Goal: Task Accomplishment & Management: Use online tool/utility

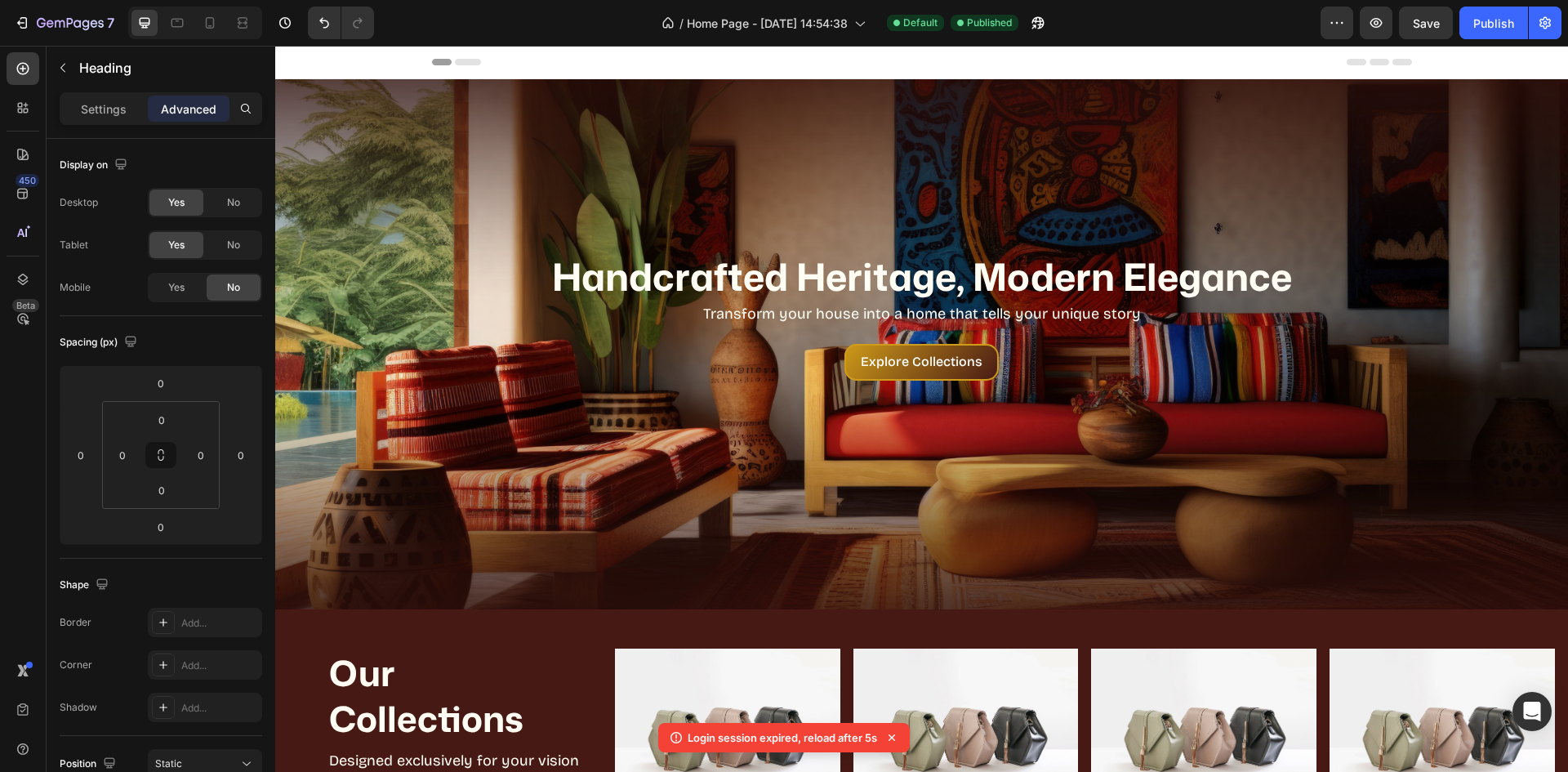
scroll to position [239, 0]
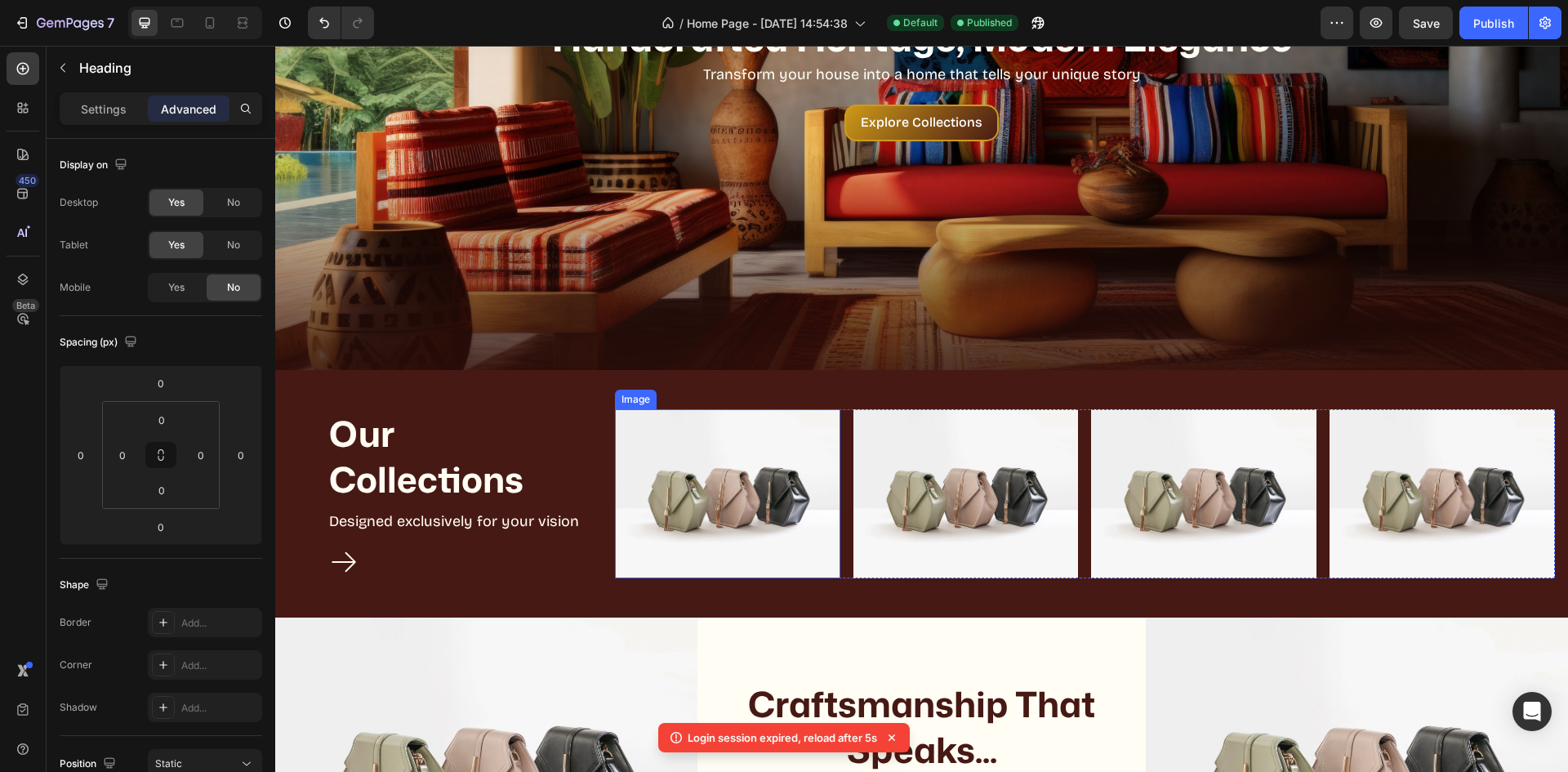
click at [729, 478] on img at bounding box center [728, 494] width 226 height 169
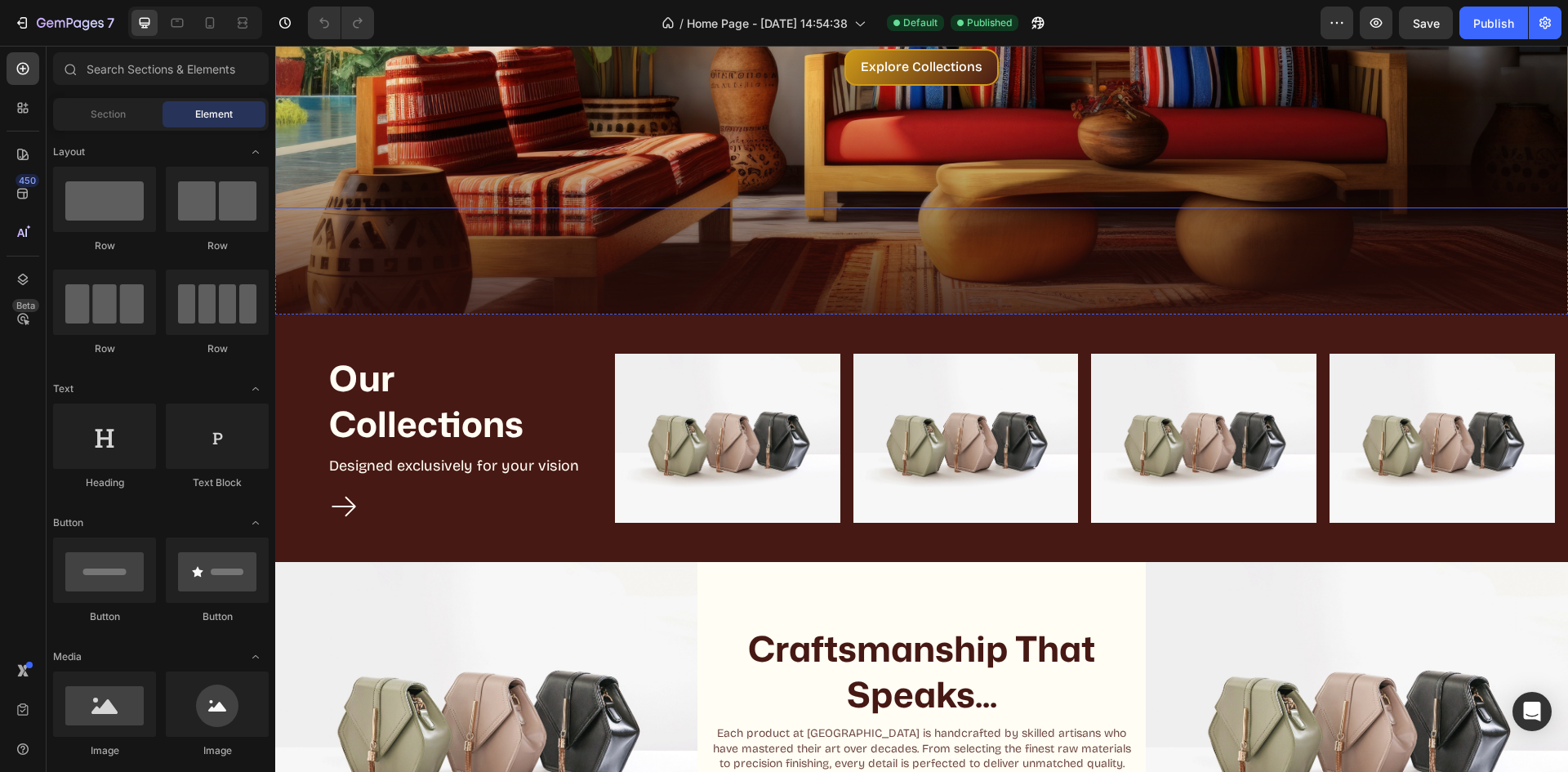
scroll to position [409, 0]
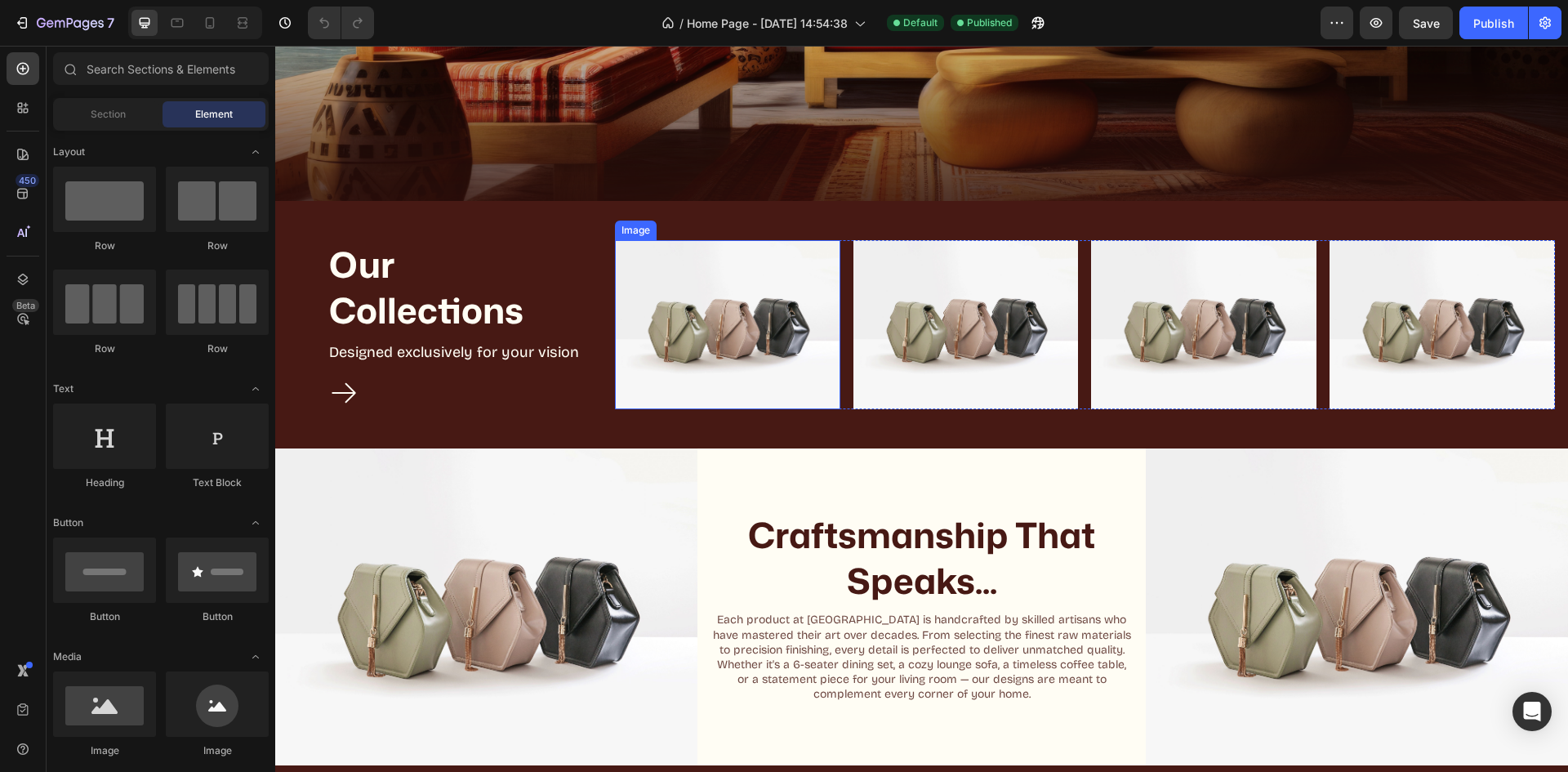
click at [654, 357] on img at bounding box center [728, 324] width 226 height 169
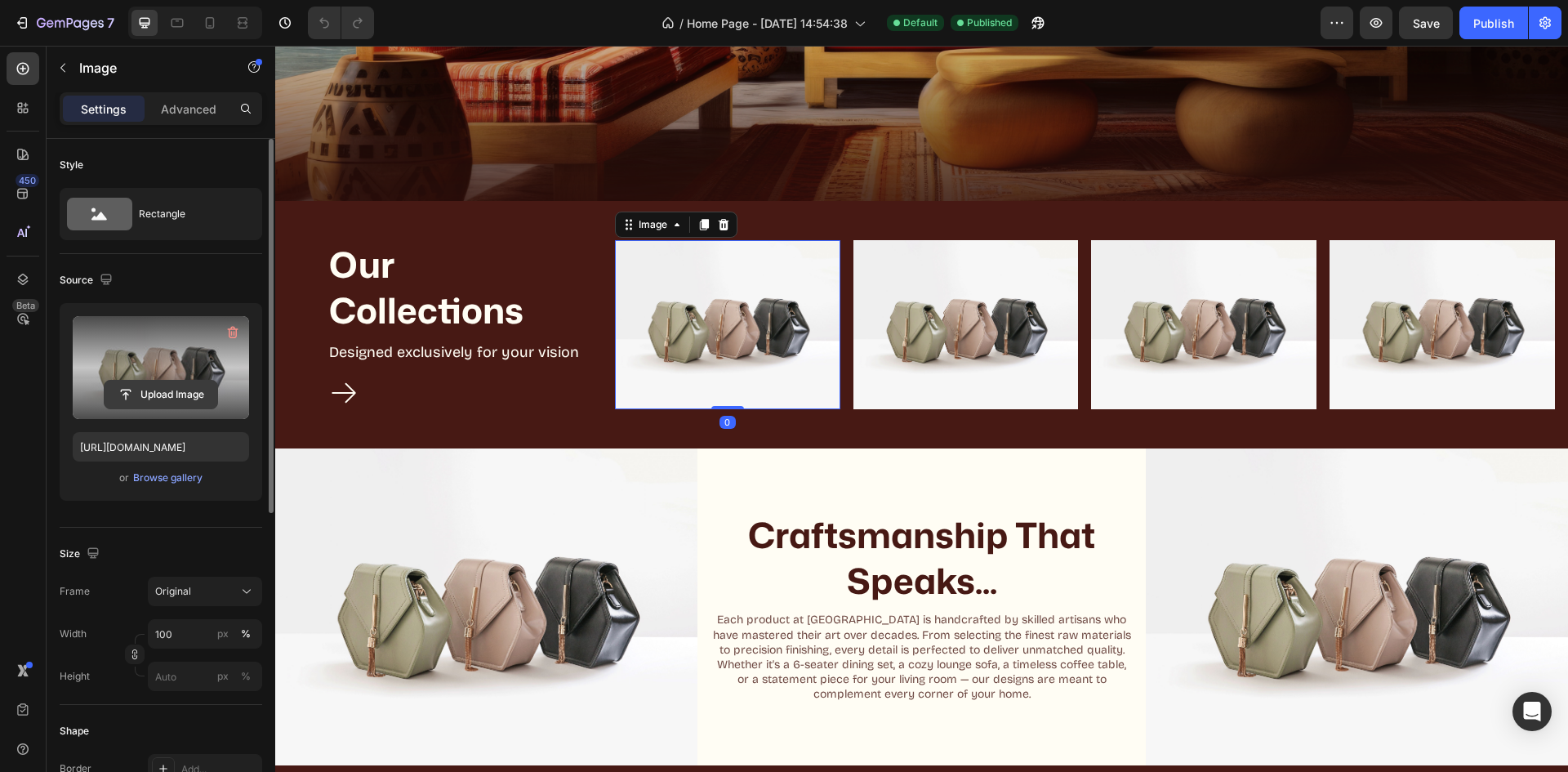
click at [156, 393] on input "file" at bounding box center [160, 395] width 112 height 28
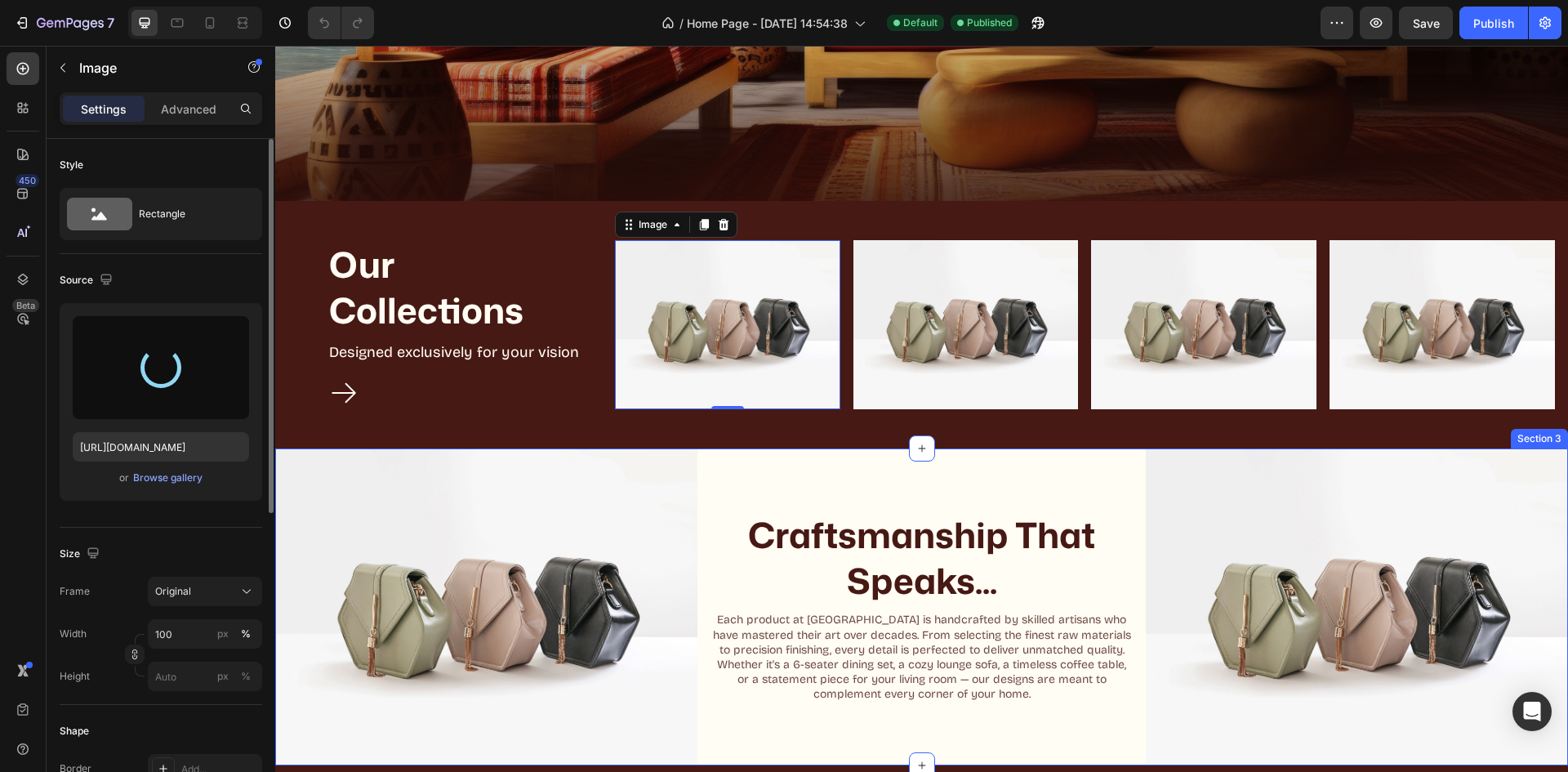
type input "[URL][DOMAIN_NAME]"
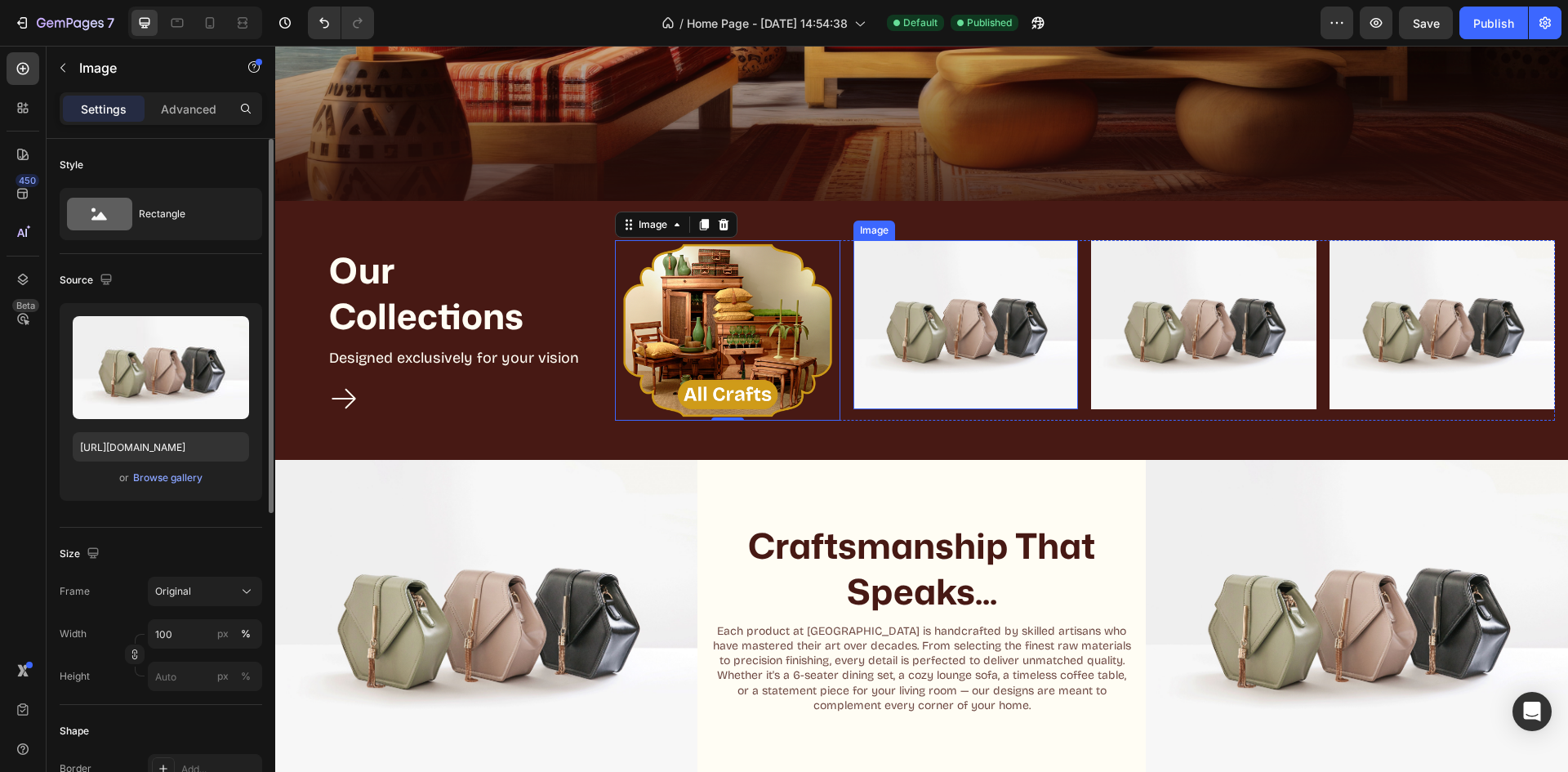
click at [955, 370] on img at bounding box center [966, 324] width 226 height 169
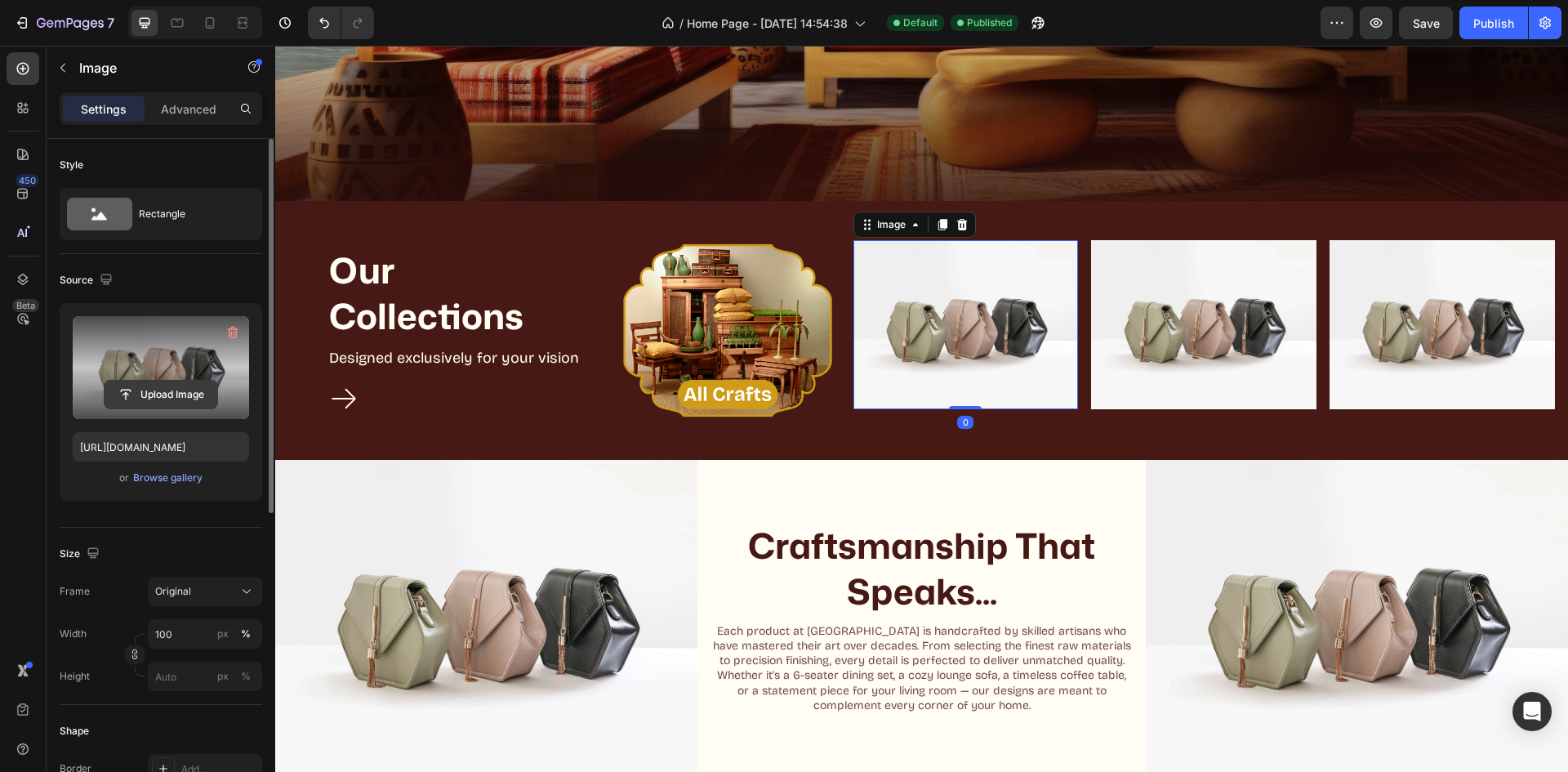
click at [170, 400] on input "file" at bounding box center [160, 395] width 112 height 28
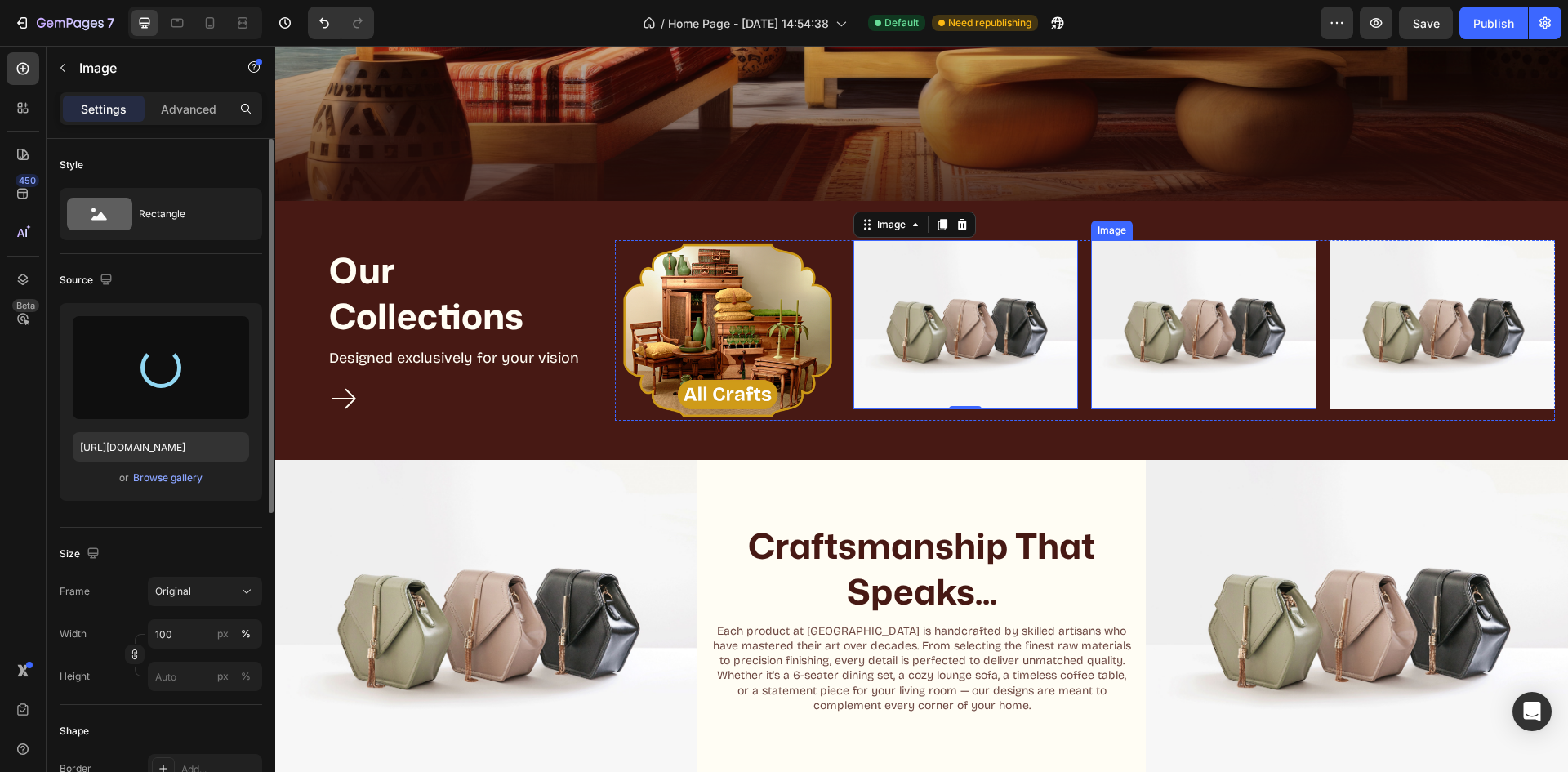
type input "[URL][DOMAIN_NAME]"
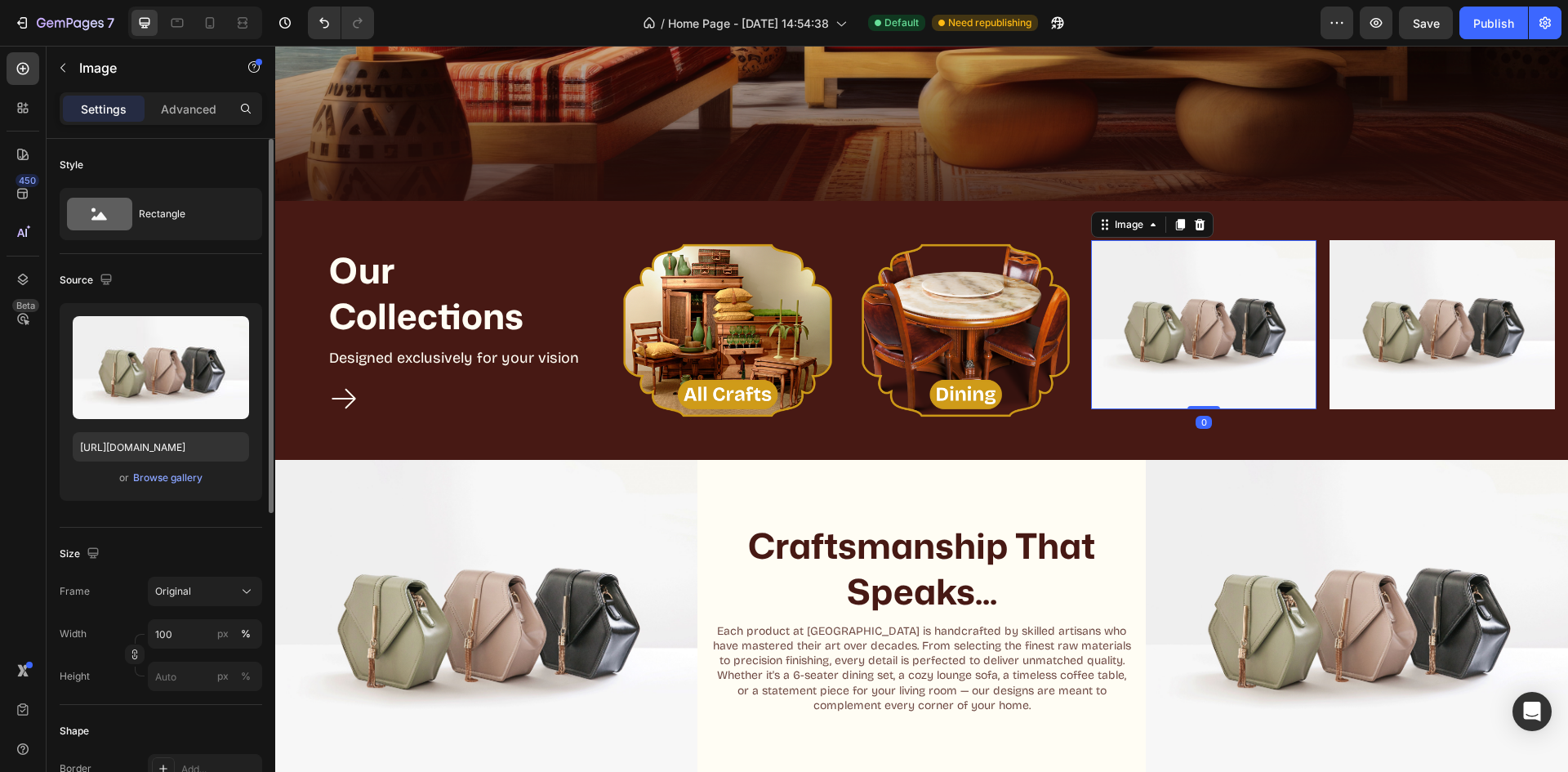
click at [1191, 369] on img at bounding box center [1203, 324] width 226 height 169
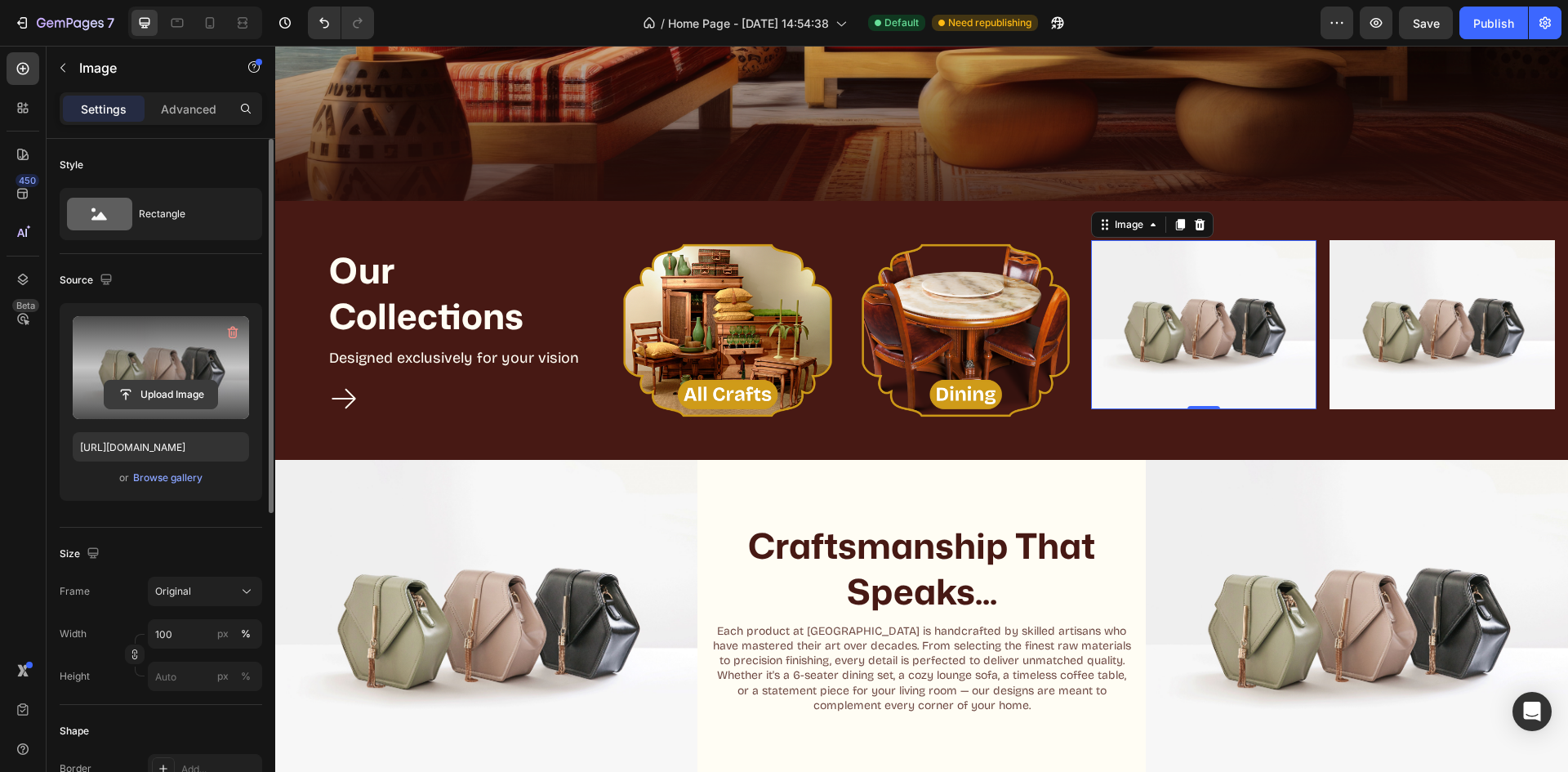
click at [185, 381] on input "file" at bounding box center [160, 395] width 112 height 28
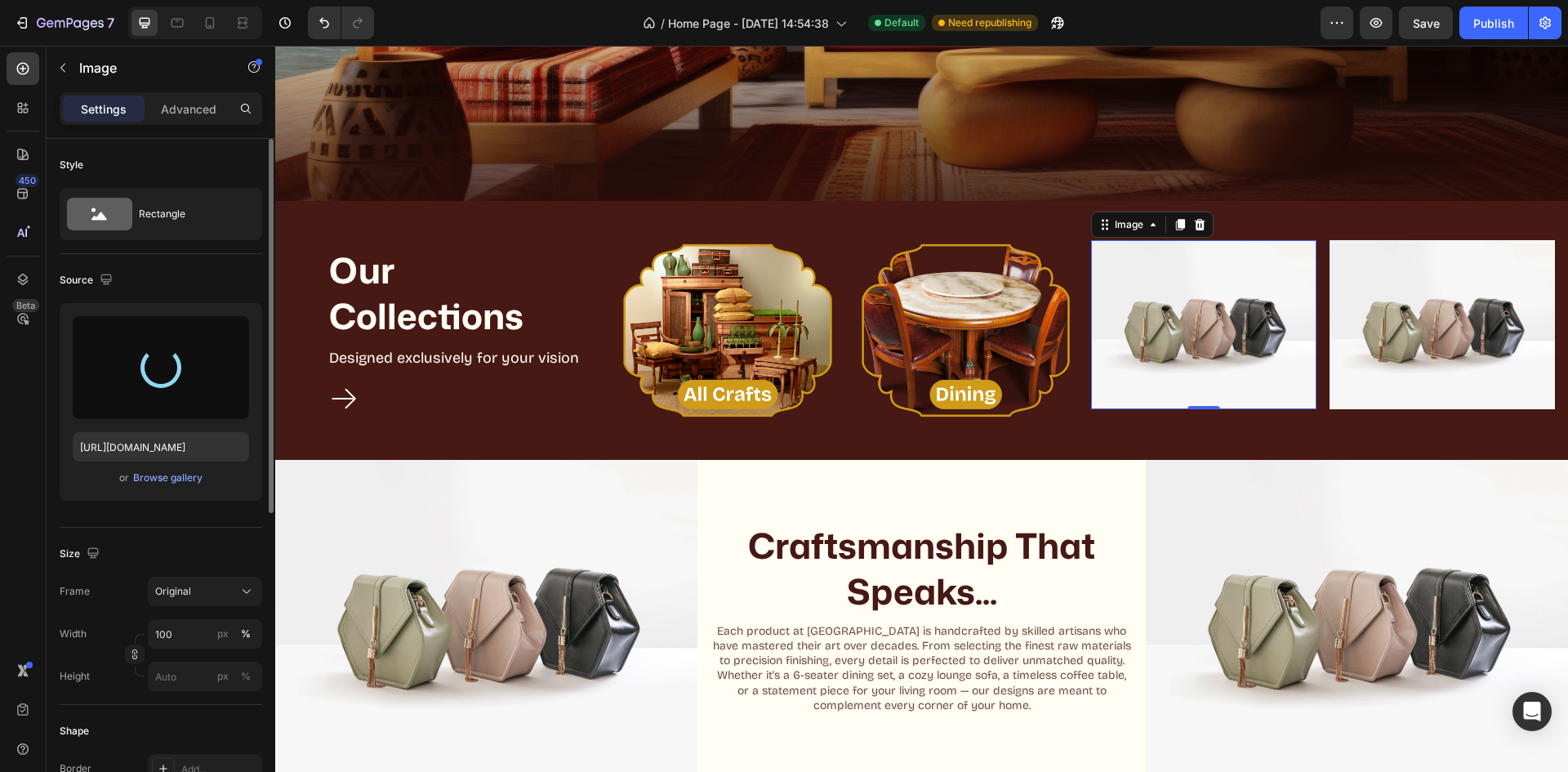
type input "[URL][DOMAIN_NAME]"
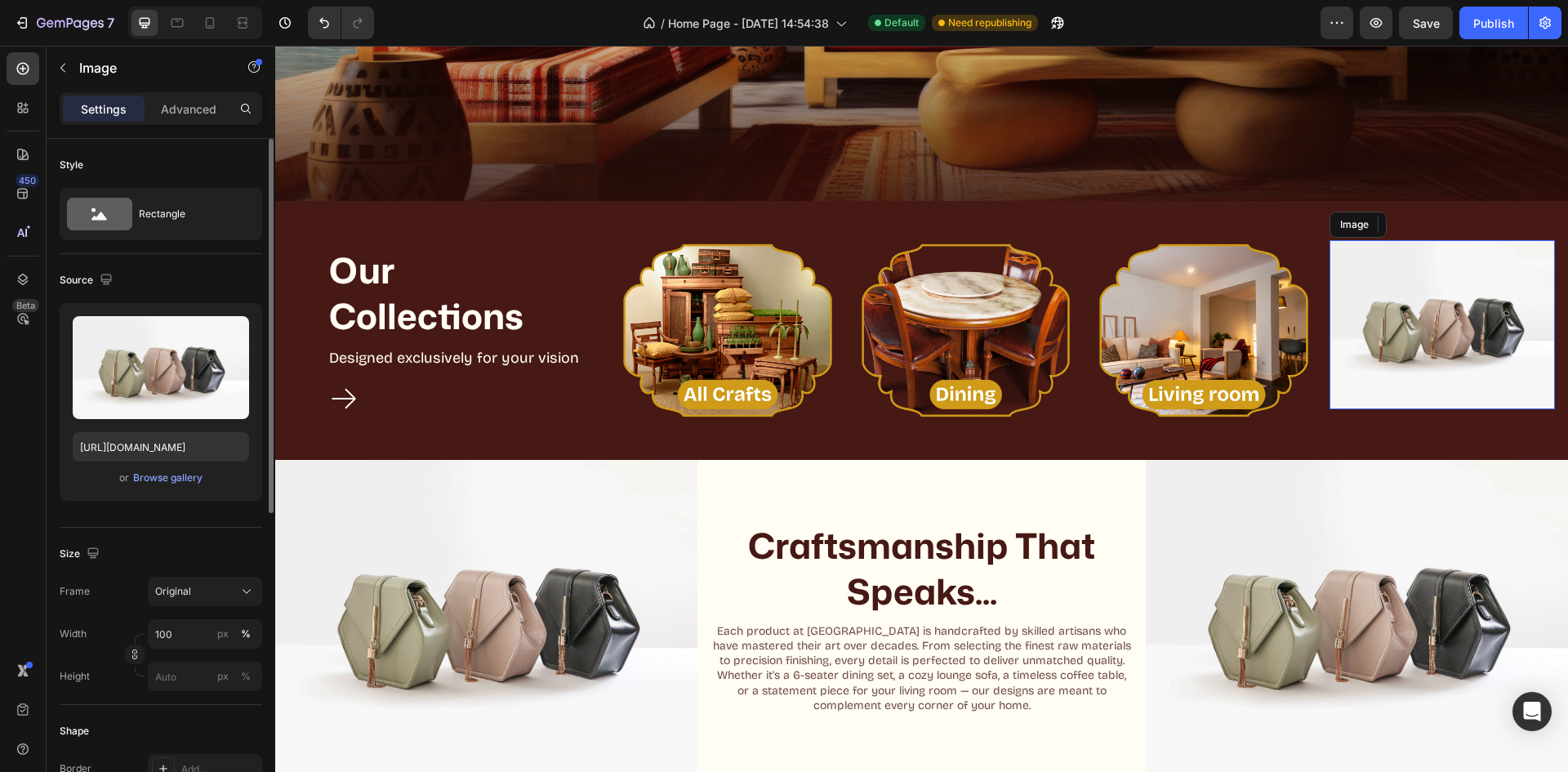
click at [1435, 375] on img at bounding box center [1442, 324] width 226 height 169
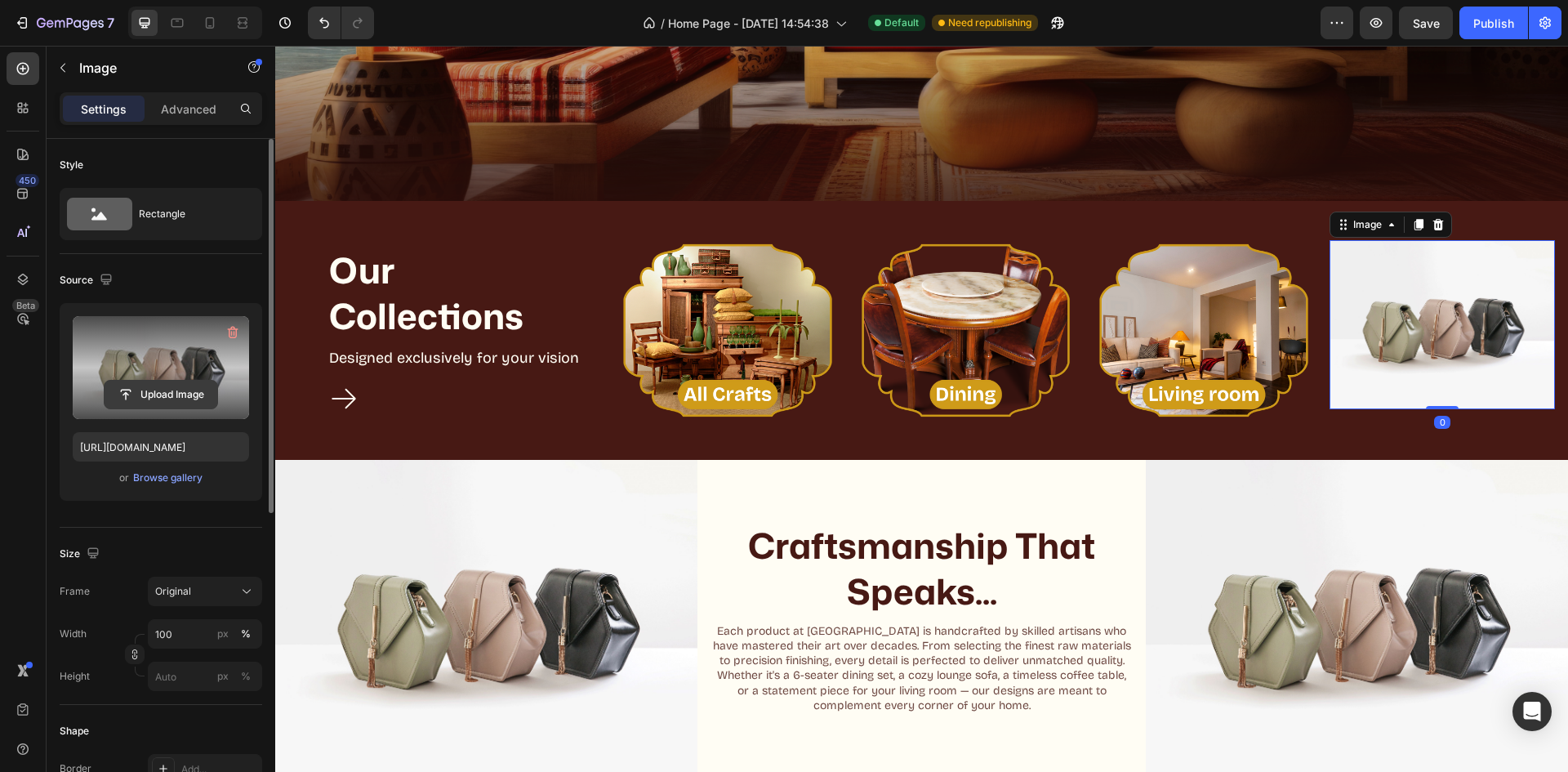
click at [149, 403] on input "file" at bounding box center [160, 395] width 112 height 28
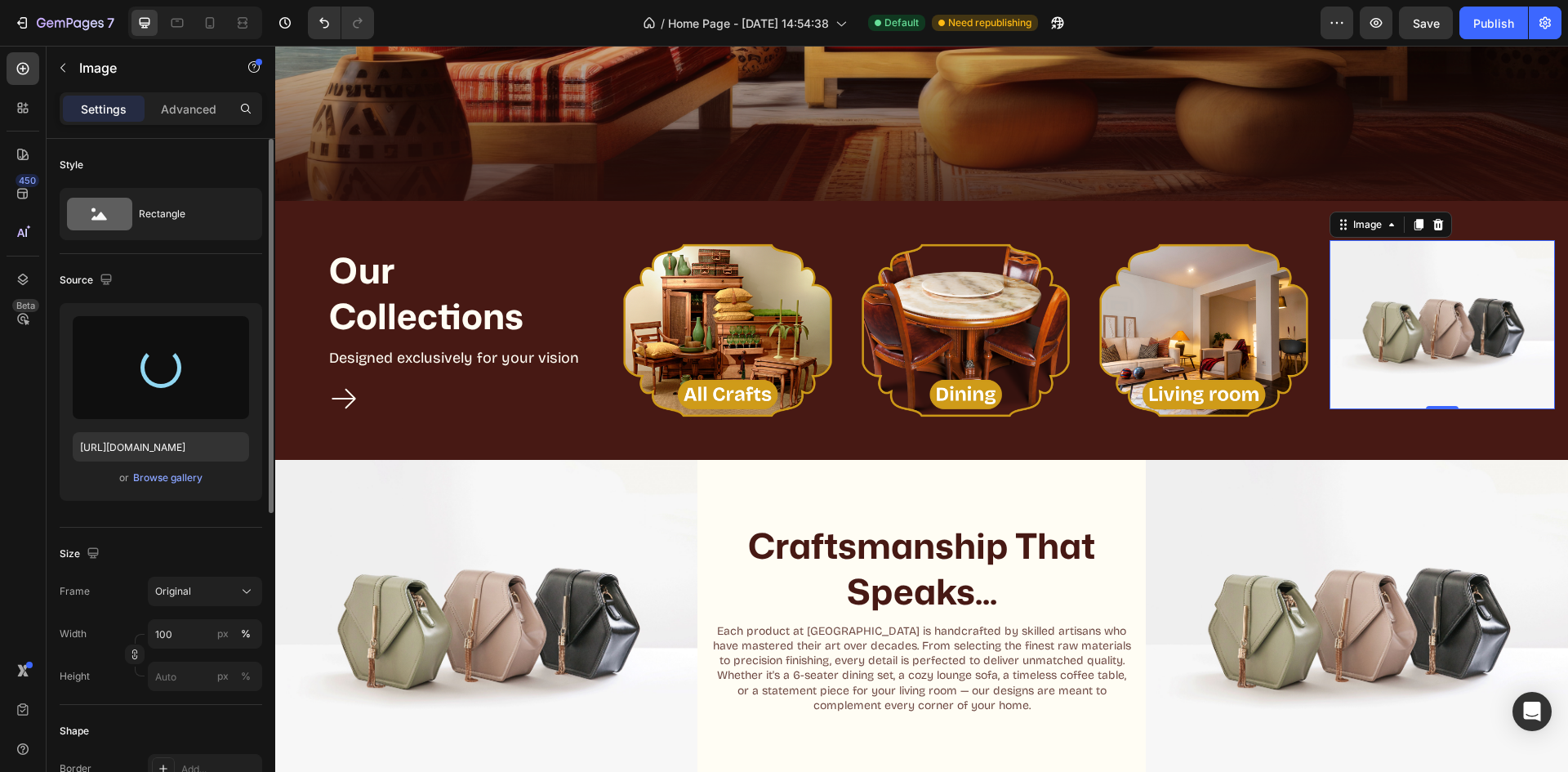
type input "[URL][DOMAIN_NAME]"
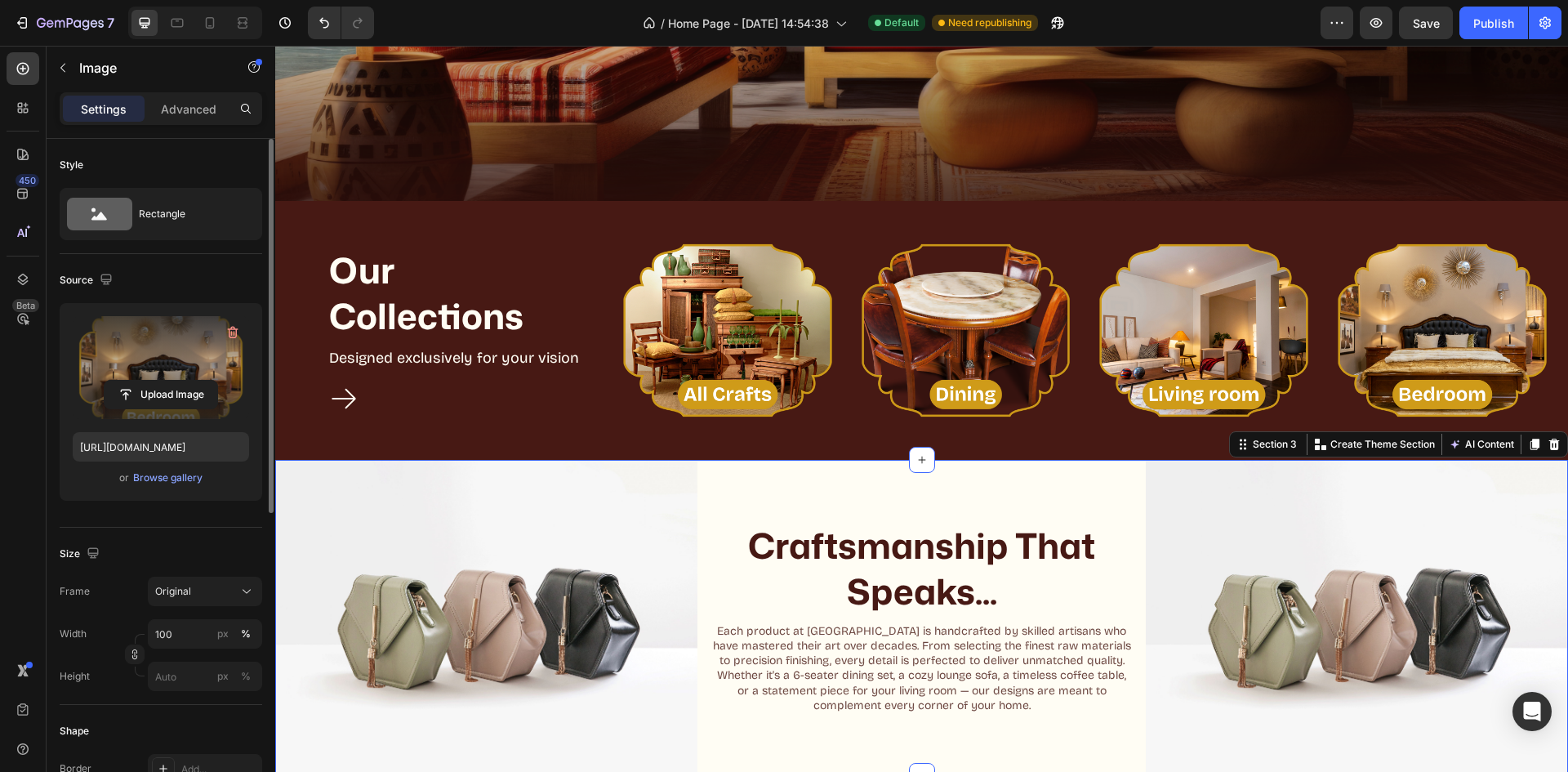
click at [850, 496] on div "Craftsmanship That Speaks... Heading Each product at [GEOGRAPHIC_DATA] is handc…" at bounding box center [921, 618] width 423 height 317
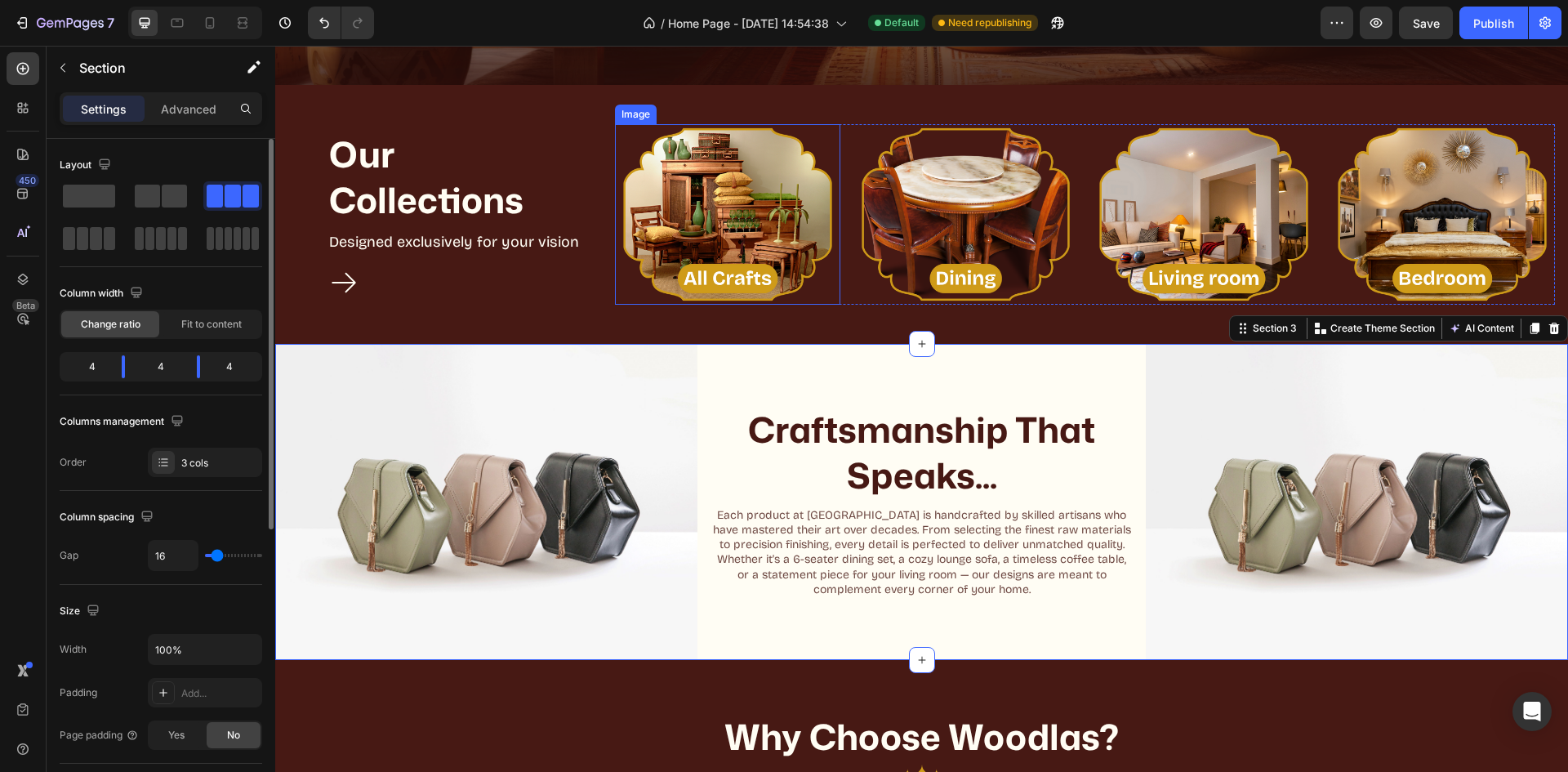
scroll to position [572, 0]
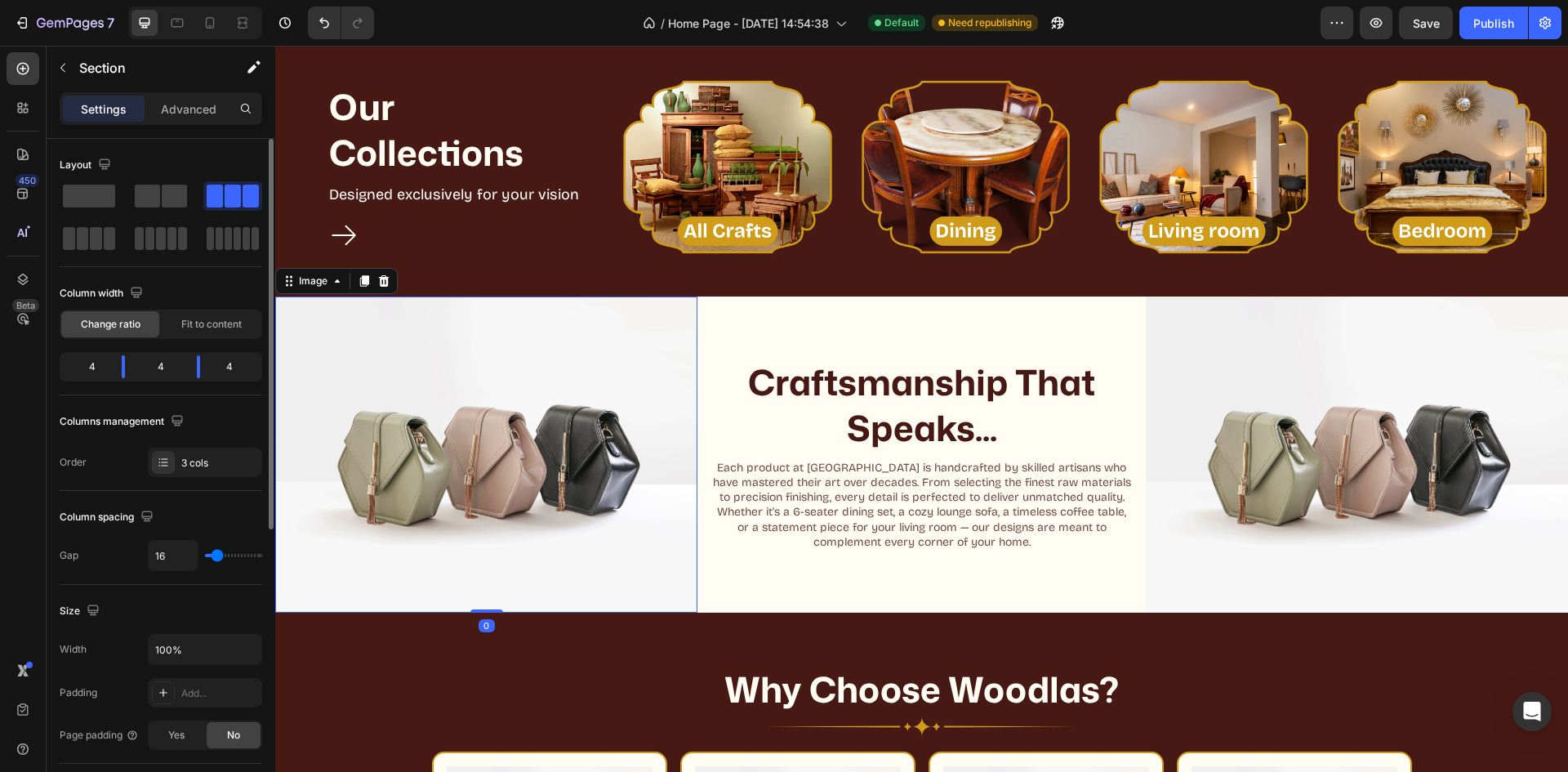
click at [527, 468] on img at bounding box center [486, 454] width 423 height 317
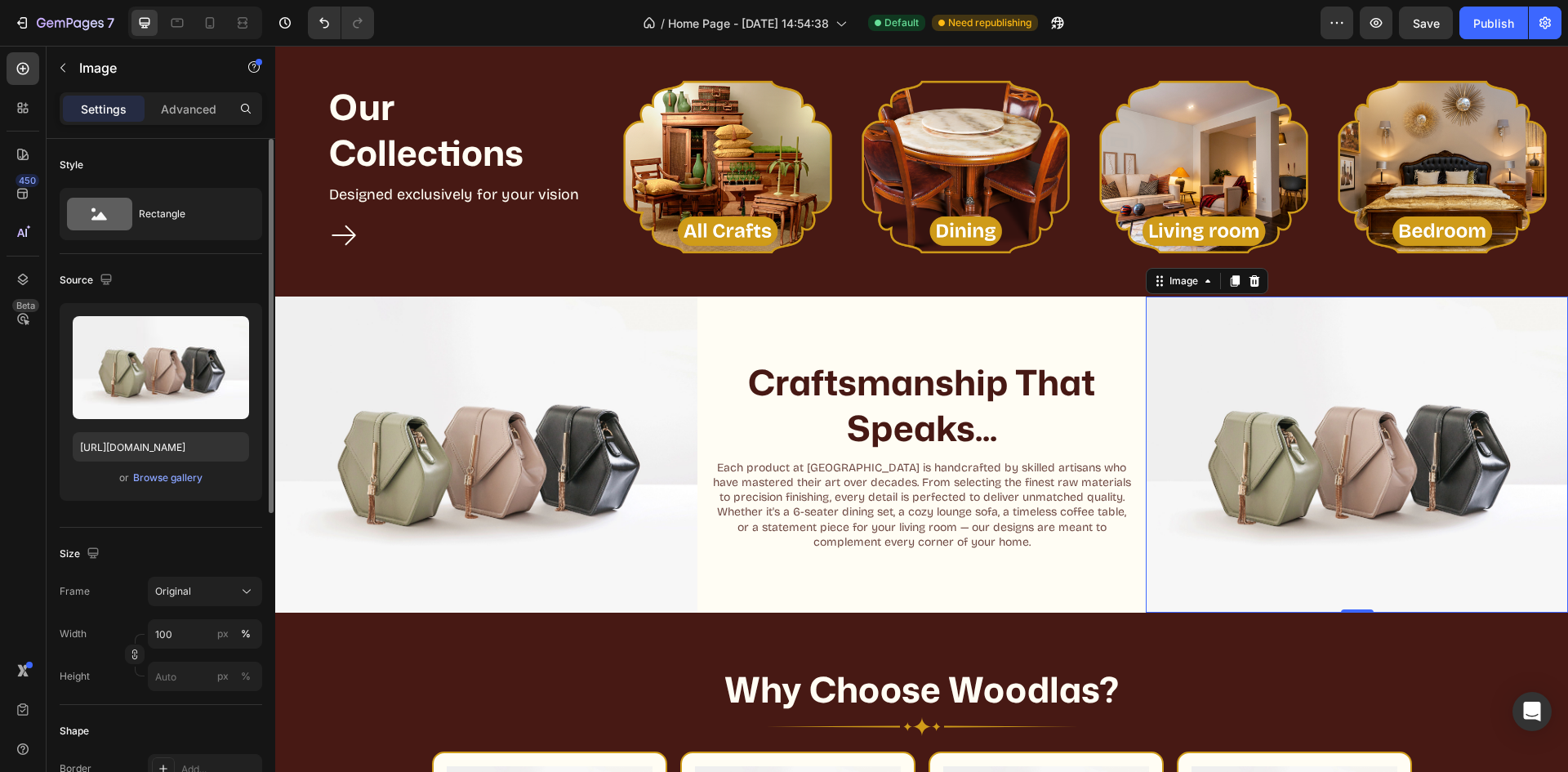
click at [1390, 398] on img at bounding box center [1357, 454] width 423 height 317
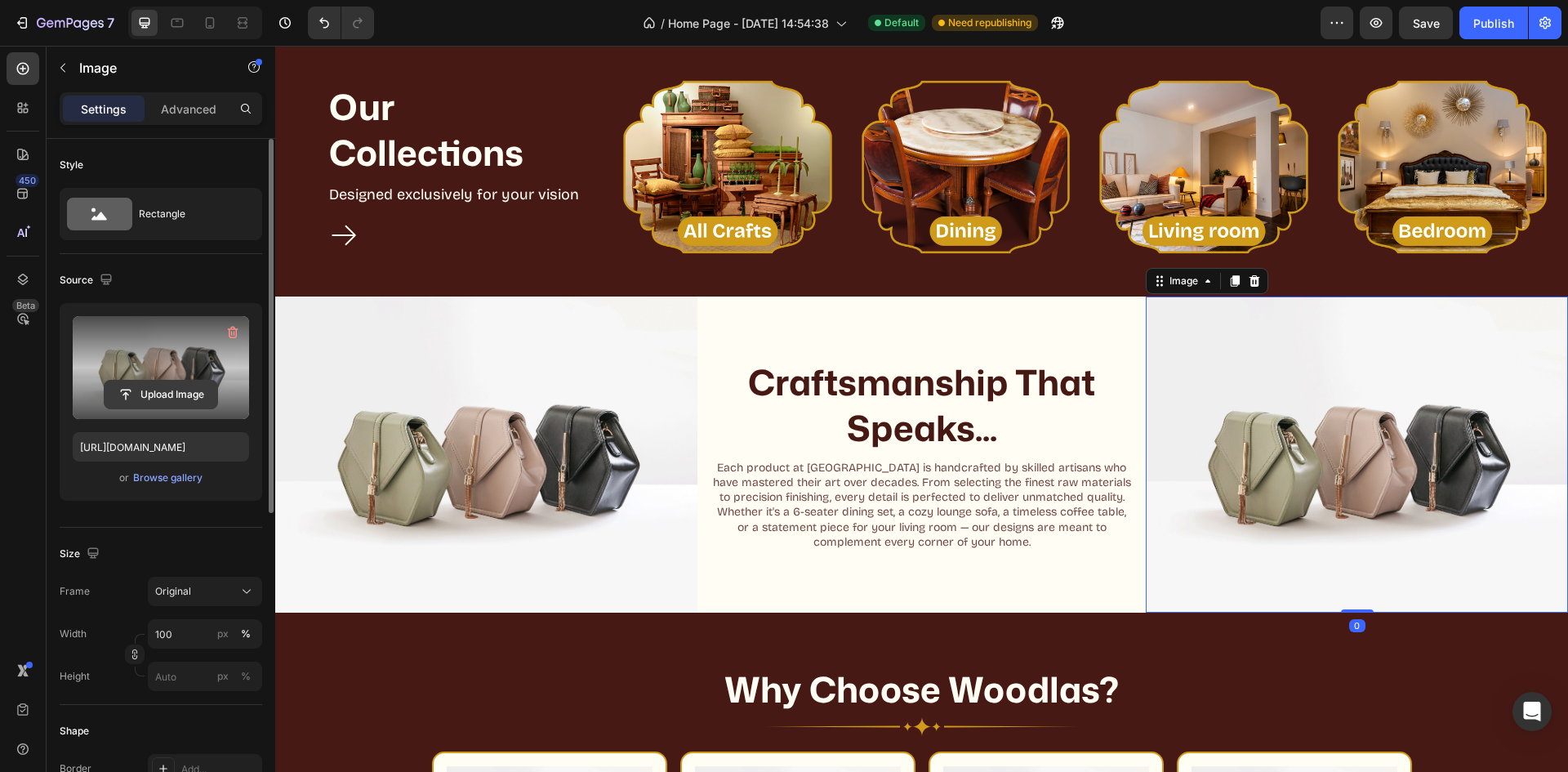
click at [174, 388] on input "file" at bounding box center [160, 395] width 112 height 28
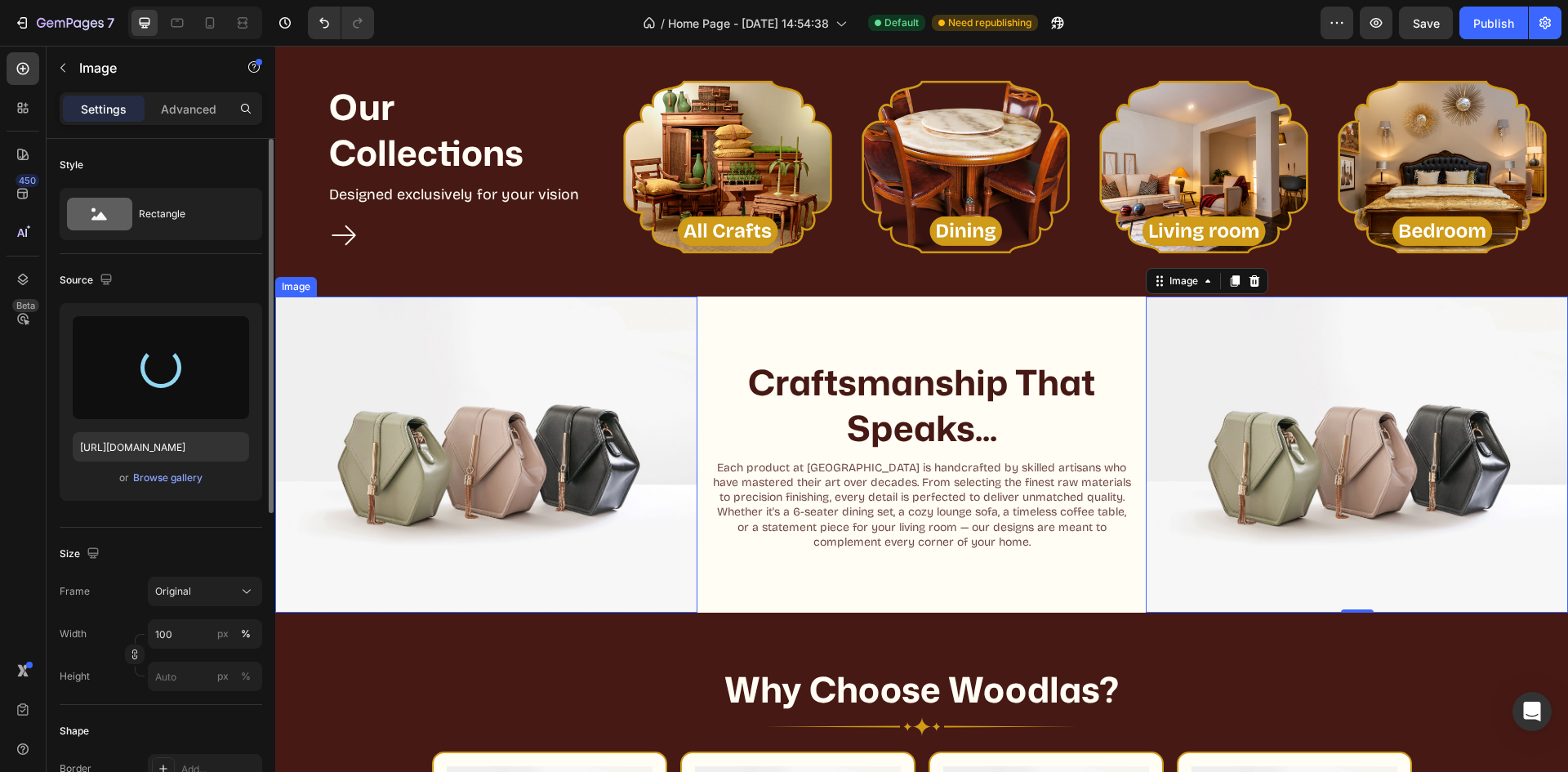
type input "[URL][DOMAIN_NAME]"
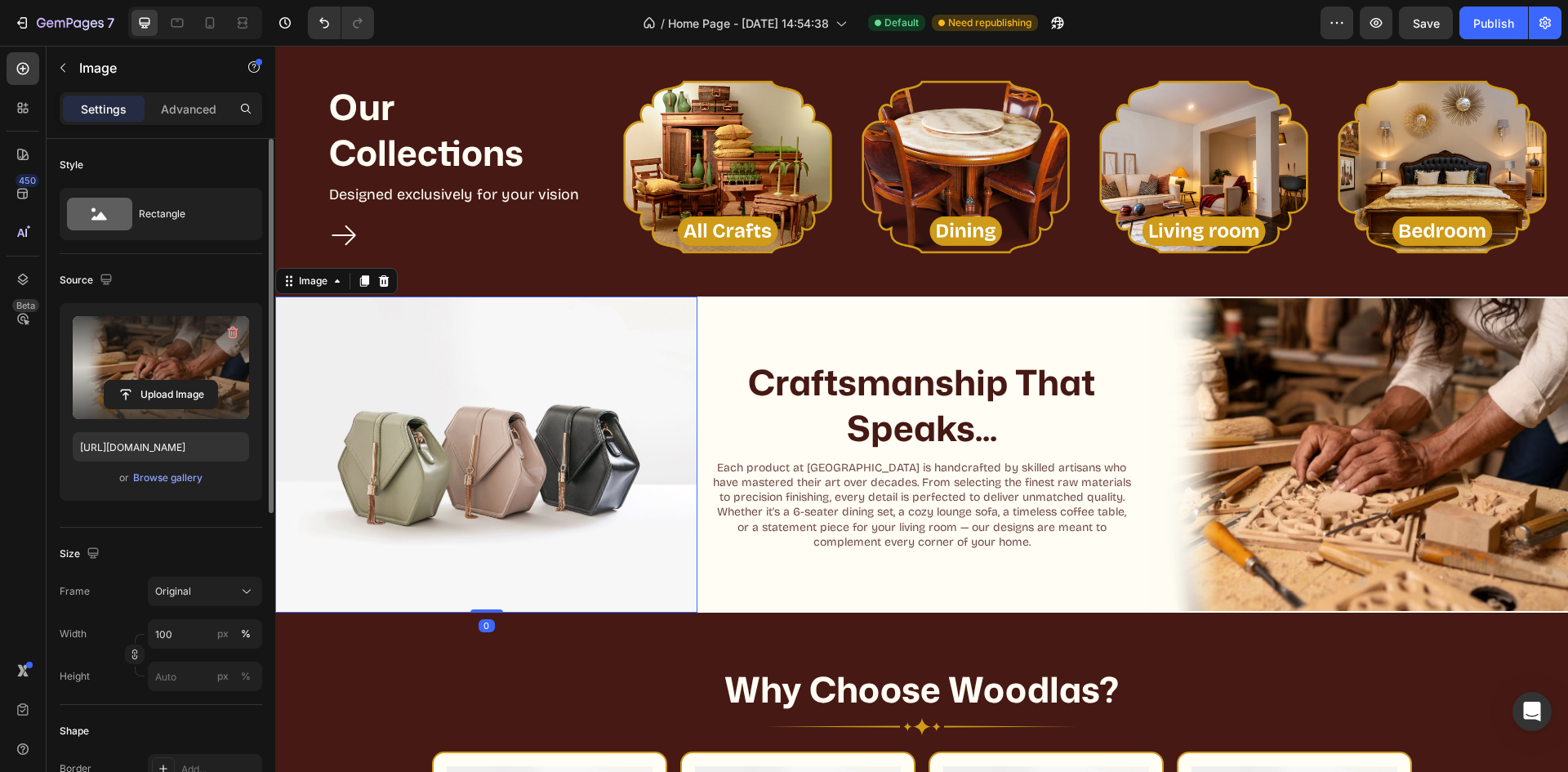
click at [476, 453] on img at bounding box center [486, 454] width 423 height 317
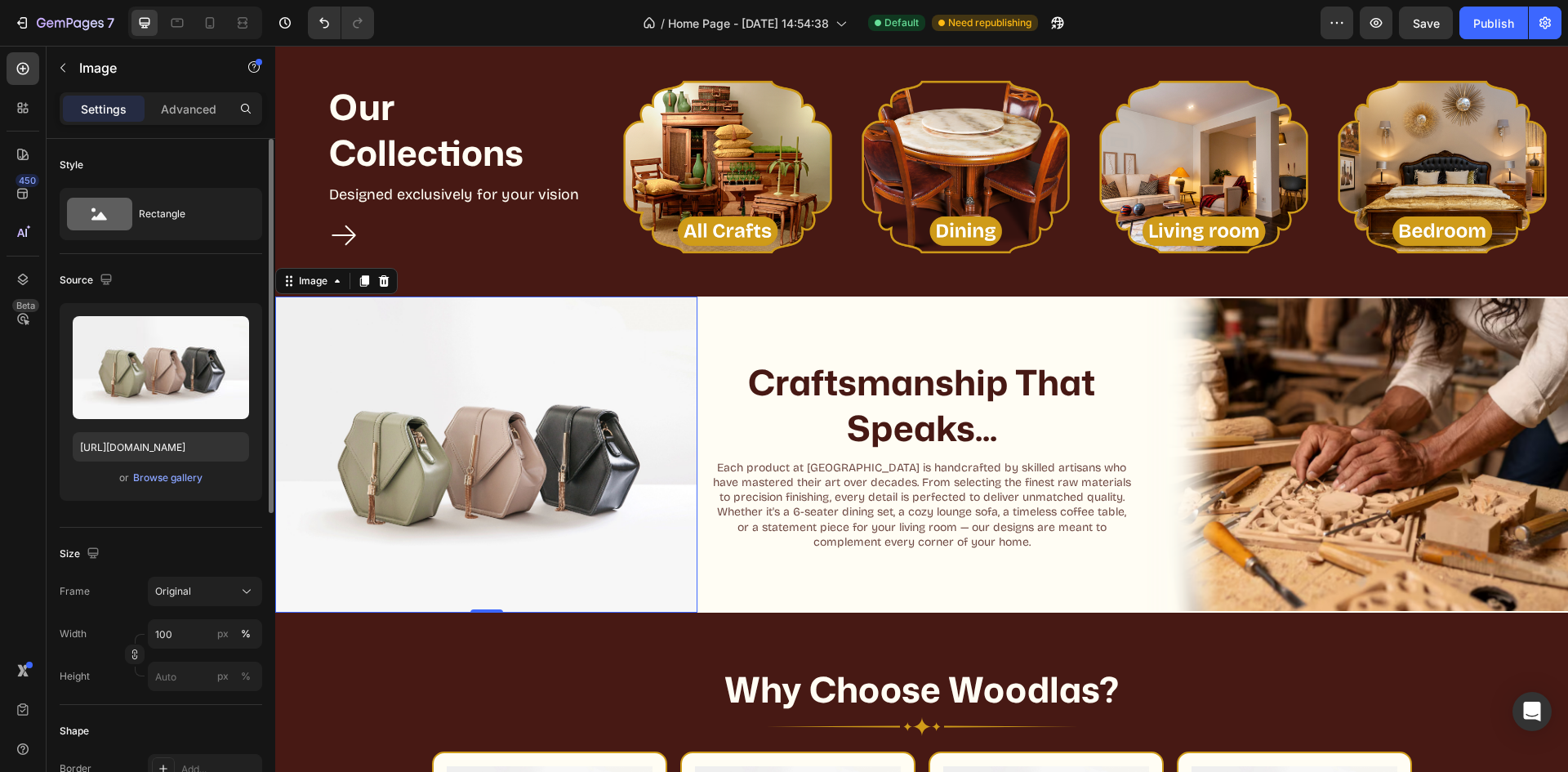
click at [455, 338] on img at bounding box center [486, 454] width 423 height 317
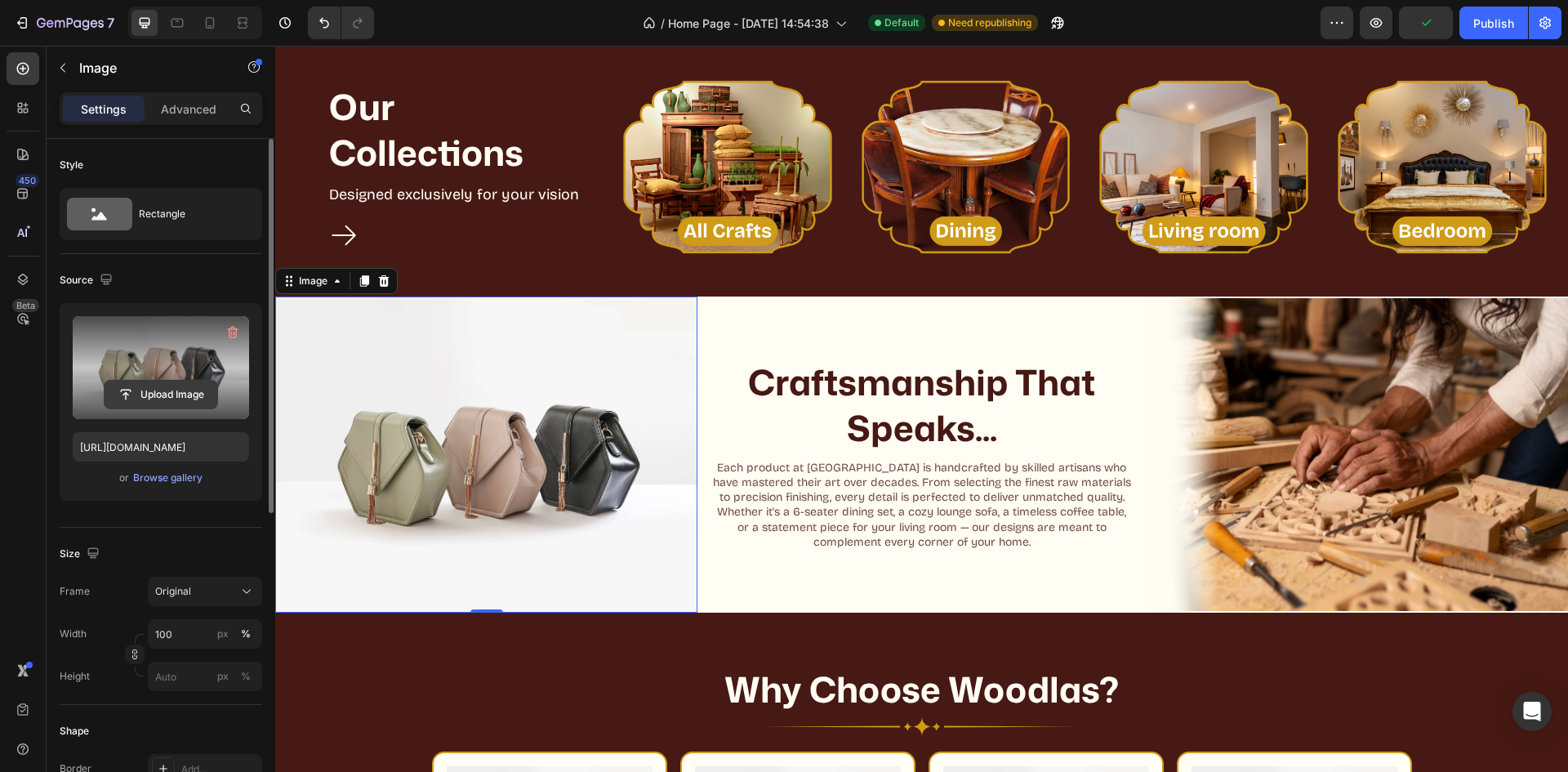
click at [134, 381] on input "file" at bounding box center [160, 395] width 112 height 28
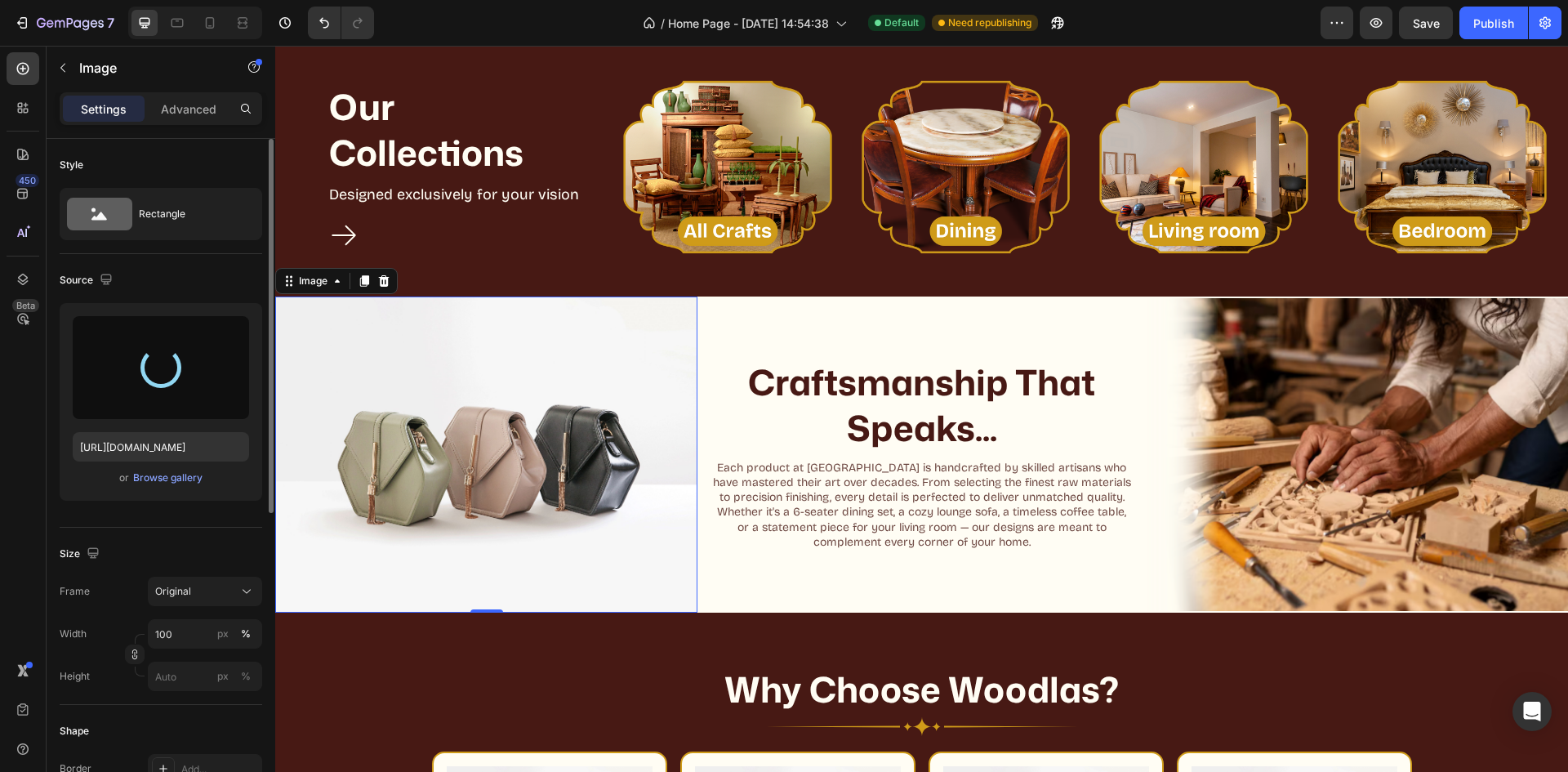
type input "[URL][DOMAIN_NAME]"
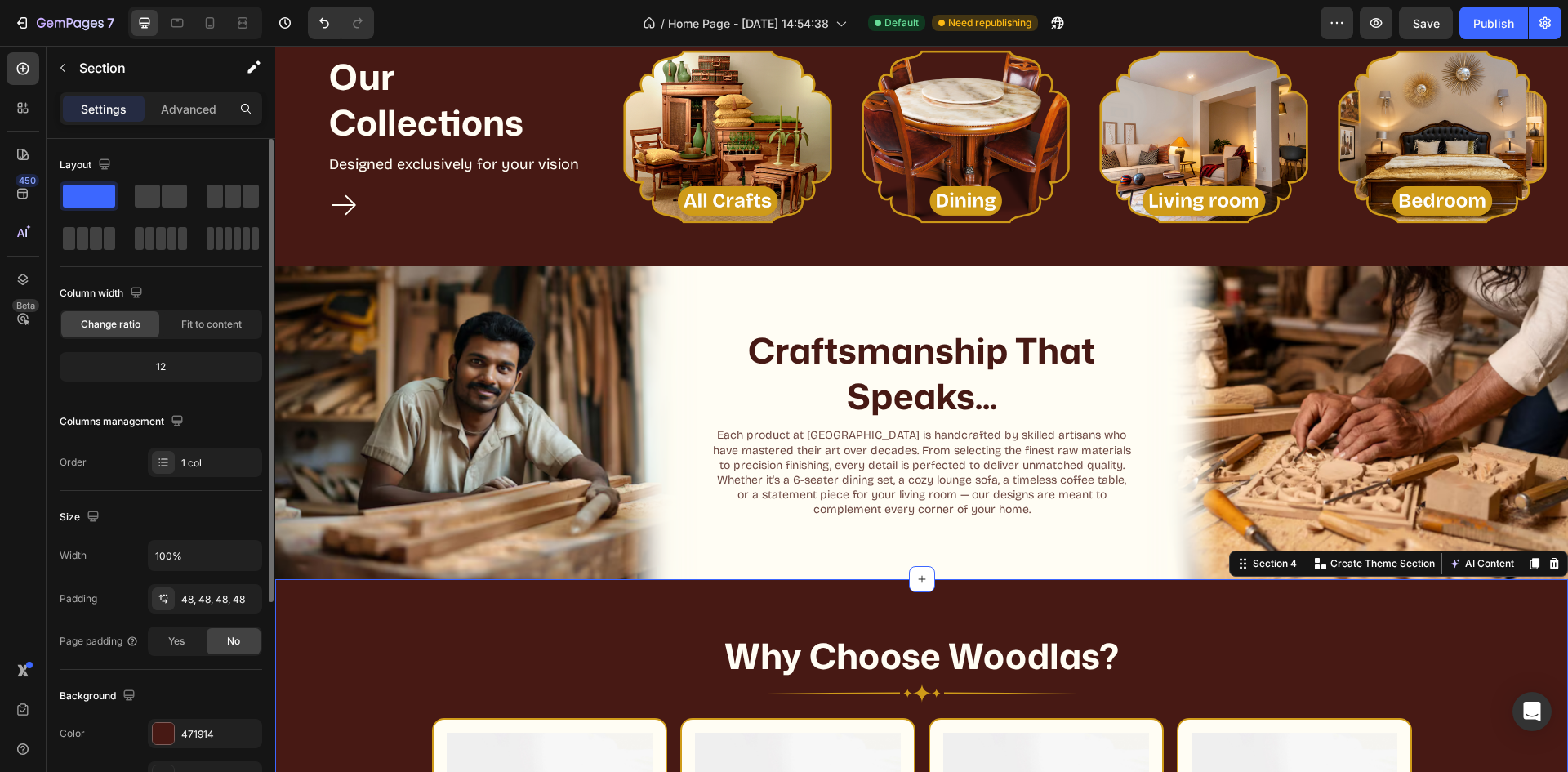
scroll to position [654, 0]
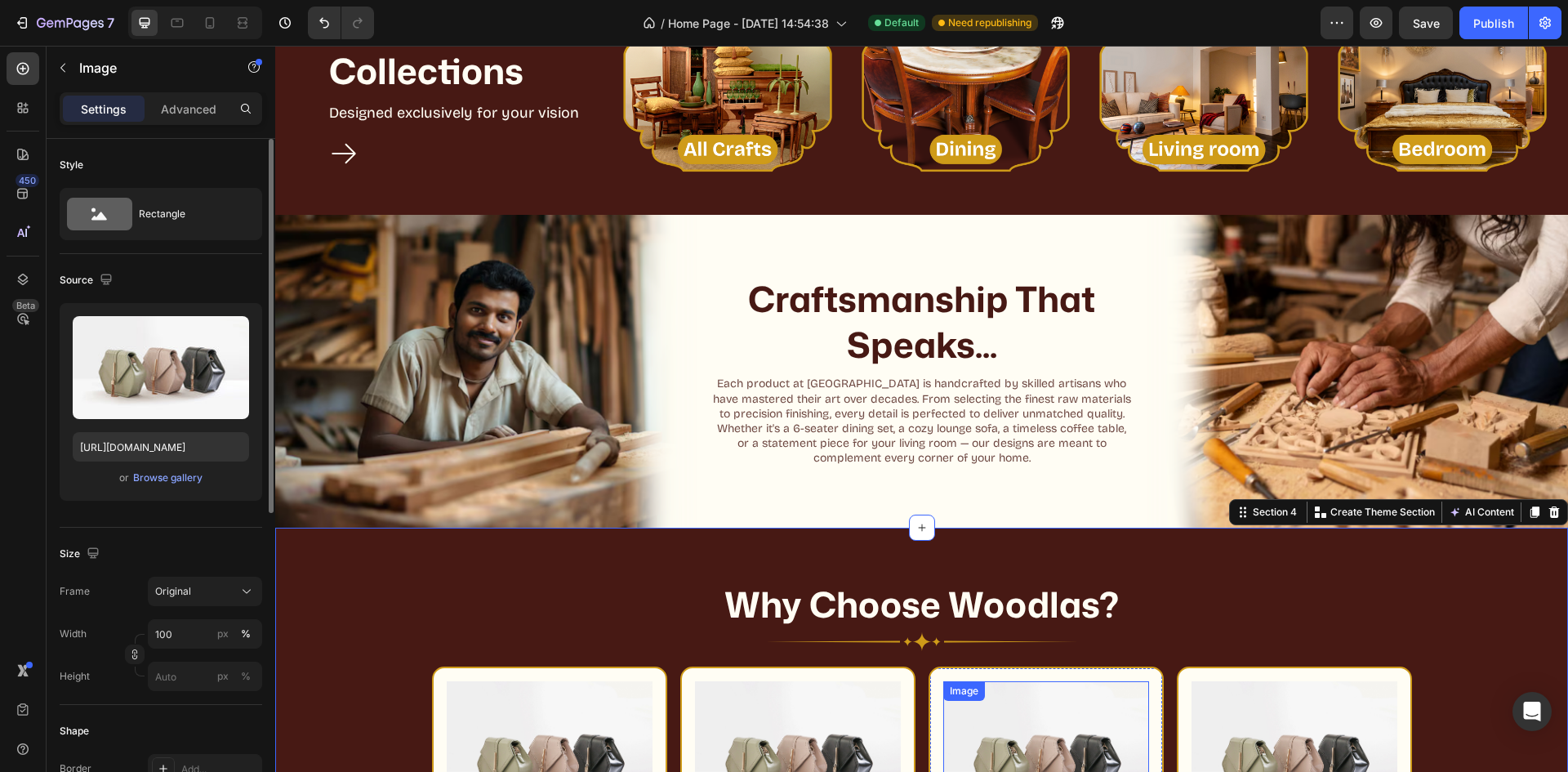
click at [1099, 716] on img at bounding box center [1046, 759] width 206 height 155
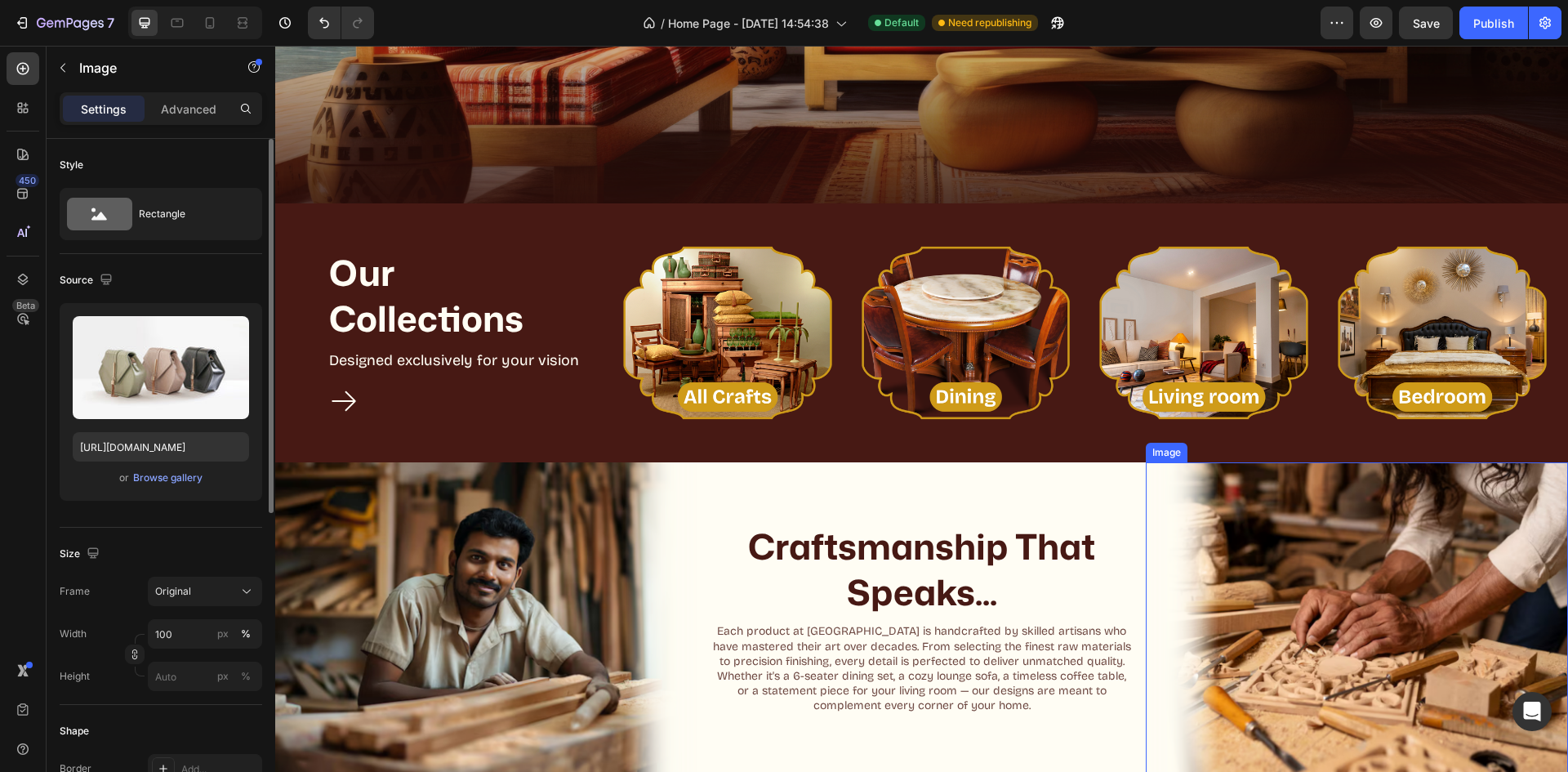
scroll to position [363, 0]
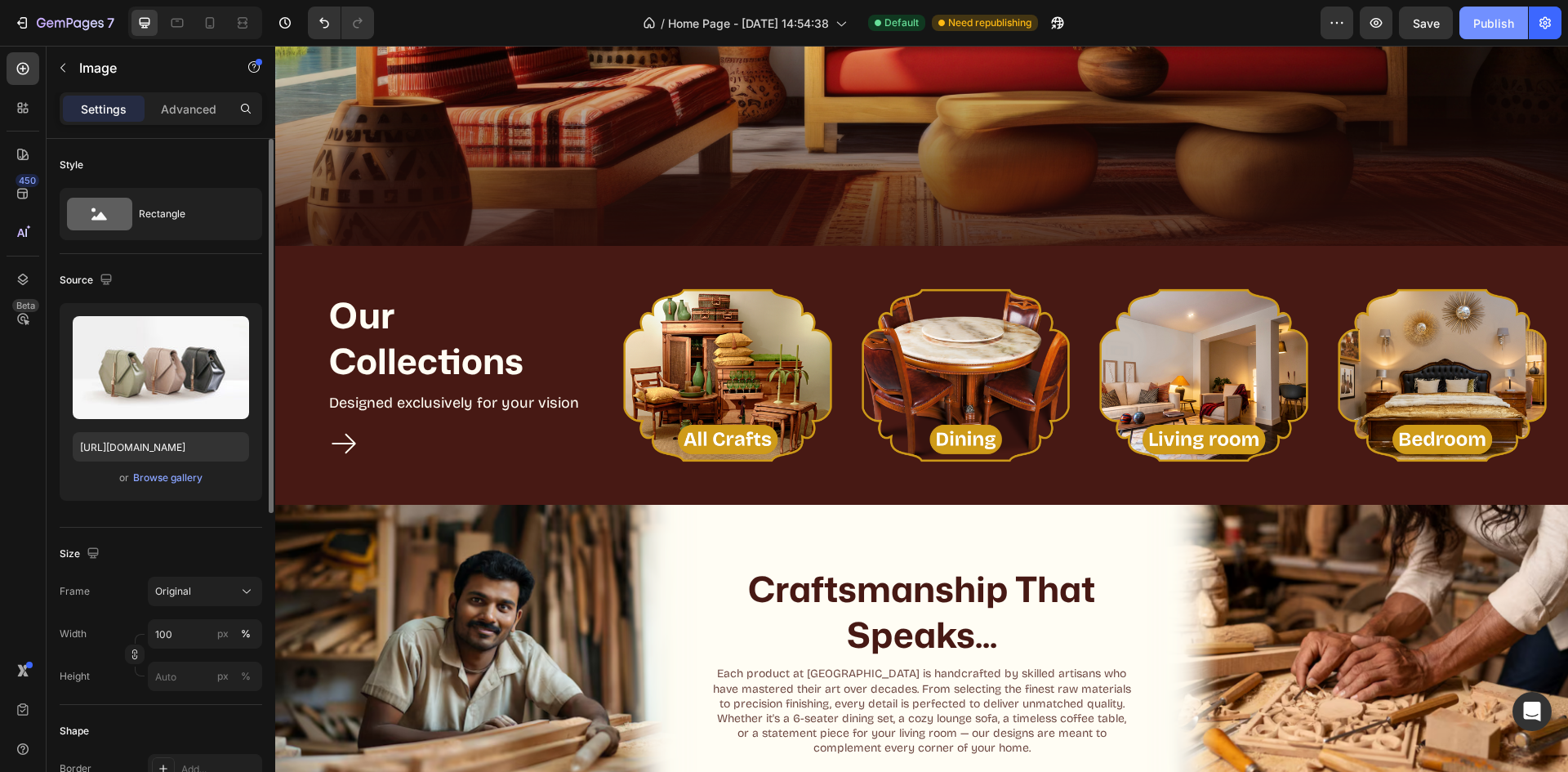
click at [1503, 30] on div "Publish" at bounding box center [1494, 23] width 41 height 17
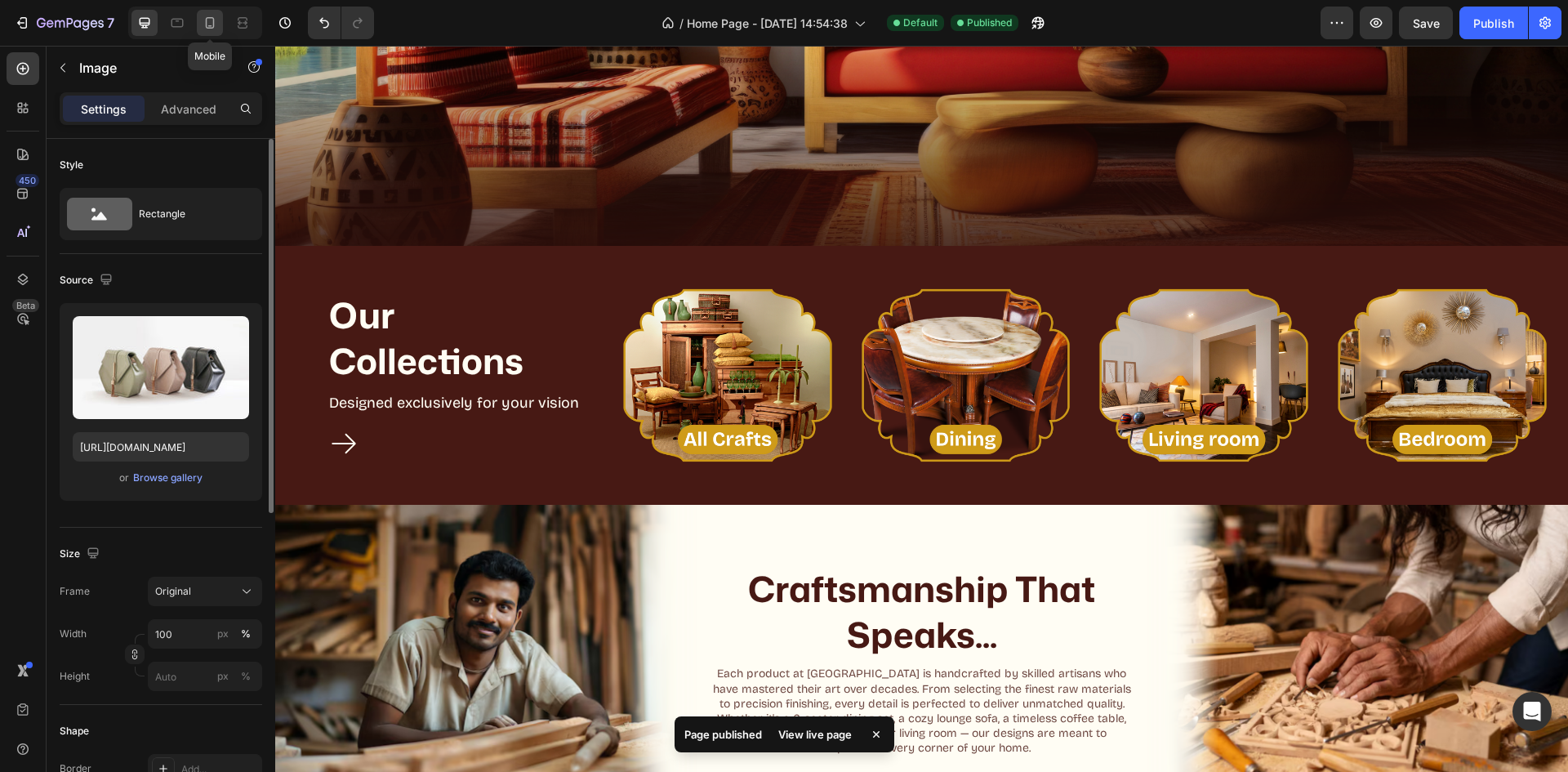
click at [216, 25] on icon at bounding box center [210, 23] width 17 height 17
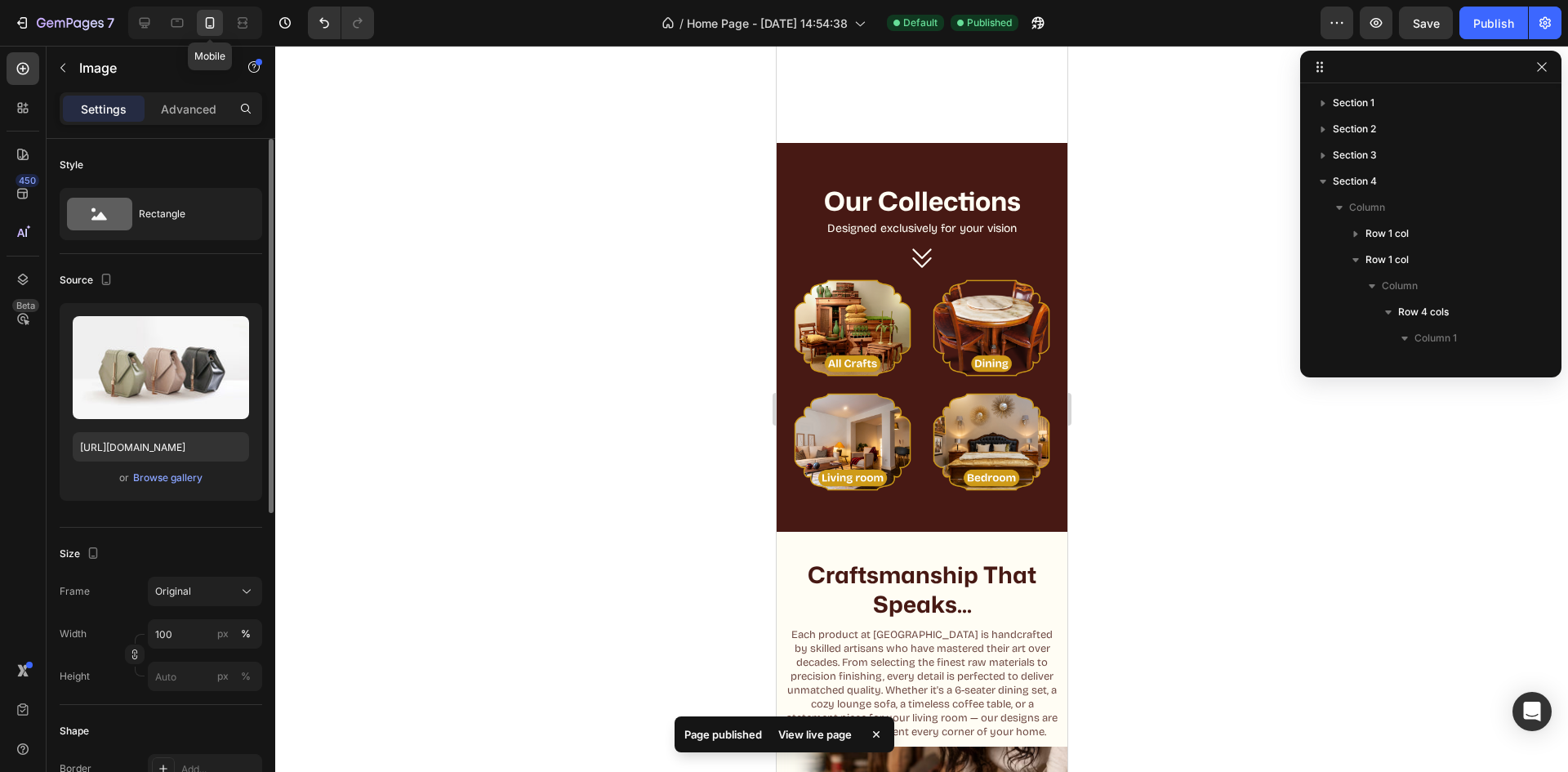
scroll to position [280, 0]
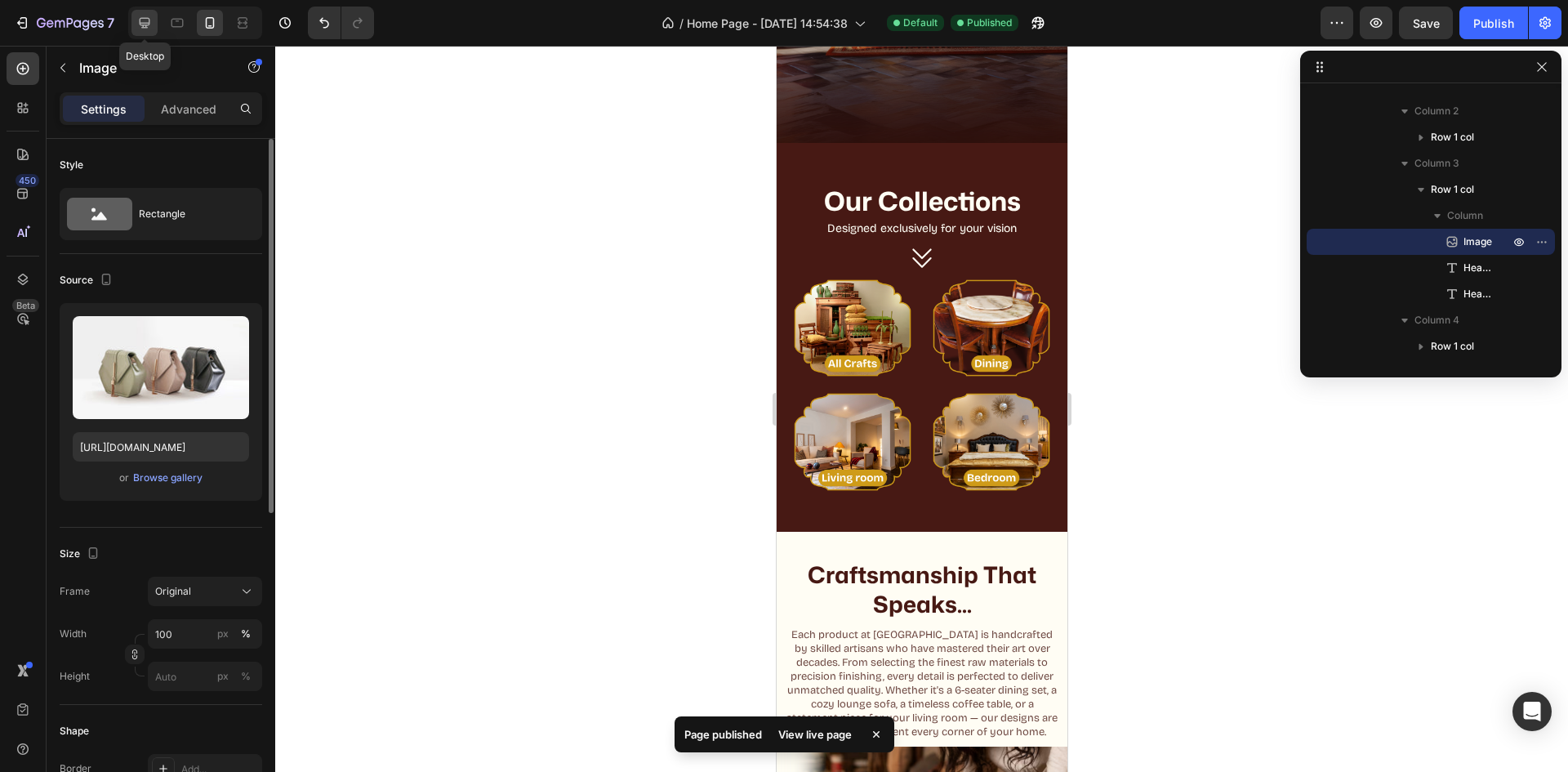
click at [151, 22] on icon at bounding box center [145, 23] width 17 height 17
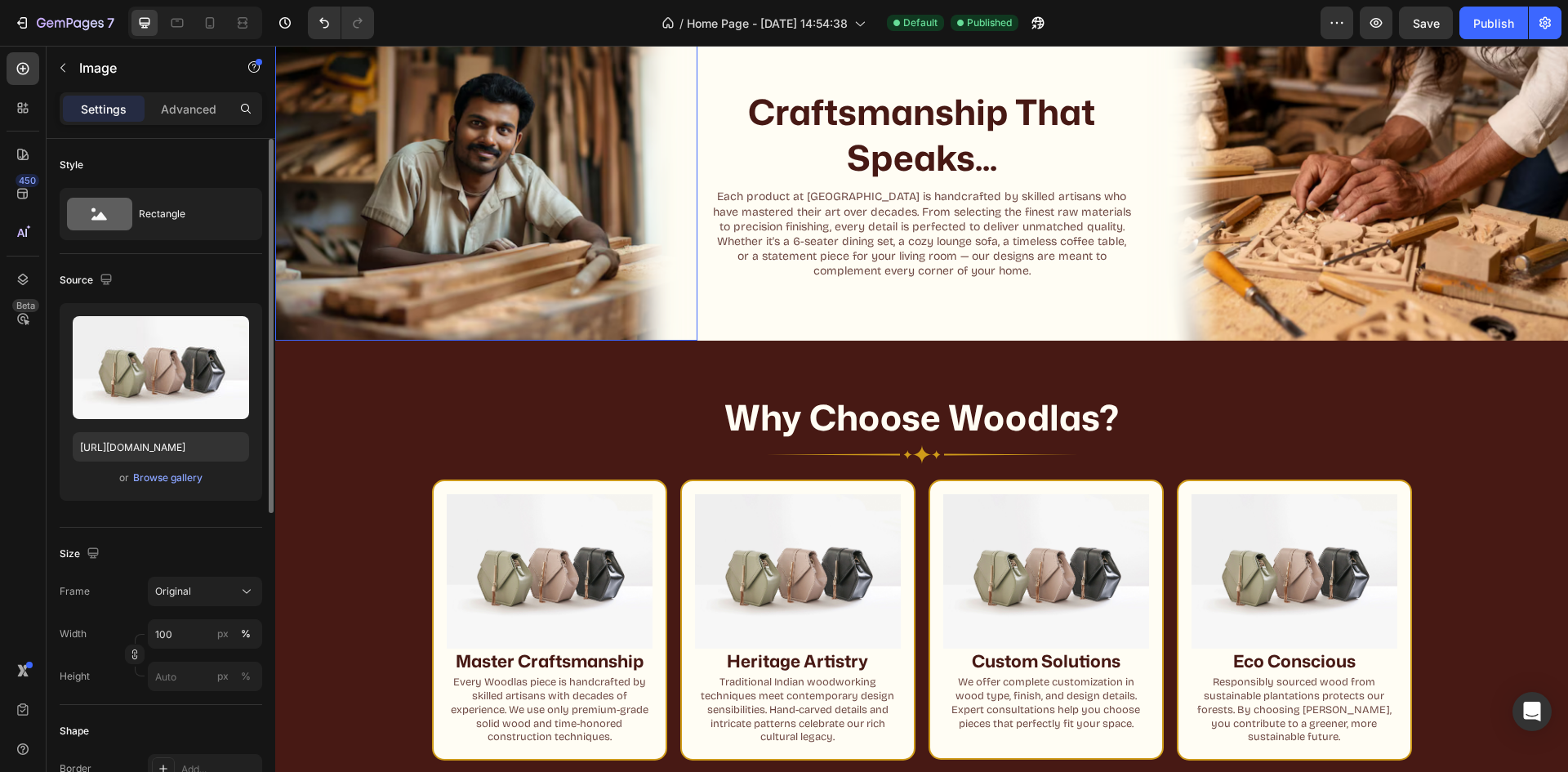
scroll to position [854, 0]
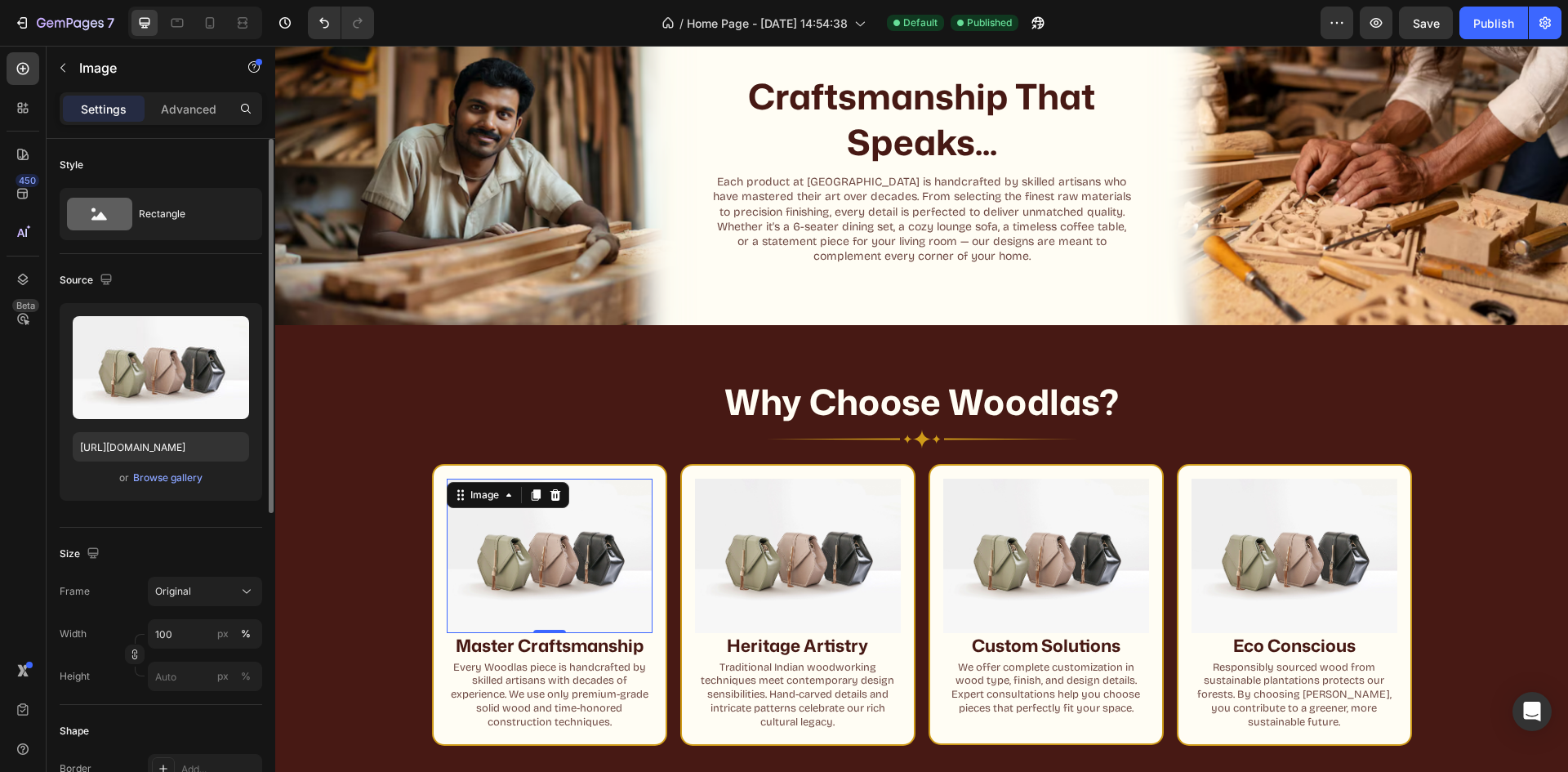
click at [548, 558] on img at bounding box center [549, 556] width 206 height 155
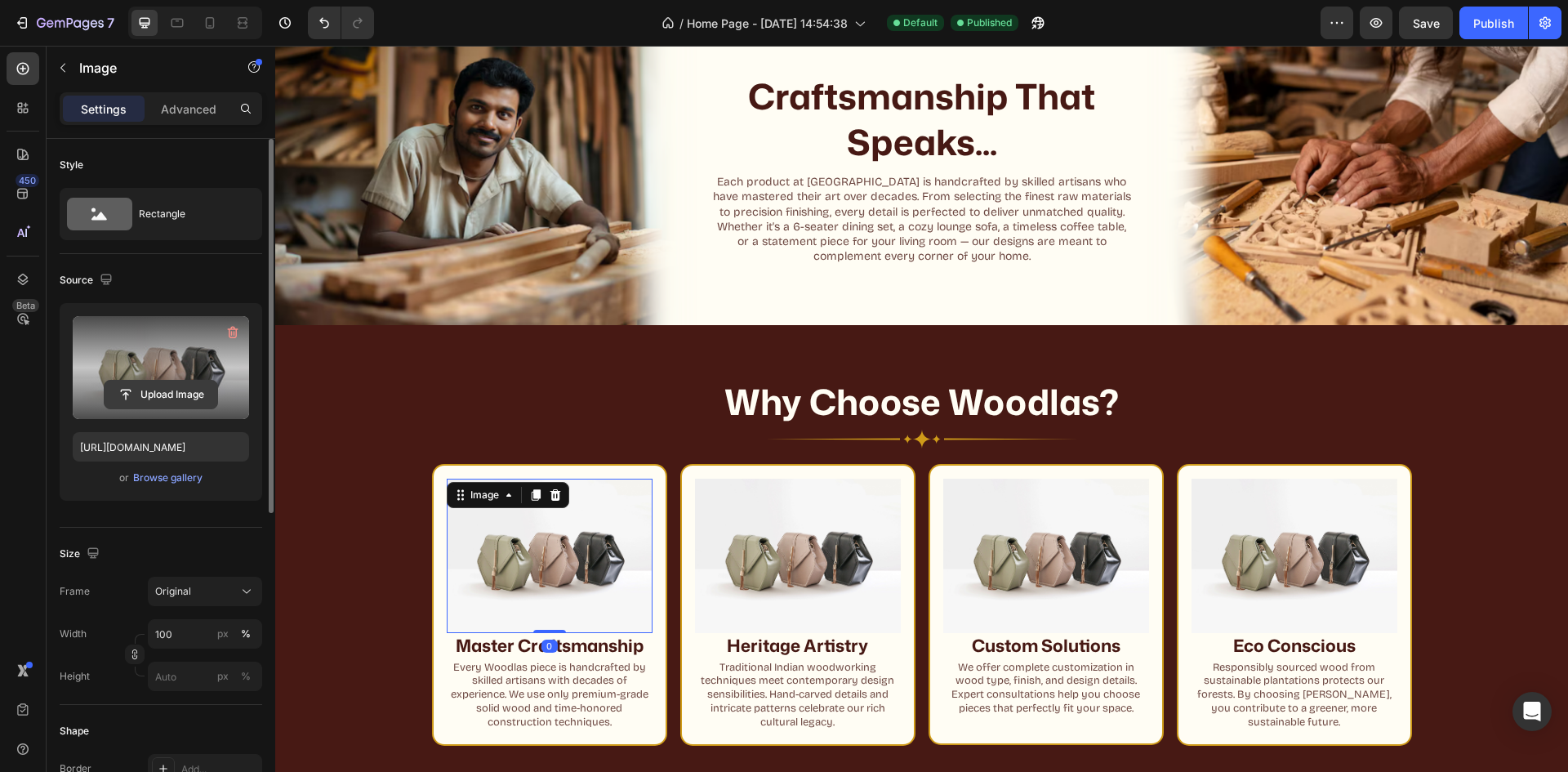
click at [141, 396] on input "file" at bounding box center [160, 395] width 112 height 28
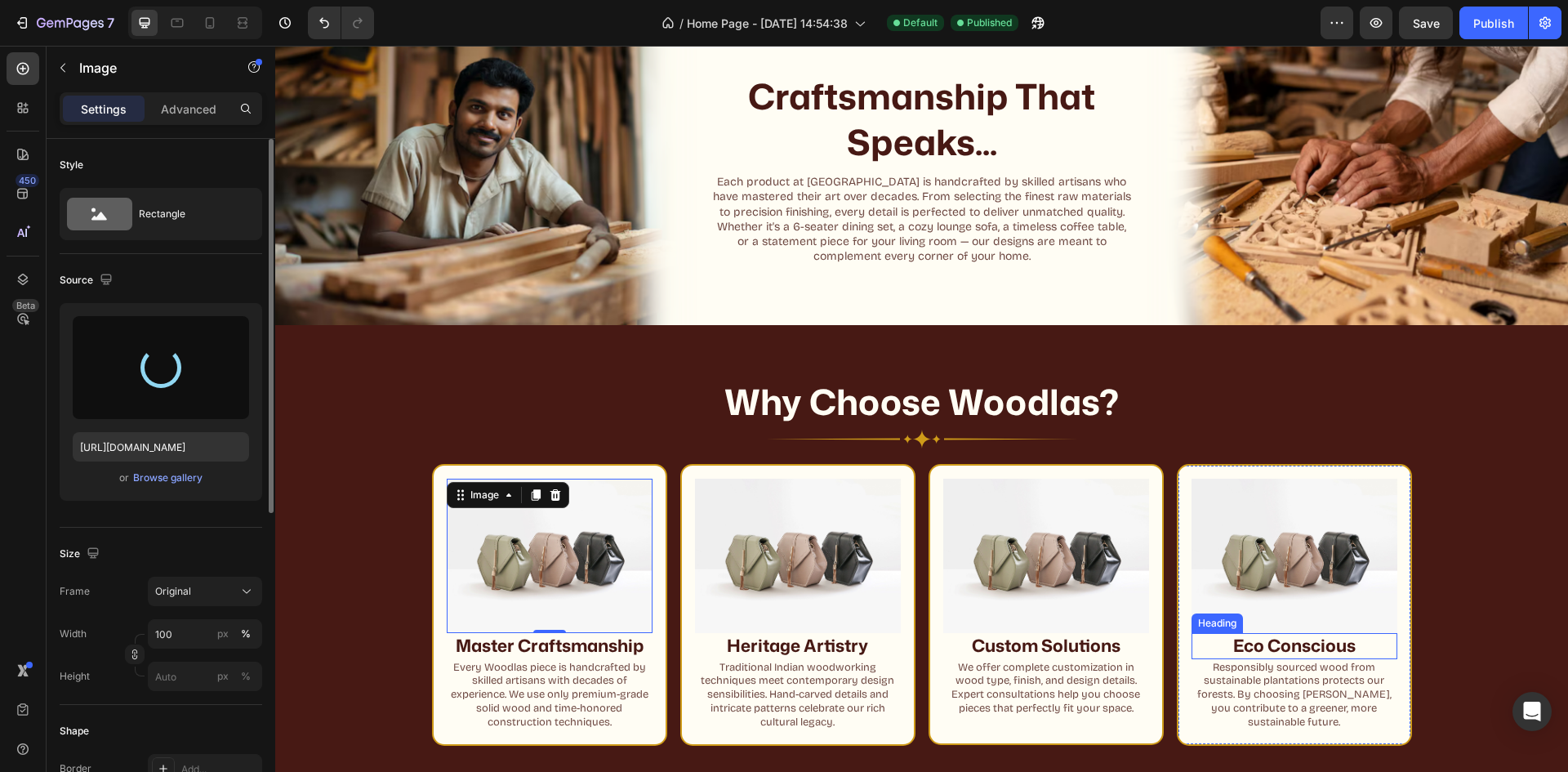
type input "[URL][DOMAIN_NAME]"
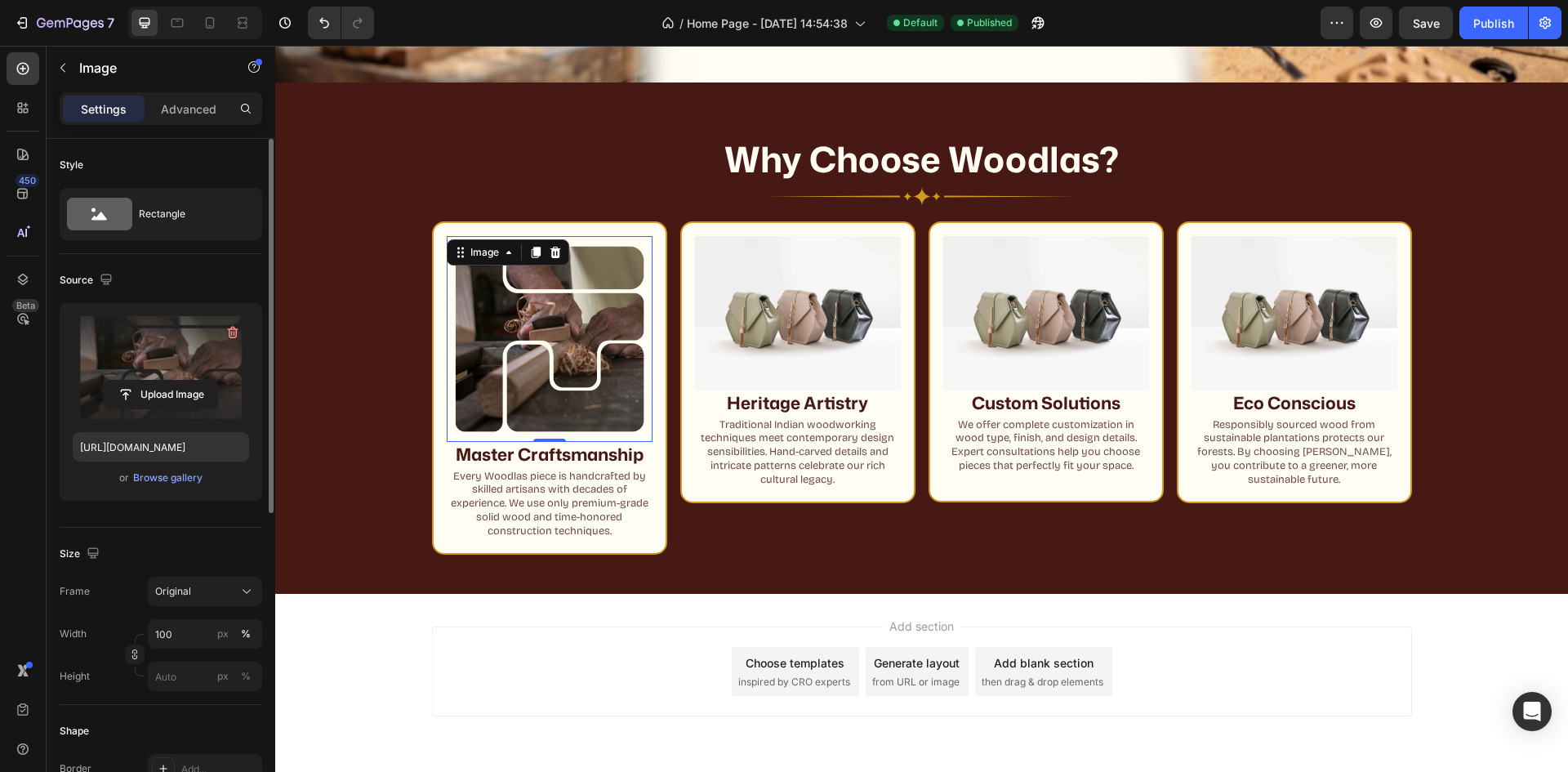
scroll to position [1099, 0]
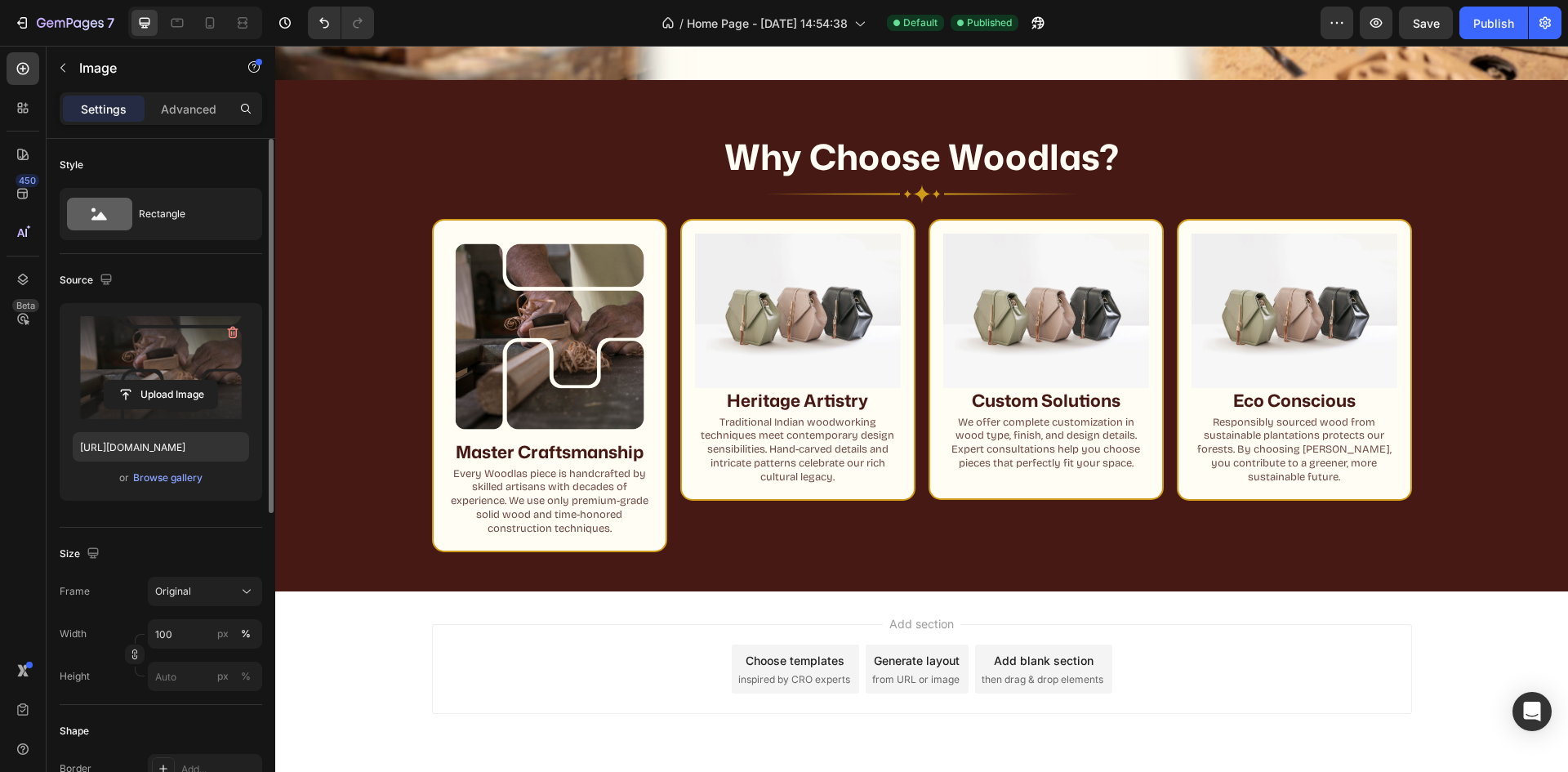
click at [838, 606] on div "Add section Choose templates inspired by CRO experts Generate layout from URL o…" at bounding box center [921, 692] width 1293 height 201
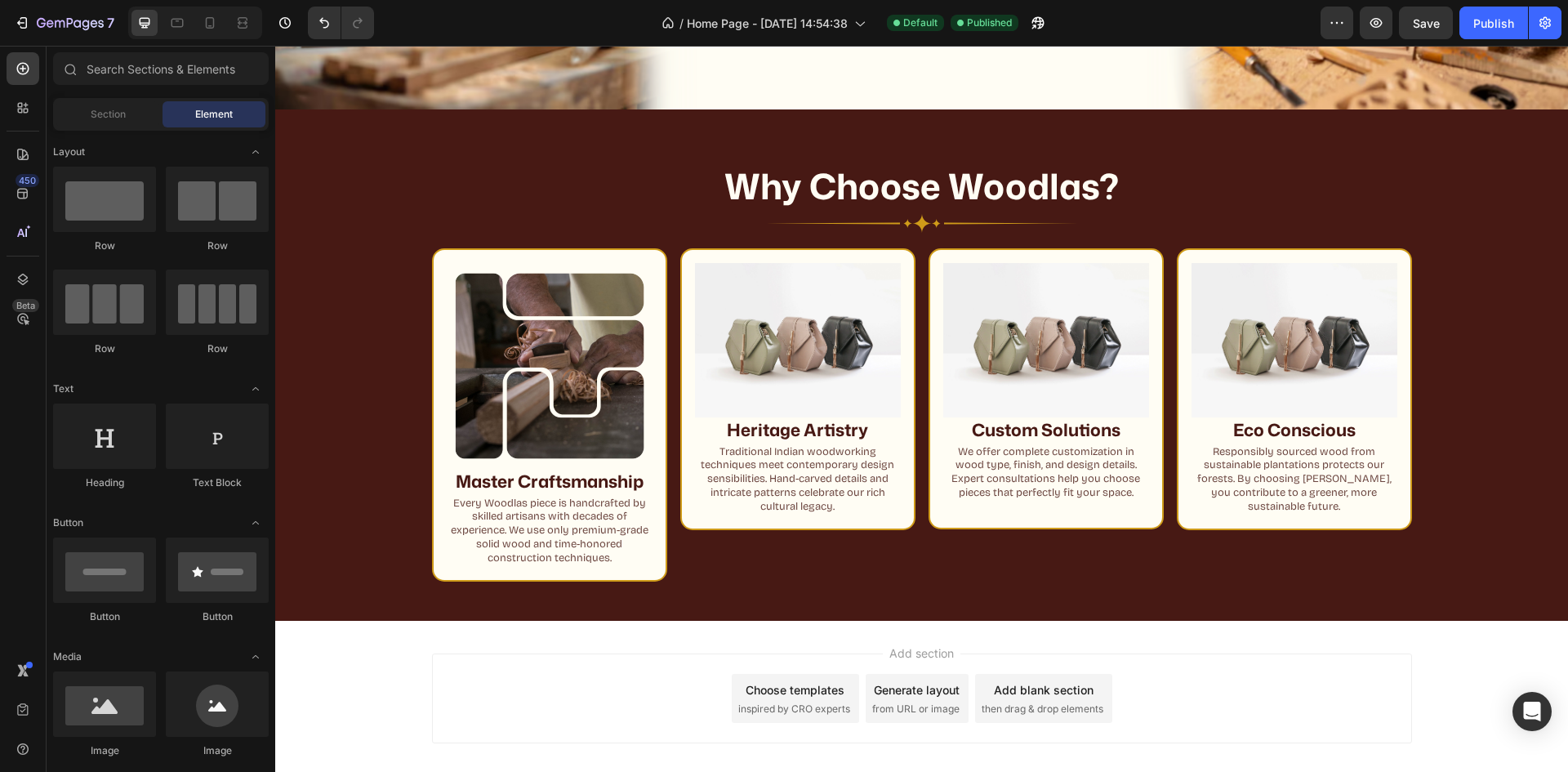
scroll to position [1017, 0]
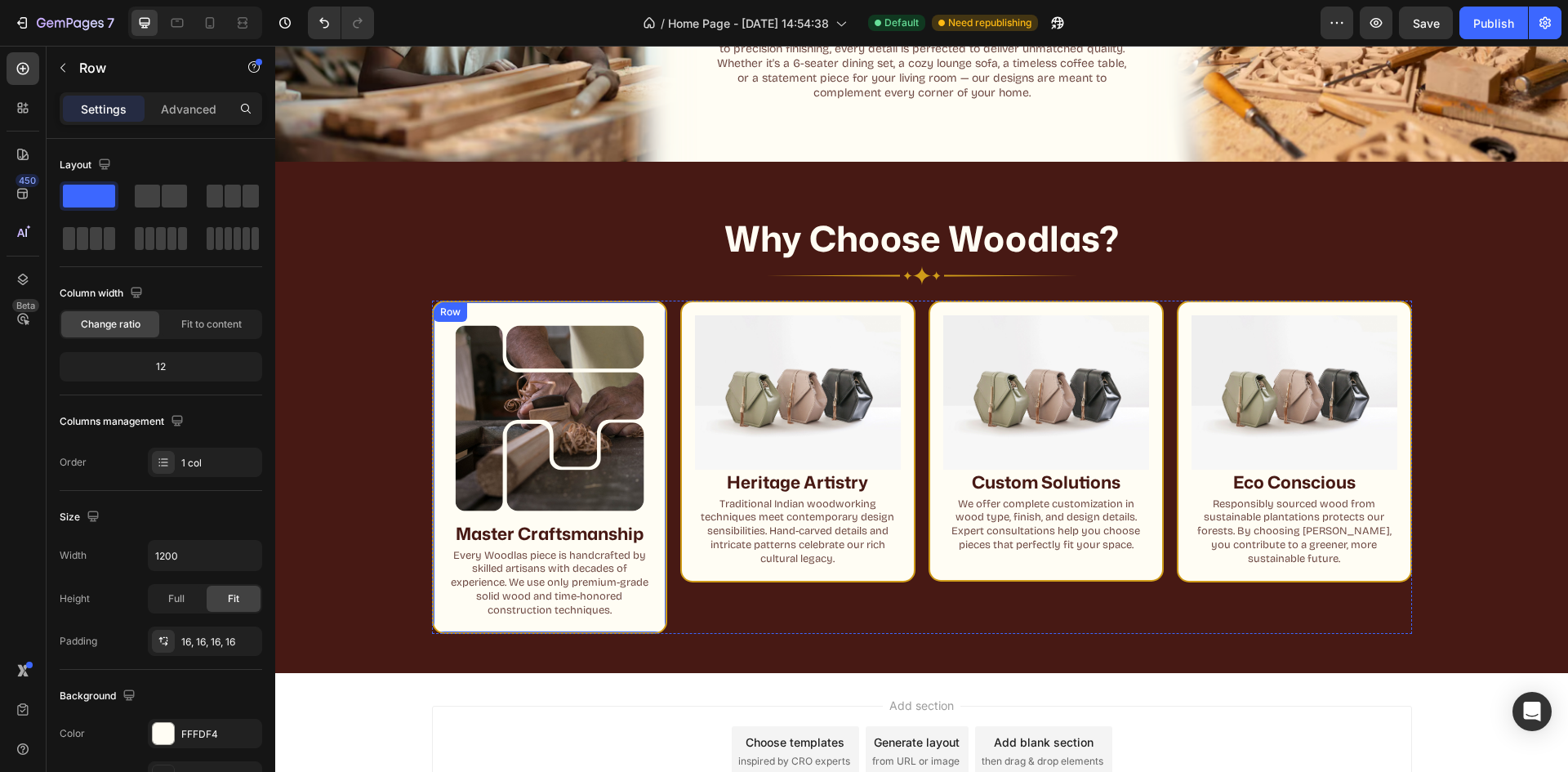
click at [577, 307] on div "Image Master Craftsmanship Heading Every Woodlas piece is handcrafted by skille…" at bounding box center [549, 467] width 235 height 333
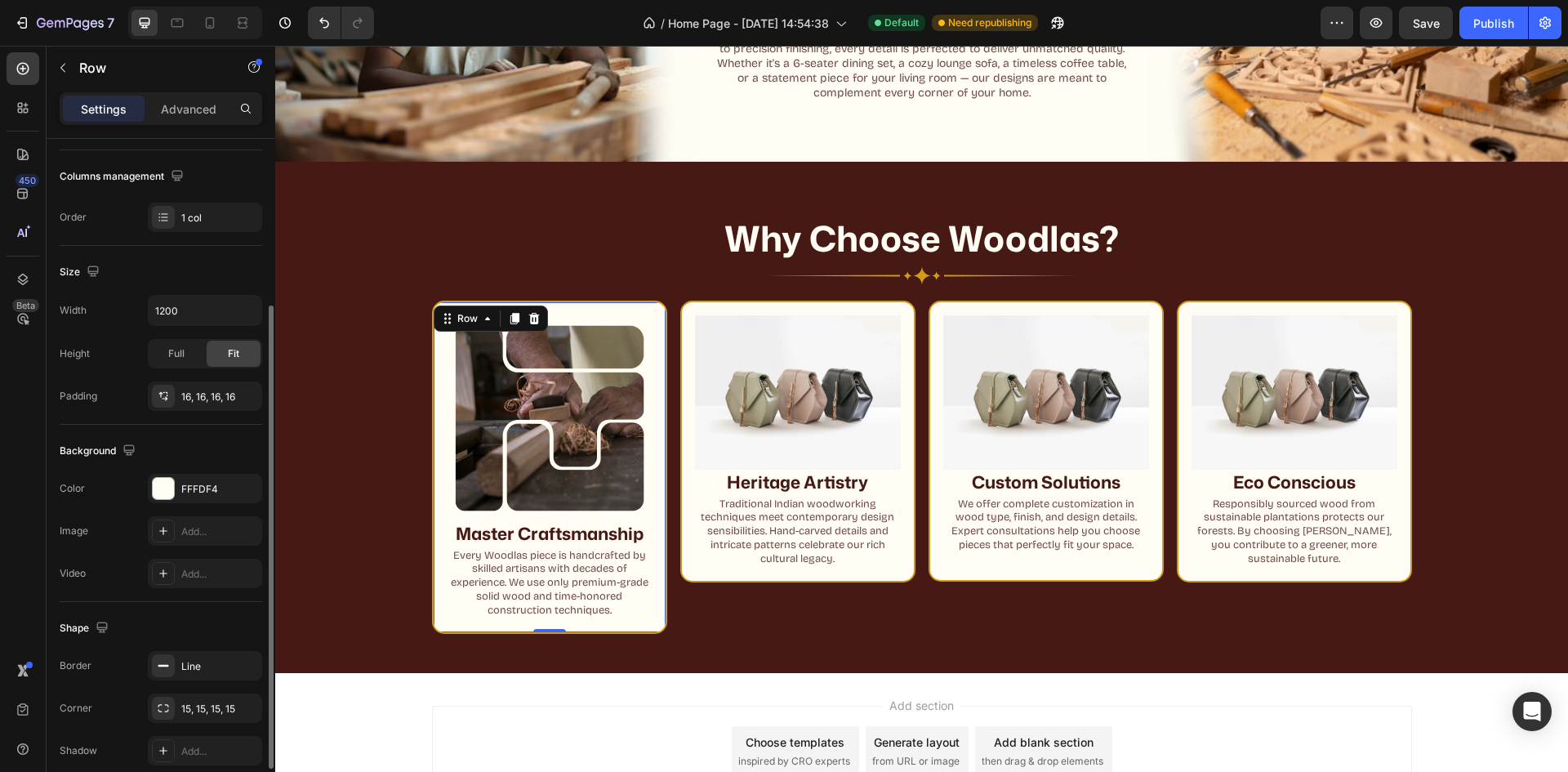
scroll to position [317, 0]
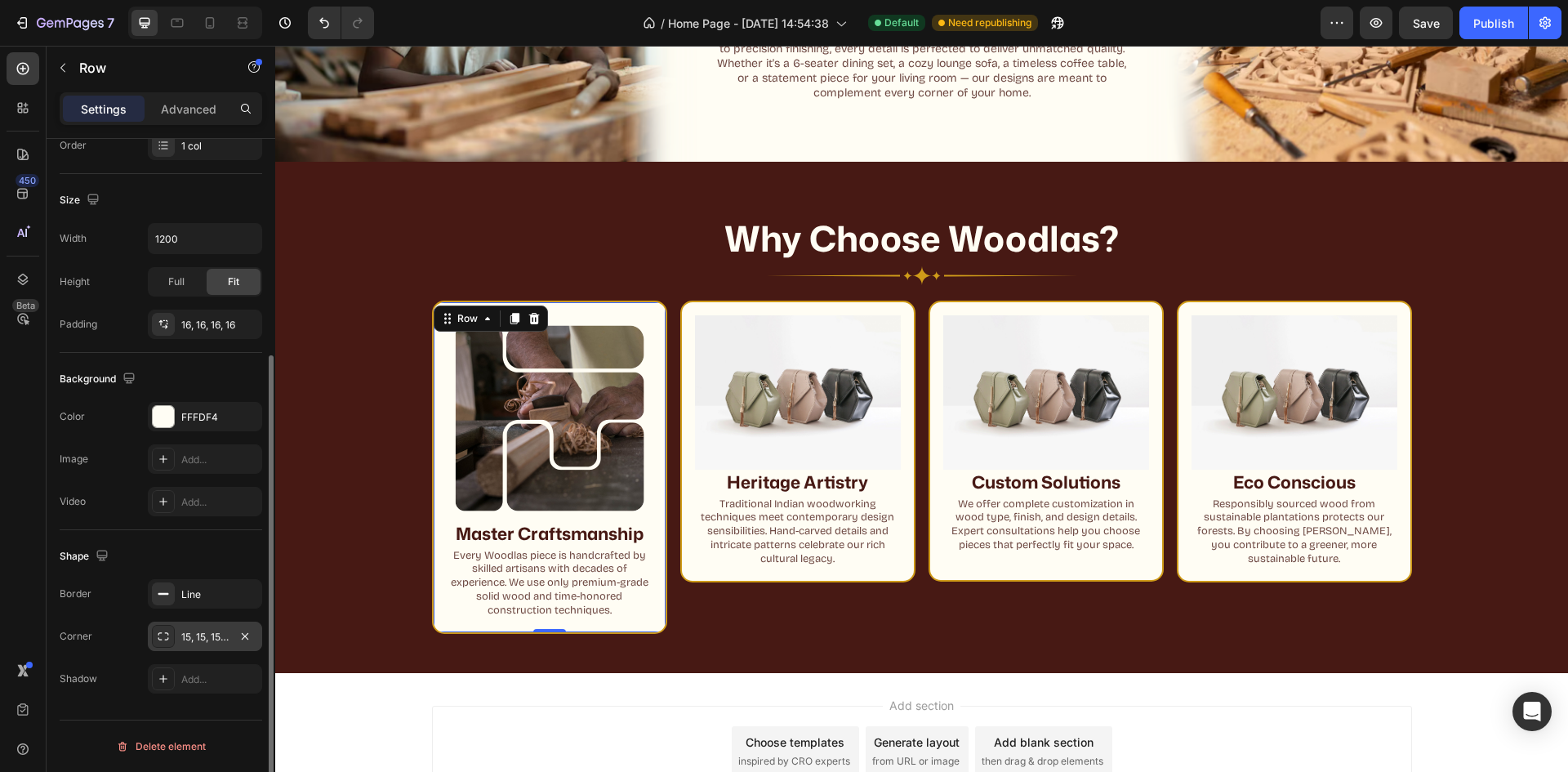
click at [190, 634] on div "15, 15, 15, 15" at bounding box center [204, 637] width 47 height 15
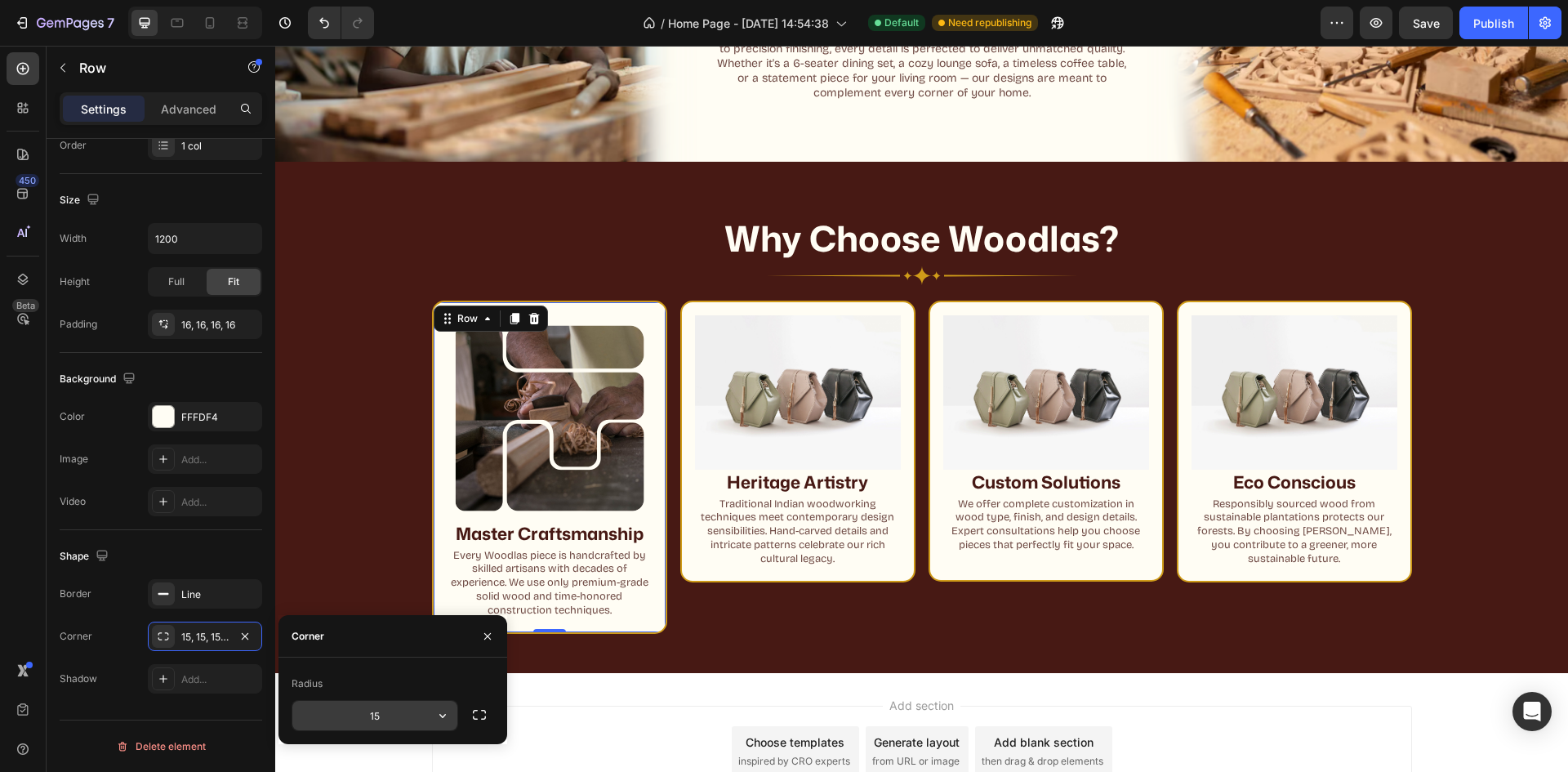
click at [381, 726] on input "15" at bounding box center [375, 716] width 165 height 30
type input "1"
type input "22"
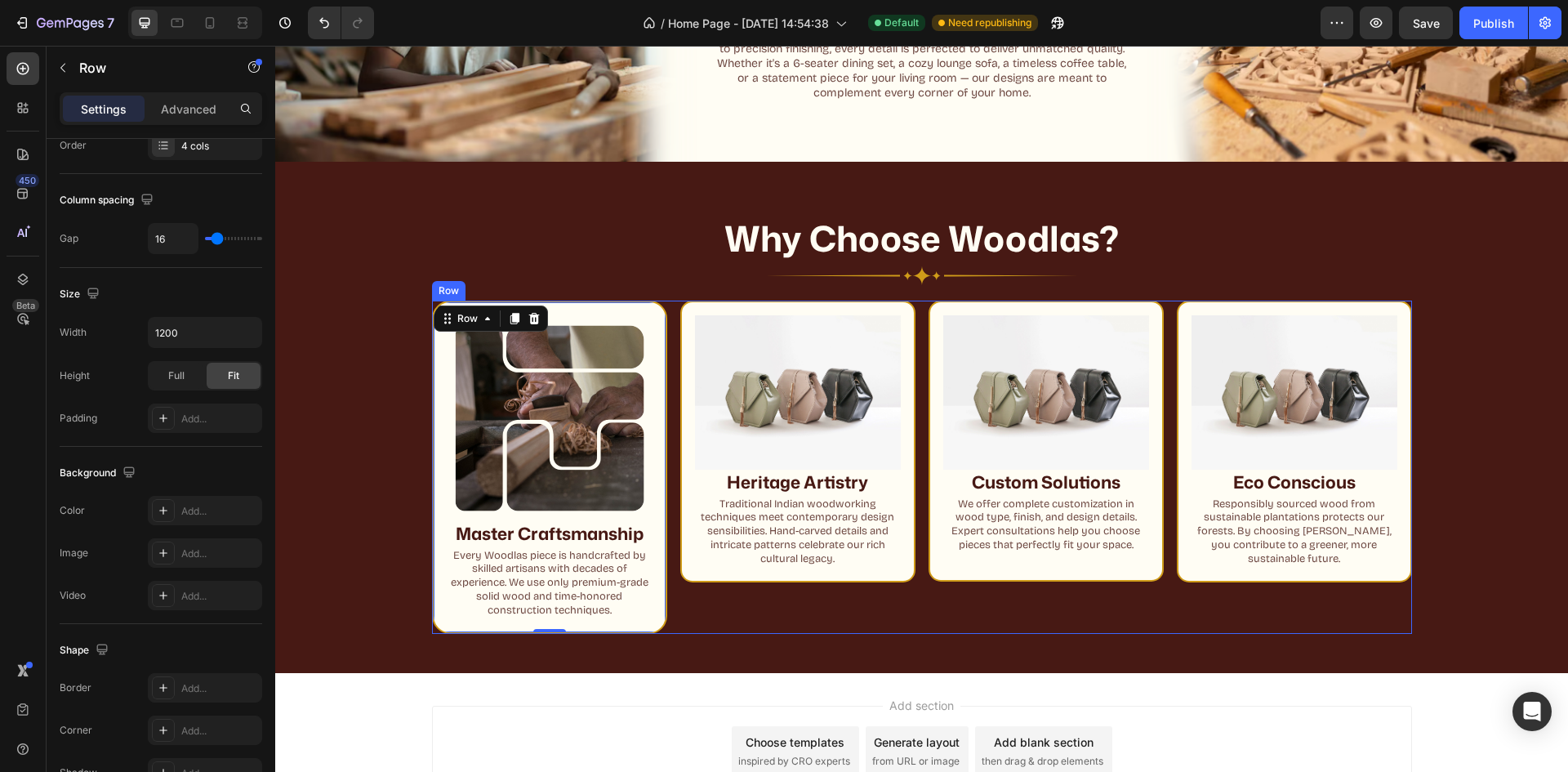
click at [871, 607] on div "Image Heritage Artistry Heading Heritage Artistry Heading Traditional Indian wo…" at bounding box center [798, 467] width 235 height 333
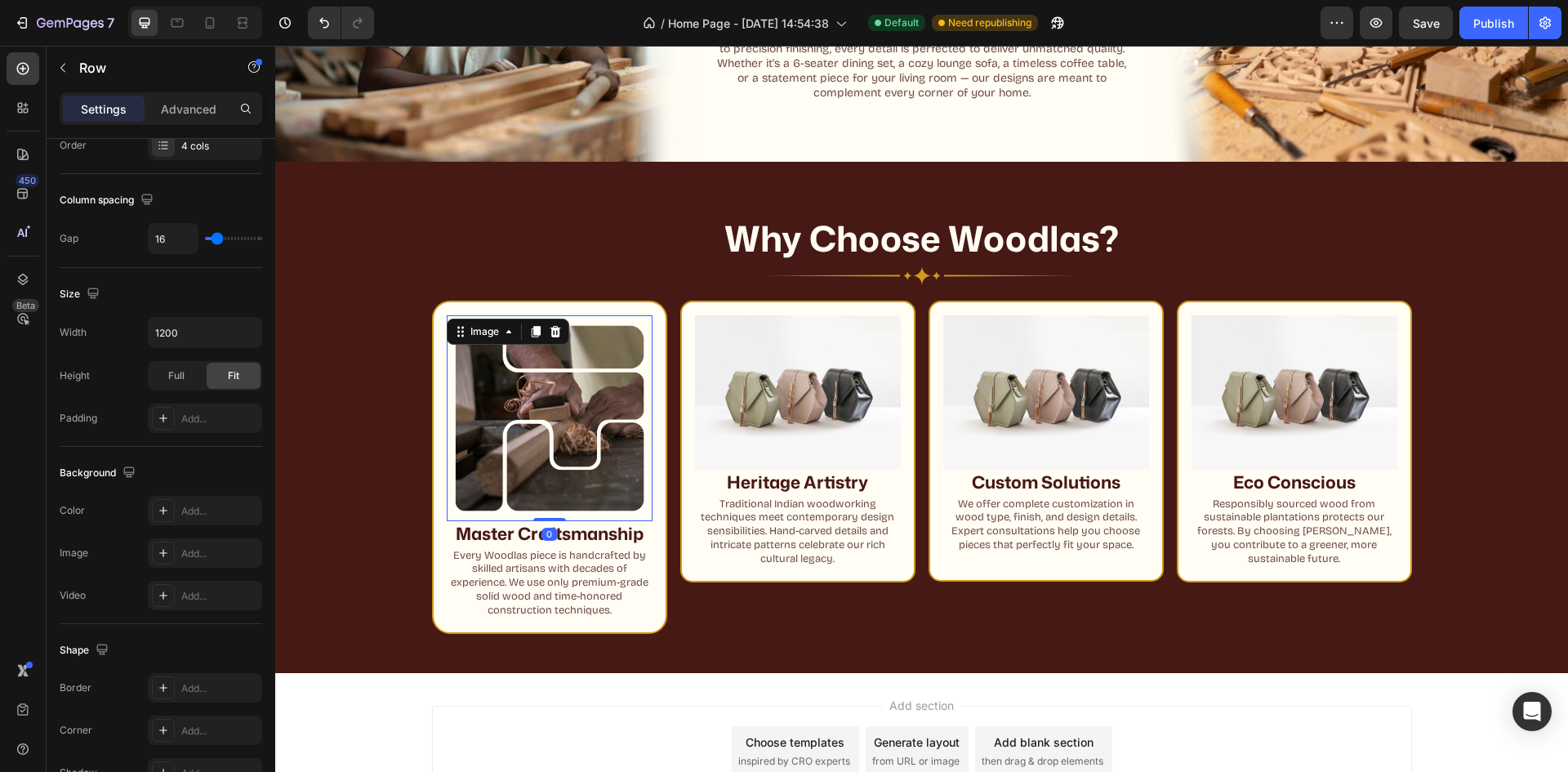
click at [612, 425] on img at bounding box center [549, 418] width 206 height 206
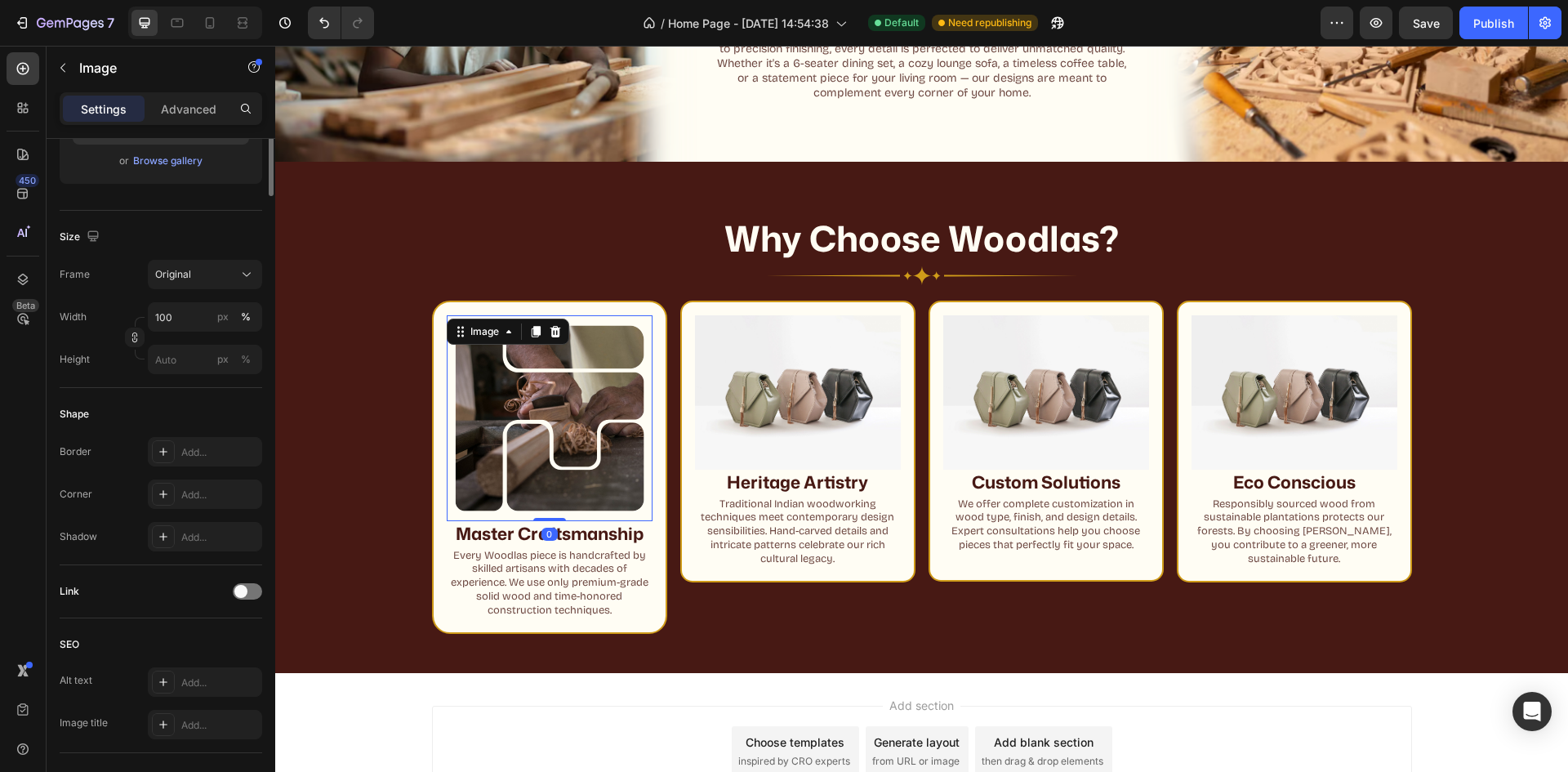
scroll to position [0, 0]
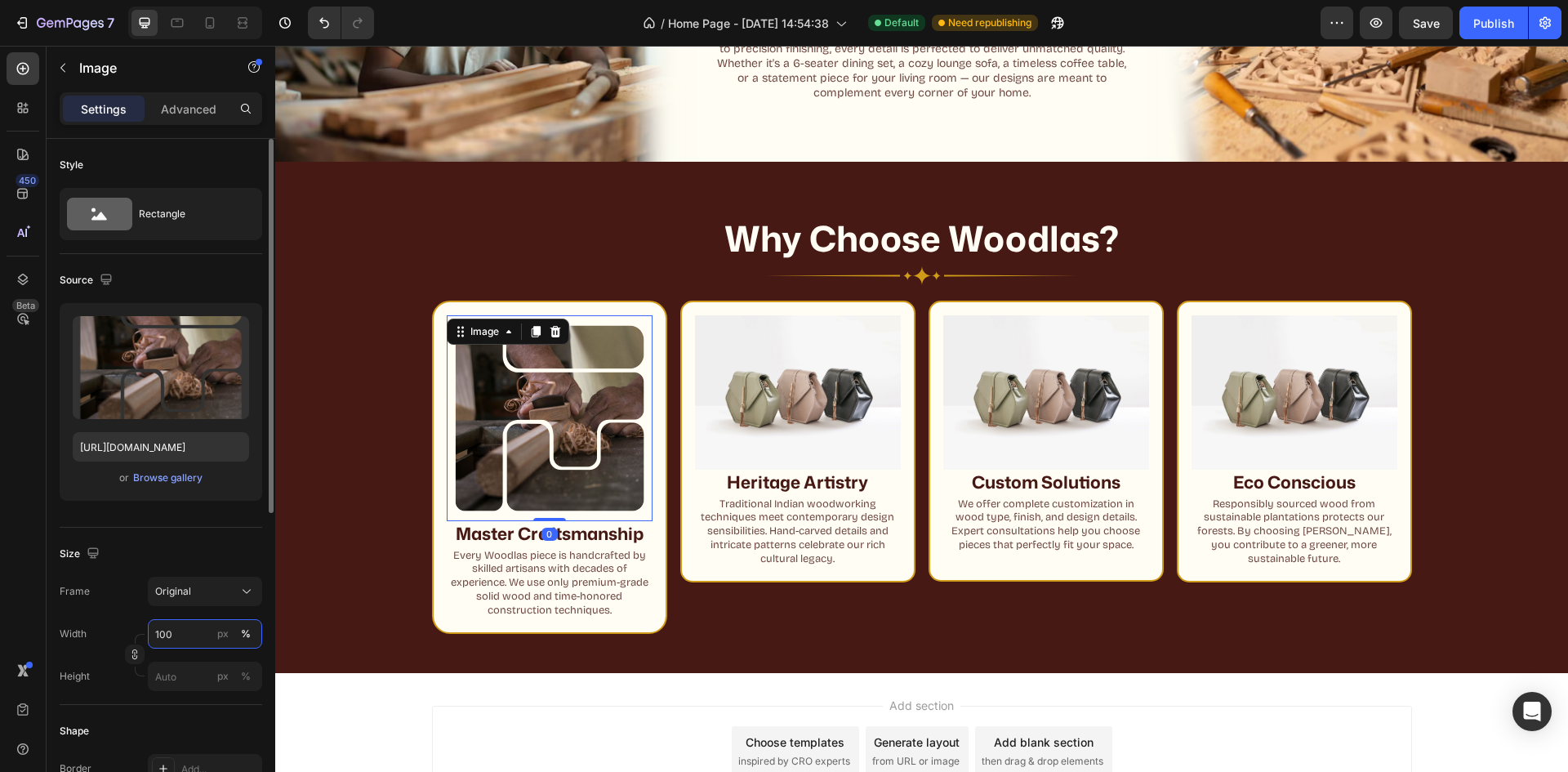
click at [175, 634] on input "100" at bounding box center [205, 635] width 114 height 30
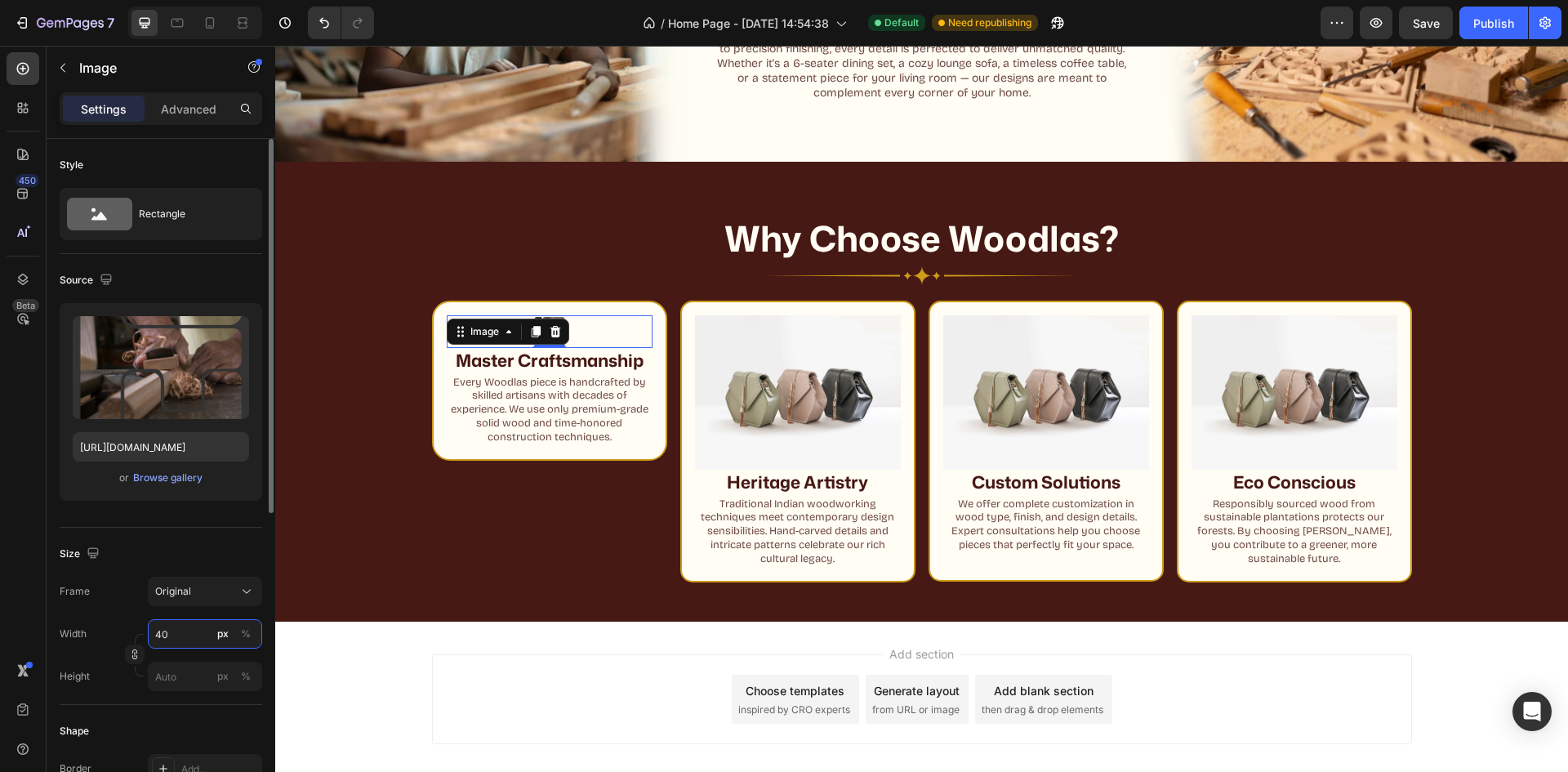
type input "4"
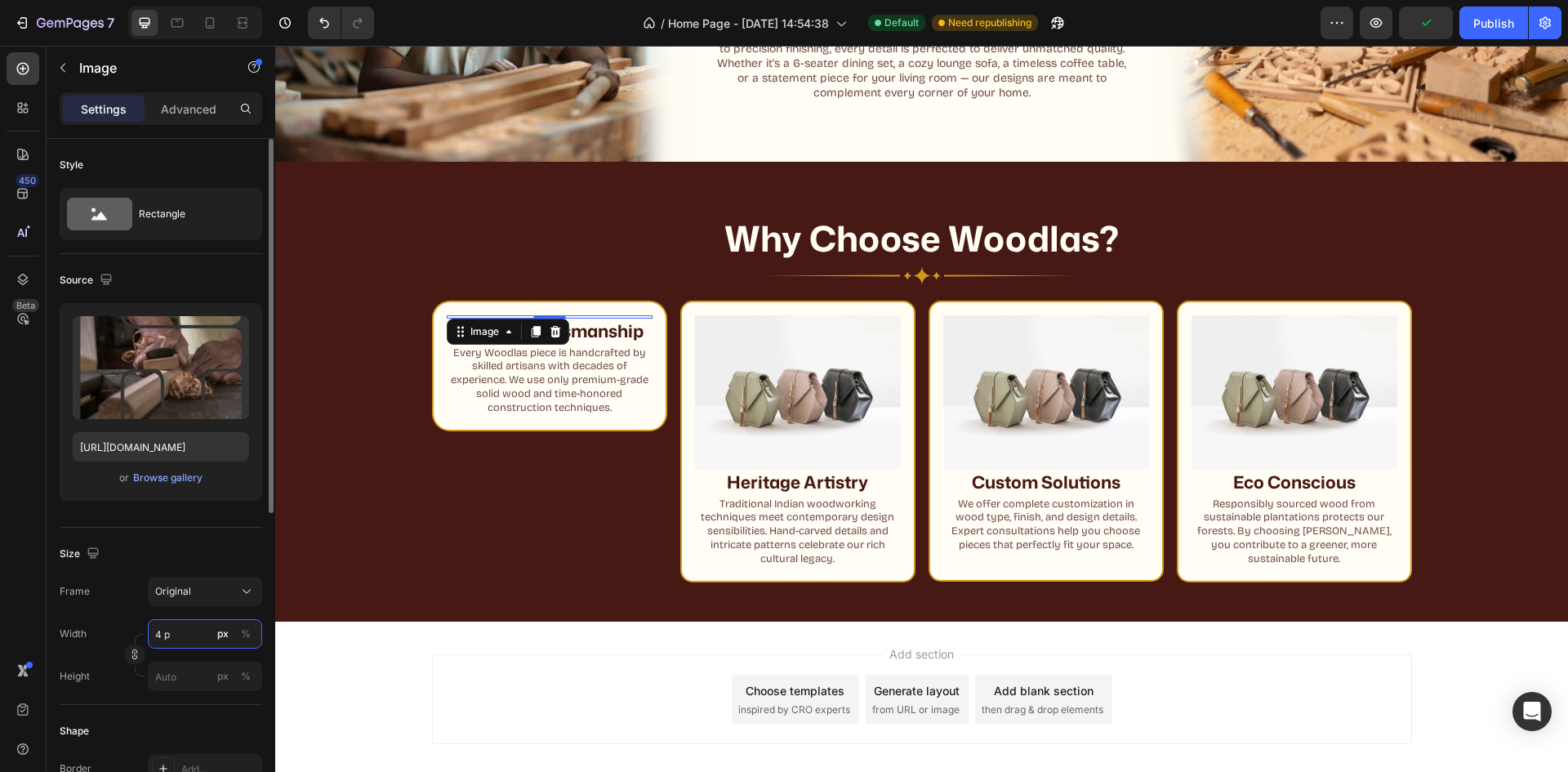
type input "4"
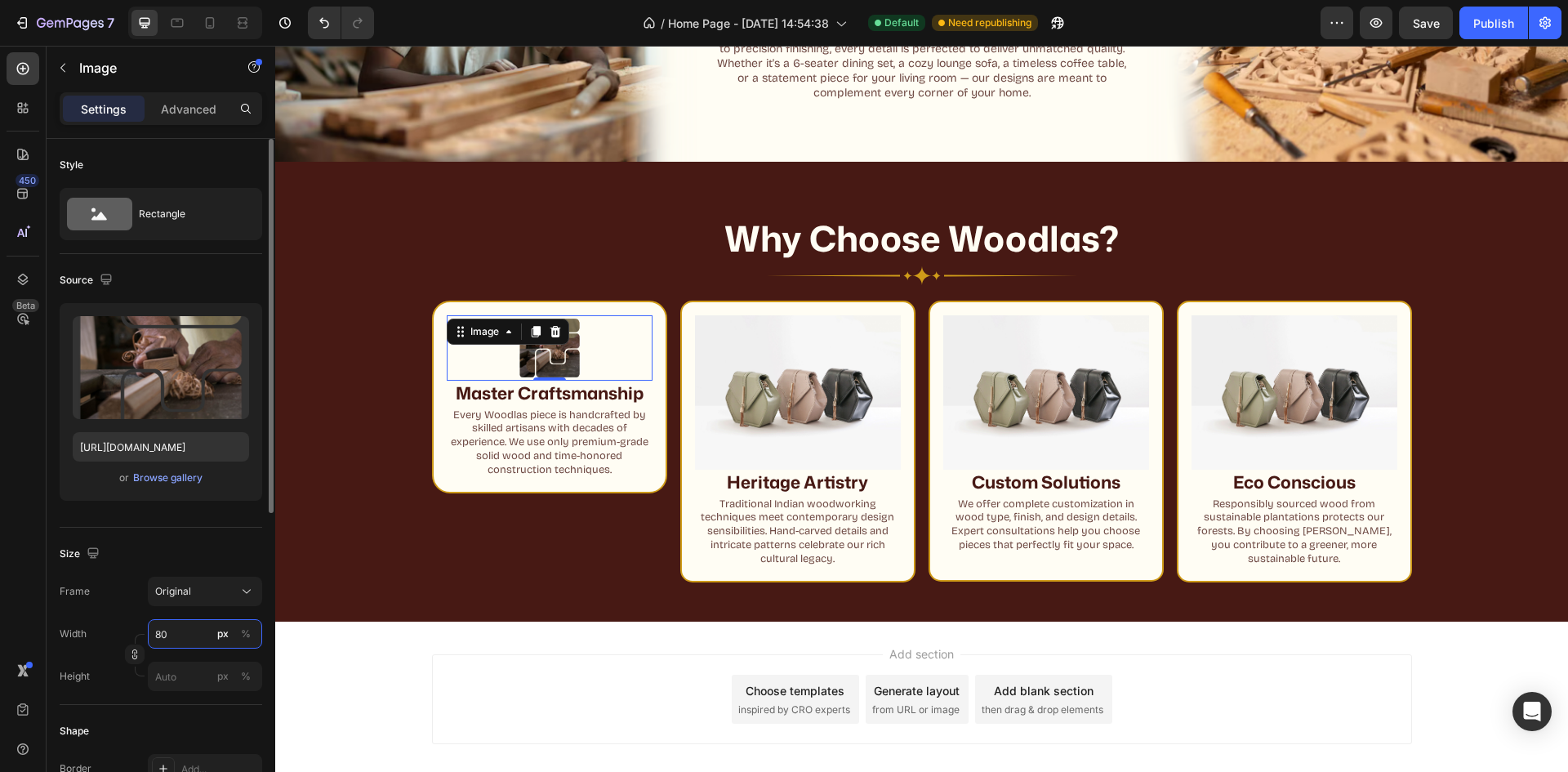
type input "8"
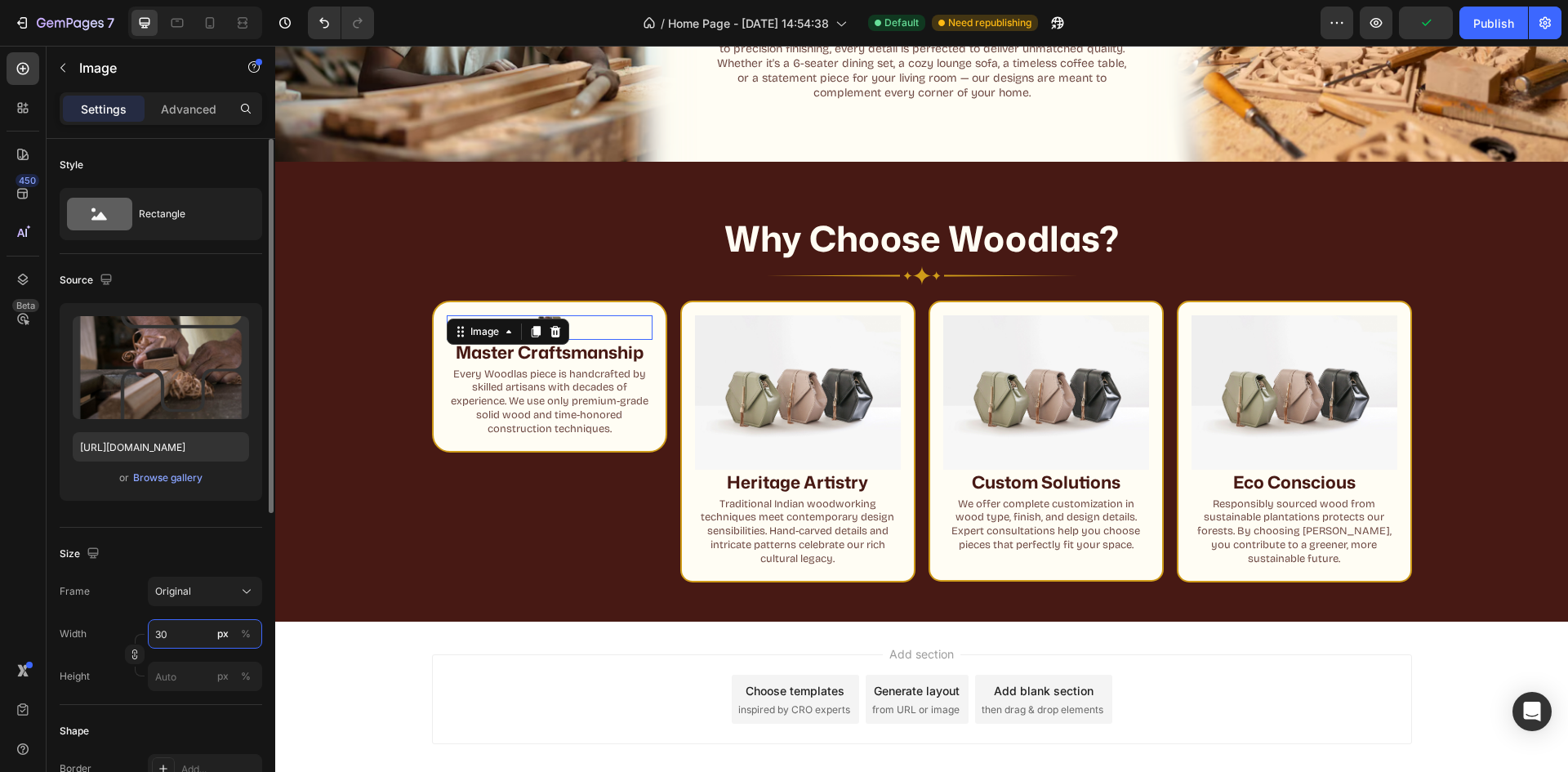
type input "300"
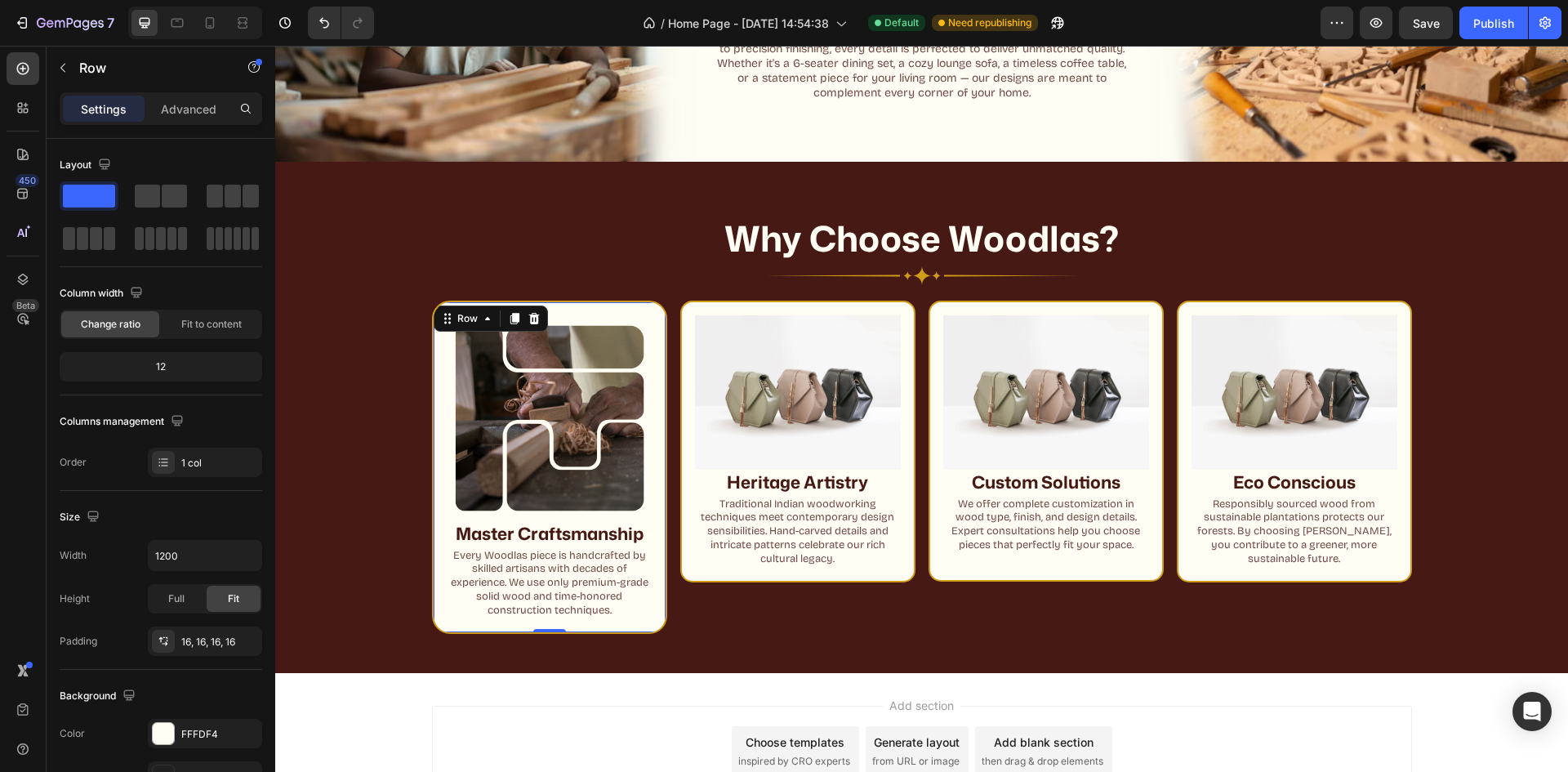
click at [653, 328] on div "Image Master Craftsmanship Heading Every Woodlas piece is handcrafted by skille…" at bounding box center [549, 467] width 235 height 333
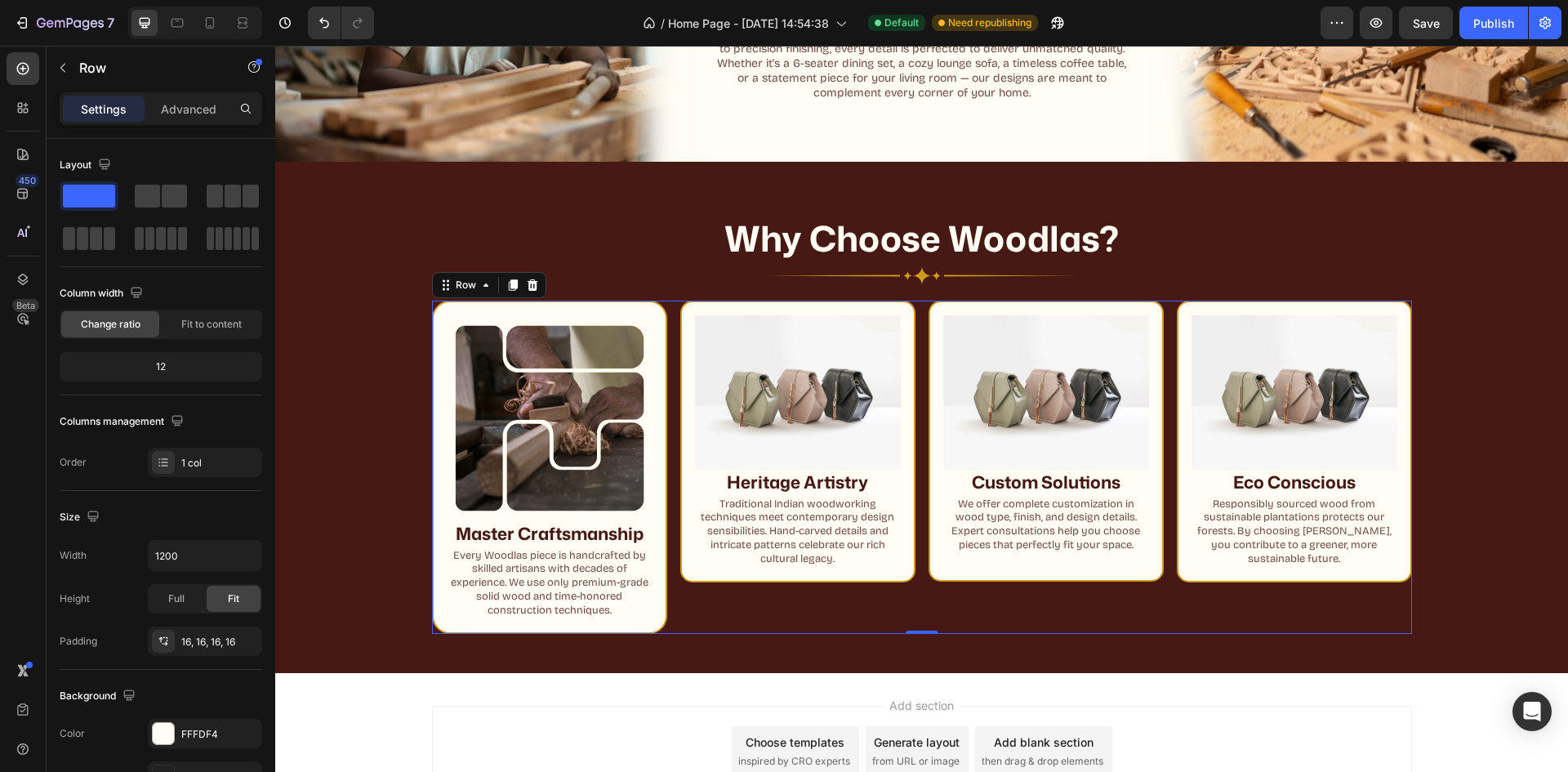
click at [851, 625] on div "Image Heritage Artistry Heading Heritage Artistry Heading Traditional Indian wo…" at bounding box center [798, 467] width 235 height 333
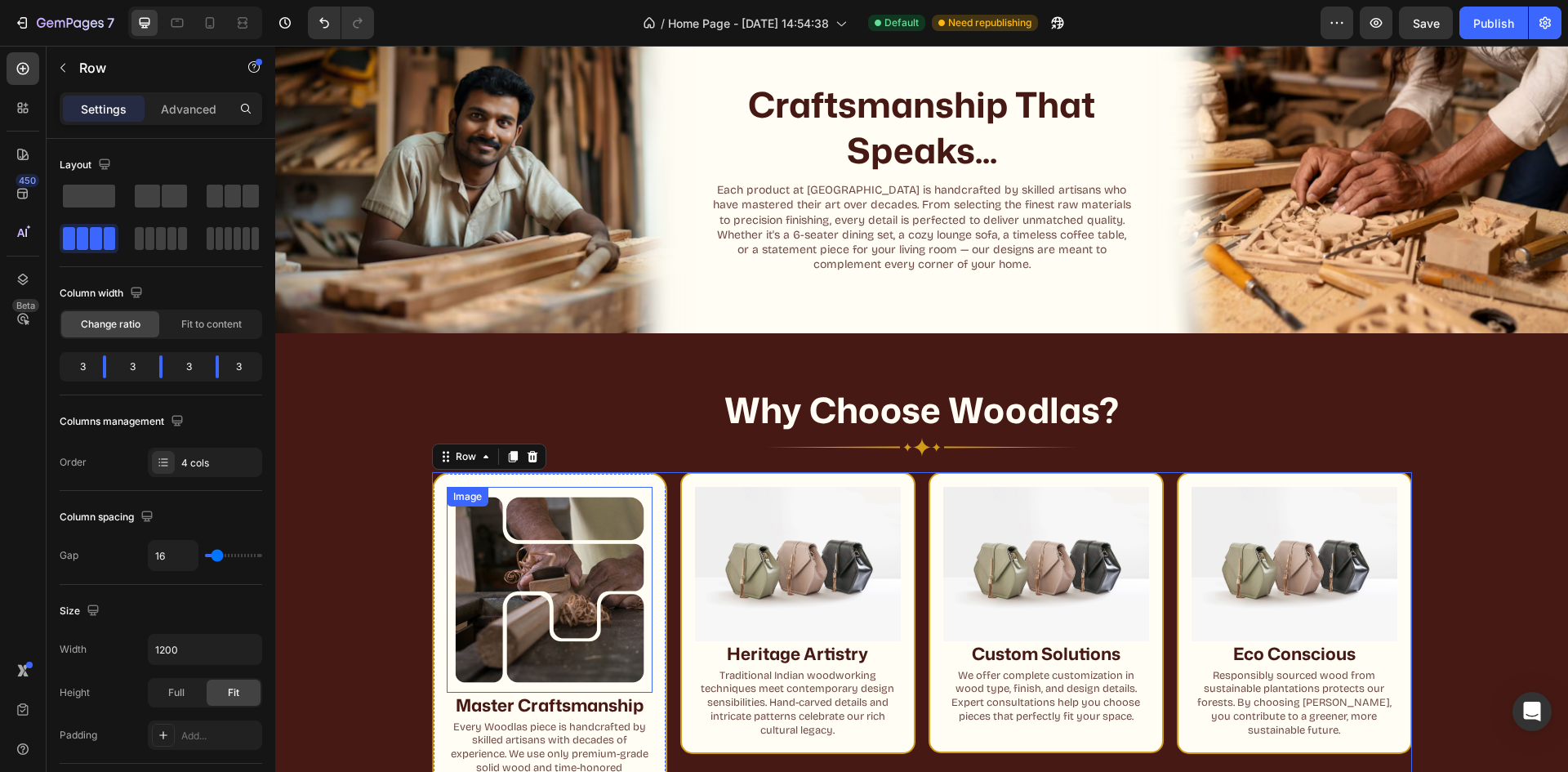
scroll to position [859, 0]
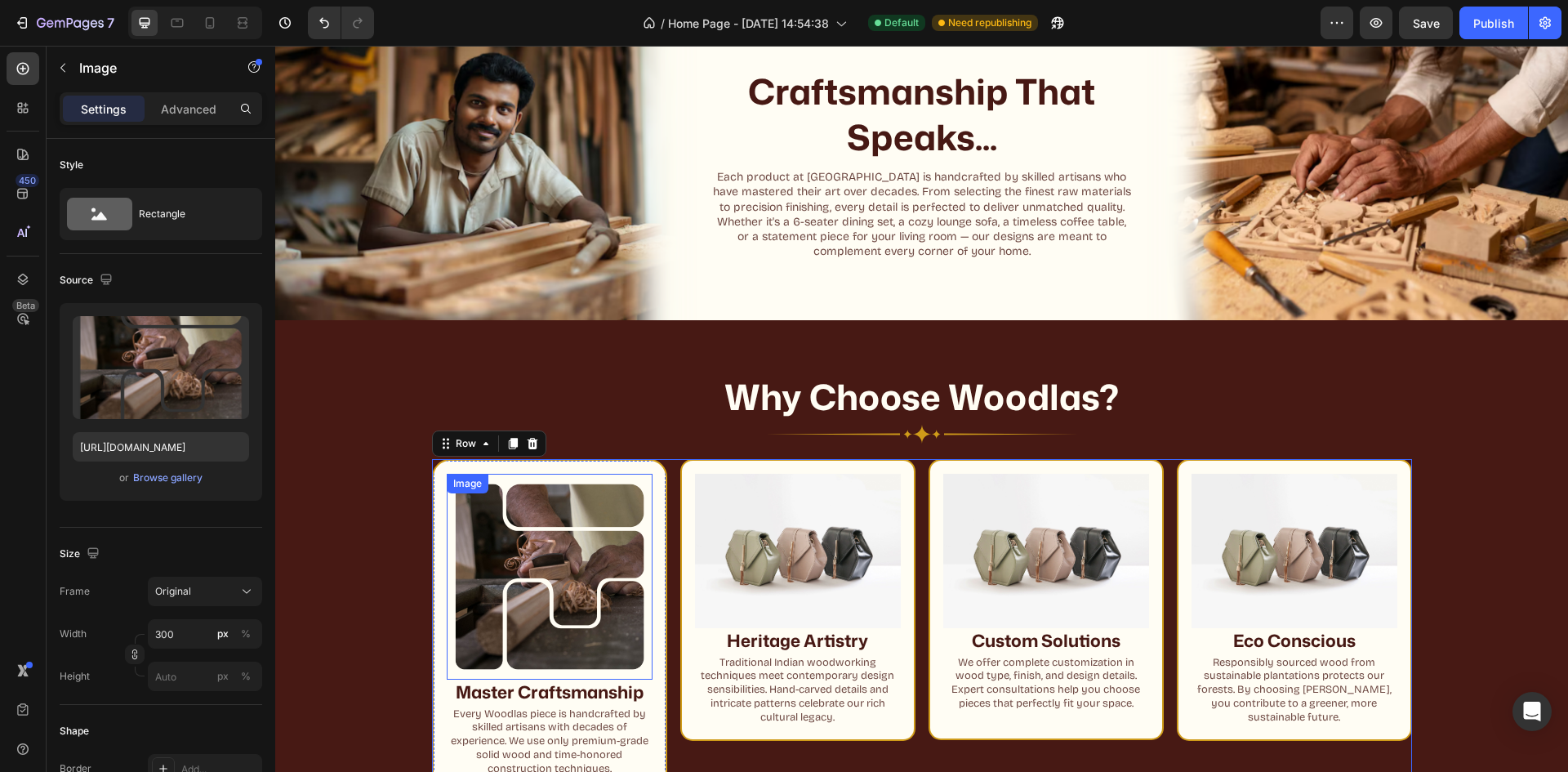
click at [561, 516] on img at bounding box center [549, 577] width 206 height 206
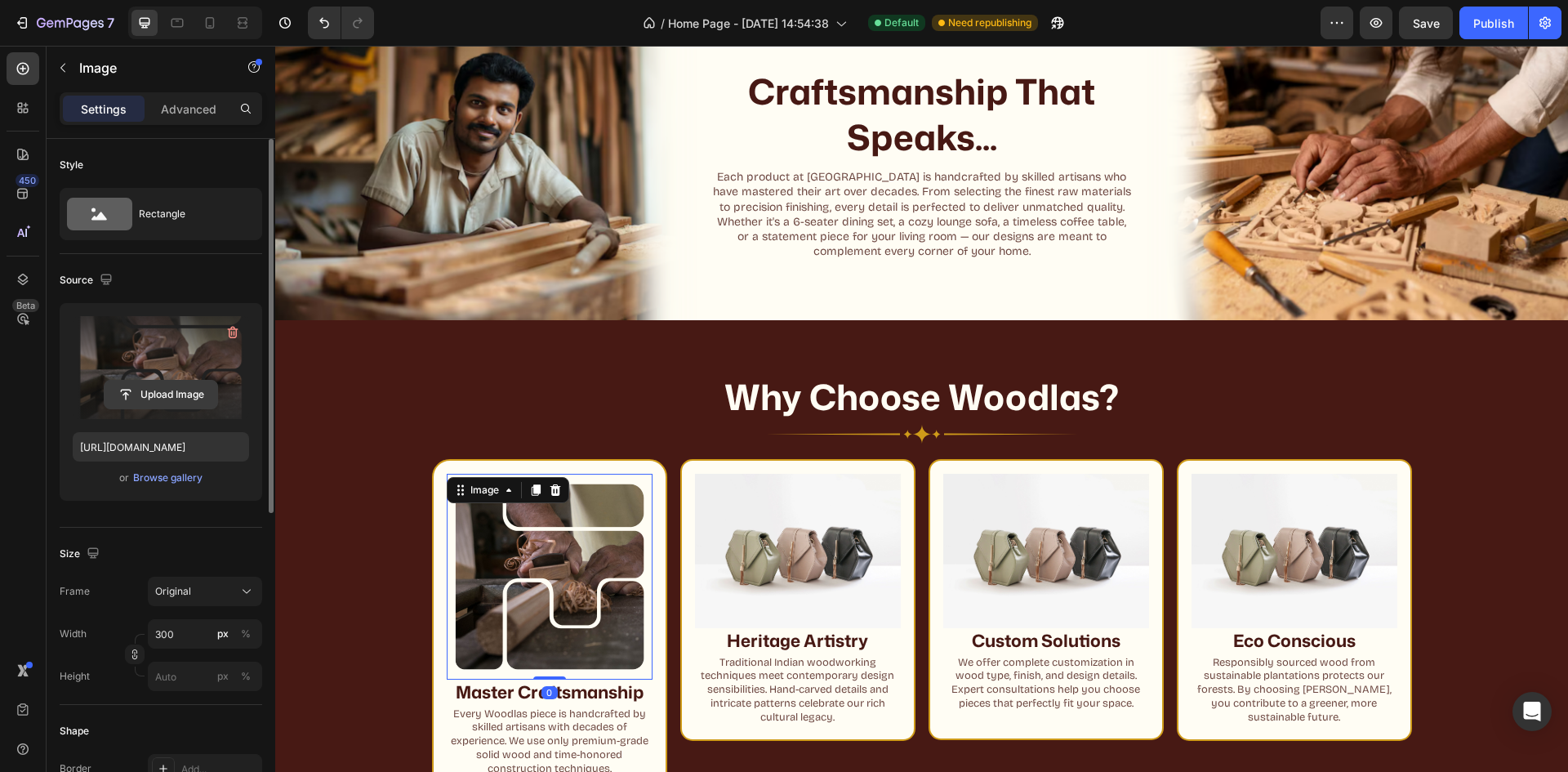
click at [172, 386] on input "file" at bounding box center [160, 395] width 112 height 28
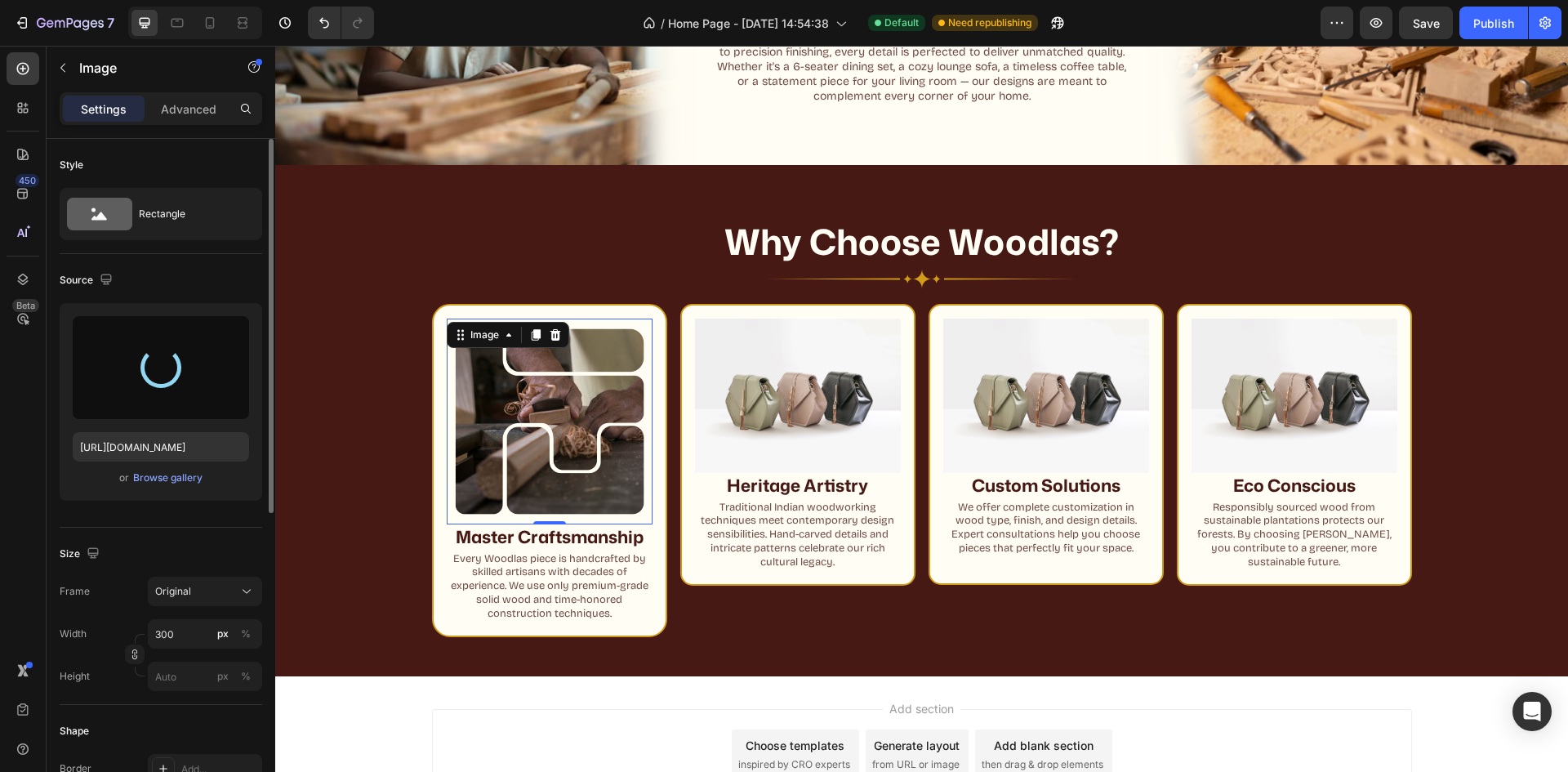
scroll to position [1104, 0]
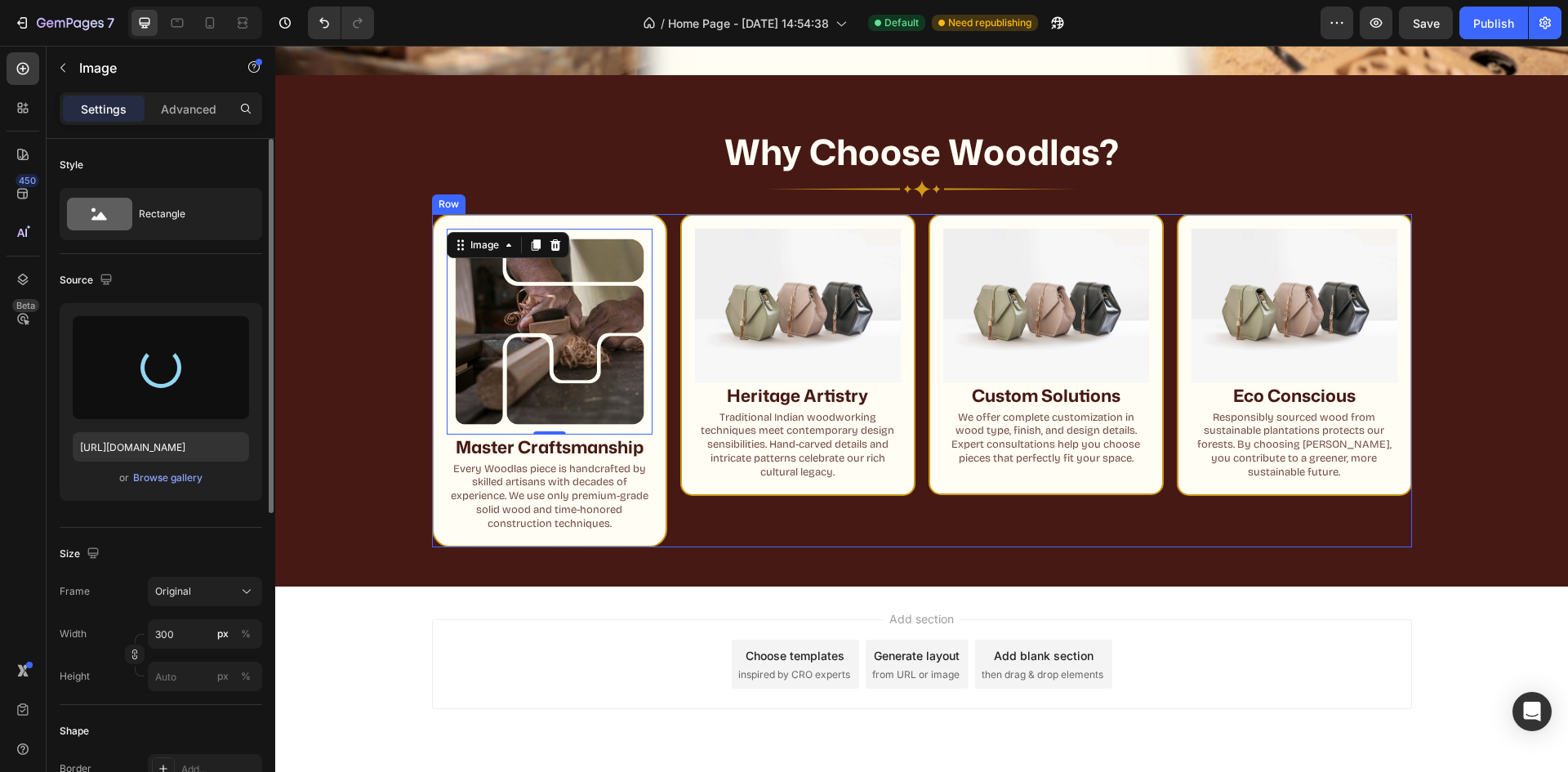
type input "[URL][DOMAIN_NAME]"
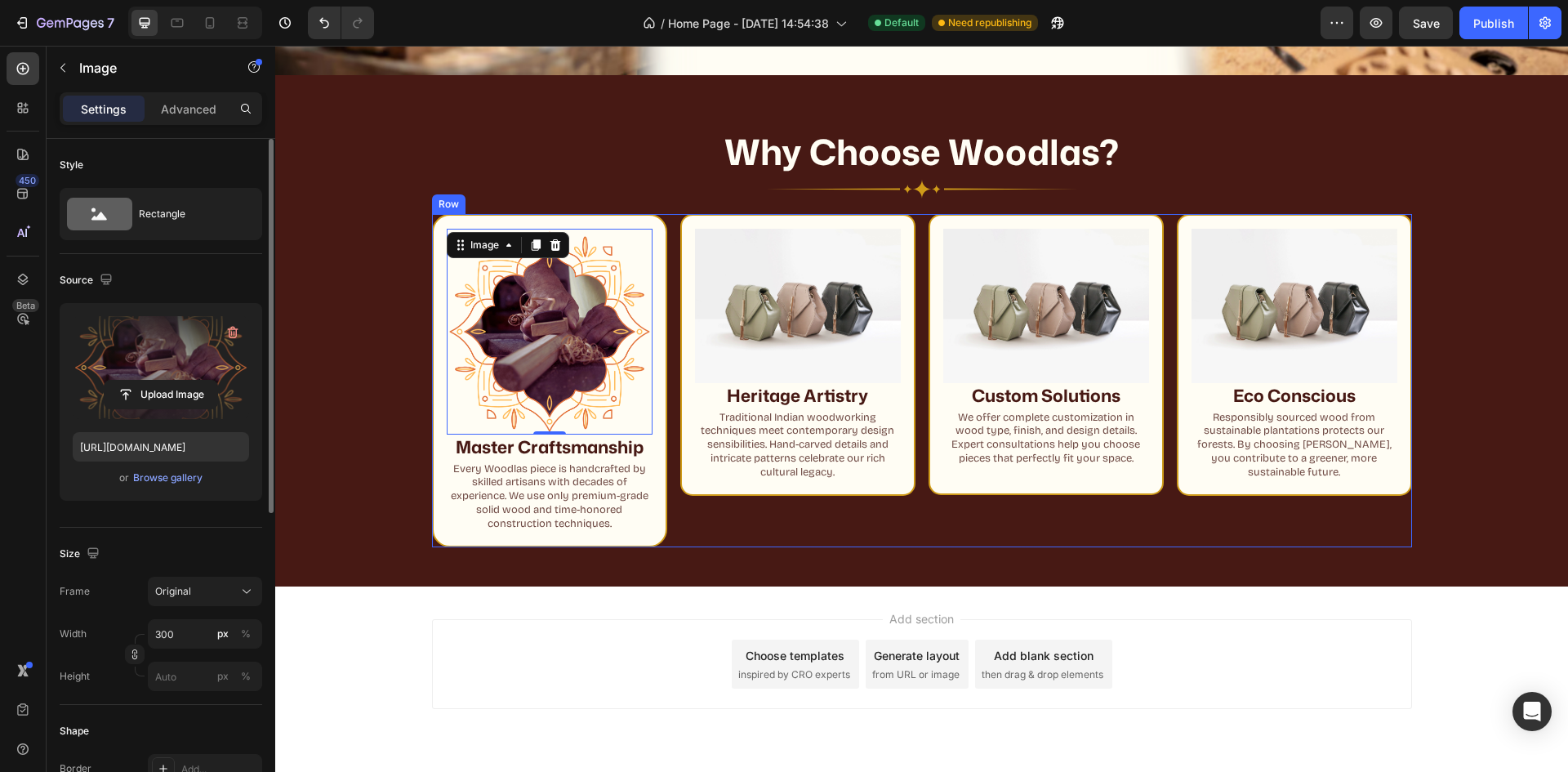
click at [726, 546] on div "Why Choose Woodlas? Heading Image Row Image 0 Master Craftsmanship Heading Ever…" at bounding box center [921, 331] width 1293 height 511
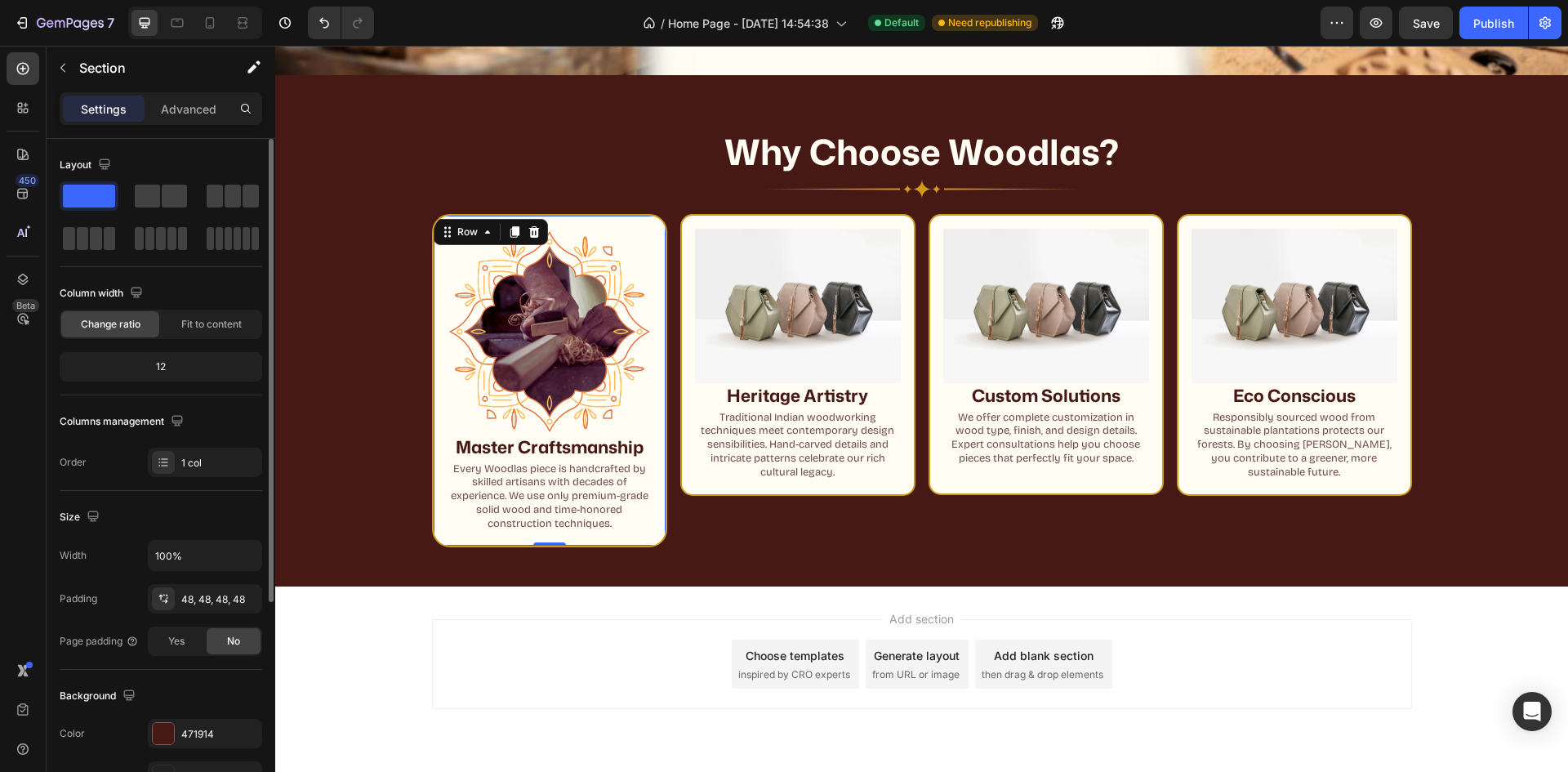
click at [433, 241] on div "Image Master Craftsmanship Heading Every Woodlas piece is handcrafted by skille…" at bounding box center [549, 381] width 235 height 333
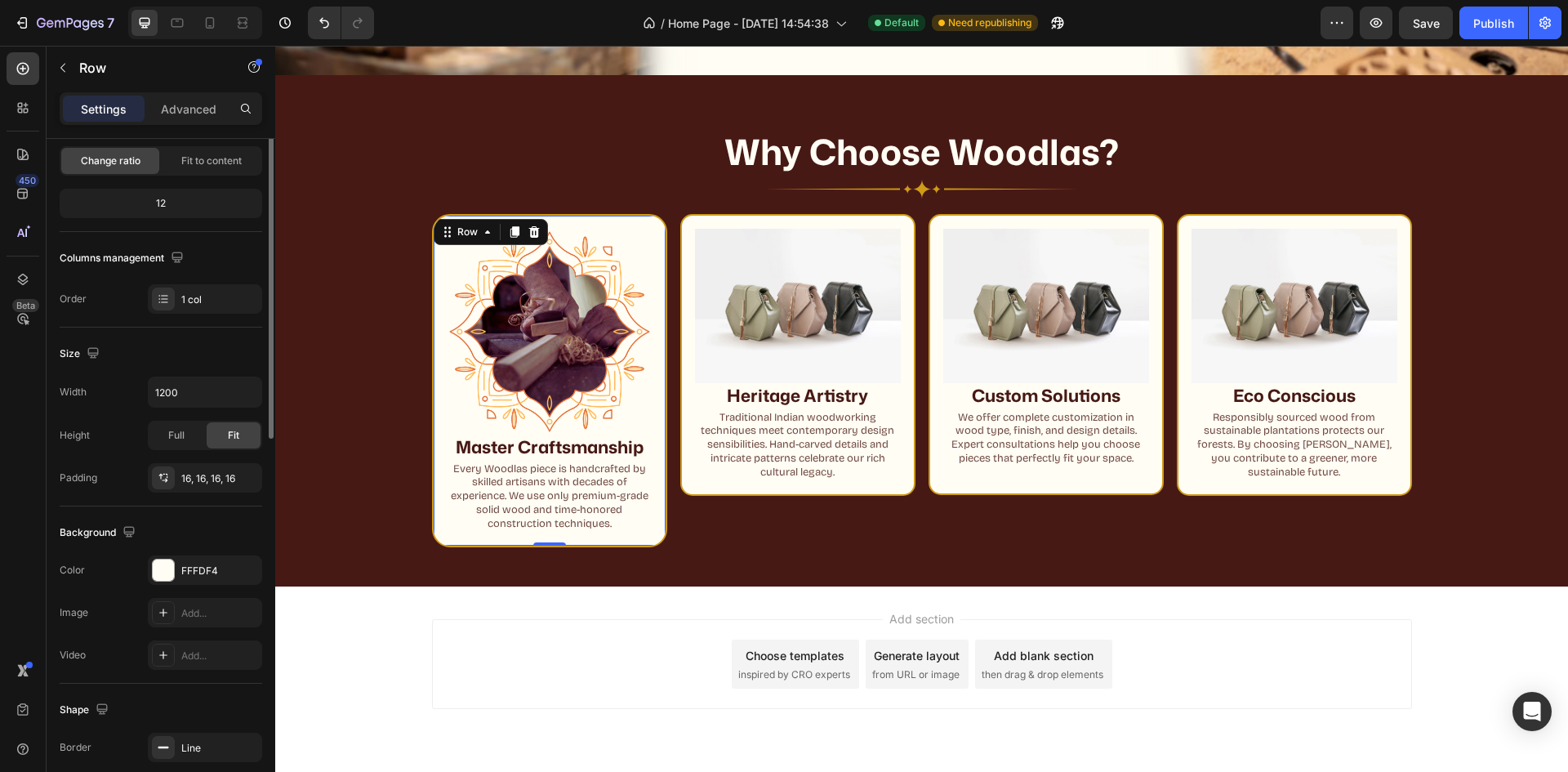
scroll to position [245, 0]
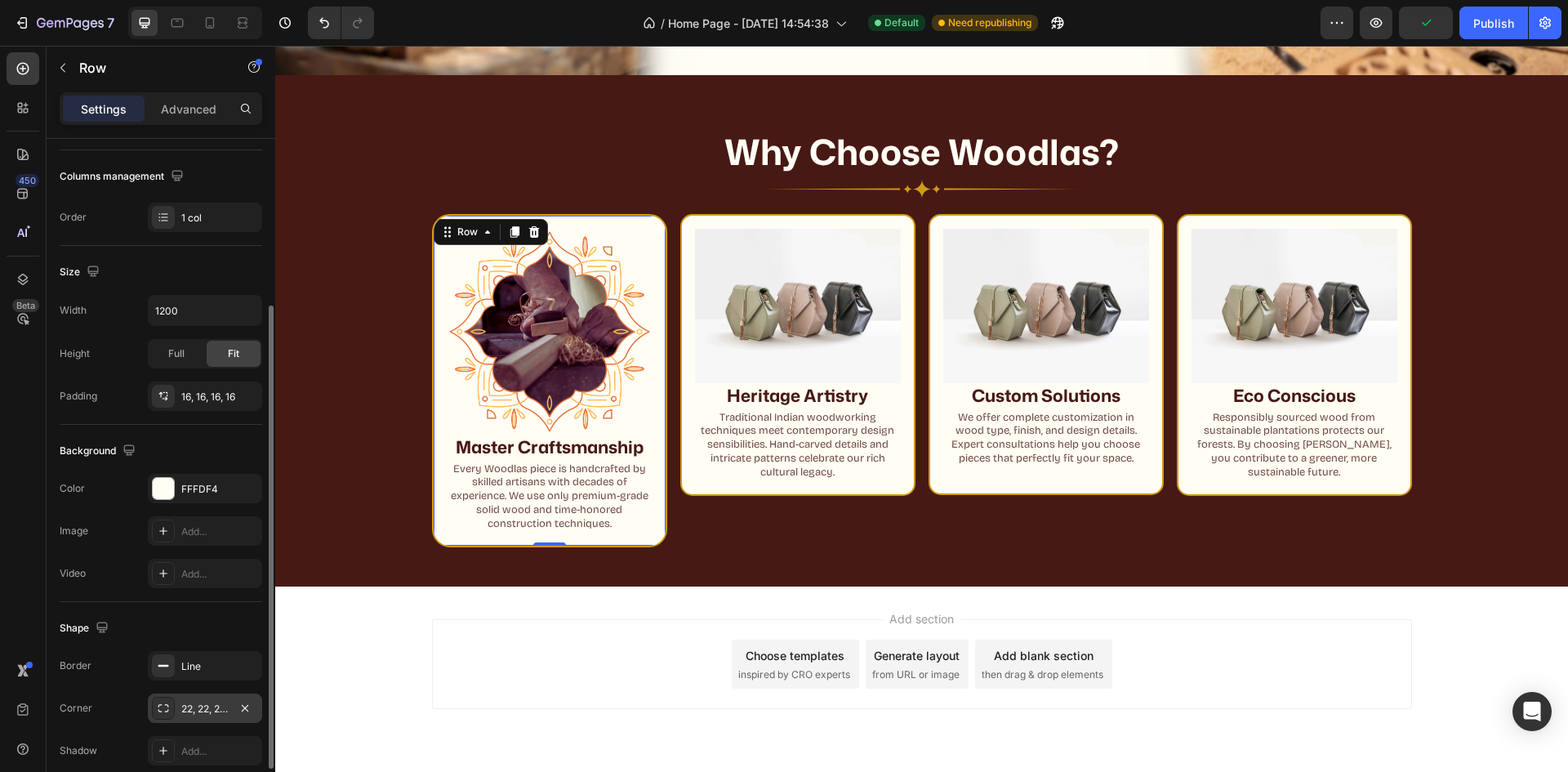
click at [208, 702] on div "22, 22, 22, 22" at bounding box center [204, 709] width 47 height 15
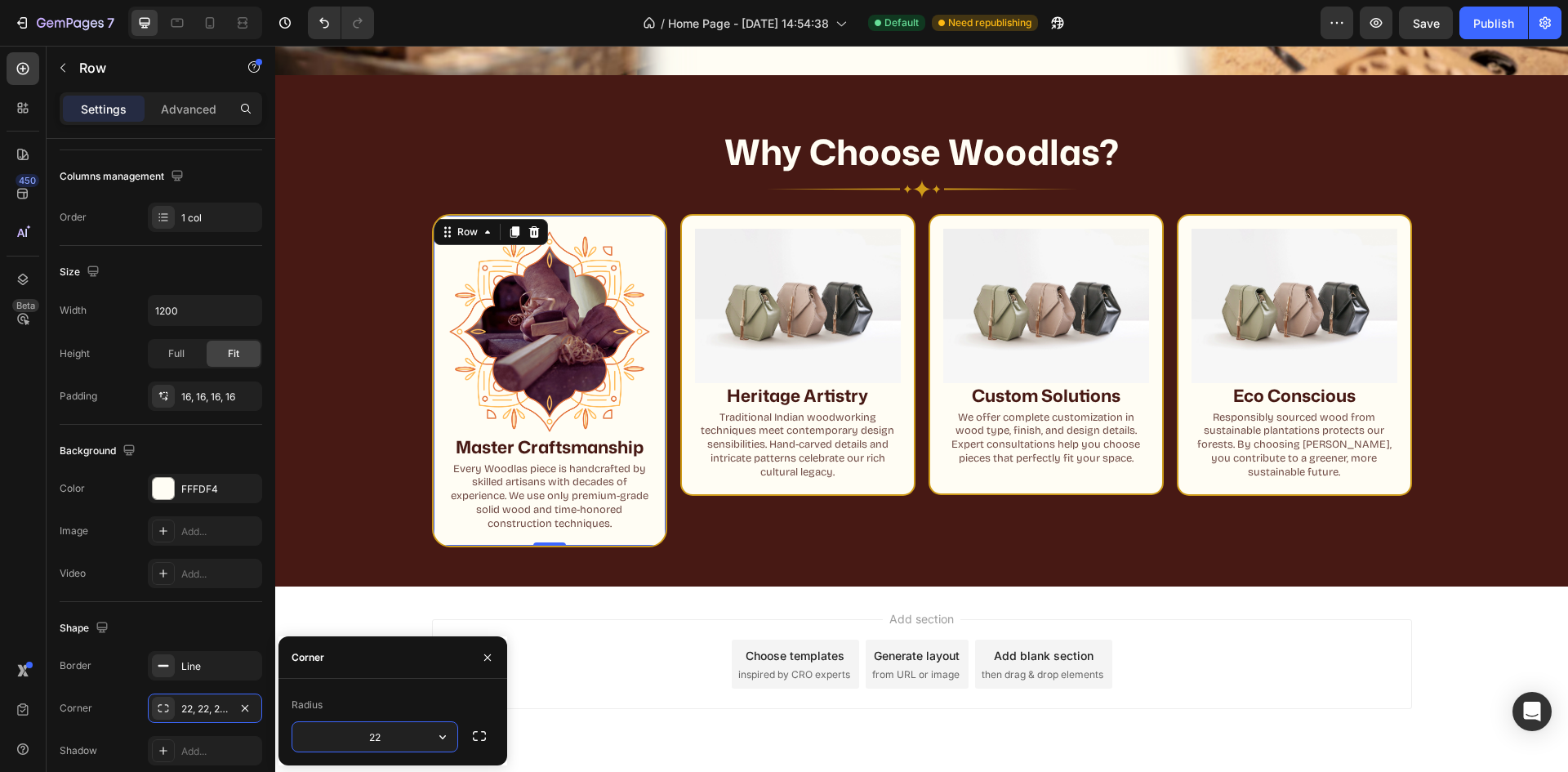
click at [366, 738] on input "22" at bounding box center [375, 737] width 165 height 30
type input "4"
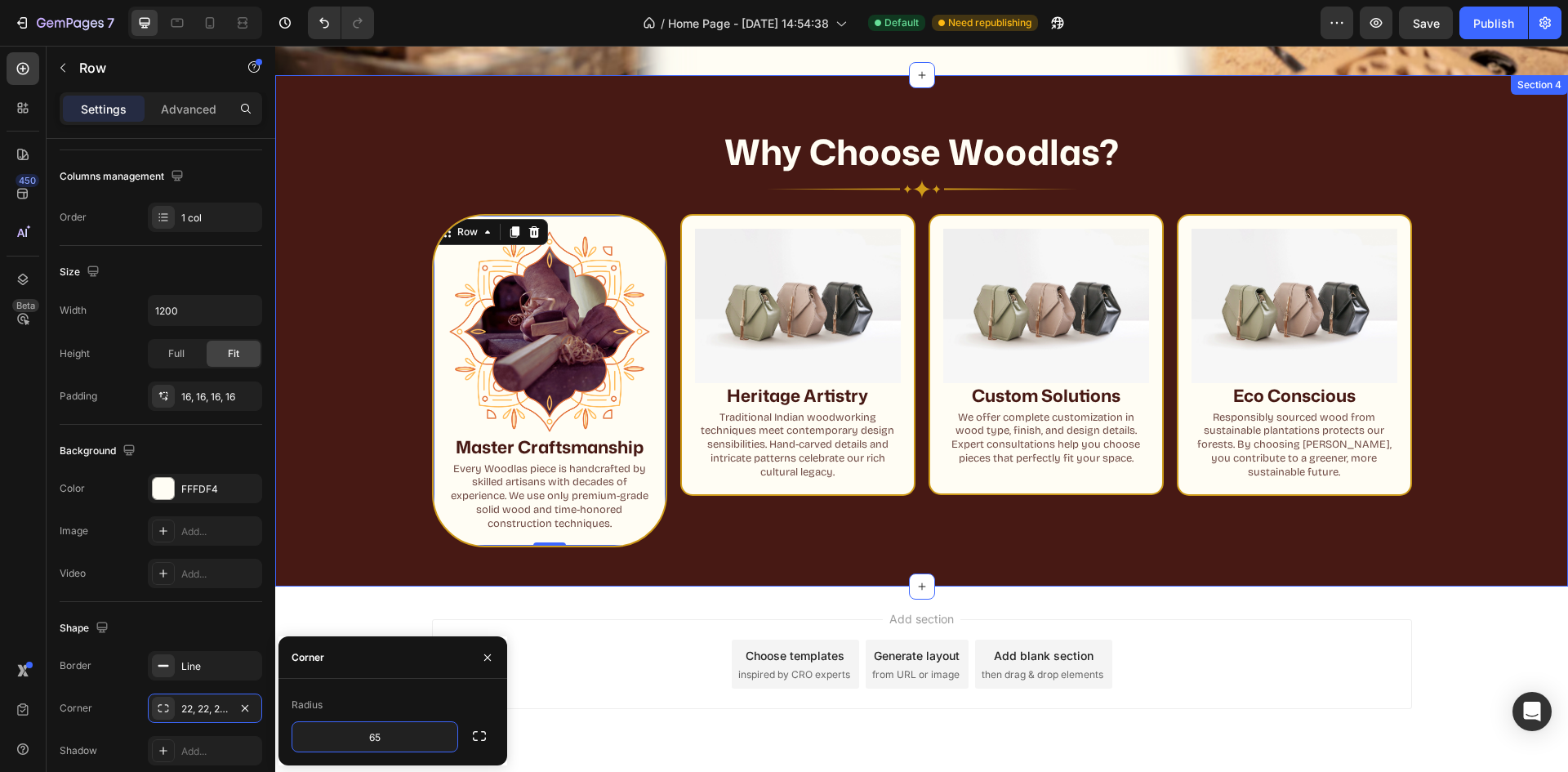
type input "6"
type input "80"
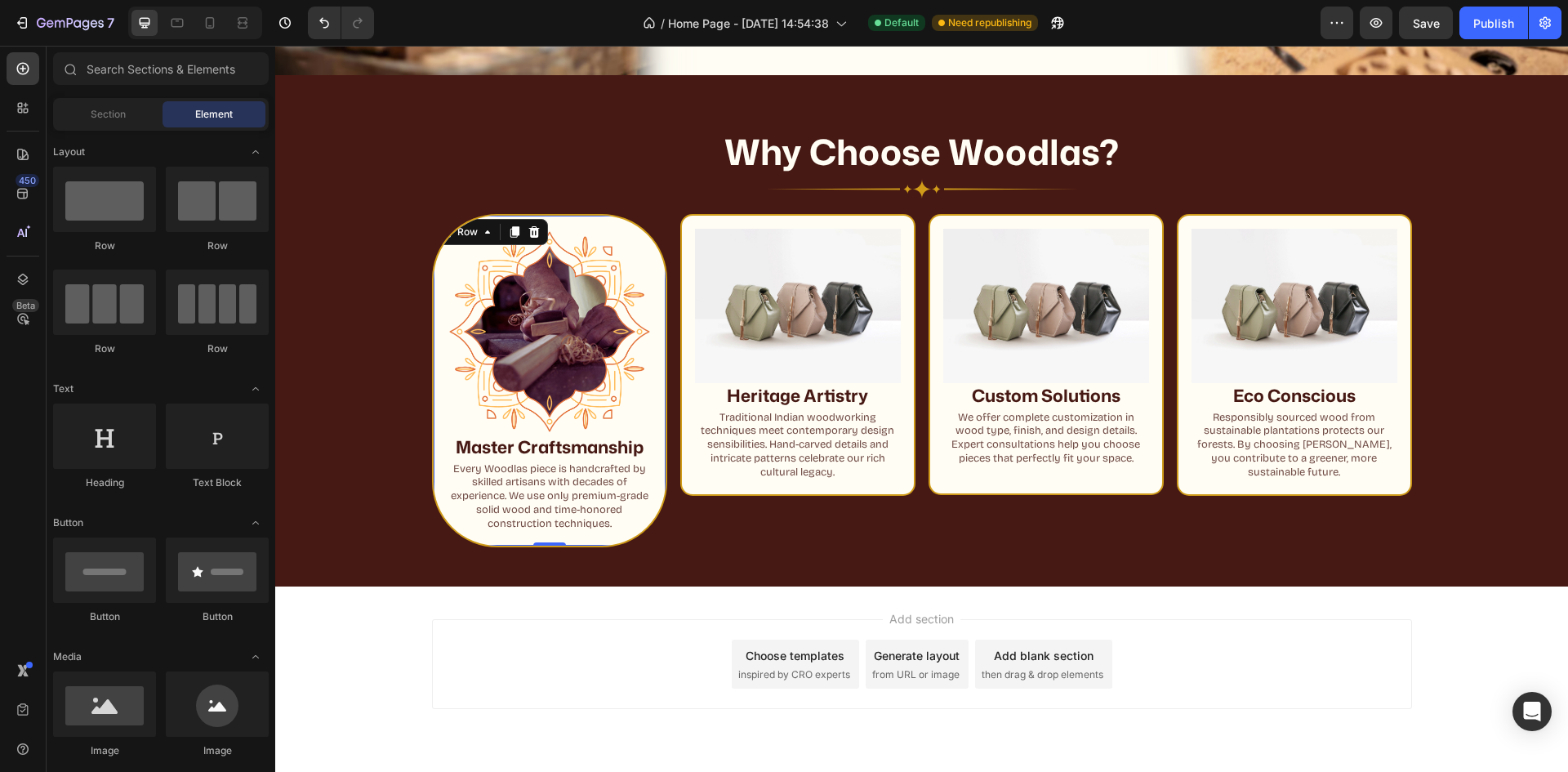
click at [954, 596] on div "Add section Choose templates inspired by CRO experts Generate layout from URL o…" at bounding box center [921, 687] width 1293 height 201
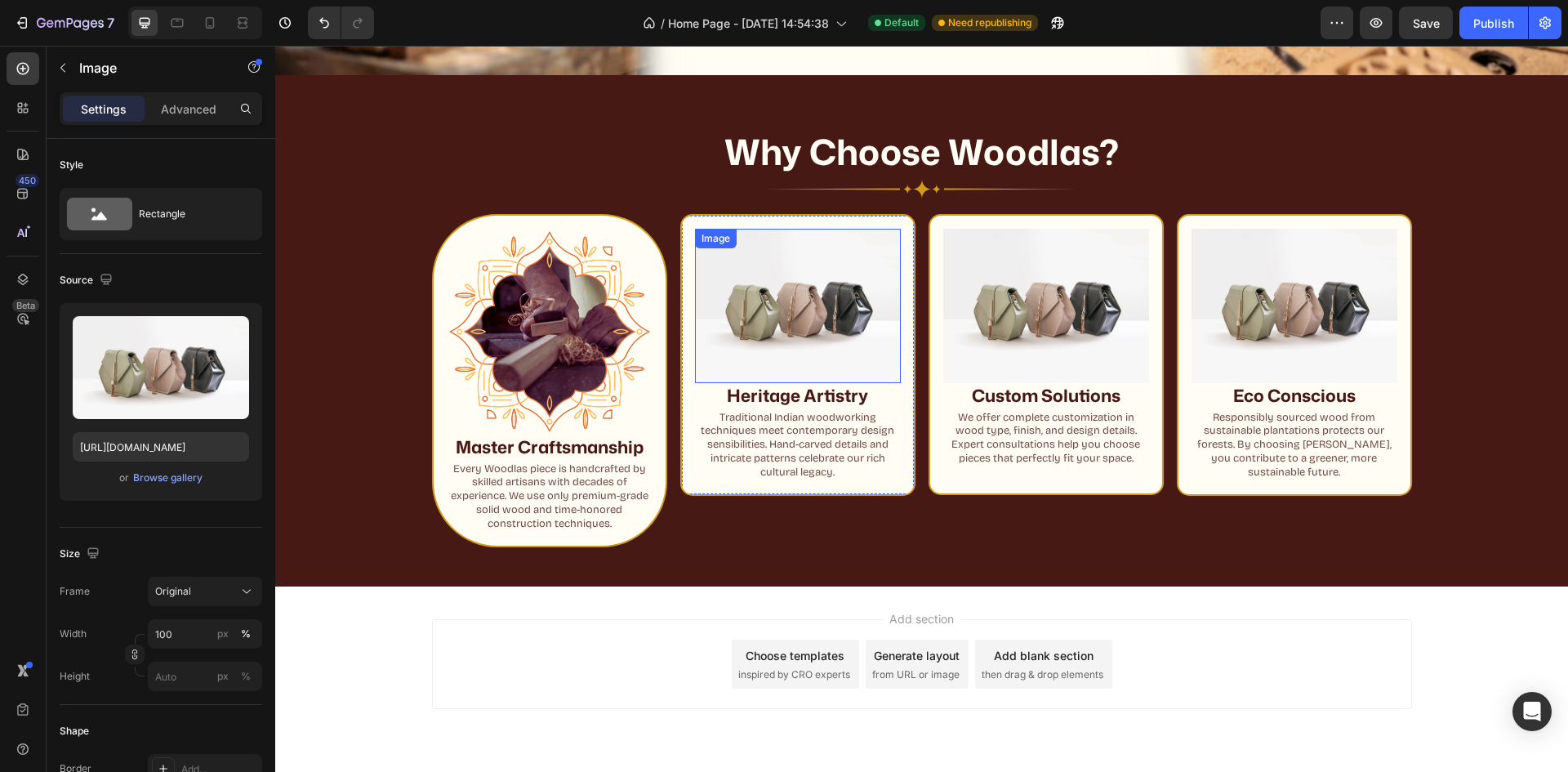
click at [764, 320] on img at bounding box center [797, 306] width 206 height 155
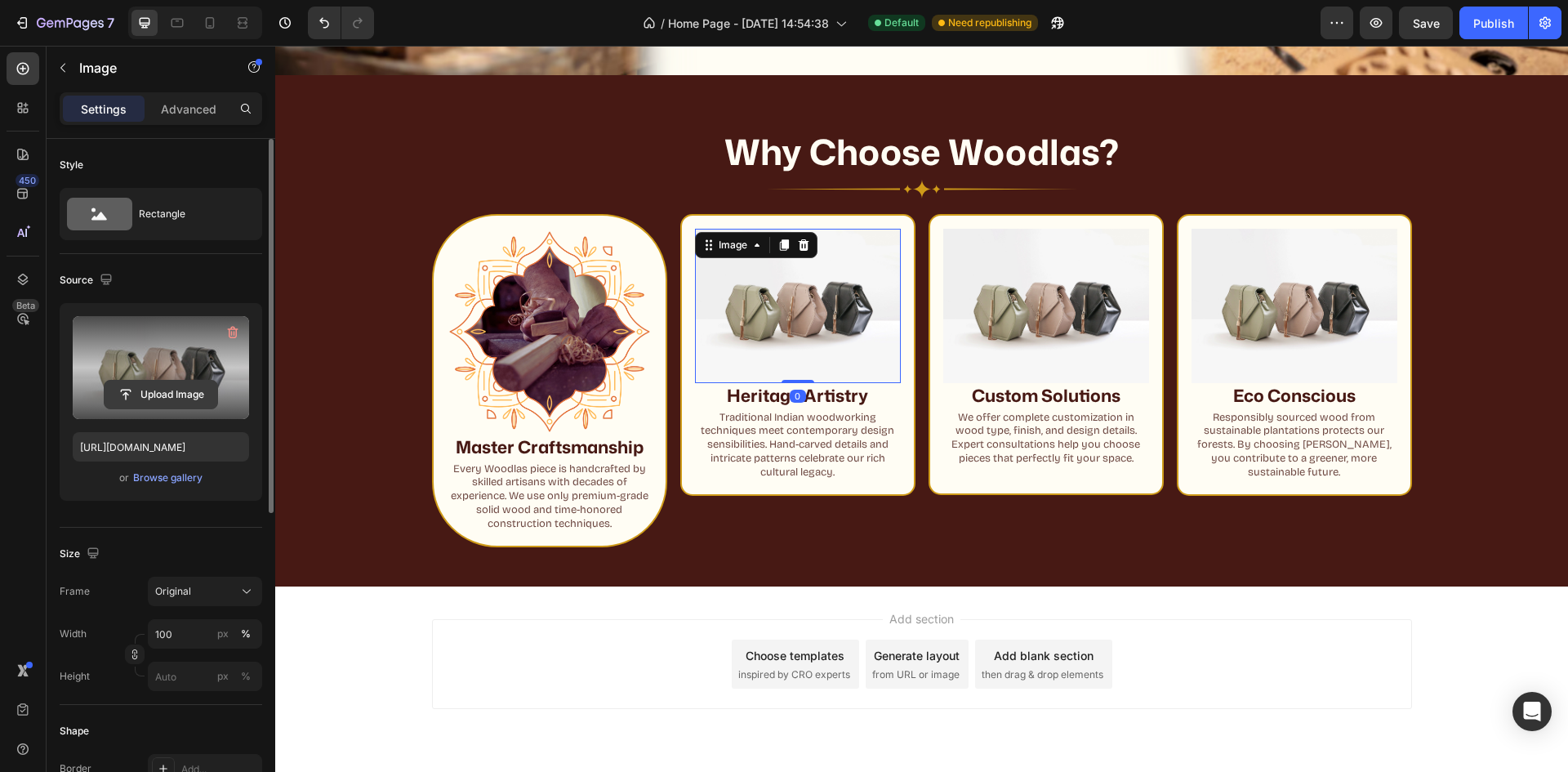
click at [198, 390] on input "file" at bounding box center [160, 395] width 112 height 28
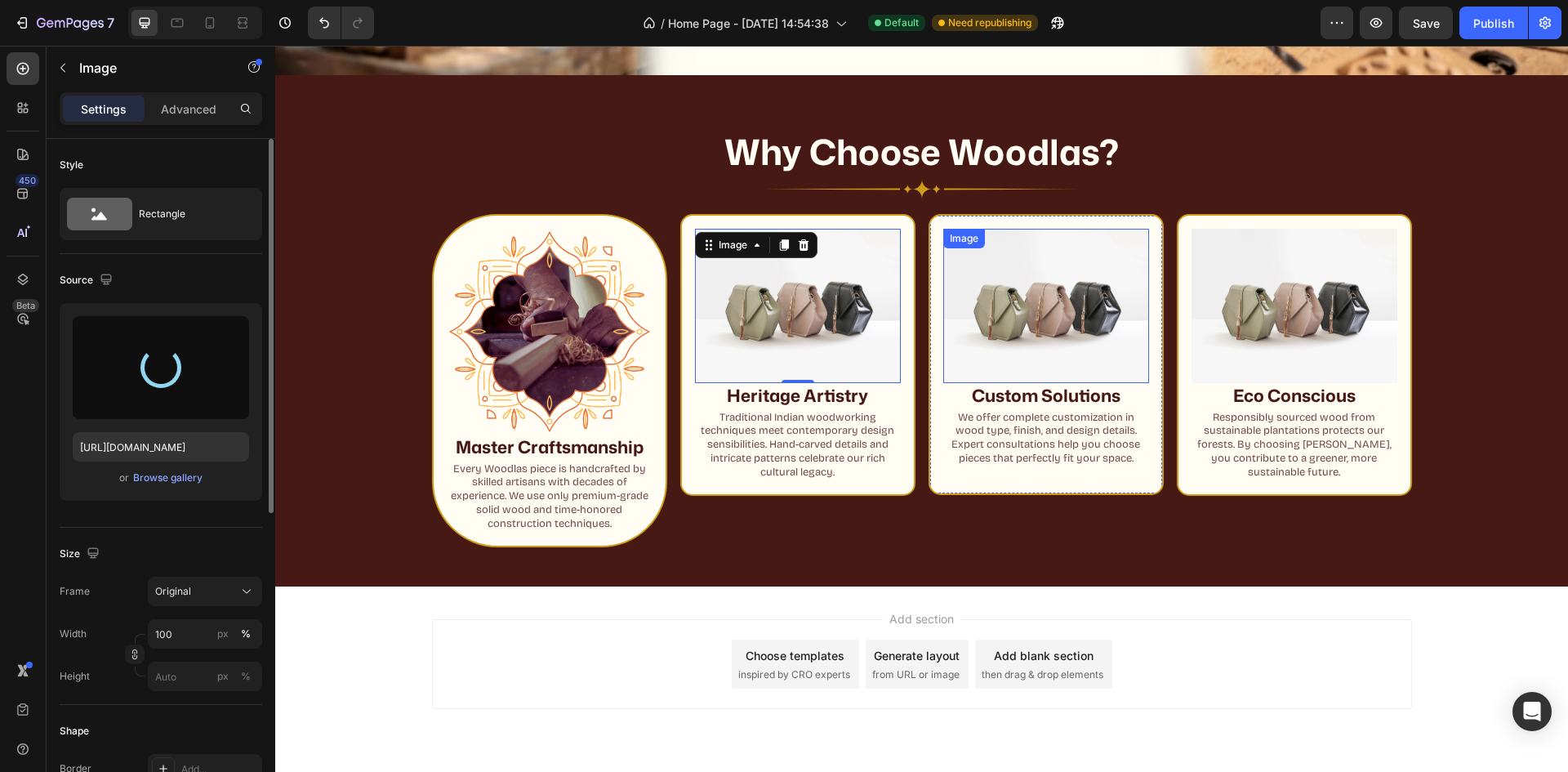
type input "[URL][DOMAIN_NAME]"
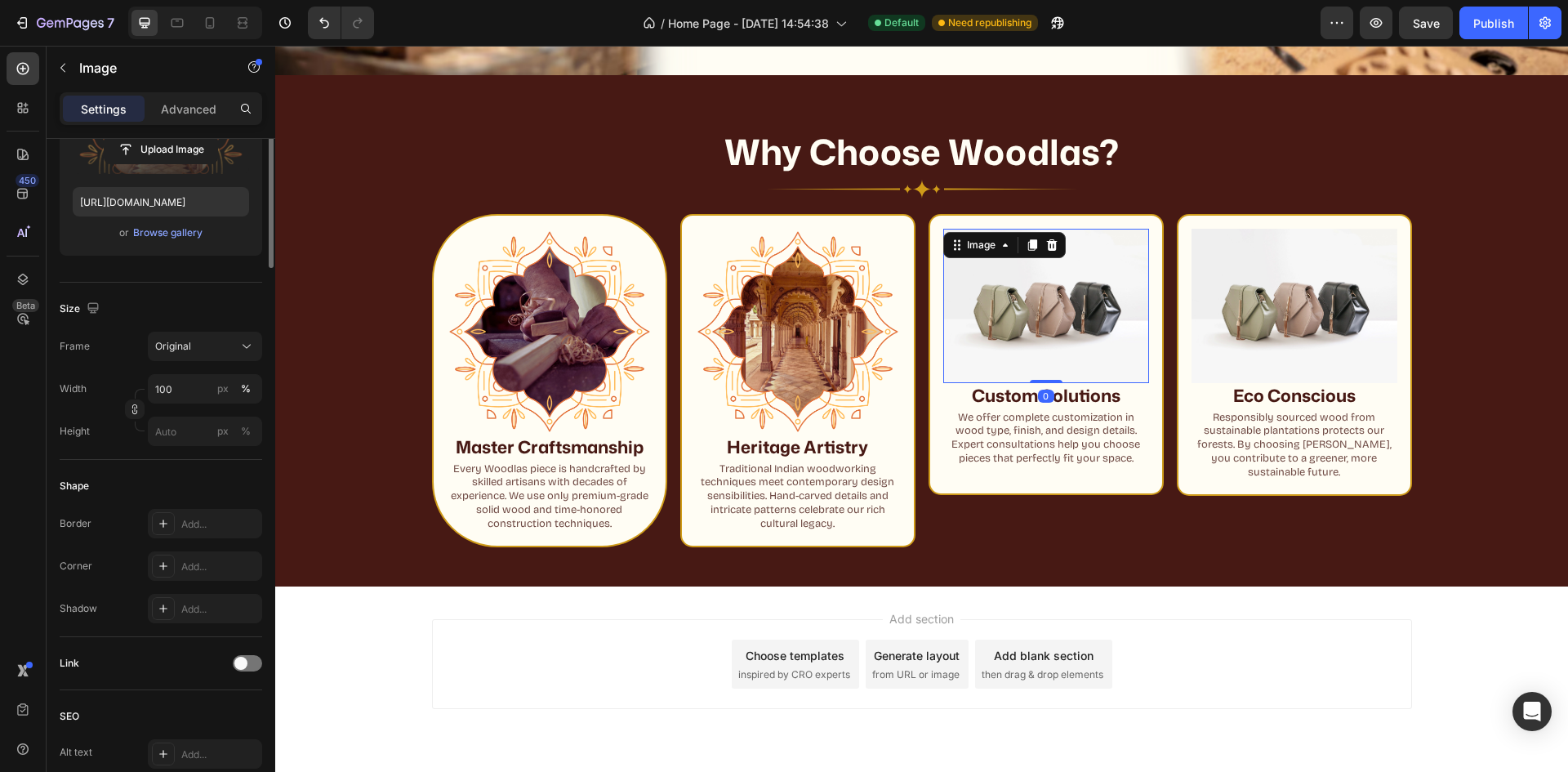
click at [996, 320] on img at bounding box center [1046, 306] width 206 height 155
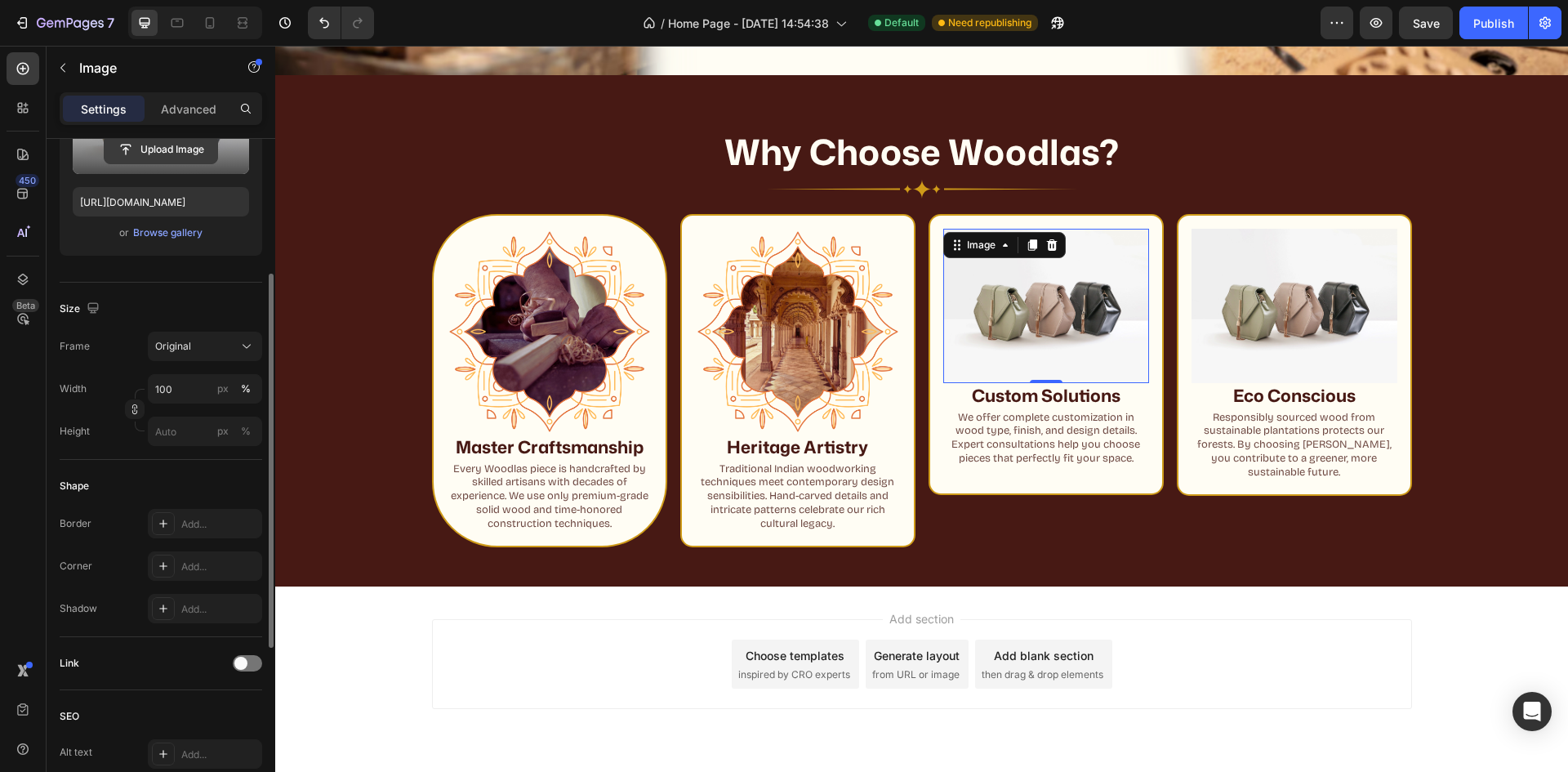
click at [176, 156] on input "file" at bounding box center [160, 150] width 112 height 28
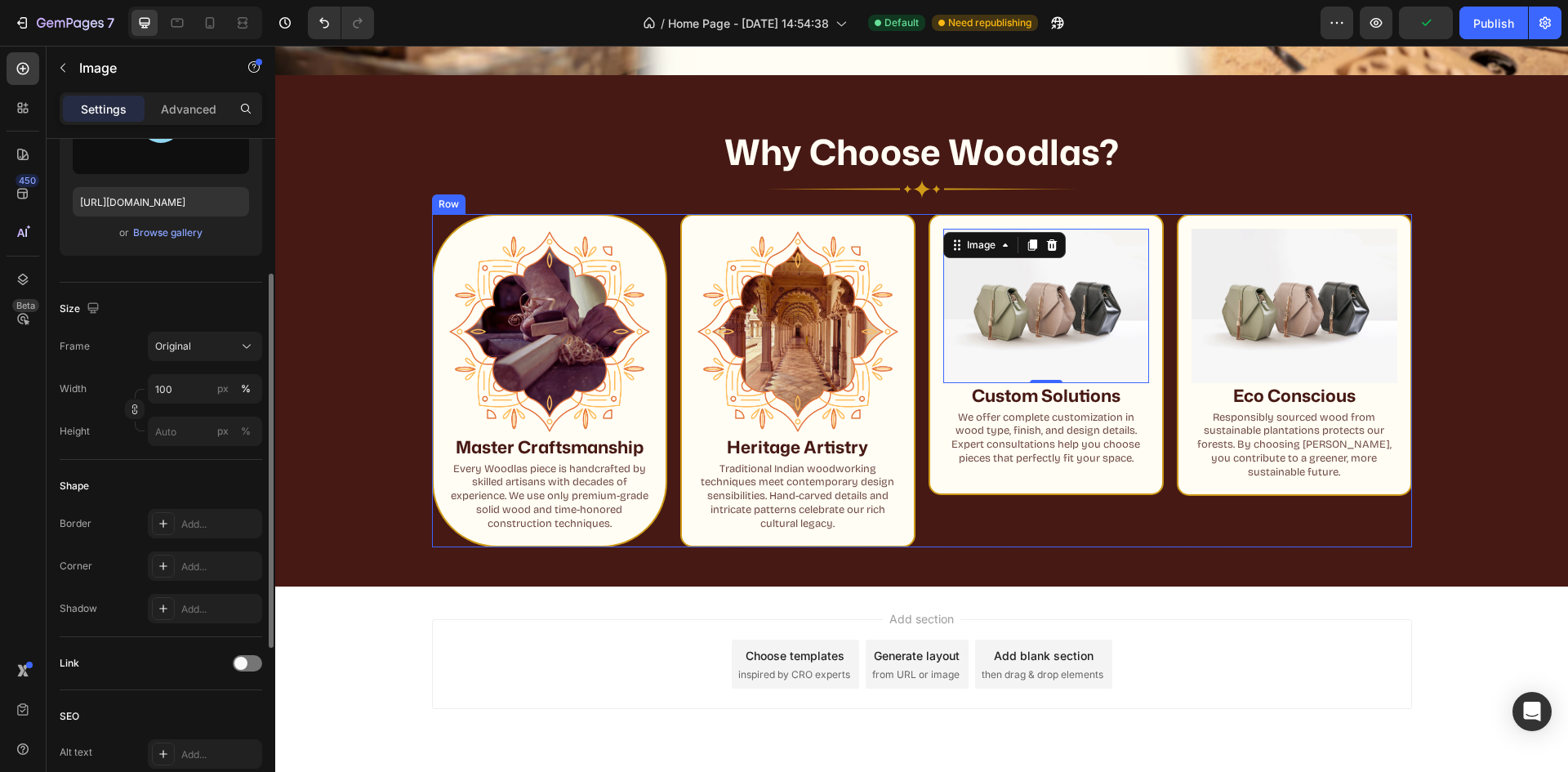
type input "[URL][DOMAIN_NAME]"
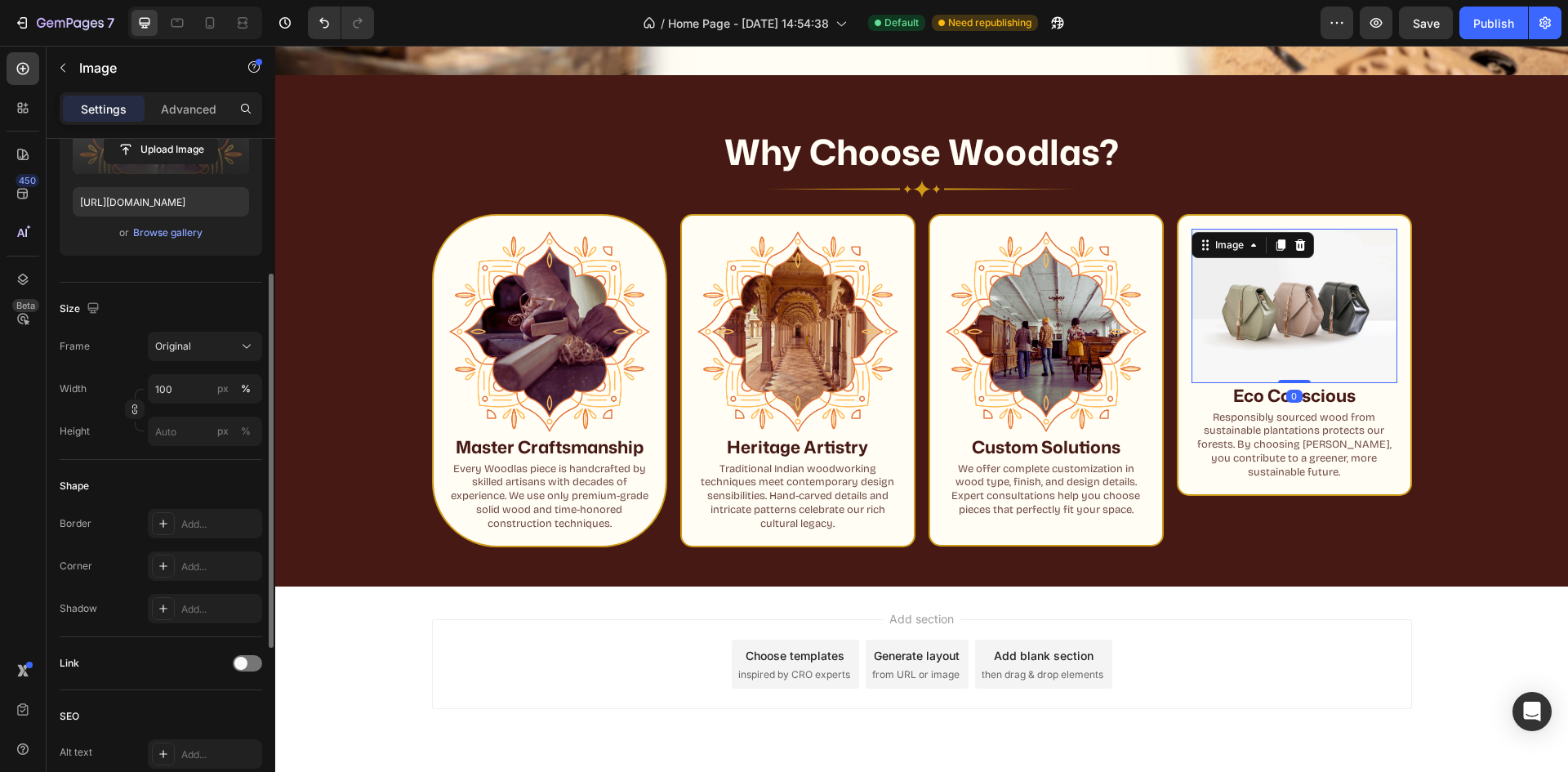
click at [1259, 299] on img at bounding box center [1294, 306] width 206 height 155
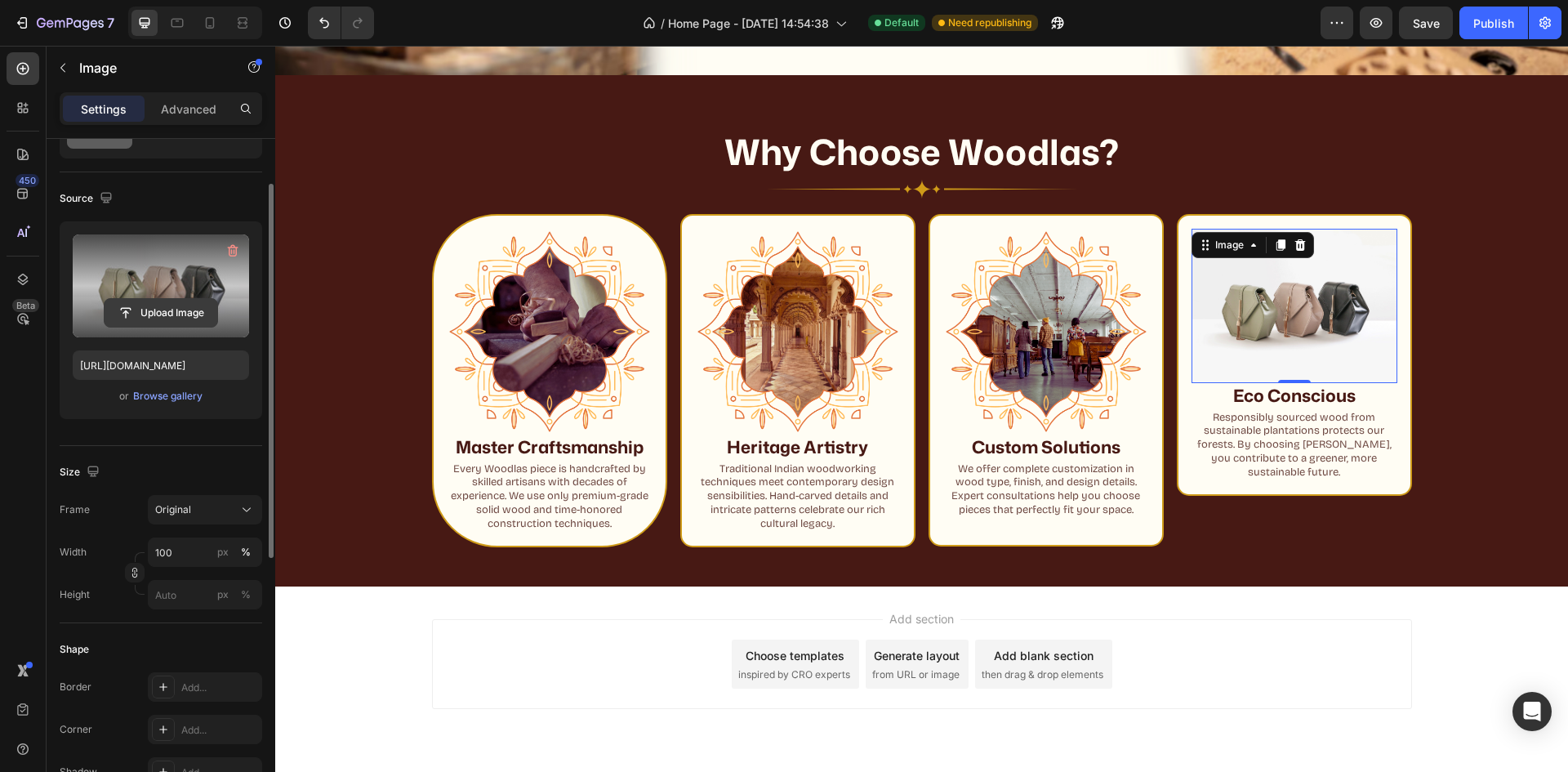
click at [163, 305] on input "file" at bounding box center [160, 313] width 112 height 28
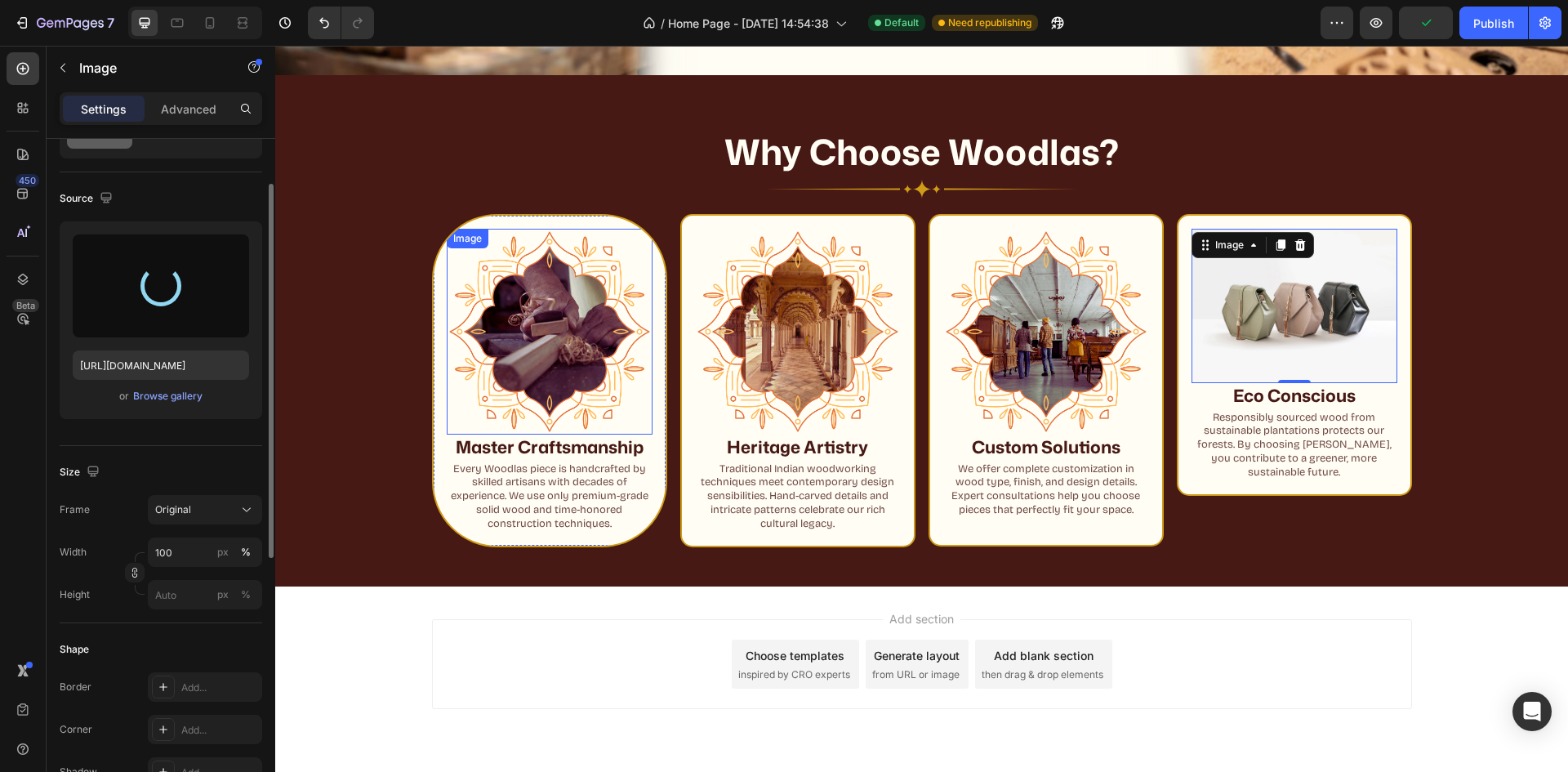
type input "[URL][DOMAIN_NAME]"
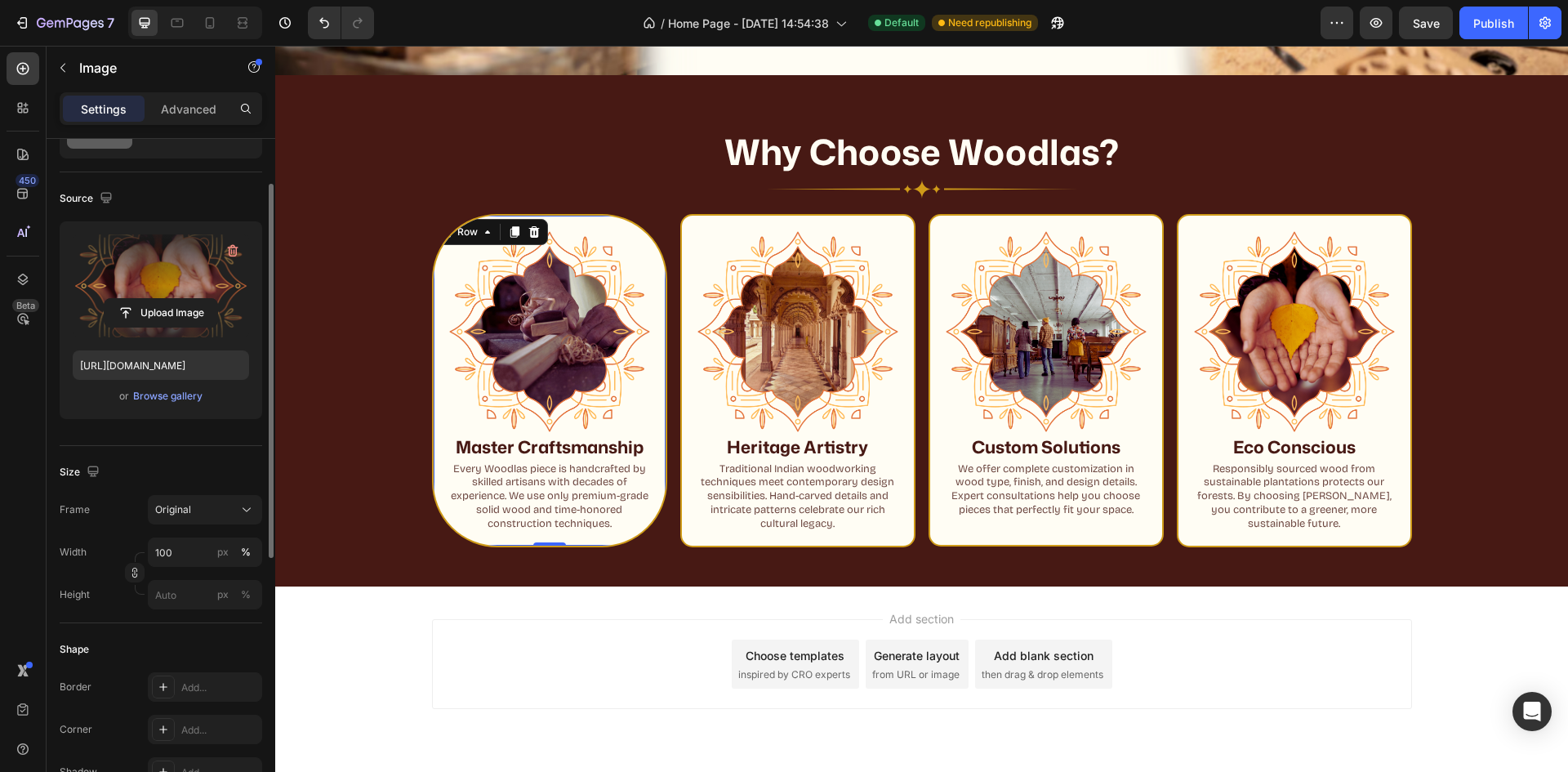
click at [434, 246] on div "Image Master Craftsmanship Heading Every Woodlas piece is handcrafted by skille…" at bounding box center [549, 381] width 235 height 333
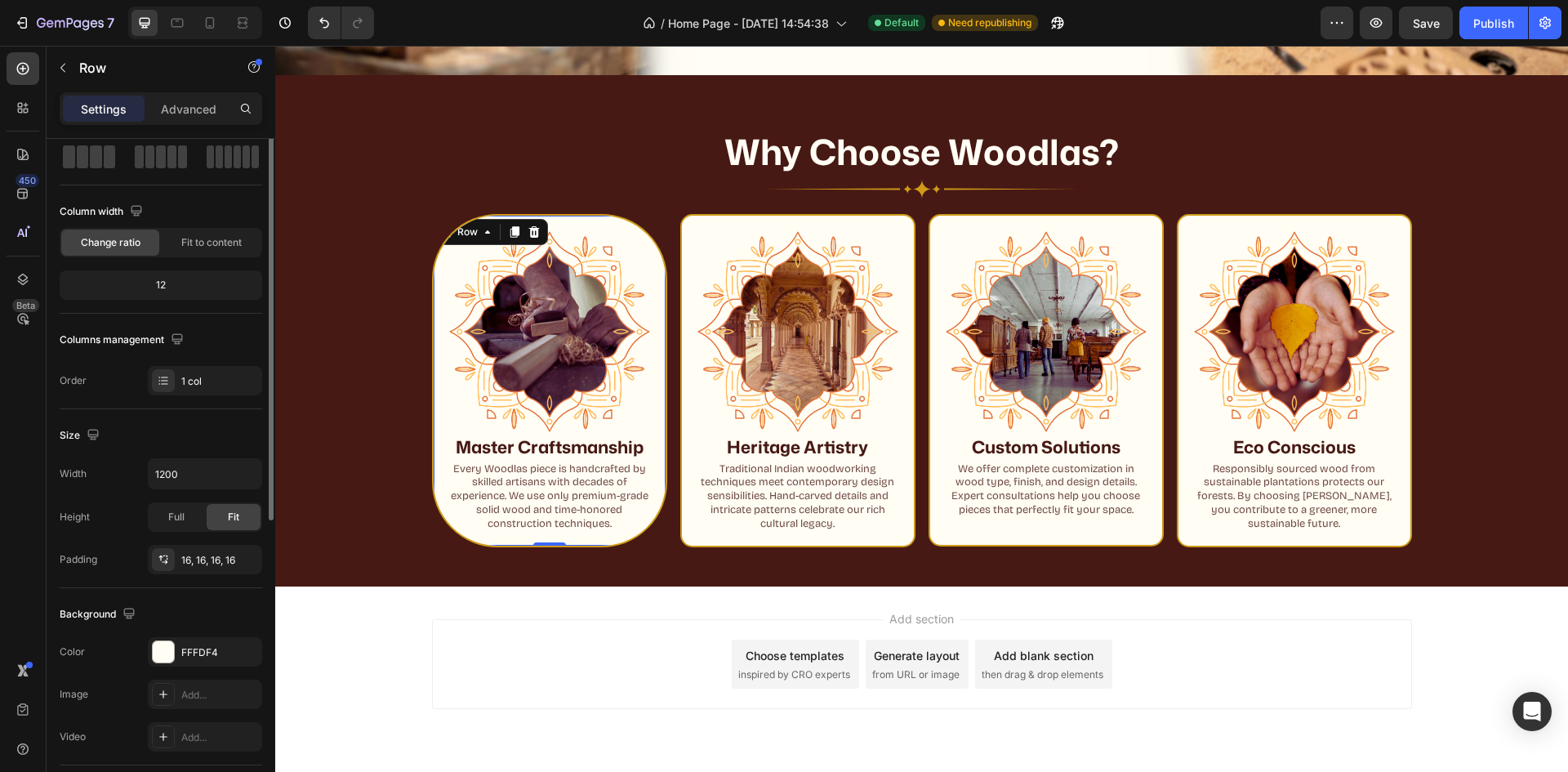
scroll to position [0, 0]
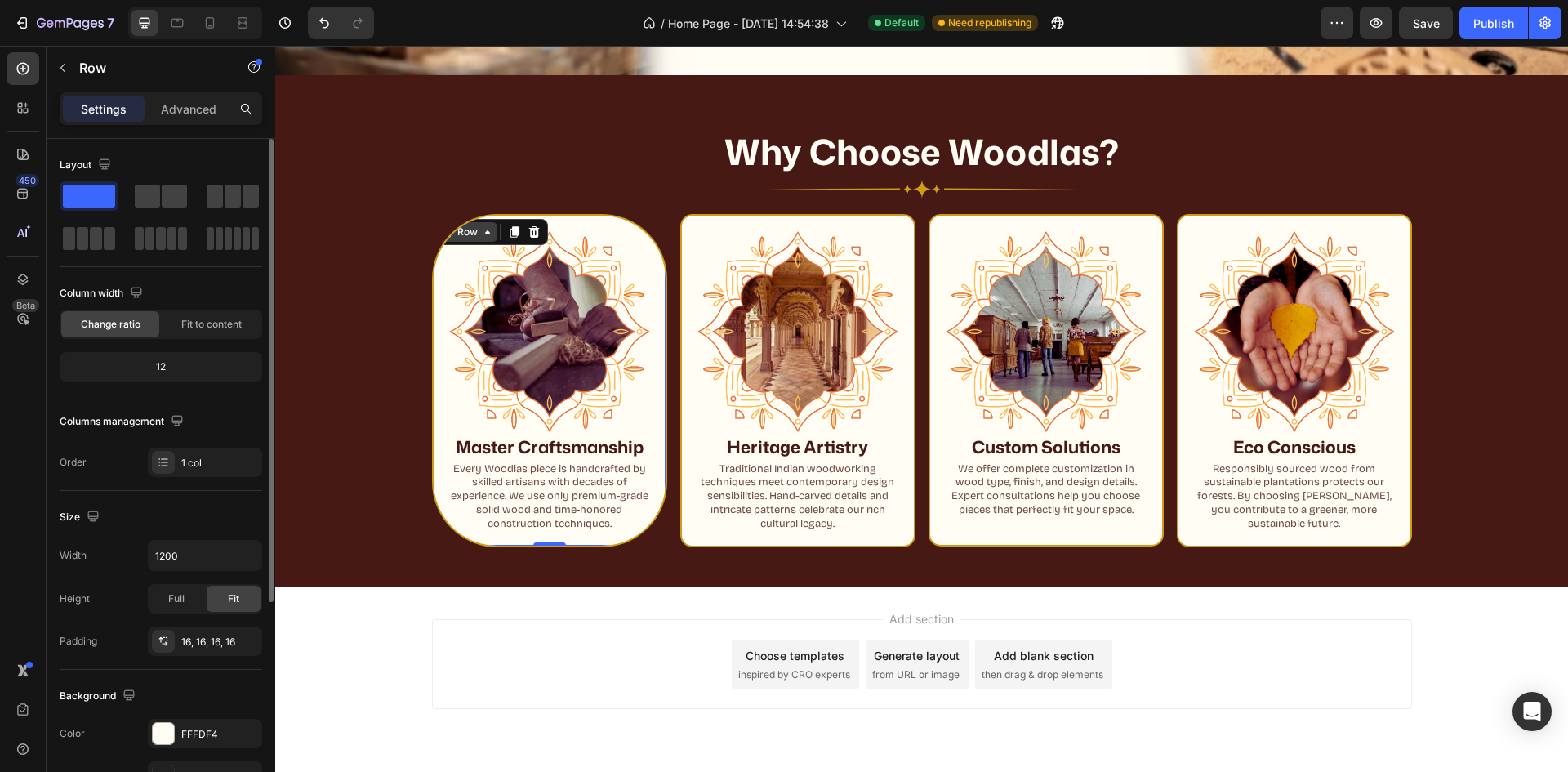
click at [467, 232] on div "Row" at bounding box center [467, 233] width 27 height 15
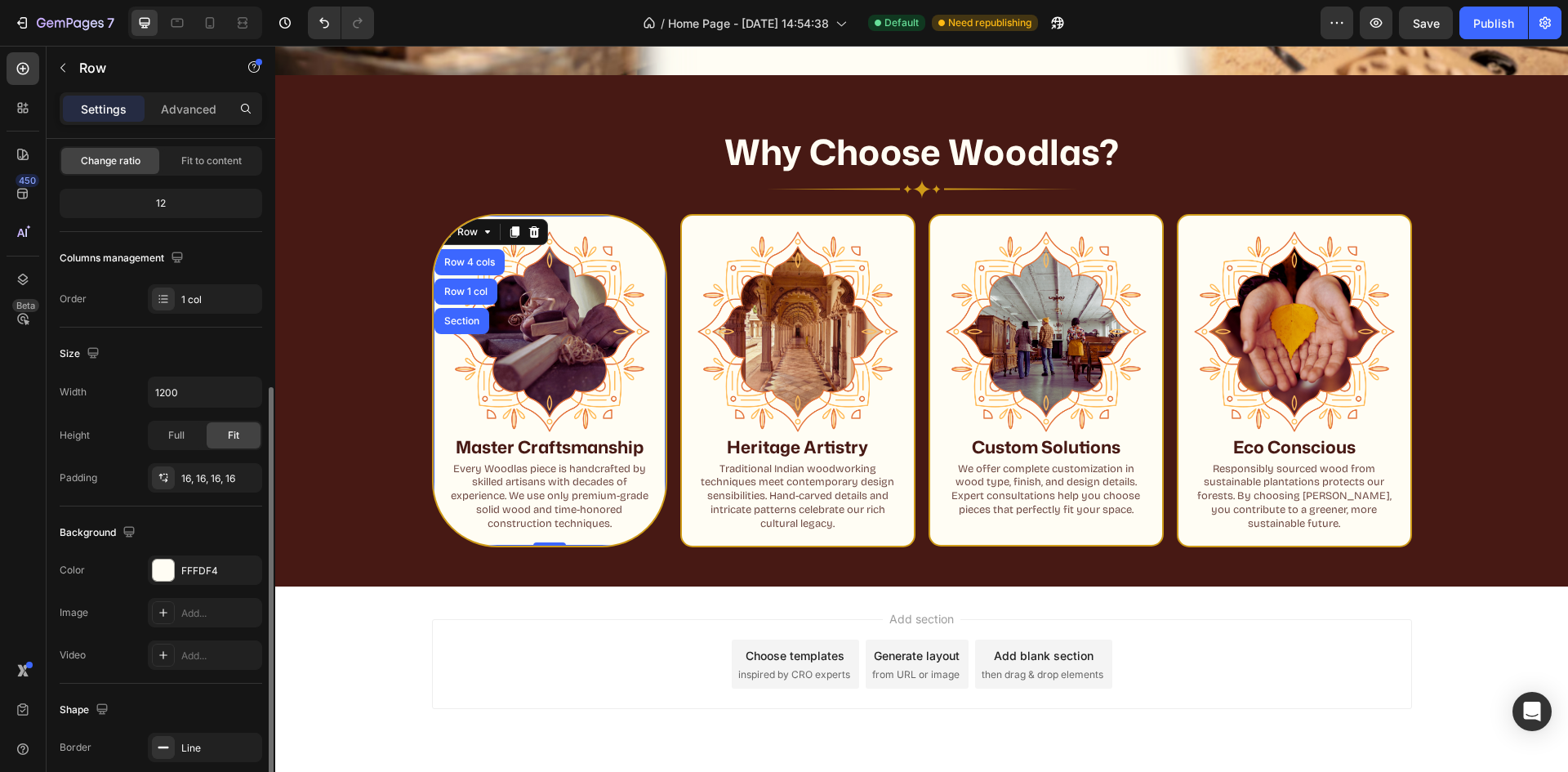
scroll to position [245, 0]
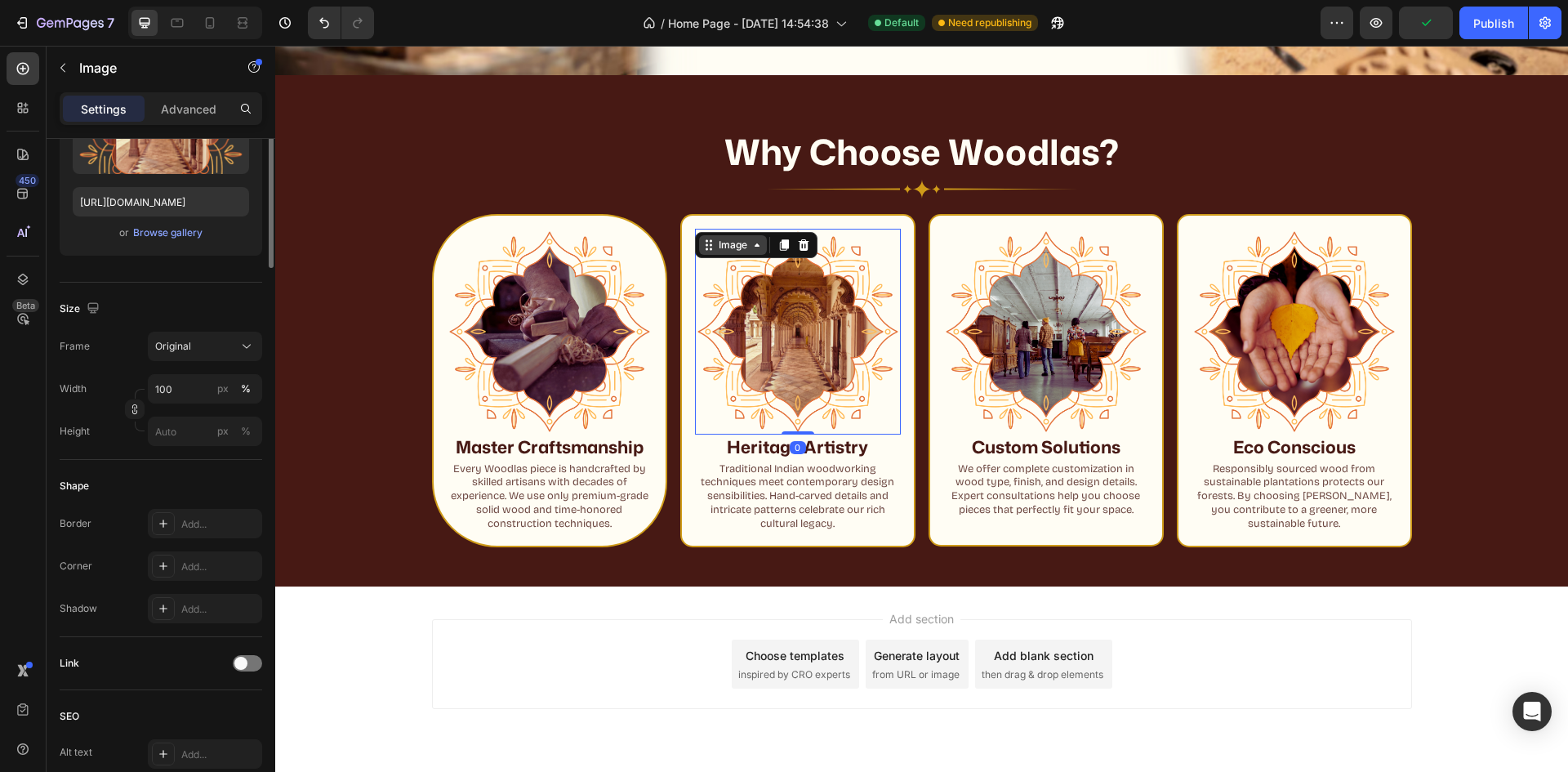
click at [700, 235] on div "Image" at bounding box center [733, 245] width 68 height 20
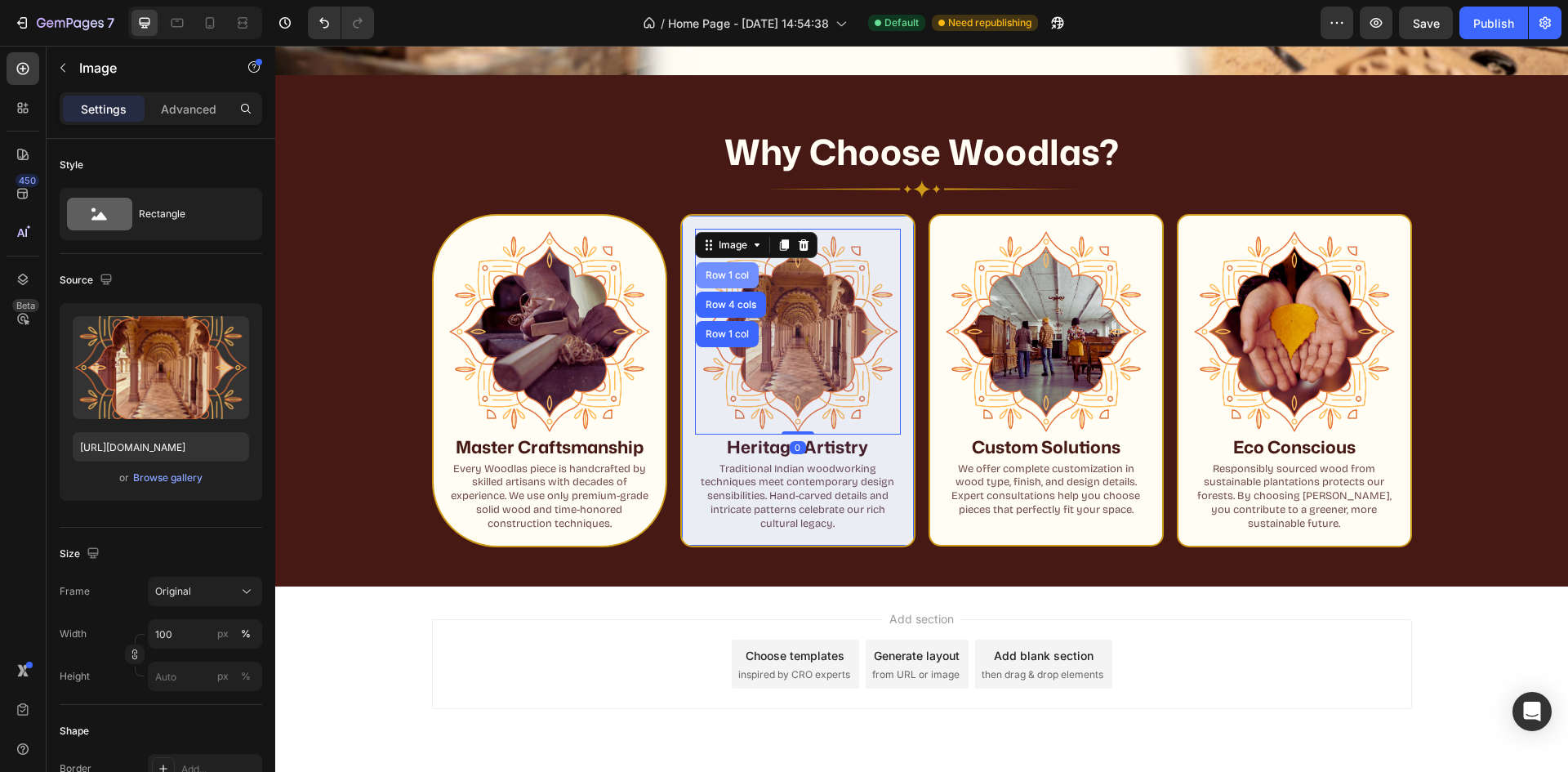
click at [715, 276] on div "Row 1 col" at bounding box center [727, 276] width 50 height 10
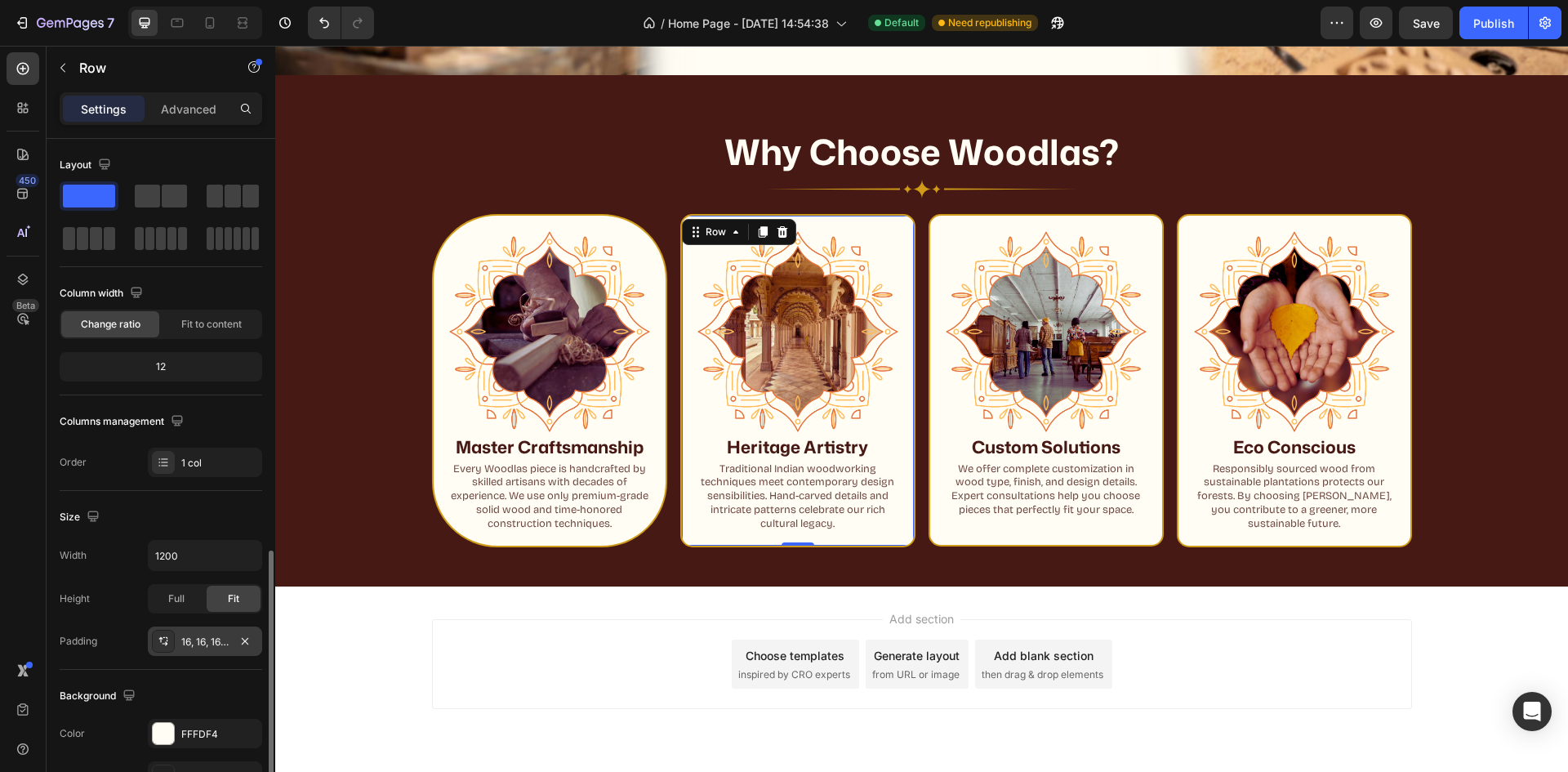
scroll to position [245, 0]
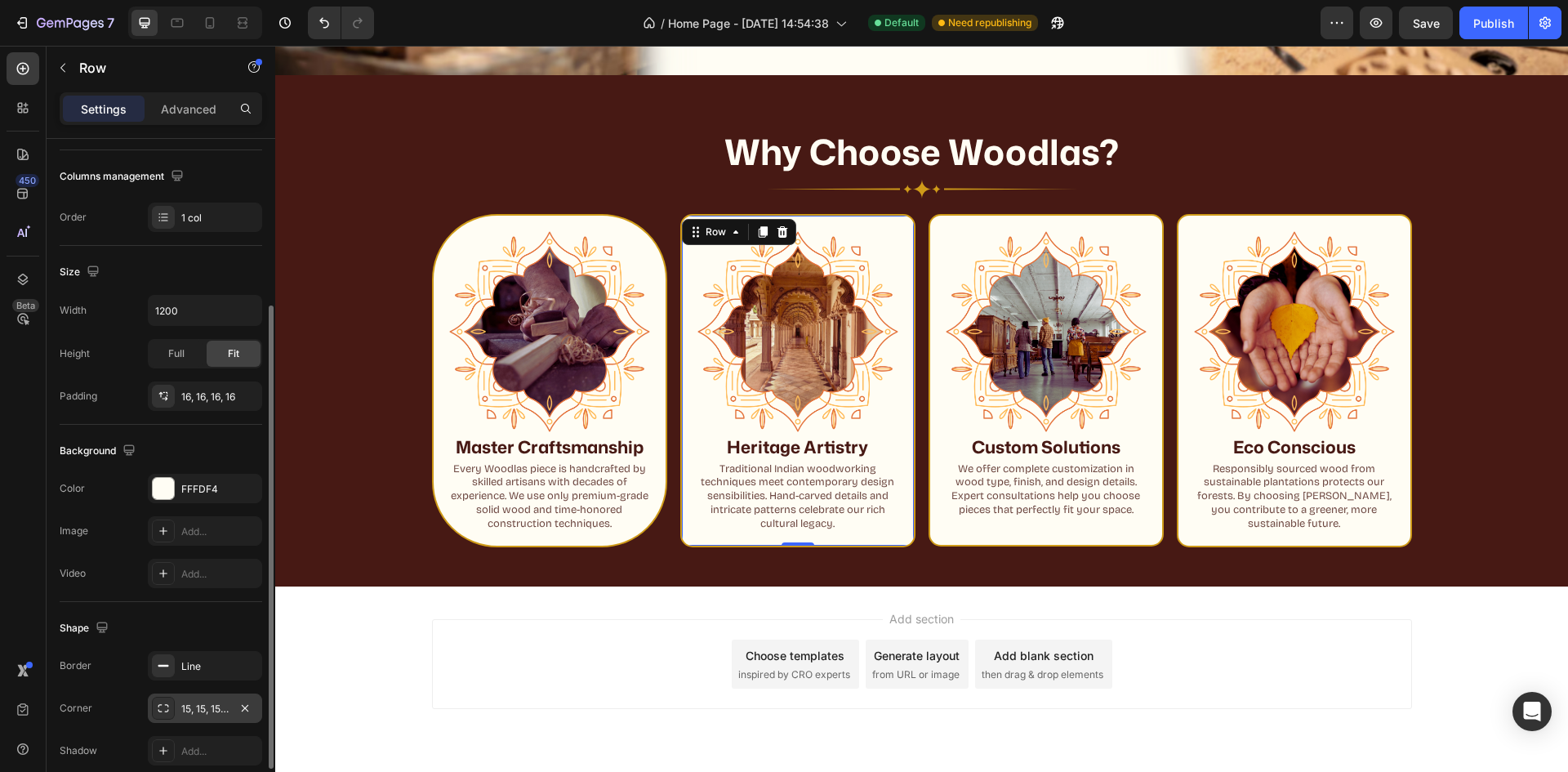
click at [196, 702] on div "15, 15, 15, 15" at bounding box center [204, 709] width 47 height 15
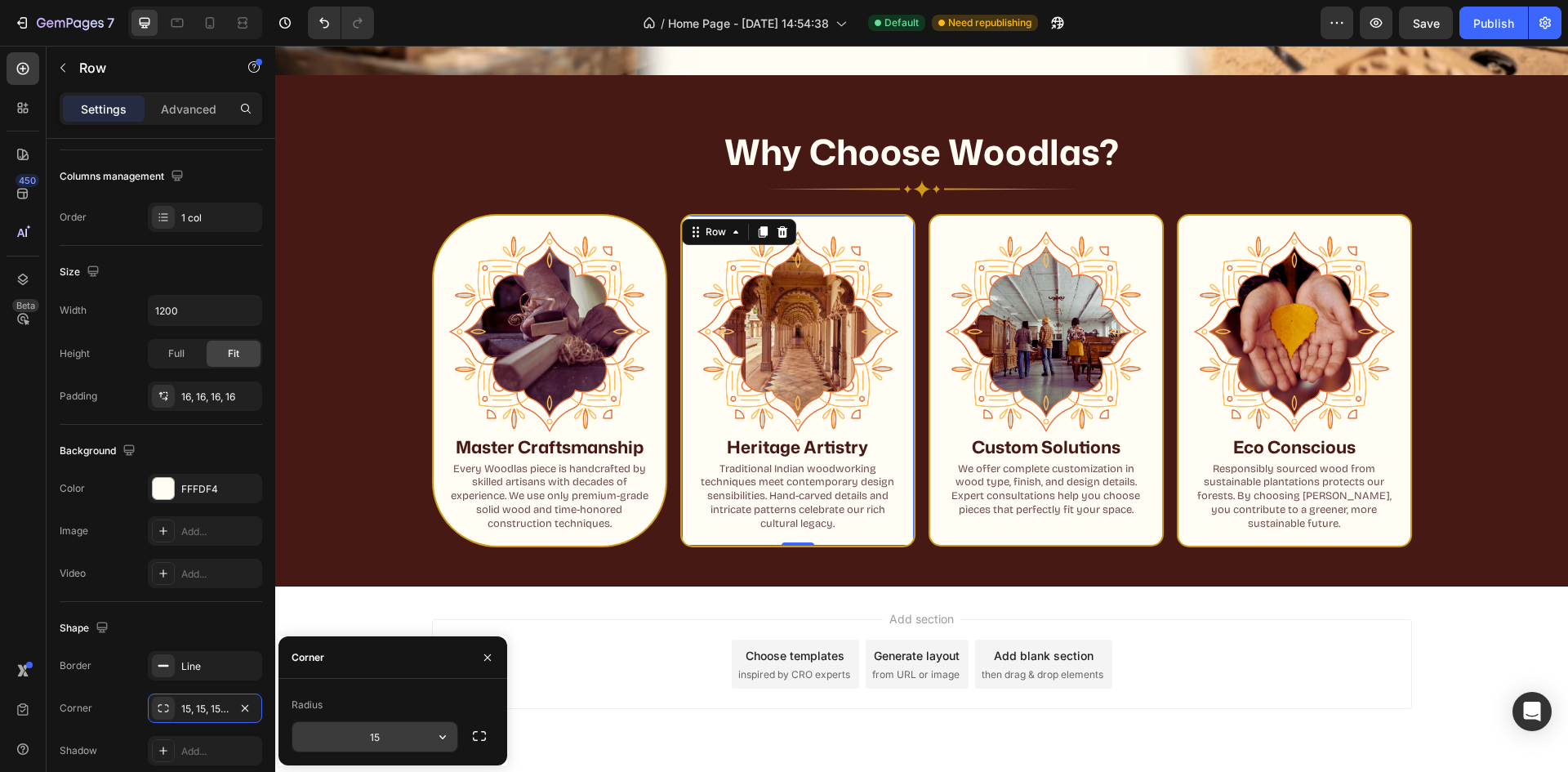
click at [357, 734] on input "15" at bounding box center [375, 737] width 165 height 30
type input "80"
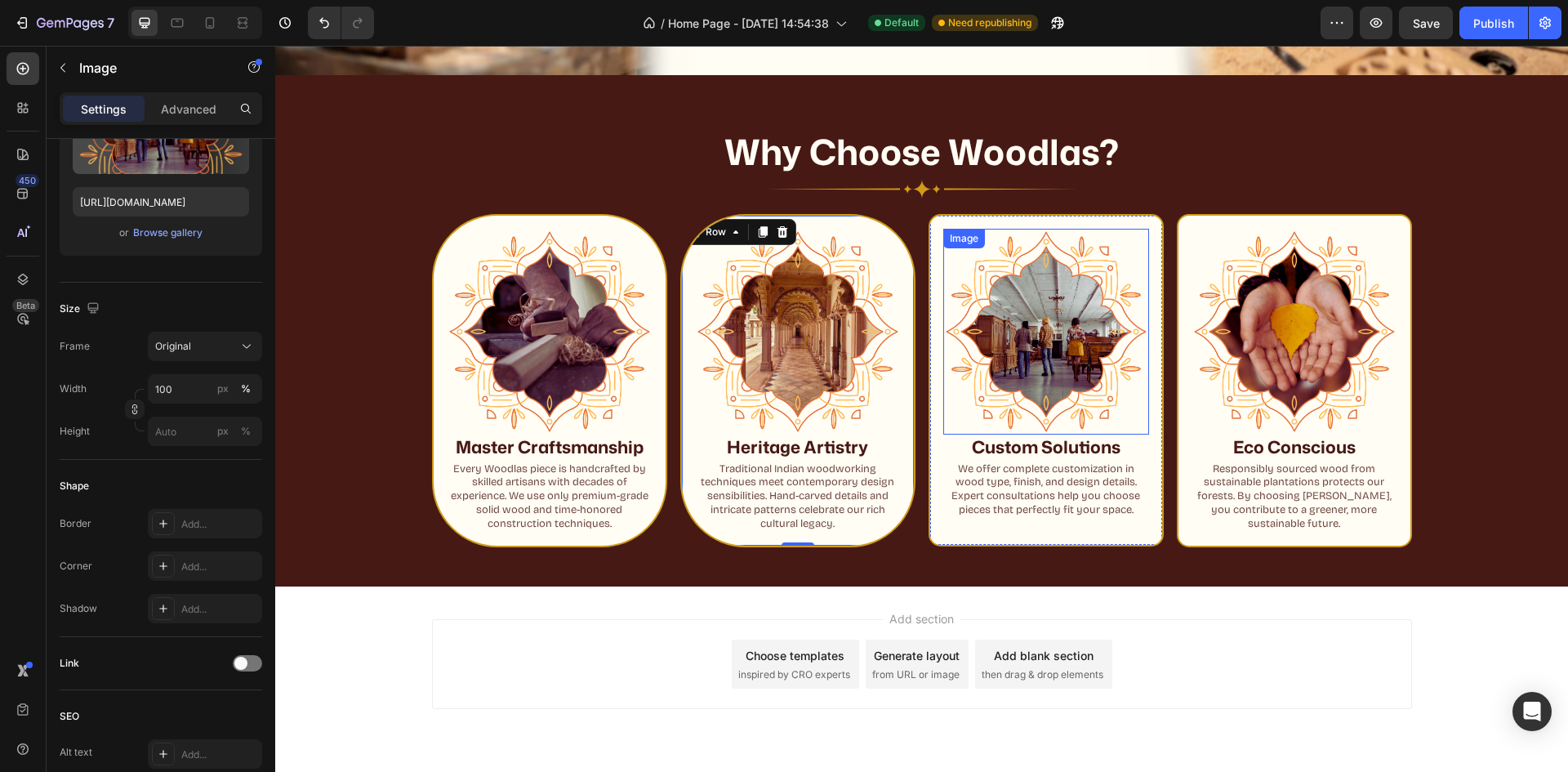
click at [956, 244] on div "Image" at bounding box center [964, 239] width 41 height 20
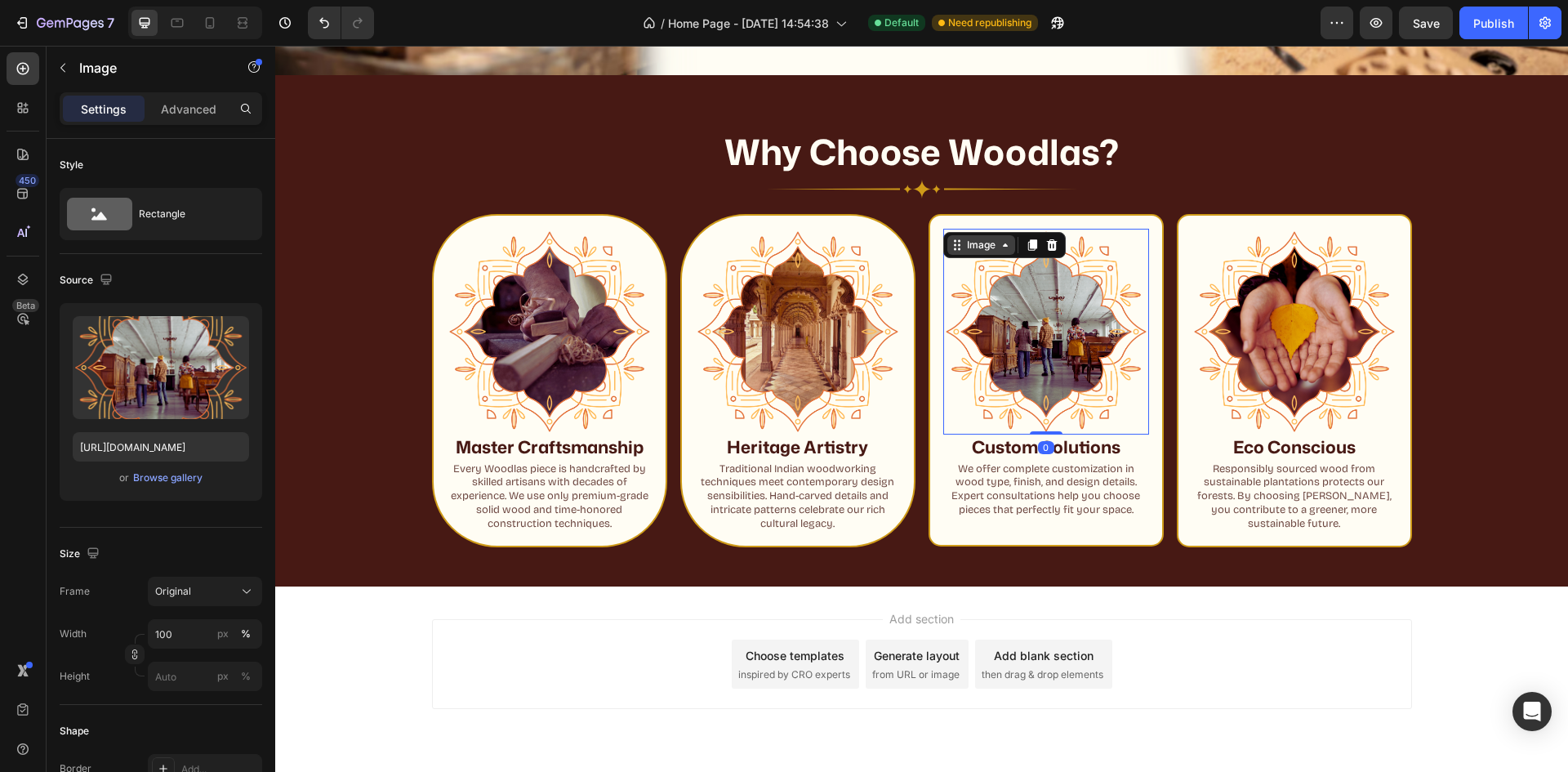
click at [980, 247] on div "Image" at bounding box center [981, 245] width 35 height 15
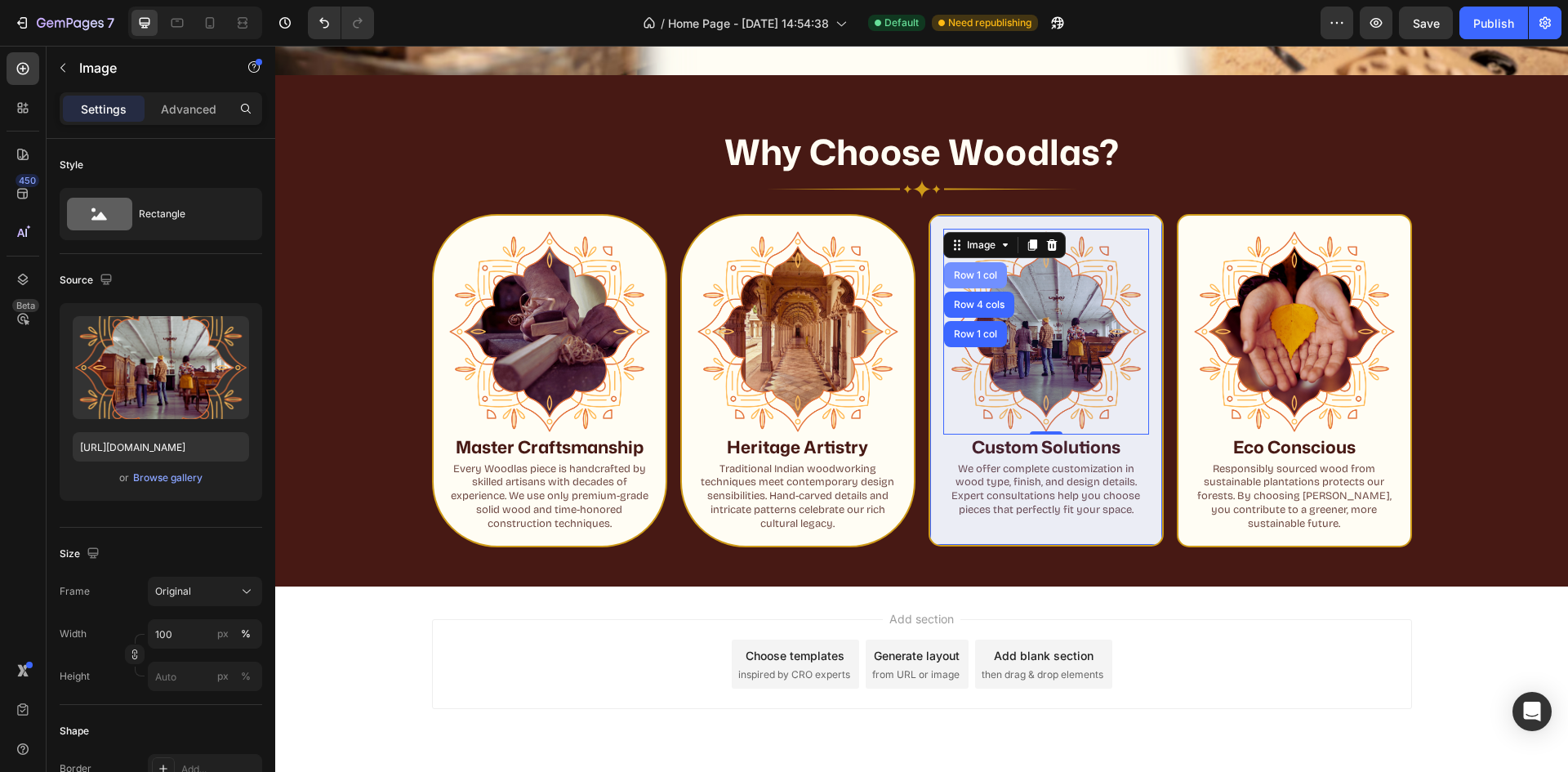
click at [978, 276] on div "Row 1 col" at bounding box center [975, 276] width 50 height 10
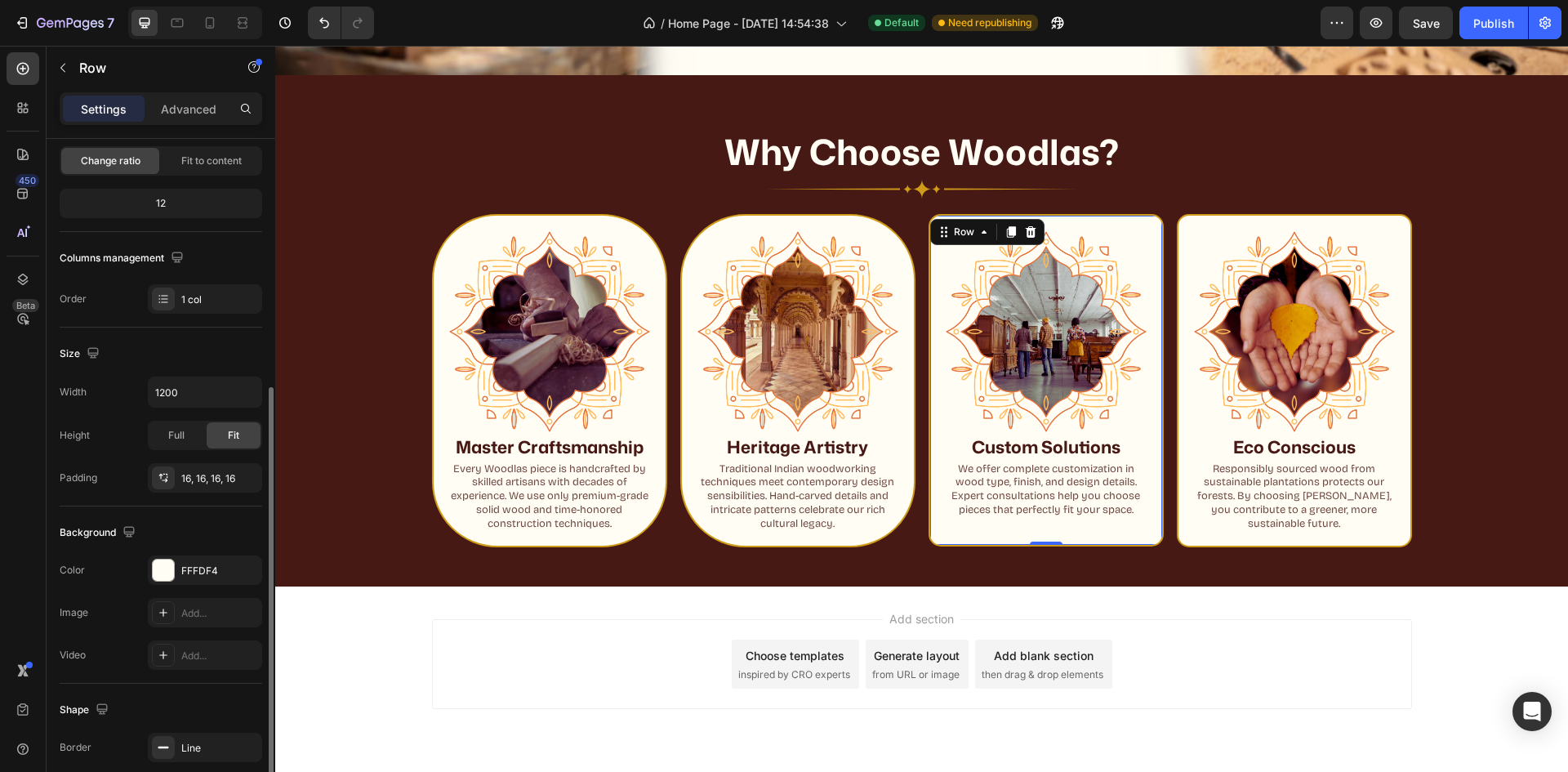
scroll to position [245, 0]
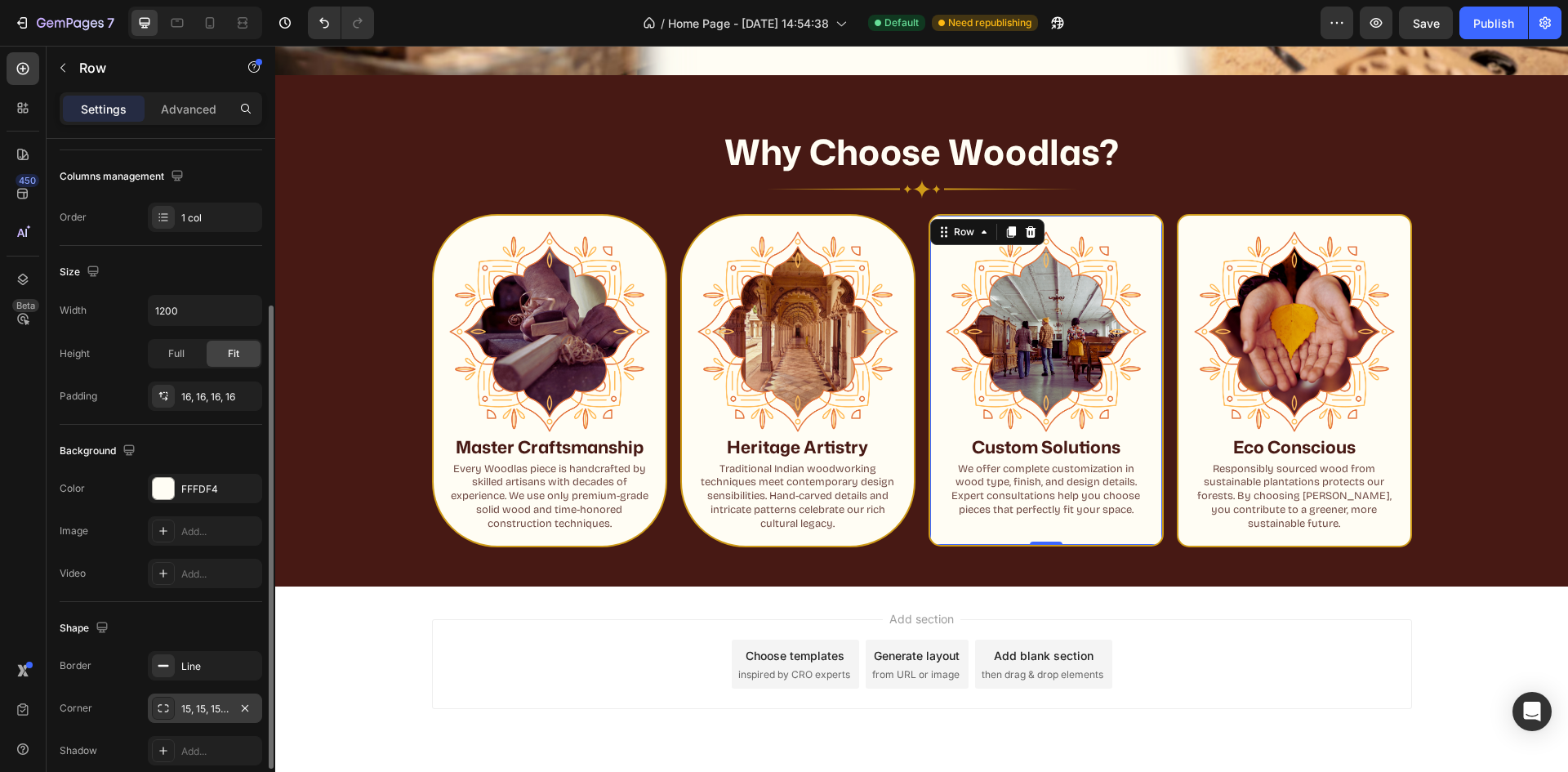
click at [187, 707] on div "15, 15, 15, 15" at bounding box center [204, 709] width 47 height 15
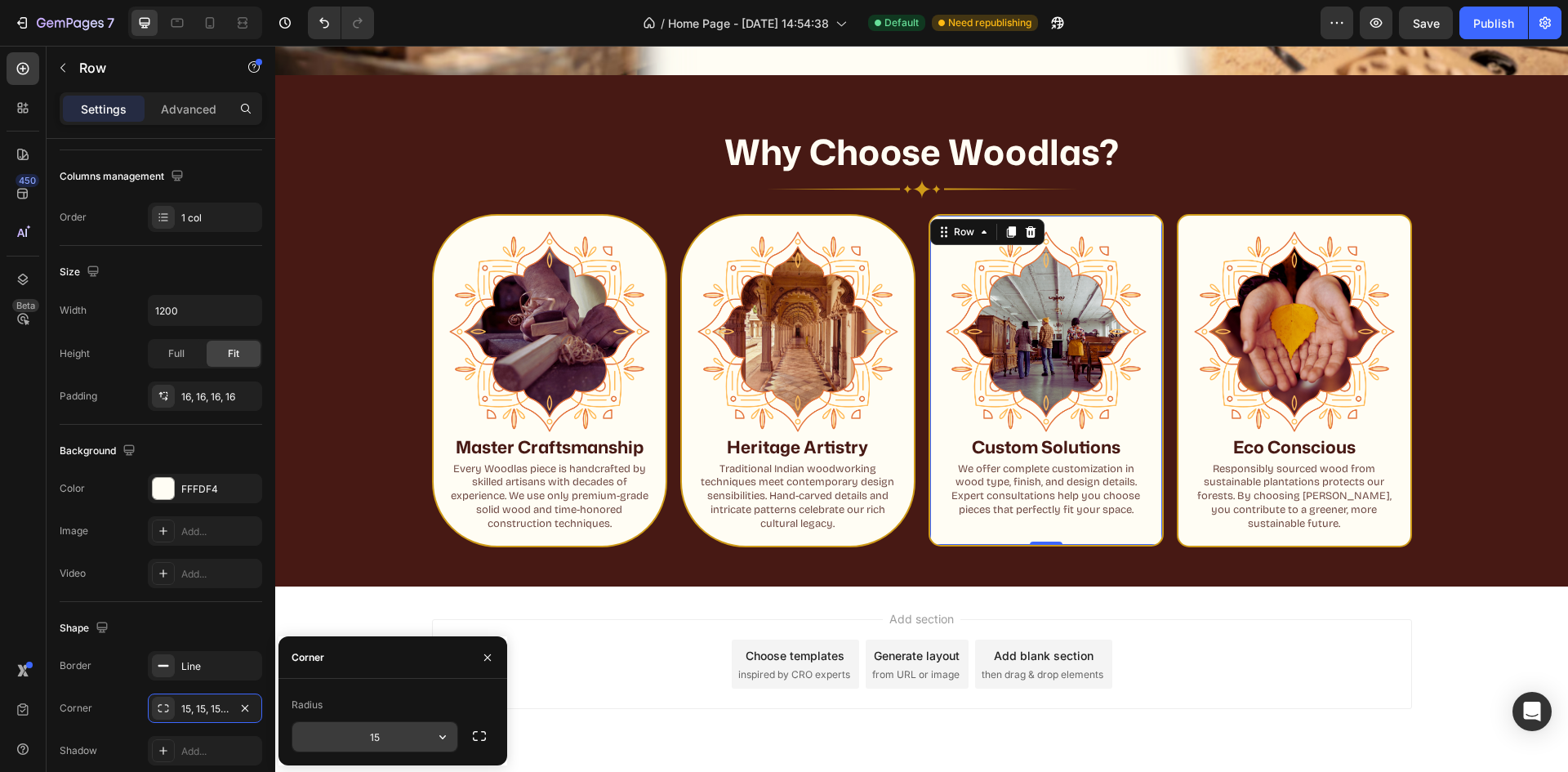
click at [375, 737] on input "15" at bounding box center [375, 737] width 165 height 30
type input "80"
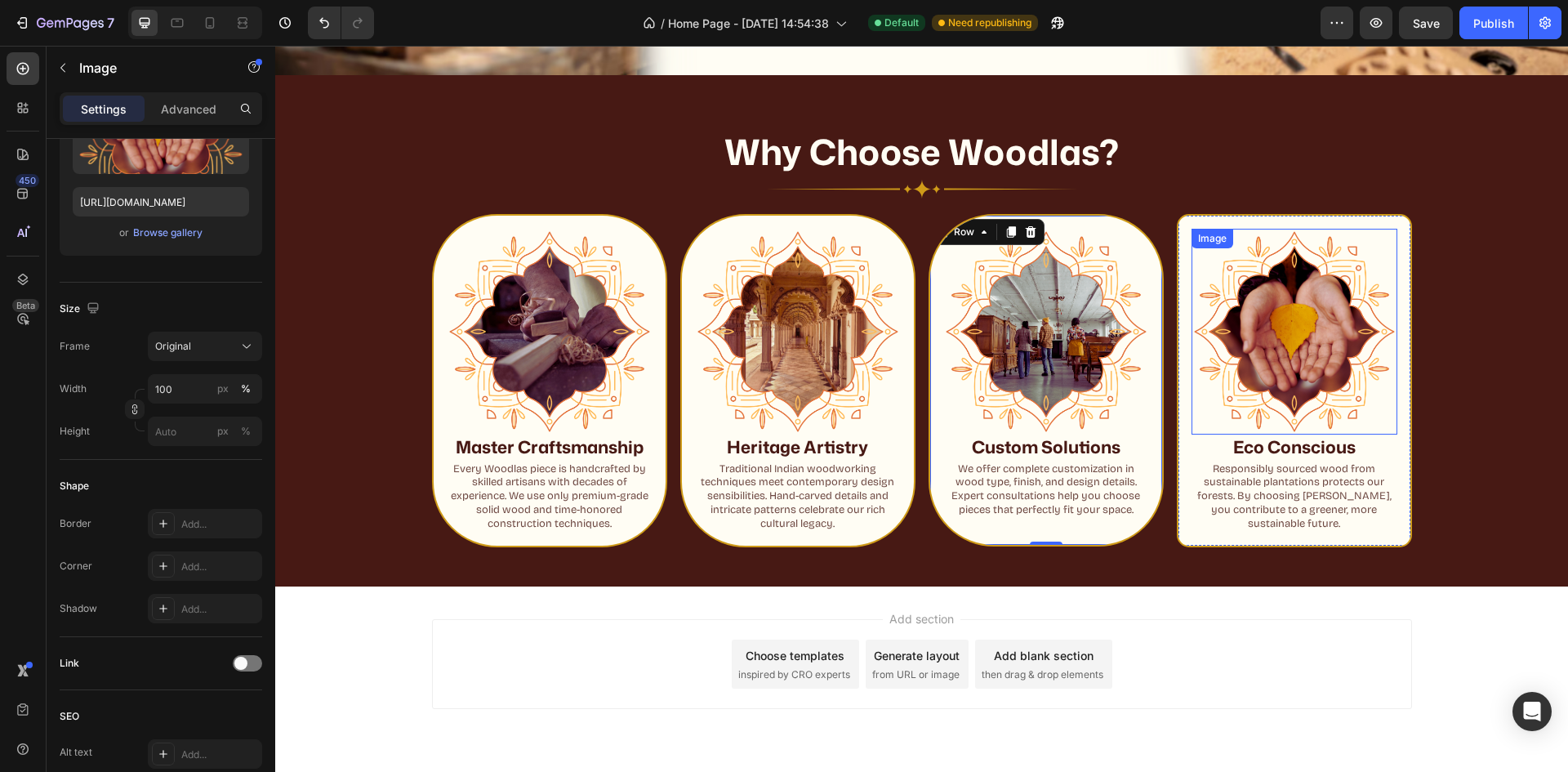
click at [1246, 373] on img at bounding box center [1294, 332] width 206 height 206
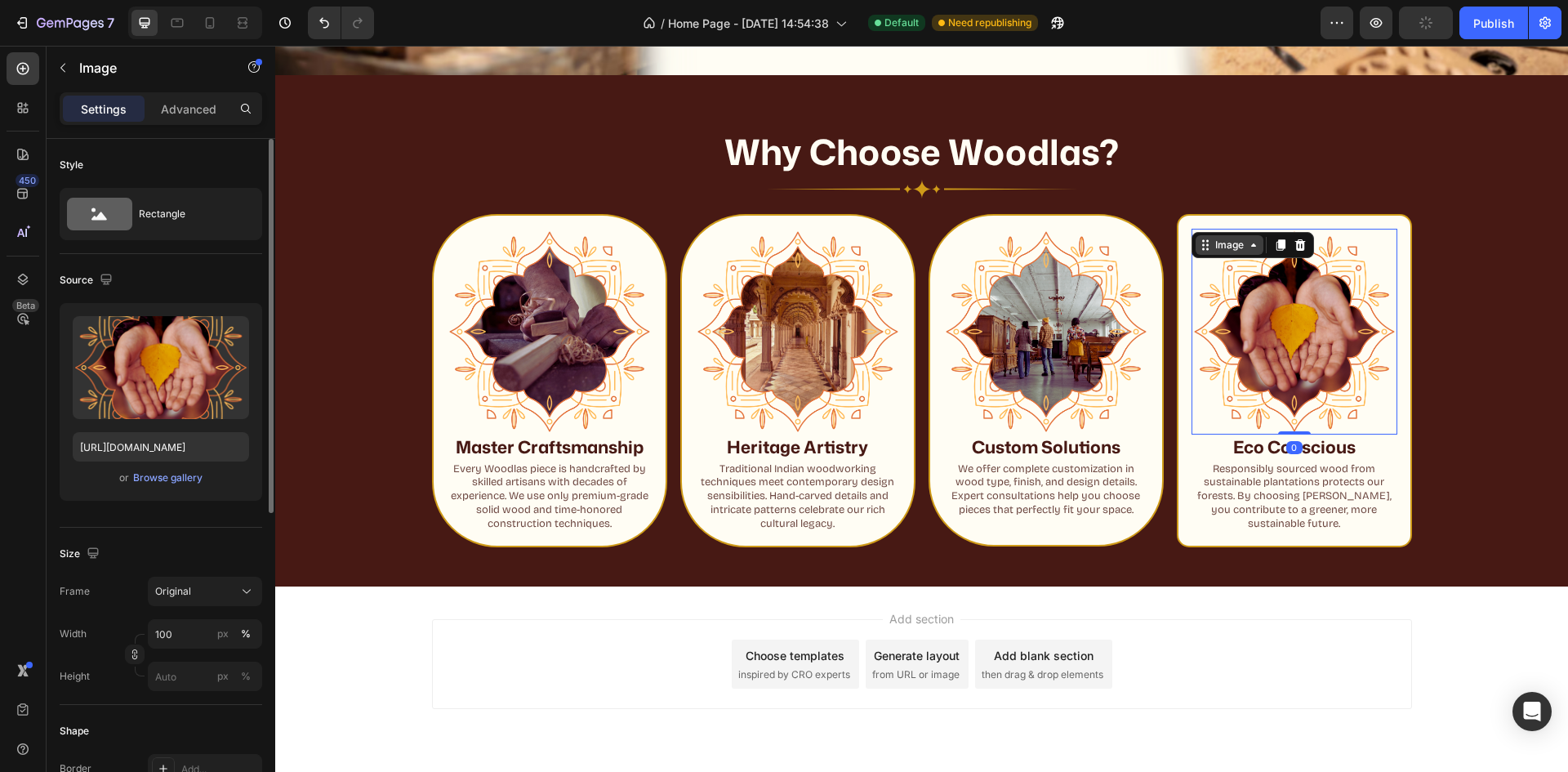
click at [1217, 241] on div "Image" at bounding box center [1229, 245] width 35 height 15
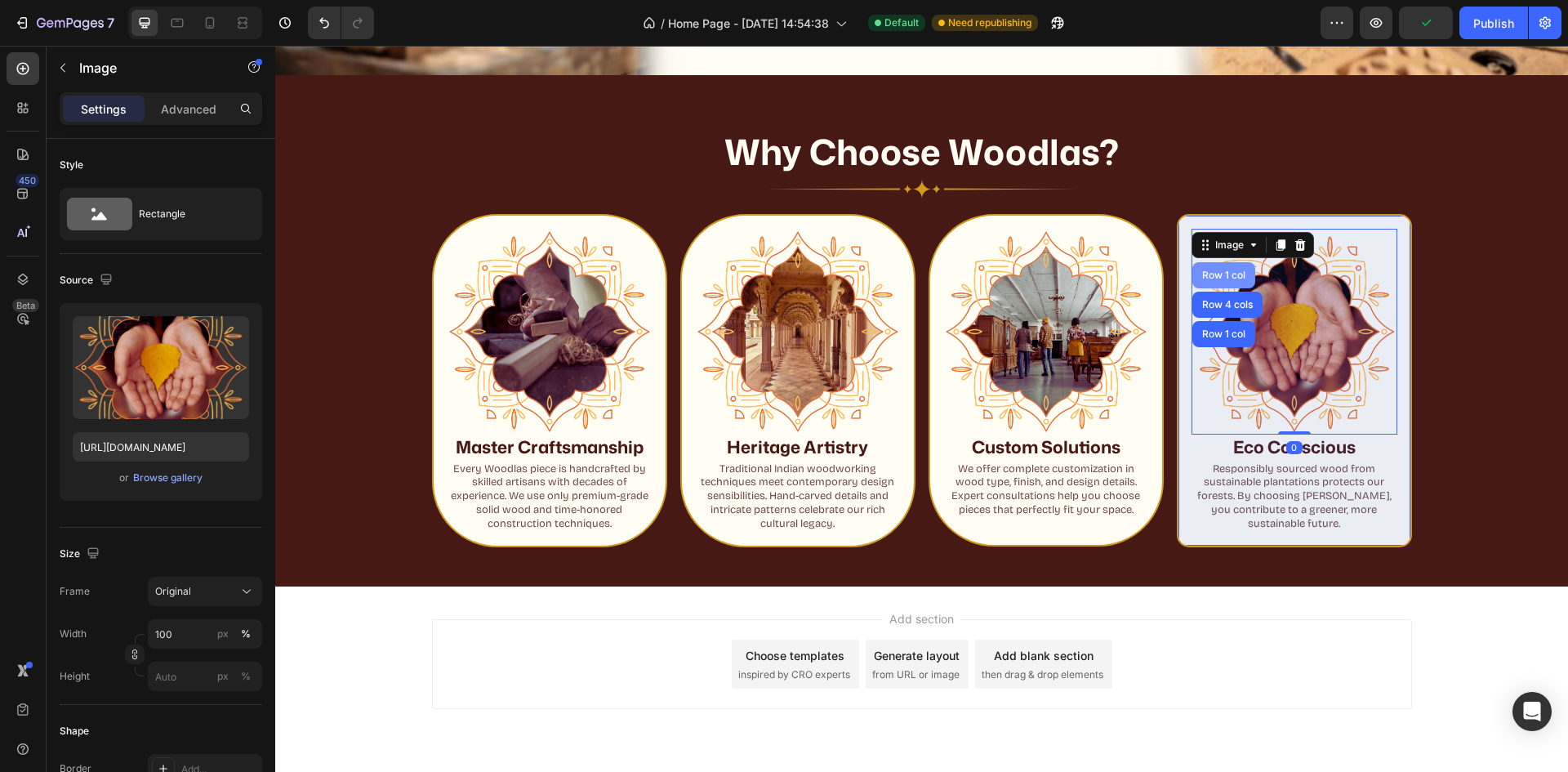
click at [1221, 271] on div "Row 1 col" at bounding box center [1224, 276] width 50 height 10
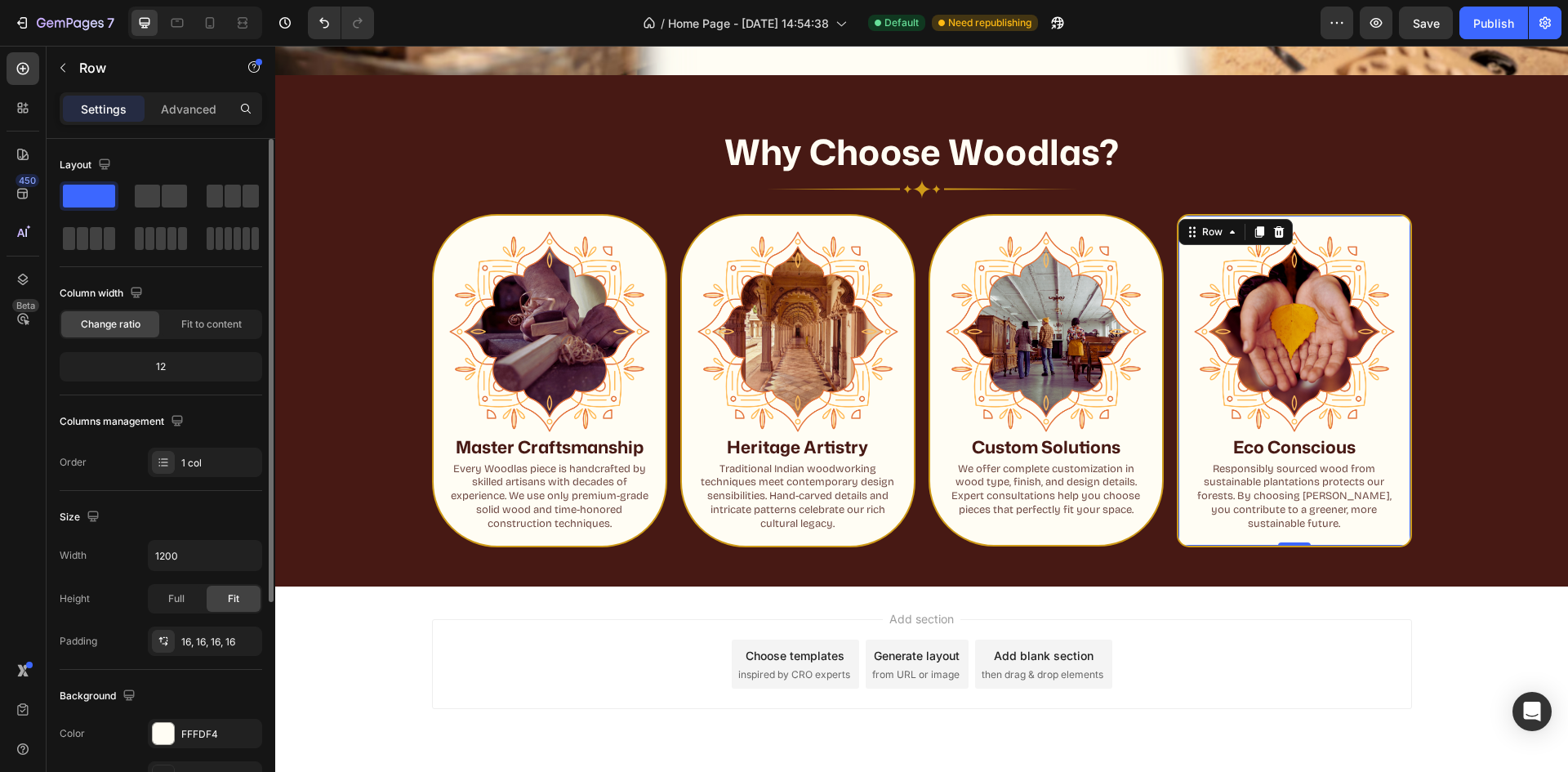
scroll to position [245, 0]
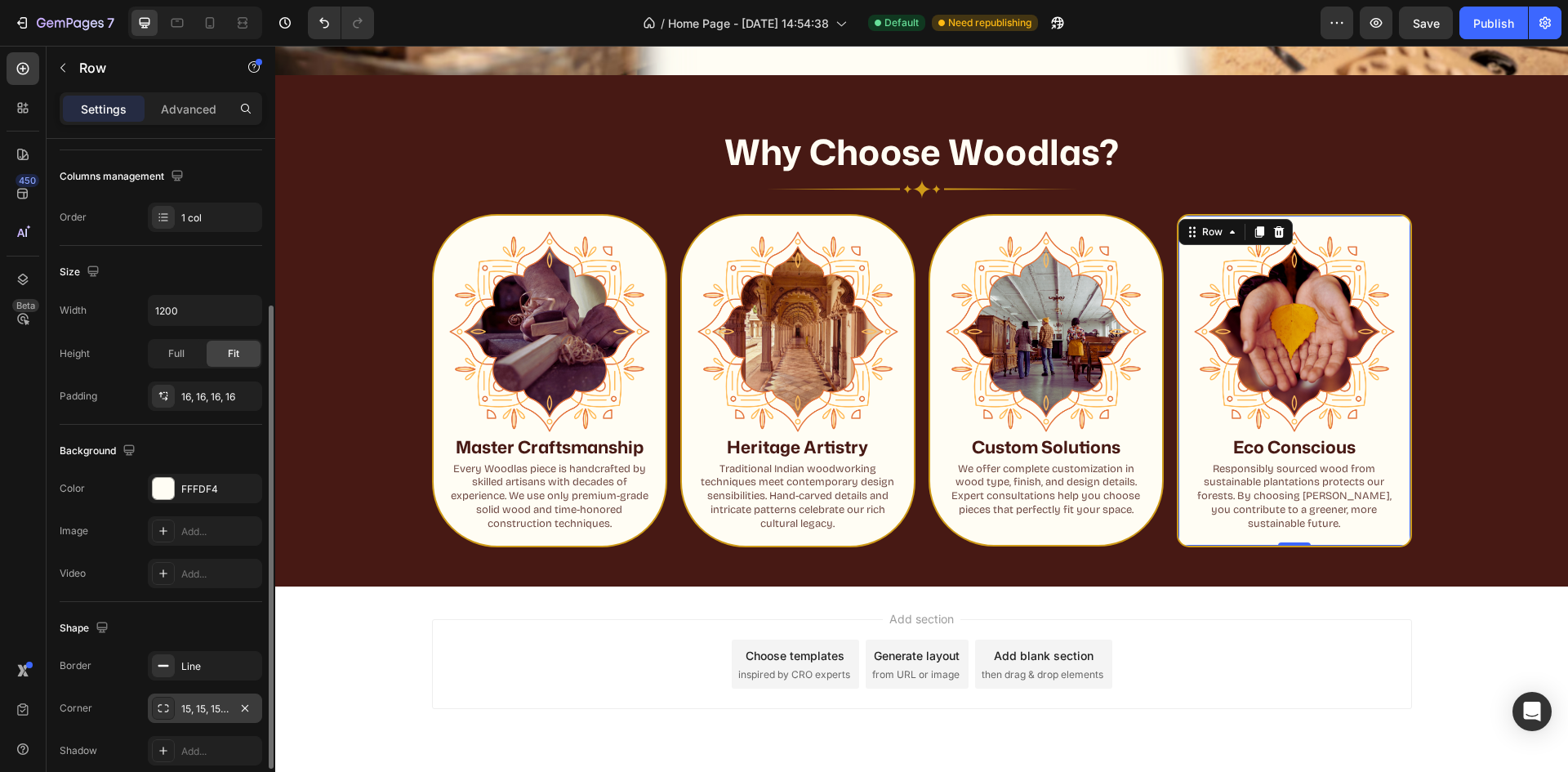
click at [203, 697] on div "15, 15, 15, 15" at bounding box center [205, 708] width 114 height 30
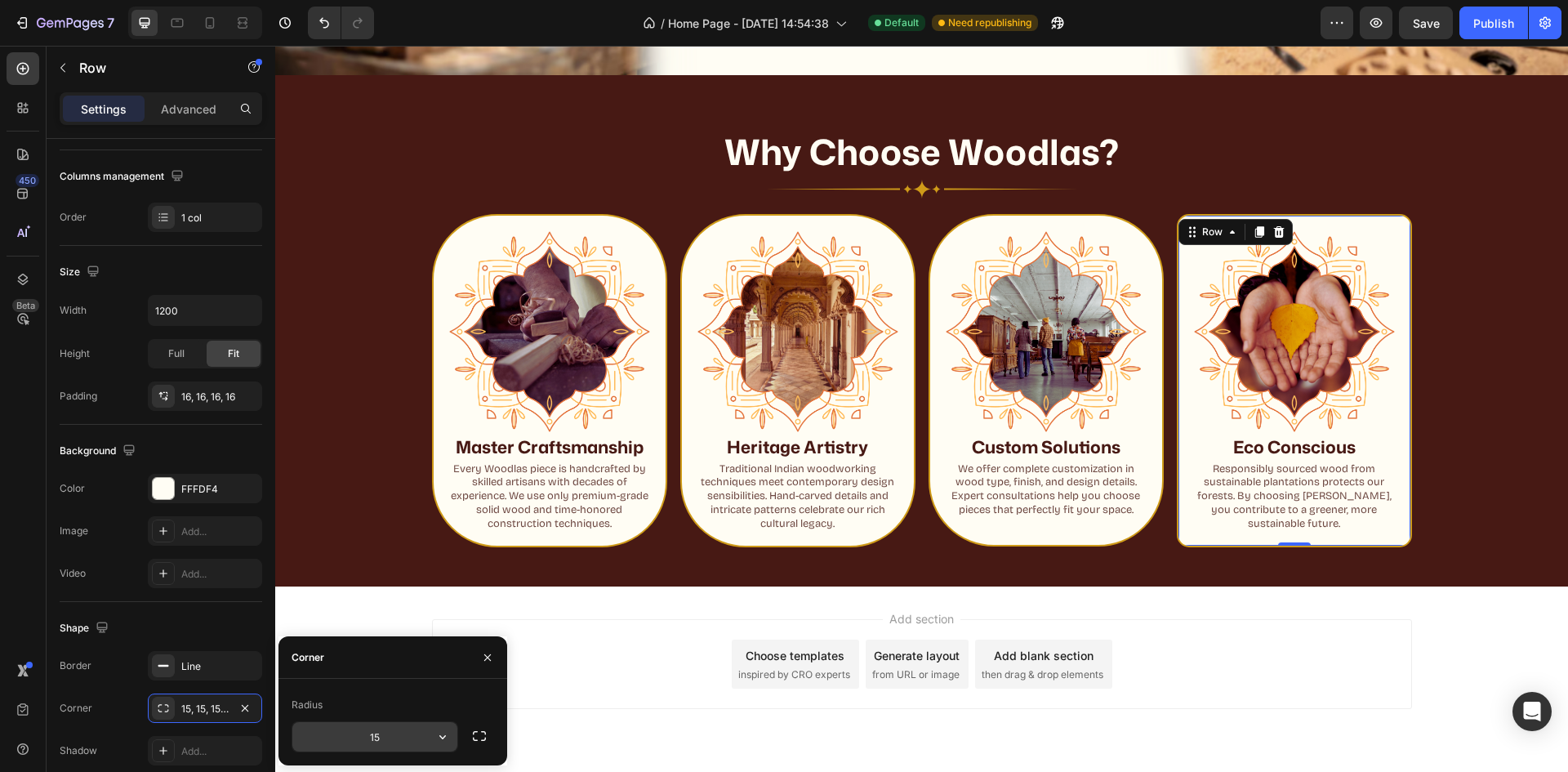
click at [380, 745] on input "15" at bounding box center [375, 737] width 165 height 30
type input "80"
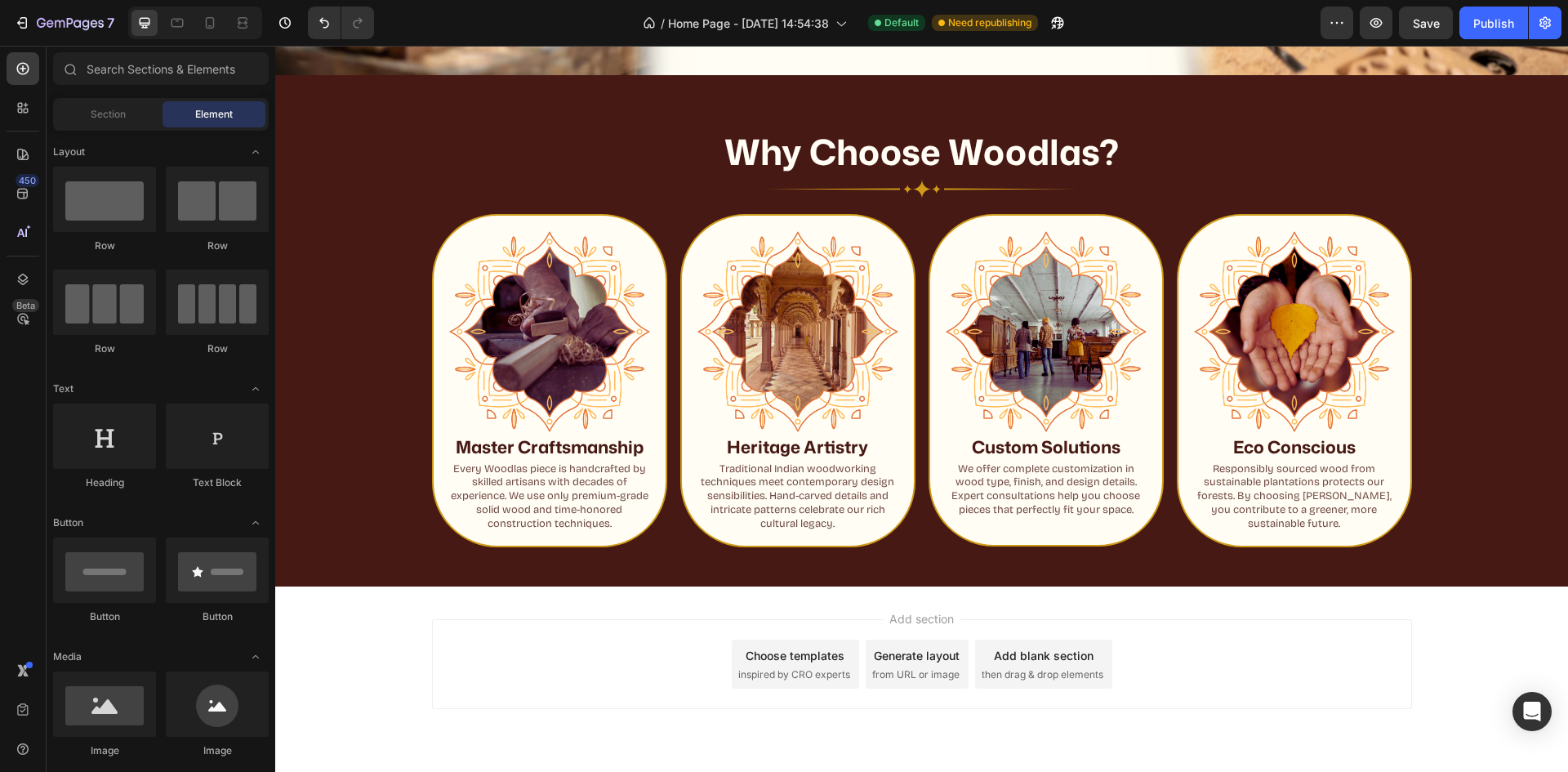
click at [1245, 623] on div "Add section Choose templates inspired by CRO experts Generate layout from URL o…" at bounding box center [921, 664] width 980 height 90
click at [1491, 30] on div "Publish" at bounding box center [1494, 23] width 41 height 17
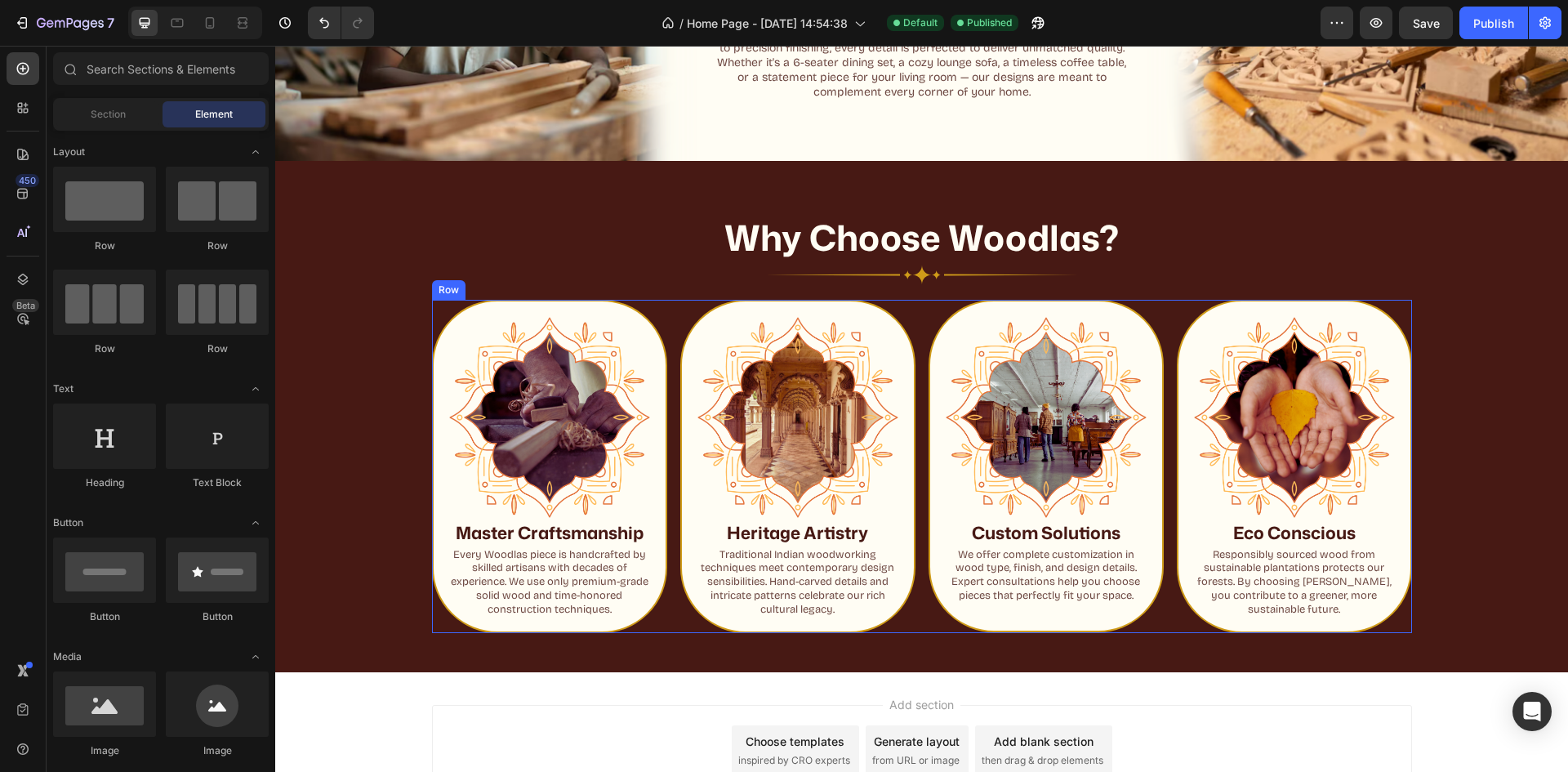
scroll to position [1022, 0]
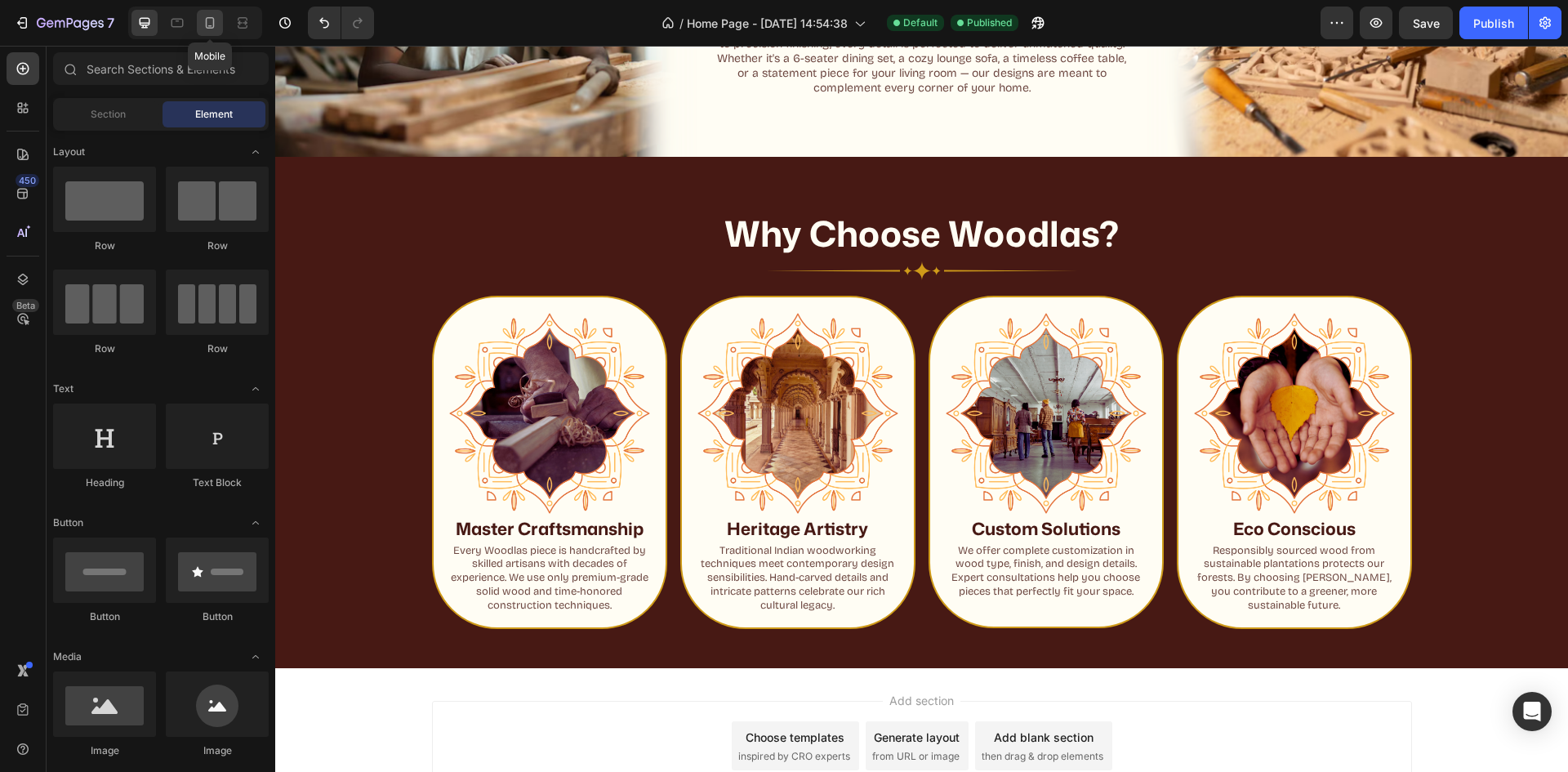
click at [202, 12] on div at bounding box center [210, 23] width 26 height 26
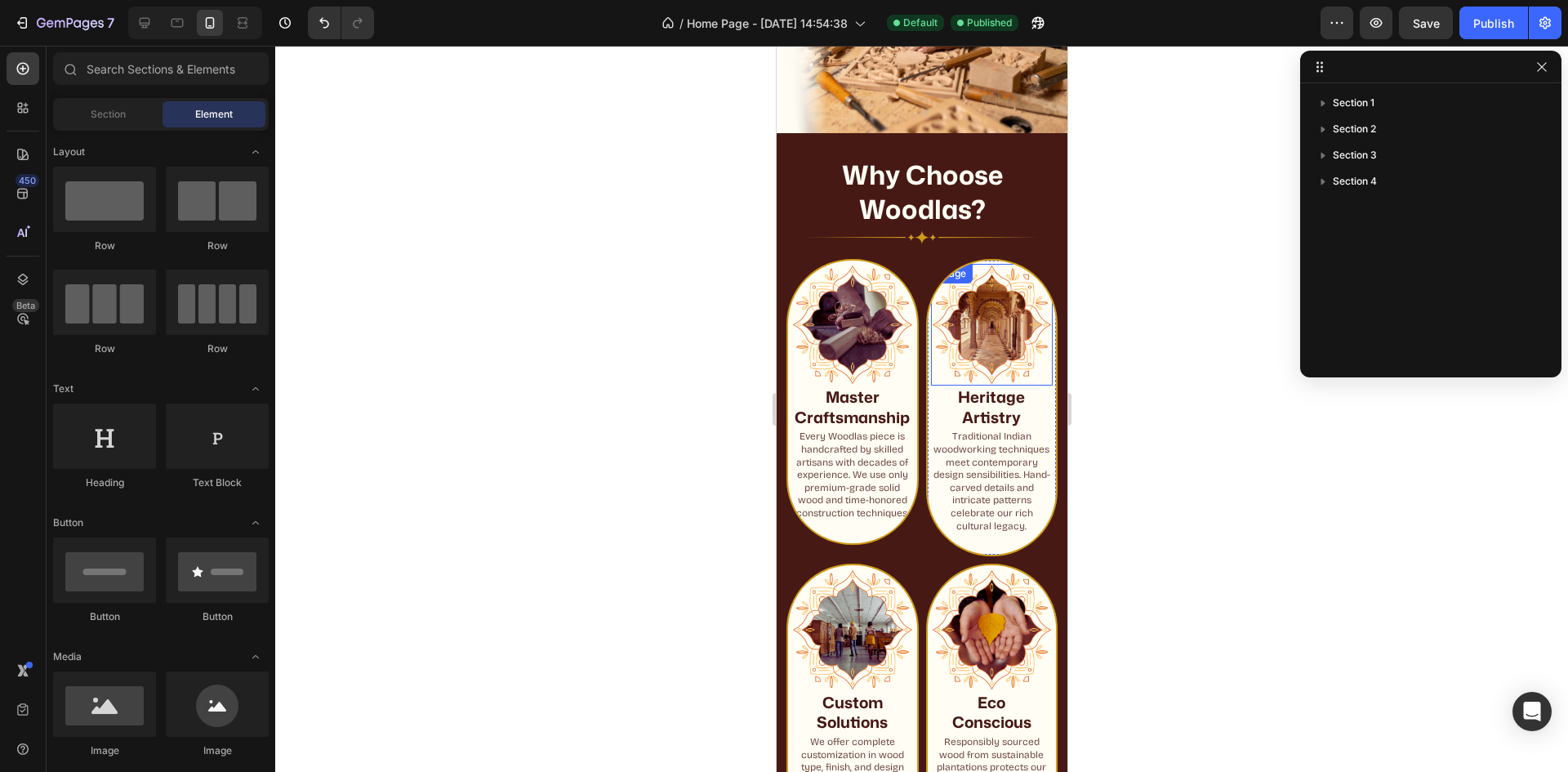
scroll to position [1331, 0]
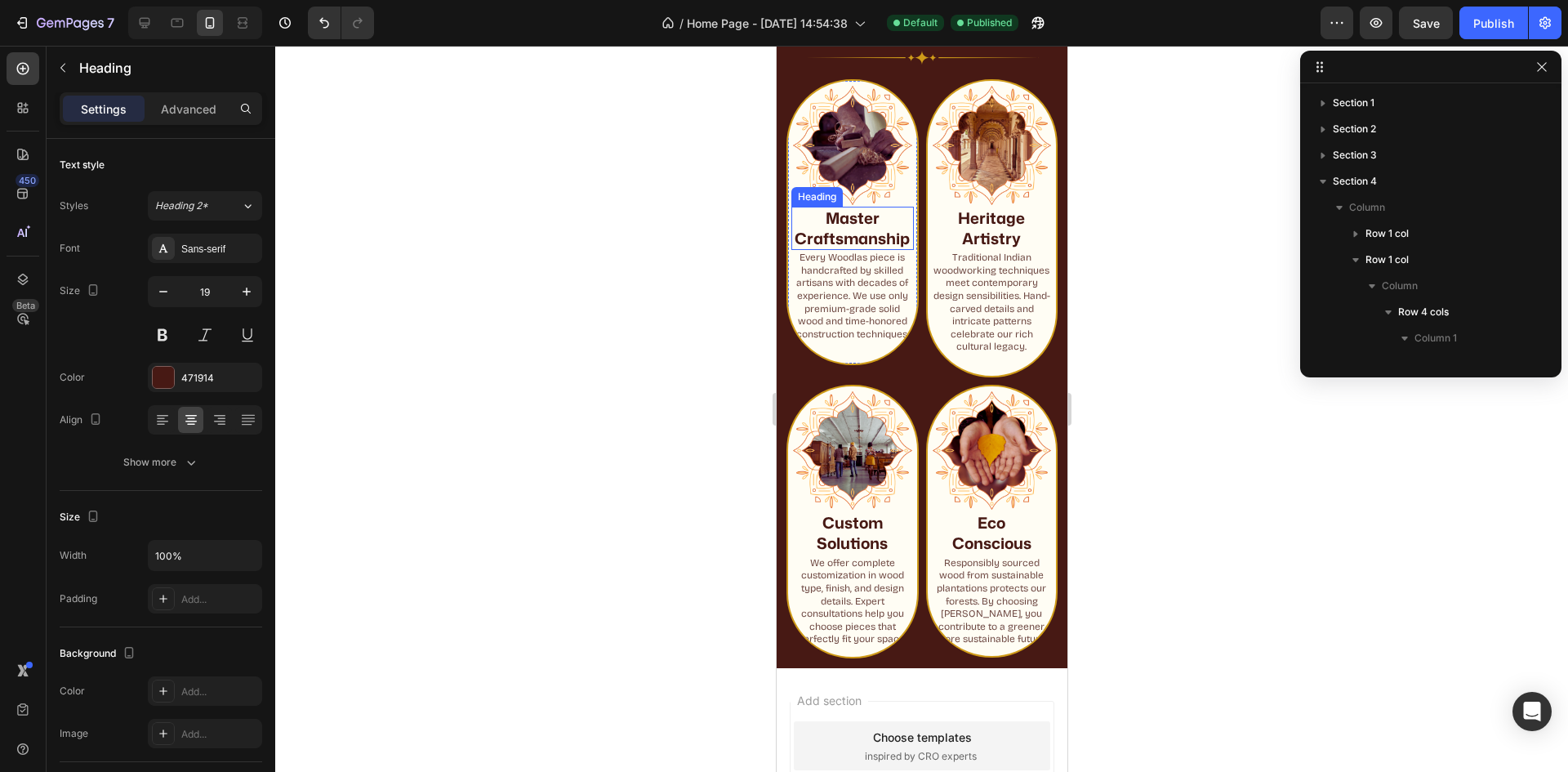
click at [837, 216] on h2 "Master Craftsmanship" at bounding box center [852, 228] width 122 height 43
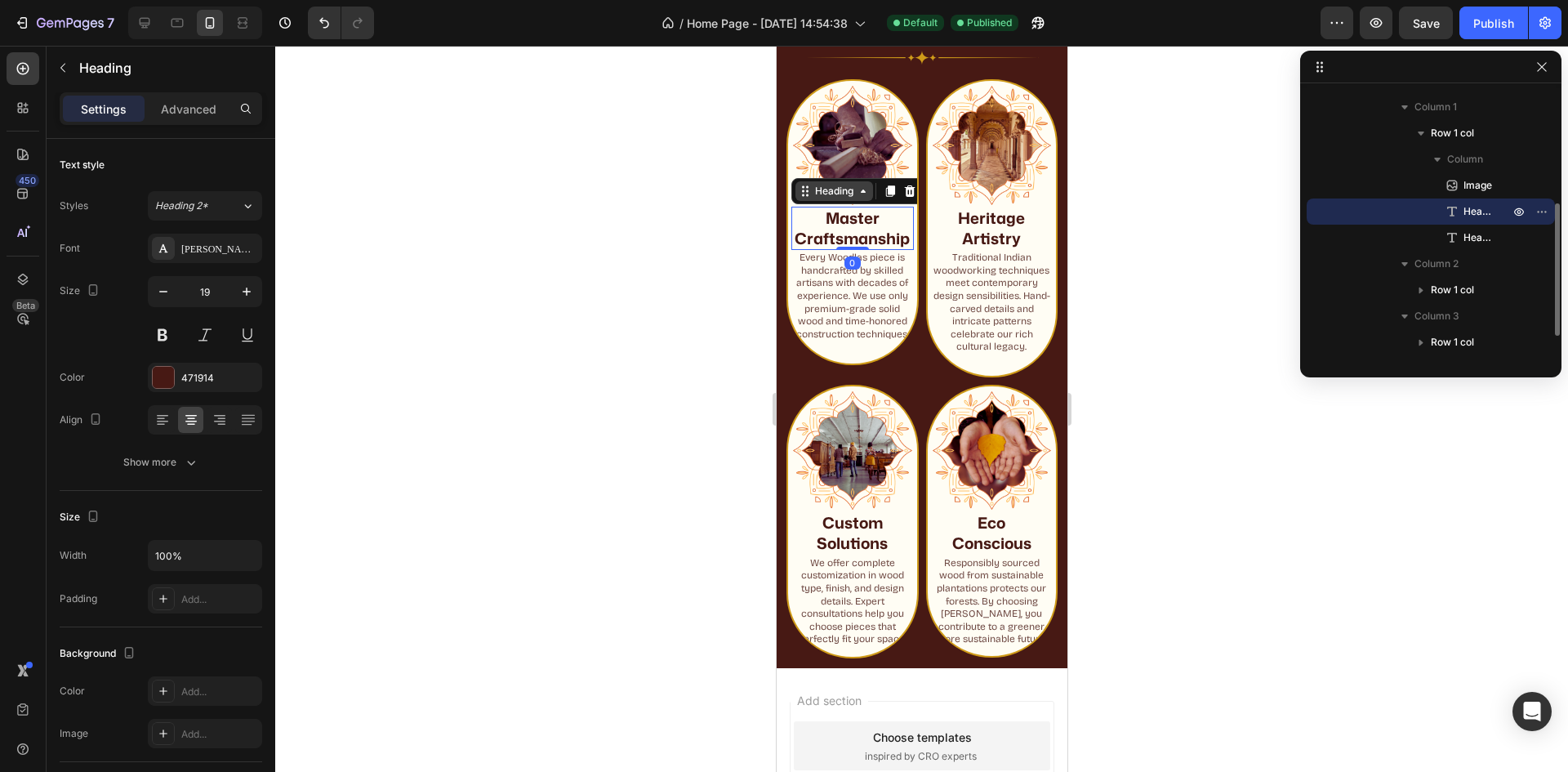
click at [829, 189] on div "Heading" at bounding box center [834, 191] width 45 height 15
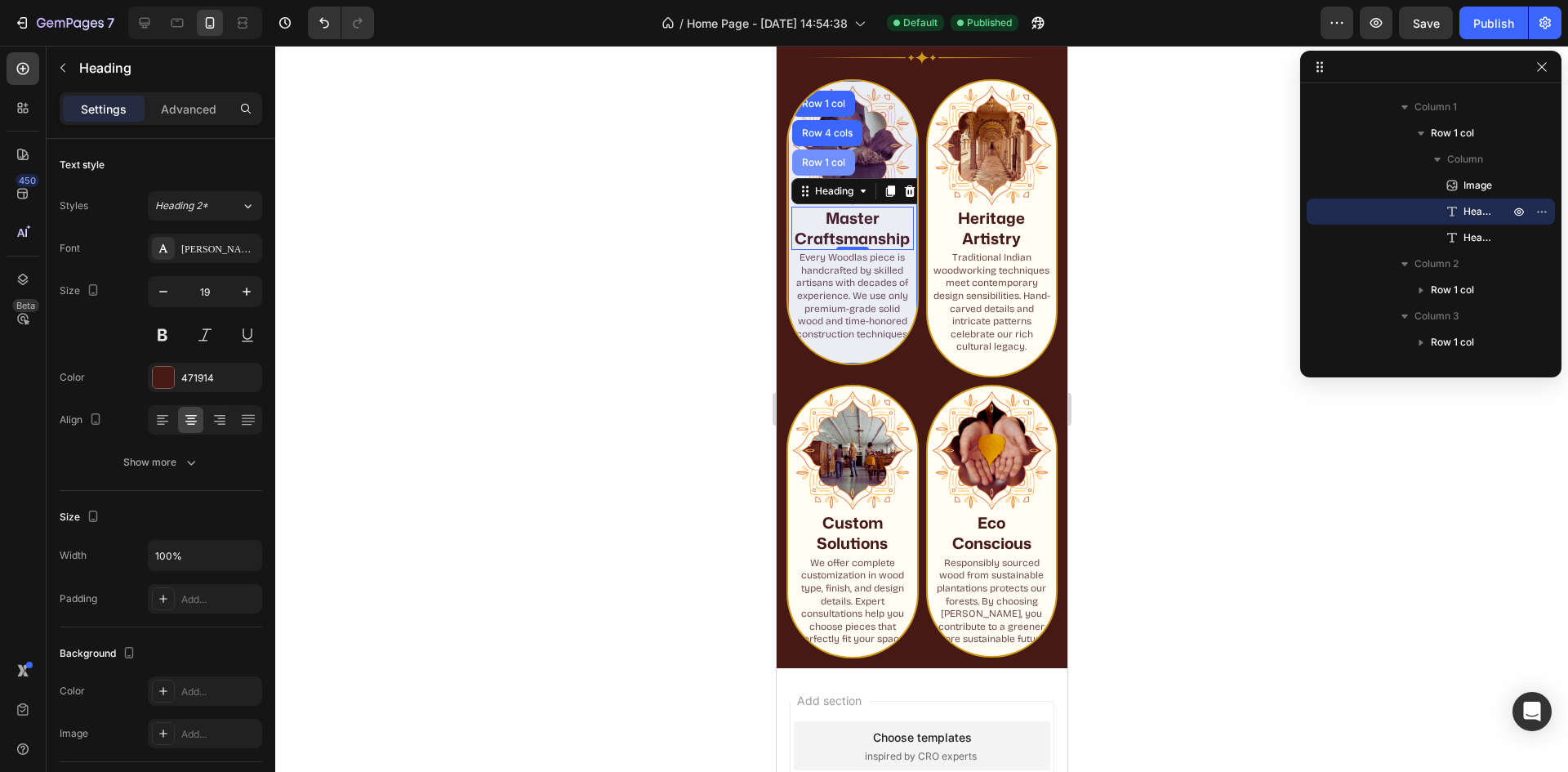
click at [827, 158] on div "Row 1 col" at bounding box center [823, 163] width 50 height 10
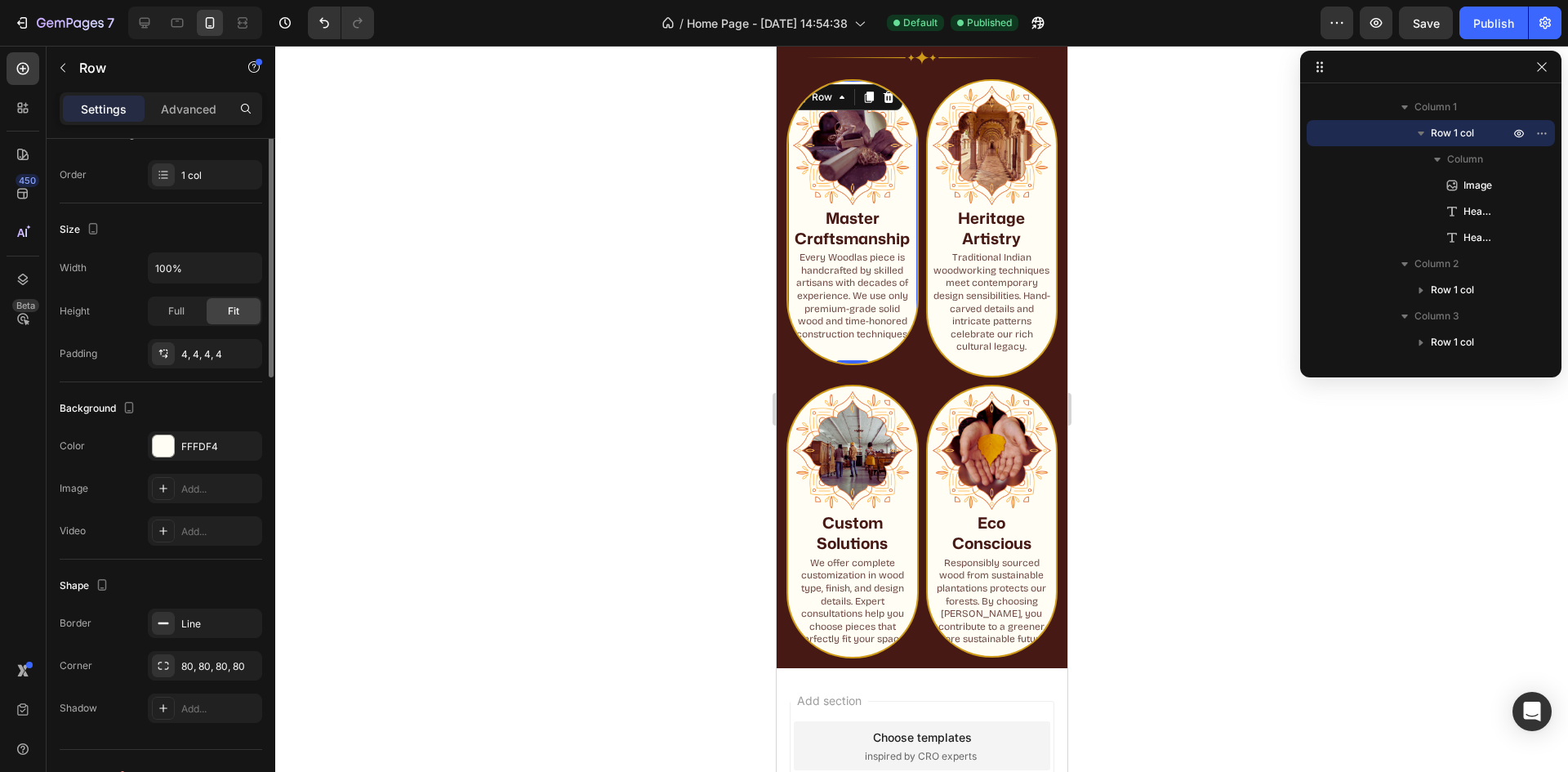
scroll to position [275, 0]
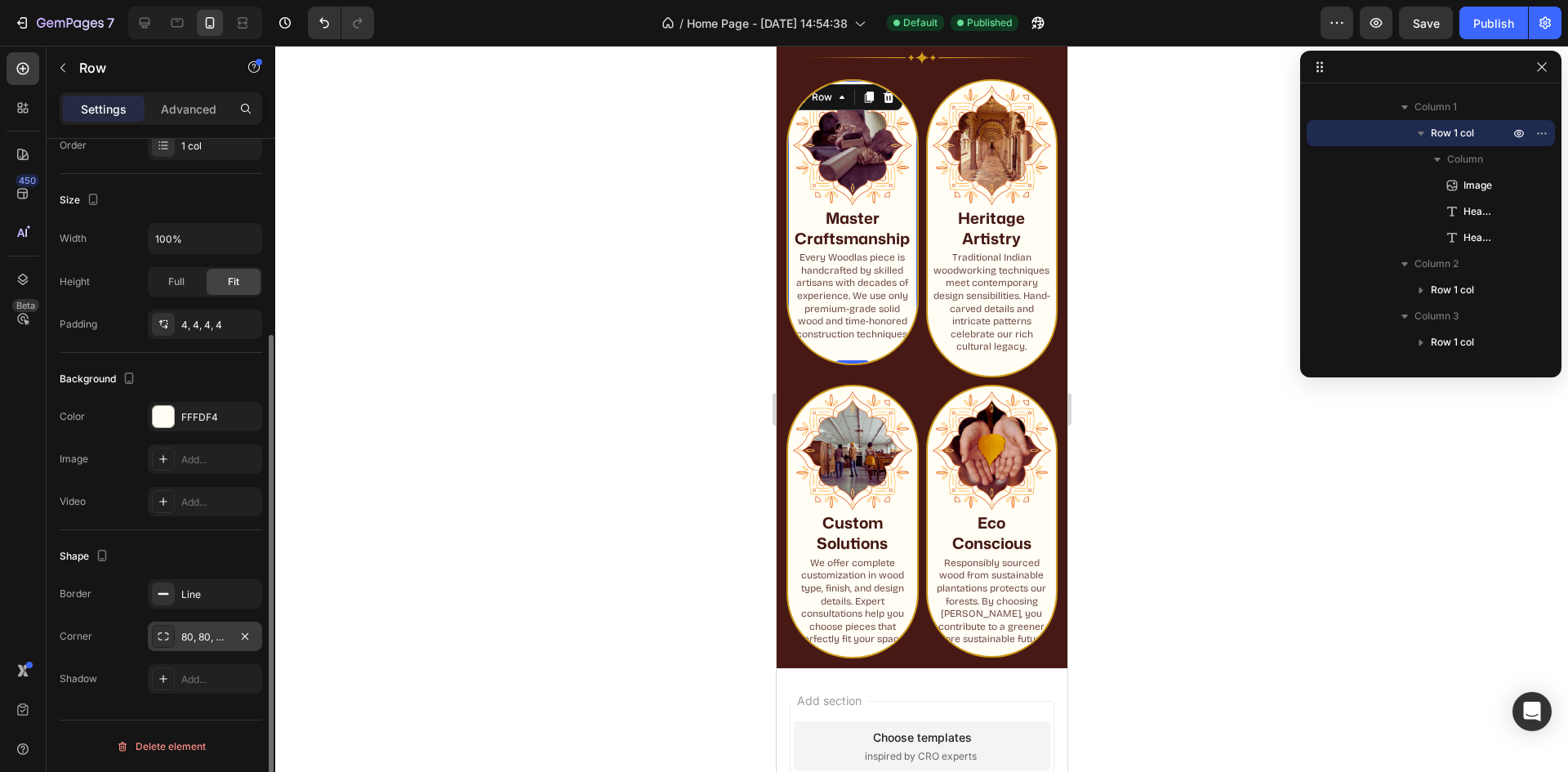
click at [182, 637] on div "80, 80, 80, 80" at bounding box center [204, 637] width 47 height 15
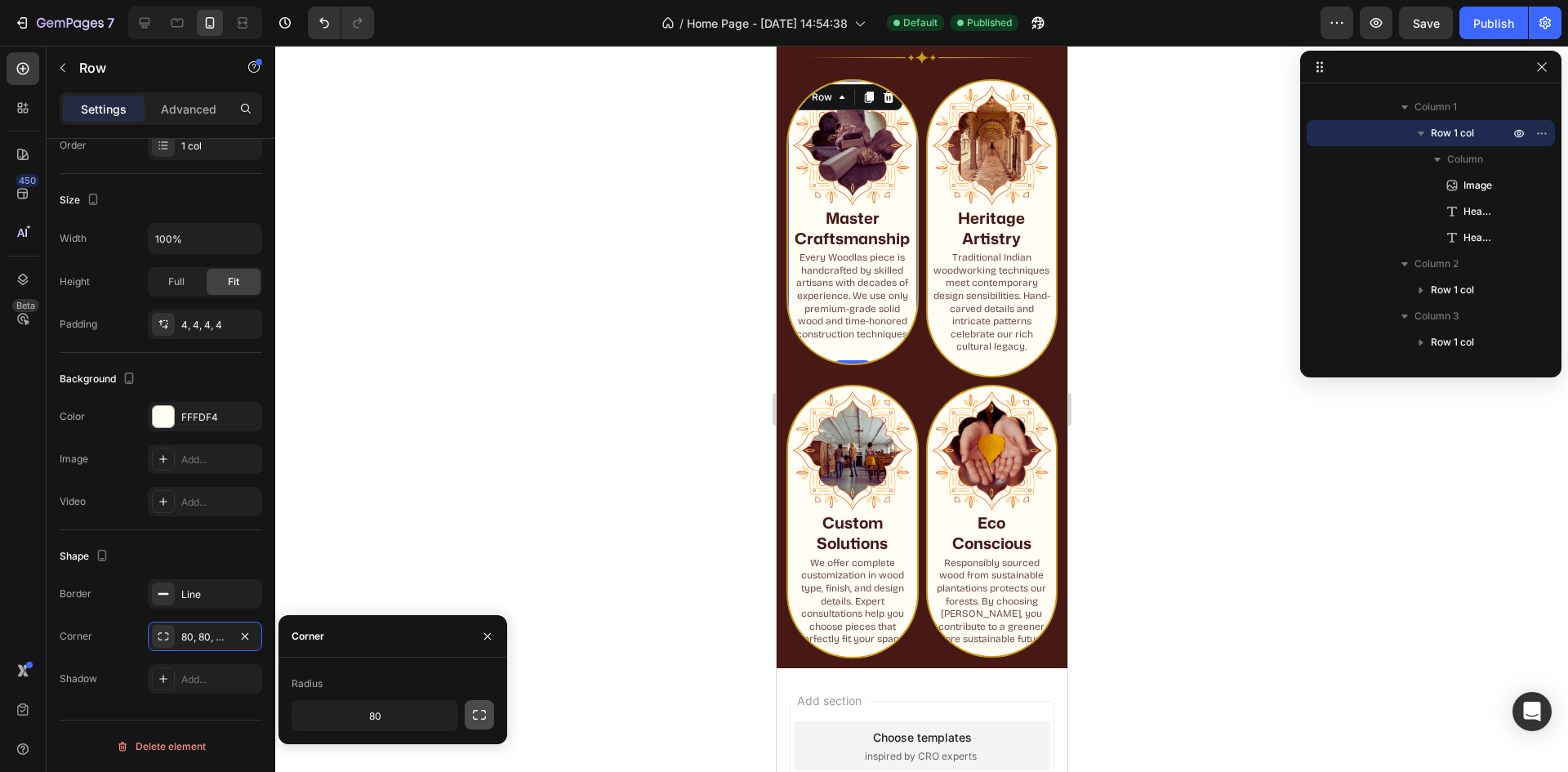
click at [476, 720] on icon "button" at bounding box center [480, 715] width 13 height 10
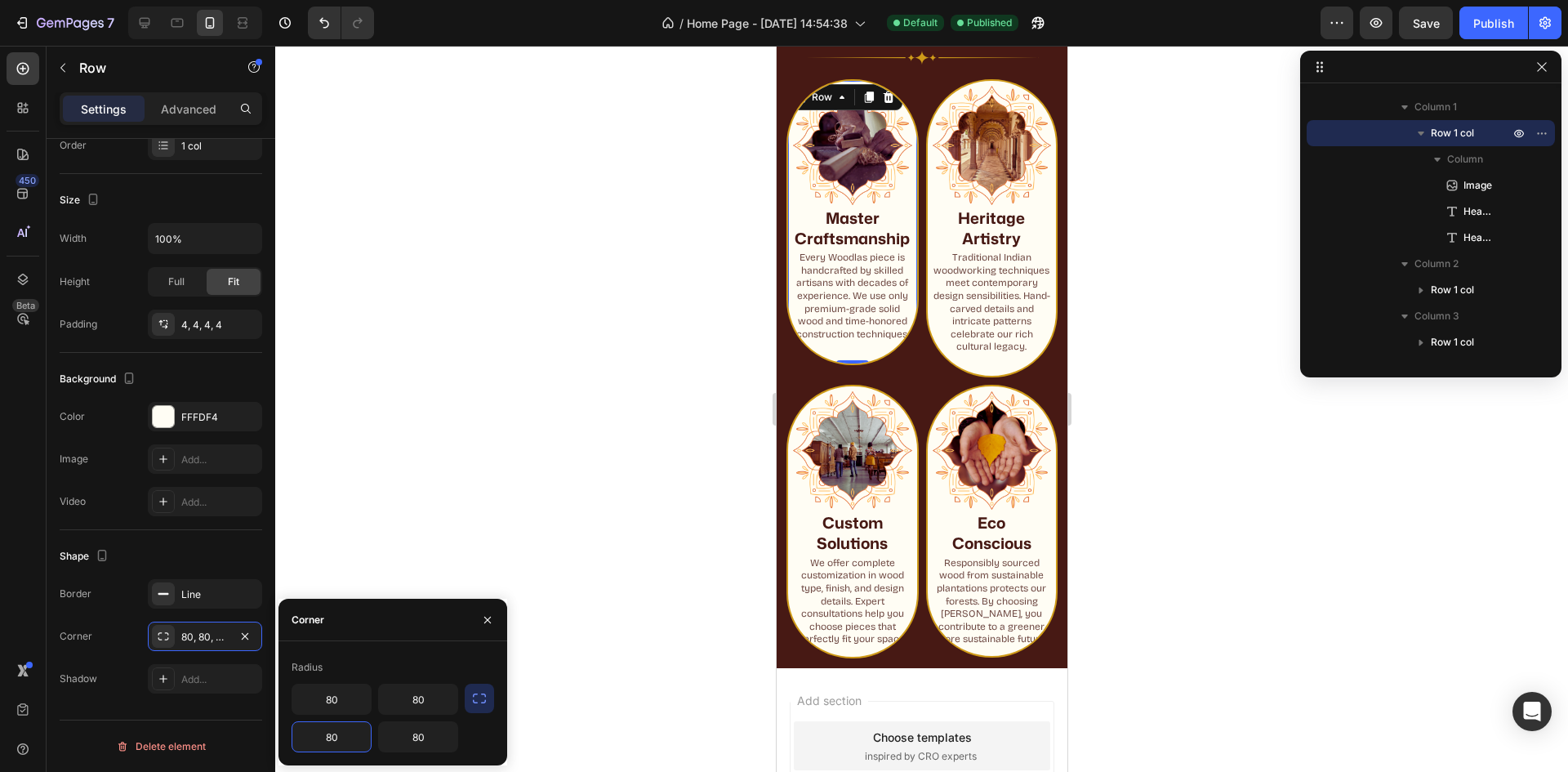
click at [348, 735] on input "80" at bounding box center [332, 737] width 79 height 30
type input "0"
click at [411, 745] on input "80" at bounding box center [418, 737] width 79 height 30
type input "0"
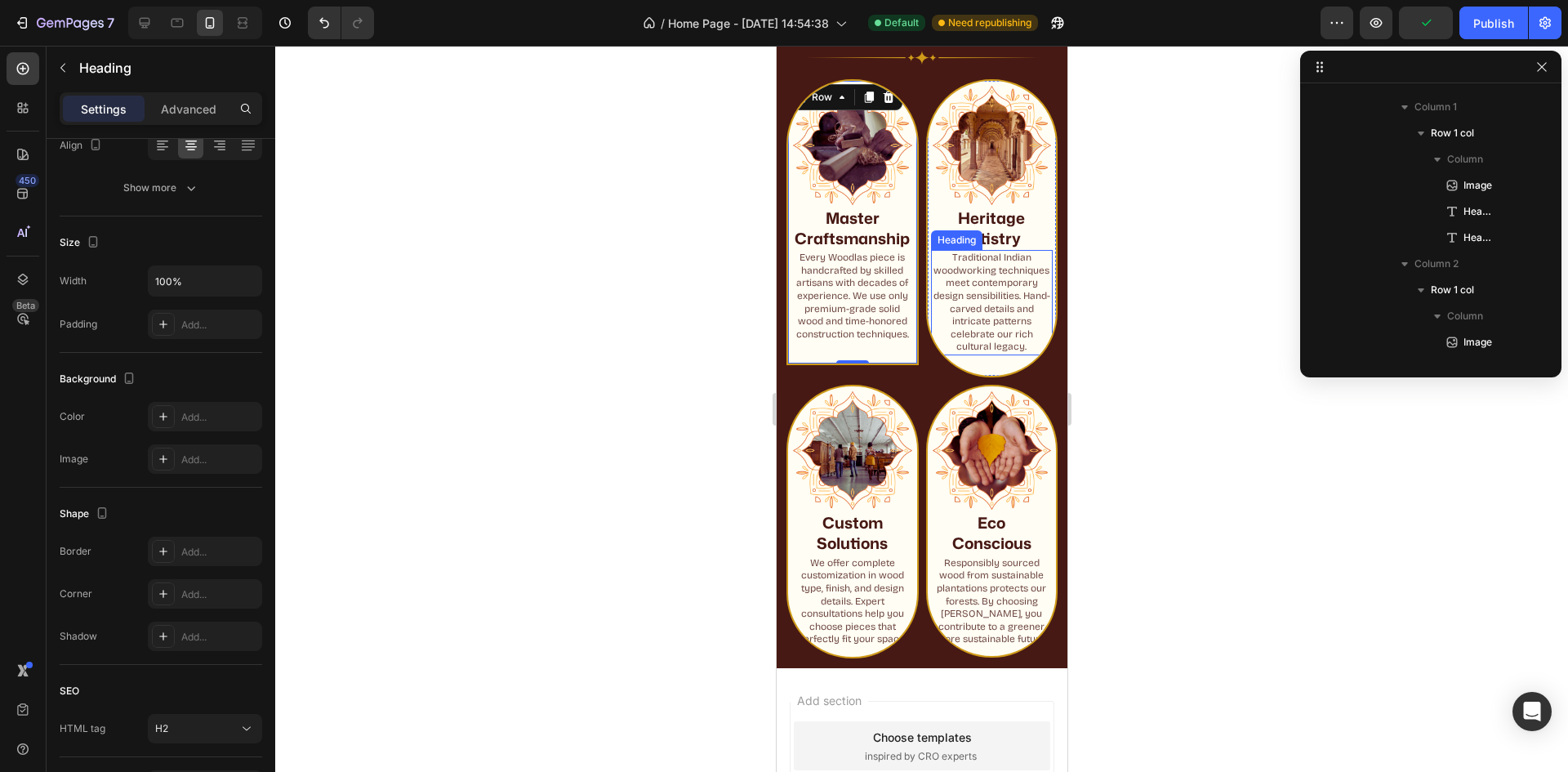
click at [990, 346] on h2 "Traditional Indian woodworking techniques meet contemporary design sensibilitie…" at bounding box center [992, 302] width 122 height 105
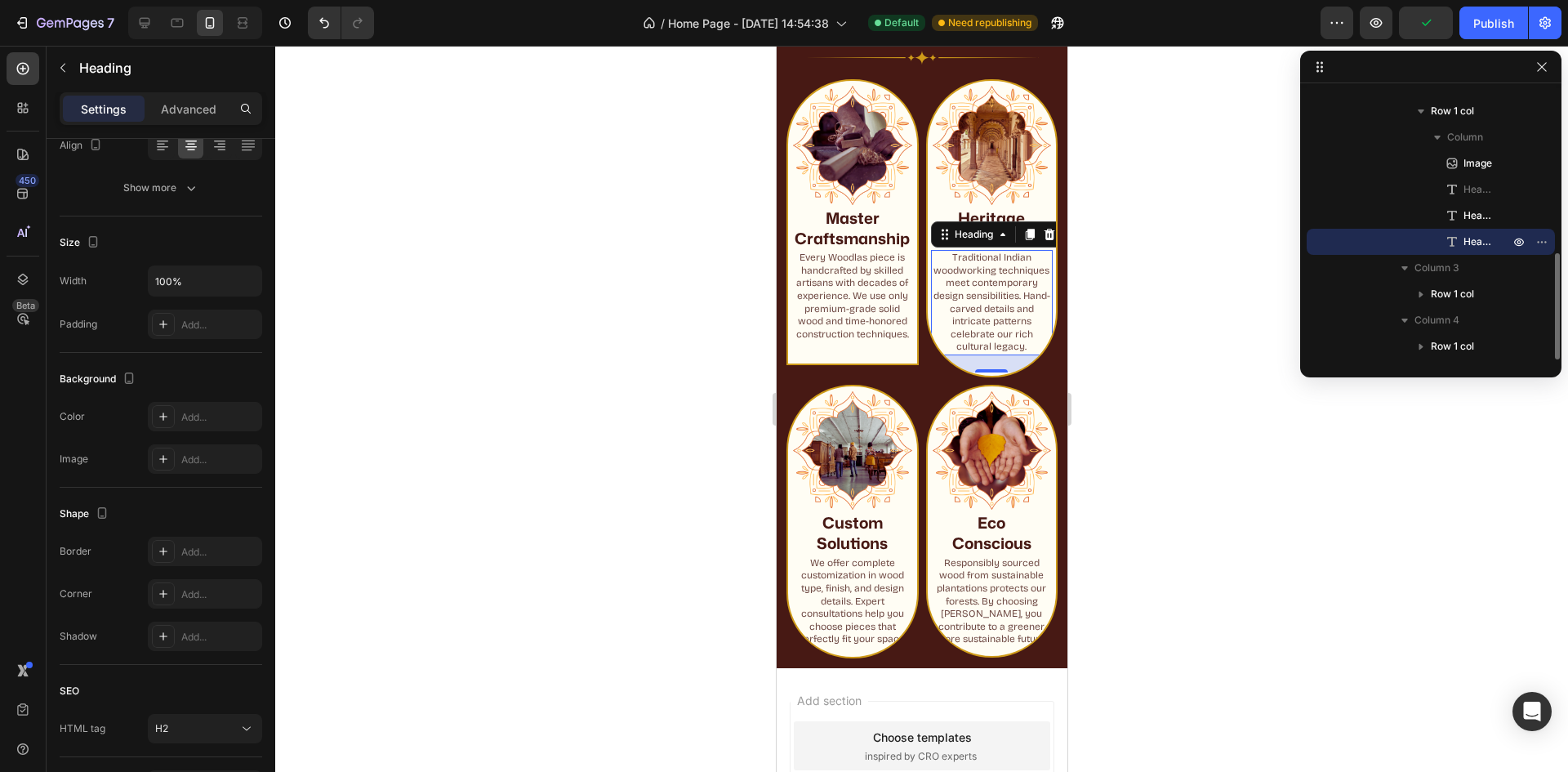
scroll to position [0, 0]
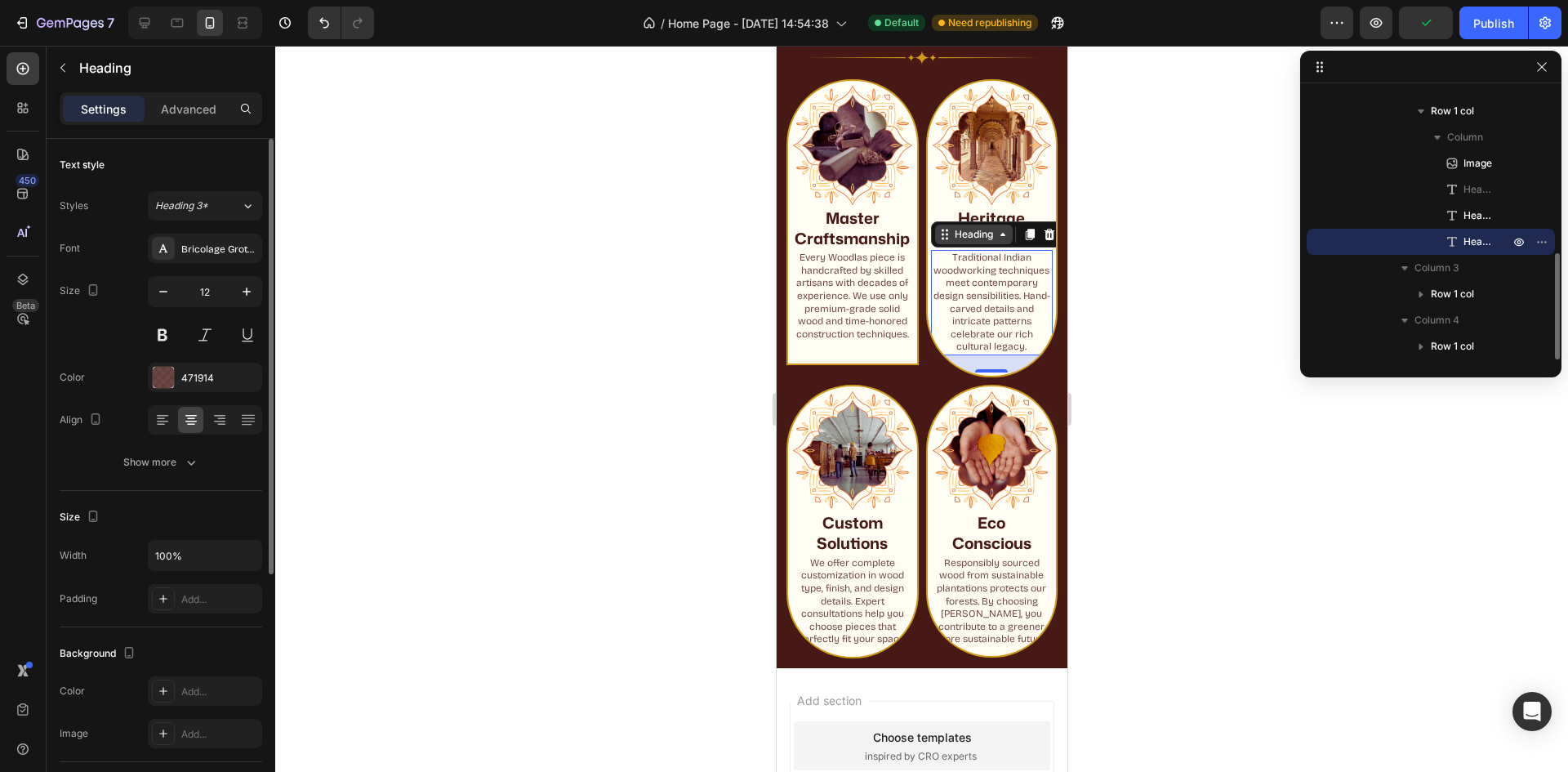
click at [967, 228] on div "Heading" at bounding box center [973, 235] width 45 height 15
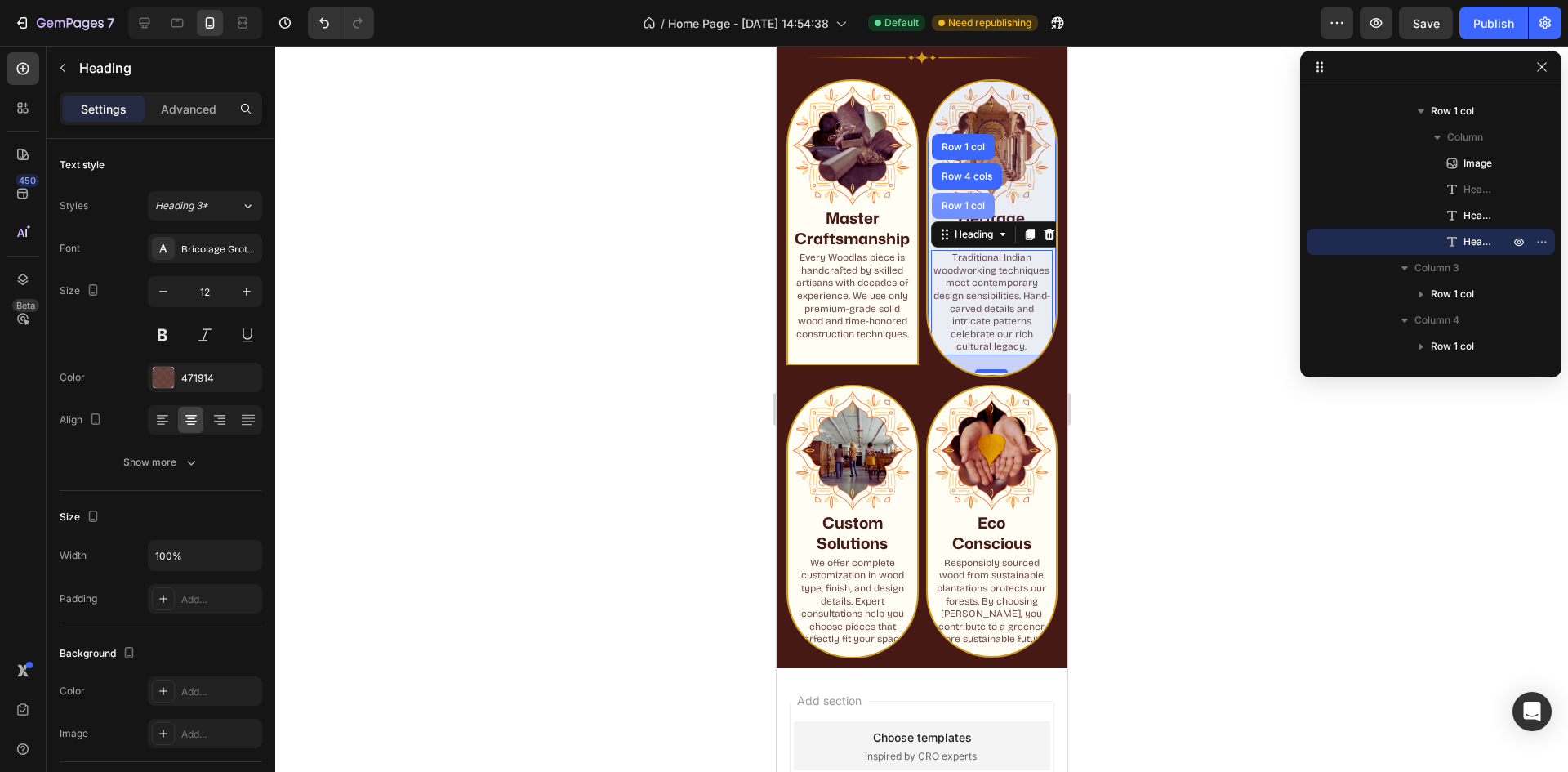
click at [954, 201] on div "Row 1 col" at bounding box center [963, 206] width 50 height 10
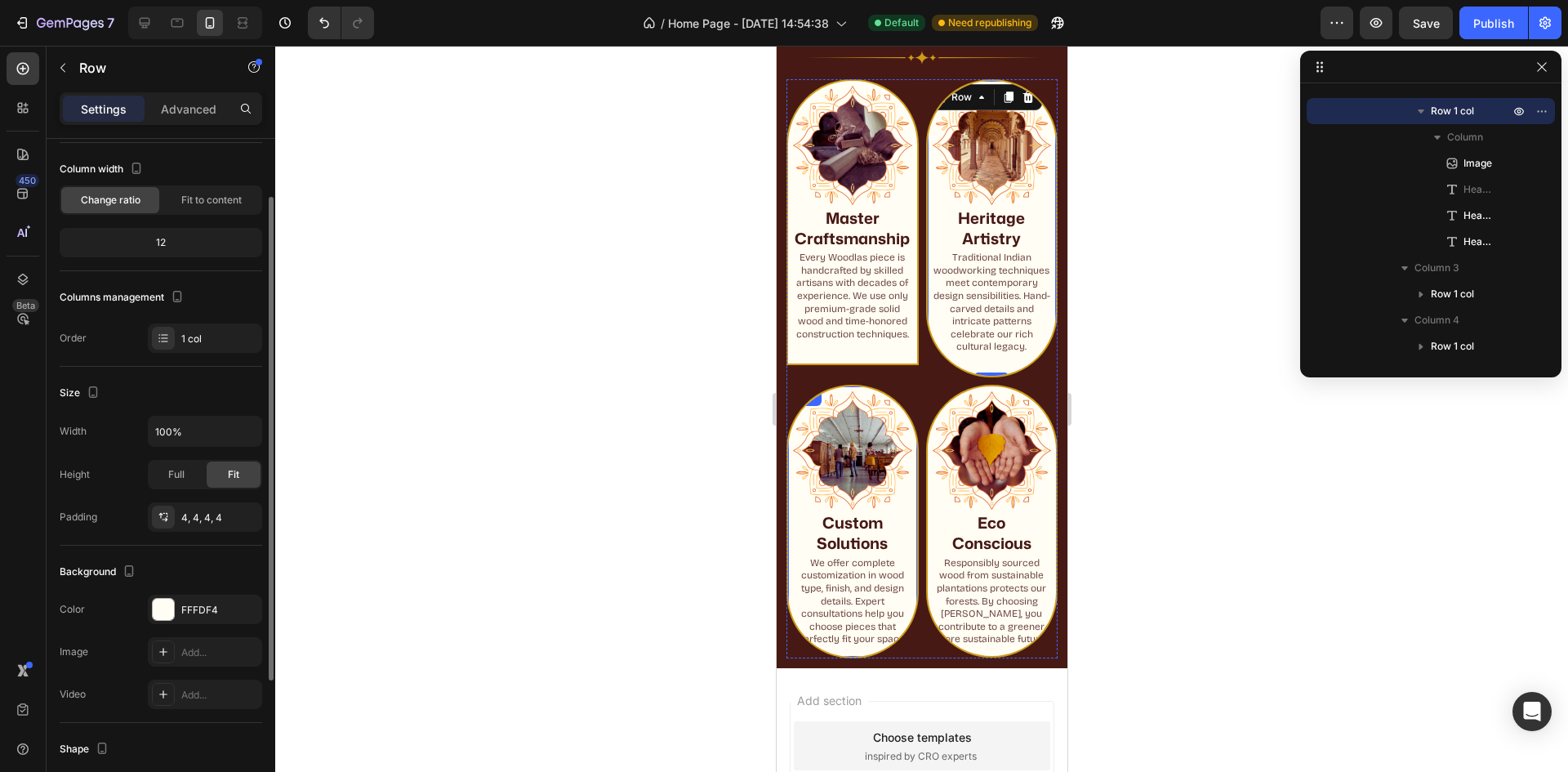
scroll to position [164, 0]
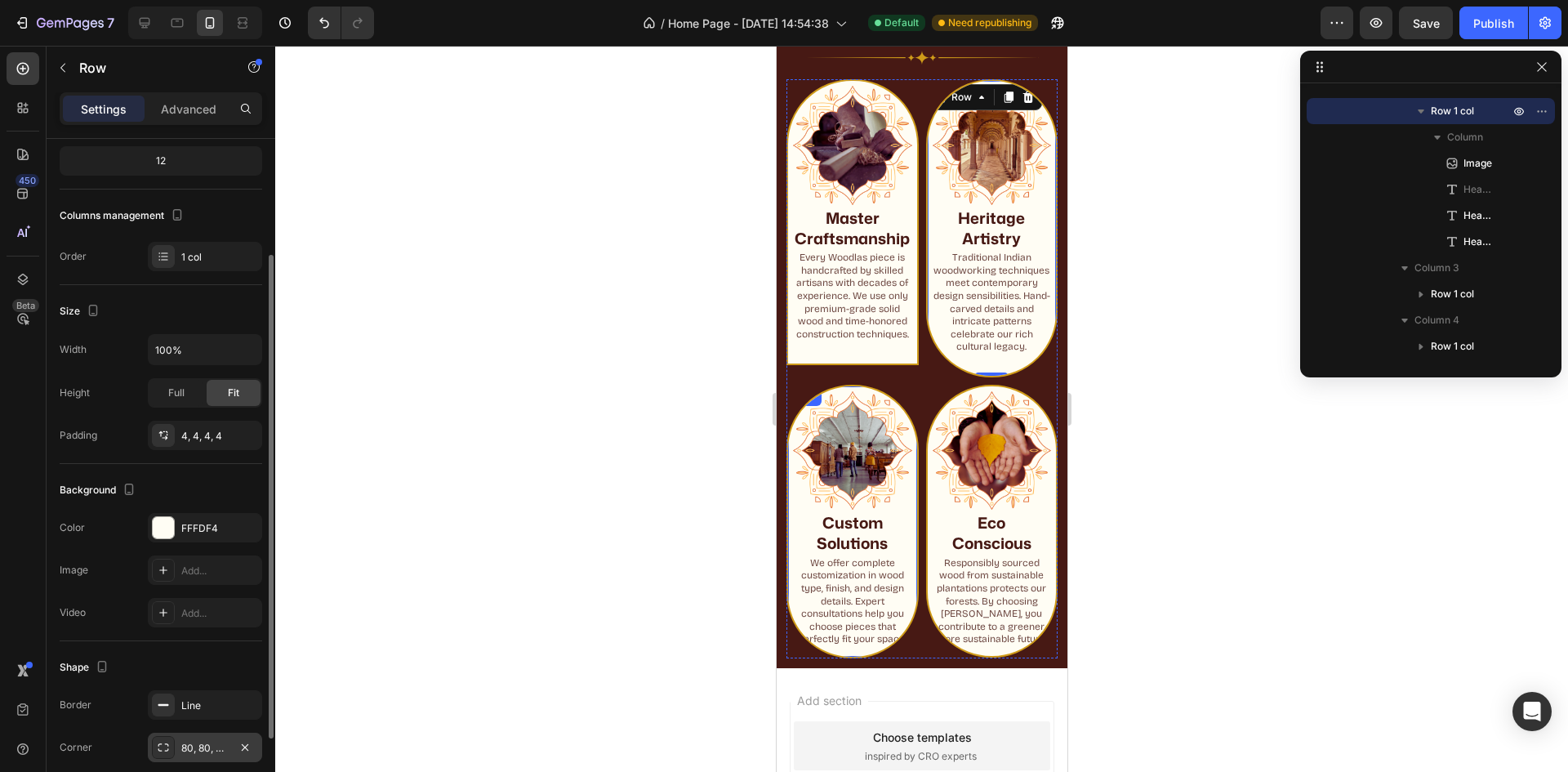
click at [203, 745] on div "80, 80, 80, 80" at bounding box center [204, 749] width 47 height 15
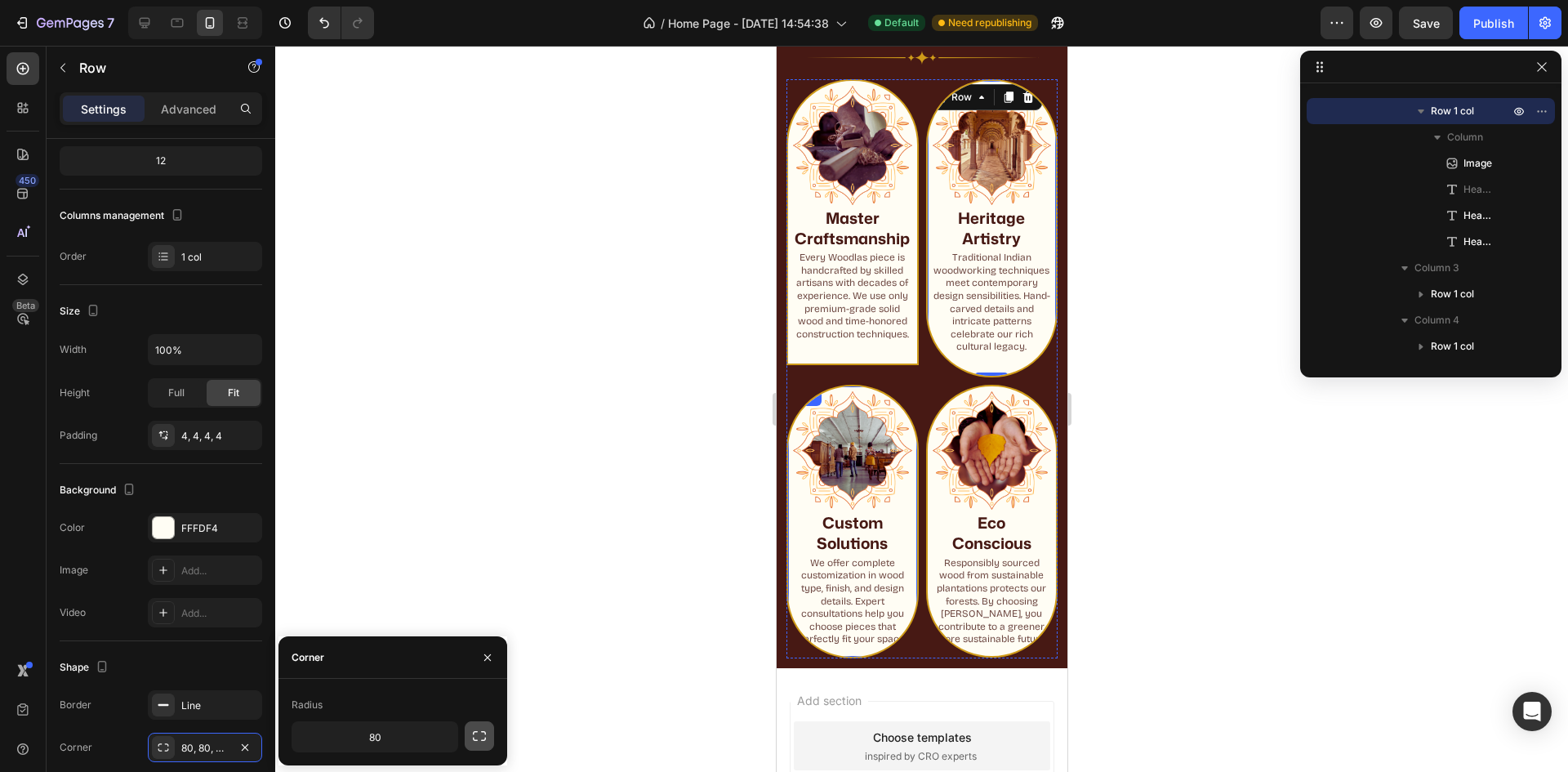
click at [474, 735] on icon "button" at bounding box center [480, 736] width 13 height 10
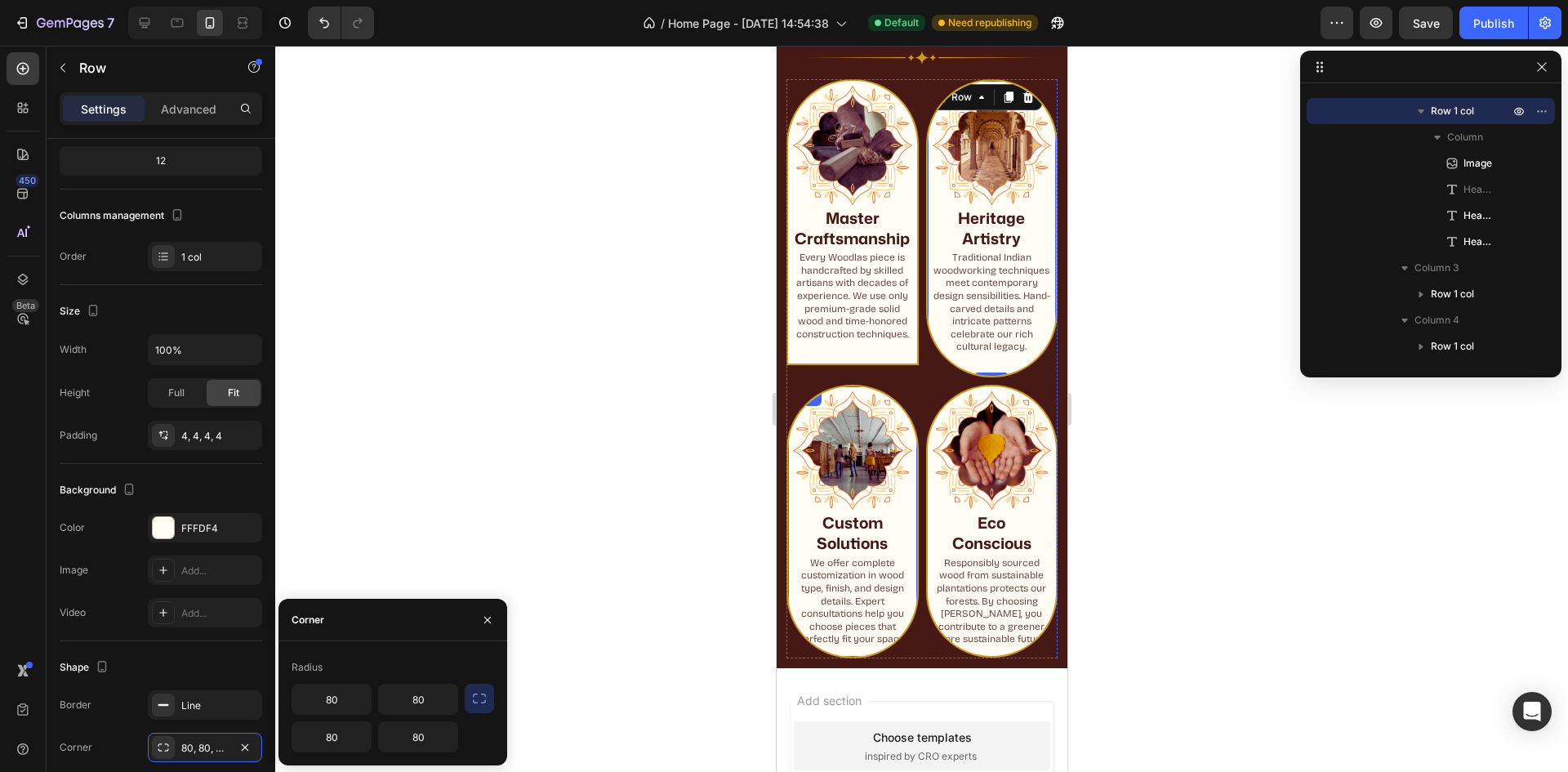
click at [477, 705] on icon "button" at bounding box center [480, 698] width 17 height 17
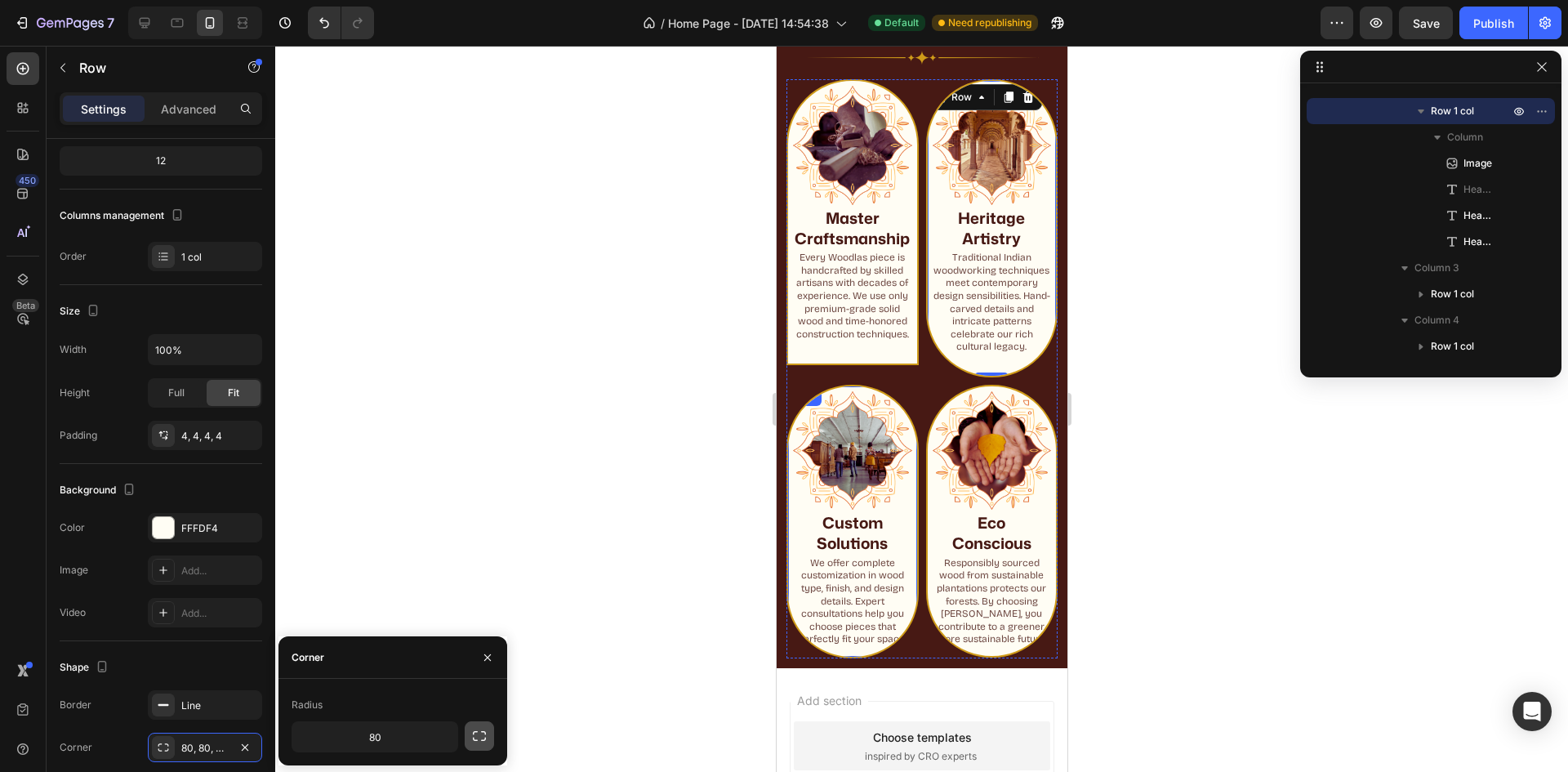
click at [477, 730] on icon "button" at bounding box center [480, 736] width 17 height 17
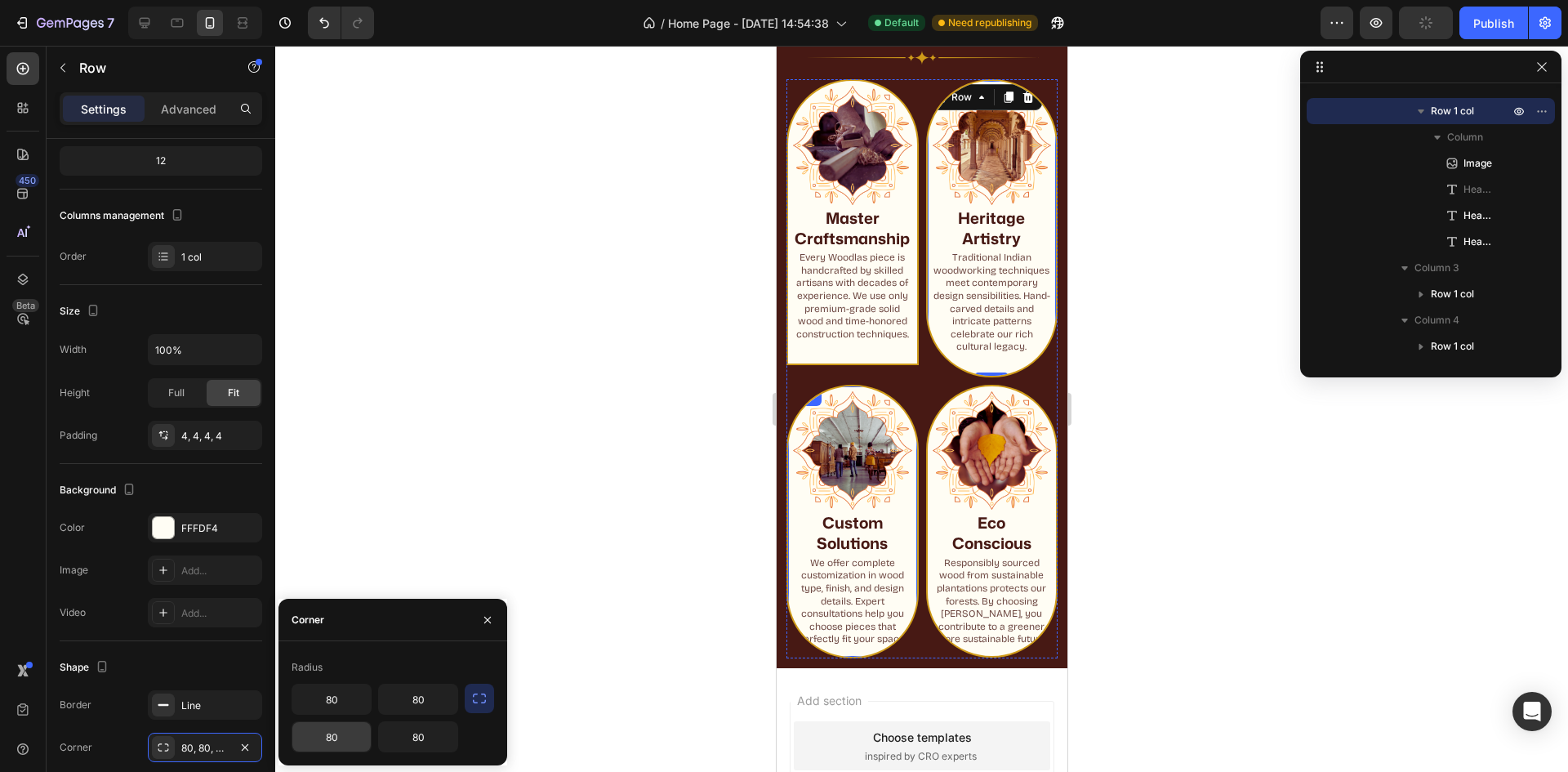
click at [341, 737] on input "80" at bounding box center [332, 737] width 79 height 30
type input "0"
click at [395, 739] on input "80" at bounding box center [418, 737] width 79 height 30
type input "0"
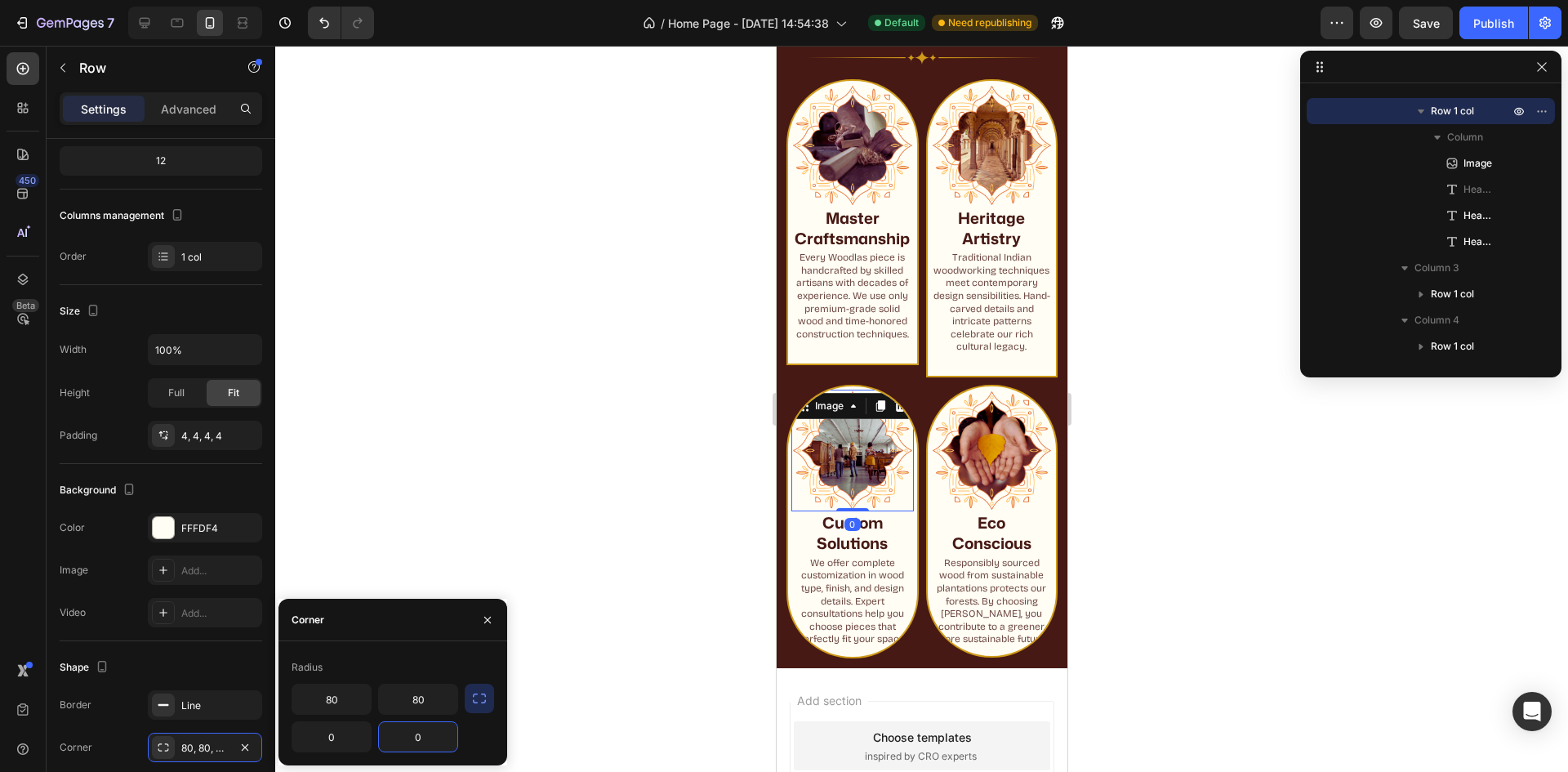
click at [853, 477] on img at bounding box center [852, 451] width 122 height 122
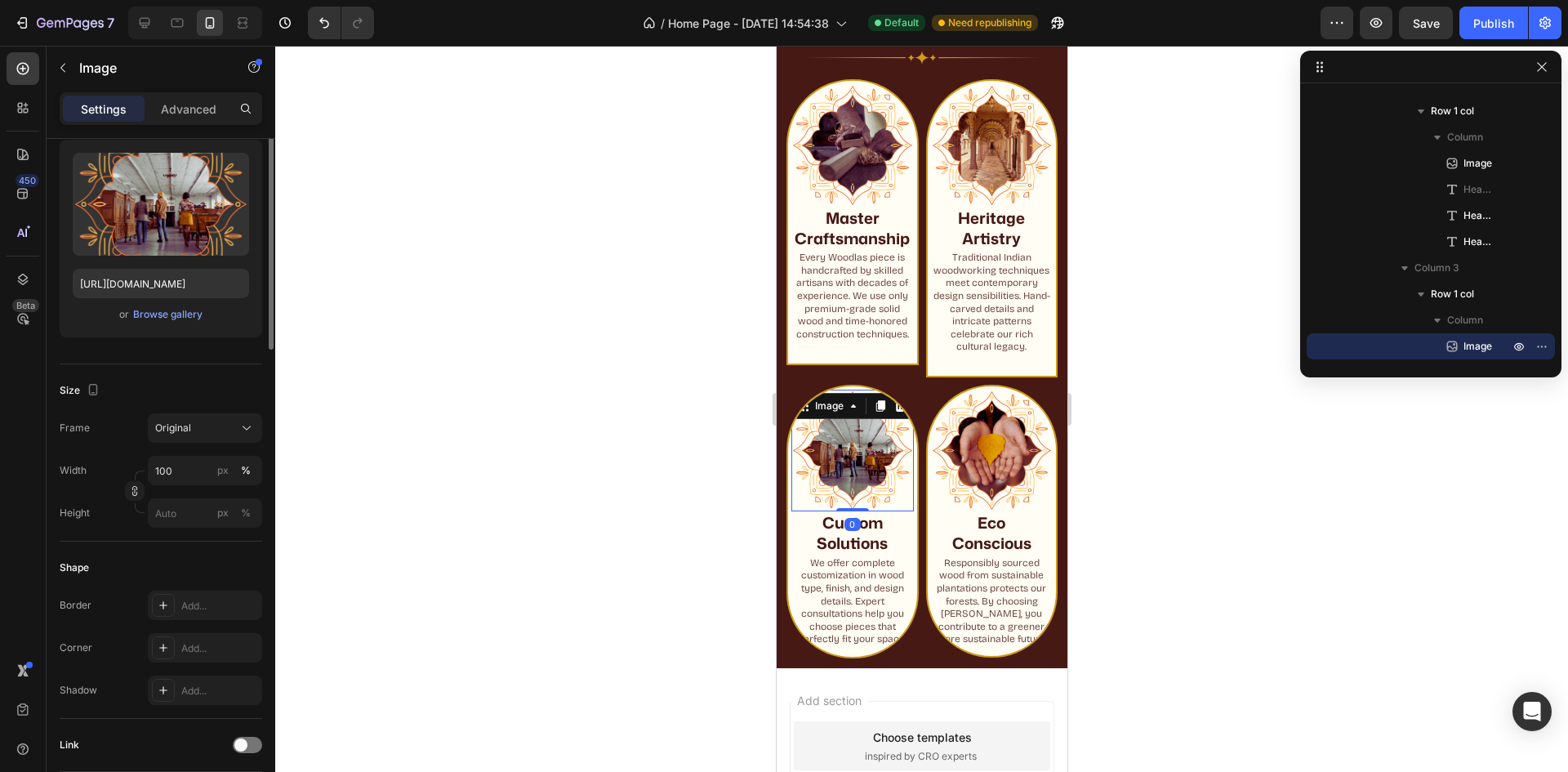
scroll to position [0, 0]
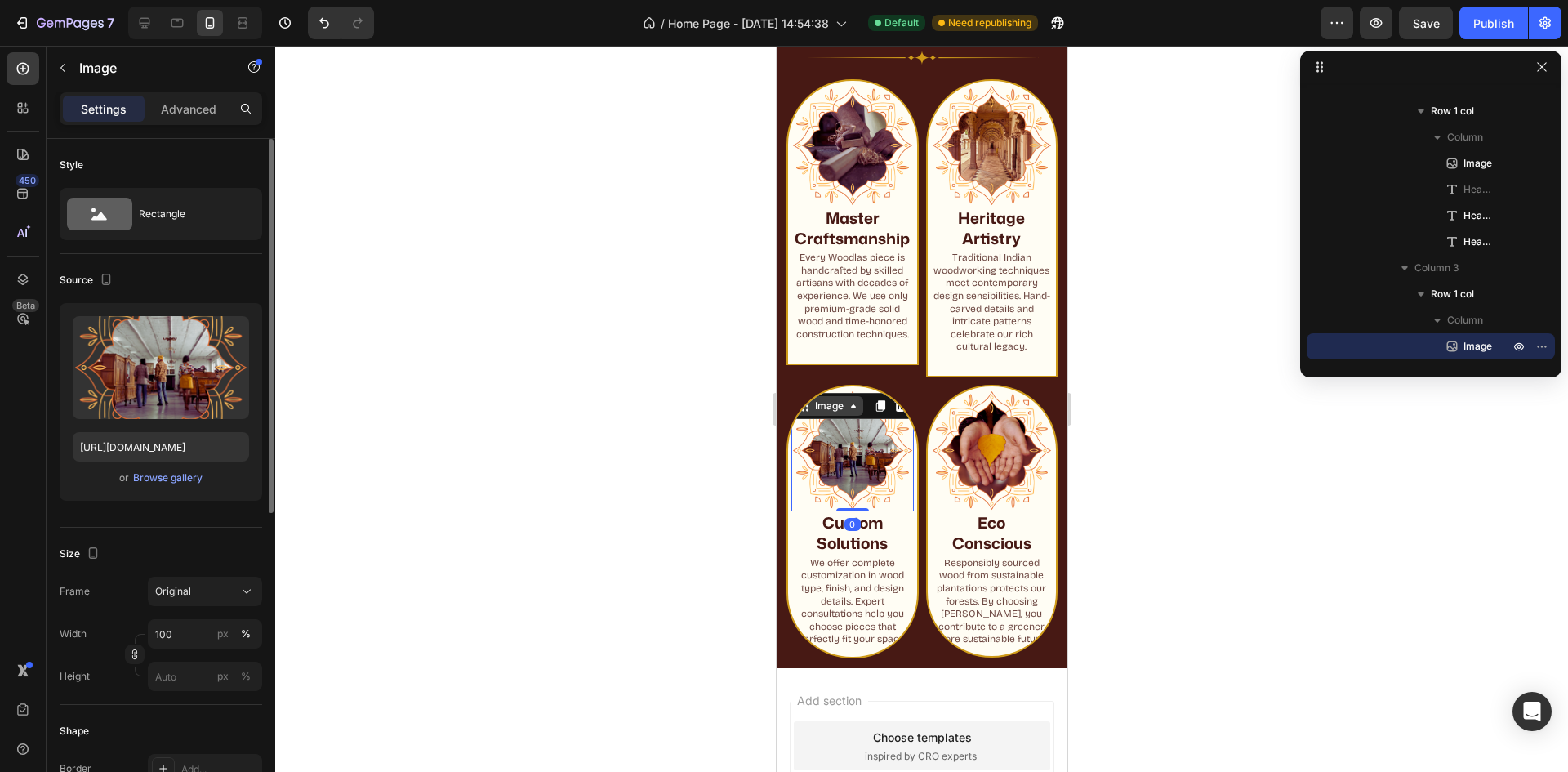
click at [831, 414] on div "Image" at bounding box center [829, 406] width 35 height 15
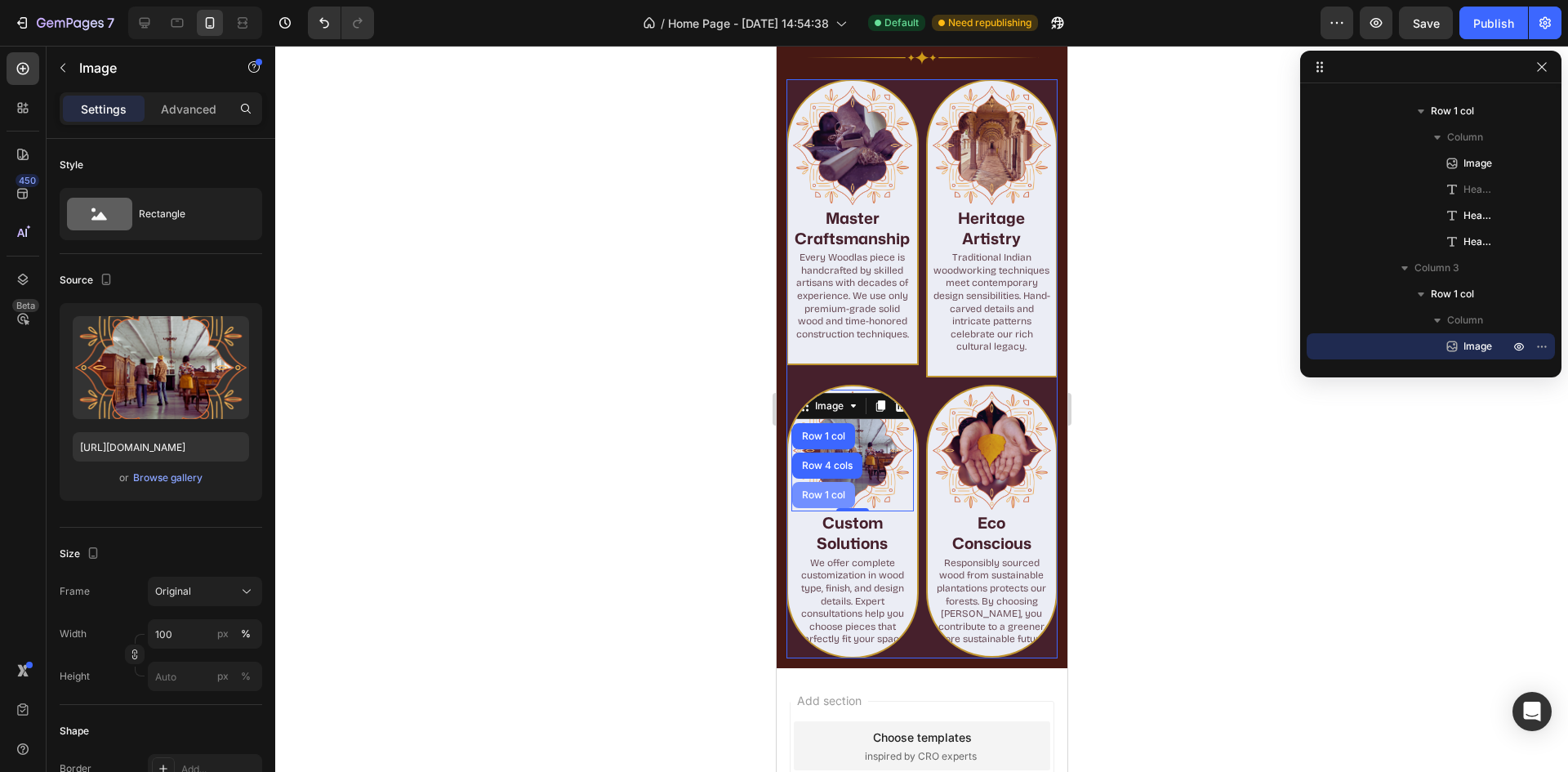
click at [825, 500] on div "Row 1 col" at bounding box center [823, 496] width 50 height 10
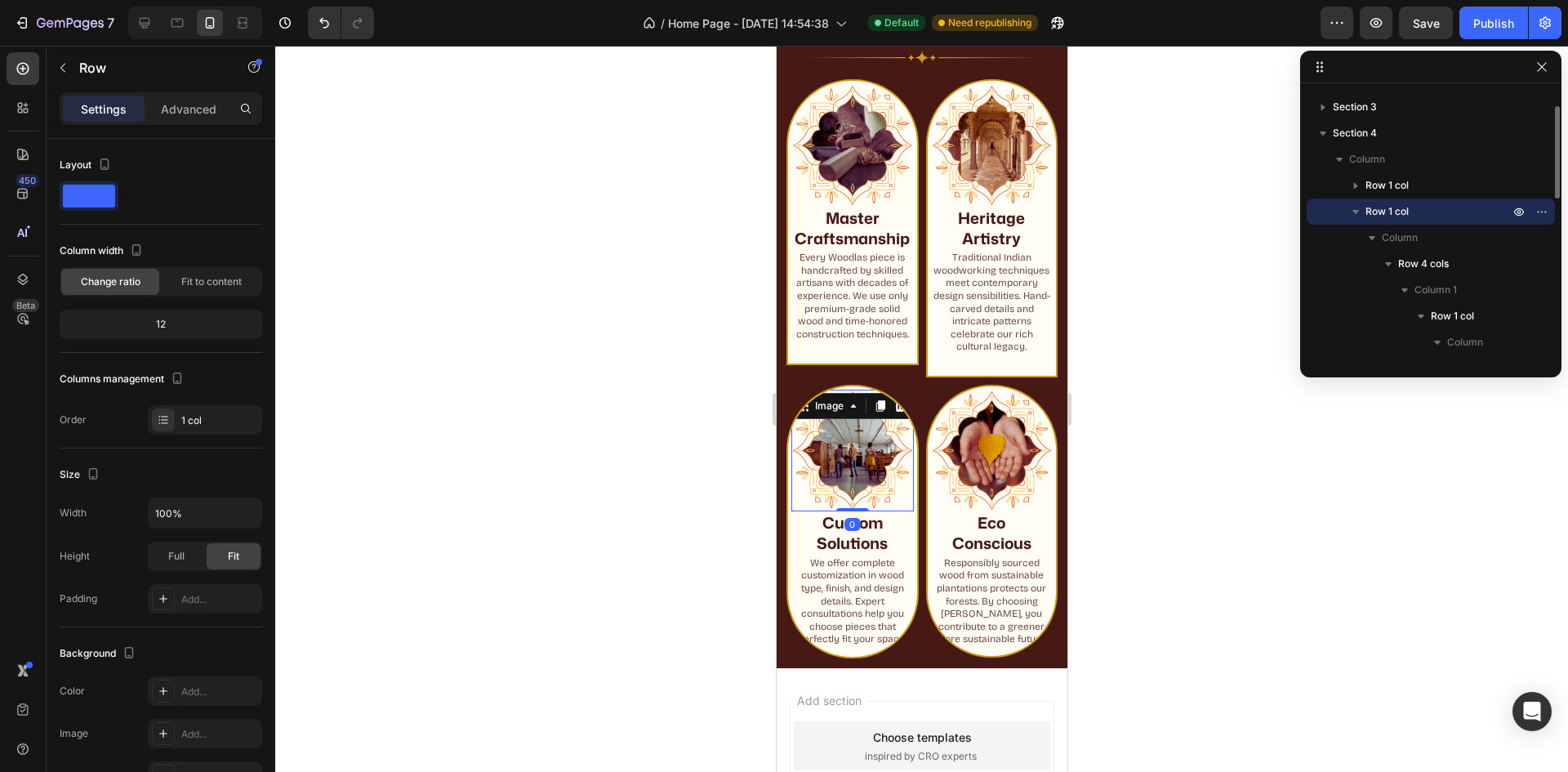
click at [830, 479] on img at bounding box center [852, 451] width 122 height 122
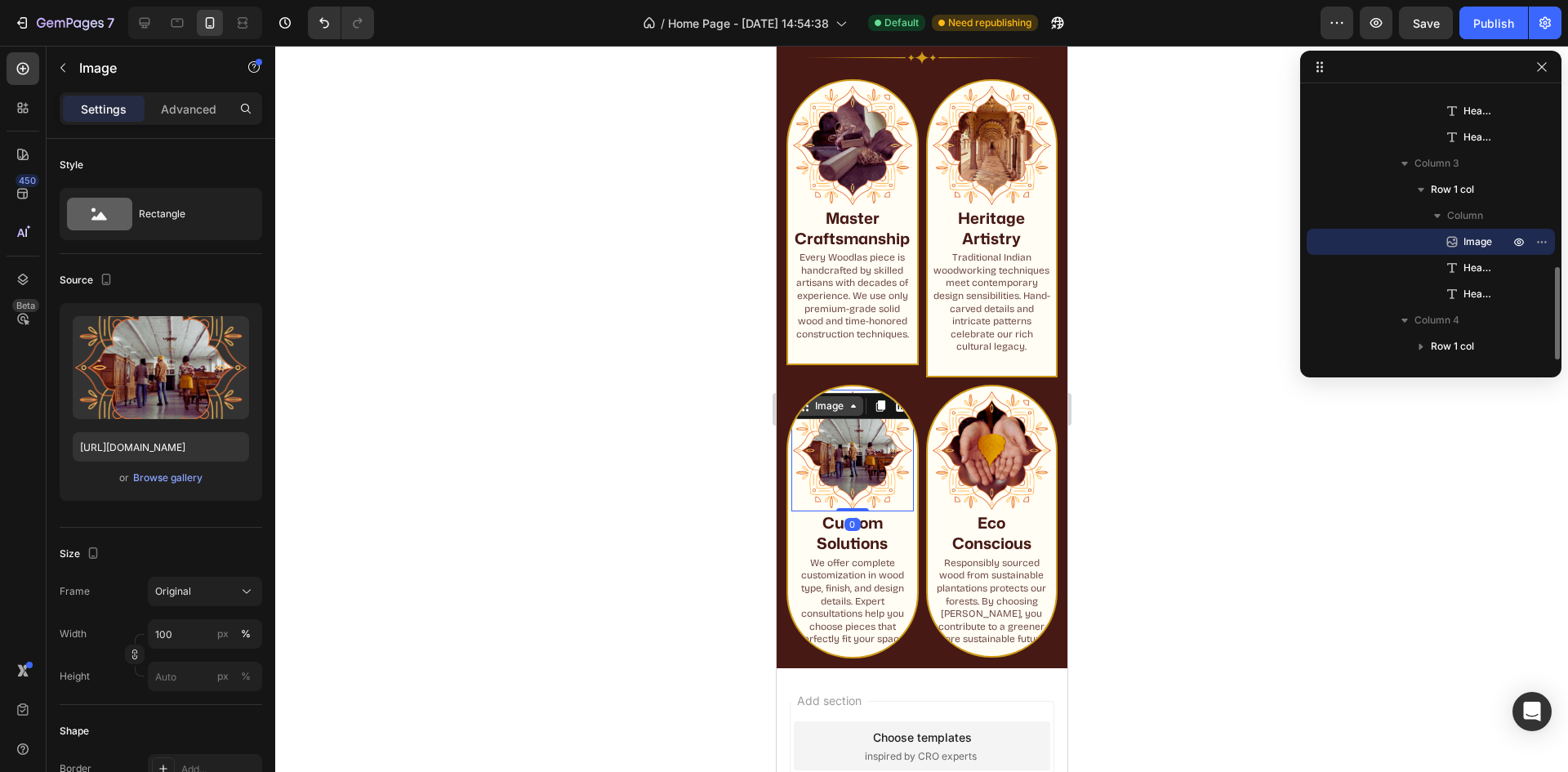
click at [819, 414] on div "Image" at bounding box center [829, 406] width 35 height 15
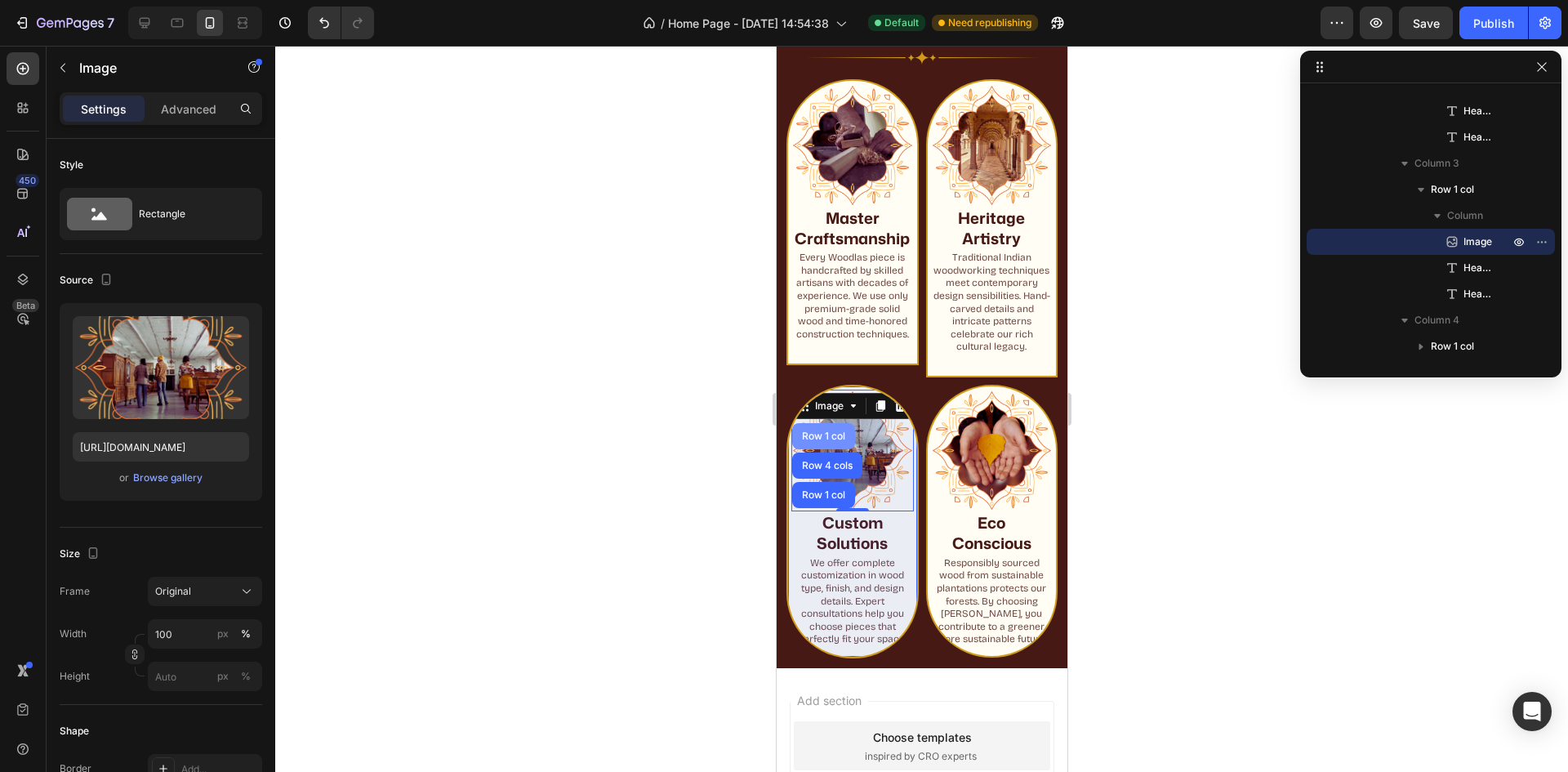
click at [823, 441] on div "Row 1 col" at bounding box center [823, 436] width 50 height 10
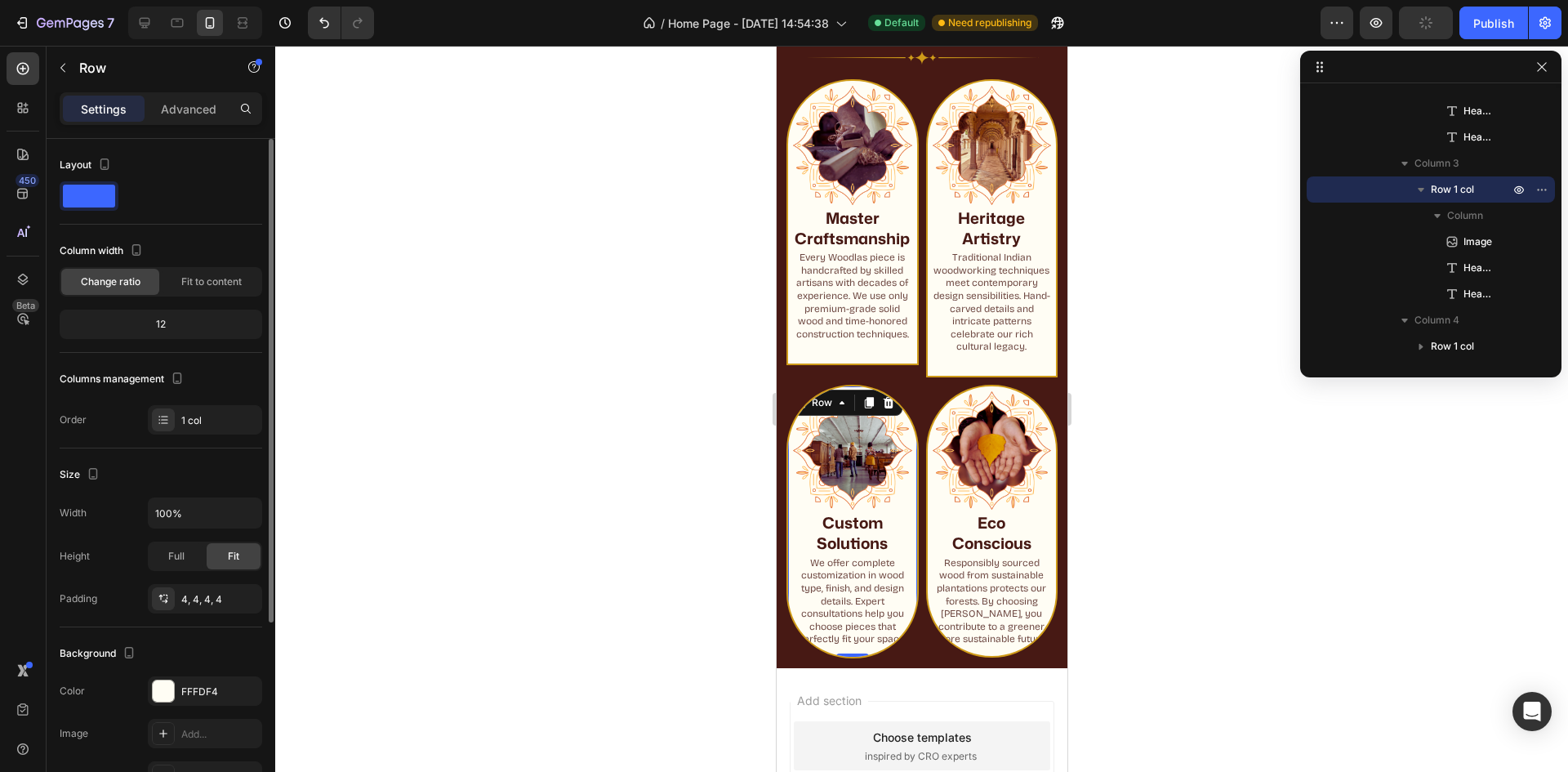
scroll to position [245, 0]
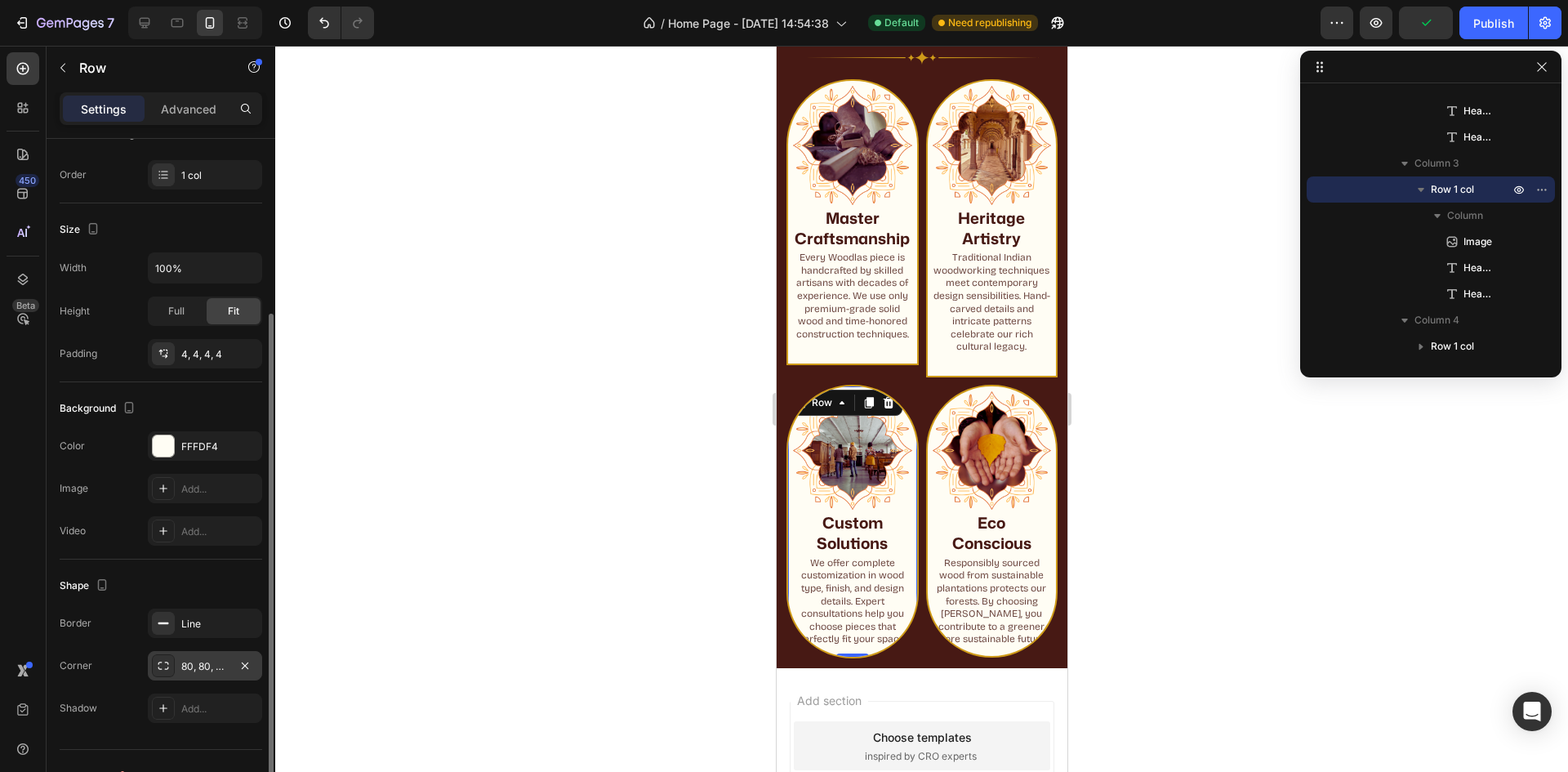
click at [200, 671] on div "80, 80, 80, 80" at bounding box center [204, 667] width 47 height 15
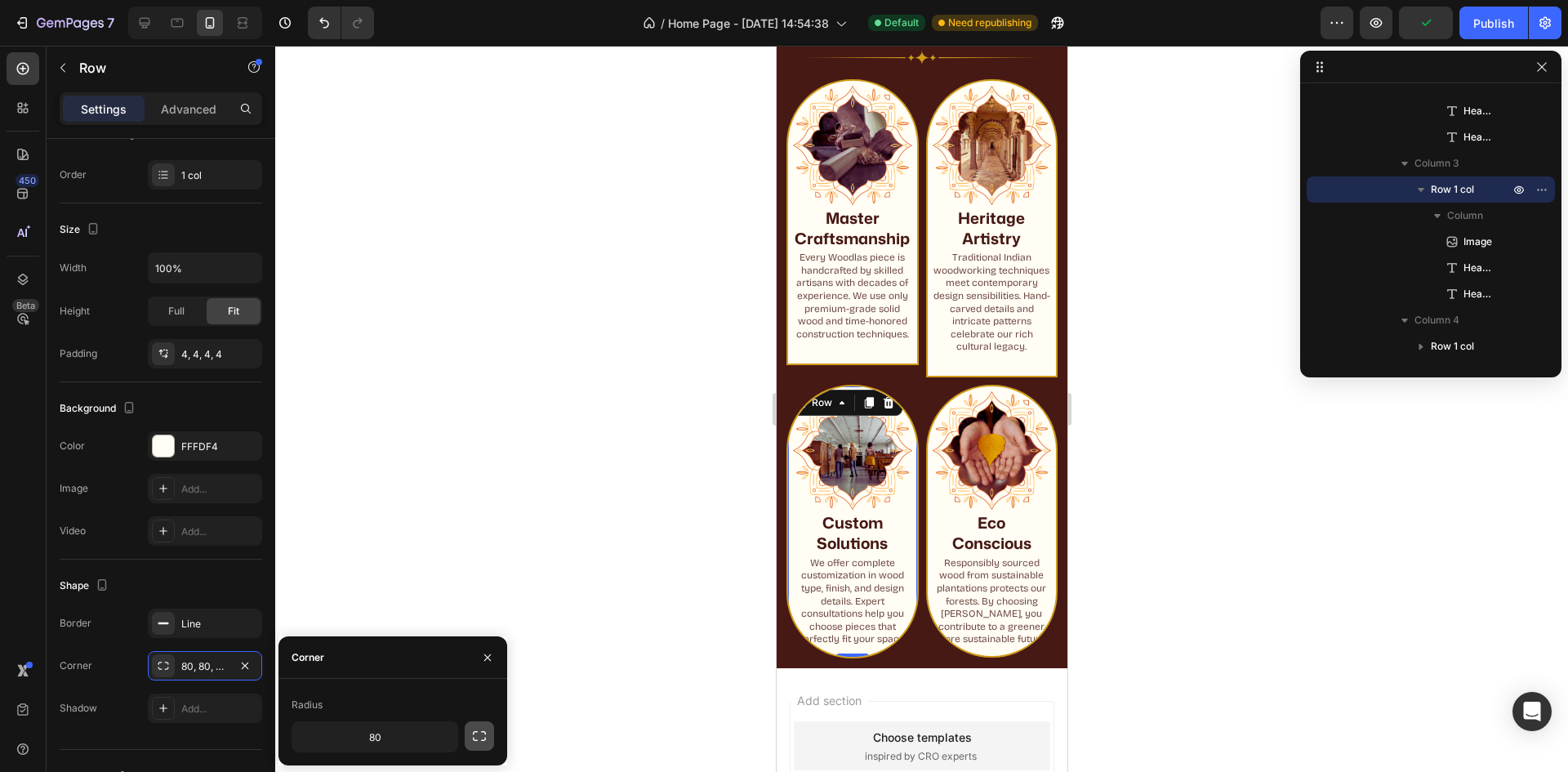
click at [492, 742] on button "button" at bounding box center [480, 736] width 30 height 30
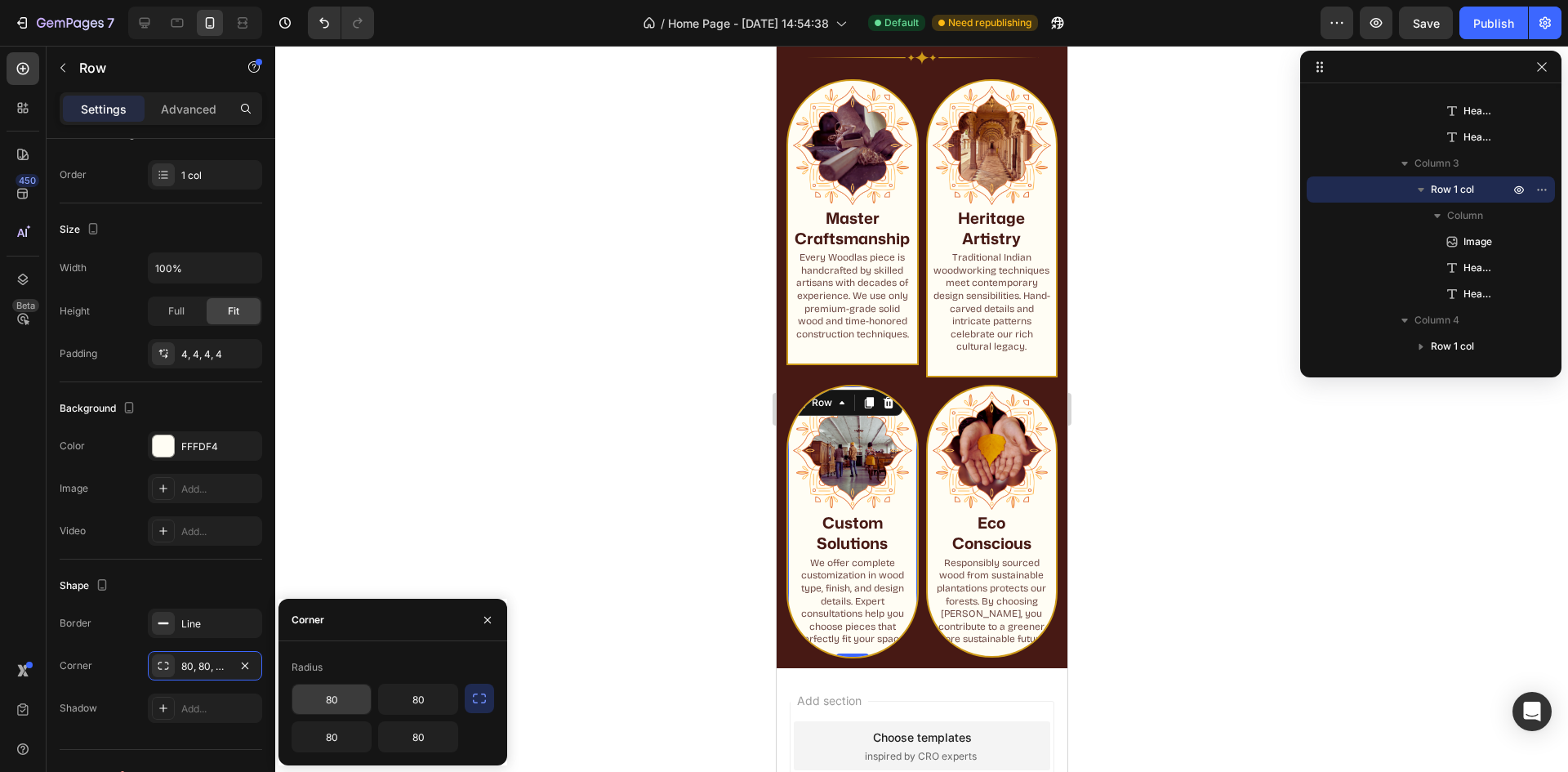
click at [337, 705] on input "80" at bounding box center [332, 700] width 79 height 30
type input "0"
click at [419, 689] on input "80" at bounding box center [418, 700] width 79 height 30
type input "0"
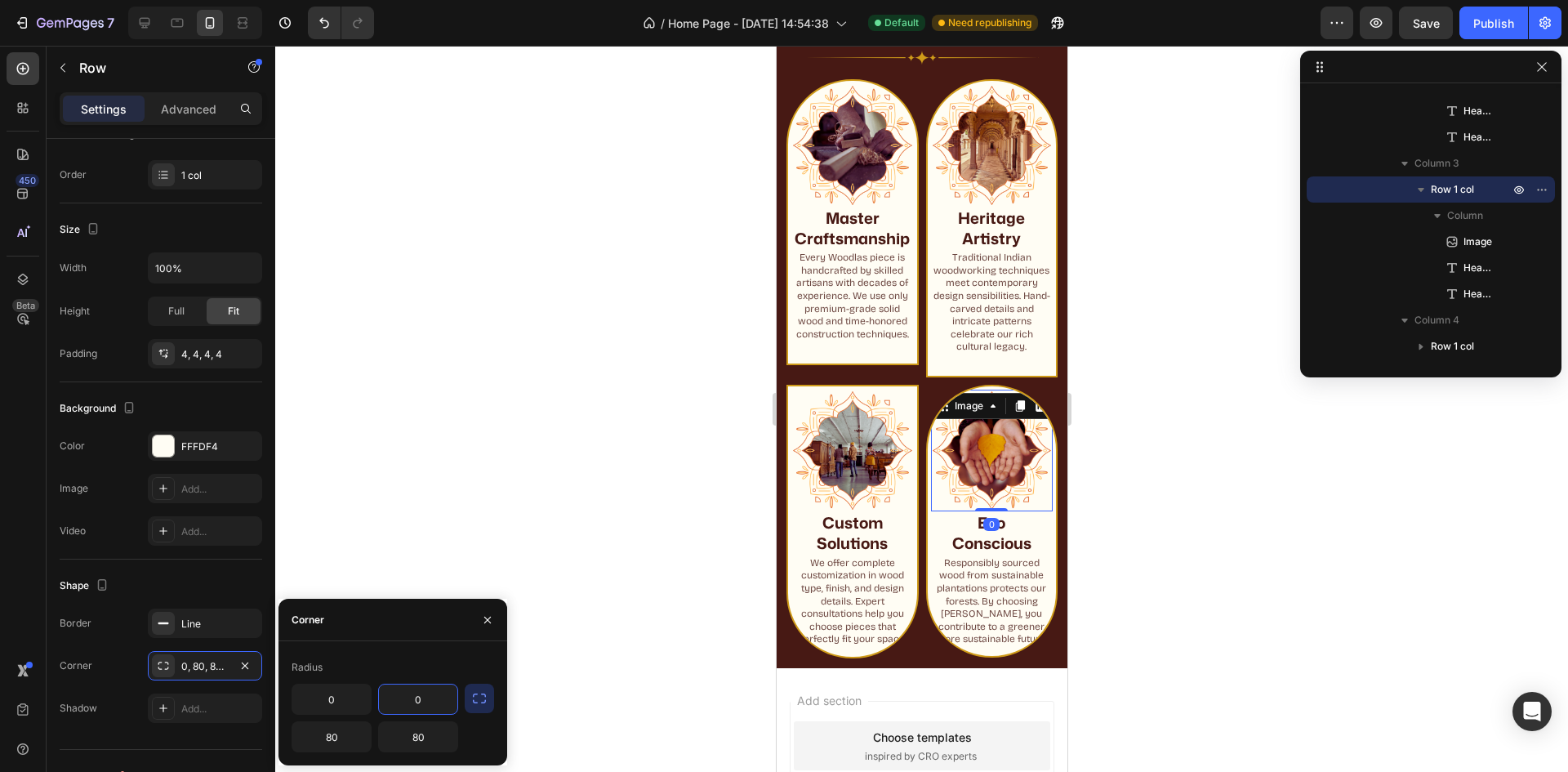
click at [967, 428] on div "Image 0" at bounding box center [992, 451] width 122 height 122
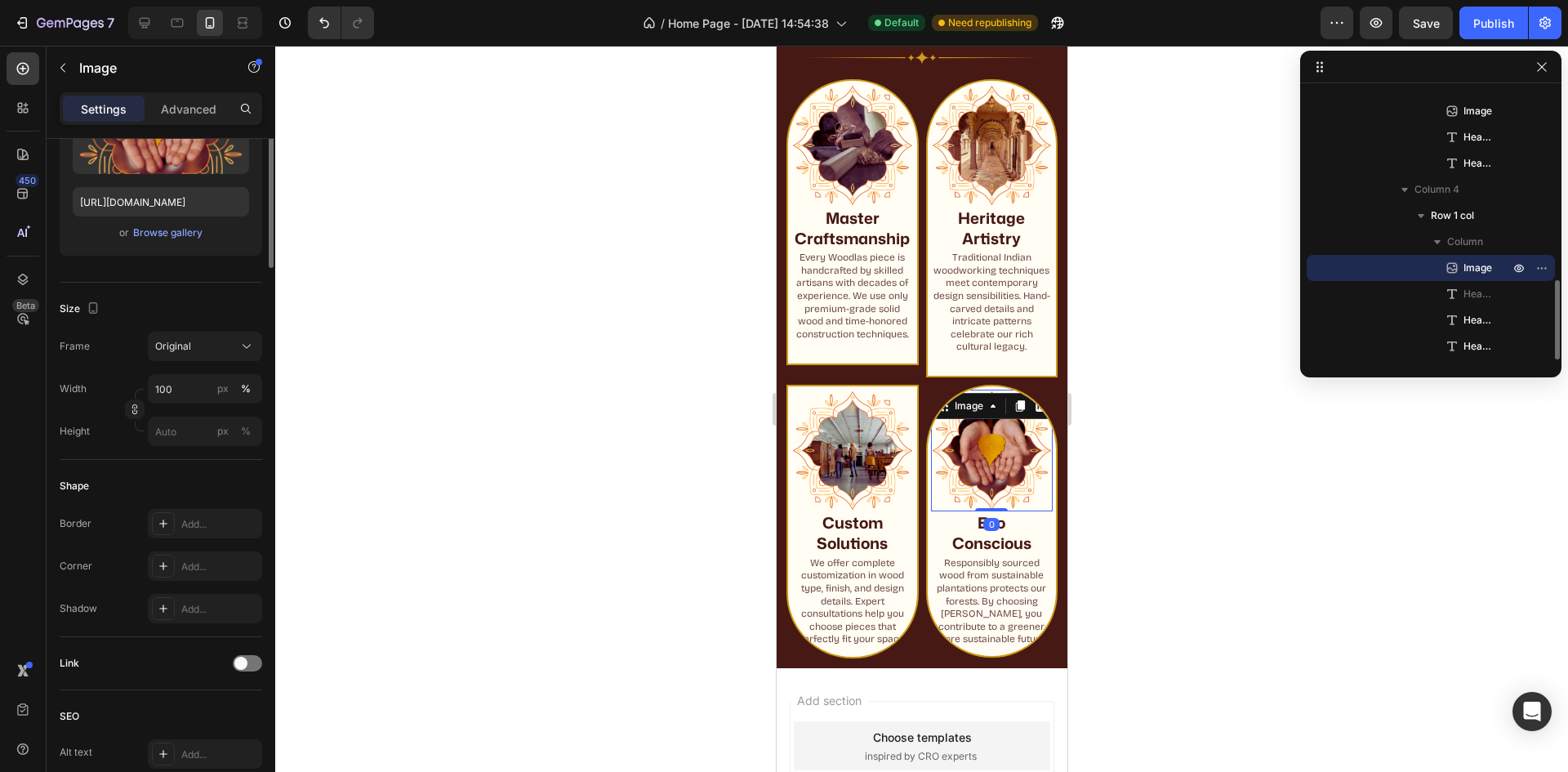
scroll to position [0, 0]
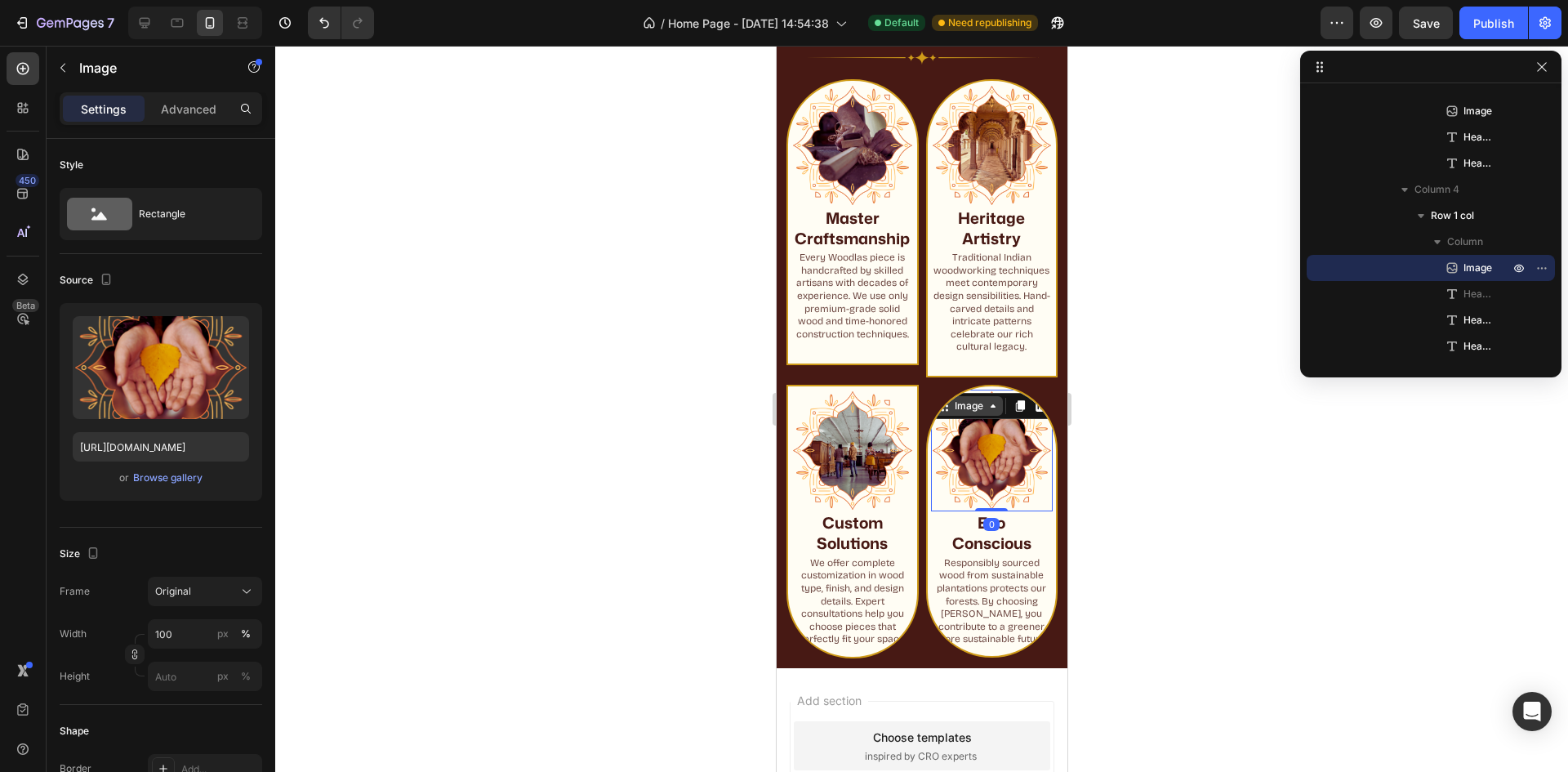
click at [986, 413] on icon at bounding box center [992, 406] width 13 height 13
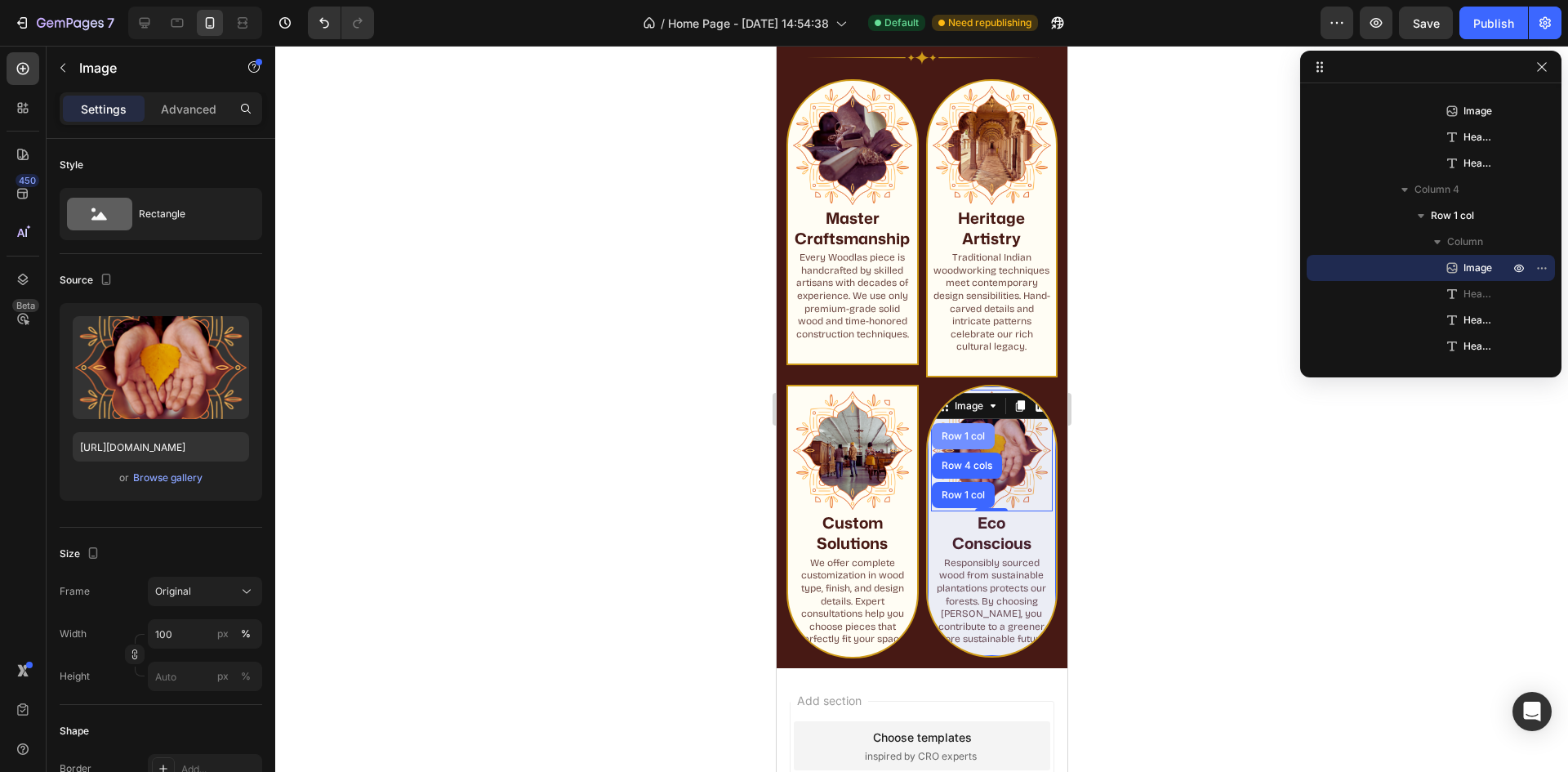
click at [952, 441] on div "Row 1 col" at bounding box center [963, 436] width 50 height 10
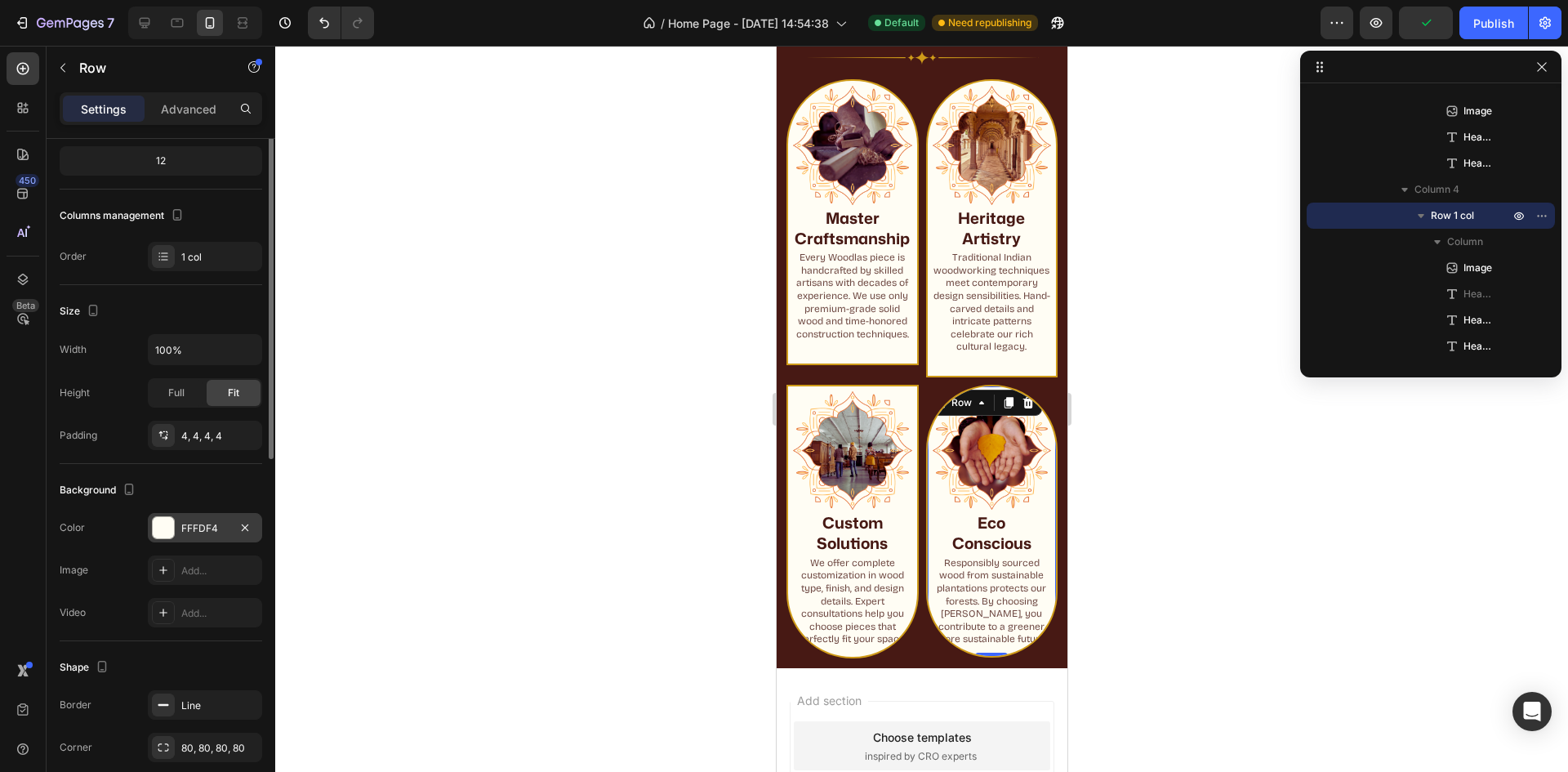
scroll to position [245, 0]
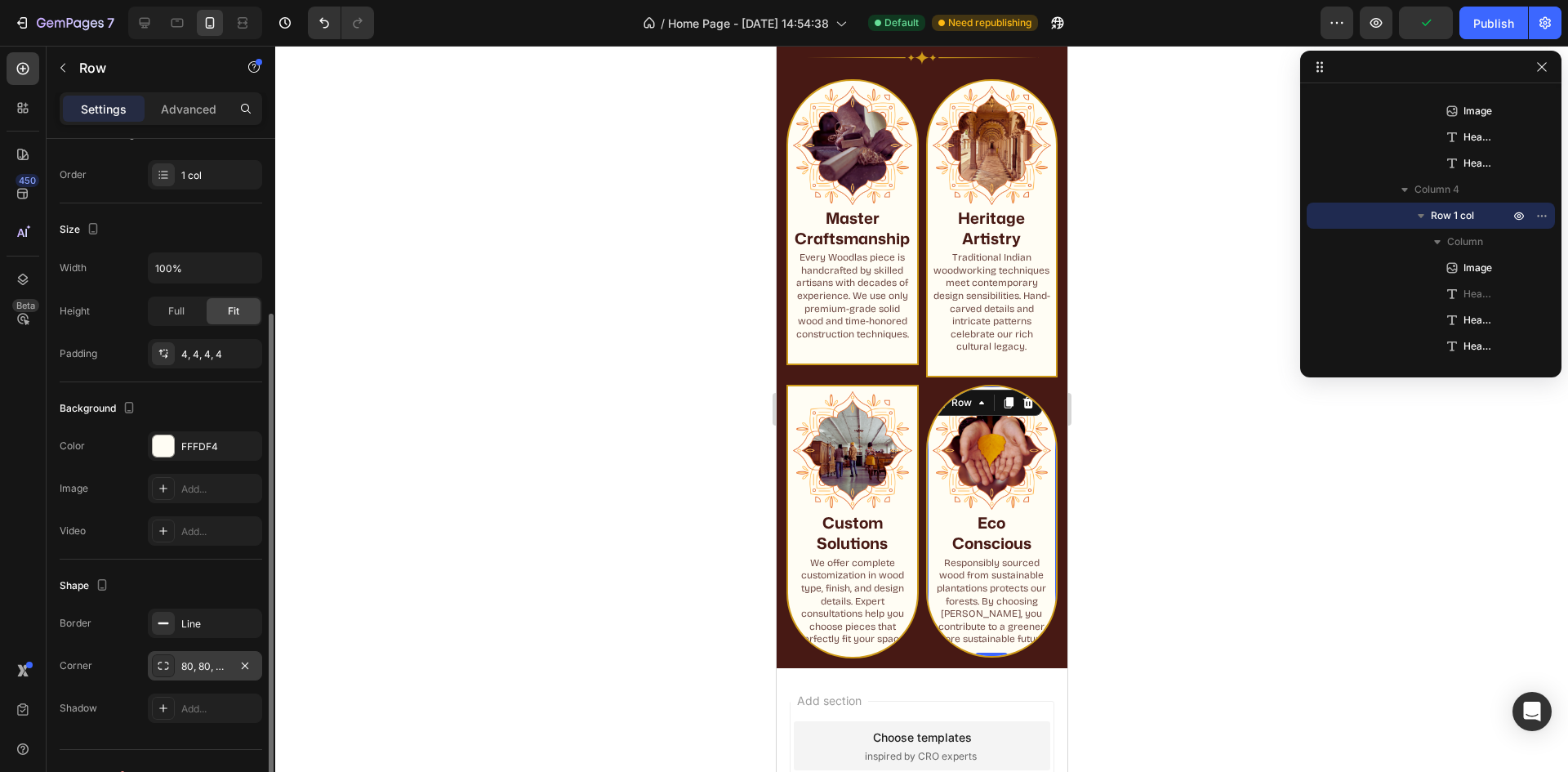
click at [197, 661] on div "80, 80, 80, 80" at bounding box center [204, 667] width 47 height 15
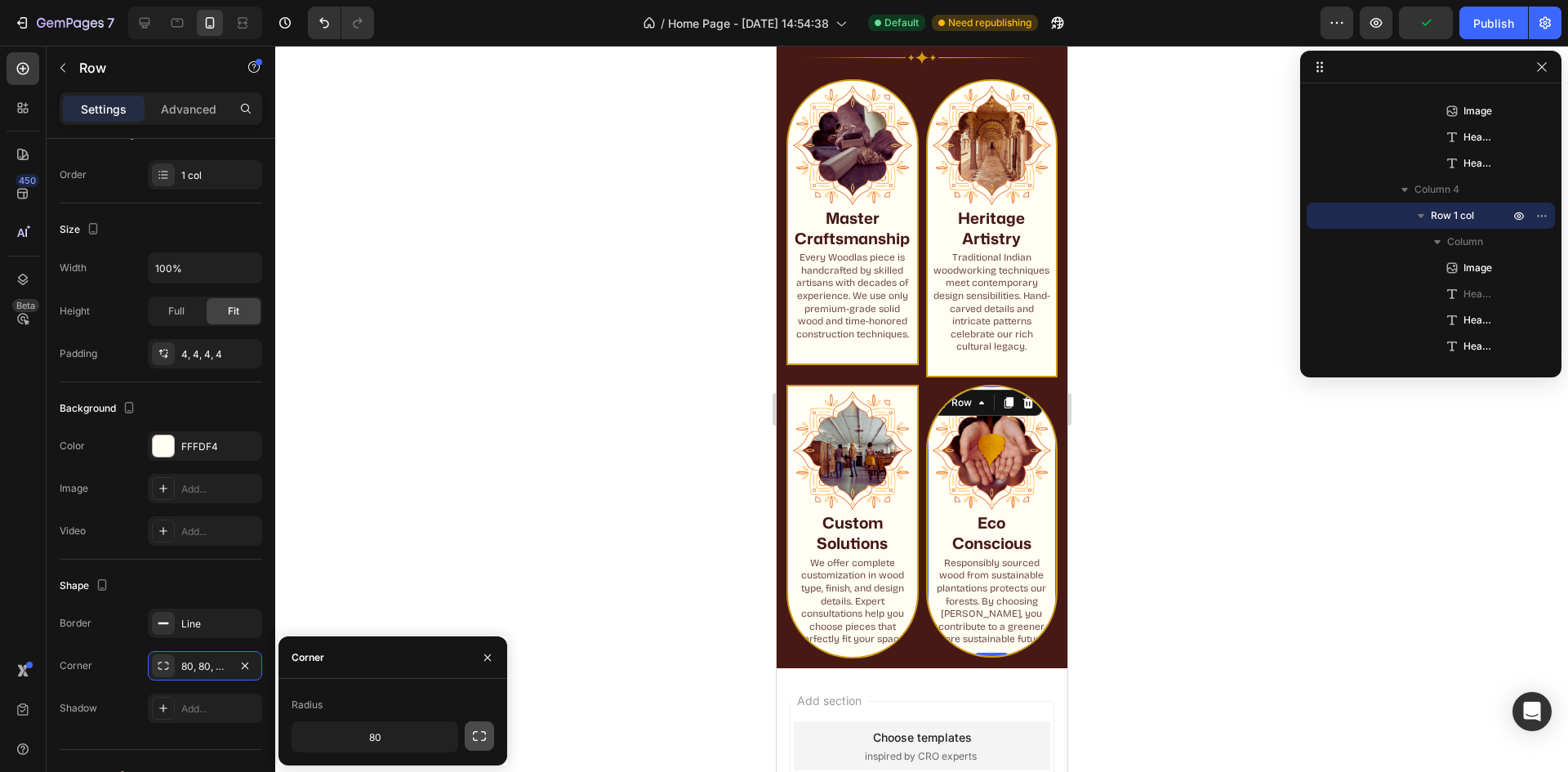
click at [485, 726] on button "button" at bounding box center [480, 736] width 30 height 30
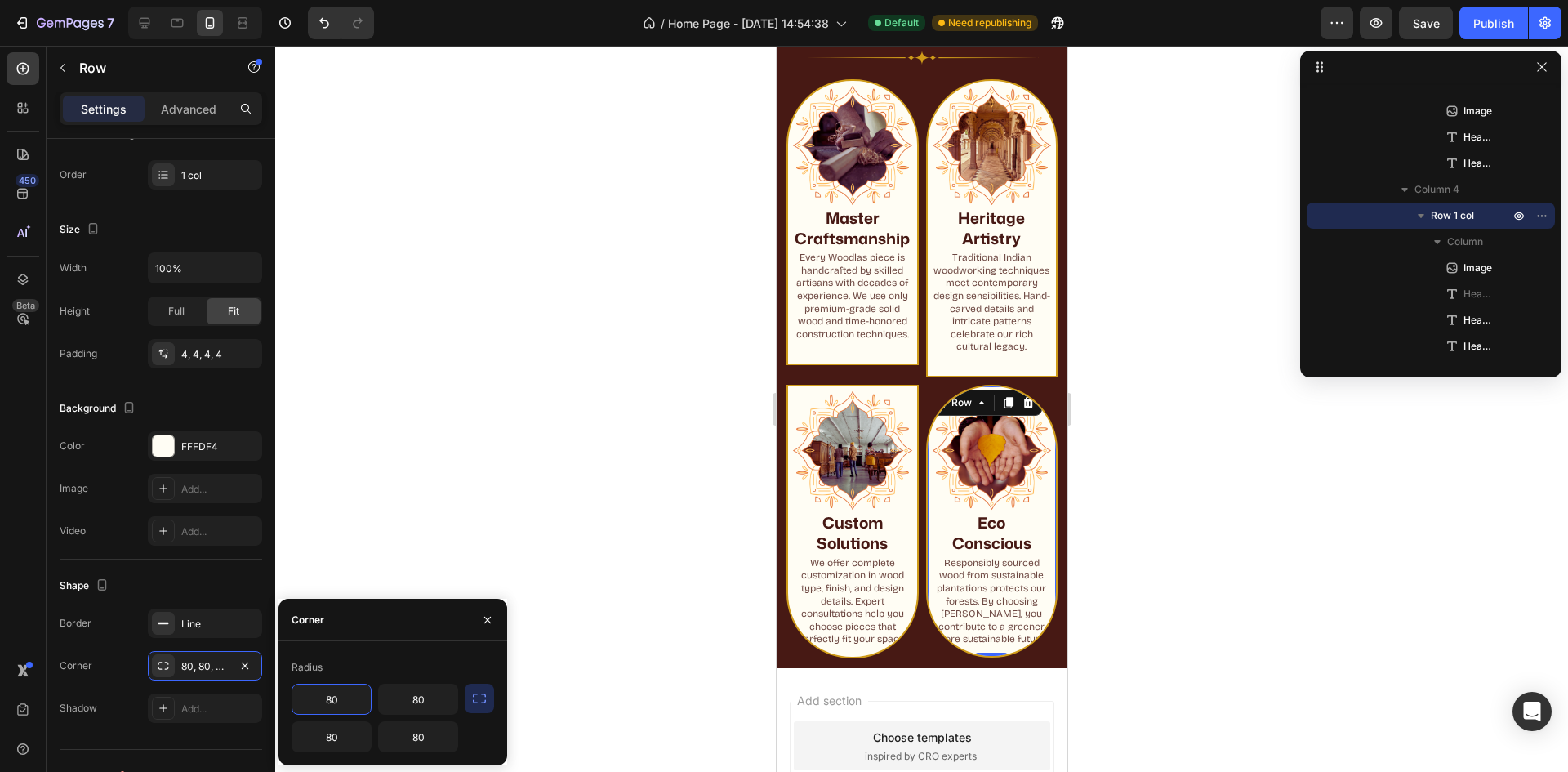
click at [351, 700] on input "80" at bounding box center [332, 700] width 79 height 30
type input "0"
click at [419, 698] on input "80" at bounding box center [418, 700] width 79 height 30
type input "0"
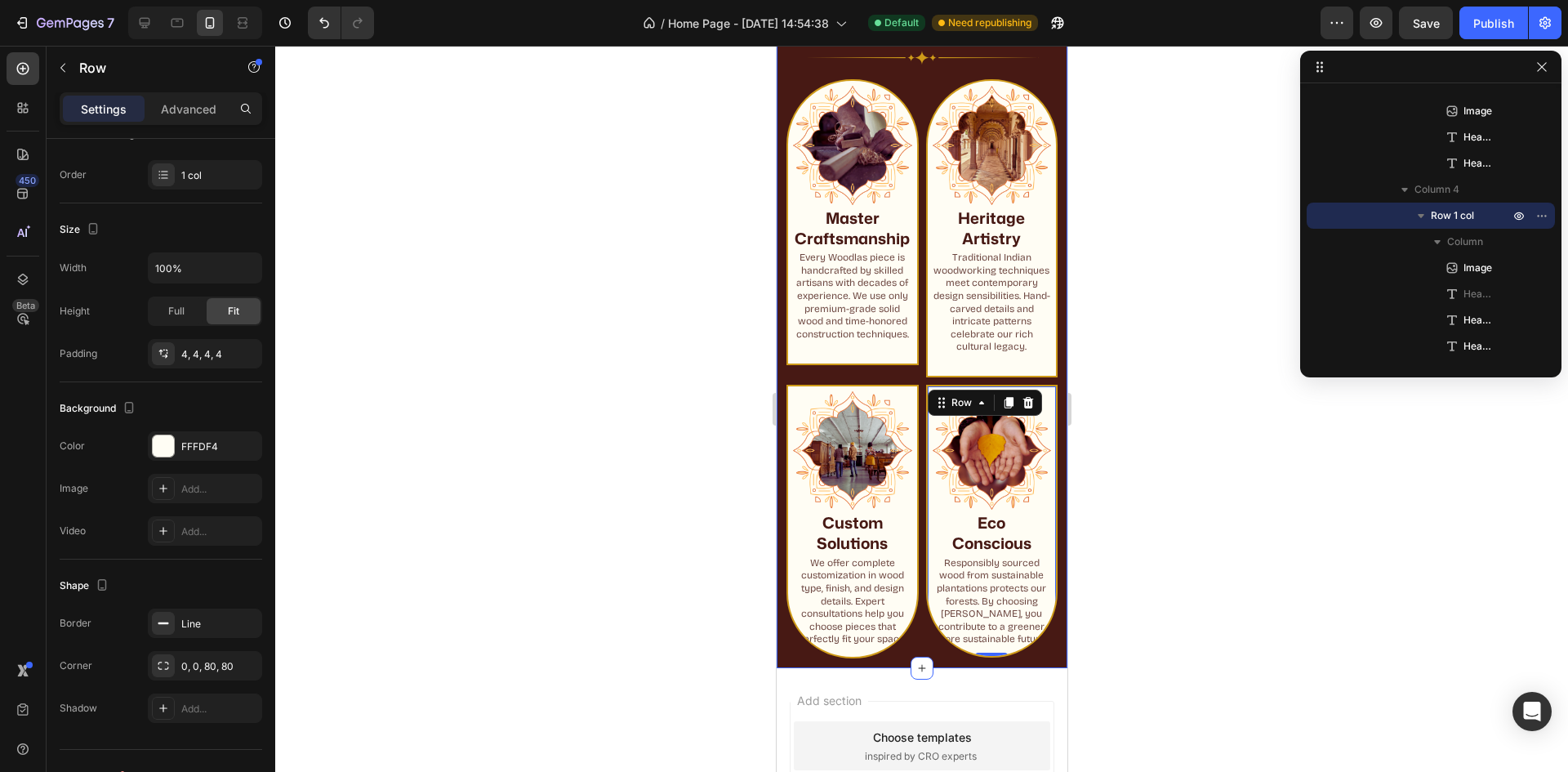
click at [1147, 404] on div at bounding box center [921, 409] width 1293 height 726
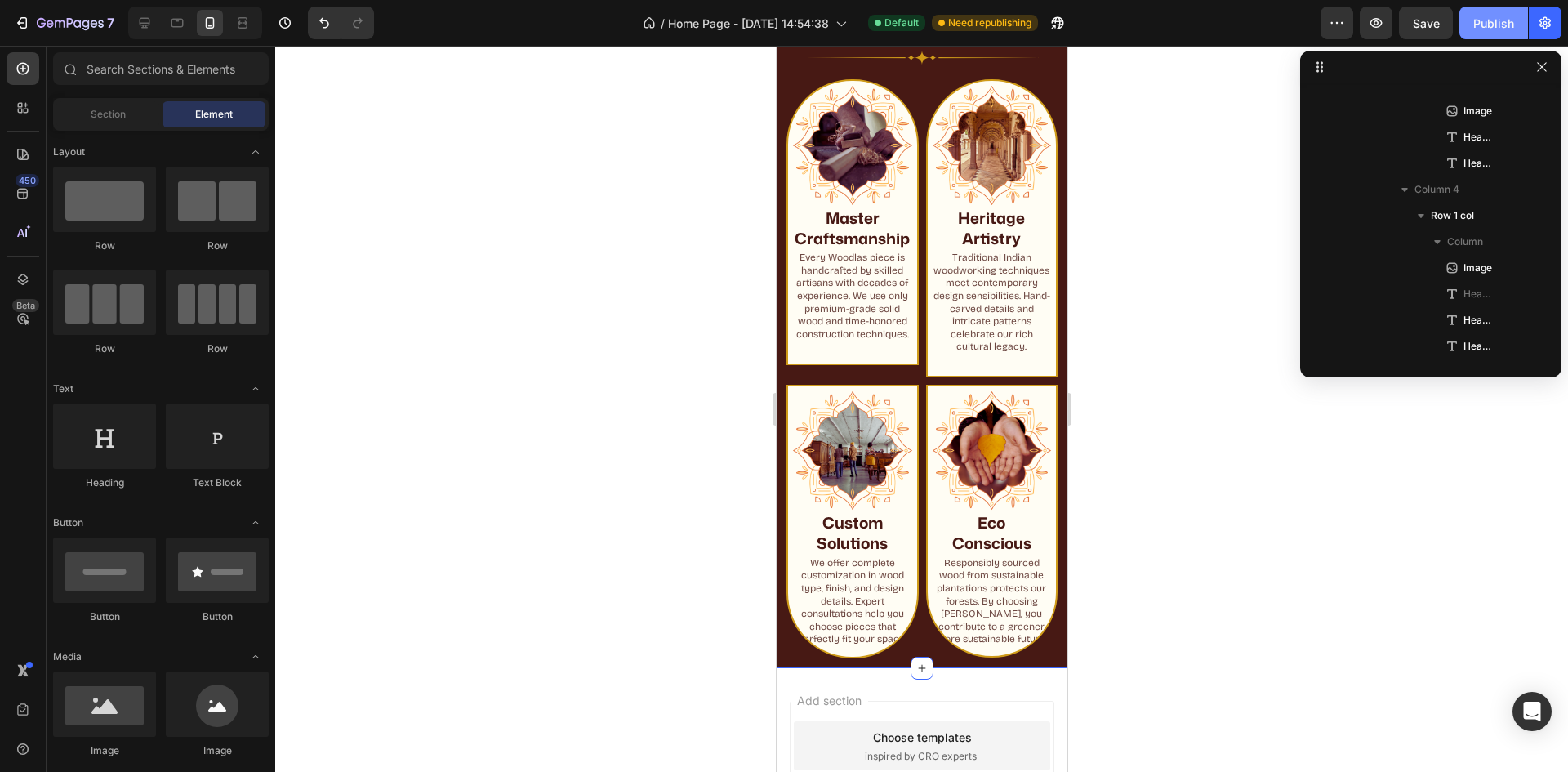
click at [1497, 16] on div "Publish" at bounding box center [1494, 23] width 41 height 17
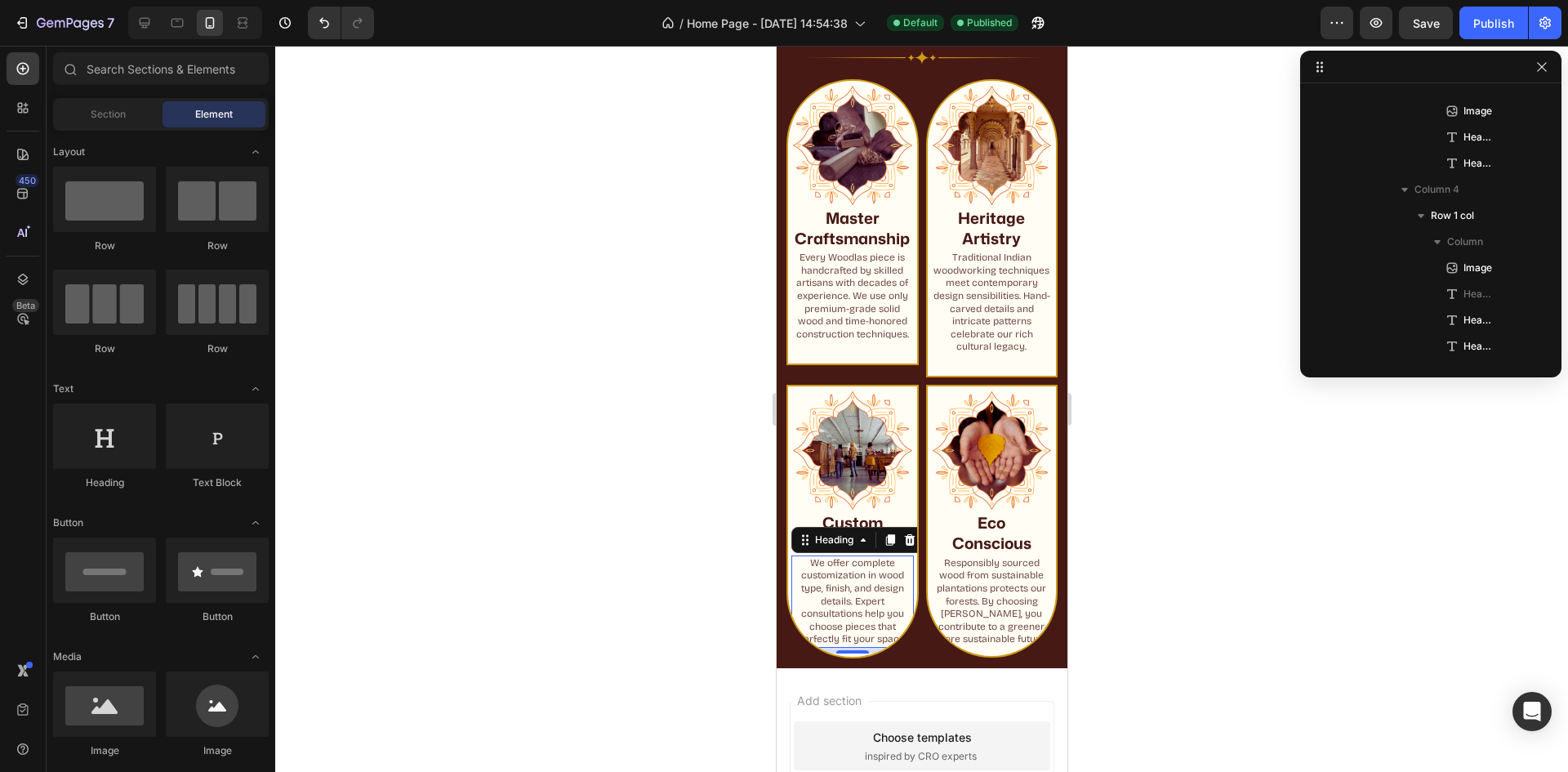
click at [845, 611] on h2 "We offer complete customization in wood type, finish, and design details. Exper…" at bounding box center [852, 602] width 122 height 93
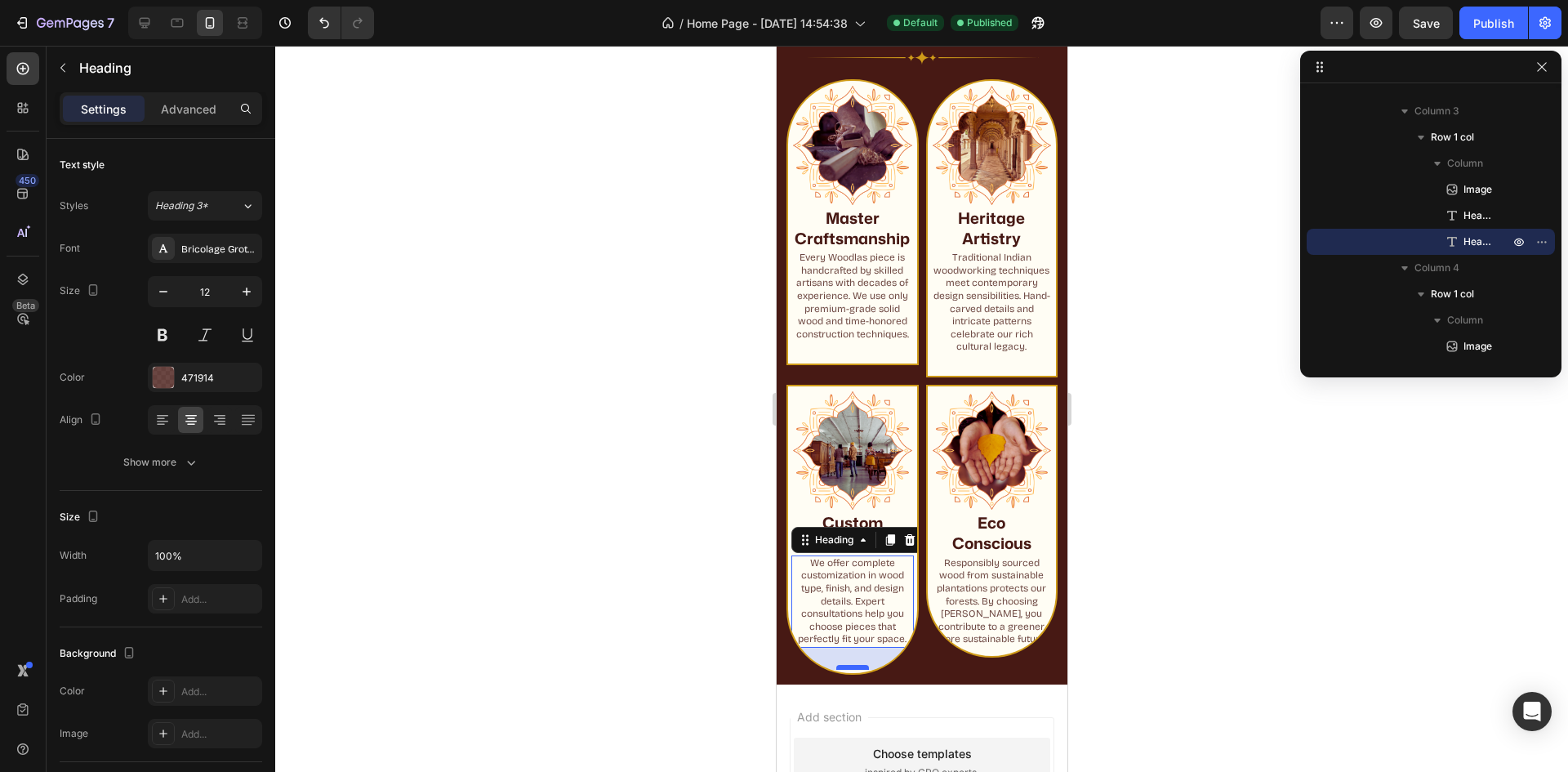
drag, startPoint x: 848, startPoint y: 656, endPoint x: 845, endPoint y: 673, distance: 17.3
click at [845, 670] on div at bounding box center [852, 668] width 33 height 5
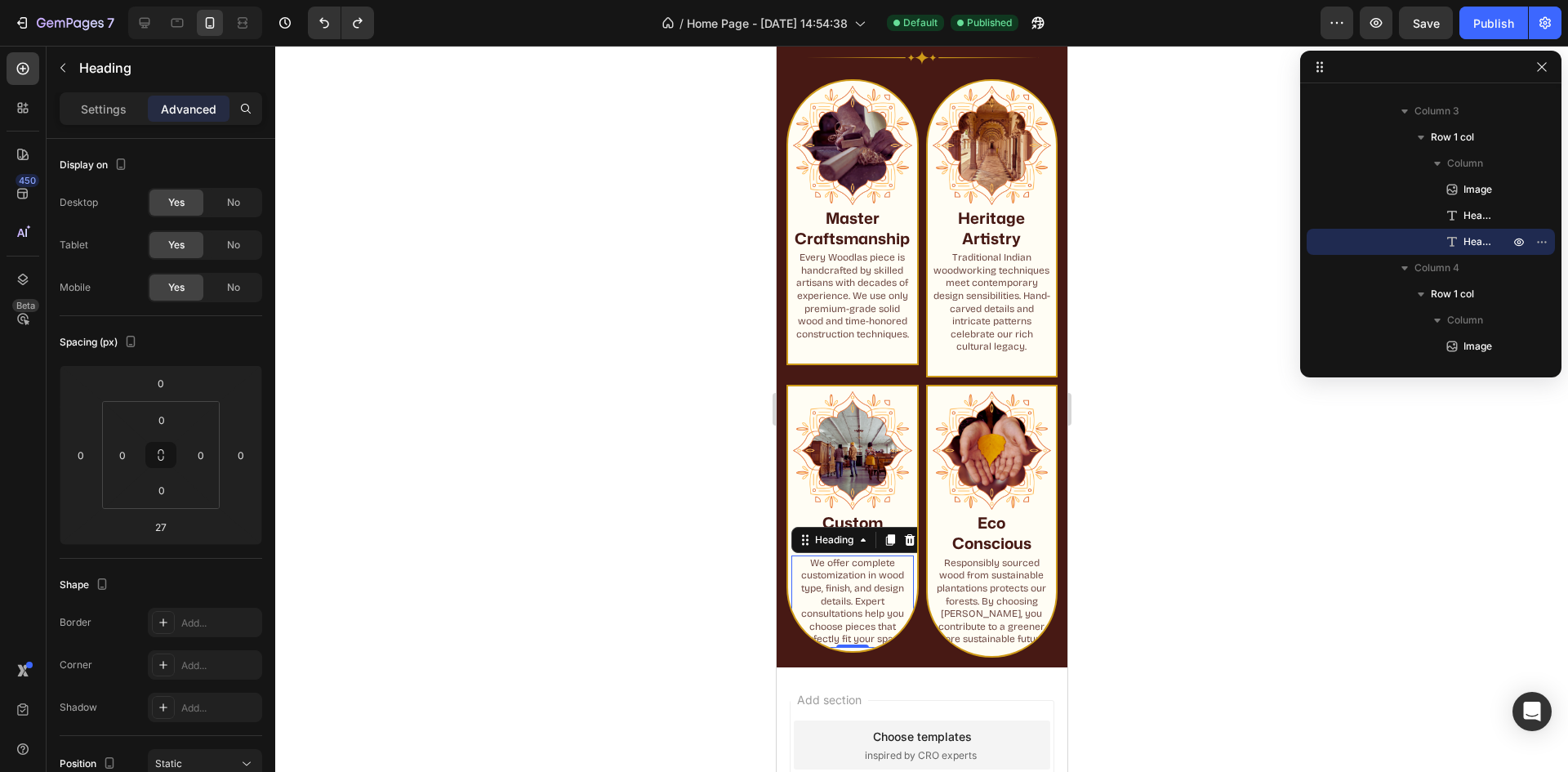
drag, startPoint x: 845, startPoint y: 673, endPoint x: 848, endPoint y: 639, distance: 34.1
click at [848, 639] on div "We offer complete customization in wood type, finish, and design details. Exper…" at bounding box center [852, 602] width 122 height 93
type input "0"
click at [859, 624] on h2 "We offer complete customization in wood type, finish, and design details. Exper…" at bounding box center [852, 602] width 122 height 93
click at [829, 343] on h2 "Every Woodlas piece is handcrafted by skilled artisans with decades of experien…" at bounding box center [852, 296] width 122 height 93
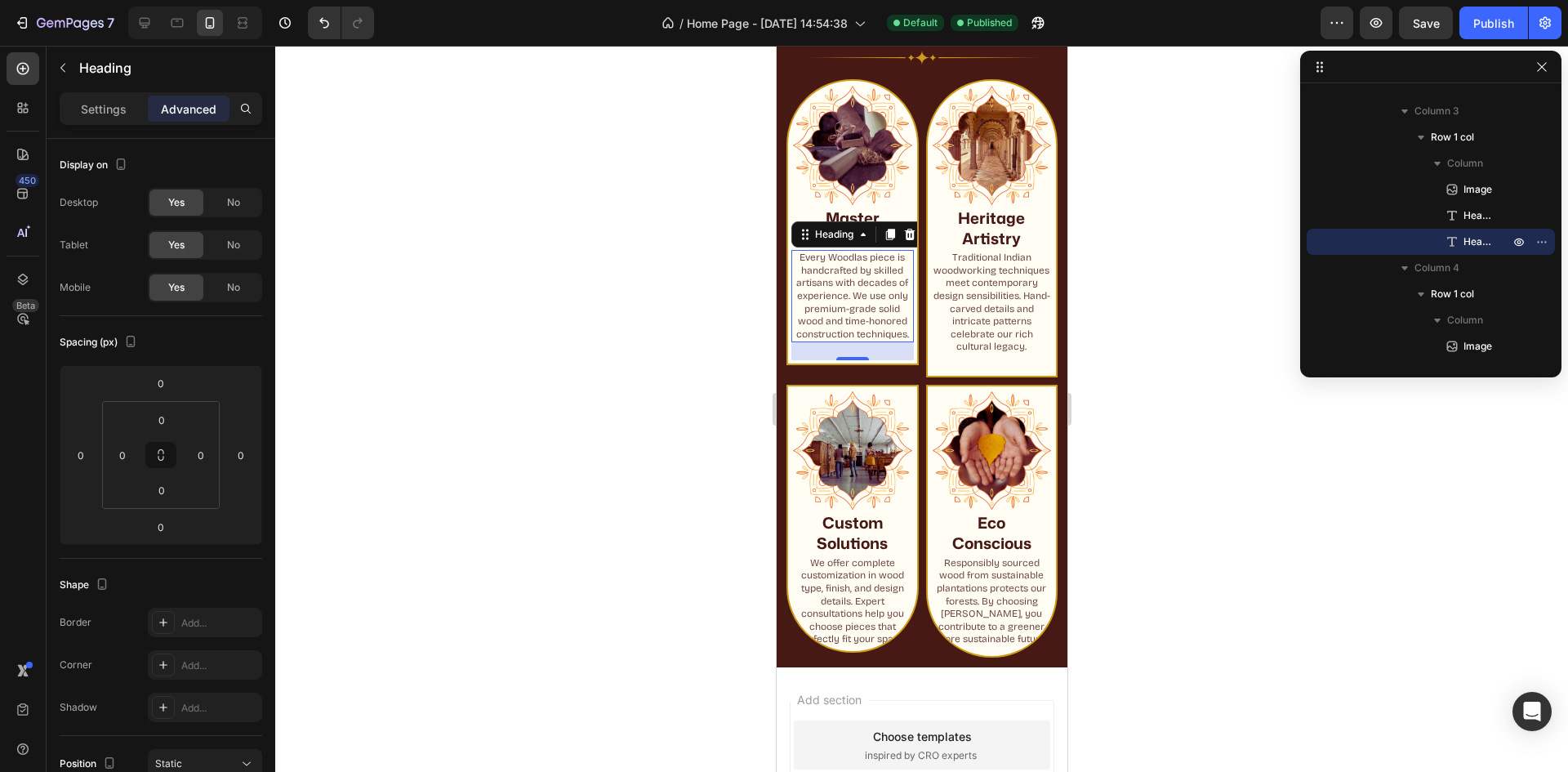
scroll to position [336, 0]
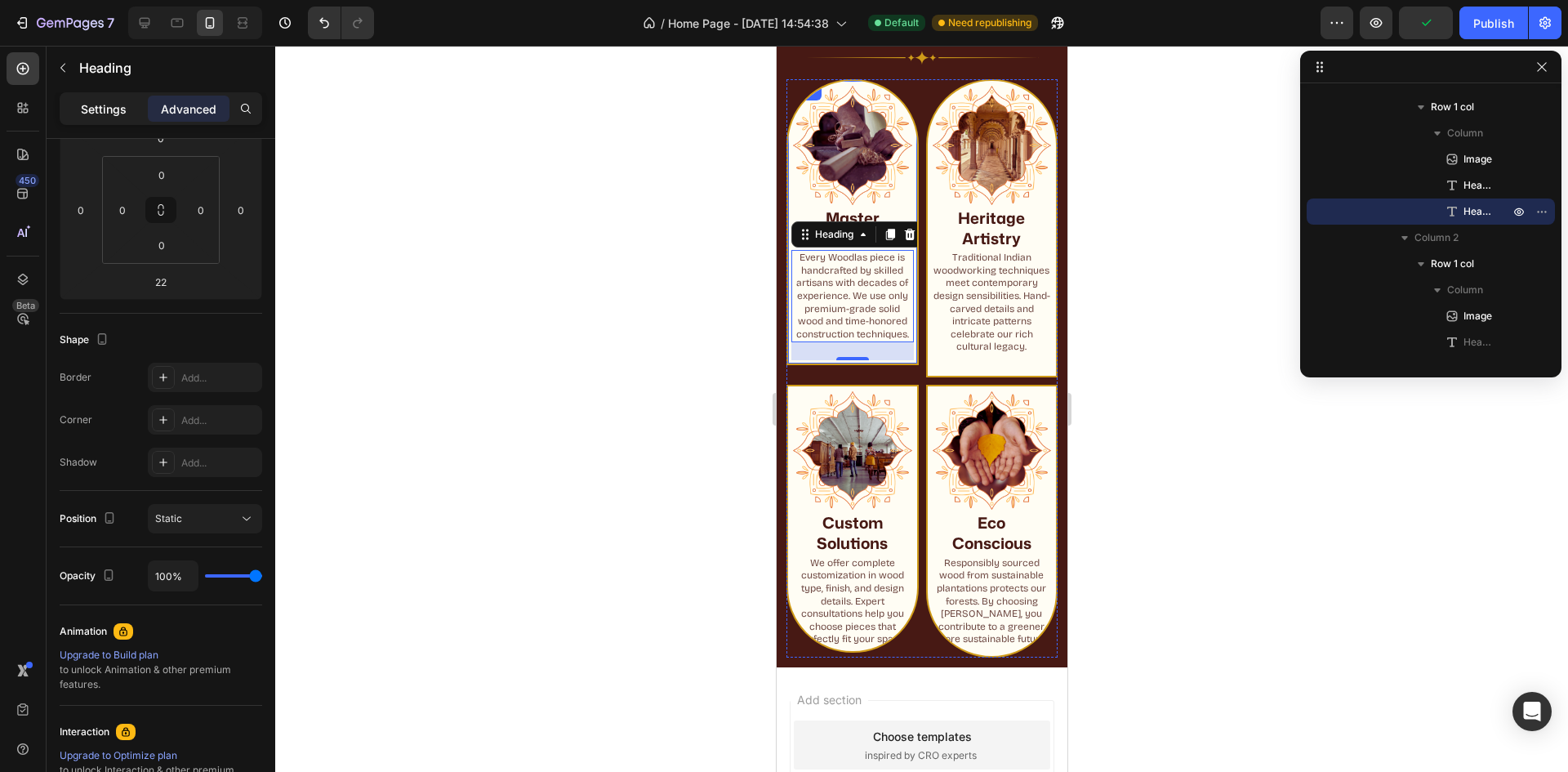
click at [120, 104] on p "Settings" at bounding box center [103, 108] width 45 height 17
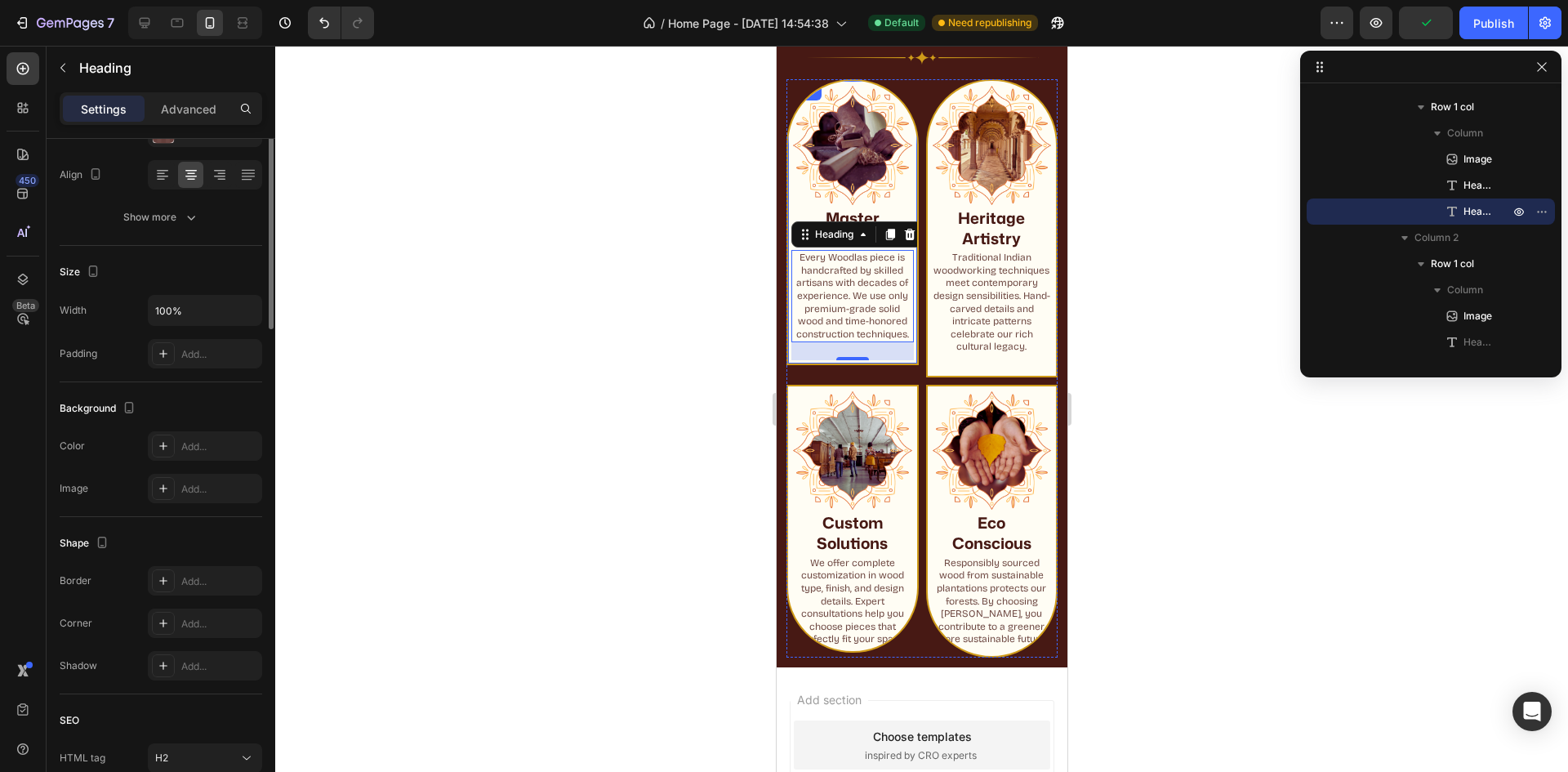
scroll to position [0, 0]
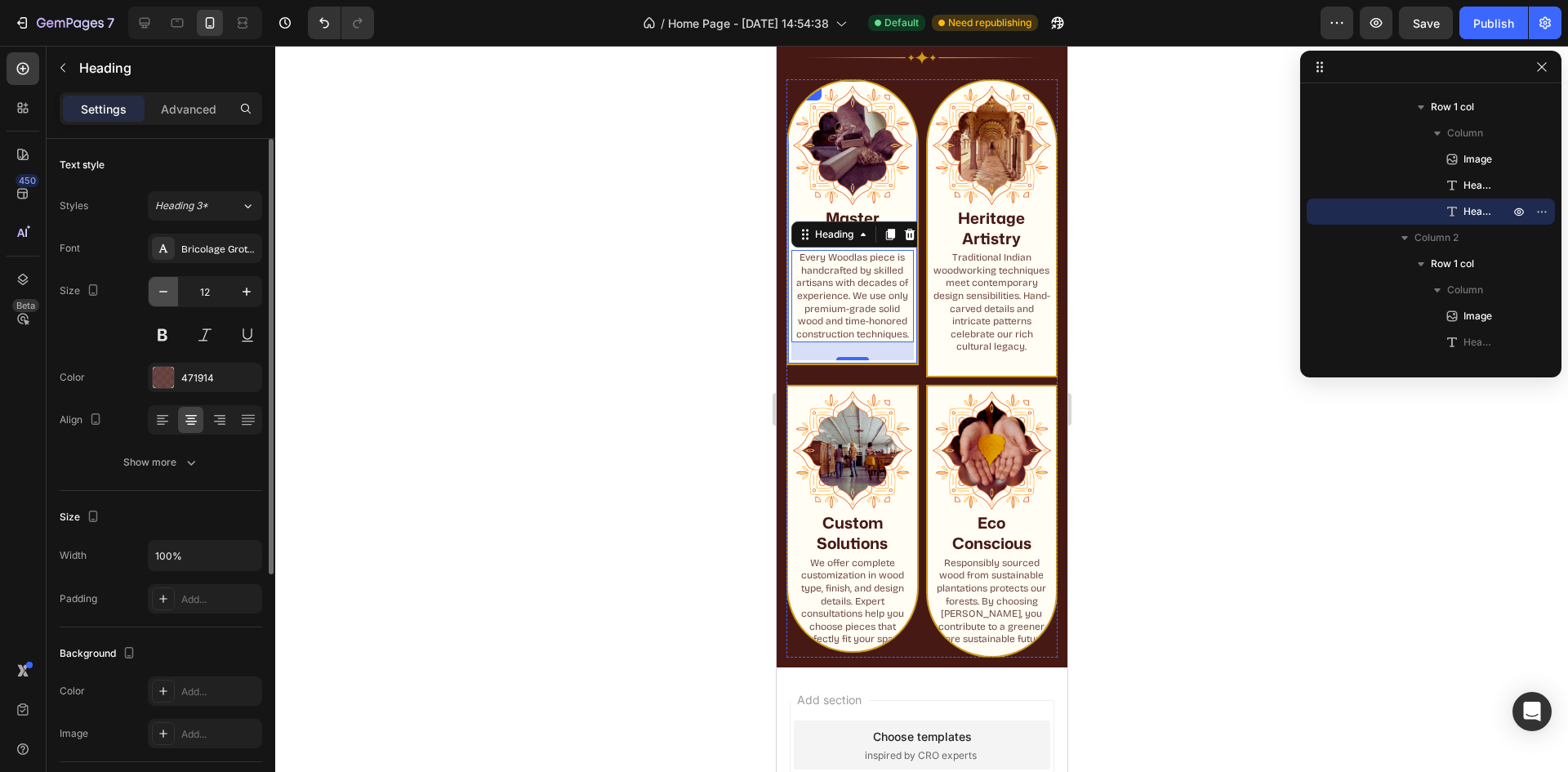
click at [160, 297] on icon "button" at bounding box center [164, 292] width 17 height 17
type input "11"
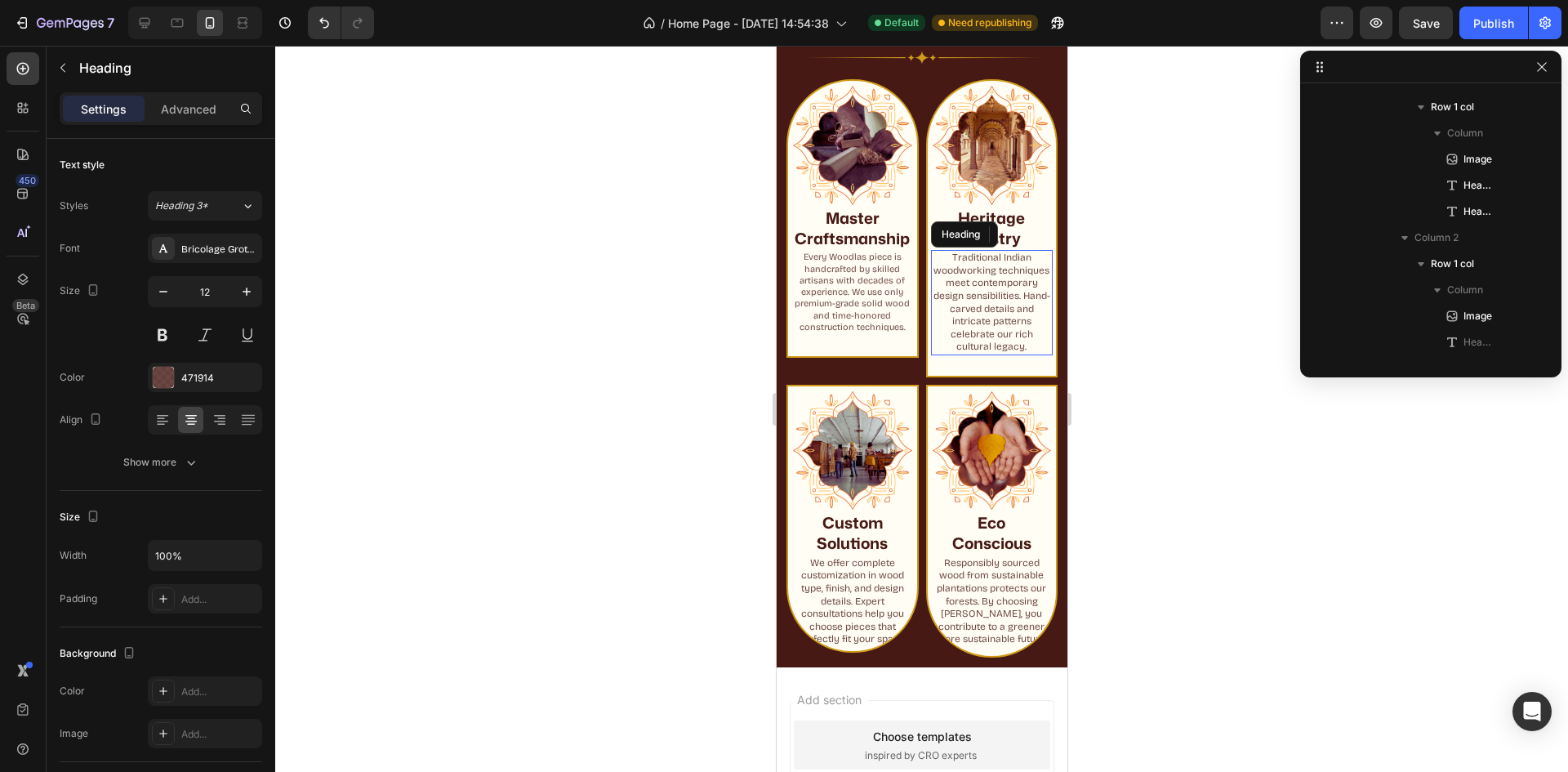
click at [1011, 301] on h2 "Traditional Indian woodworking techniques meet contemporary design sensibilitie…" at bounding box center [992, 302] width 122 height 105
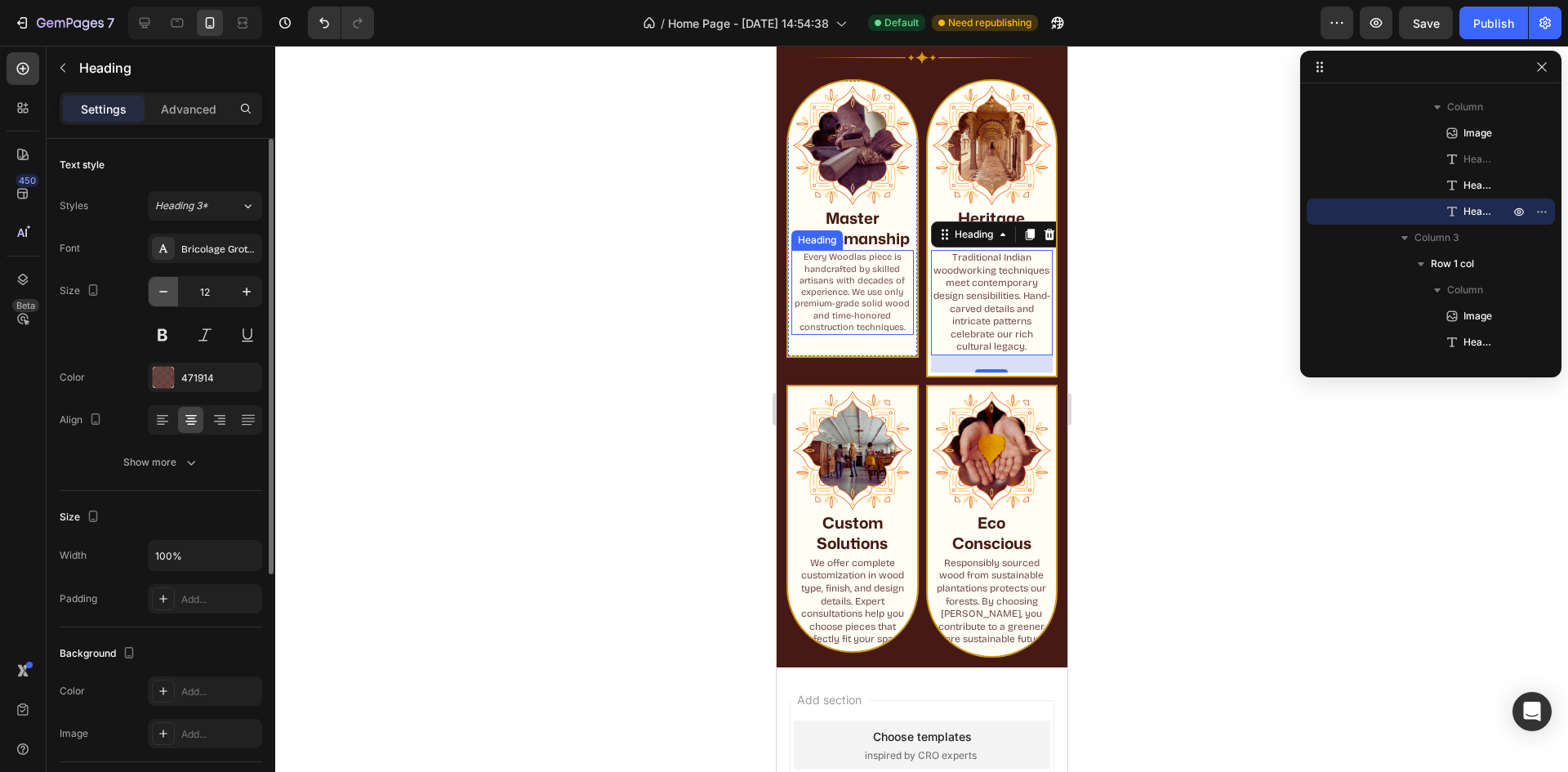
click at [164, 284] on icon "button" at bounding box center [164, 292] width 17 height 17
type input "11"
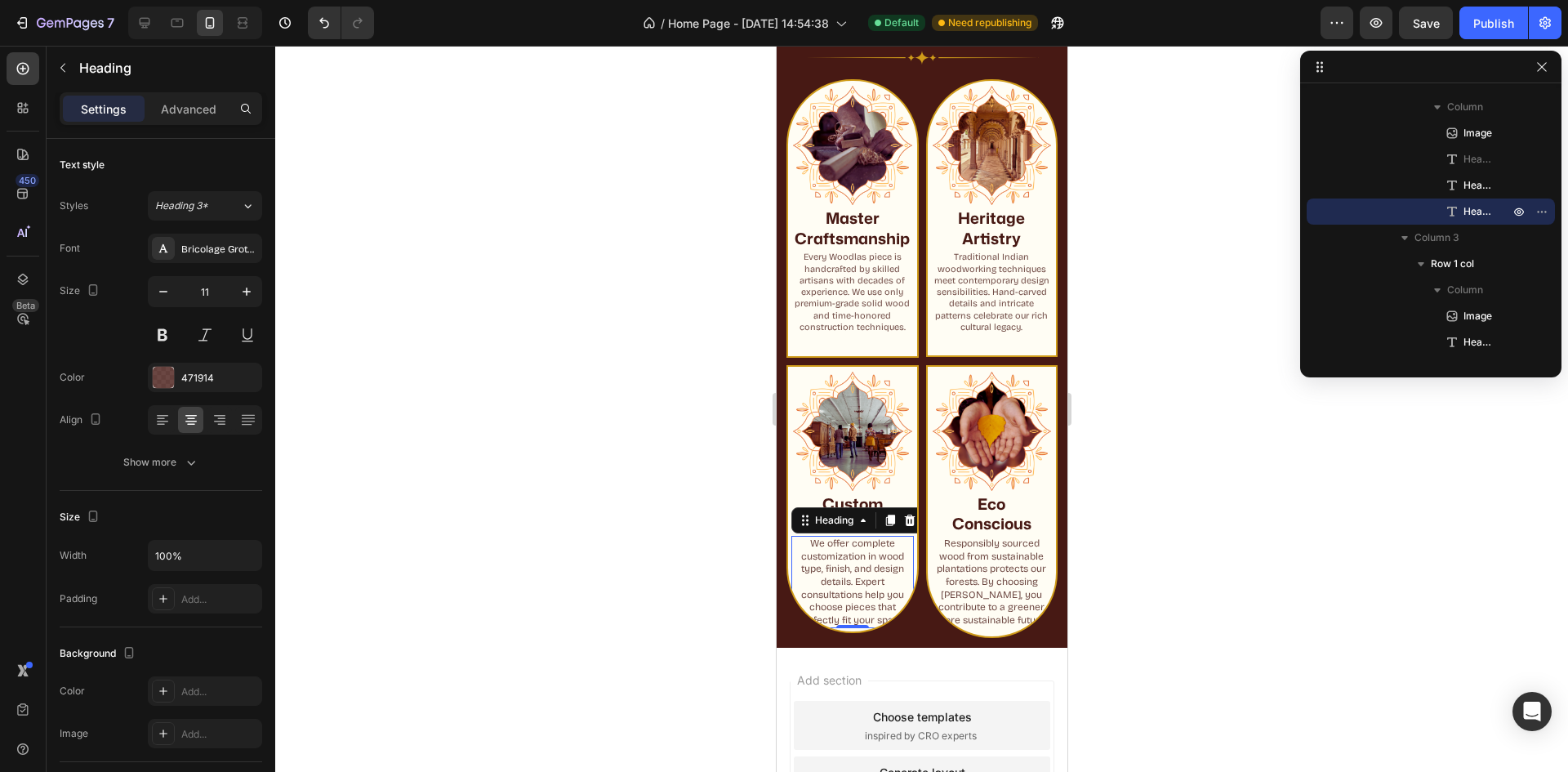
drag, startPoint x: 859, startPoint y: 592, endPoint x: 1415, endPoint y: 563, distance: 556.8
click at [859, 592] on p "We offer complete customization in wood type, finish, and design details. Exper…" at bounding box center [852, 583] width 119 height 89
click at [165, 296] on icon "button" at bounding box center [164, 292] width 17 height 17
type input "11"
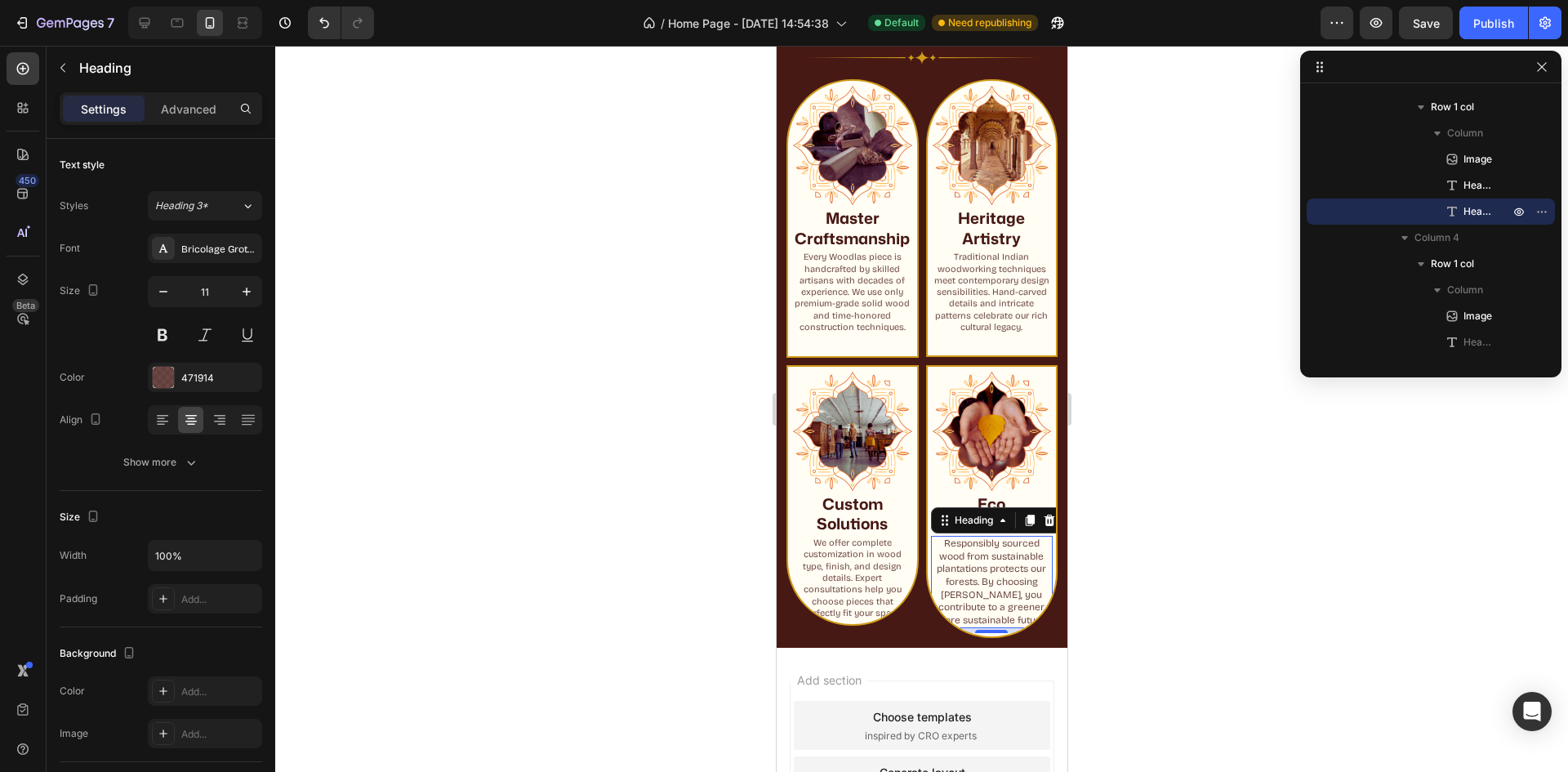
scroll to position [724, 0]
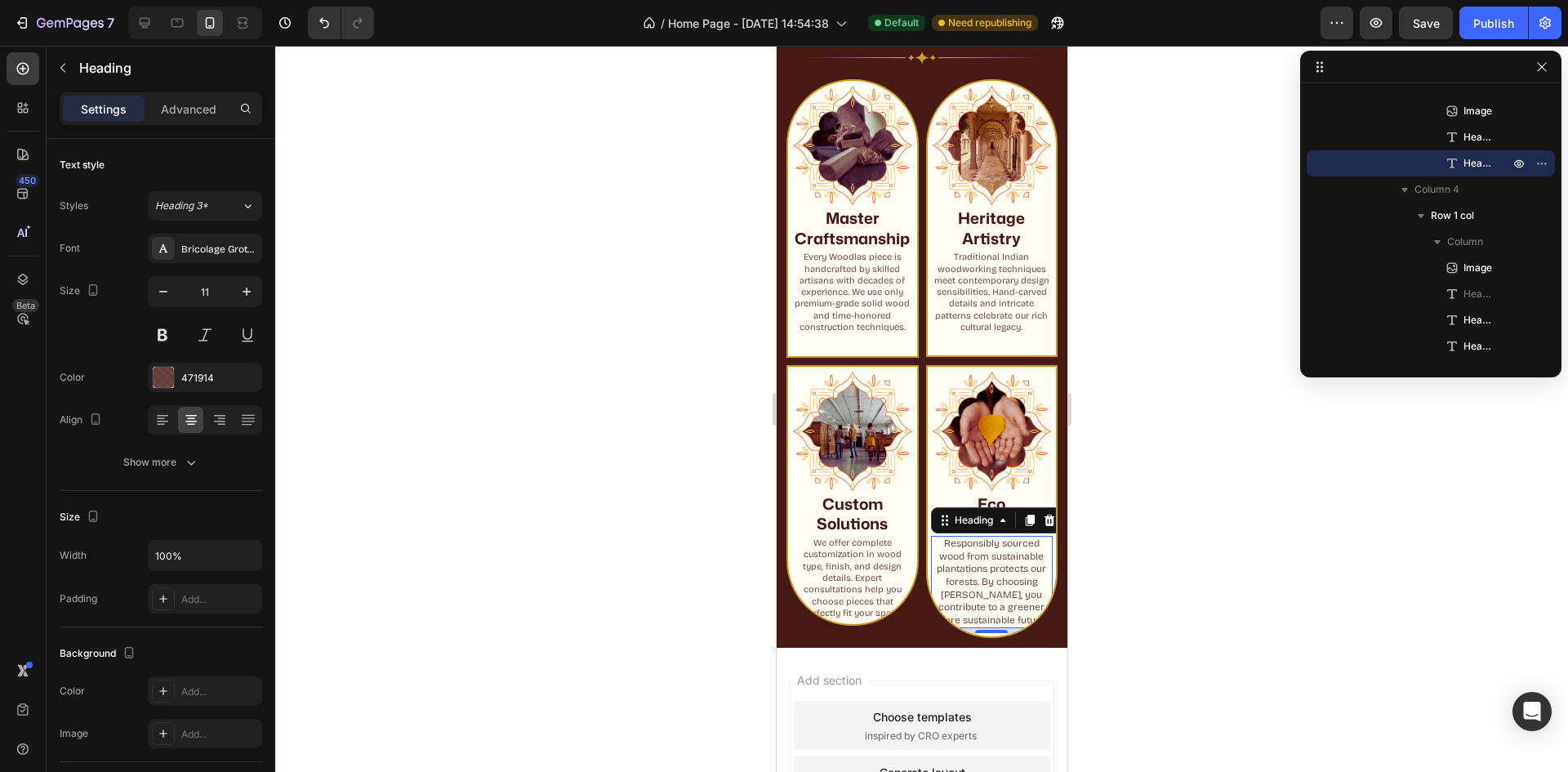
click at [989, 573] on h2 "Responsibly sourced wood from sustainable plantations protects our forests. By …" at bounding box center [992, 583] width 122 height 93
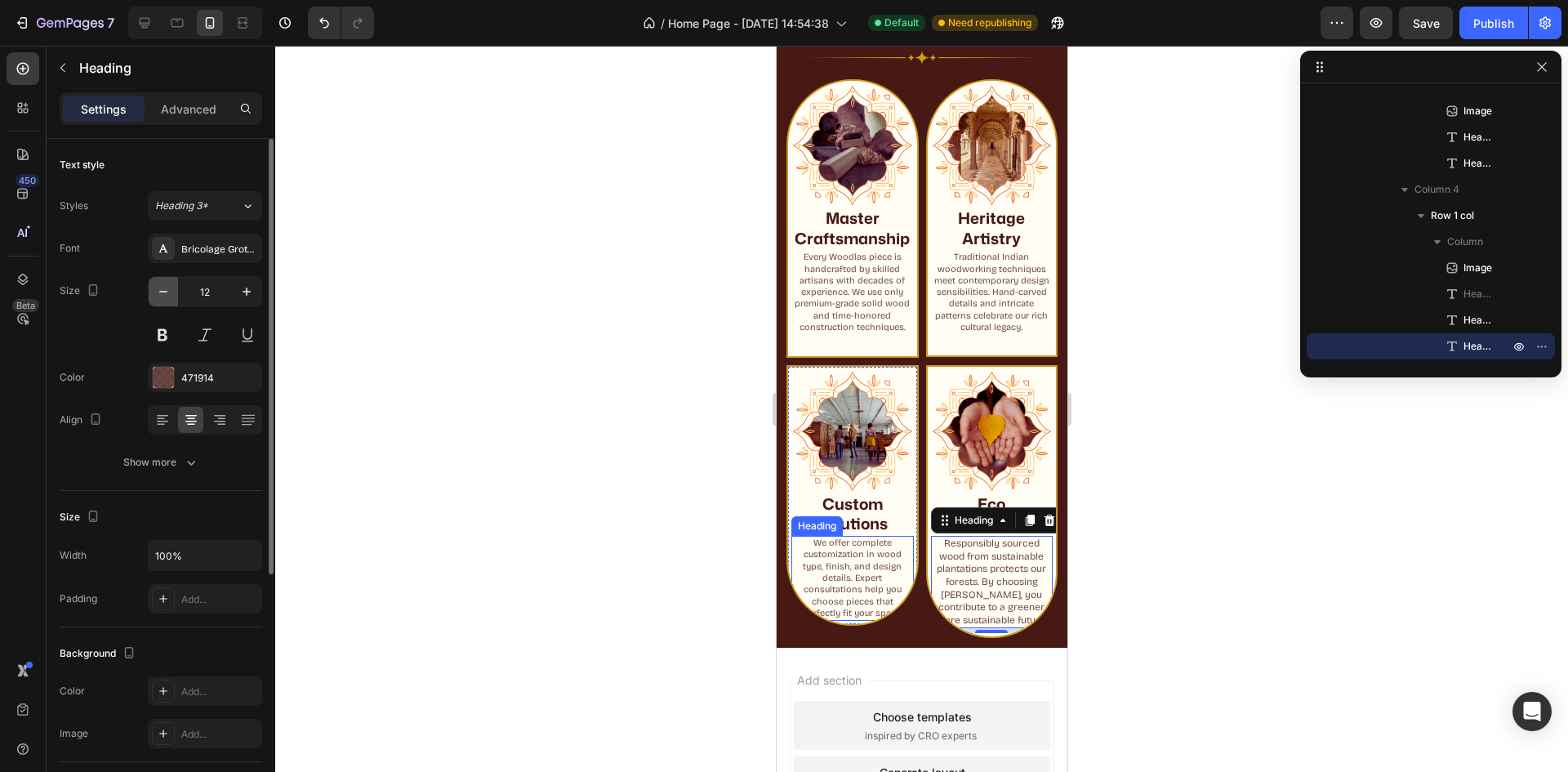
click at [170, 290] on icon "button" at bounding box center [164, 292] width 17 height 17
type input "11"
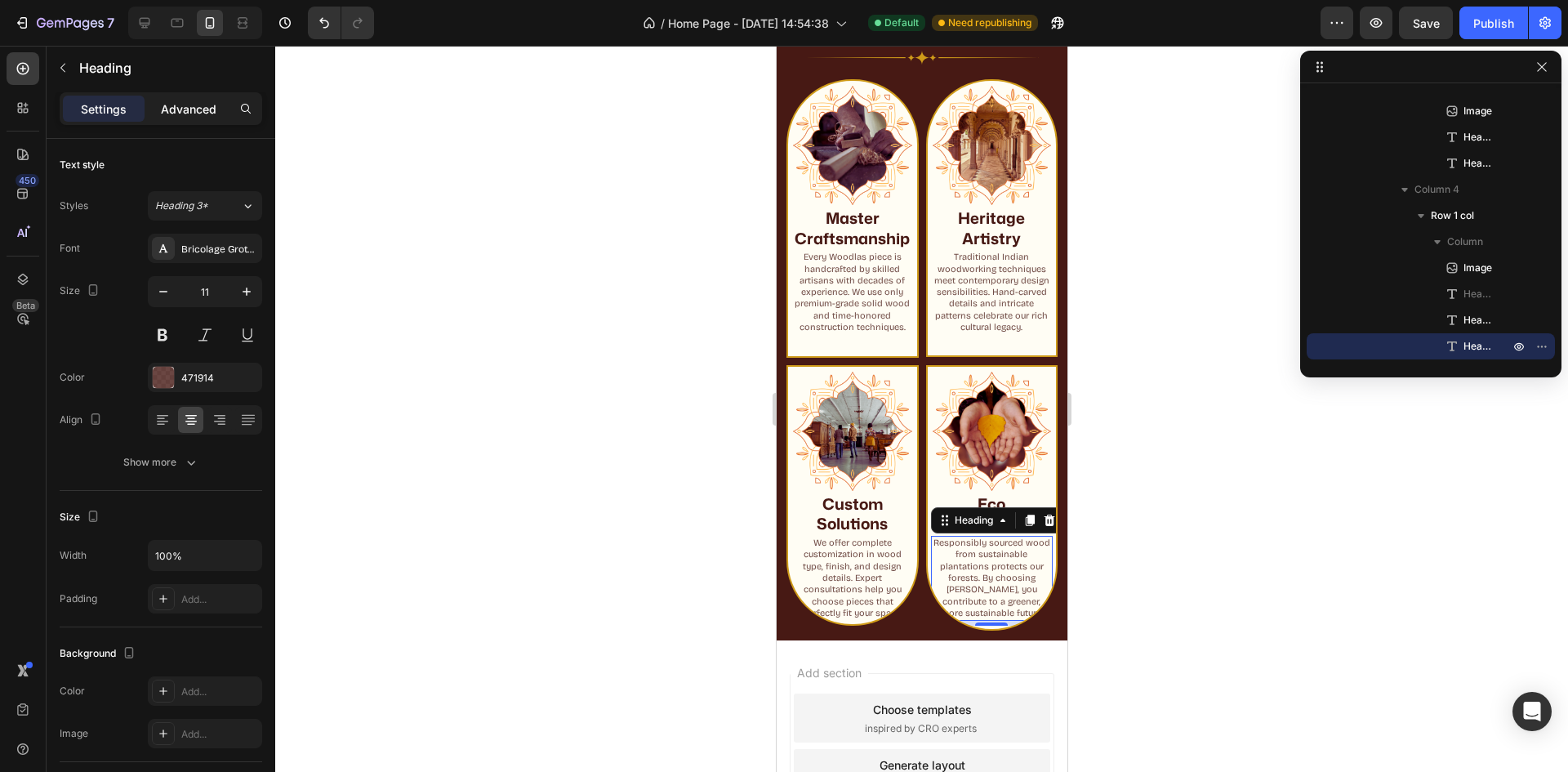
click at [212, 111] on p "Advanced" at bounding box center [189, 108] width 55 height 17
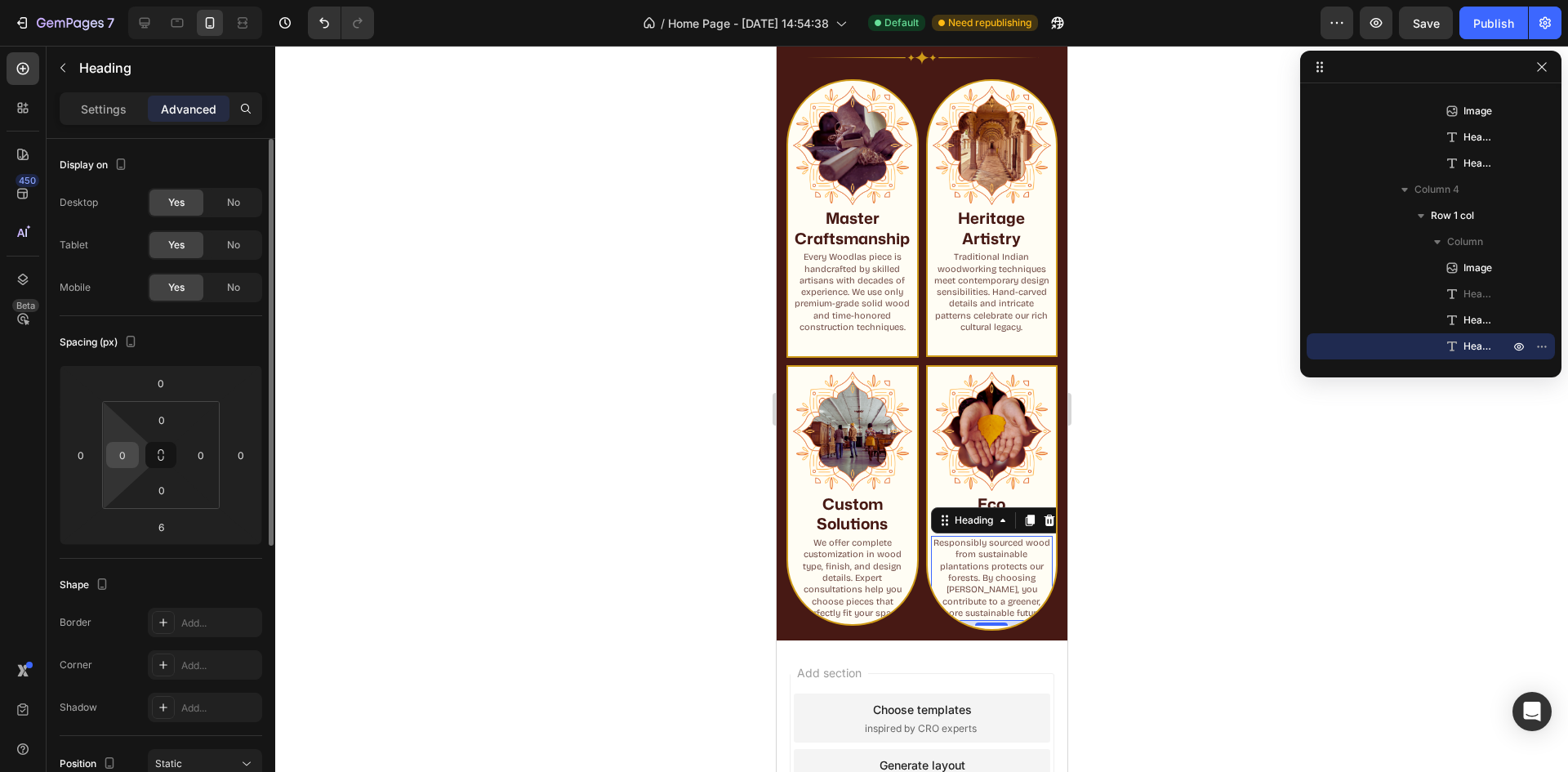
click at [133, 452] on input "0" at bounding box center [122, 455] width 25 height 25
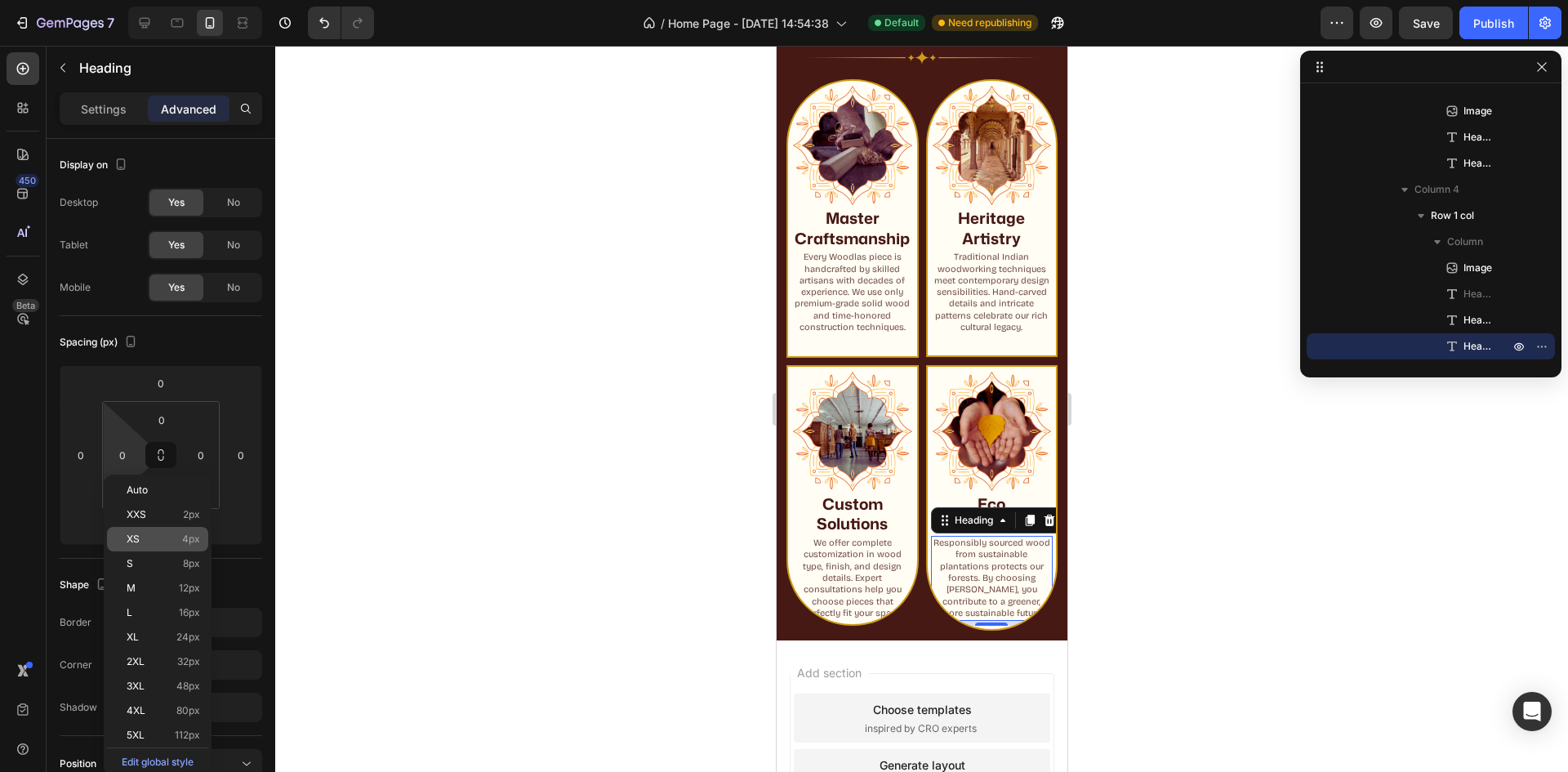
click at [161, 539] on p "XS 4px" at bounding box center [163, 539] width 74 height 12
type input "4"
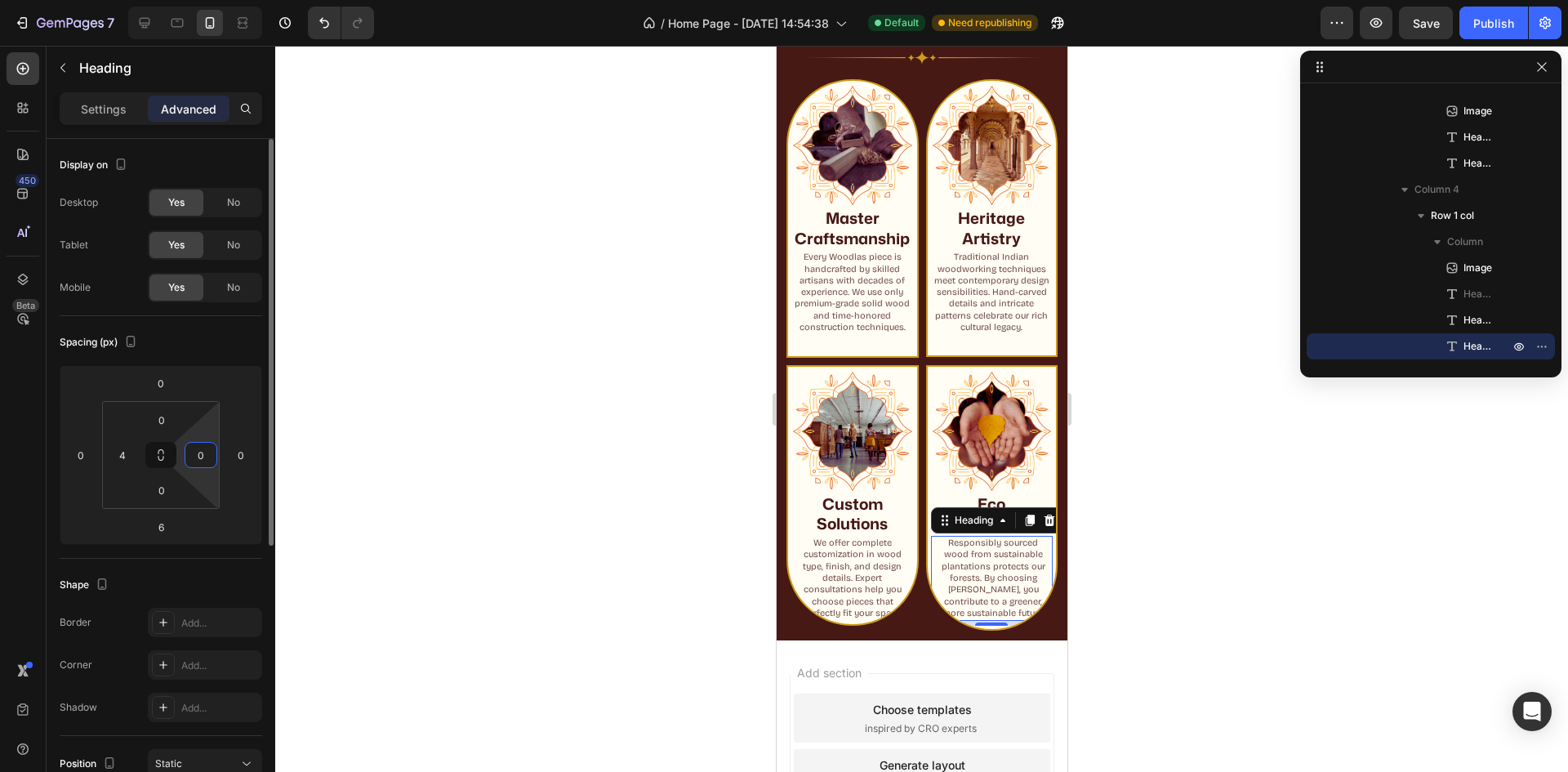
click at [200, 456] on input "0" at bounding box center [201, 455] width 25 height 25
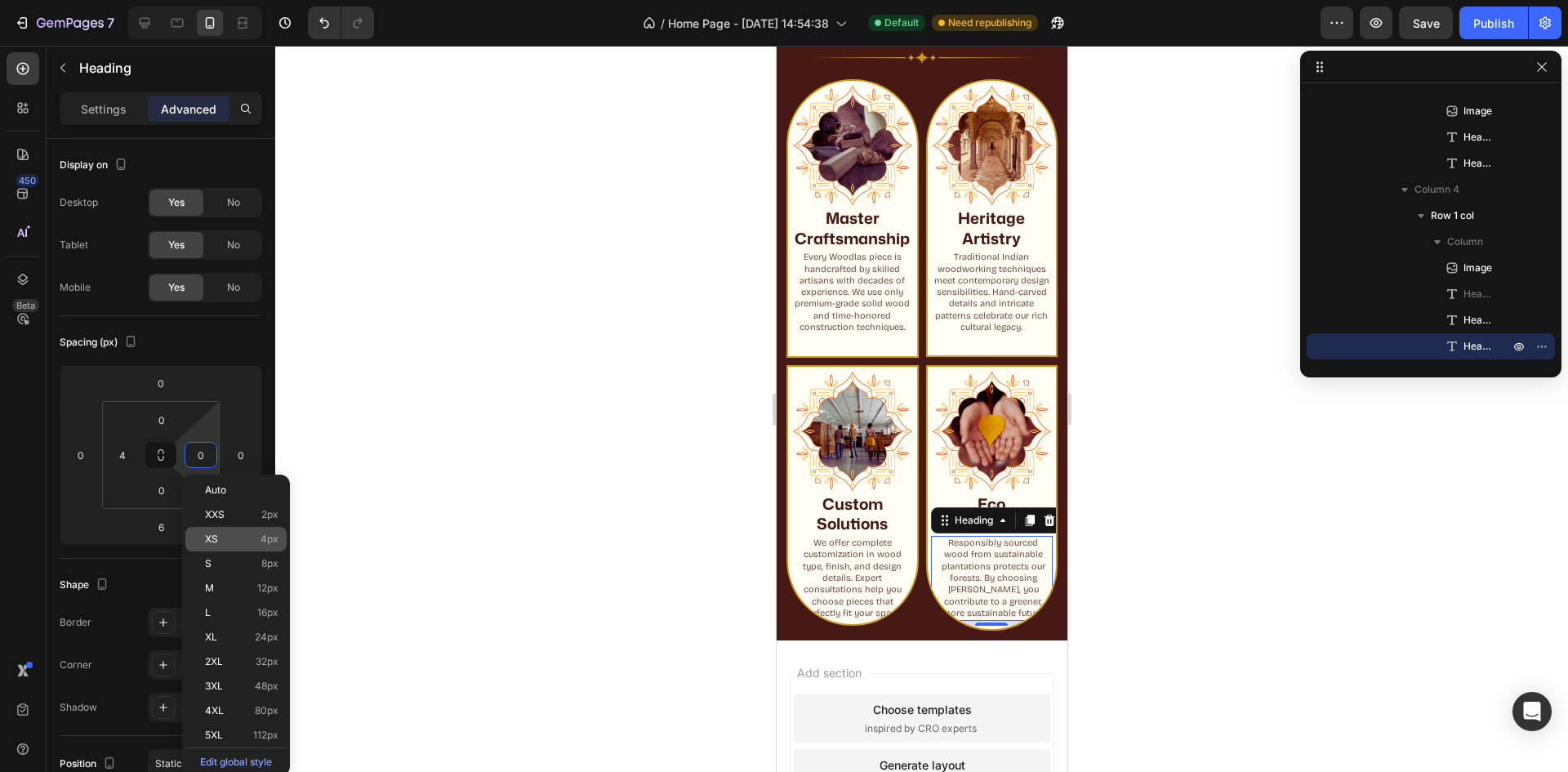
click at [232, 548] on div "XS 4px" at bounding box center [236, 539] width 101 height 25
type input "4"
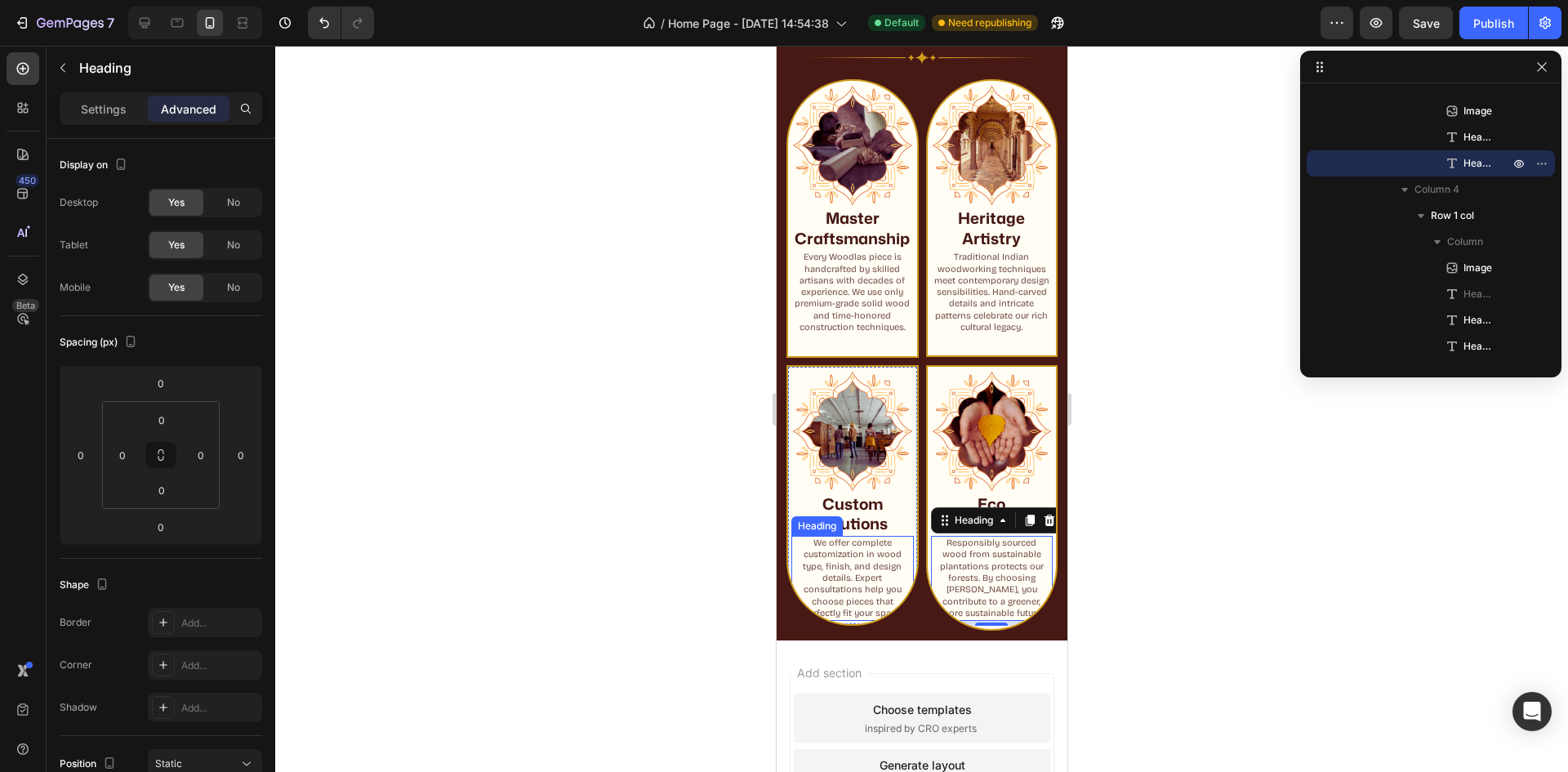
click at [813, 586] on p "We offer complete customization in wood type, finish, and design details. Exper…" at bounding box center [852, 578] width 119 height 82
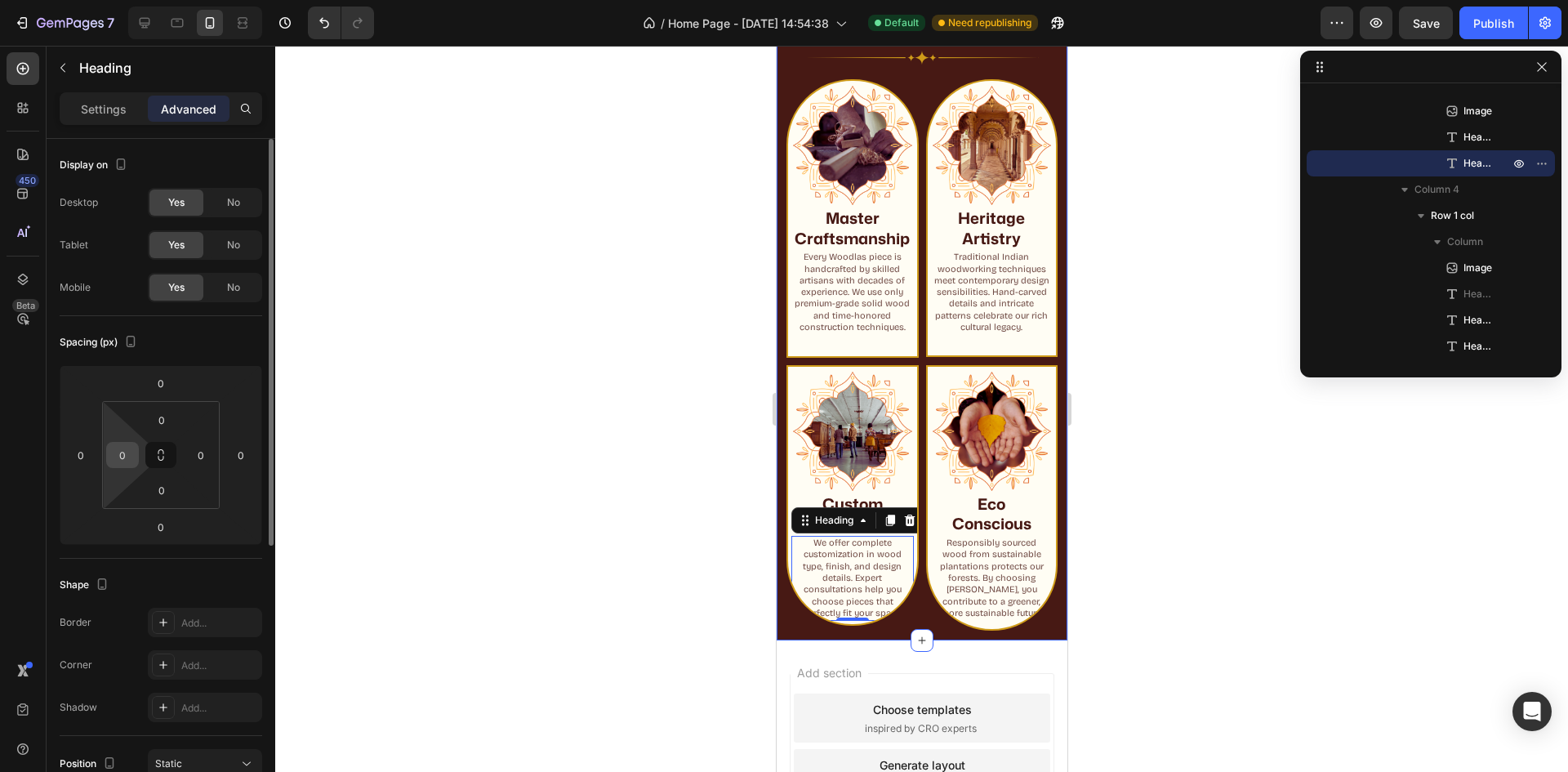
click at [128, 454] on input "0" at bounding box center [122, 455] width 25 height 25
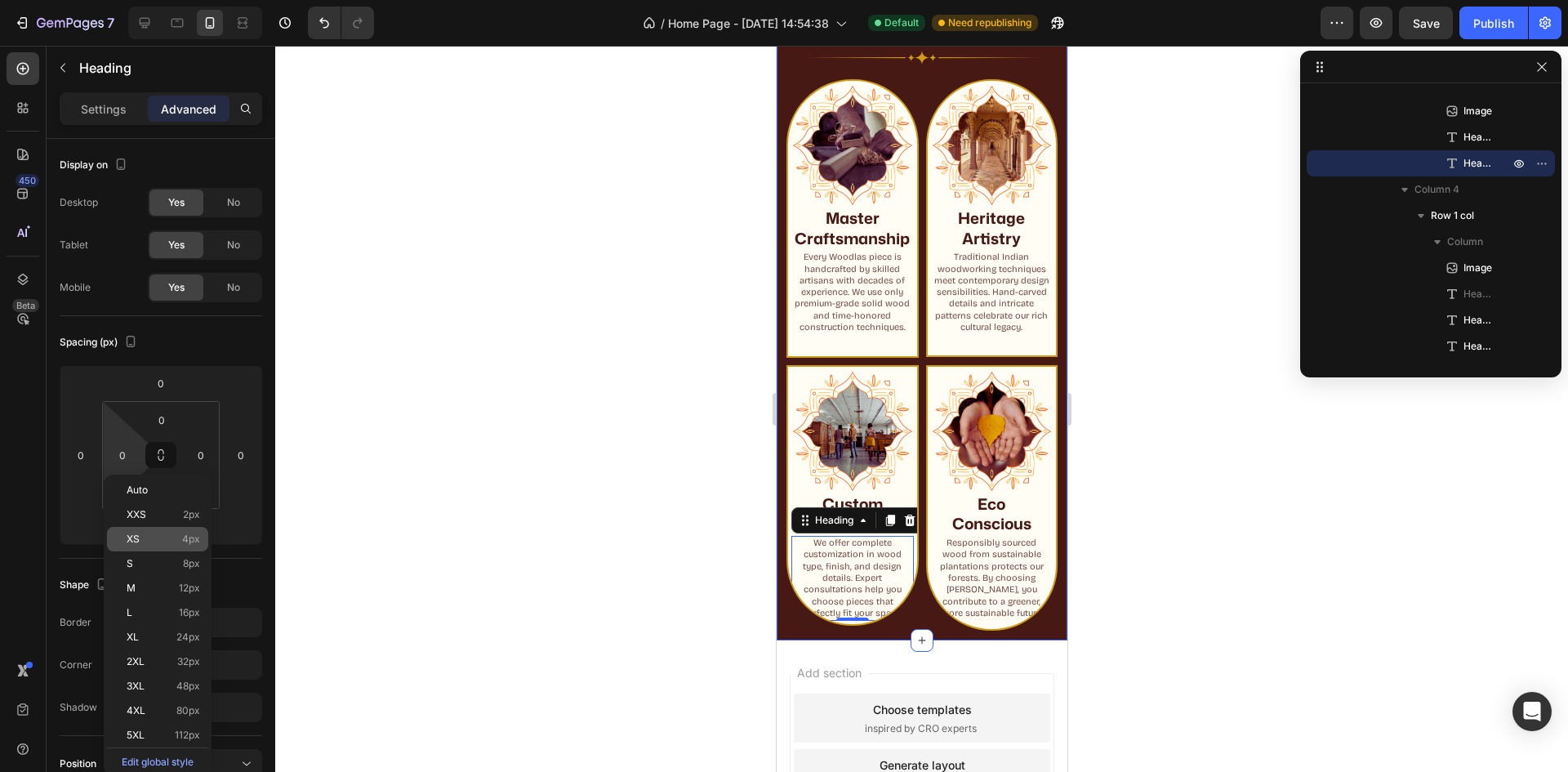
click at [174, 545] on div "XS 4px" at bounding box center [157, 539] width 101 height 25
type input "4"
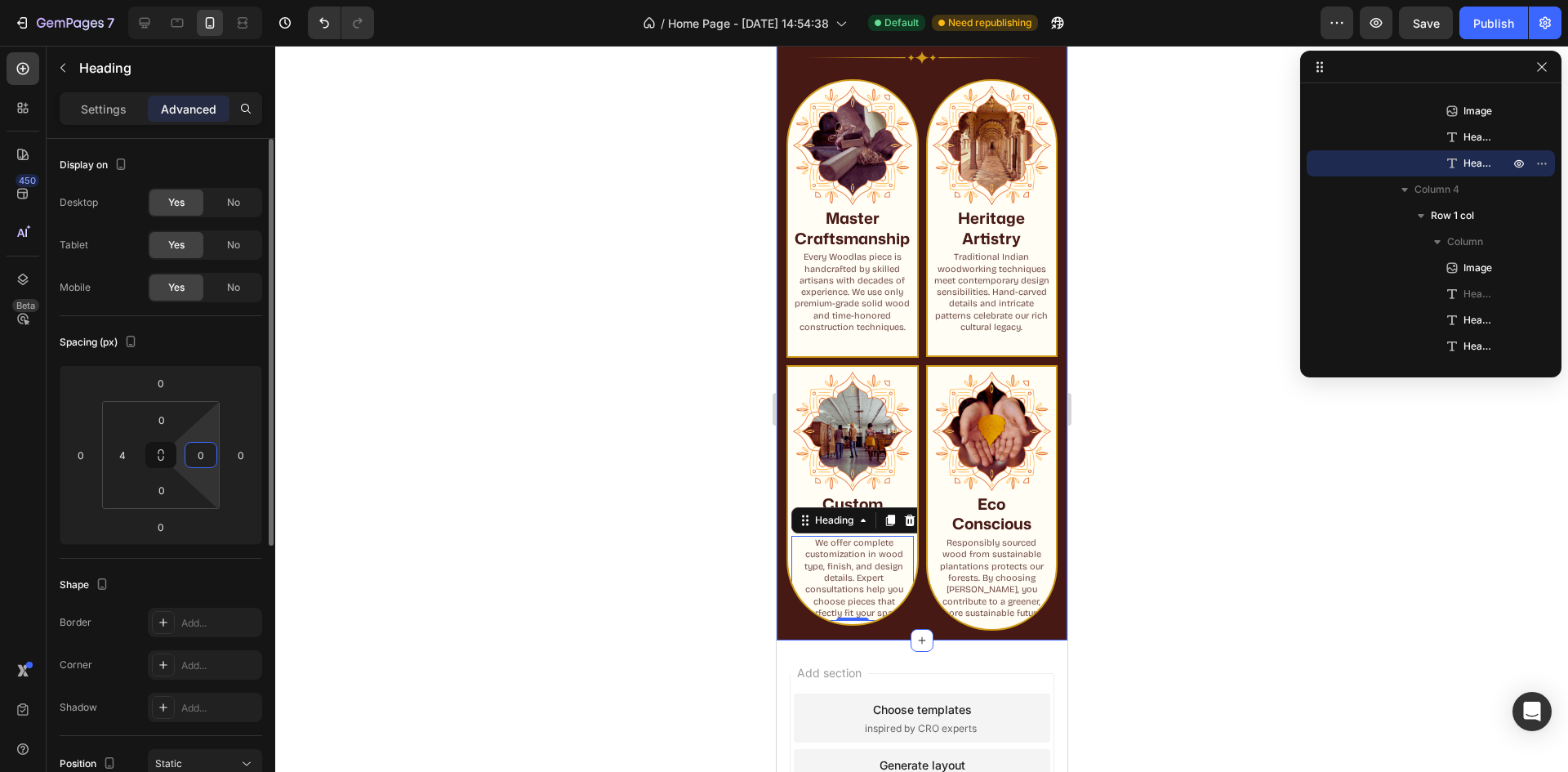
click at [194, 0] on html "7 / Home Page - [DATE] 14:54:38 Default Need republishing Preview Save Publish …" at bounding box center [784, 0] width 1568 height 0
click at [195, 0] on html "7 / Home Page - [DATE] 14:54:38 Default Need republishing Preview Publish 450 B…" at bounding box center [784, 0] width 1568 height 0
click at [208, 455] on input "0" at bounding box center [201, 455] width 25 height 25
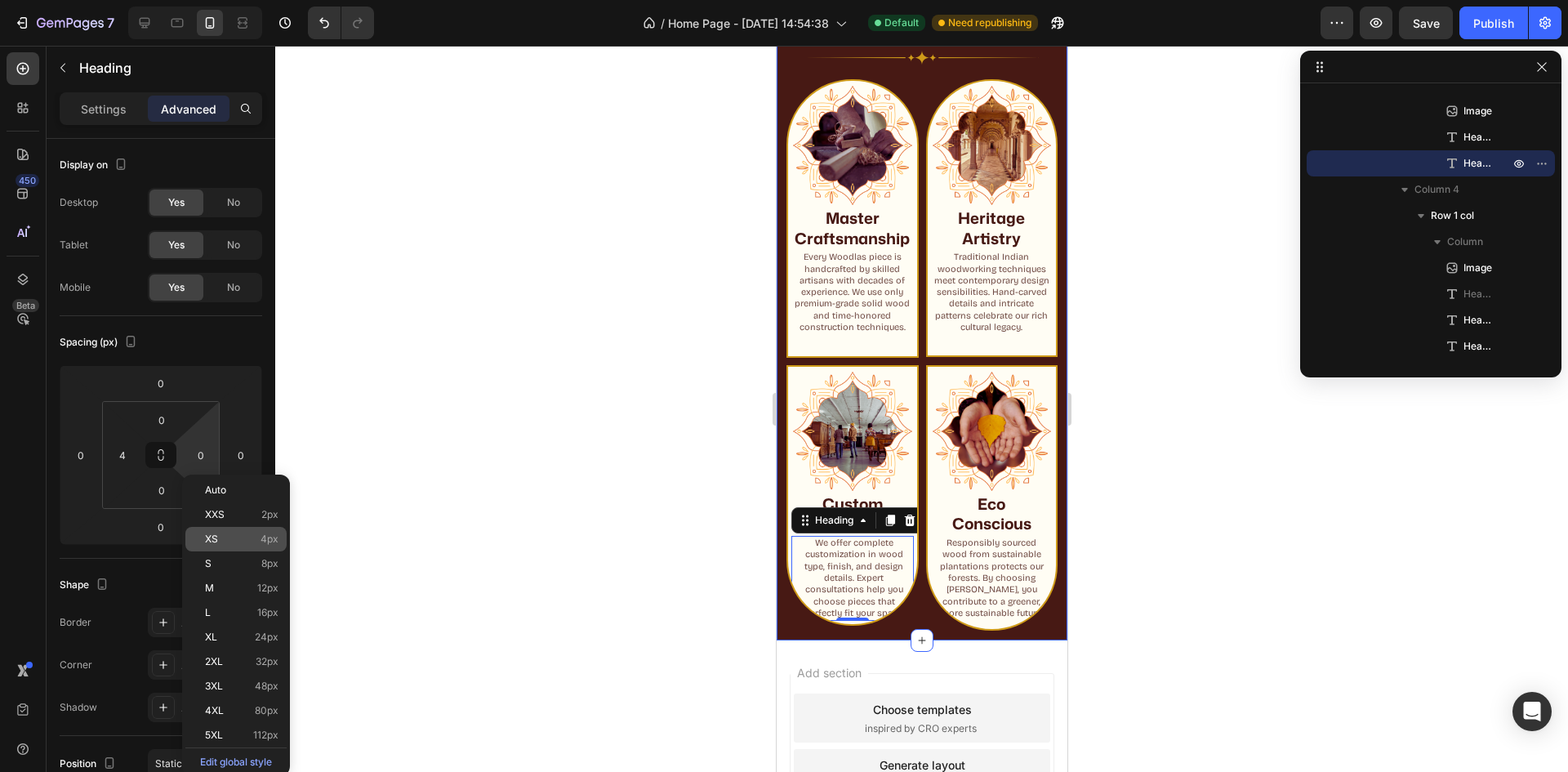
click at [239, 538] on p "XS 4px" at bounding box center [241, 539] width 74 height 12
type input "4"
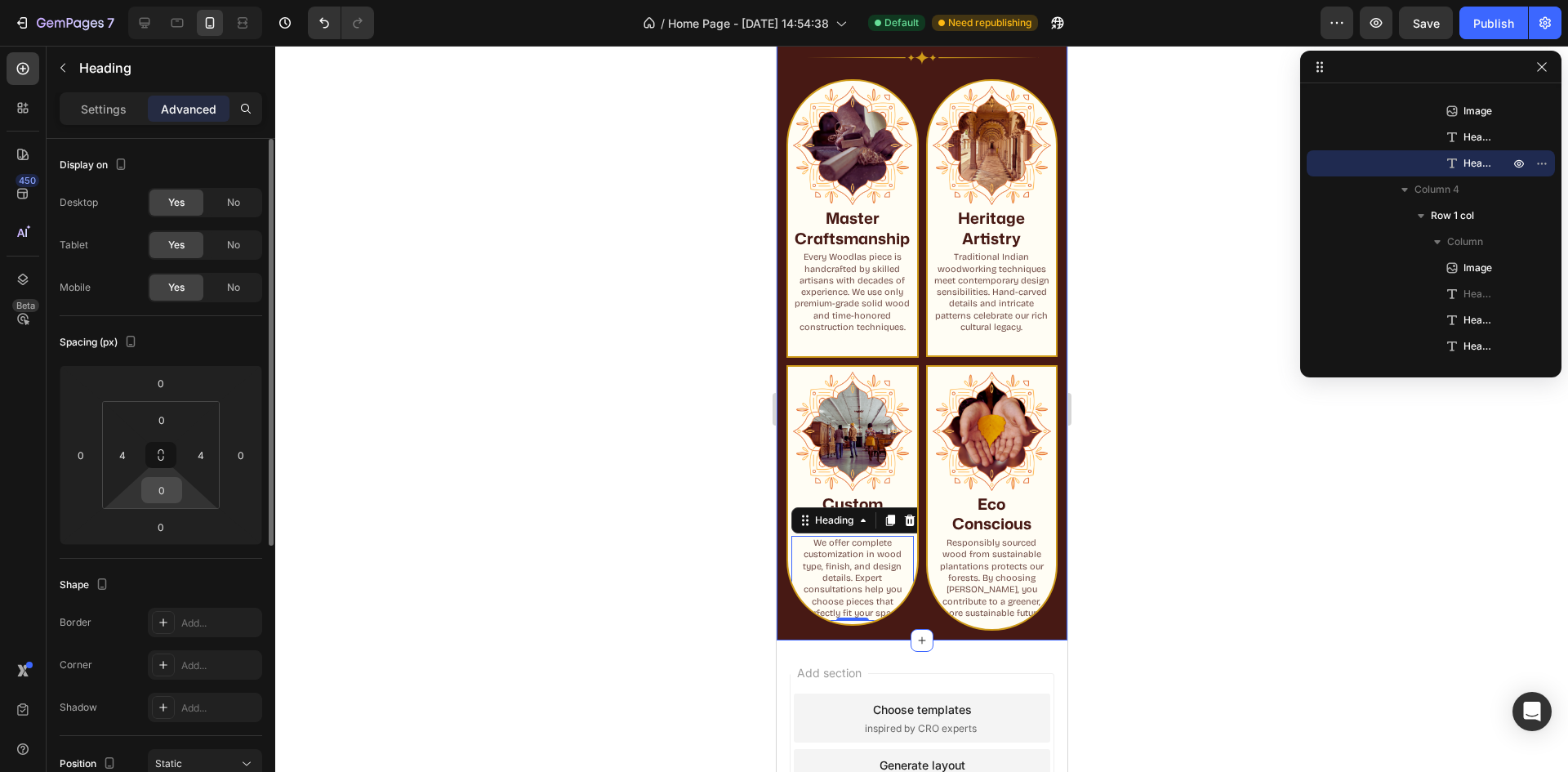
click at [164, 494] on input "0" at bounding box center [162, 491] width 33 height 25
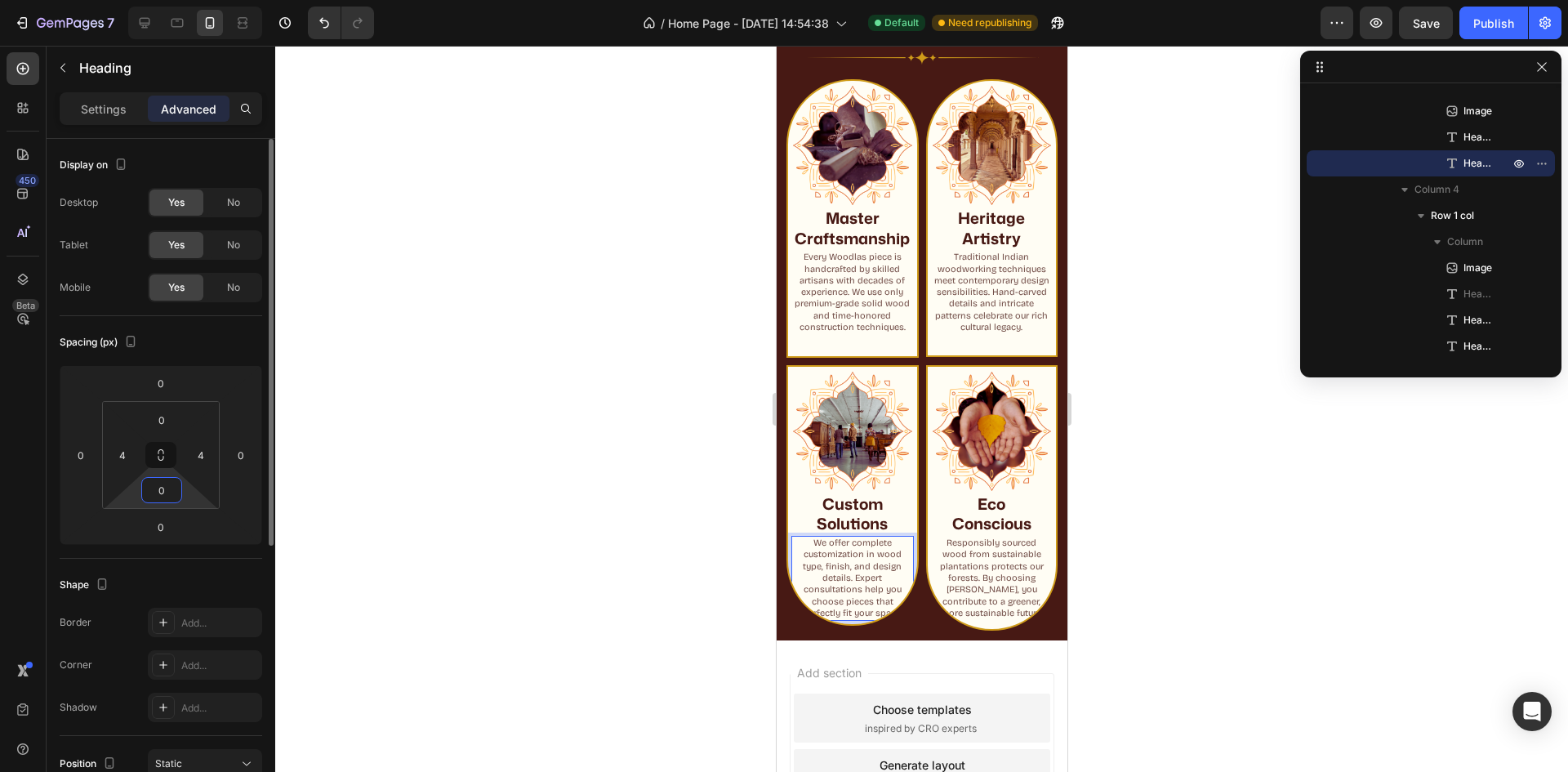
click at [156, 489] on input "0" at bounding box center [162, 491] width 33 height 25
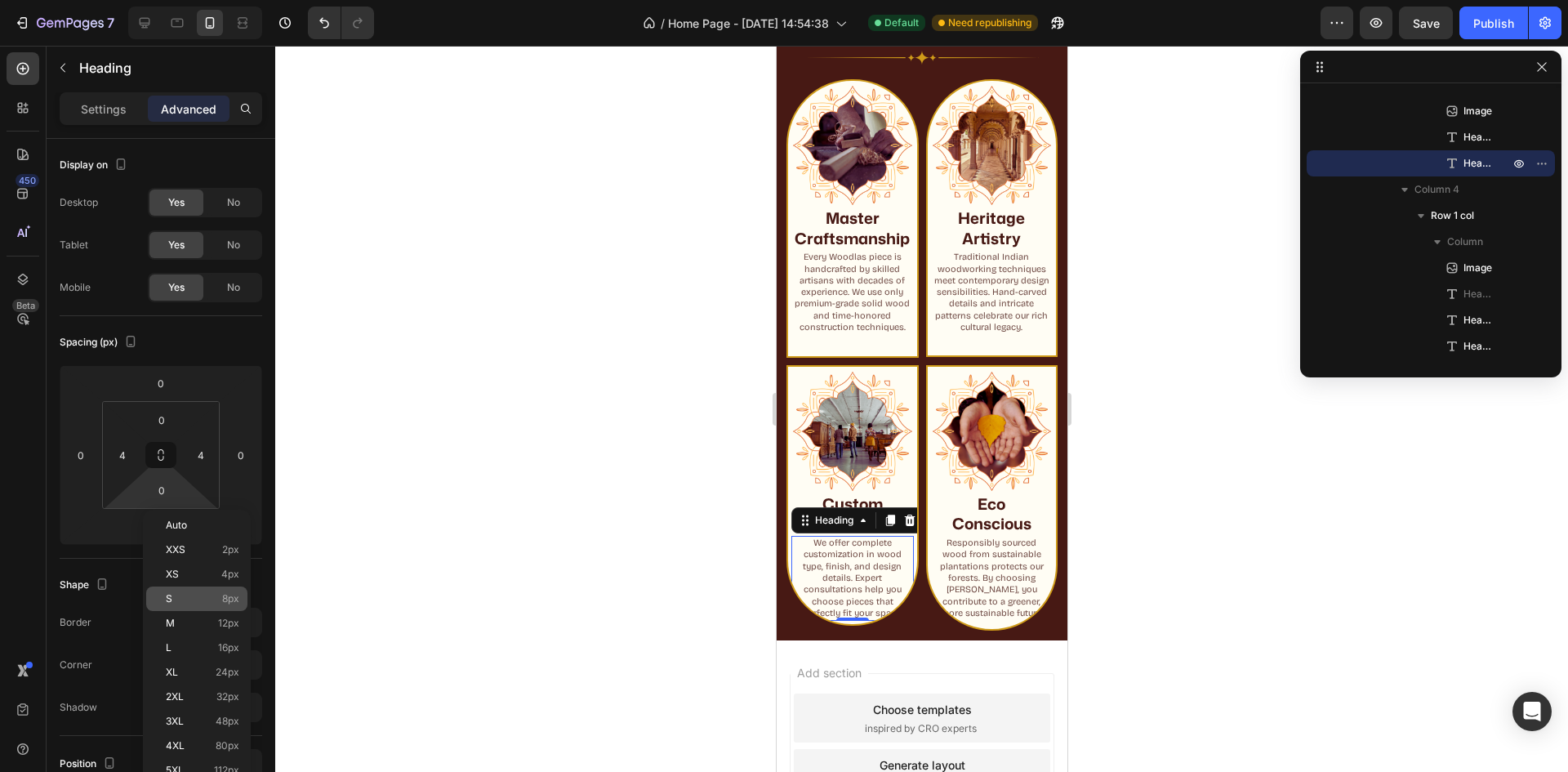
click at [199, 602] on p "S 8px" at bounding box center [202, 599] width 74 height 12
type input "8"
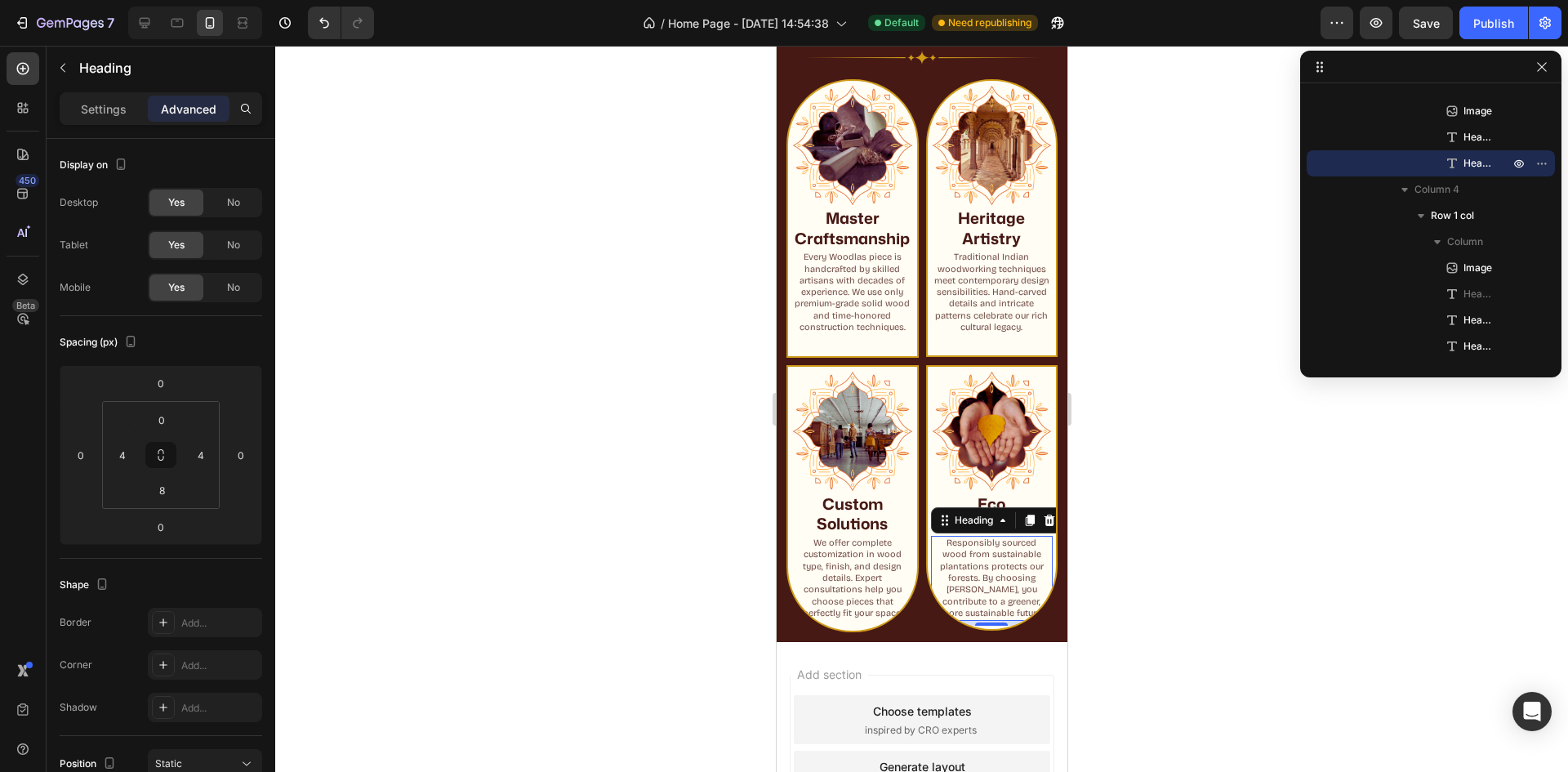
click at [989, 585] on h2 "Responsibly sourced wood from sustainable plantations protects our forests. By …" at bounding box center [992, 578] width 116 height 85
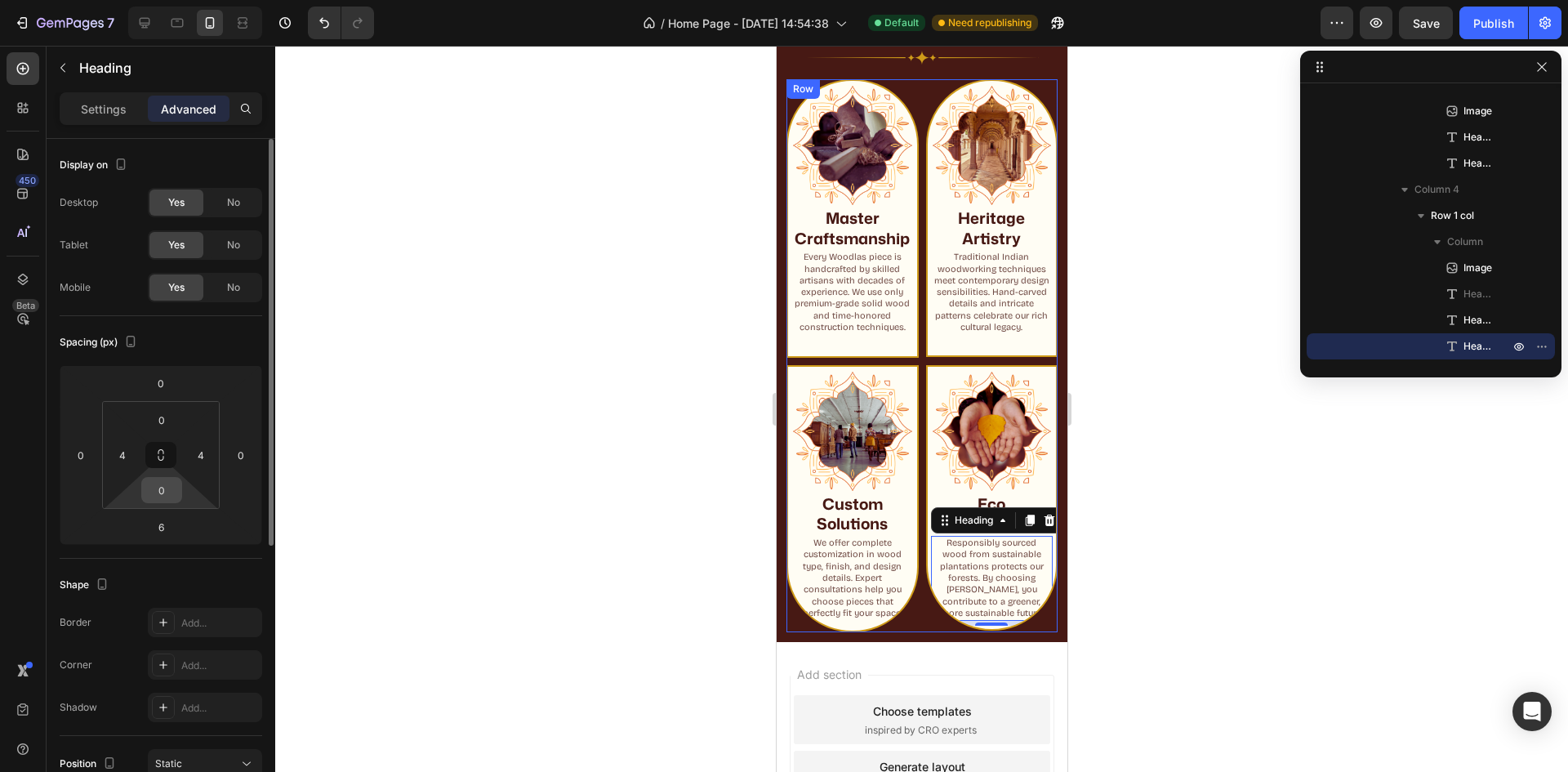
click at [160, 483] on input "0" at bounding box center [162, 491] width 33 height 25
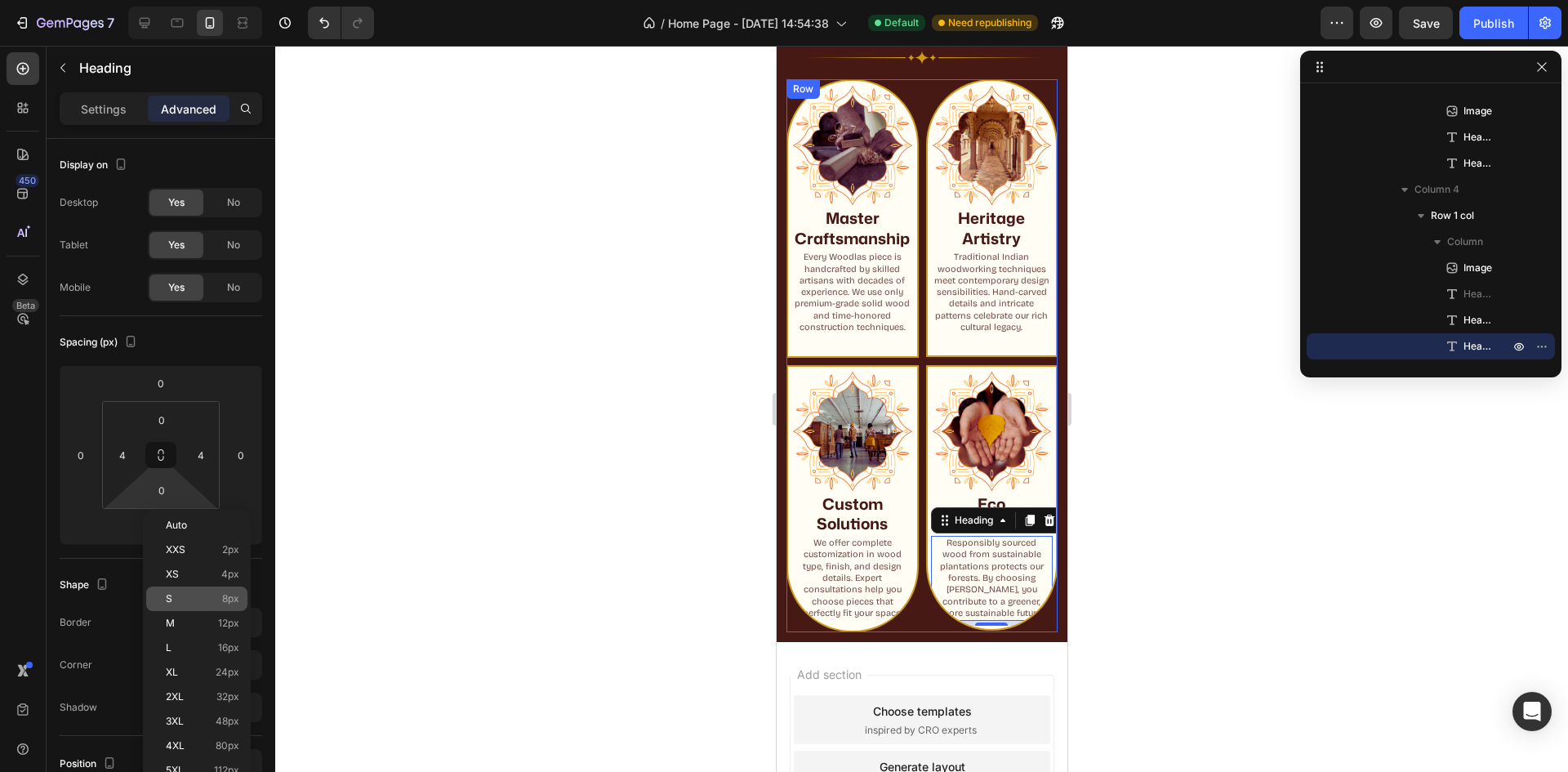
click at [203, 601] on p "S 8px" at bounding box center [202, 599] width 74 height 12
type input "8"
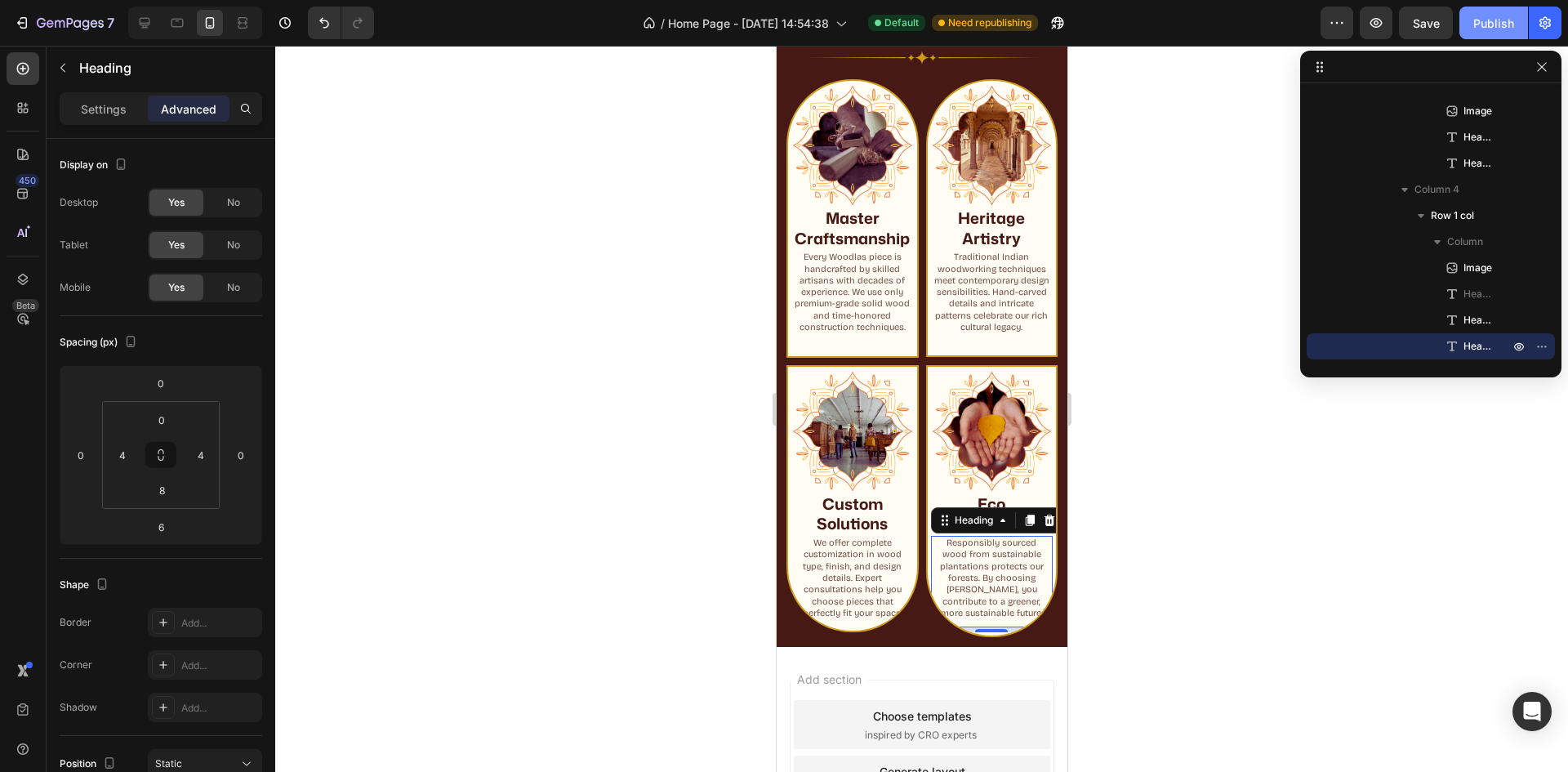
click at [1475, 33] on button "Publish" at bounding box center [1494, 23] width 69 height 33
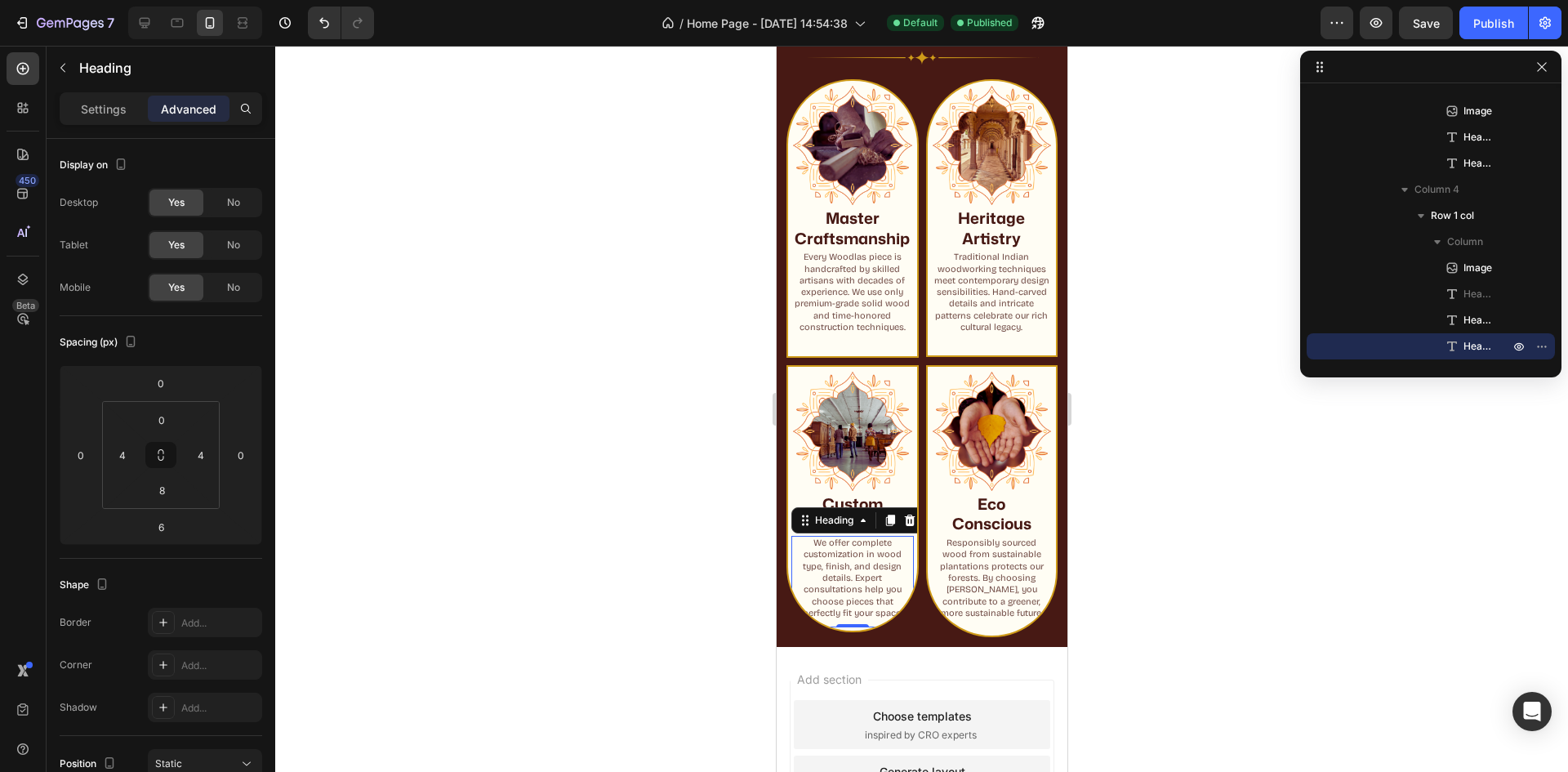
click at [829, 588] on p "We offer complete customization in wood type, finish, and design details. Exper…" at bounding box center [852, 578] width 112 height 82
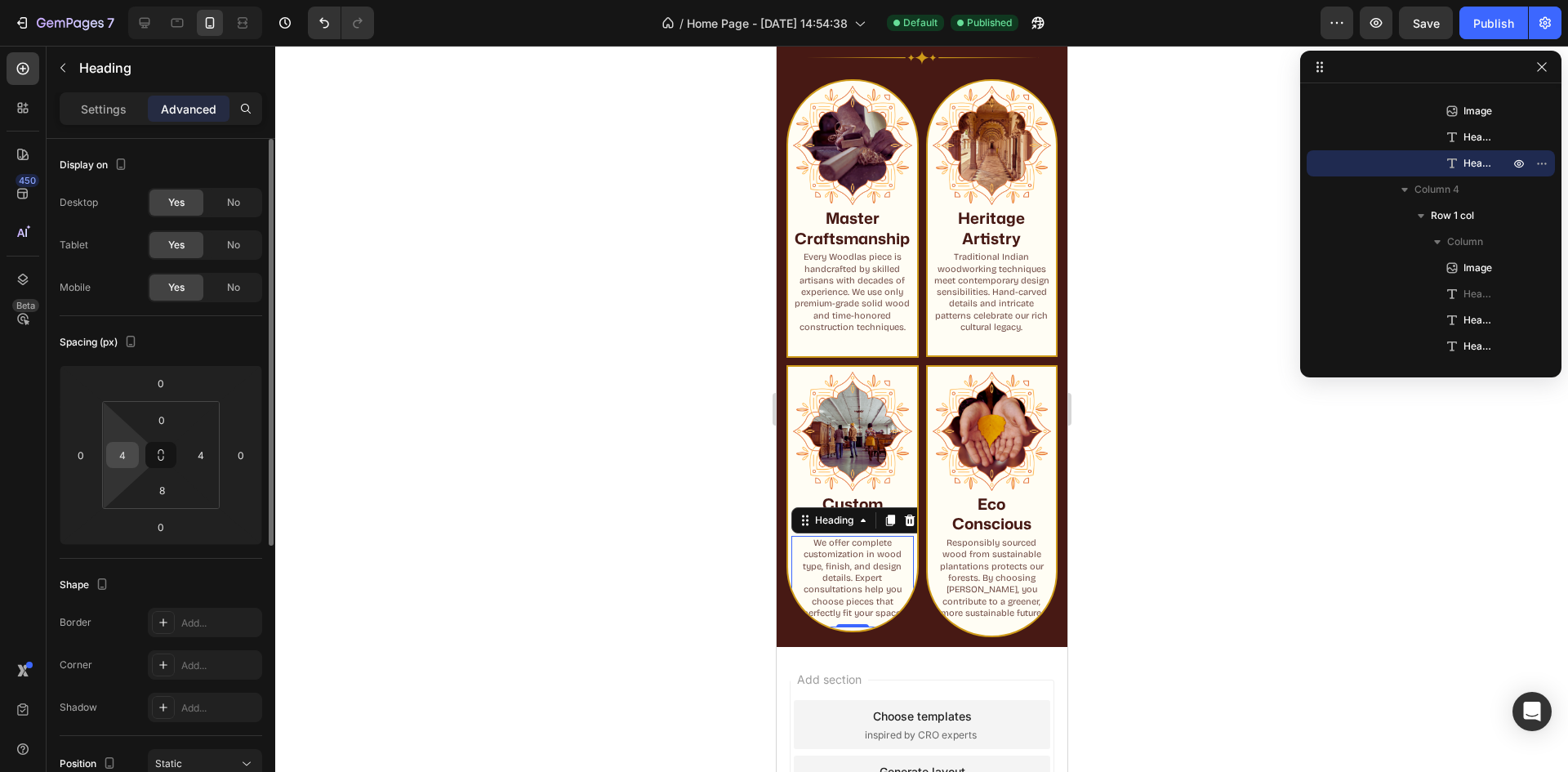
click at [132, 461] on input "4" at bounding box center [122, 455] width 25 height 25
type input "0"
click at [242, 459] on input "0" at bounding box center [241, 455] width 25 height 25
click at [197, 448] on input "4" at bounding box center [201, 455] width 25 height 25
type input "0"
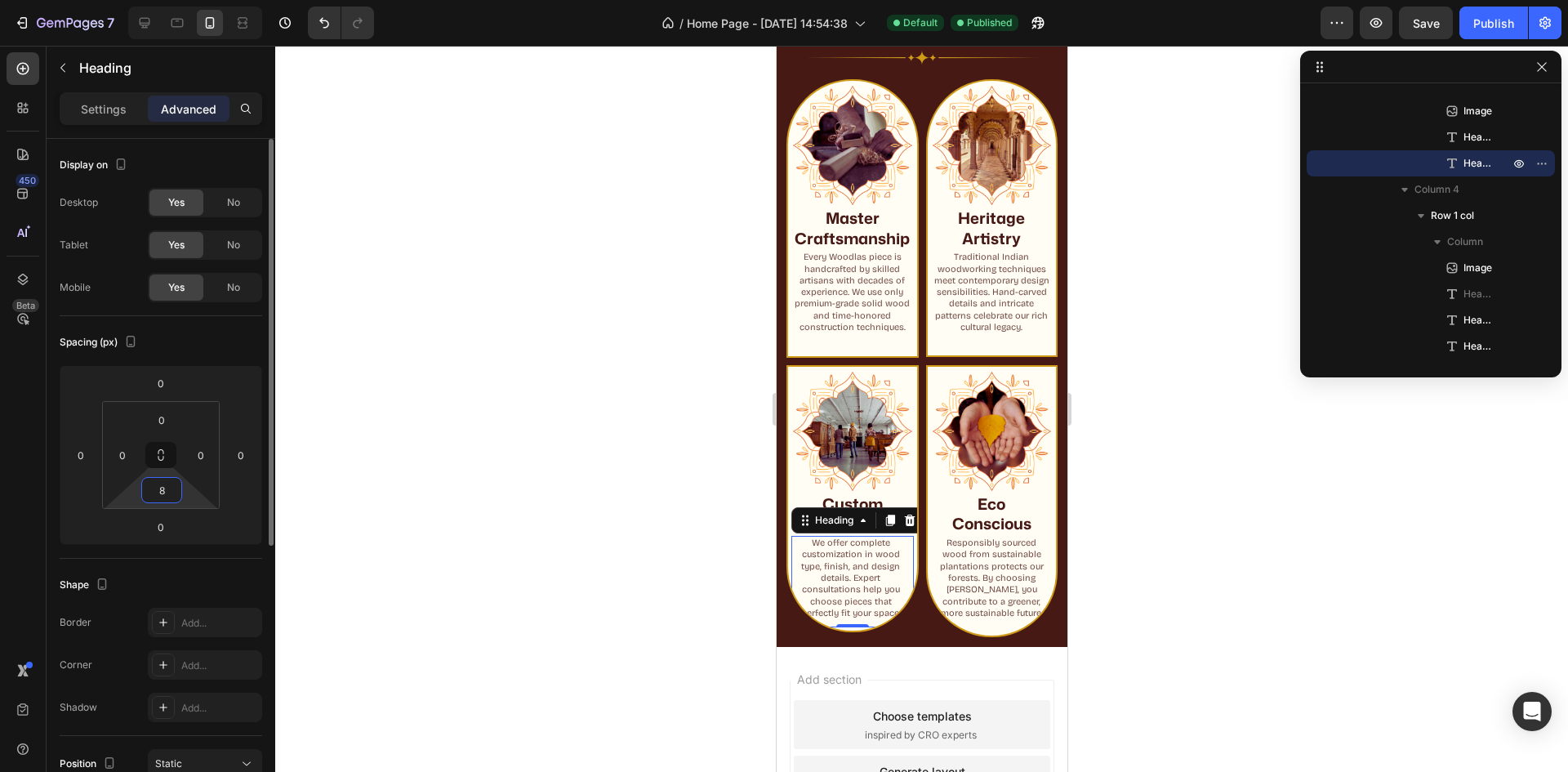
click at [176, 494] on input "8" at bounding box center [162, 491] width 33 height 25
type input "0"
click at [213, 336] on div "Spacing (px)" at bounding box center [160, 343] width 203 height 26
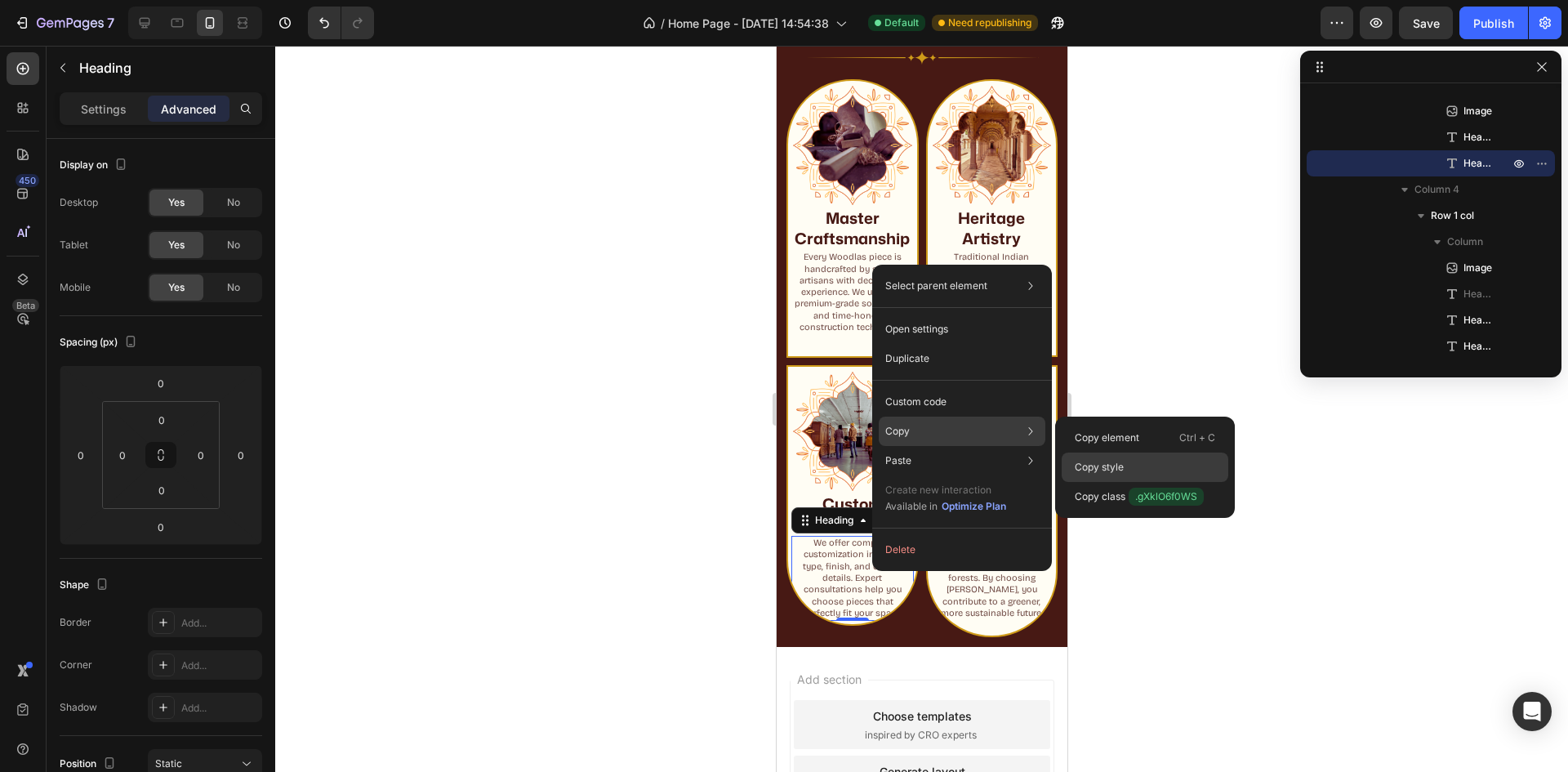
drag, startPoint x: 1123, startPoint y: 474, endPoint x: 238, endPoint y: 504, distance: 885.5
click at [1123, 474] on p "Copy style" at bounding box center [1099, 468] width 49 height 15
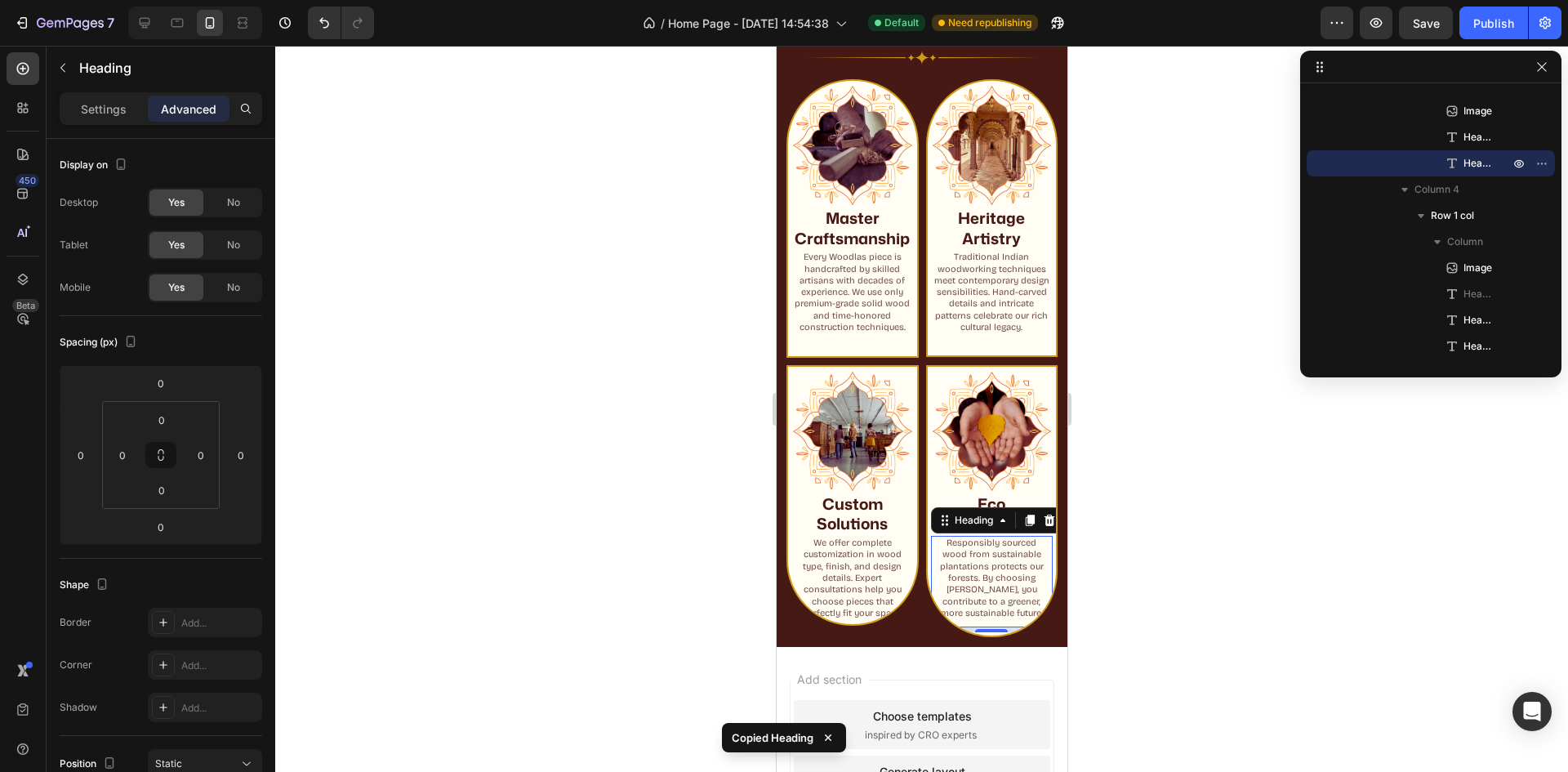
click at [983, 572] on h2 "Responsibly sourced wood from sustainable plantations protects our forests. By …" at bounding box center [992, 578] width 116 height 85
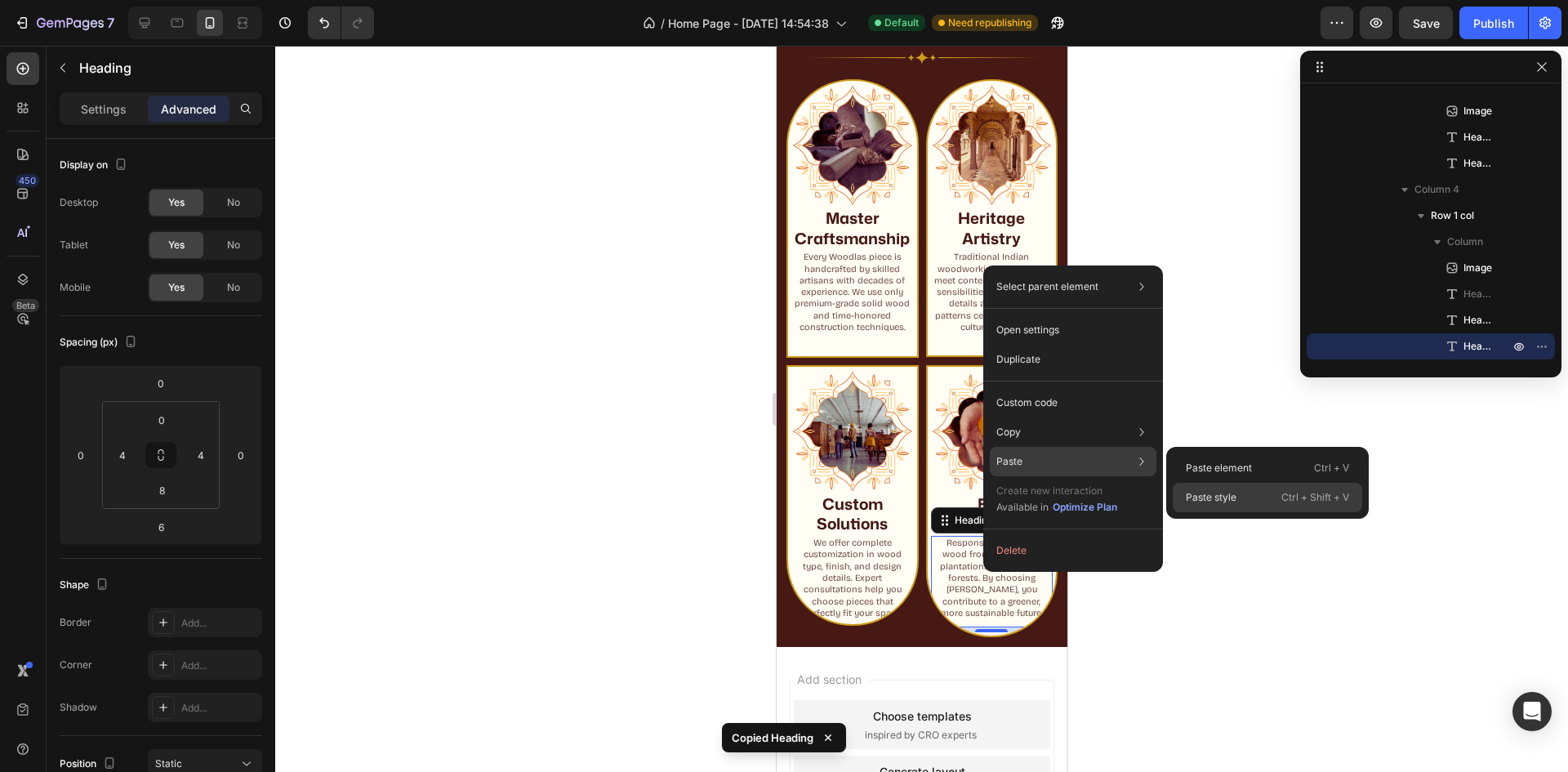
click at [1197, 491] on p "Paste style" at bounding box center [1211, 498] width 50 height 15
type input "0"
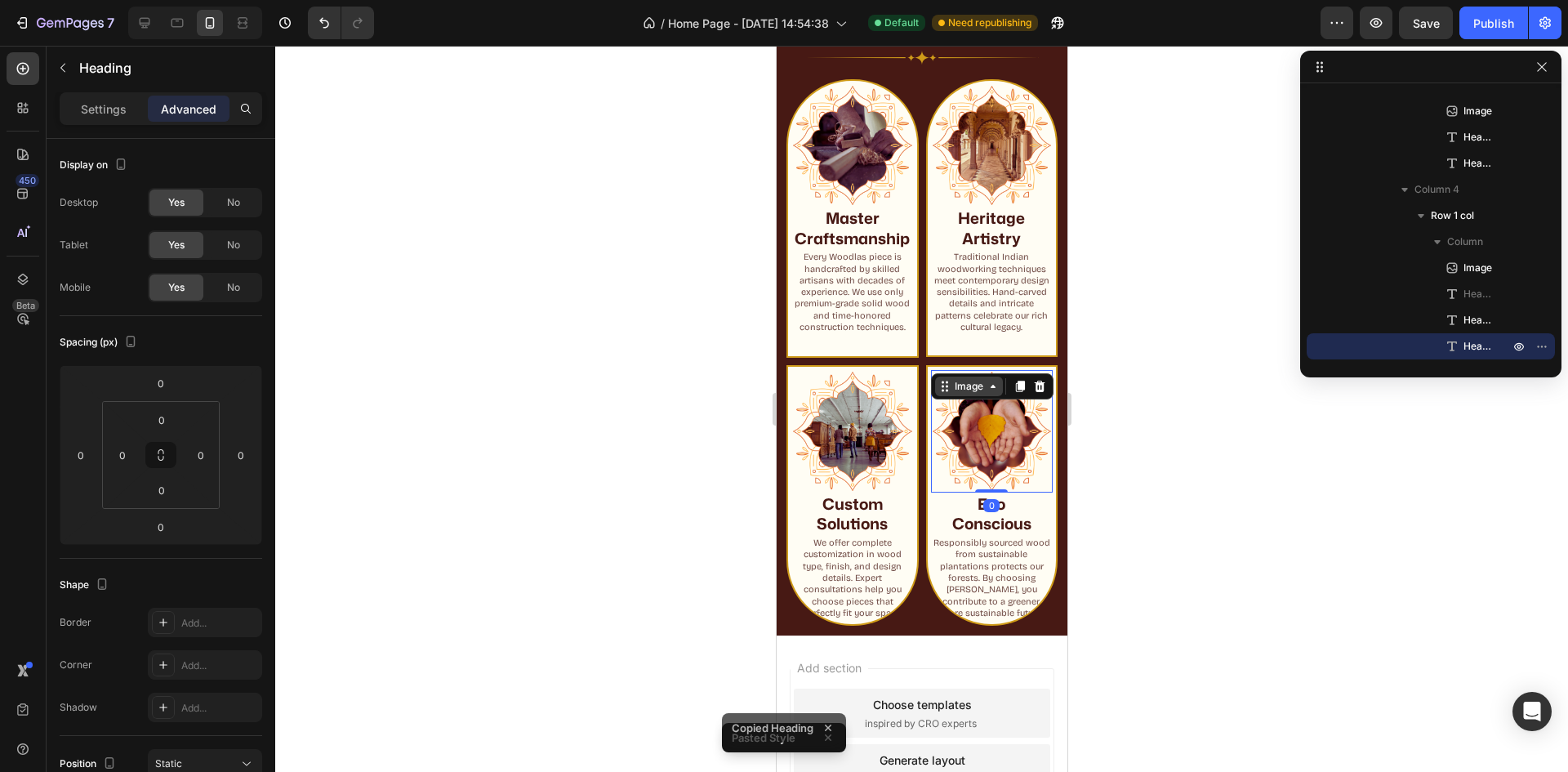
click at [937, 395] on div "Image" at bounding box center [968, 386] width 68 height 20
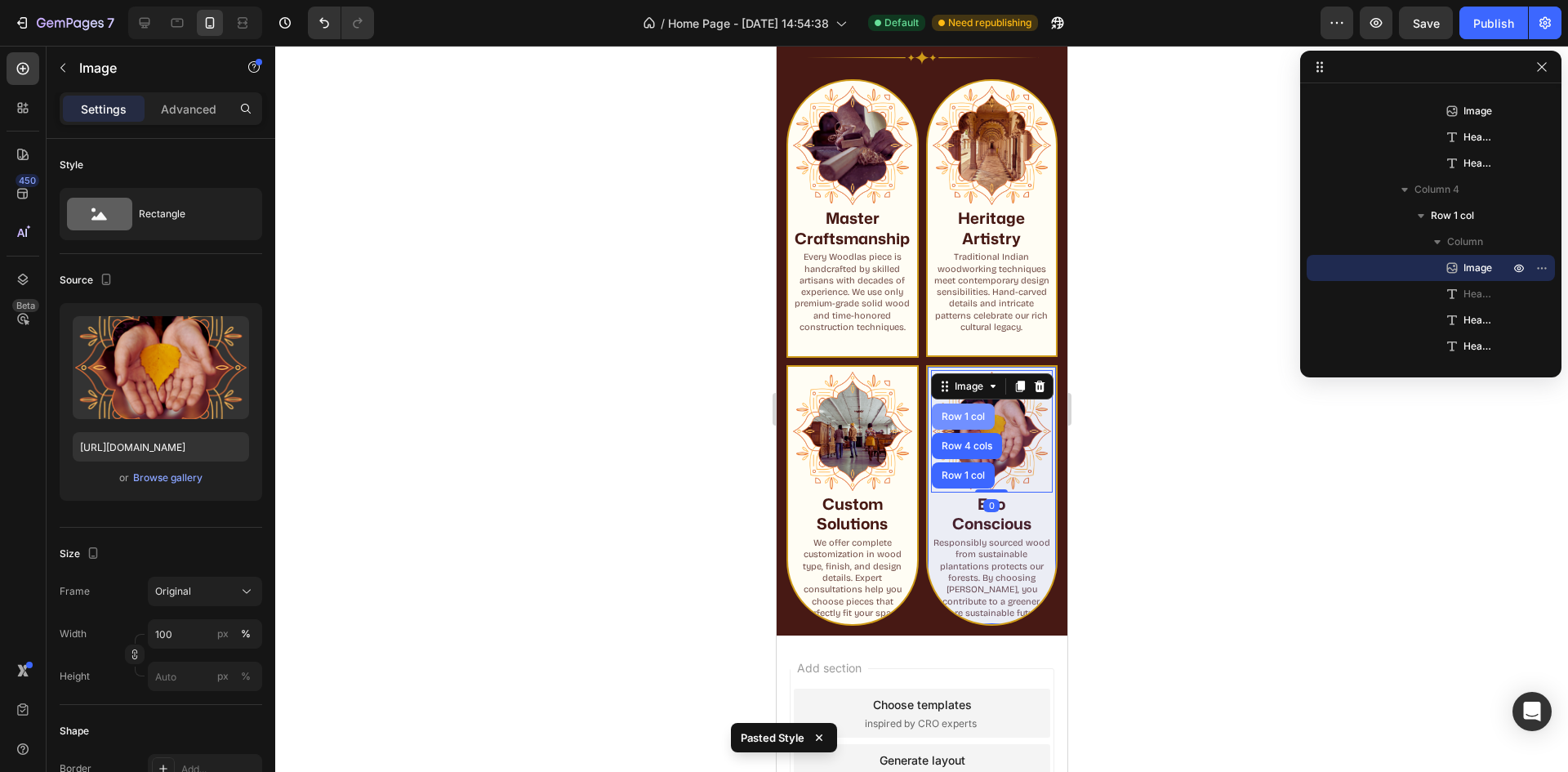
click at [954, 422] on div "Row 1 col" at bounding box center [963, 417] width 50 height 10
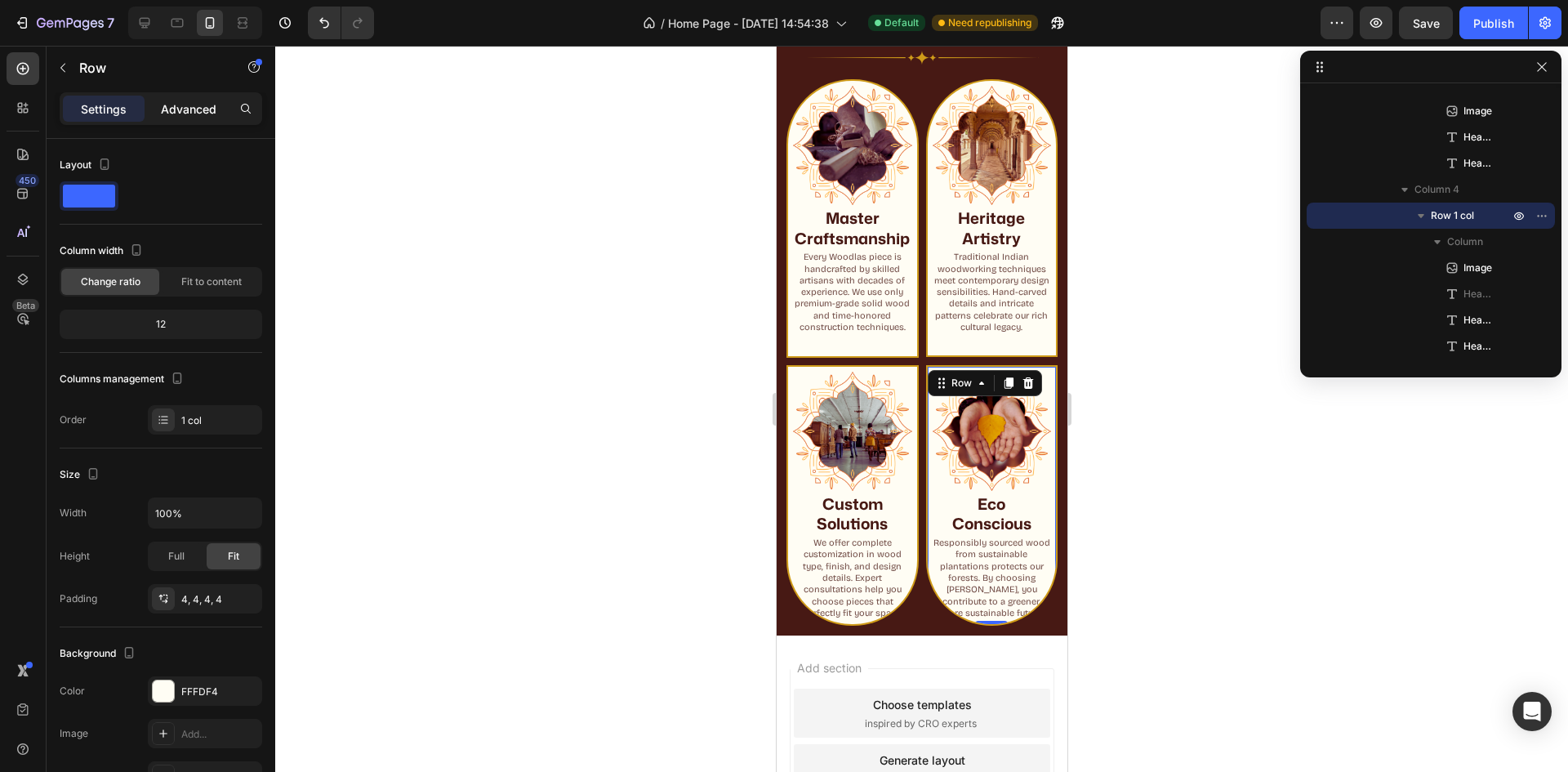
click at [181, 120] on div "Advanced" at bounding box center [189, 109] width 82 height 26
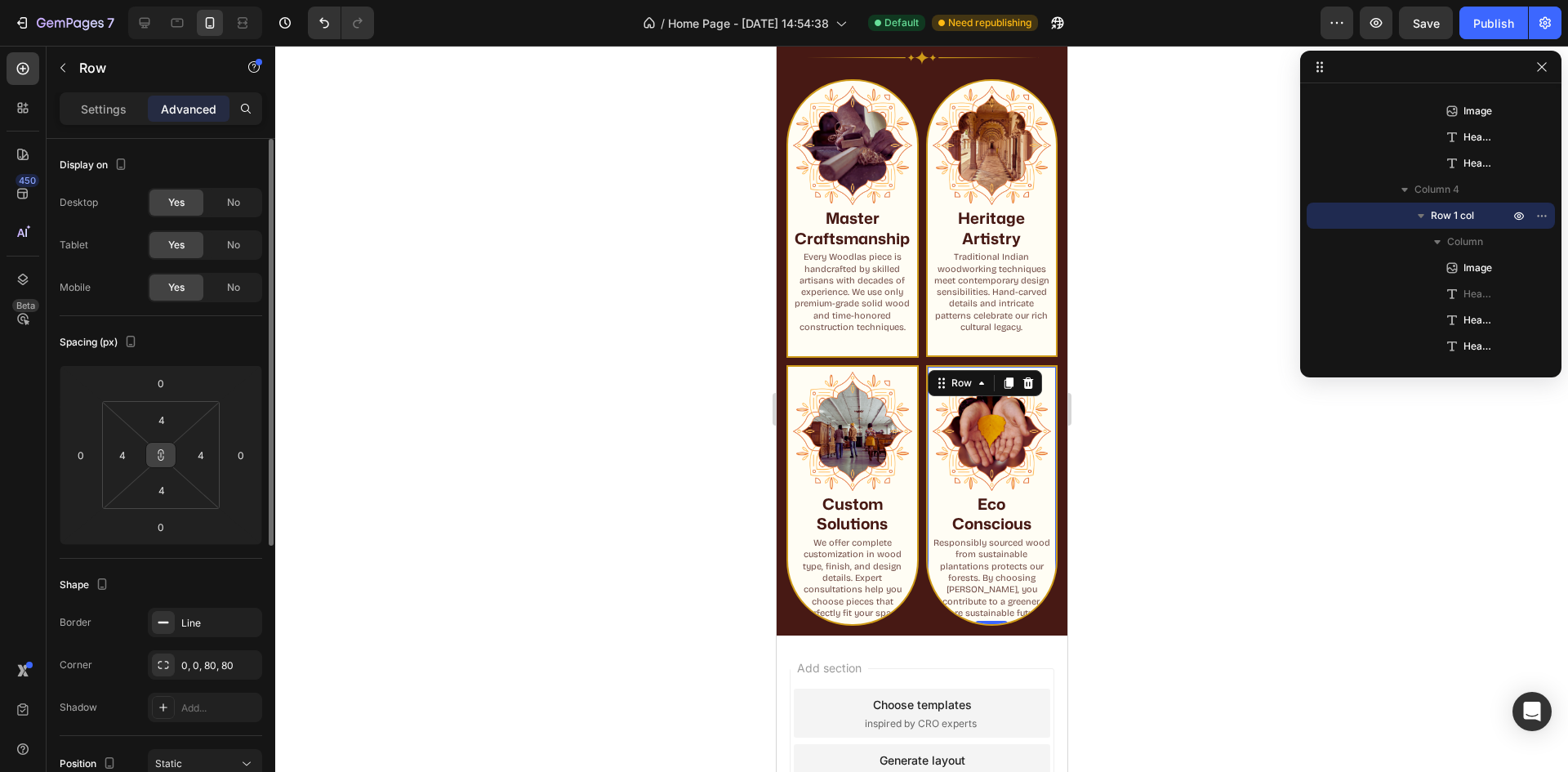
click at [164, 464] on button at bounding box center [161, 455] width 31 height 26
click at [164, 491] on input "4" at bounding box center [162, 491] width 33 height 25
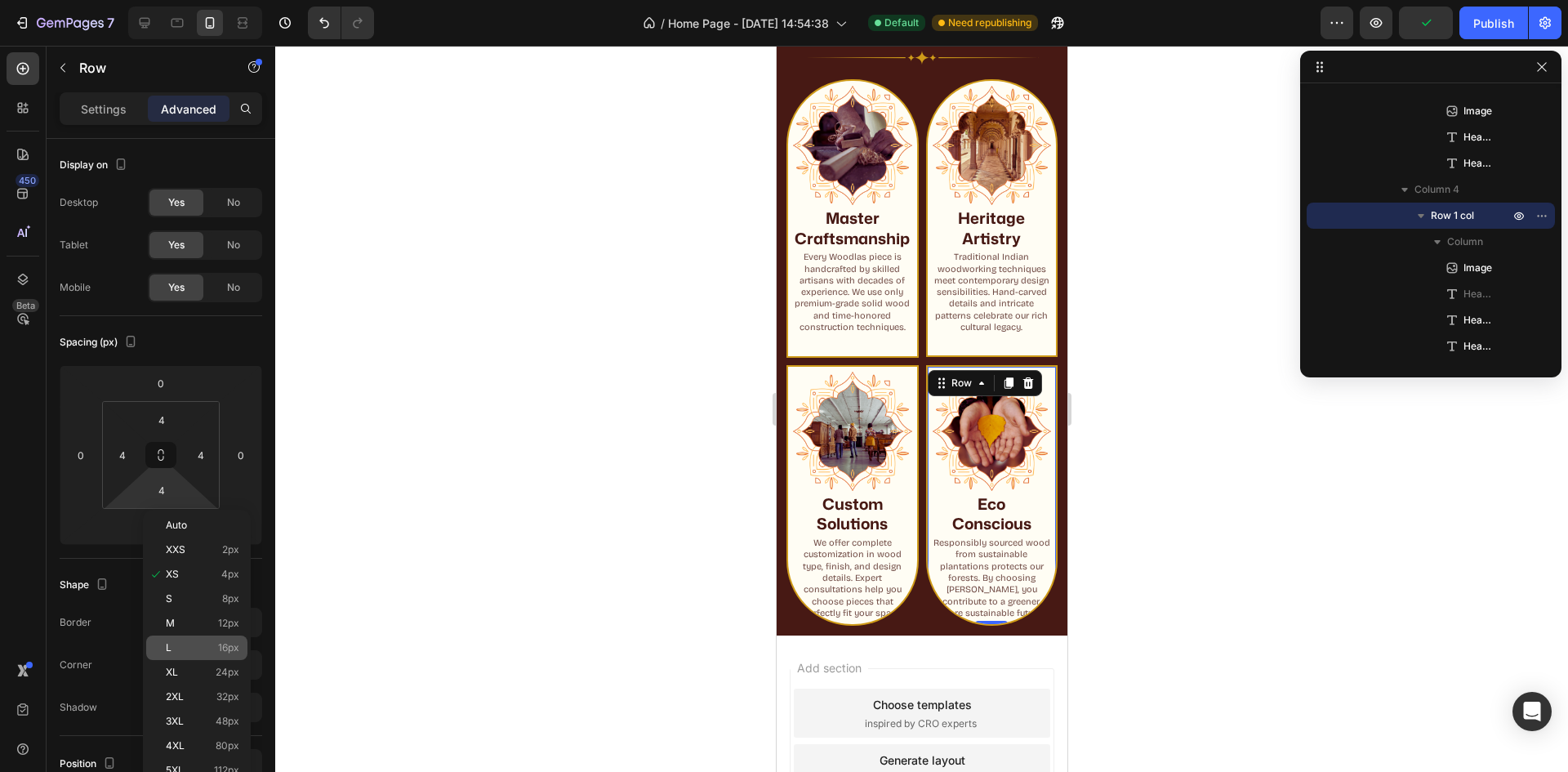
click at [203, 635] on div "L 16px" at bounding box center [197, 648] width 101 height 25
type input "16"
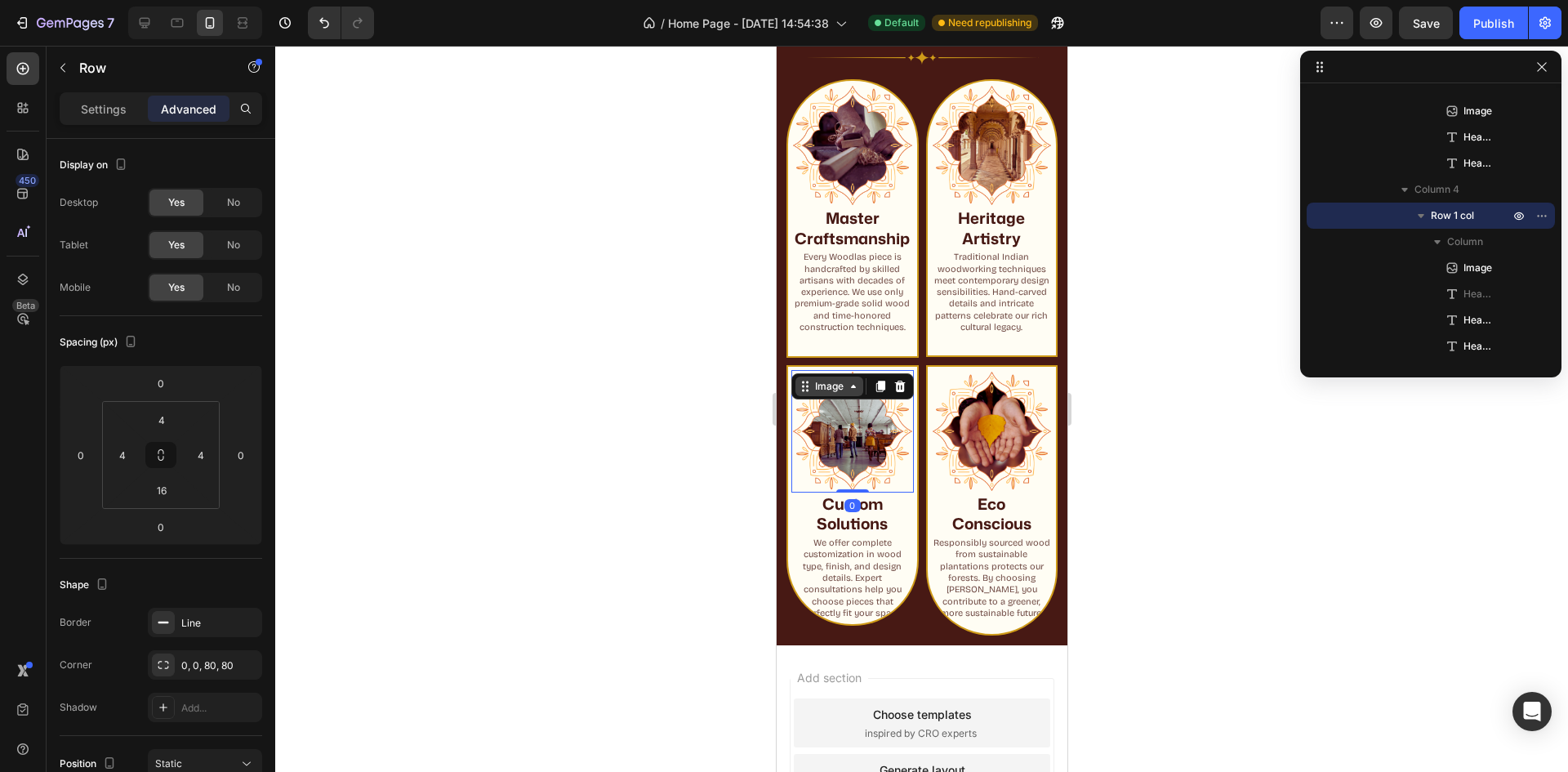
click at [803, 390] on div "Image" at bounding box center [829, 386] width 68 height 20
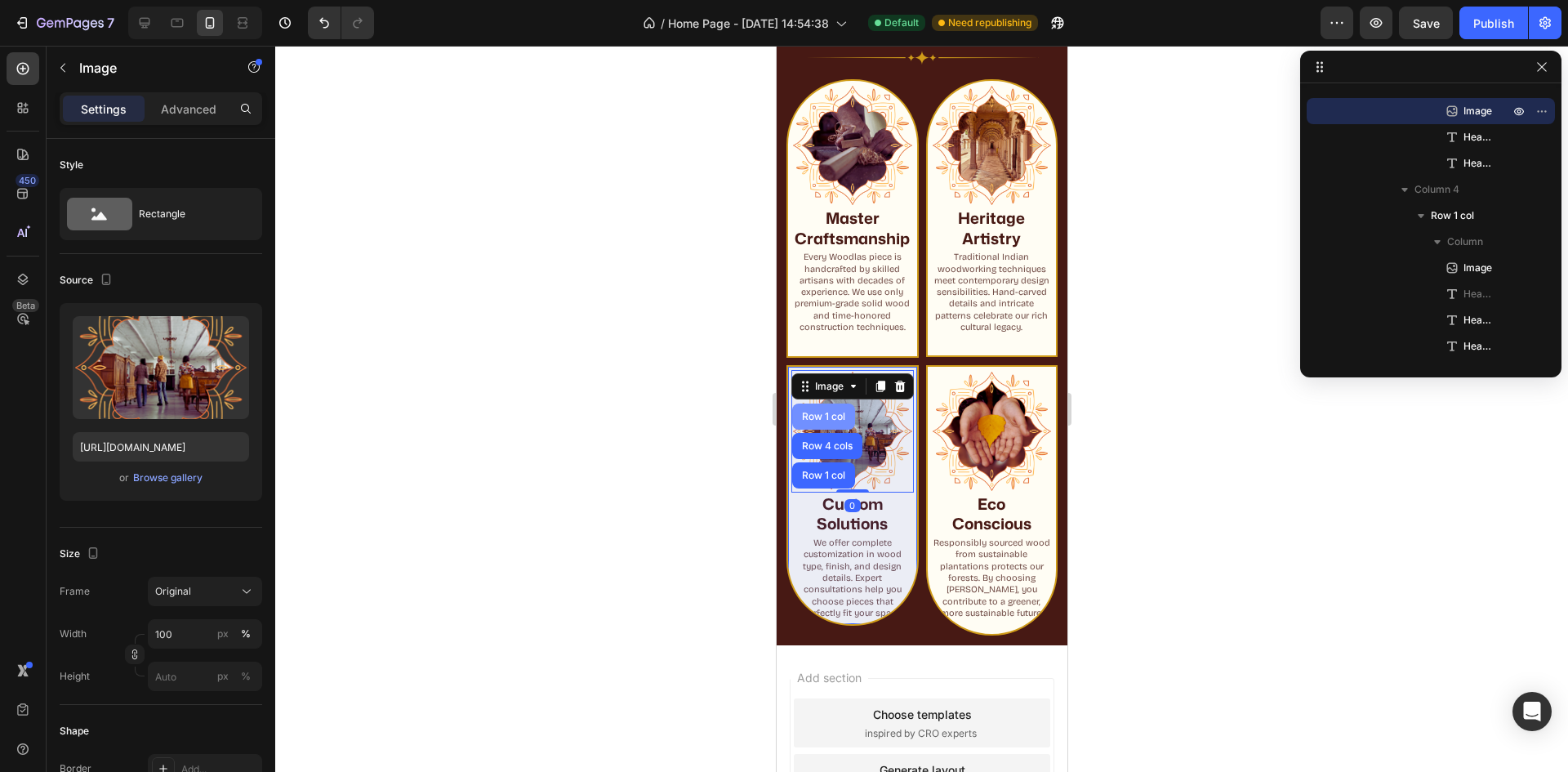
click at [815, 422] on div "Row 1 col" at bounding box center [823, 417] width 50 height 10
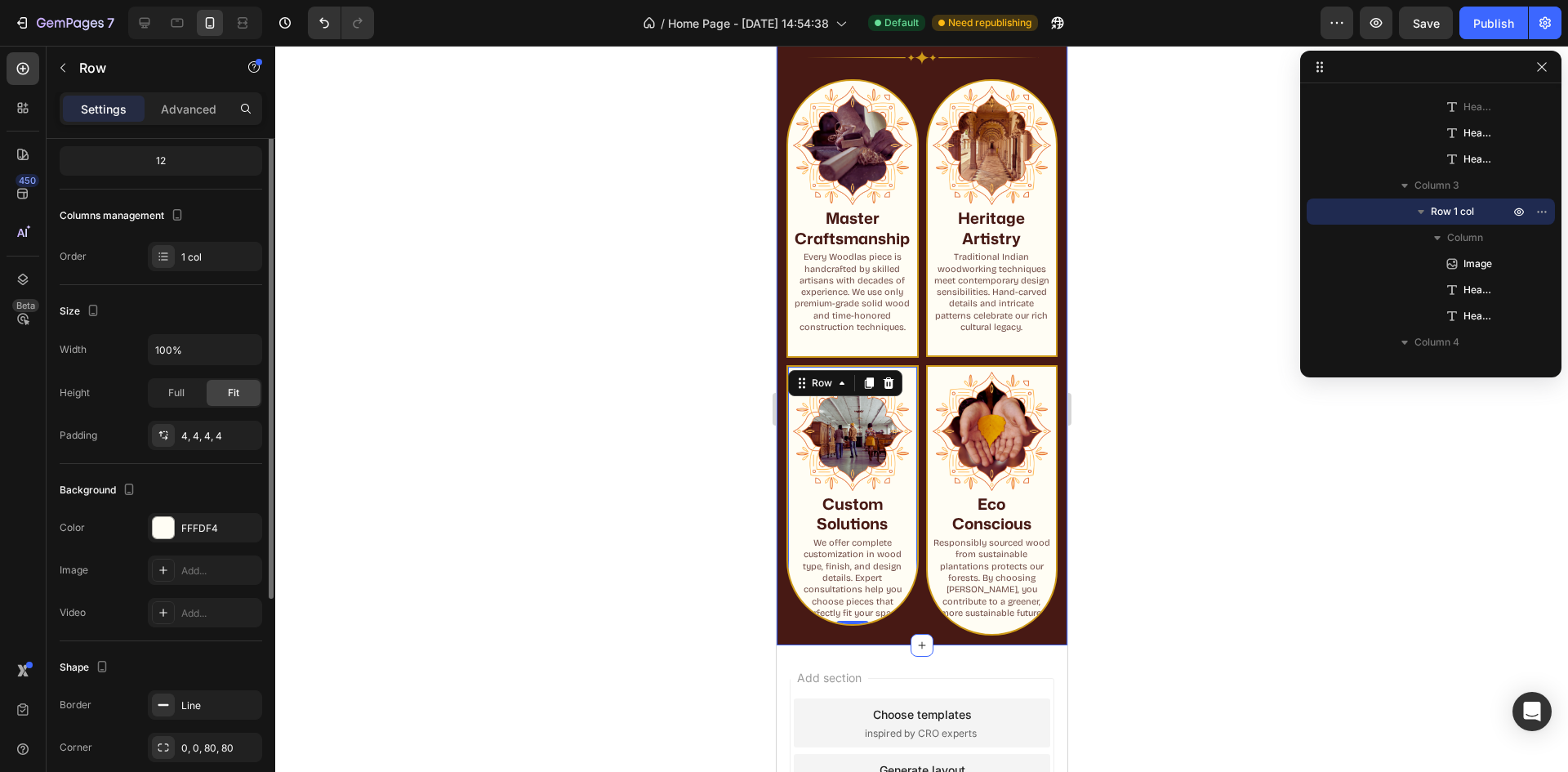
scroll to position [0, 0]
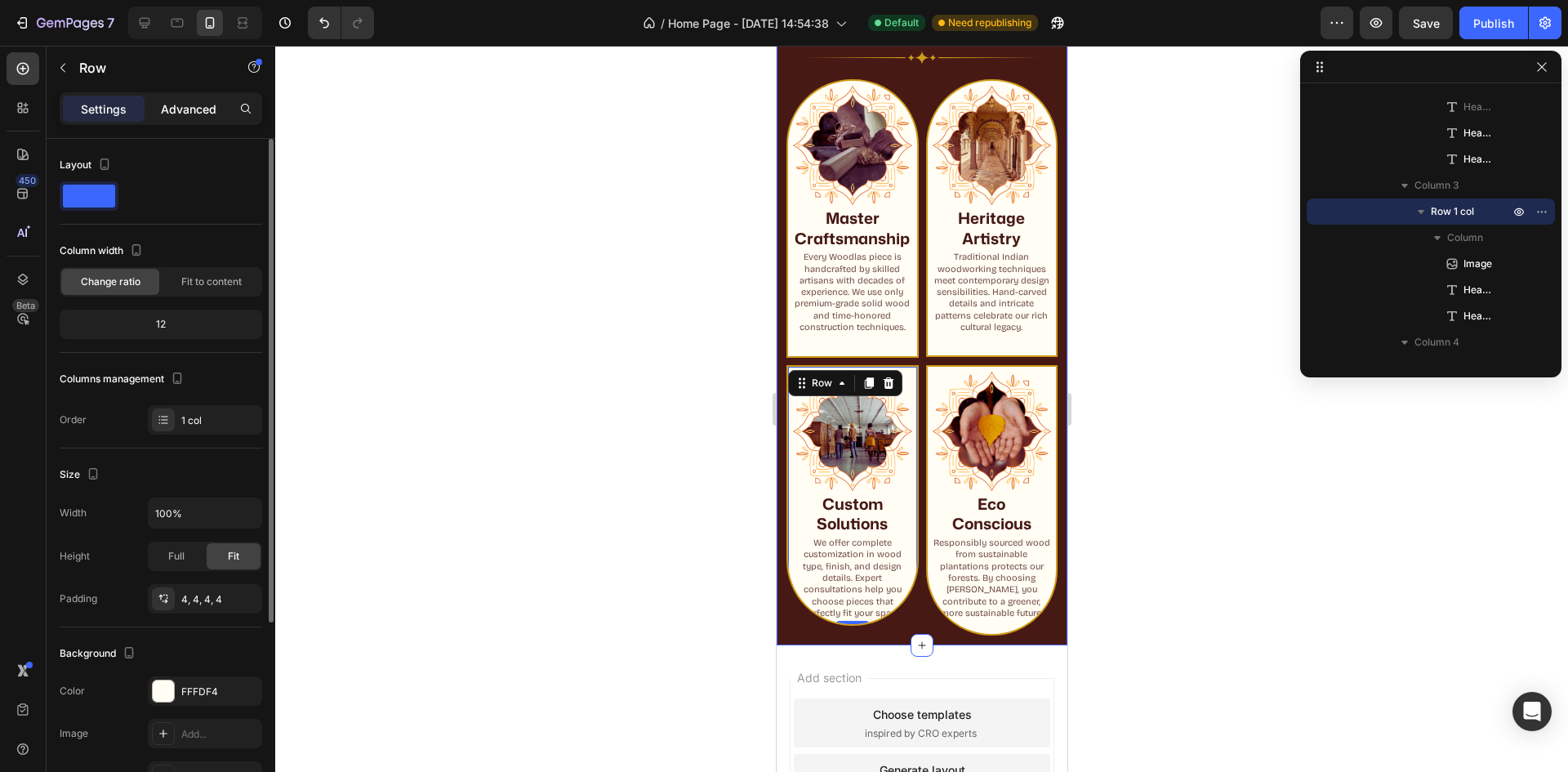
click at [184, 115] on p "Advanced" at bounding box center [189, 108] width 55 height 17
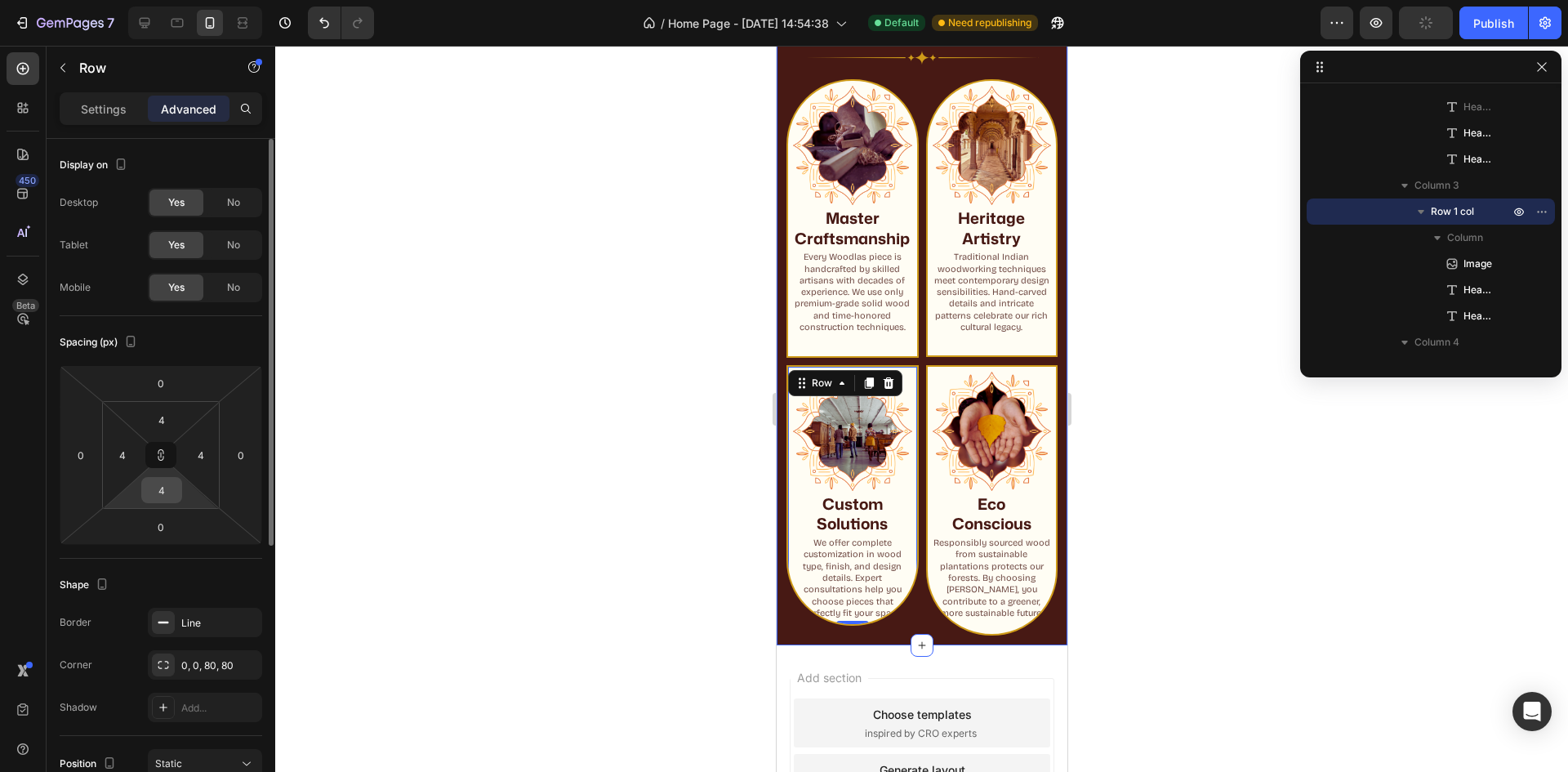
click at [164, 494] on input "4" at bounding box center [162, 491] width 33 height 25
click at [161, 459] on icon at bounding box center [161, 455] width 13 height 13
click at [163, 487] on input "4" at bounding box center [162, 491] width 33 height 25
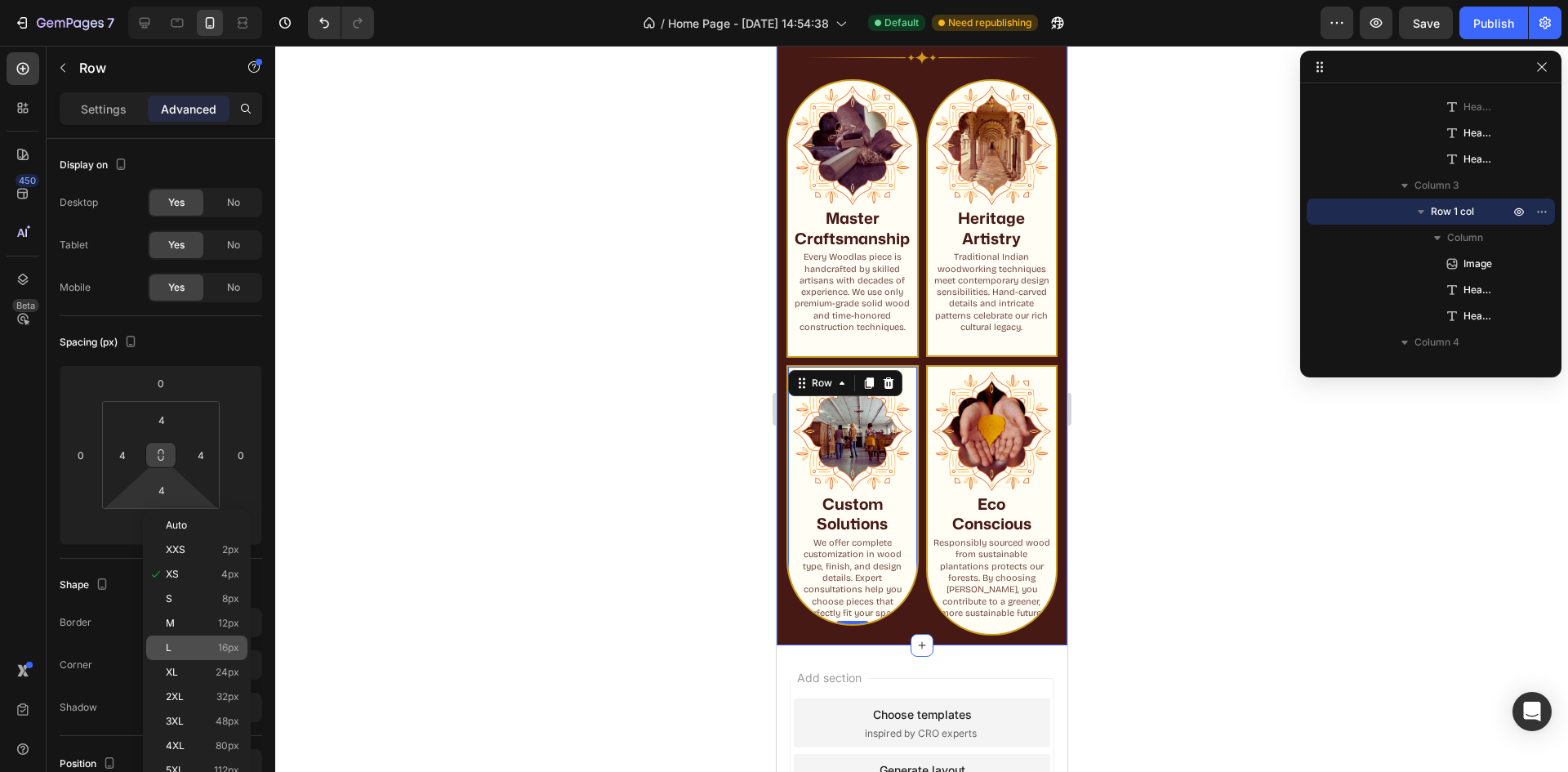
click at [187, 657] on div "L 16px" at bounding box center [197, 648] width 101 height 25
type input "16"
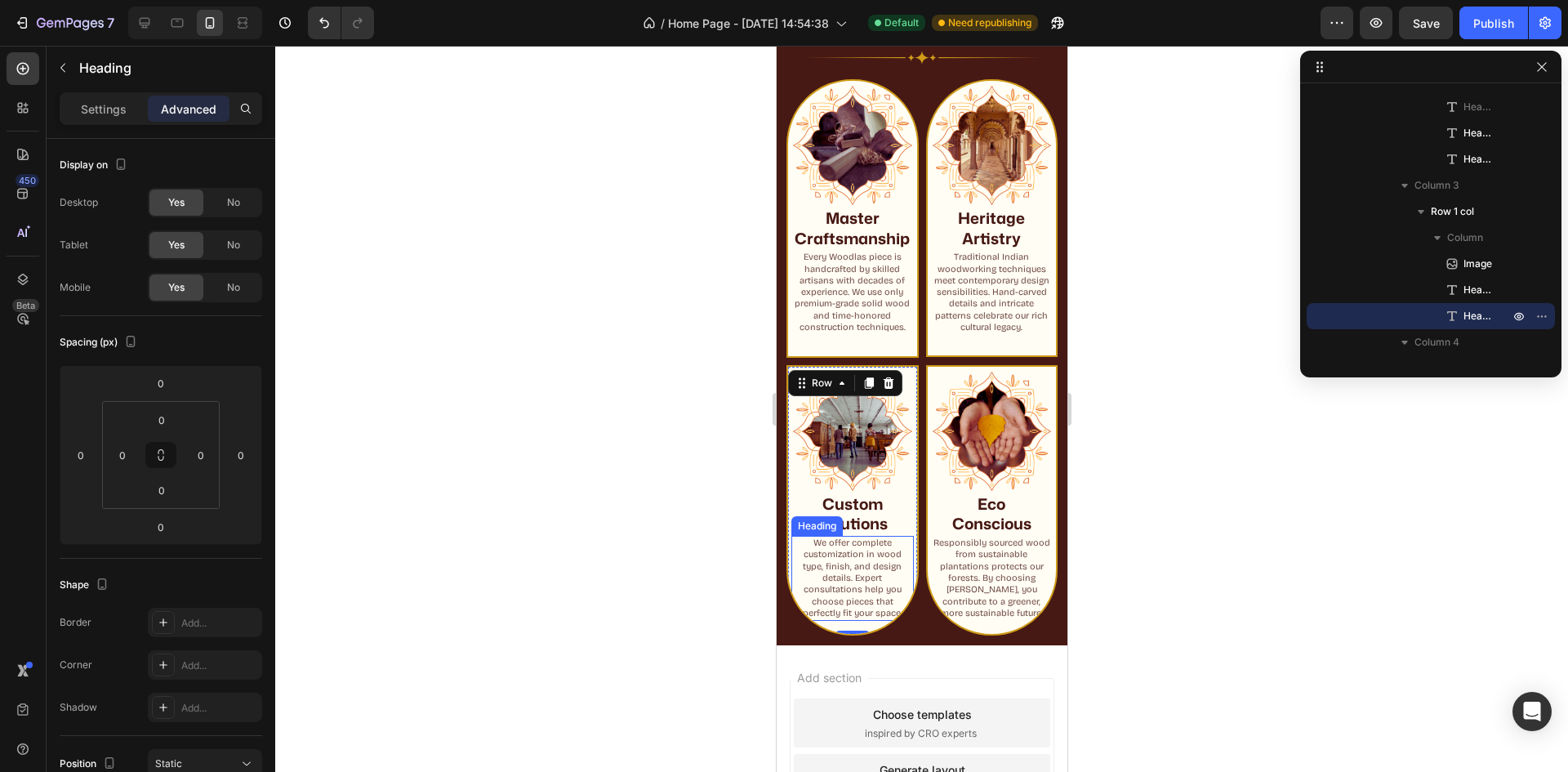
click at [850, 620] on p "We offer complete customization in wood type, finish, and design details. Exper…" at bounding box center [852, 578] width 119 height 82
click at [845, 620] on p "We offer complete customization in wood type, finish, and design details. Exper…" at bounding box center [852, 578] width 119 height 82
click at [851, 620] on p "We offer complete customization in wood type, finish, and design details. Exper…" at bounding box center [852, 578] width 119 height 82
click at [871, 620] on p "We offer complete customization in wood type, finish, and design details. Exper…" at bounding box center [852, 578] width 119 height 82
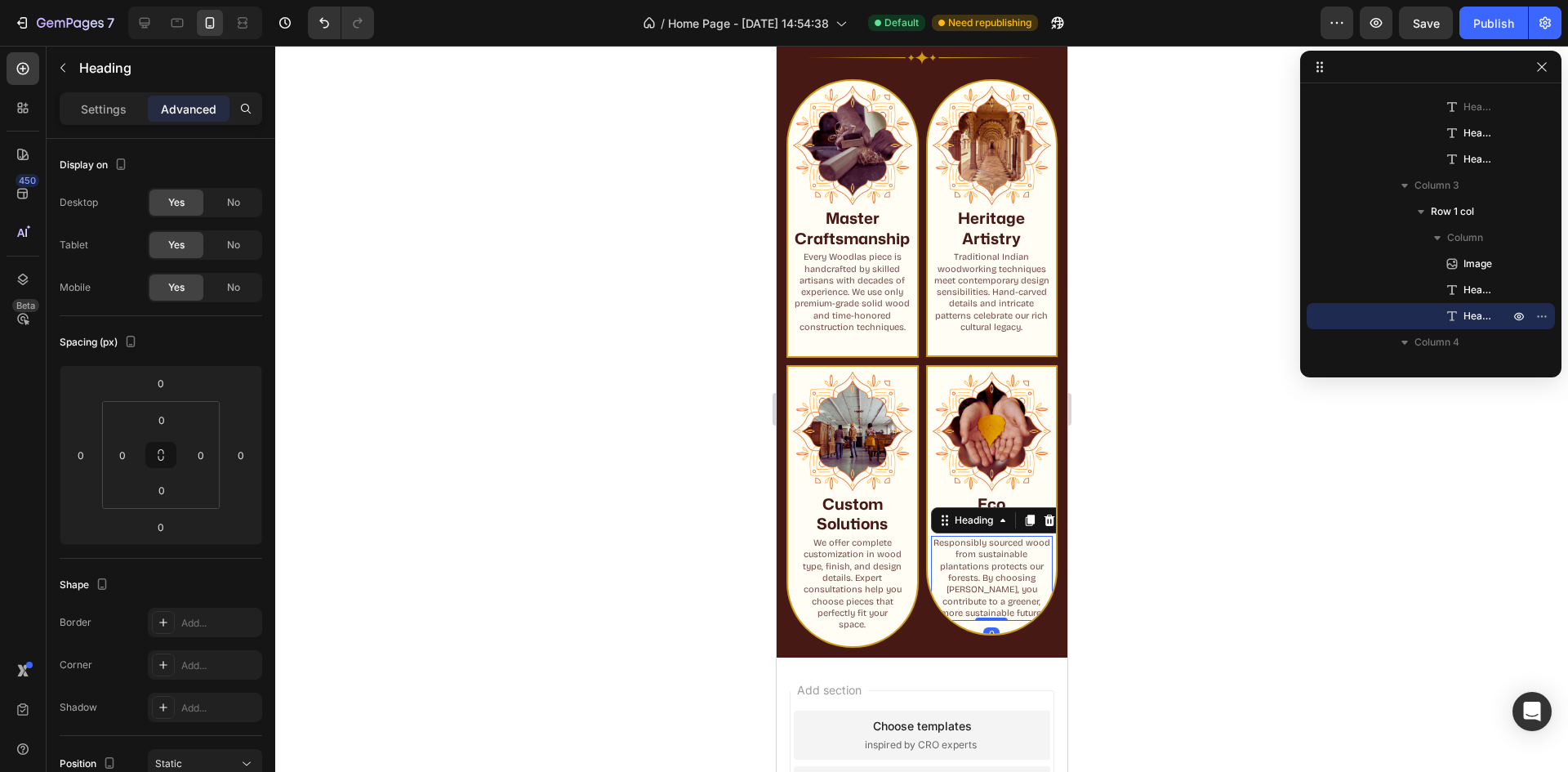
scroll to position [724, 0]
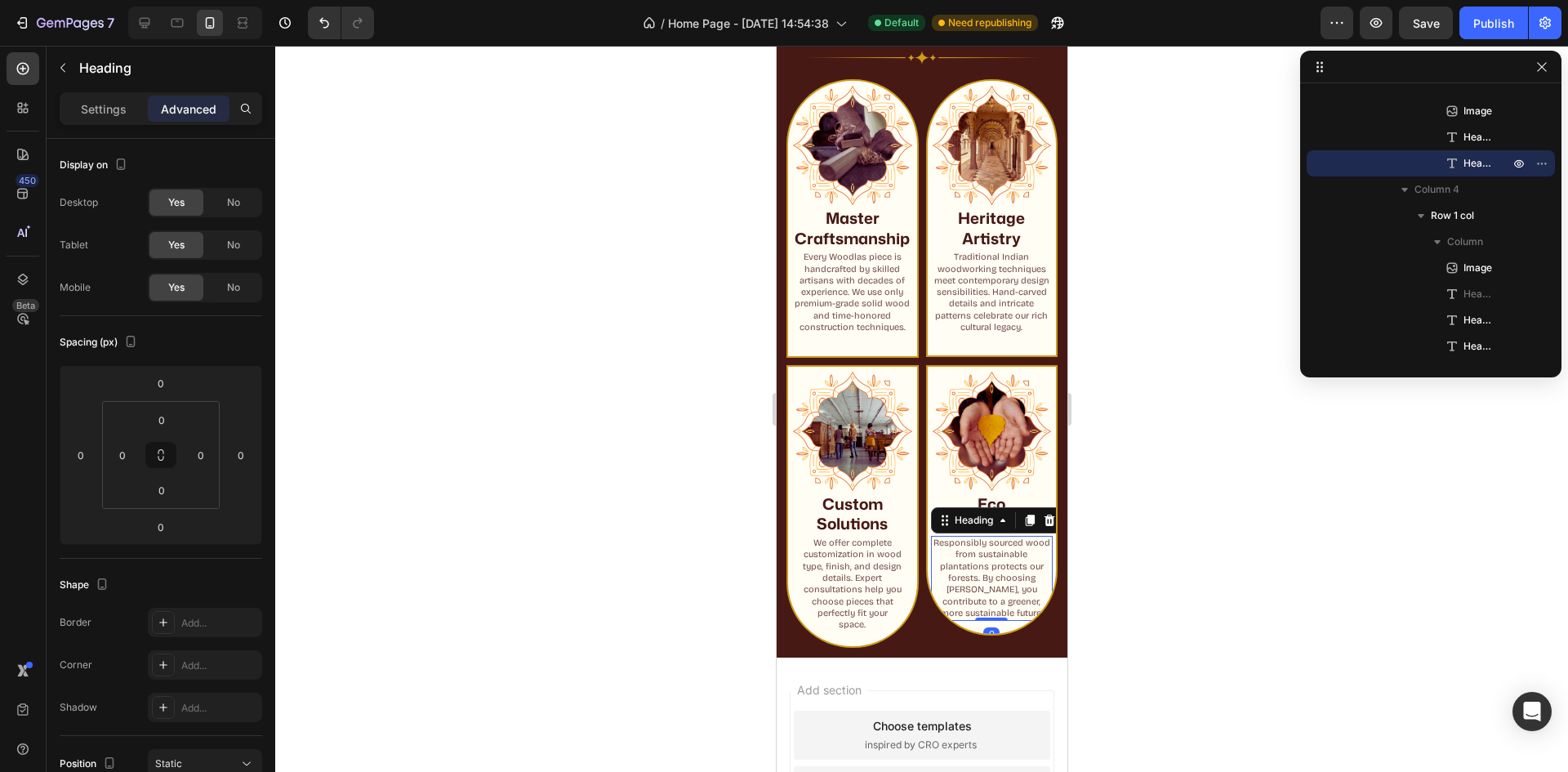
click at [998, 611] on h2 "Responsibly sourced wood from sustainable plantations protects our forests. By …" at bounding box center [992, 578] width 122 height 85
click at [992, 621] on h2 "Responsibly sourced wood from sustainable plantations protects our forests. By …" at bounding box center [992, 578] width 122 height 85
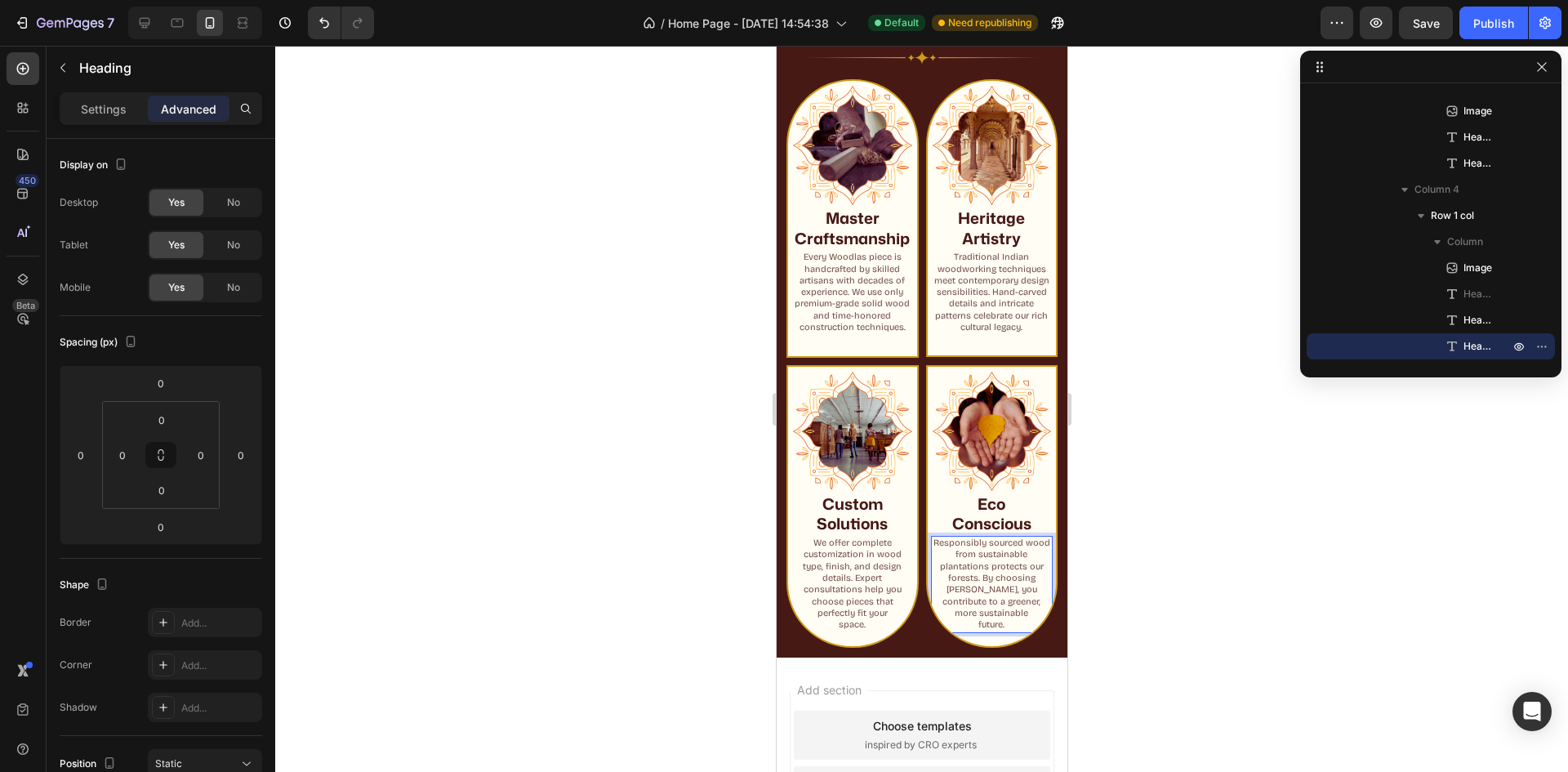
click at [1207, 578] on div at bounding box center [921, 409] width 1293 height 726
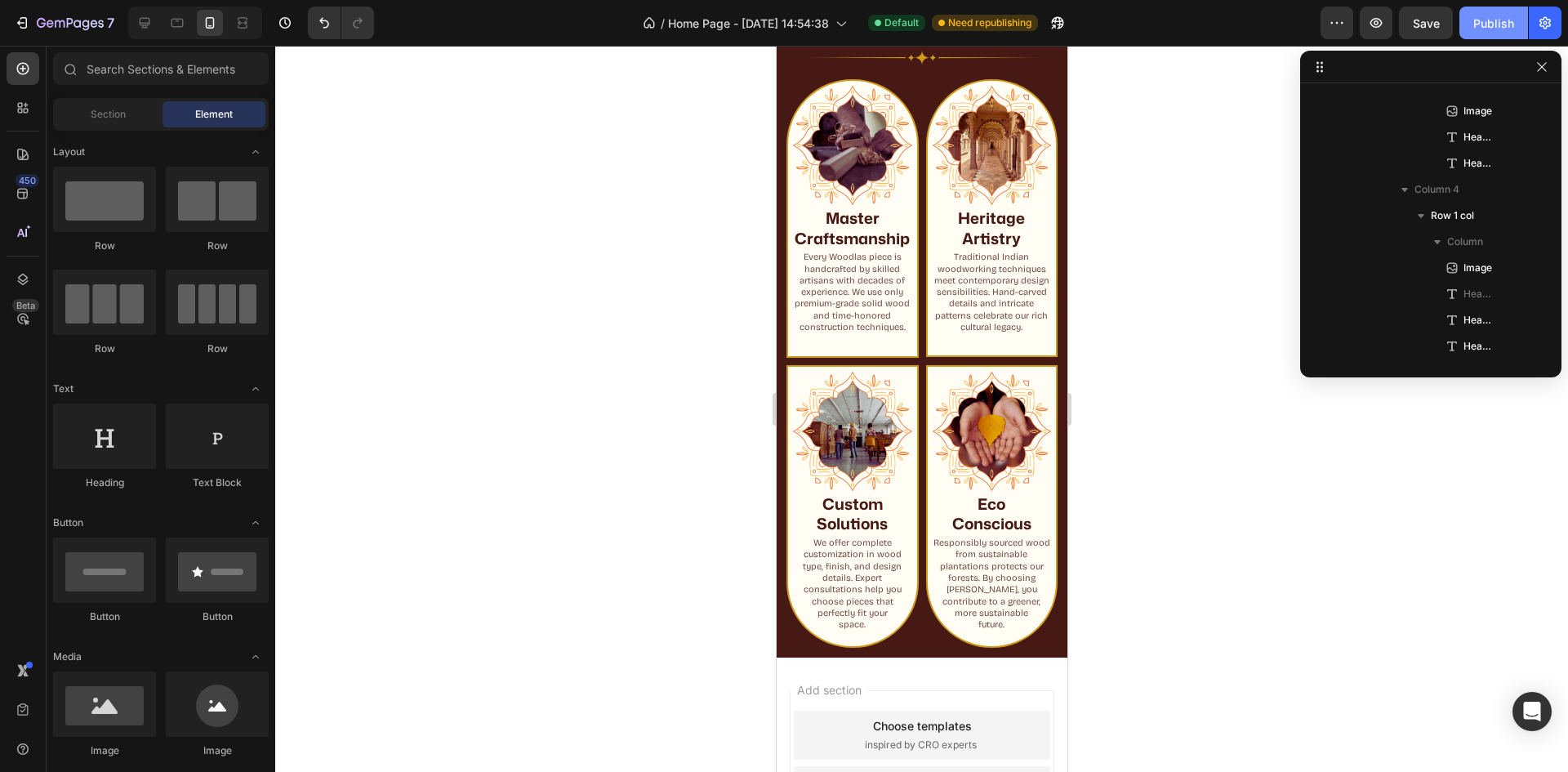
click at [1505, 27] on div "Publish" at bounding box center [1494, 23] width 41 height 17
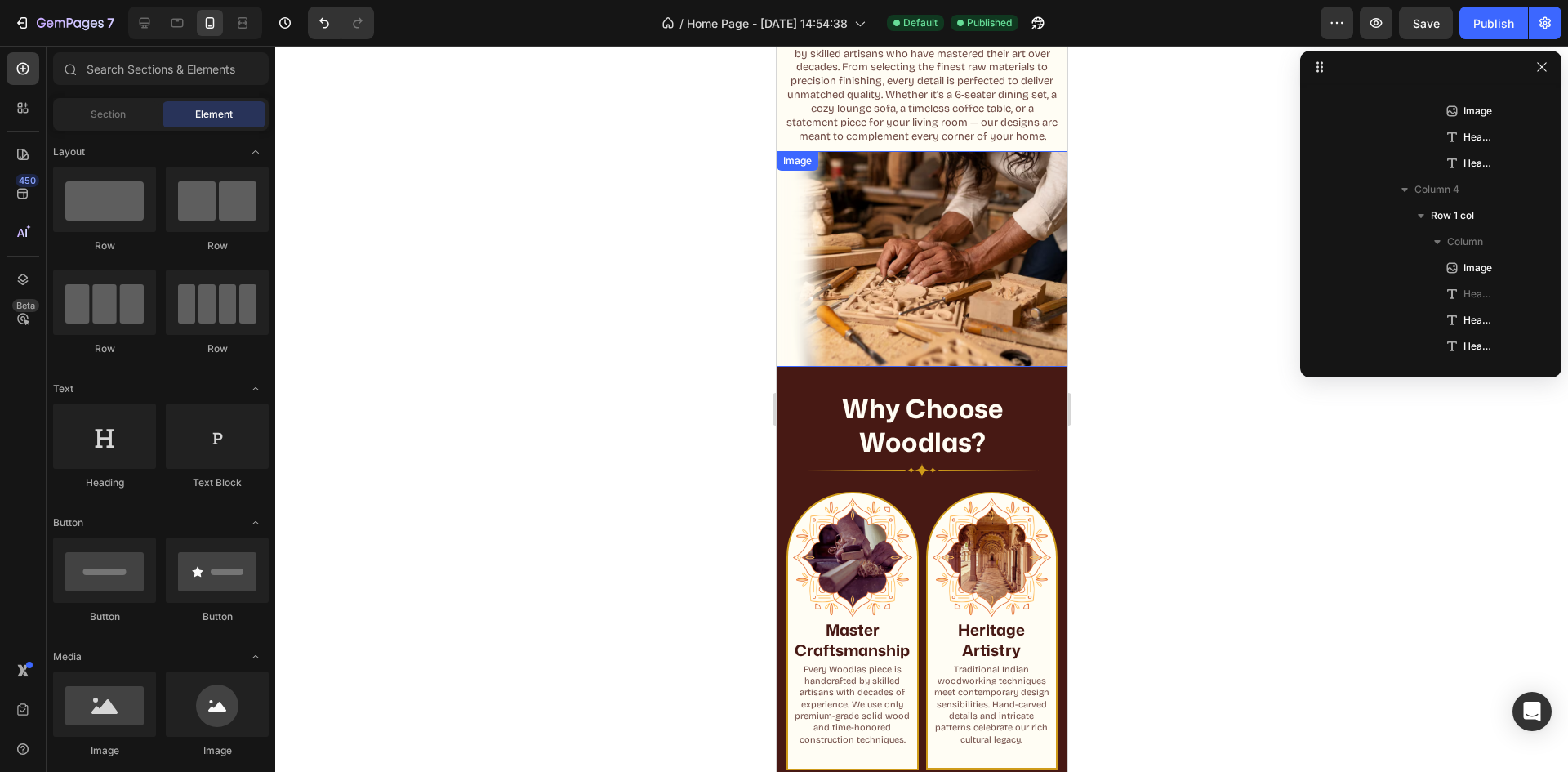
scroll to position [841, 0]
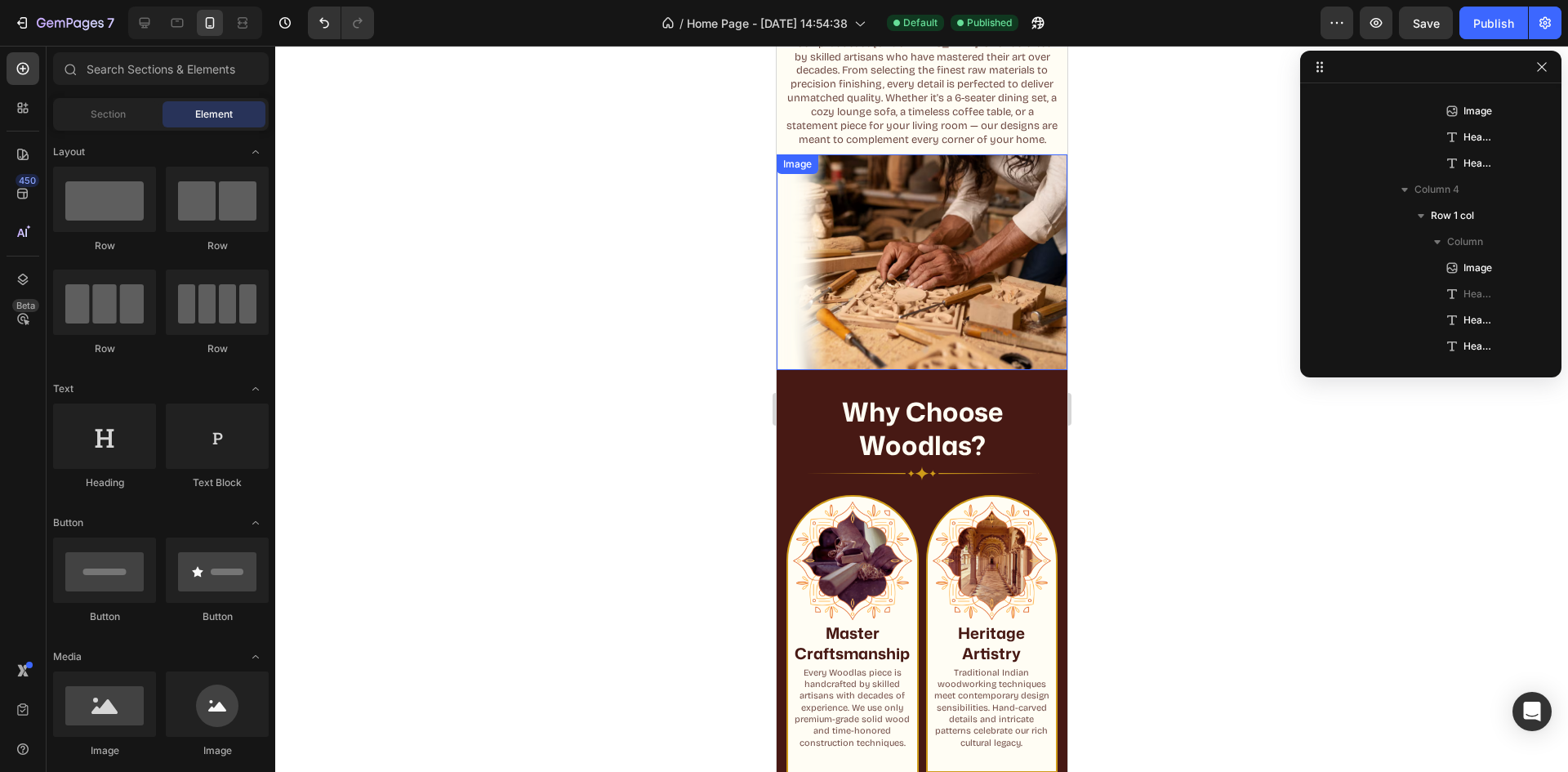
click at [959, 274] on img at bounding box center [921, 262] width 291 height 216
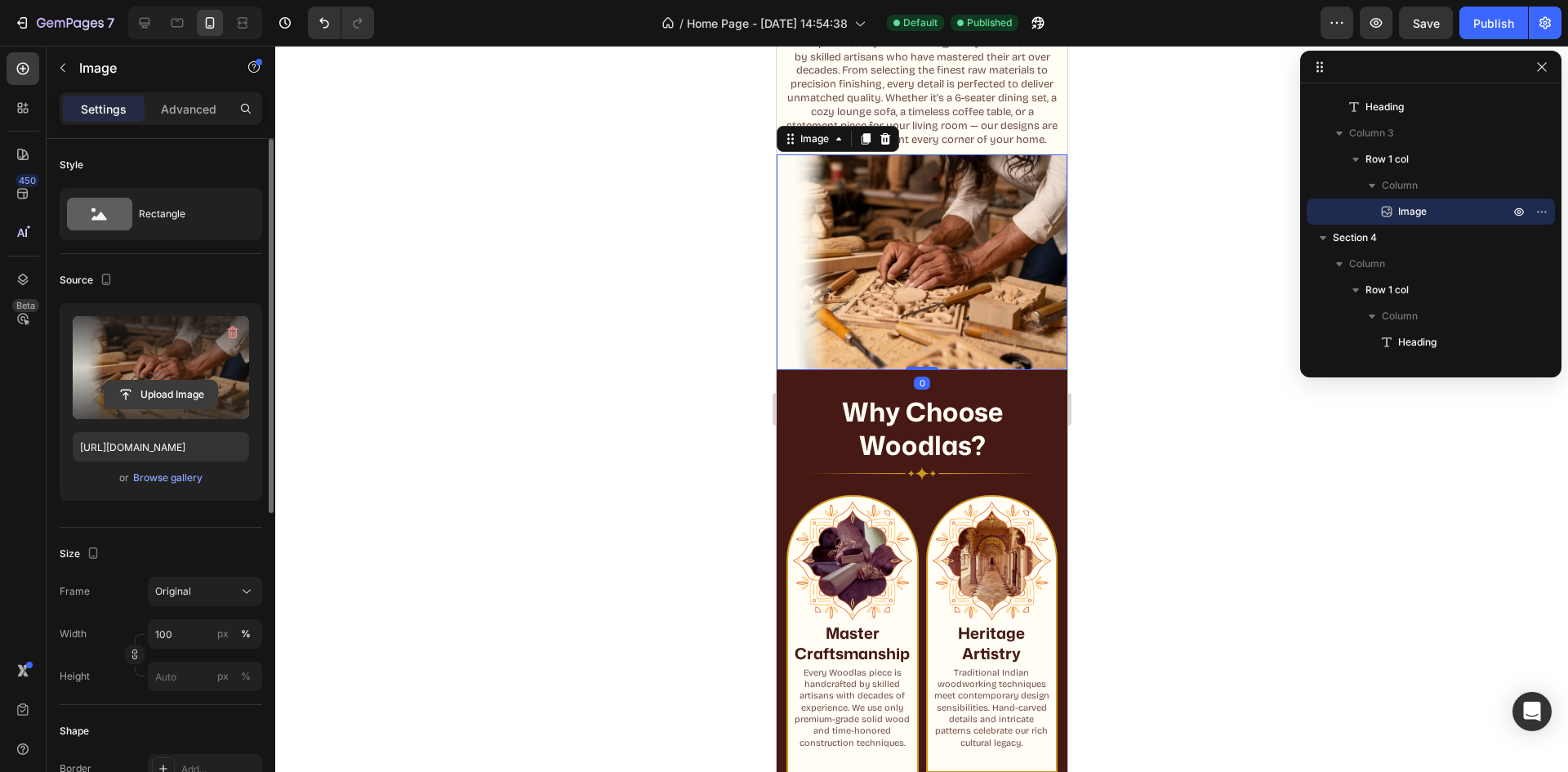
click at [171, 402] on input "file" at bounding box center [160, 395] width 112 height 28
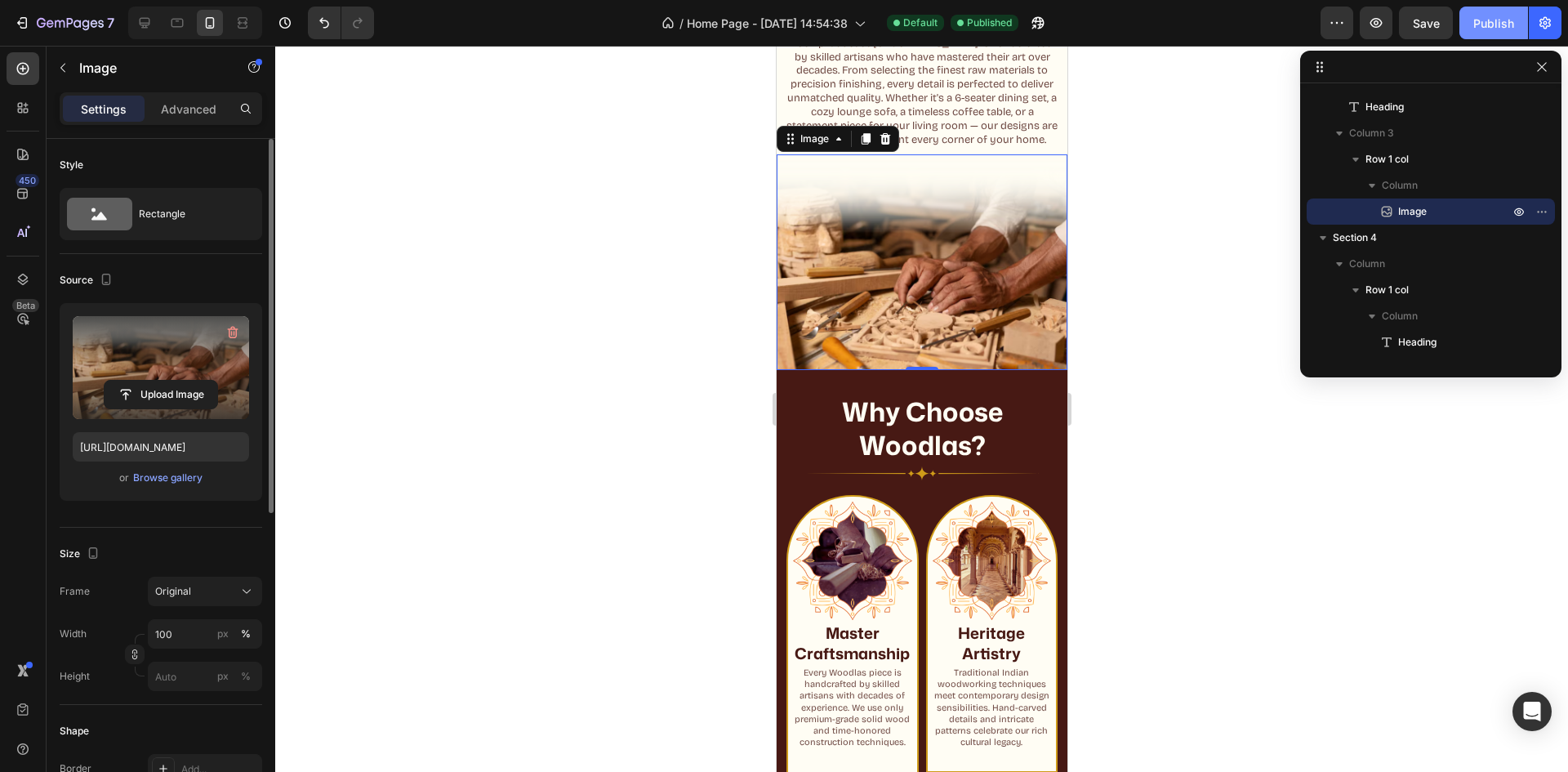
click at [1484, 22] on div "Publish" at bounding box center [1494, 23] width 41 height 17
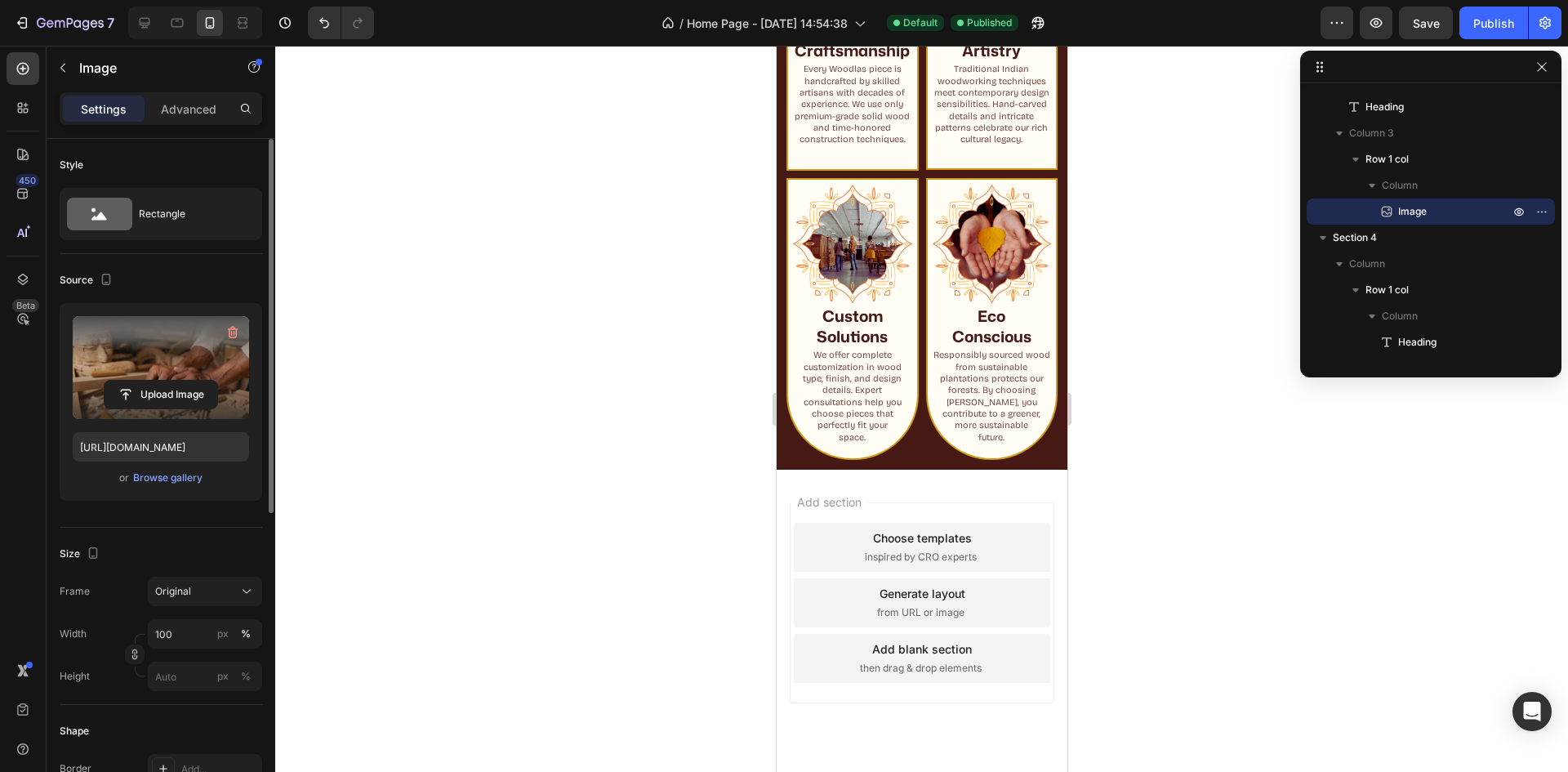
scroll to position [1494, 0]
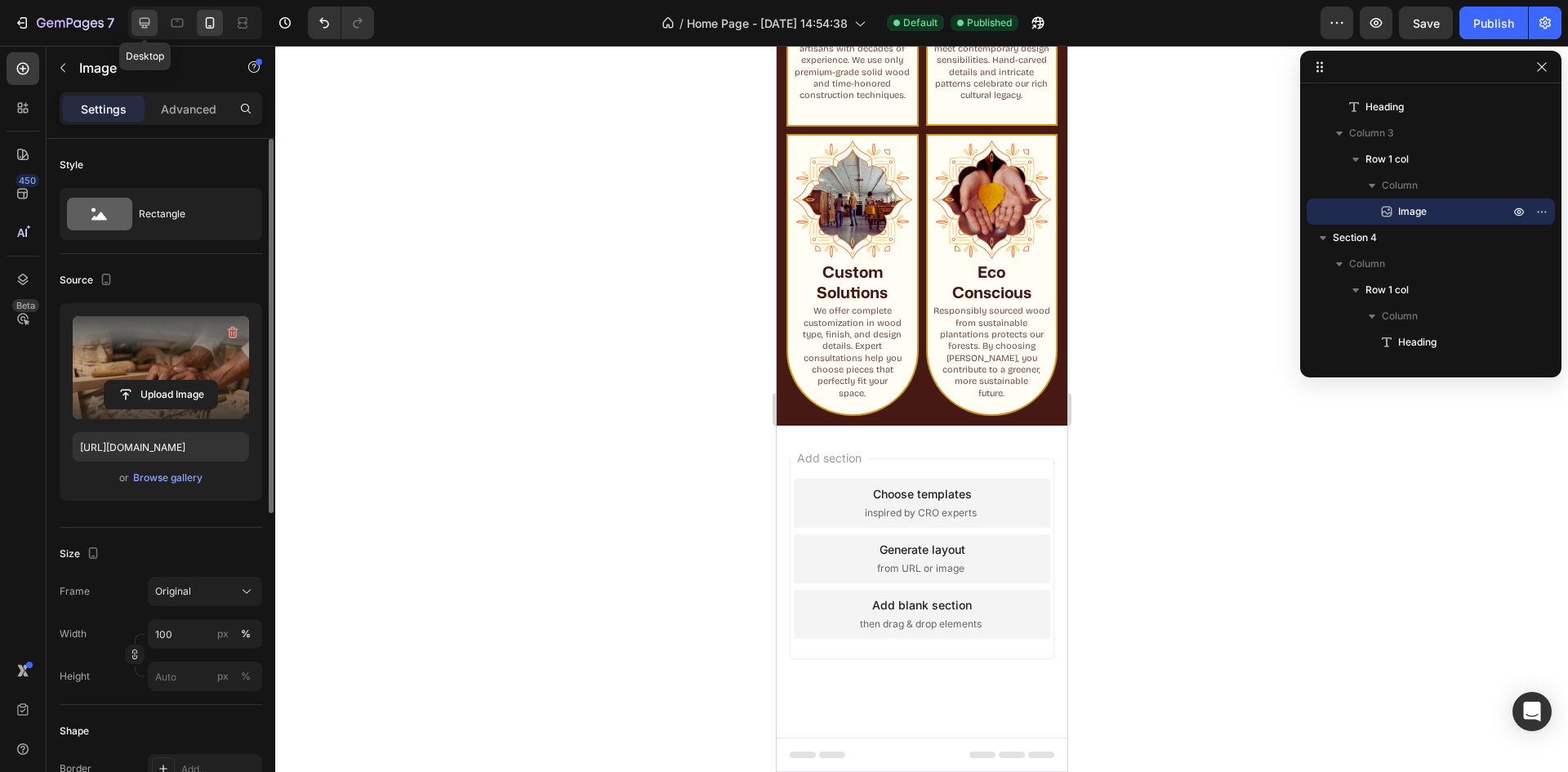
click at [145, 26] on icon at bounding box center [145, 23] width 17 height 17
type input "[URL][DOMAIN_NAME]"
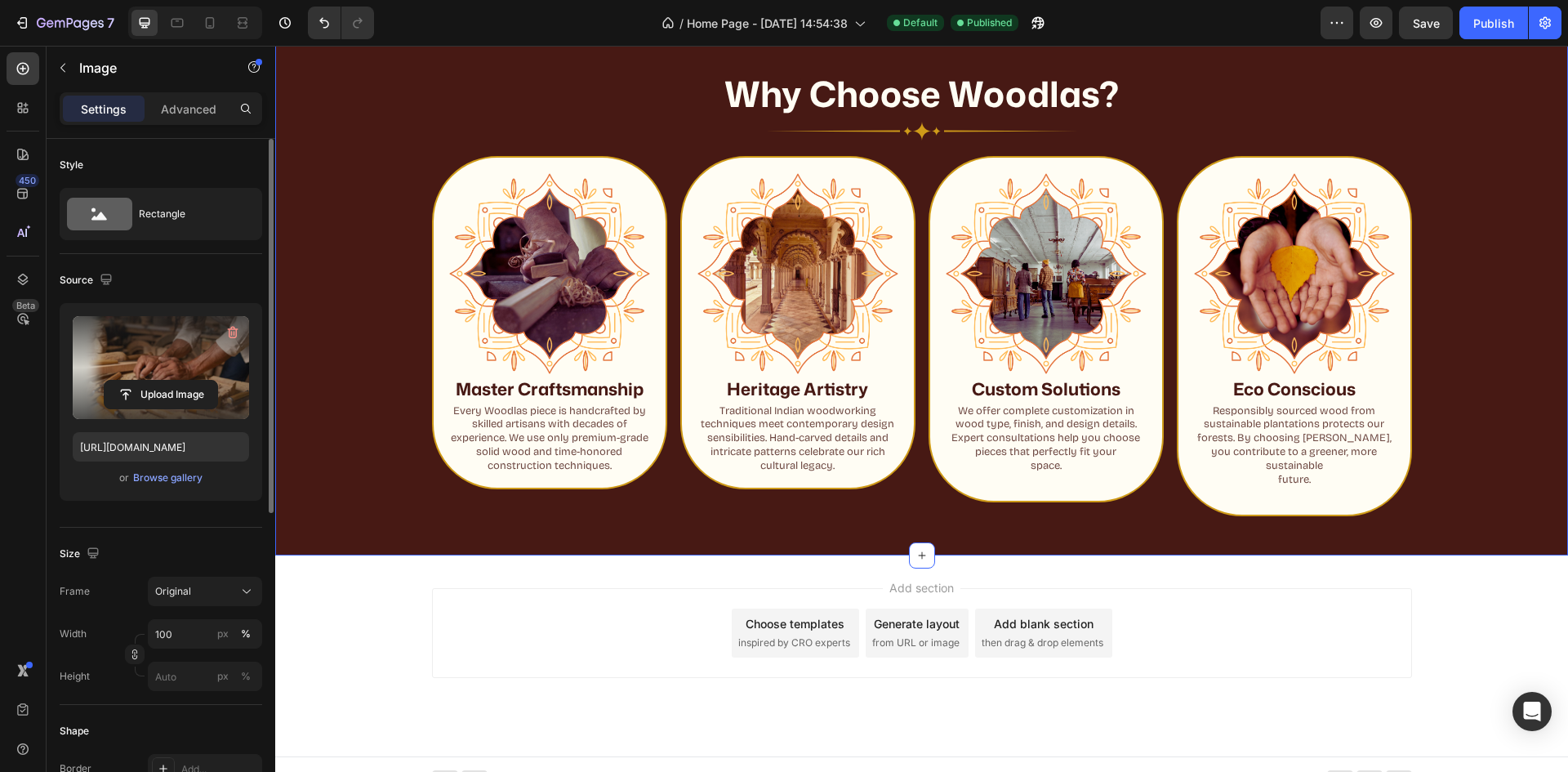
scroll to position [1177, 0]
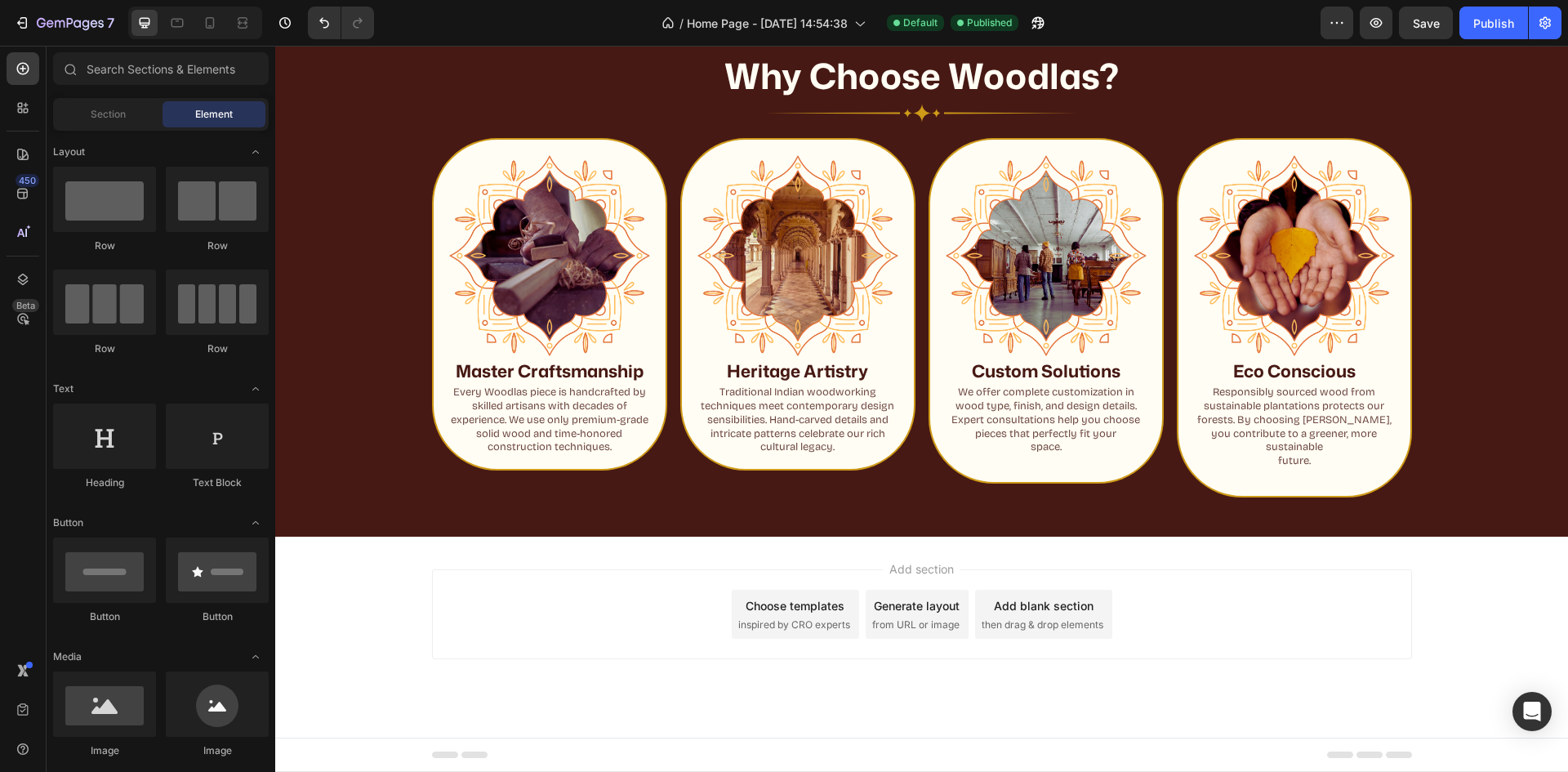
click at [806, 626] on span "inspired by CRO experts" at bounding box center [794, 626] width 112 height 15
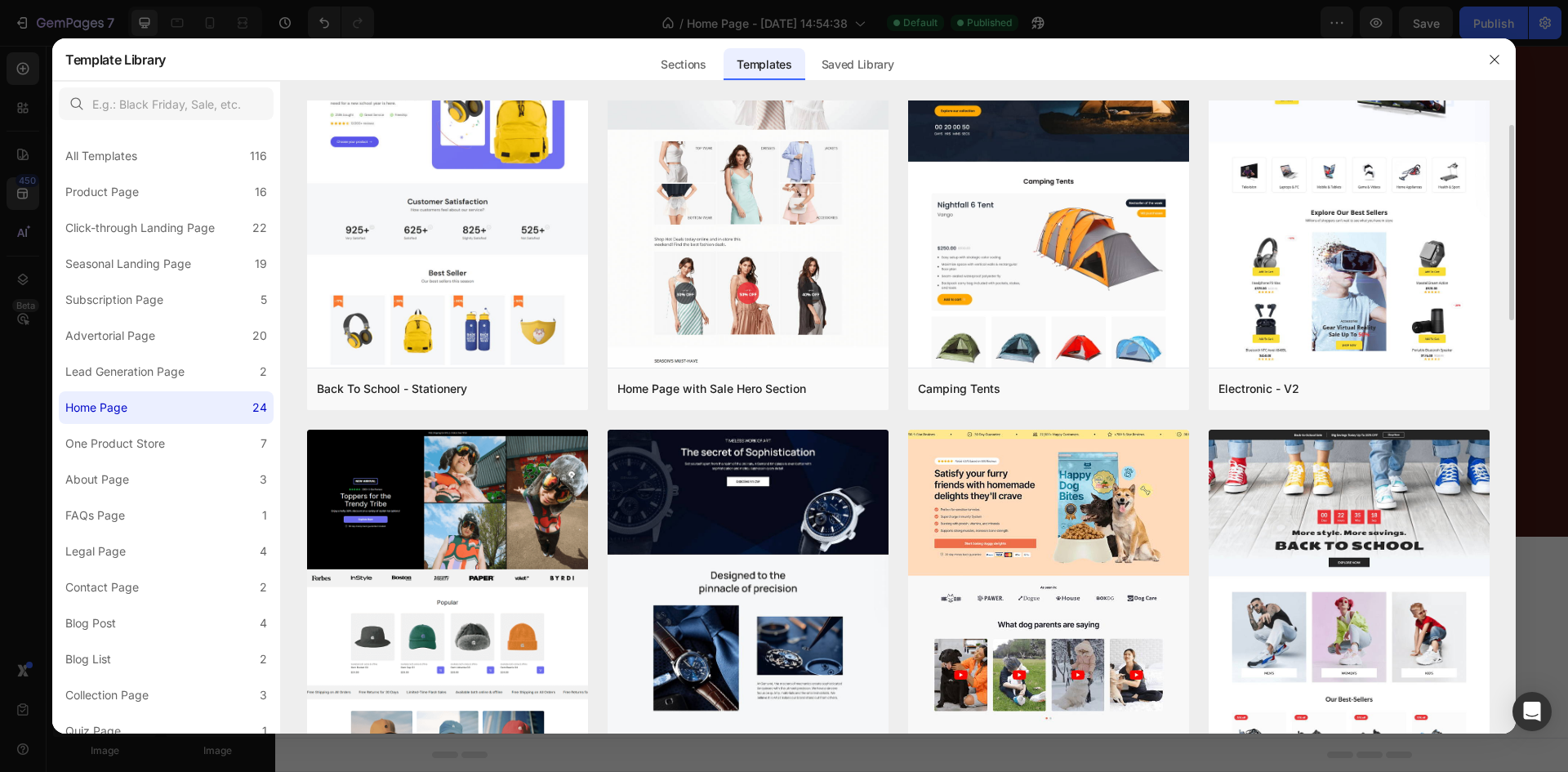
scroll to position [0, 0]
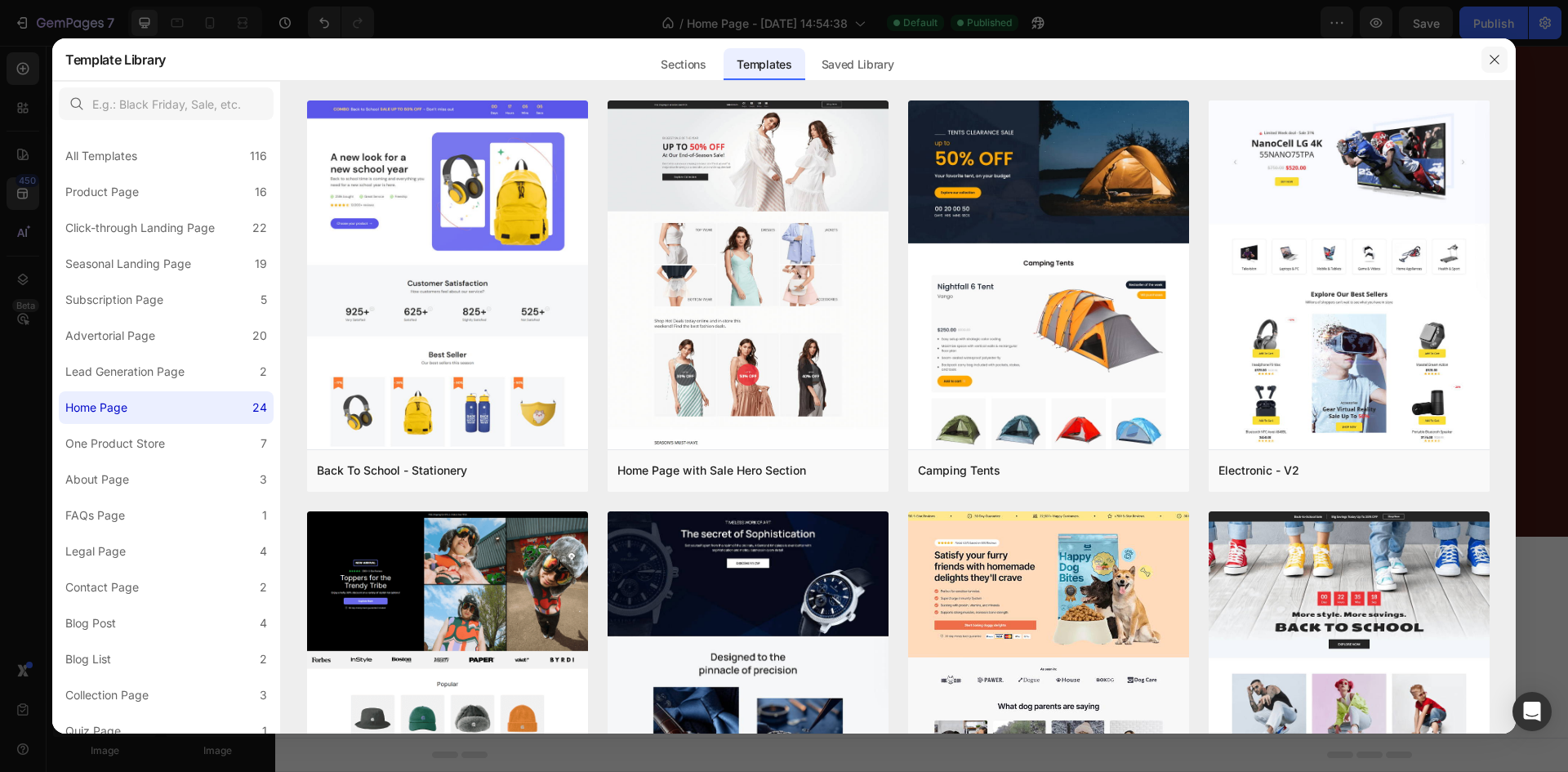
drag, startPoint x: 1489, startPoint y: 57, endPoint x: 1213, endPoint y: 12, distance: 279.6
click at [1489, 57] on icon "button" at bounding box center [1494, 60] width 13 height 13
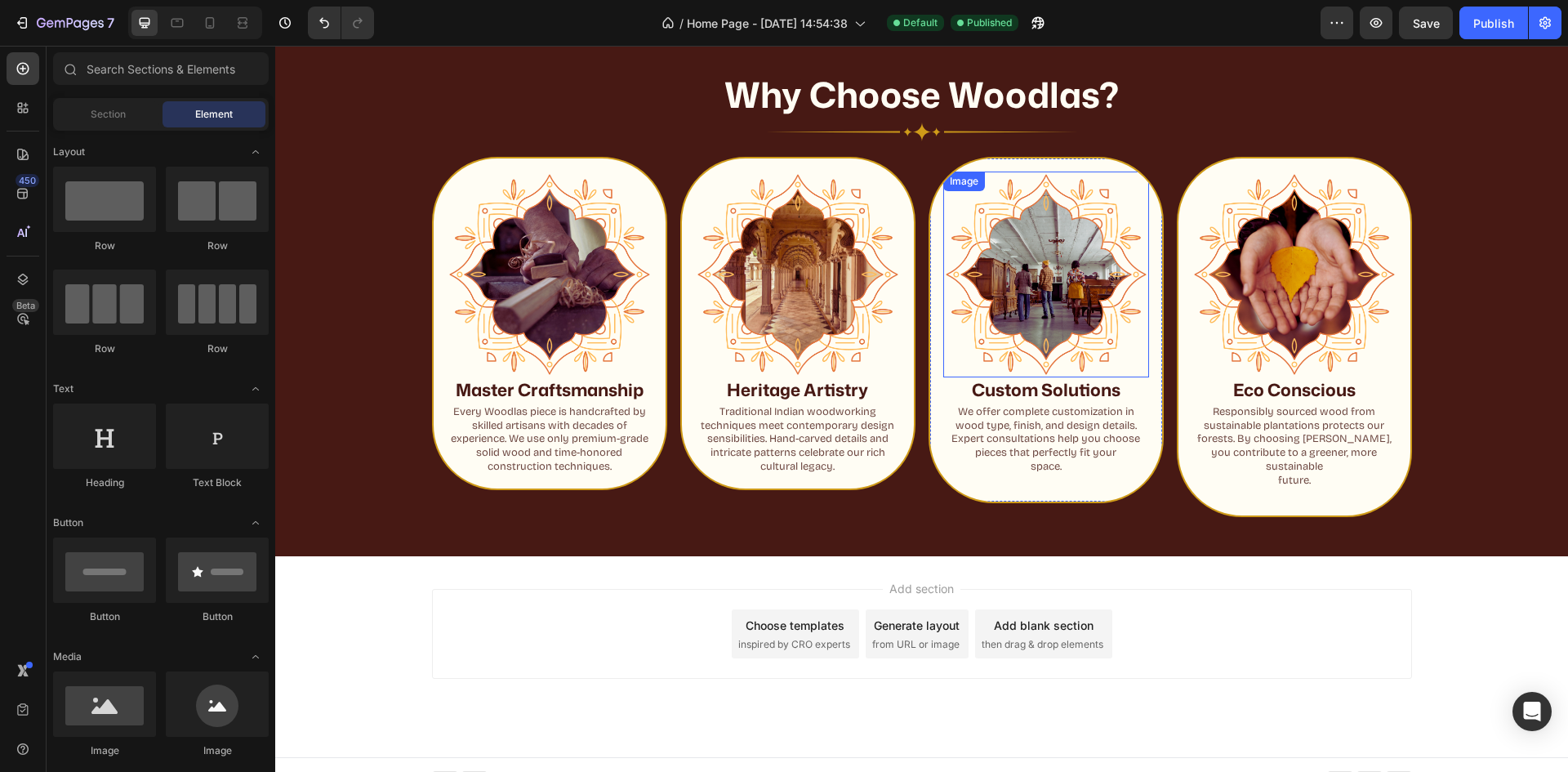
scroll to position [1033, 0]
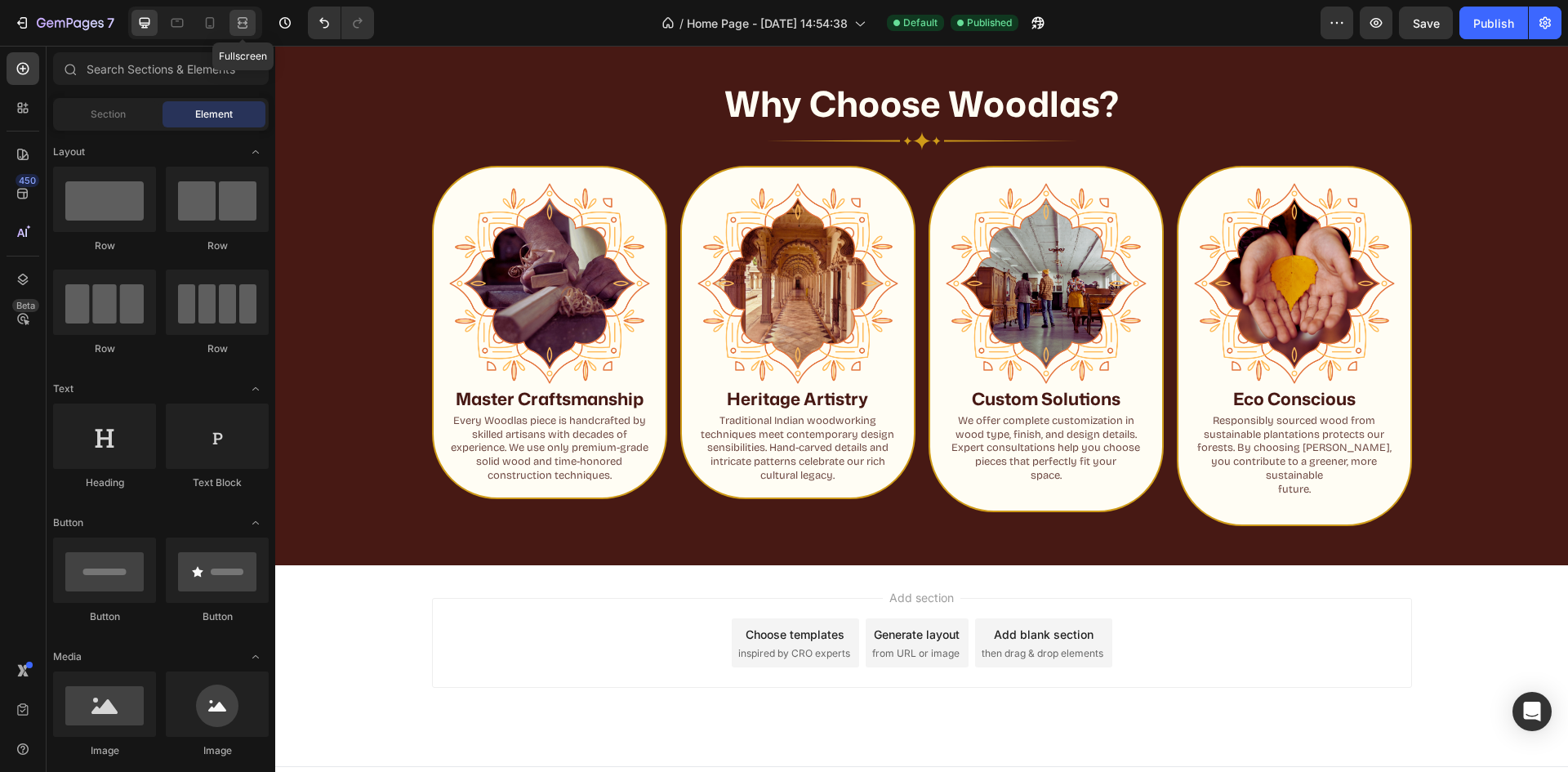
click at [241, 31] on icon at bounding box center [242, 23] width 17 height 17
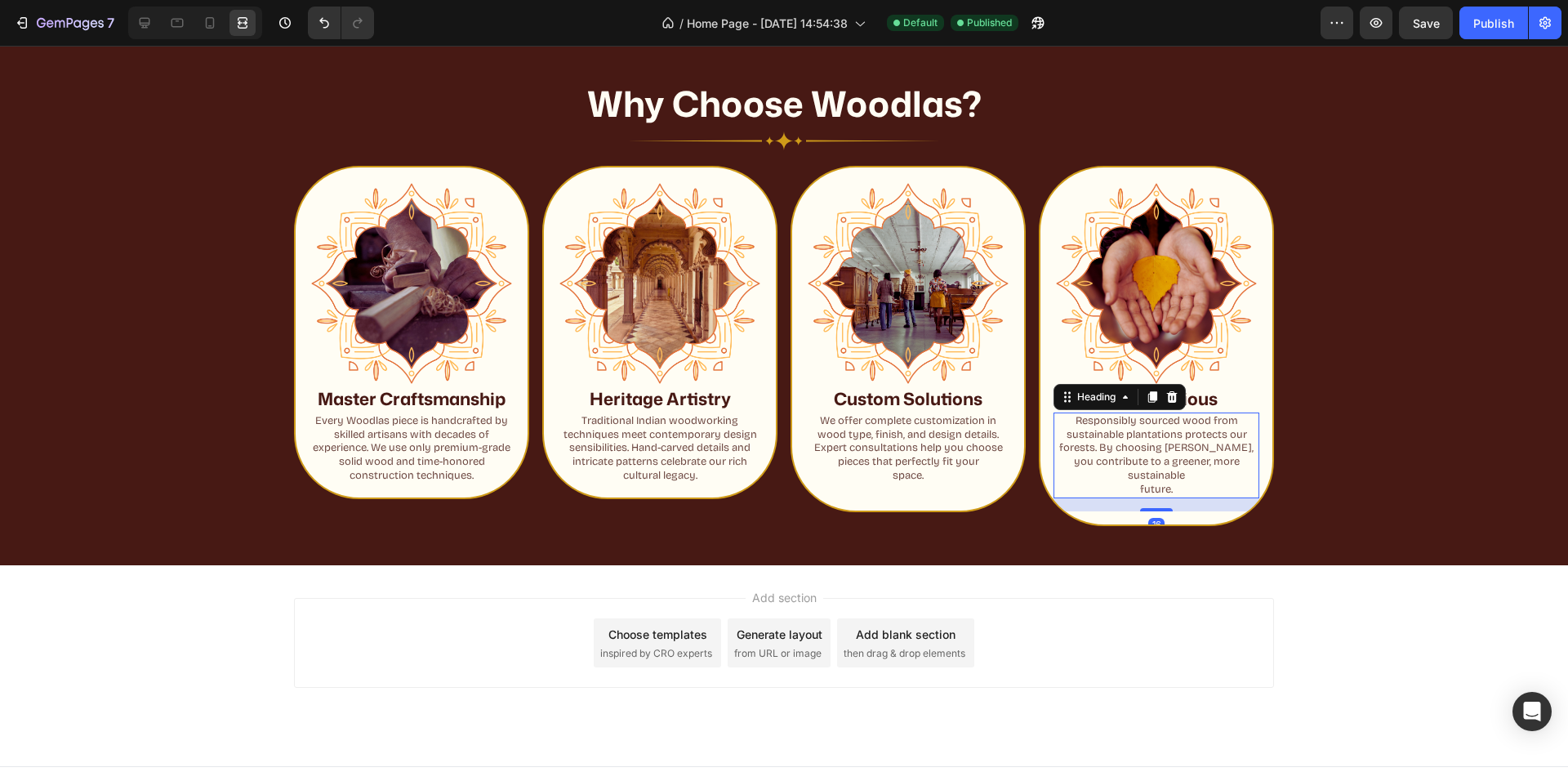
click at [1133, 484] on h2 "Responsibly sourced wood from sustainable plantations protects our forests. By …" at bounding box center [1156, 456] width 206 height 86
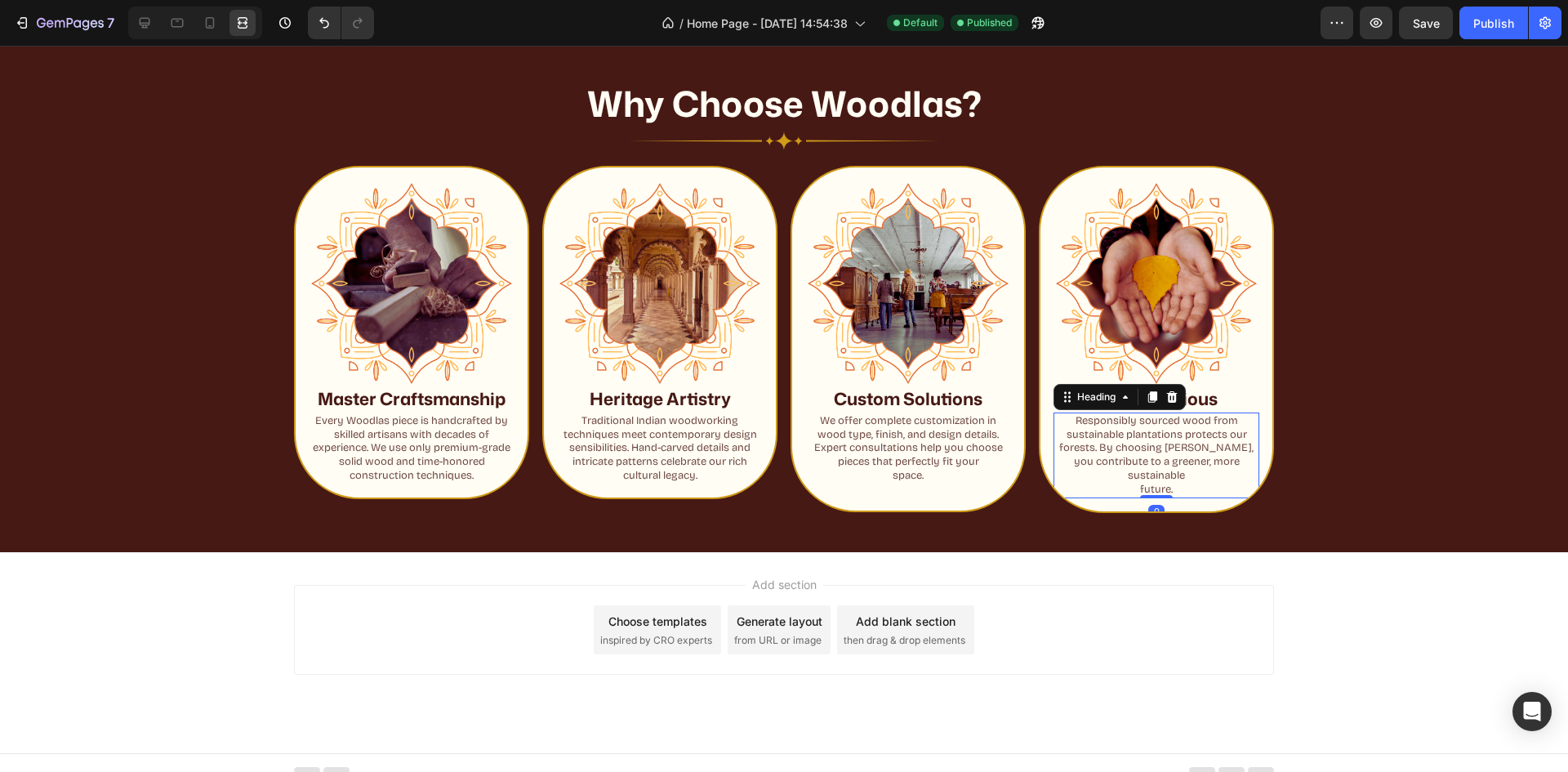
drag, startPoint x: 1152, startPoint y: 509, endPoint x: 1146, endPoint y: 478, distance: 31.6
click at [1146, 478] on div "Responsibly sourced wood from sustainable plantations protects our forests. By …" at bounding box center [1156, 456] width 206 height 86
type input "0"
click at [1112, 592] on div "Add section Choose templates inspired by CRO experts Generate layout from URL o…" at bounding box center [784, 630] width 980 height 90
click at [659, 457] on h2 "Traditional Indian woodworking techniques meet contemporary design sensibilitie…" at bounding box center [659, 449] width 206 height 73
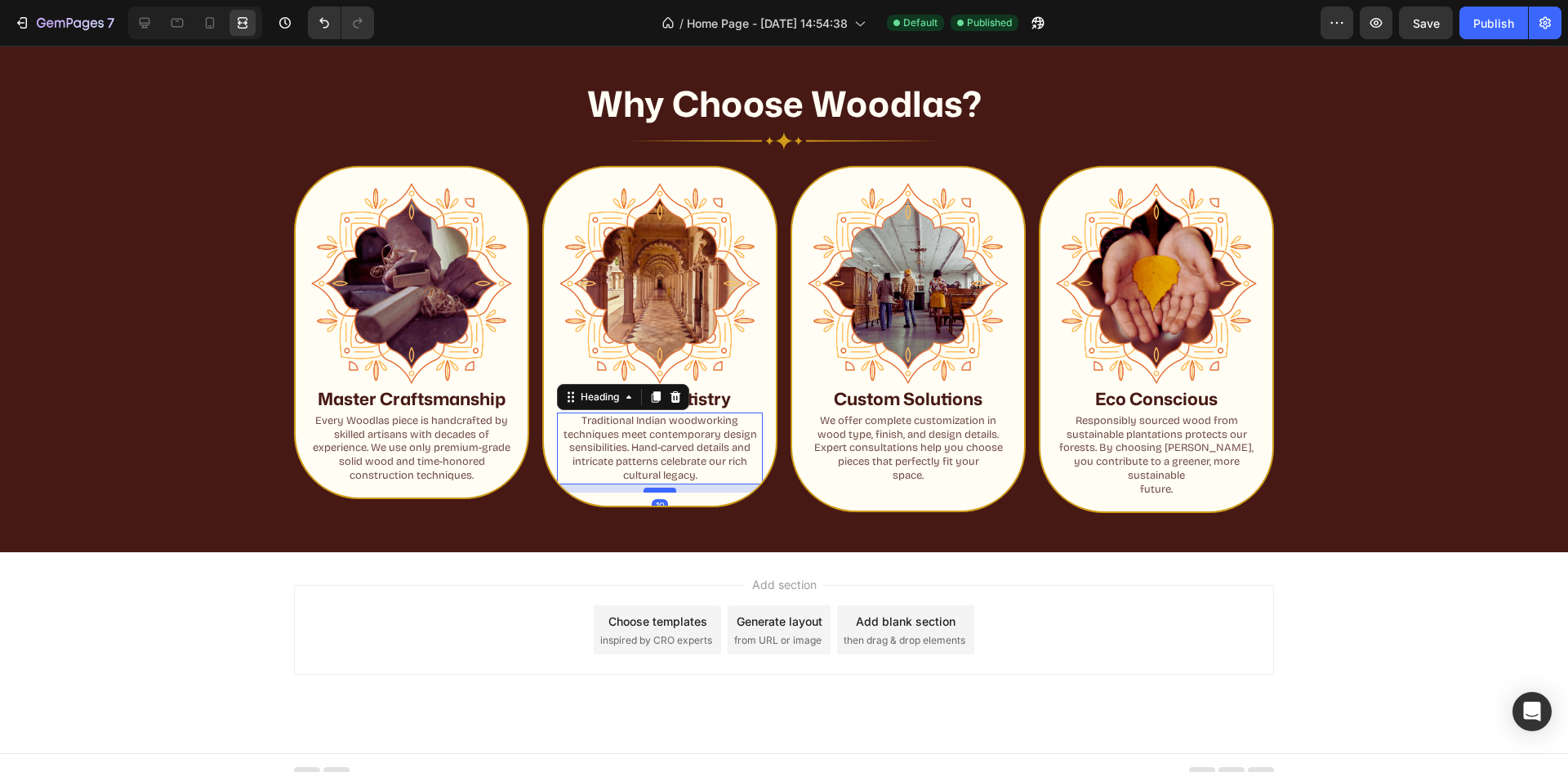
drag, startPoint x: 662, startPoint y: 483, endPoint x: 661, endPoint y: 491, distance: 8.1
click at [661, 491] on div at bounding box center [660, 491] width 33 height 5
type input "10"
click at [444, 472] on h2 "Every Woodlas piece is handcrafted by skilled artisans with decades of experien…" at bounding box center [411, 449] width 206 height 73
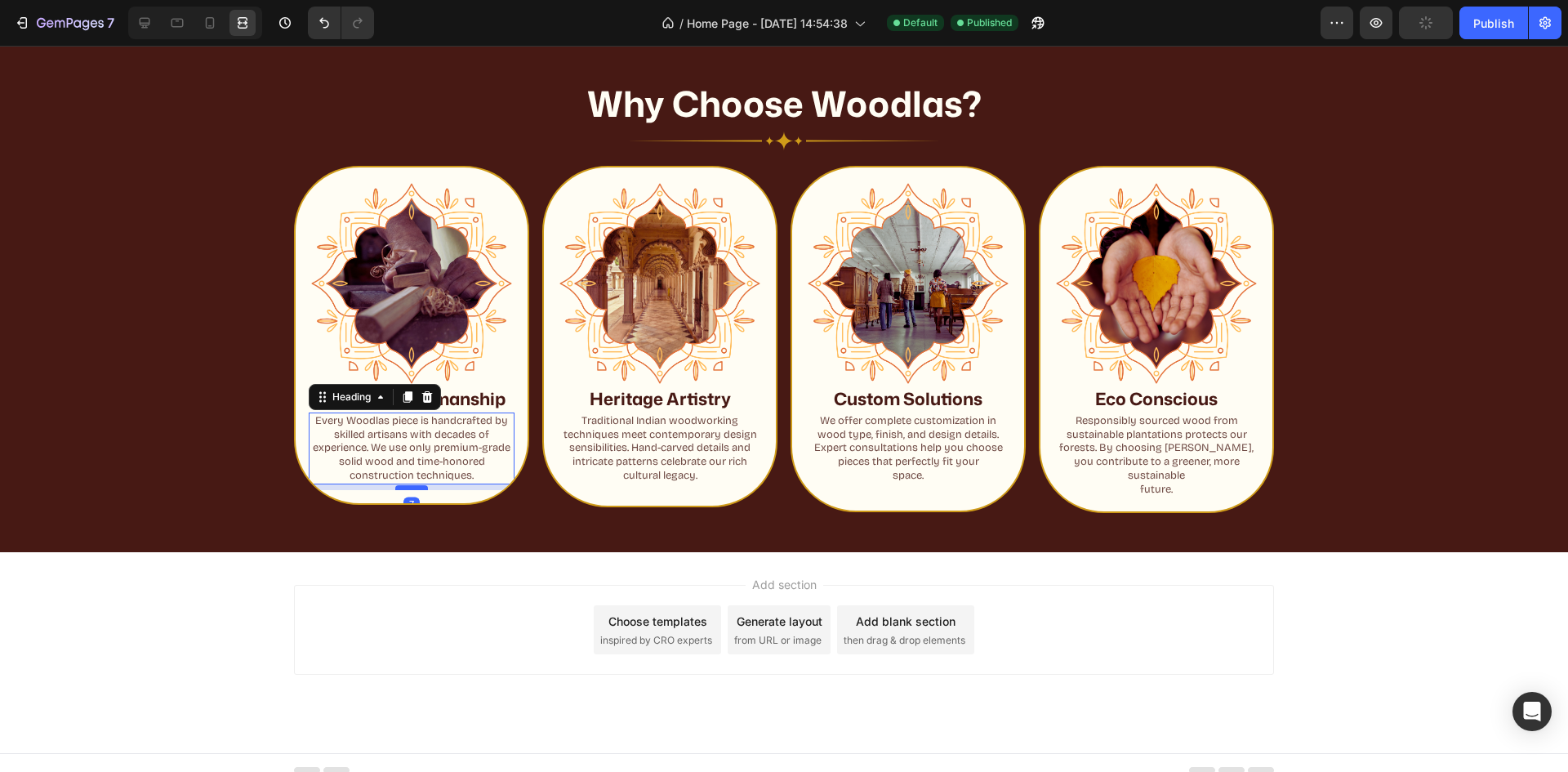
click at [407, 489] on div at bounding box center [412, 488] width 33 height 5
type input "7"
click at [895, 406] on strong "Custom Solutions" at bounding box center [908, 399] width 149 height 25
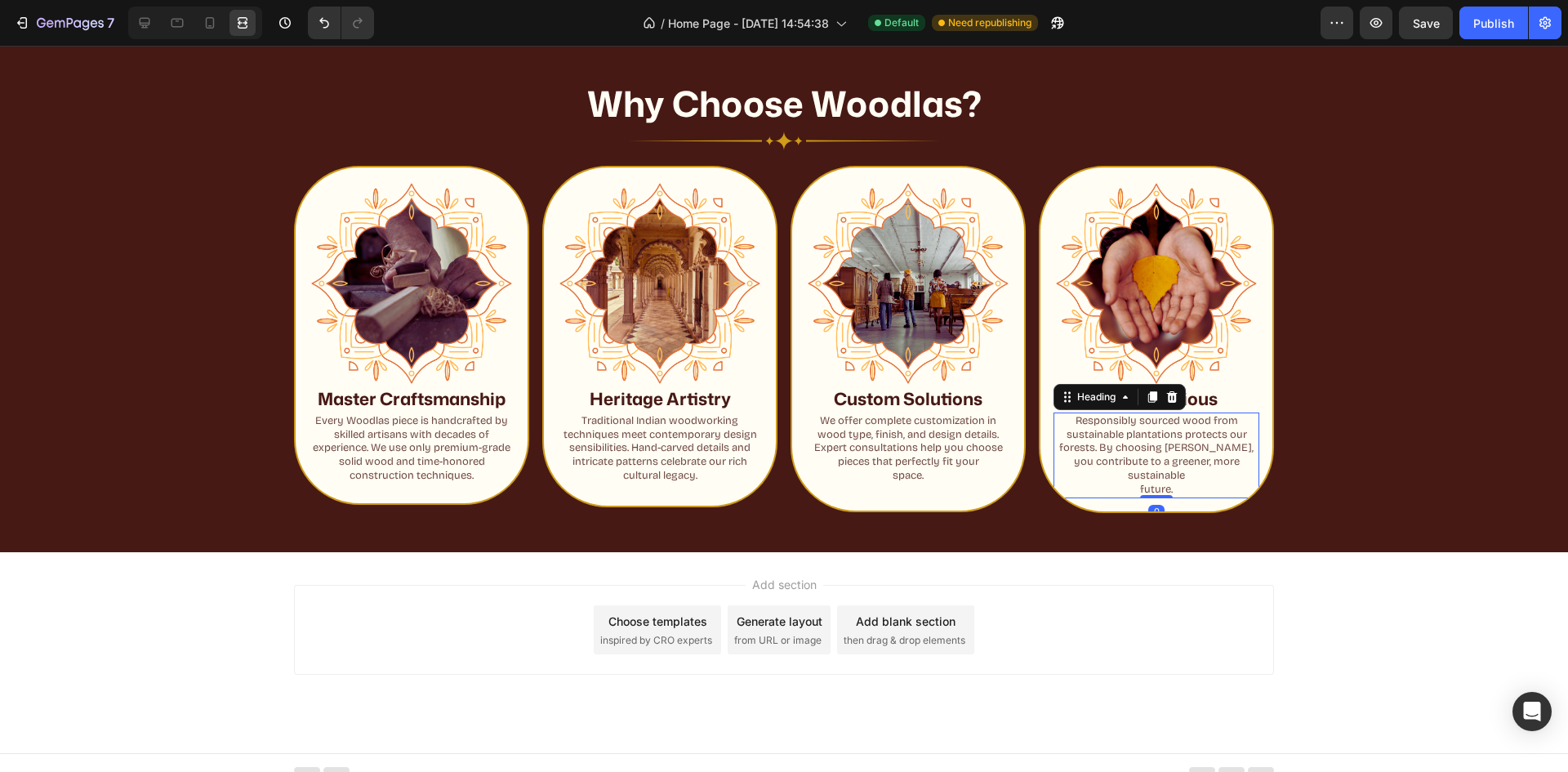
drag, startPoint x: 1134, startPoint y: 490, endPoint x: 1145, endPoint y: 487, distance: 11.4
click at [1137, 490] on h2 "Responsibly sourced wood from sustainable plantations protects our forests. By …" at bounding box center [1156, 456] width 206 height 86
click at [1135, 493] on h2 "Responsibly sourced wood from sustainable plantations protects our forests. By …" at bounding box center [1156, 456] width 206 height 86
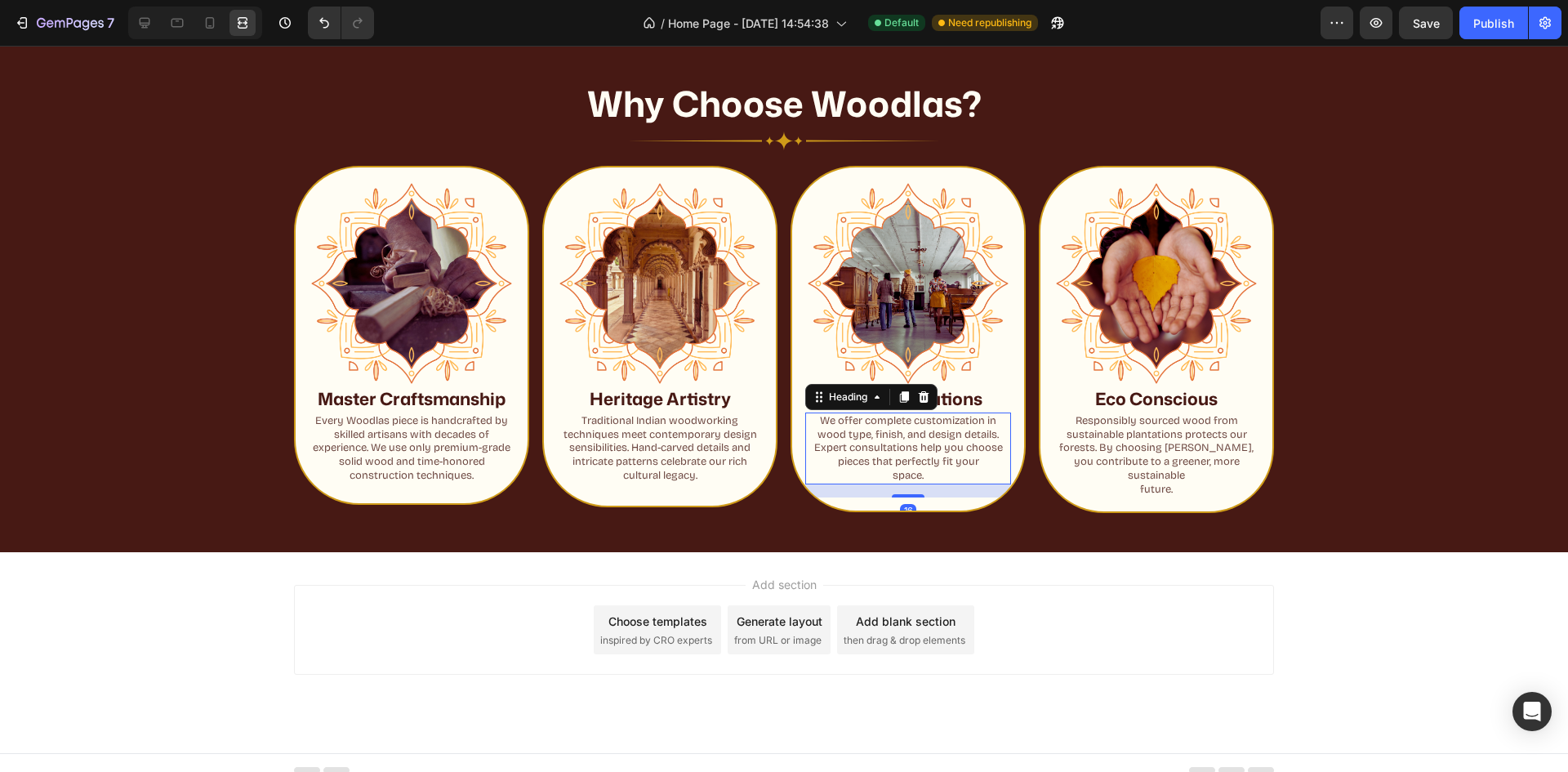
click at [892, 479] on h2 "We offer complete customization in wood type, finish, and design details. Exper…" at bounding box center [908, 449] width 206 height 73
click at [887, 482] on h2 "We offer complete customization in wood type, finish, and design details. Exper…" at bounding box center [908, 449] width 206 height 73
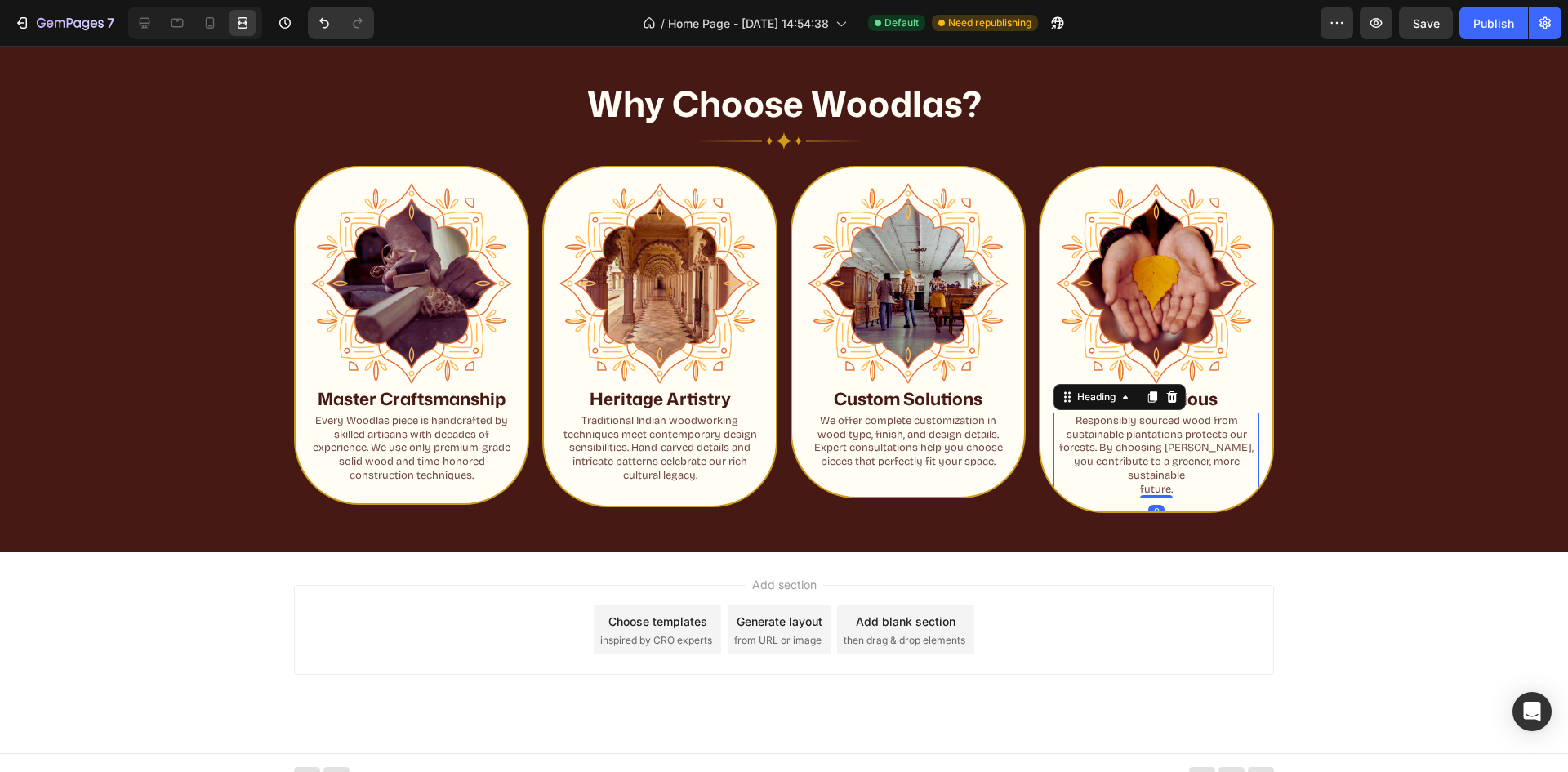
click at [1127, 491] on p "Responsibly sourced wood from sustainable plantations protects our forests. By …" at bounding box center [1156, 456] width 203 height 83
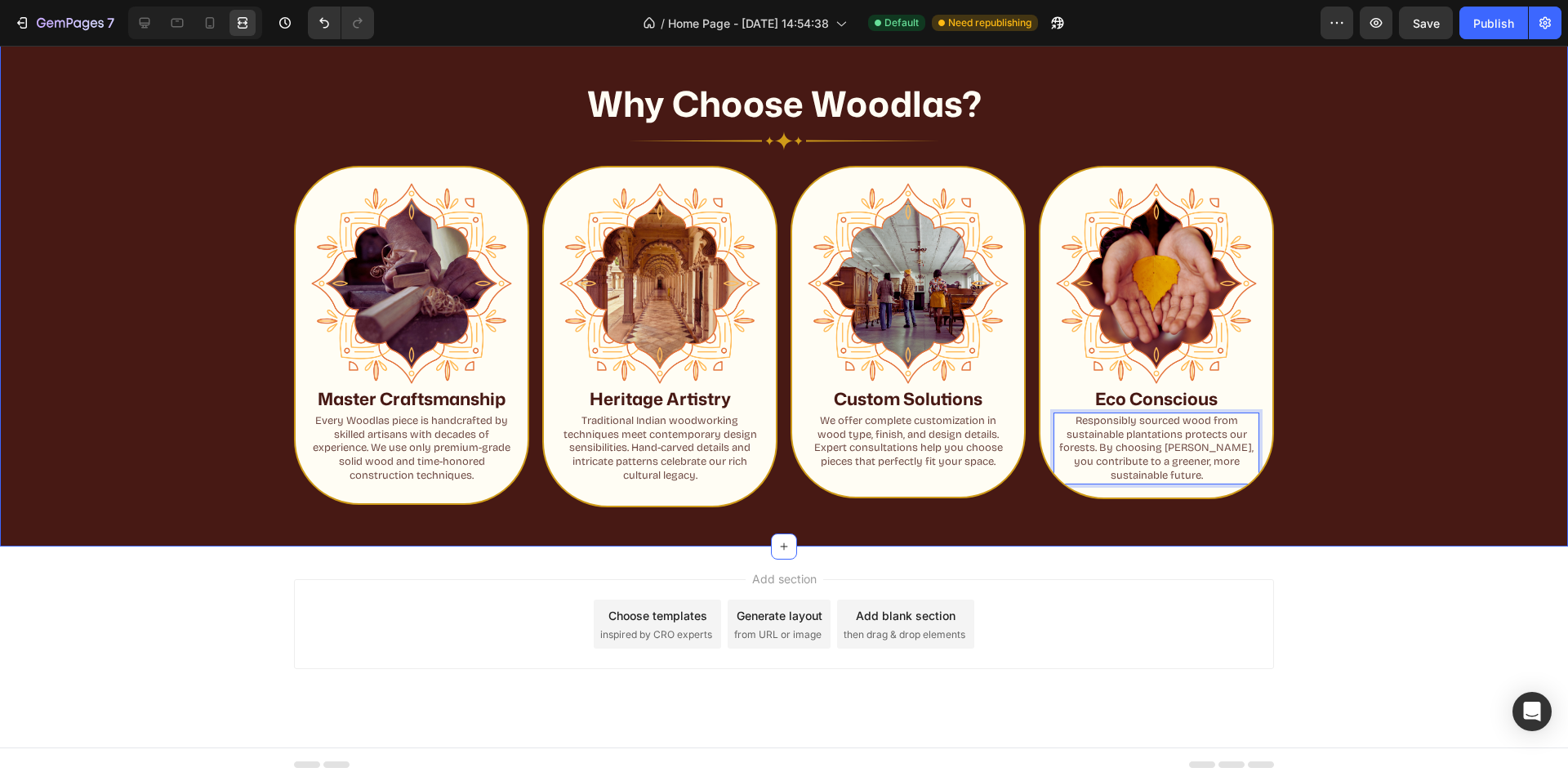
click at [566, 524] on div "Why Choose Woodlas? Heading Image Row Image Master Craftsmanship Heading Every …" at bounding box center [784, 287] width 1568 height 520
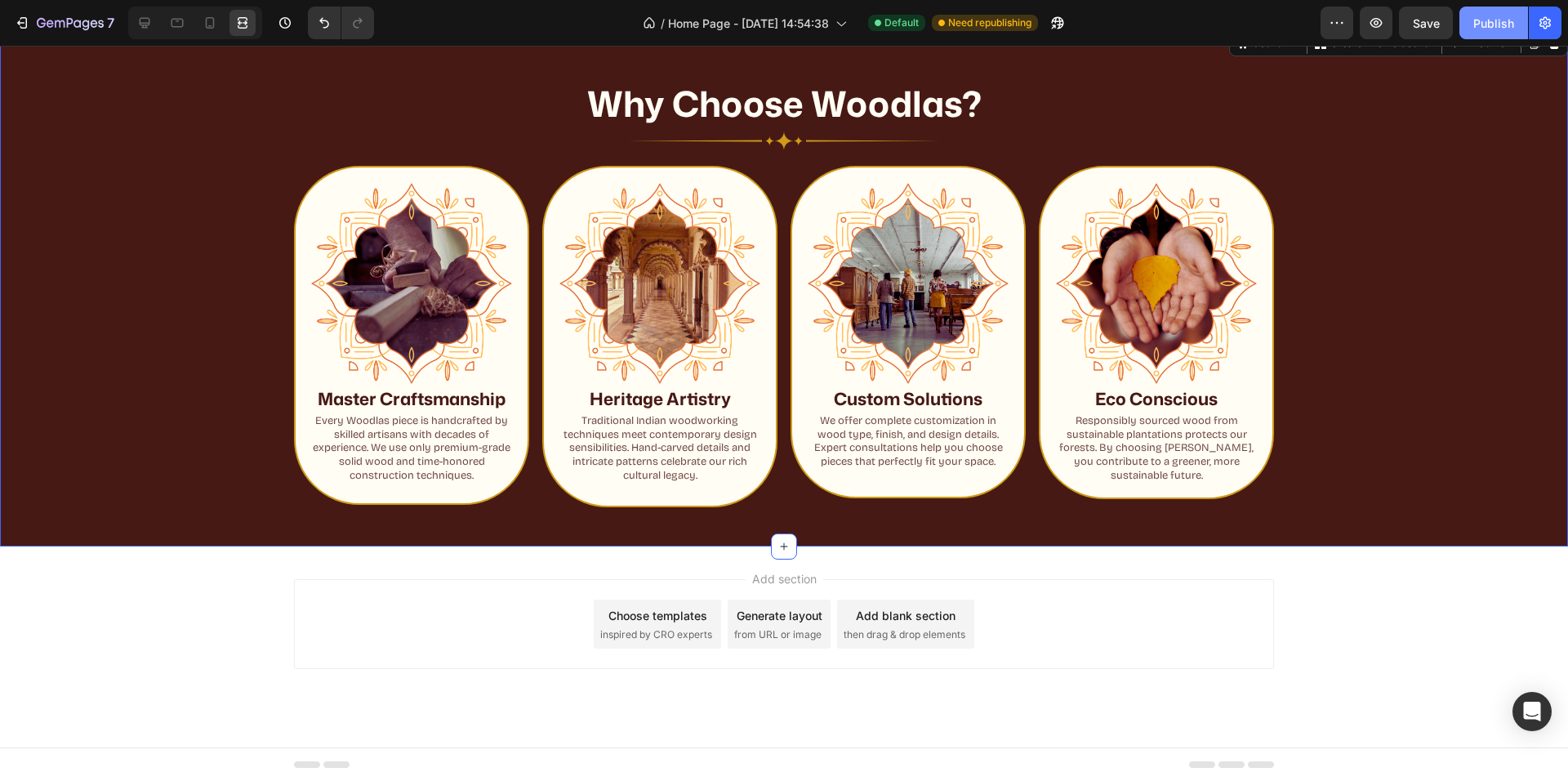
click at [1507, 8] on button "Publish" at bounding box center [1494, 23] width 69 height 33
click at [911, 466] on p "We offer complete customization in wood type, finish, and design details. Exper…" at bounding box center [908, 442] width 203 height 55
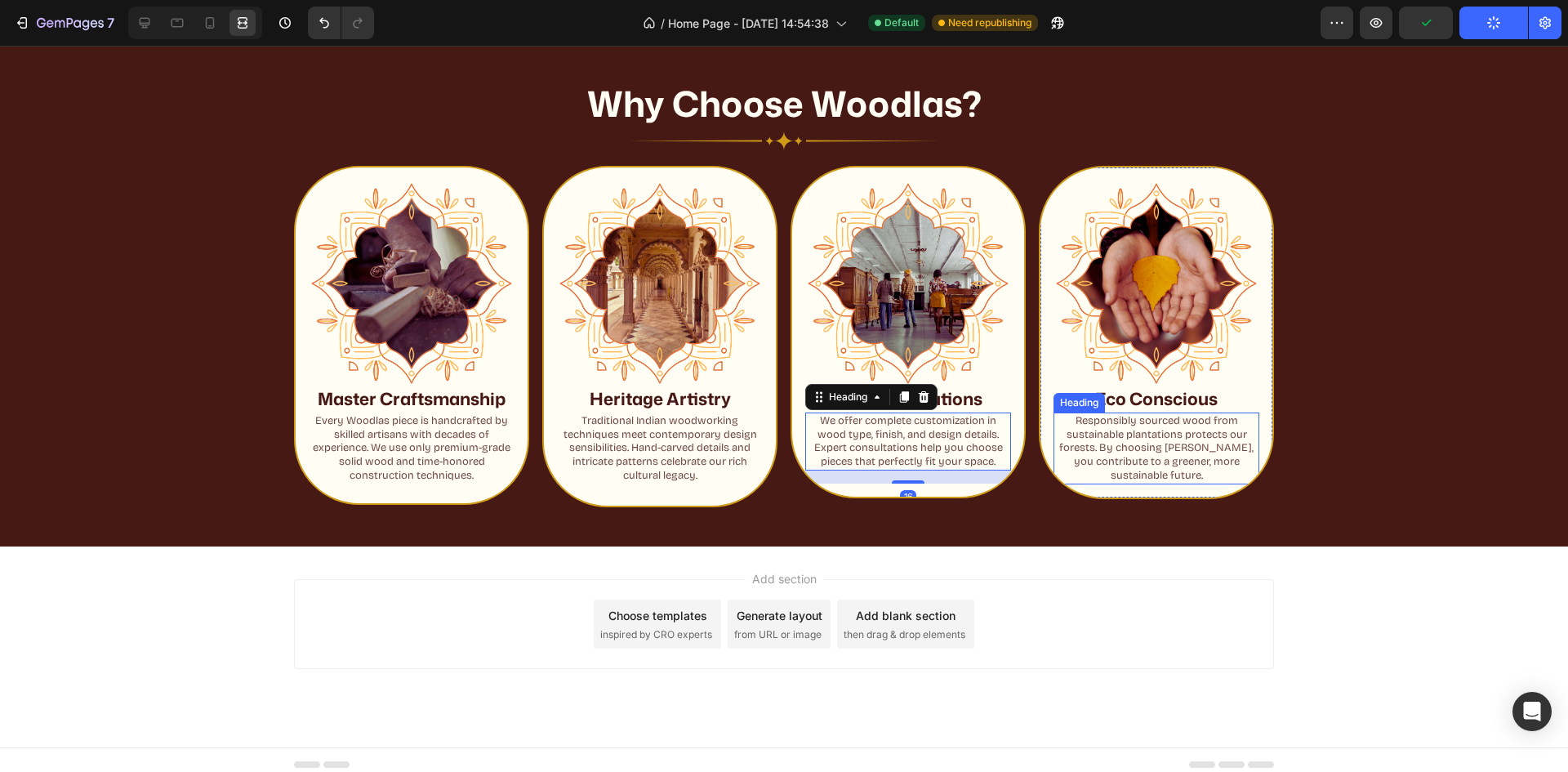
click at [1159, 453] on p "Responsibly sourced wood from sustainable plantations protects our forests. By …" at bounding box center [1156, 449] width 203 height 70
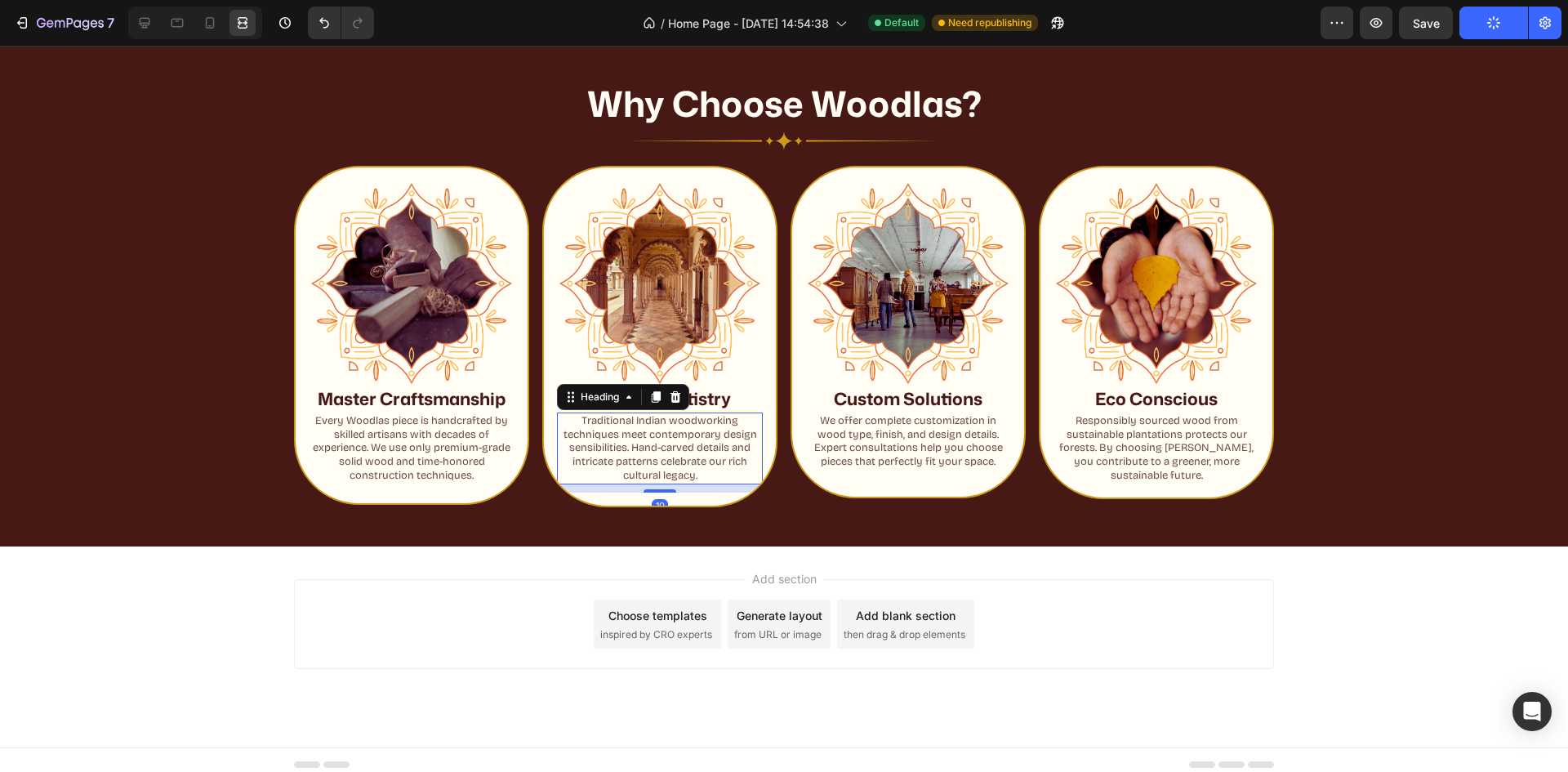
click at [659, 437] on h2 "Traditional Indian woodworking techniques meet contemporary design sensibilitie…" at bounding box center [659, 449] width 206 height 73
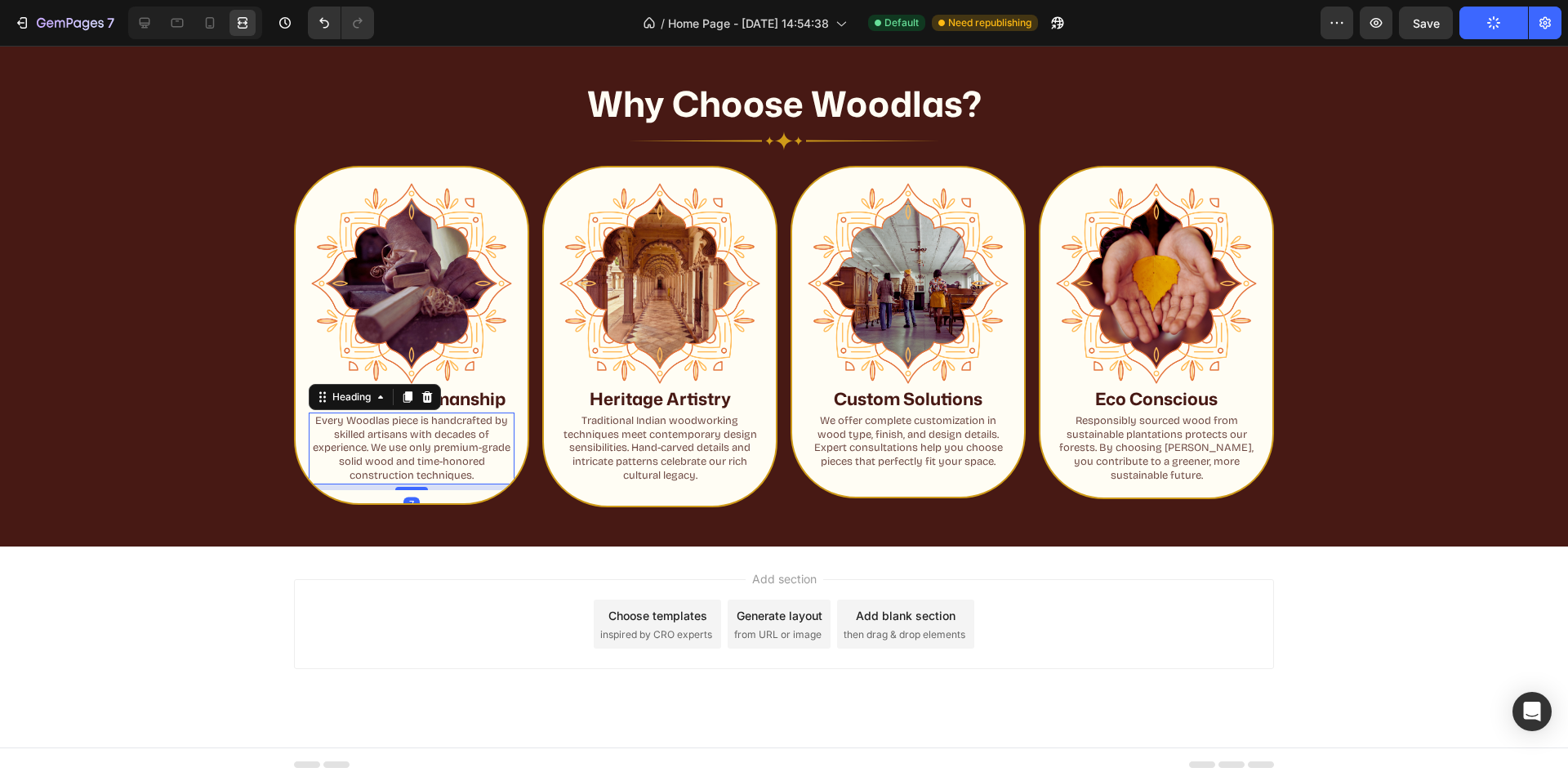
click at [488, 455] on h2 "Every Woodlas piece is handcrafted by skilled artisans with decades of experien…" at bounding box center [411, 449] width 206 height 73
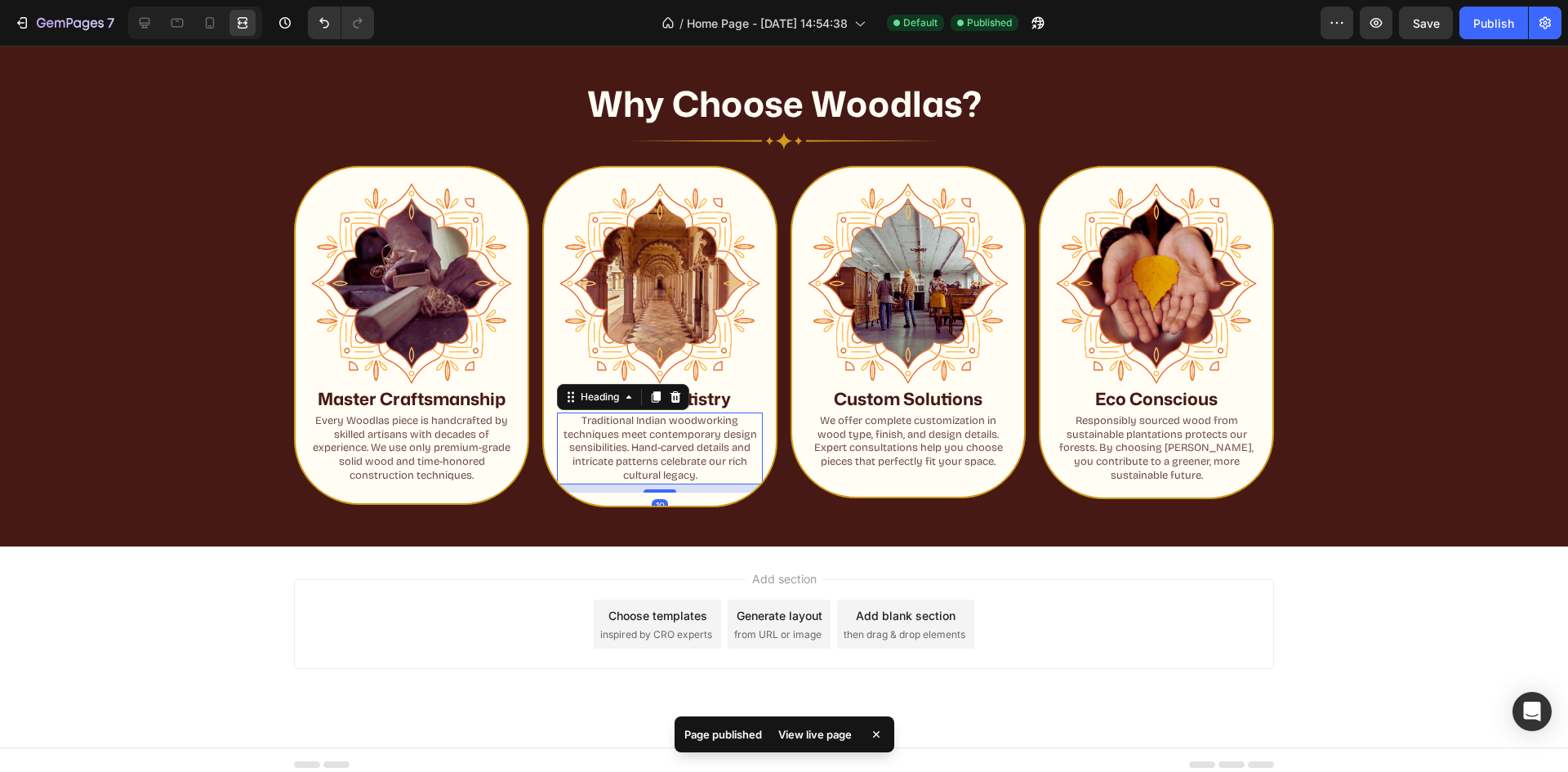
click at [661, 449] on h2 "Traditional Indian woodworking techniques meet contemporary design sensibilitie…" at bounding box center [659, 449] width 206 height 73
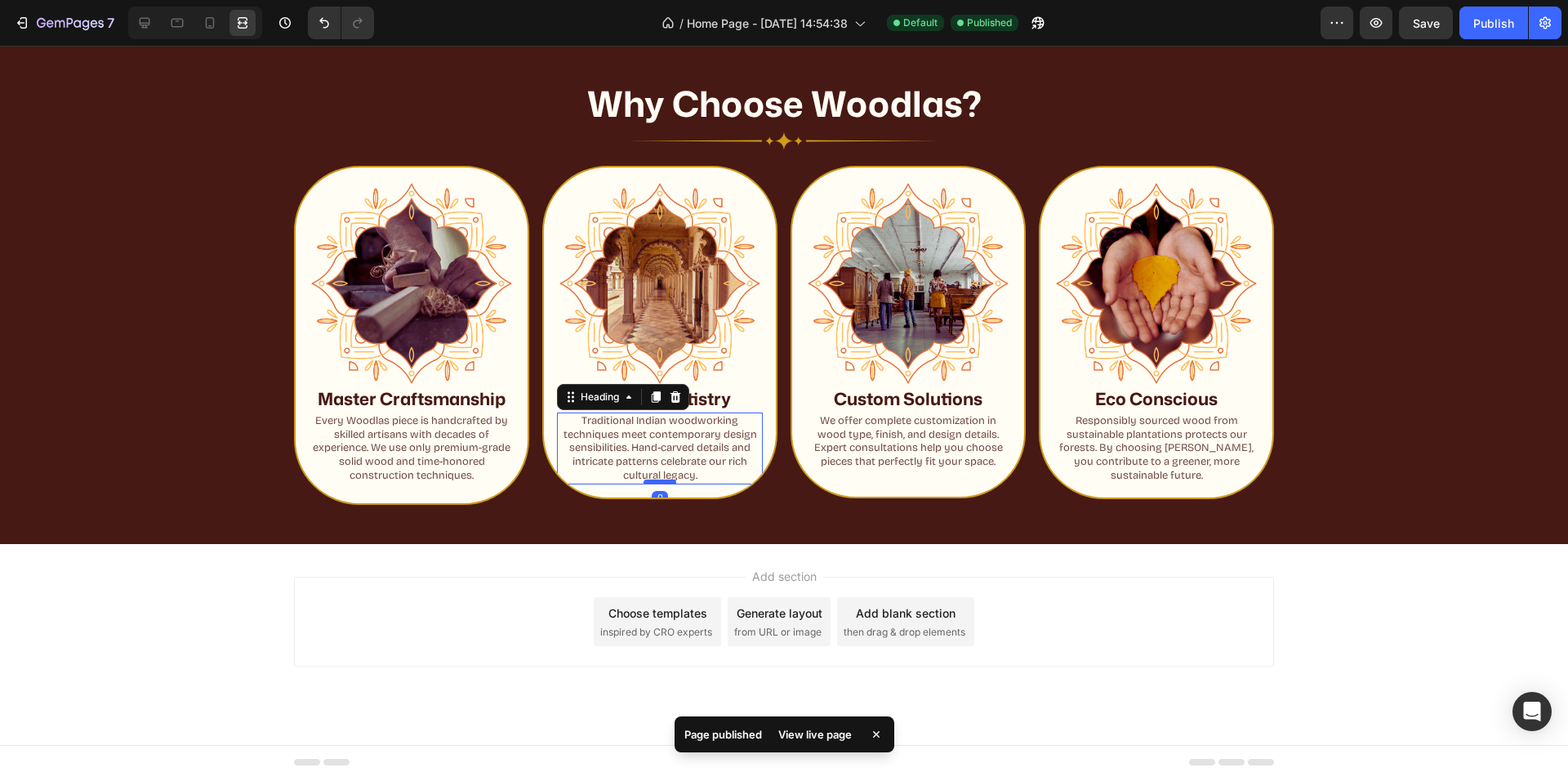
drag, startPoint x: 653, startPoint y: 492, endPoint x: 657, endPoint y: 480, distance: 12.6
click at [657, 480] on div at bounding box center [660, 482] width 33 height 5
type input "0"
click at [475, 445] on h2 "Every Woodlas piece is handcrafted by skilled artisans with decades of experien…" at bounding box center [411, 449] width 206 height 73
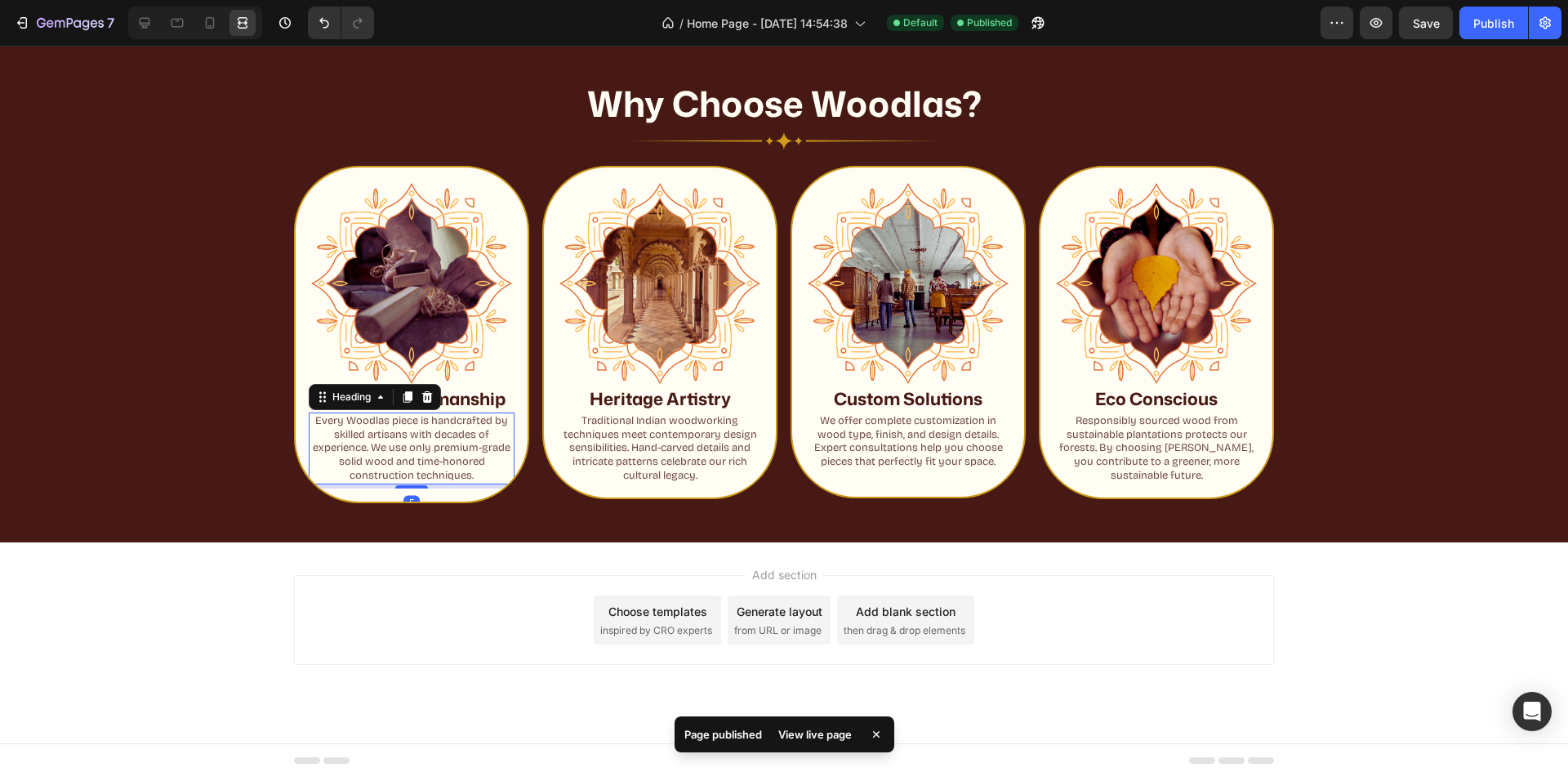
drag, startPoint x: 405, startPoint y: 488, endPoint x: 421, endPoint y: 453, distance: 38.5
click at [420, 456] on div "Every Woodlas piece is handcrafted by skilled artisans with decades of experien…" at bounding box center [411, 449] width 206 height 73
type input "0"
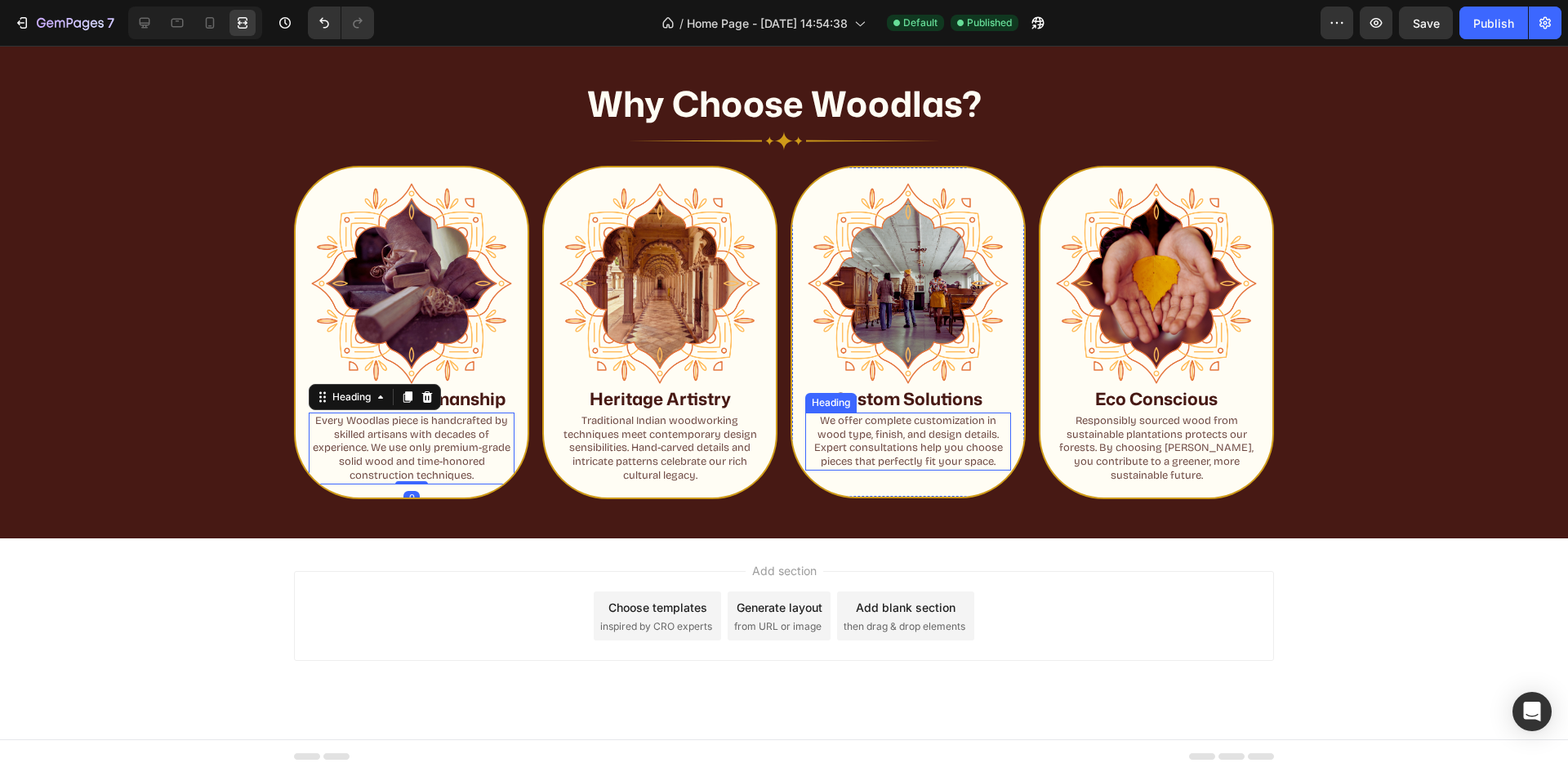
click at [878, 434] on p "We offer complete customization in wood type, finish, and design details. Exper…" at bounding box center [908, 442] width 203 height 55
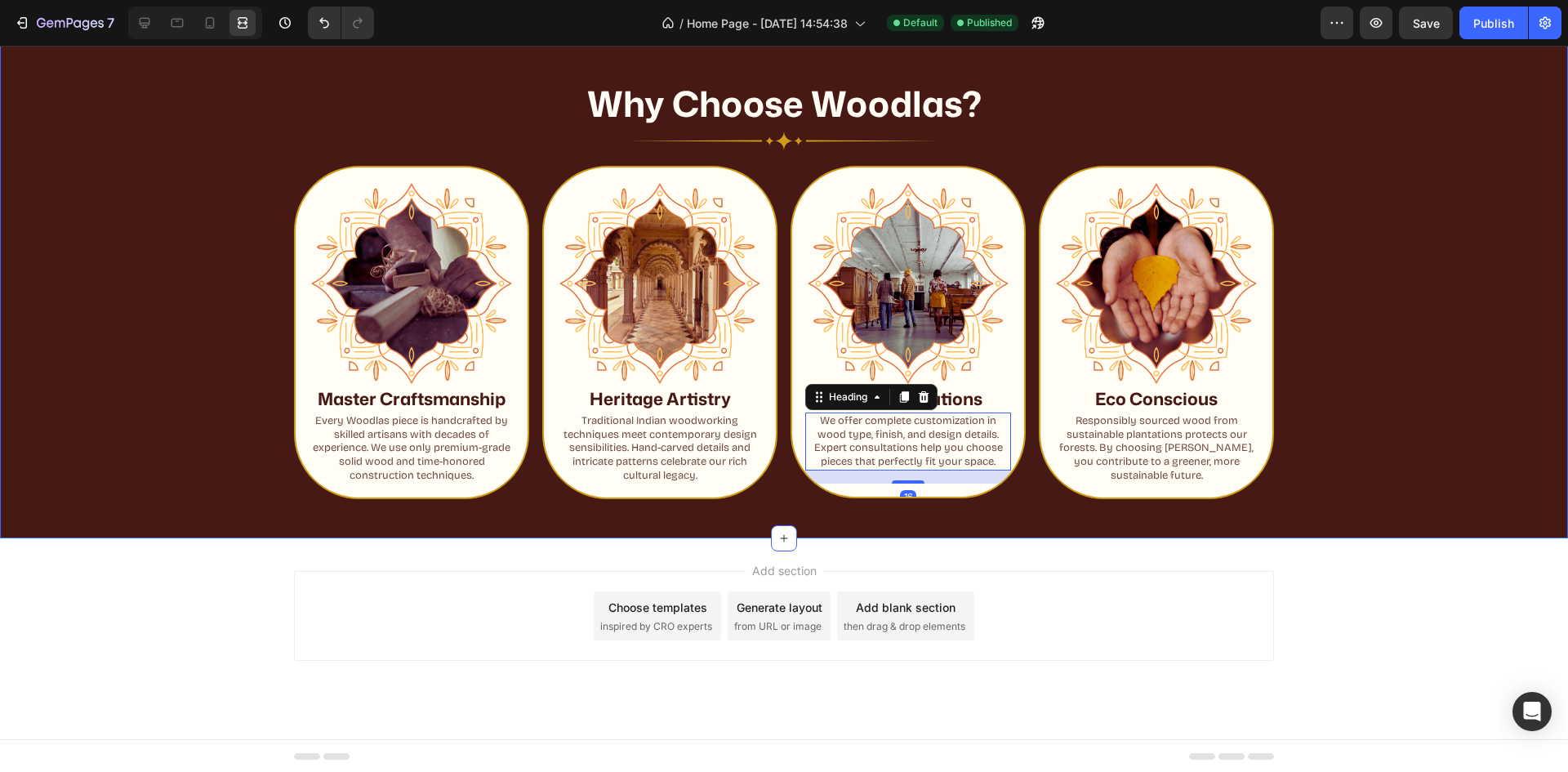
click at [1030, 521] on div "Why Choose Woodlas? Heading Image Row Image Master Craftsmanship Heading Every …" at bounding box center [784, 283] width 1568 height 511
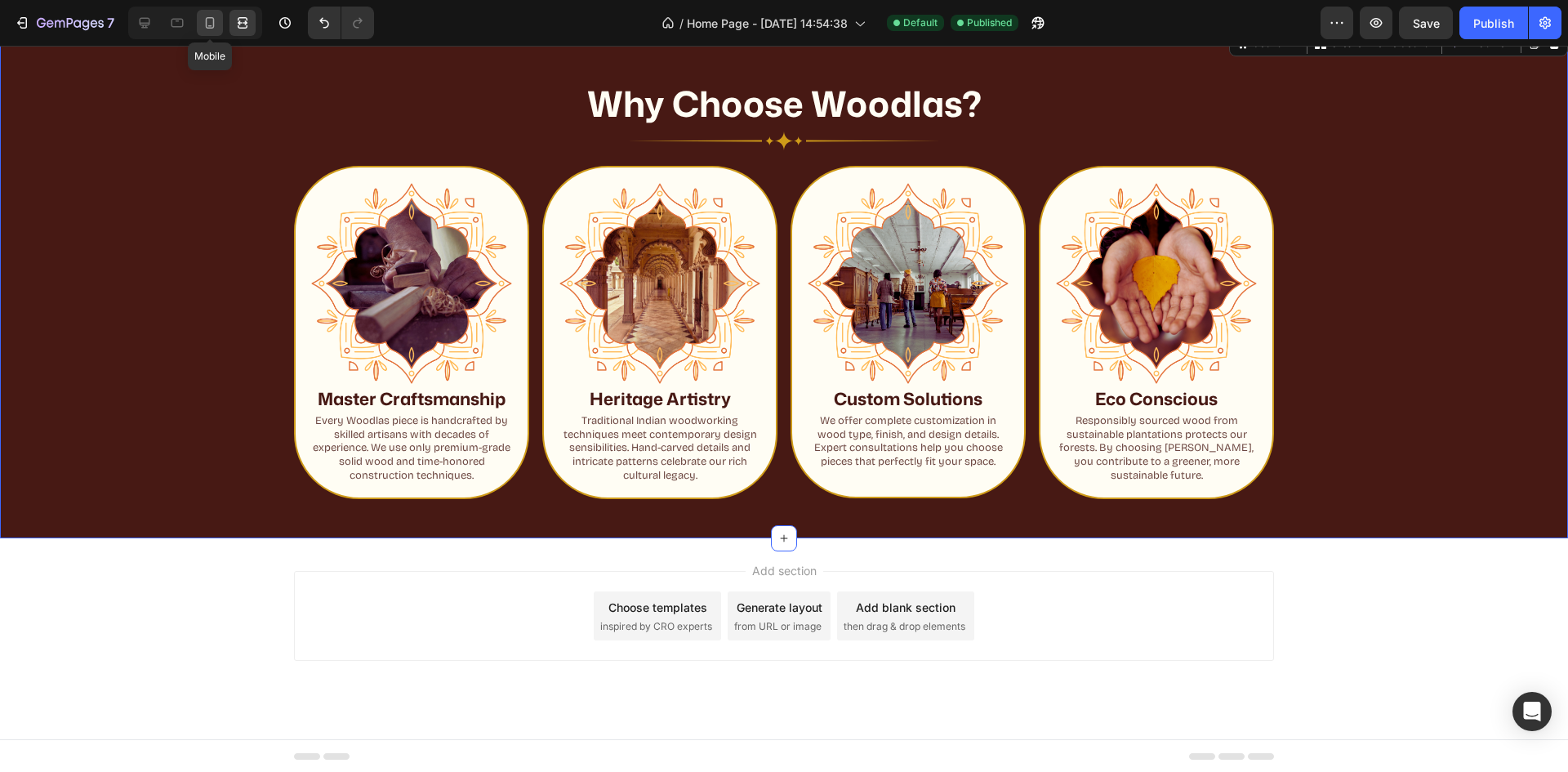
click at [204, 20] on icon at bounding box center [210, 23] width 17 height 17
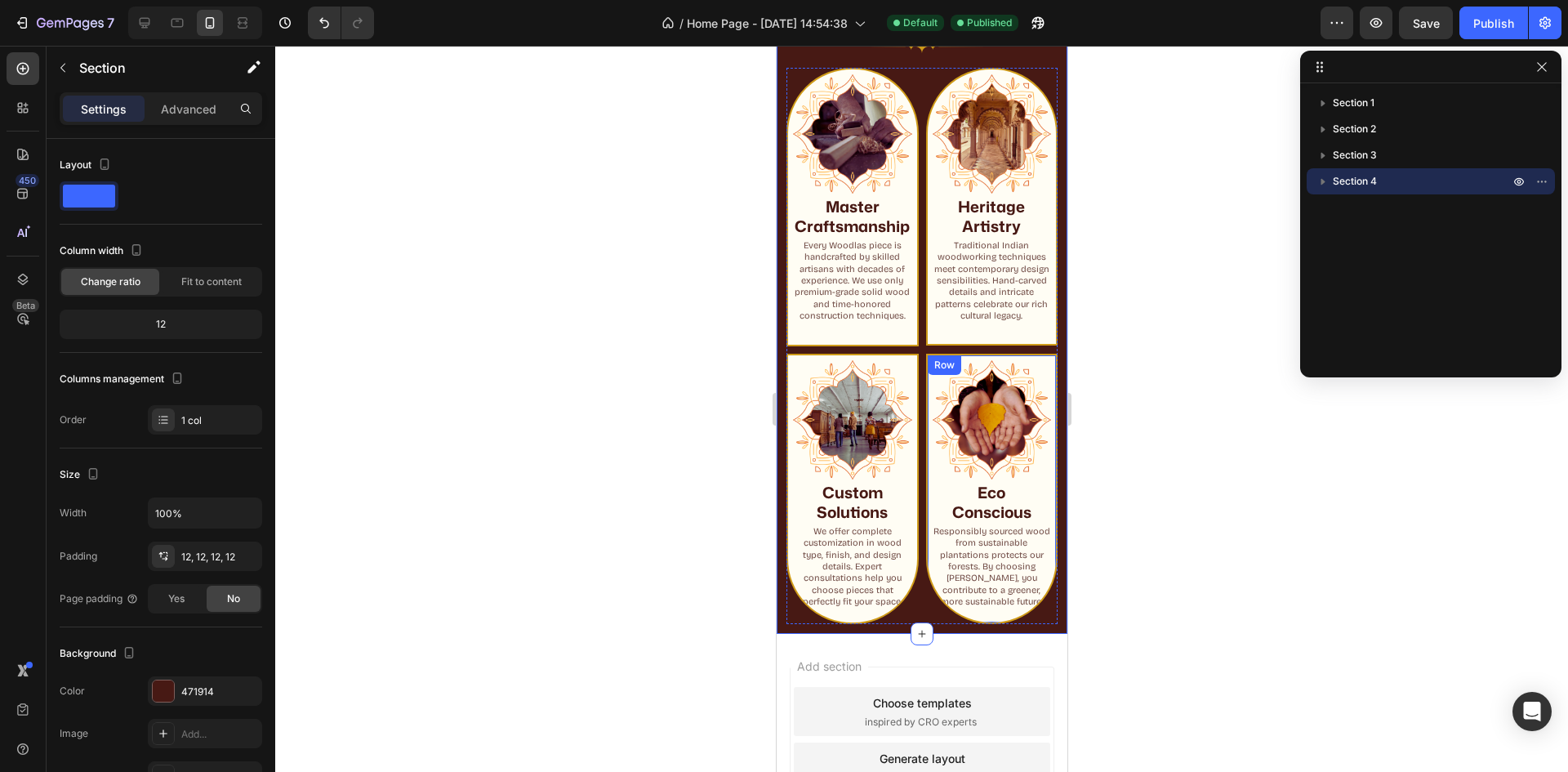
scroll to position [1349, 0]
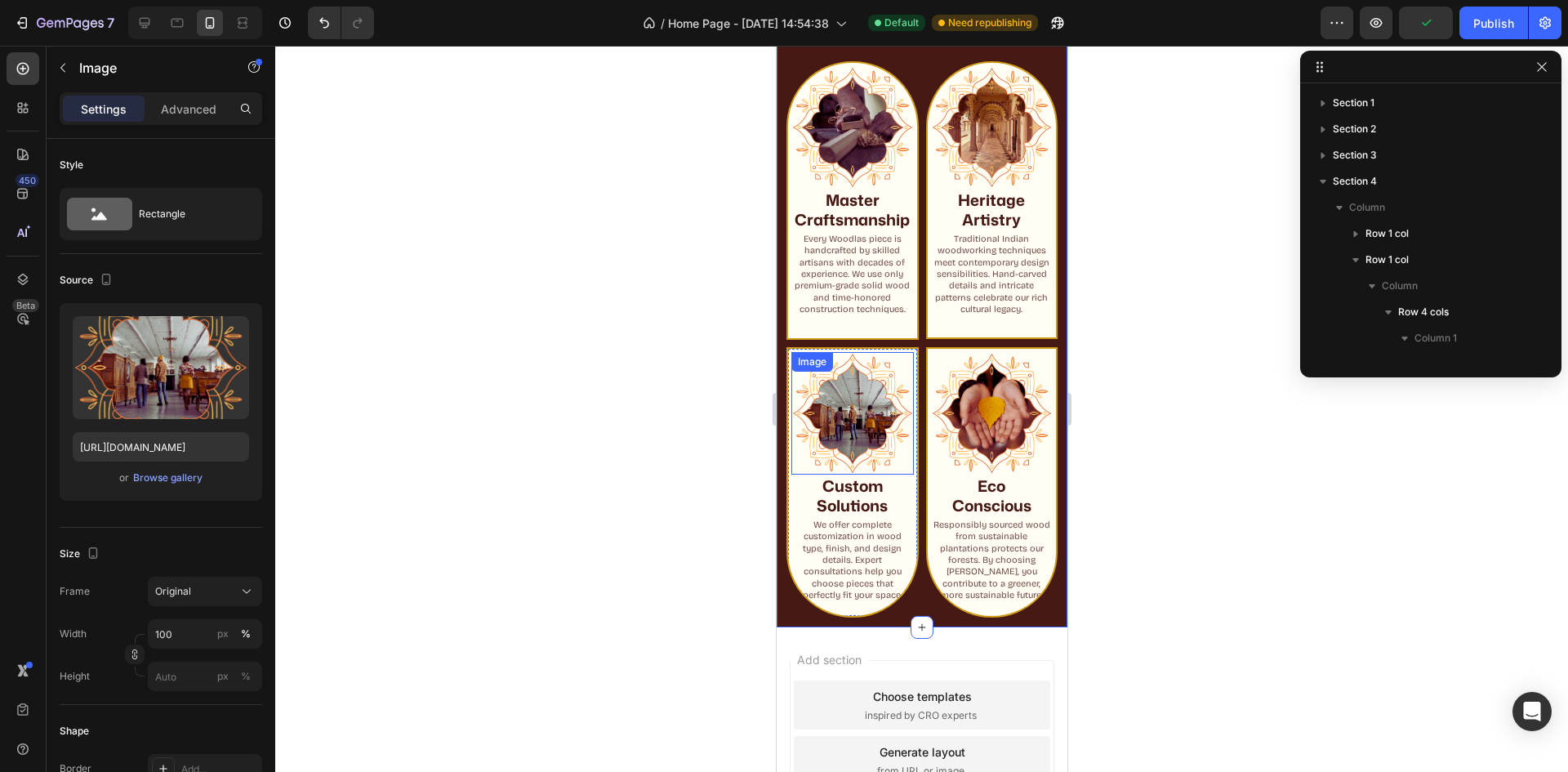
click at [900, 405] on img at bounding box center [852, 414] width 122 height 122
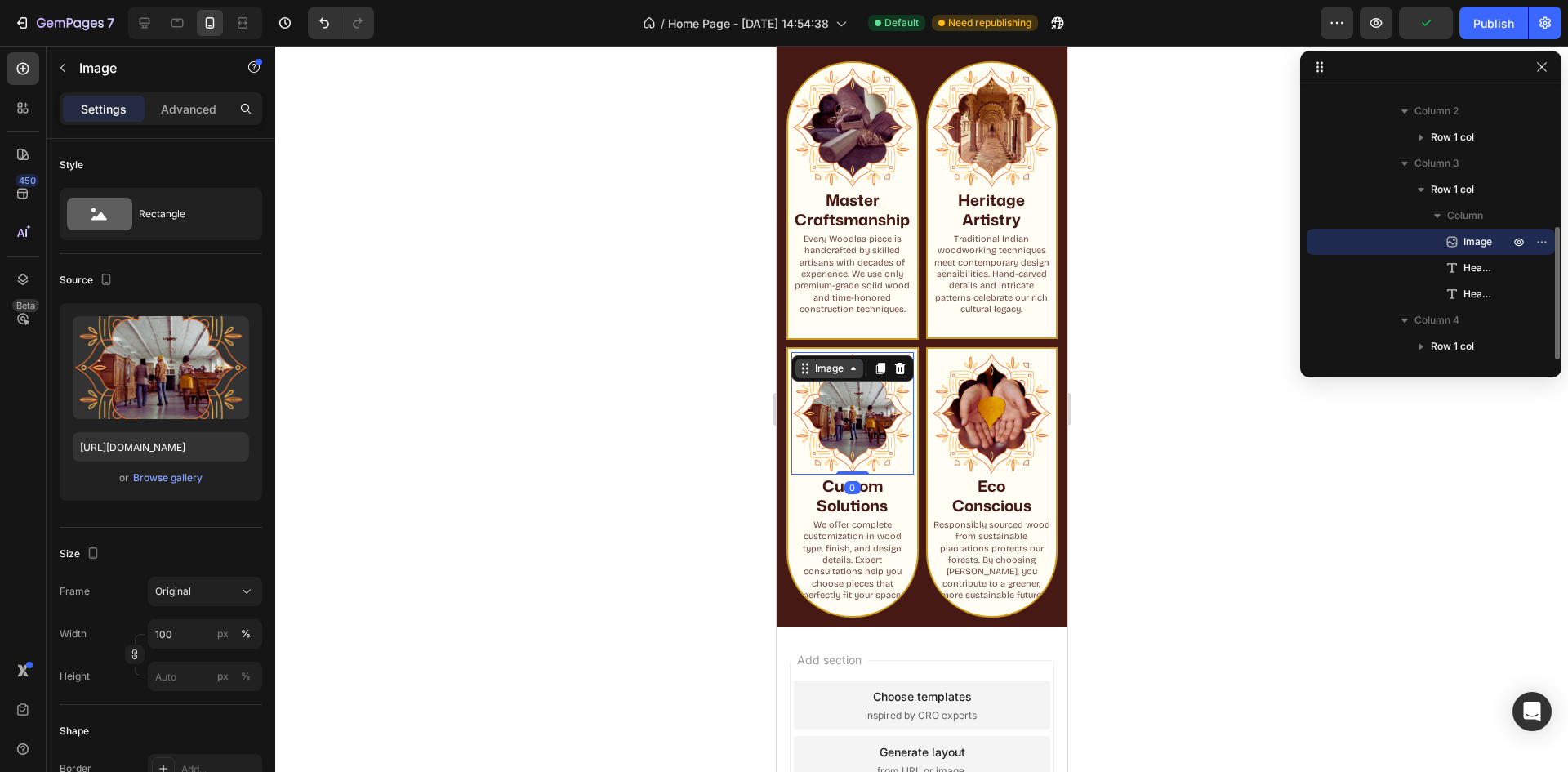
click at [831, 376] on div "Image" at bounding box center [829, 368] width 35 height 15
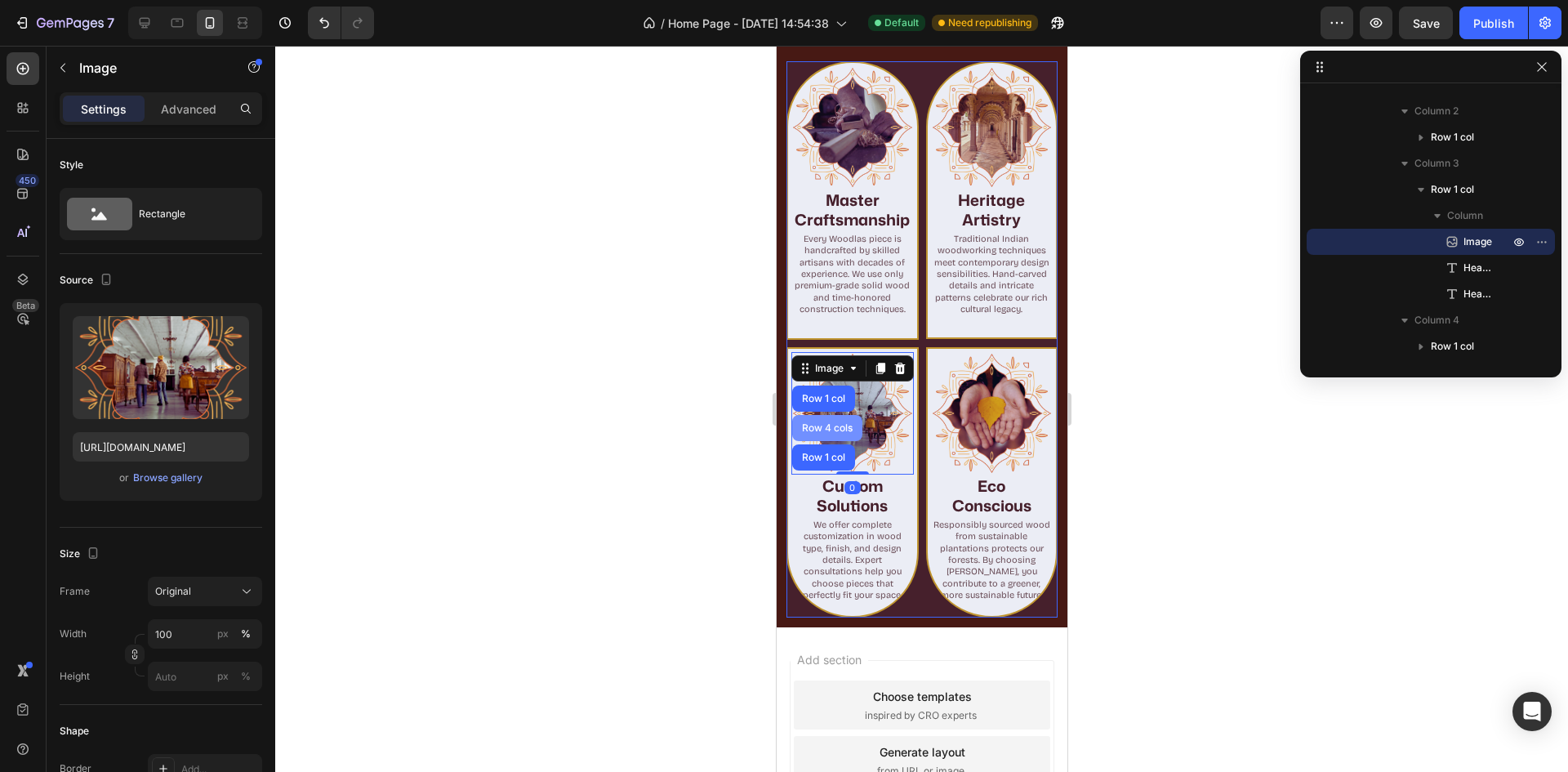
click at [830, 430] on div "Row 4 cols" at bounding box center [826, 429] width 70 height 26
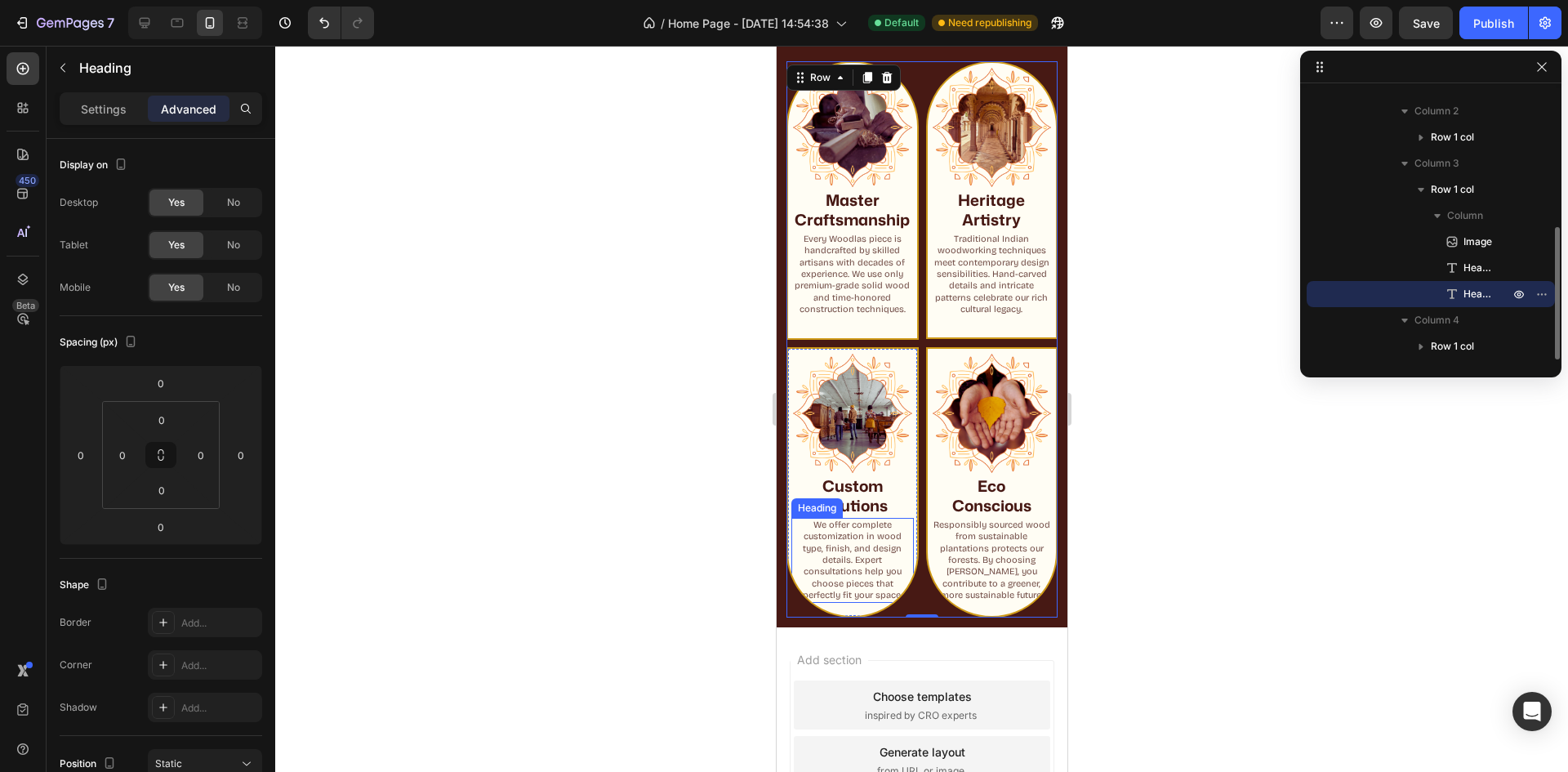
click at [871, 602] on p "We offer complete customization in wood type, finish, and design details. Exper…" at bounding box center [852, 560] width 119 height 82
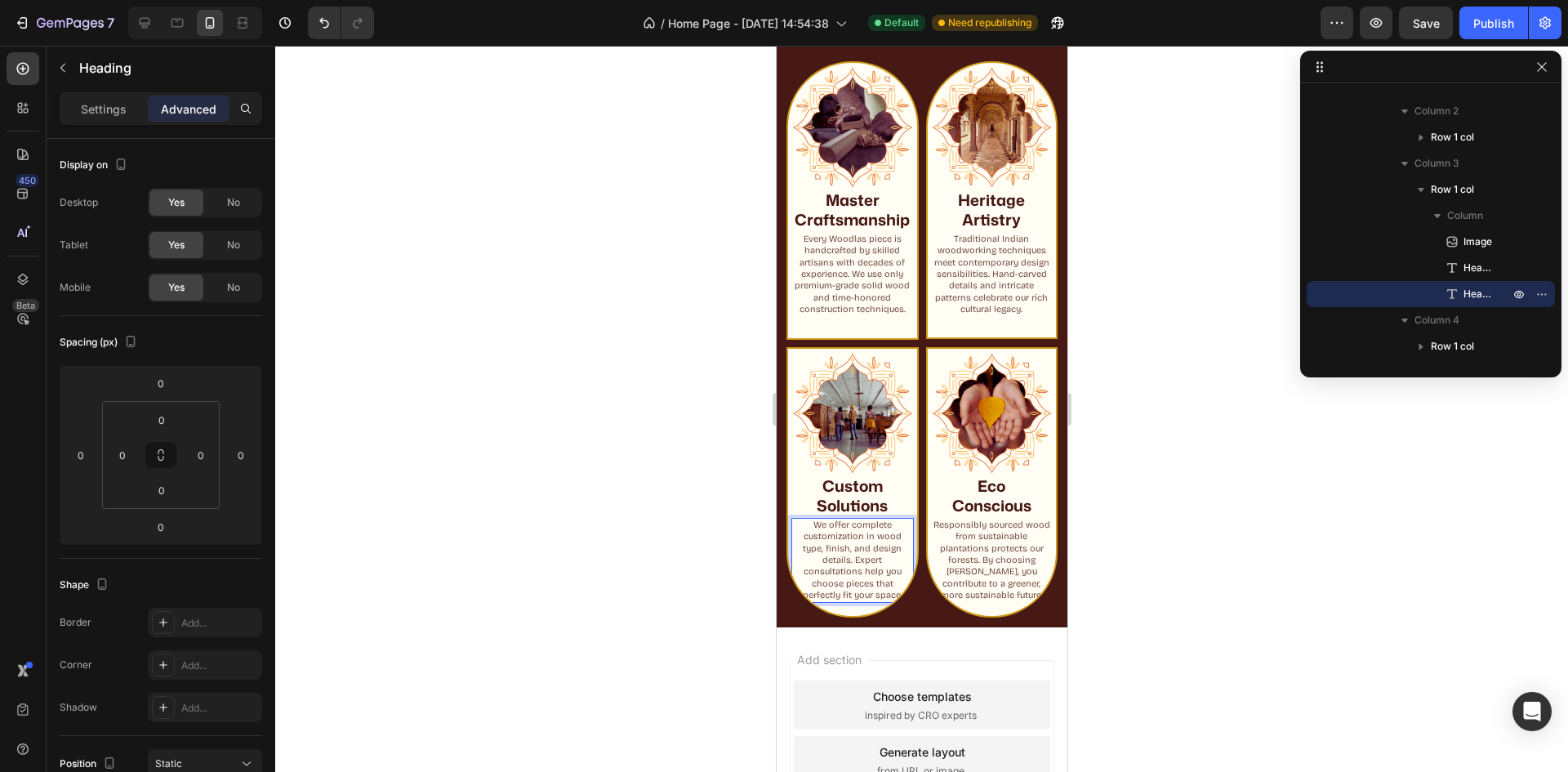
click at [872, 602] on p "We offer complete customization in wood type, finish, and design details. Exper…" at bounding box center [852, 560] width 119 height 82
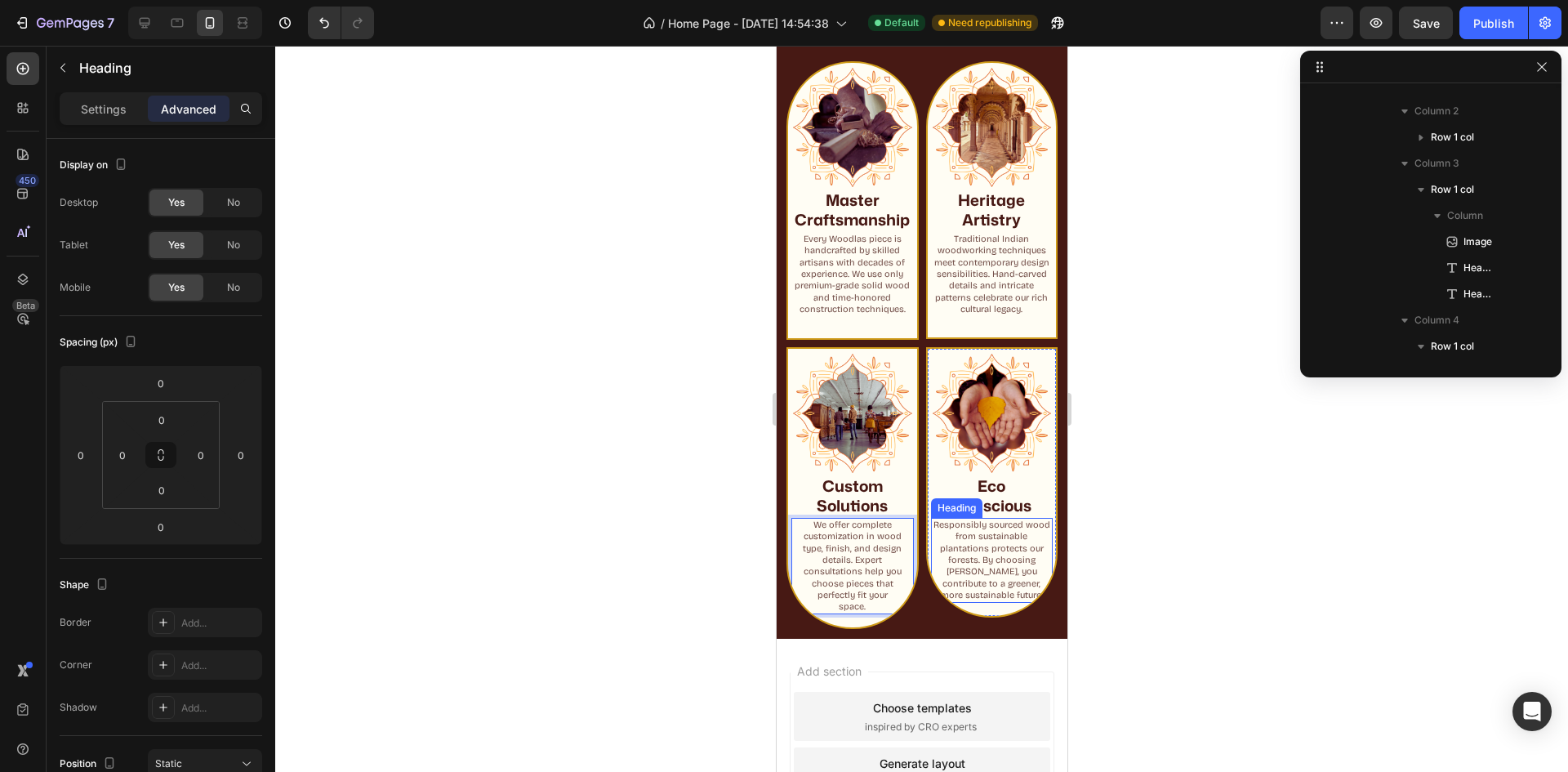
click at [991, 595] on p "Responsibly sourced wood from sustainable plantations protects our forests. By …" at bounding box center [992, 560] width 119 height 82
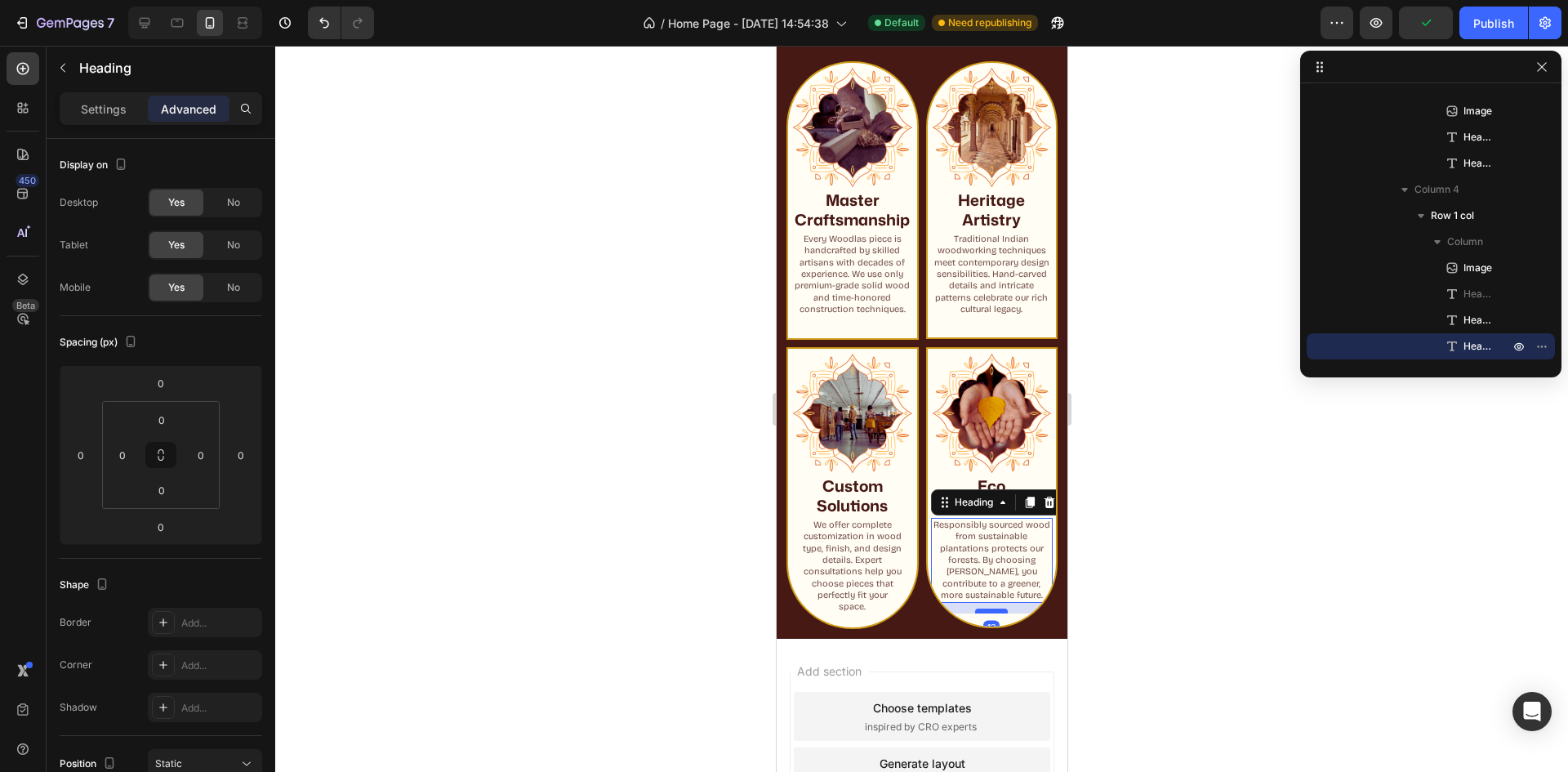
drag, startPoint x: 983, startPoint y: 607, endPoint x: 985, endPoint y: 618, distance: 11.2
click at [985, 614] on div at bounding box center [991, 611] width 33 height 5
type input "13"
click at [1092, 593] on div at bounding box center [921, 409] width 1293 height 726
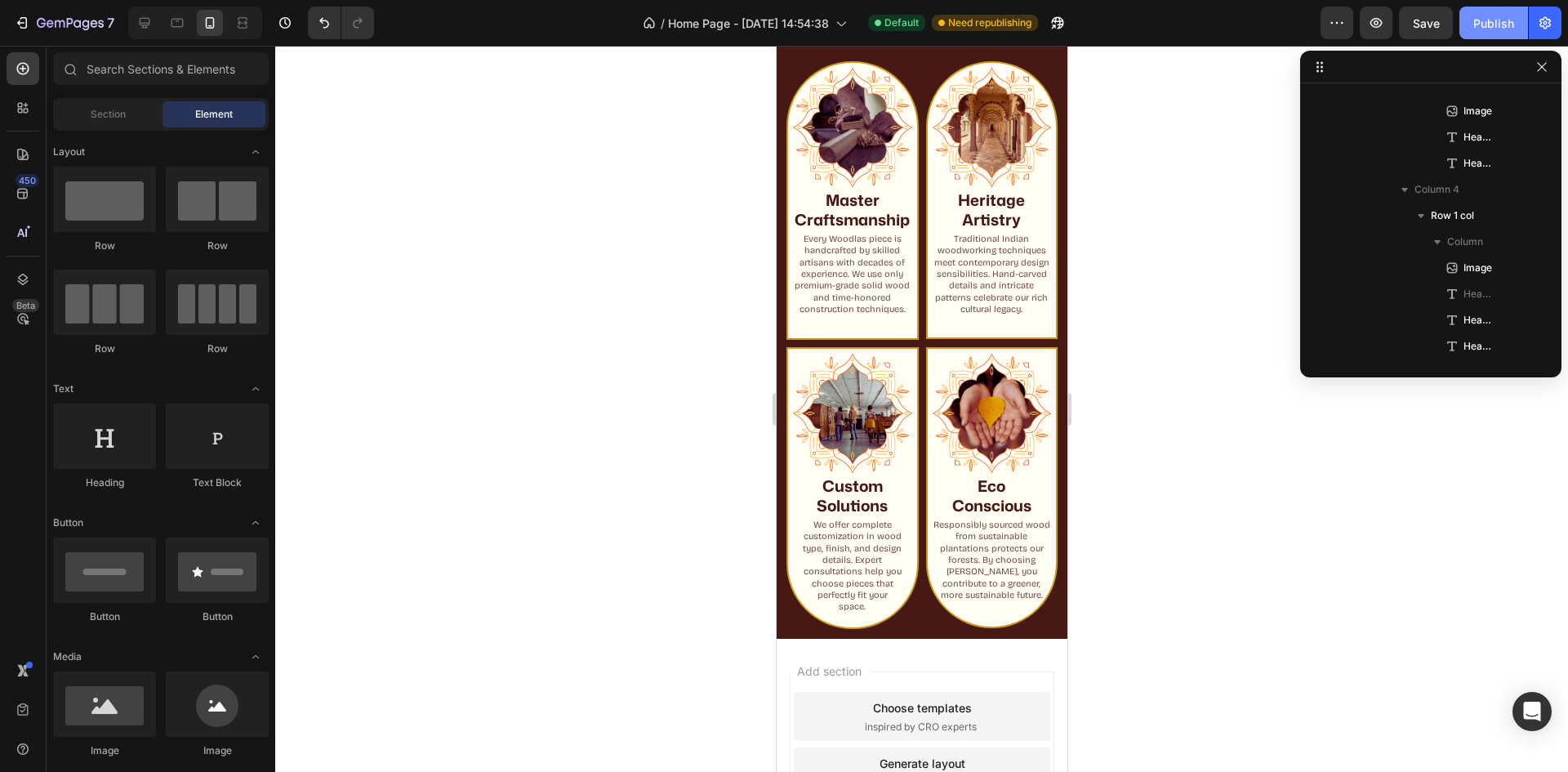
click at [1494, 20] on div "Publish" at bounding box center [1494, 23] width 41 height 17
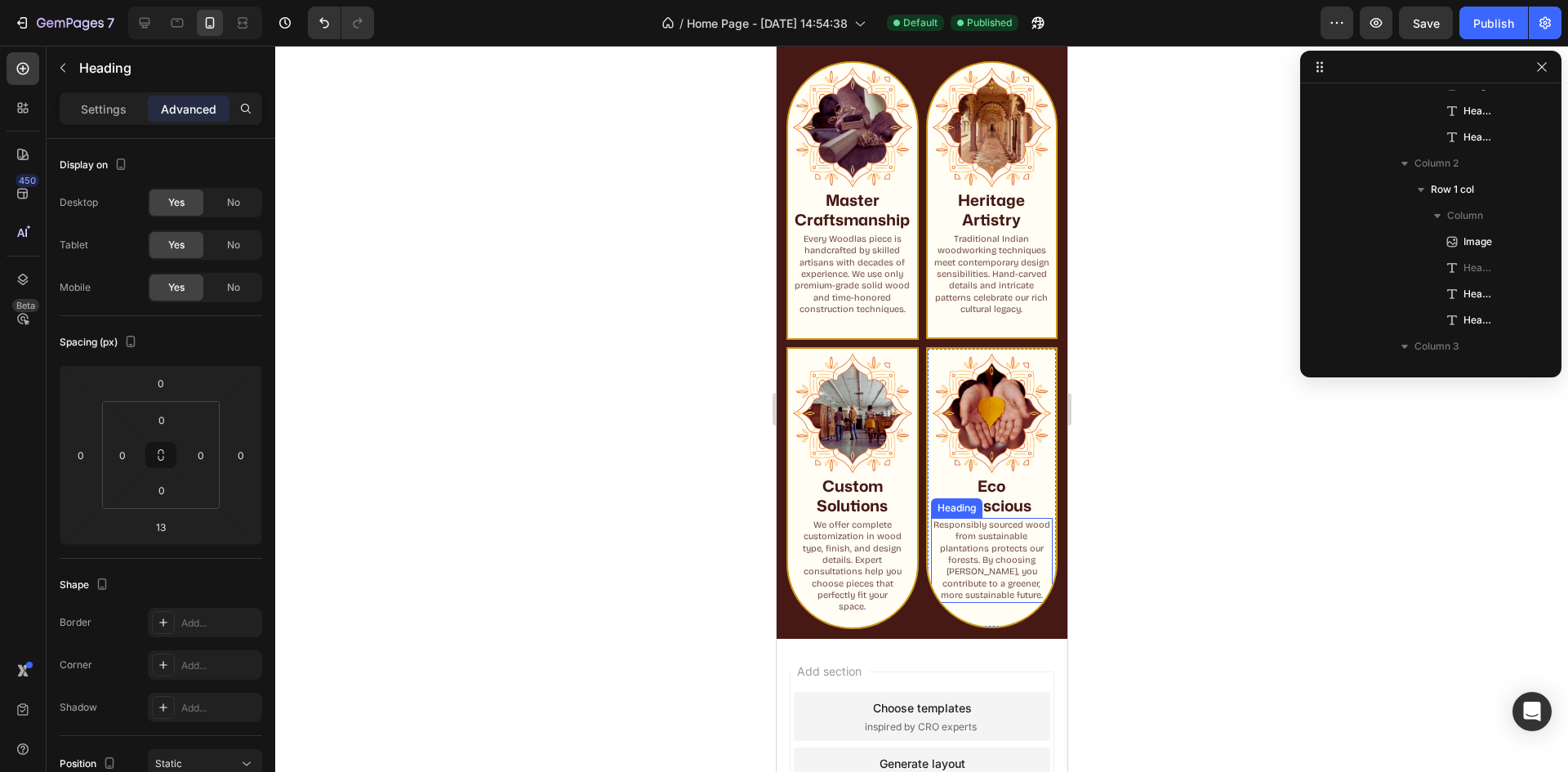
scroll to position [724, 0]
click at [997, 590] on p "Responsibly sourced wood from sustainable plantations protects our forests. By …" at bounding box center [992, 560] width 119 height 82
click at [995, 592] on p "Responsibly sourced wood from sustainable plantations protects our forests. By …" at bounding box center [992, 560] width 119 height 82
click at [1001, 592] on p "Responsibly sourced wood from sustainable plantations protects our forests. By …" at bounding box center [992, 560] width 119 height 82
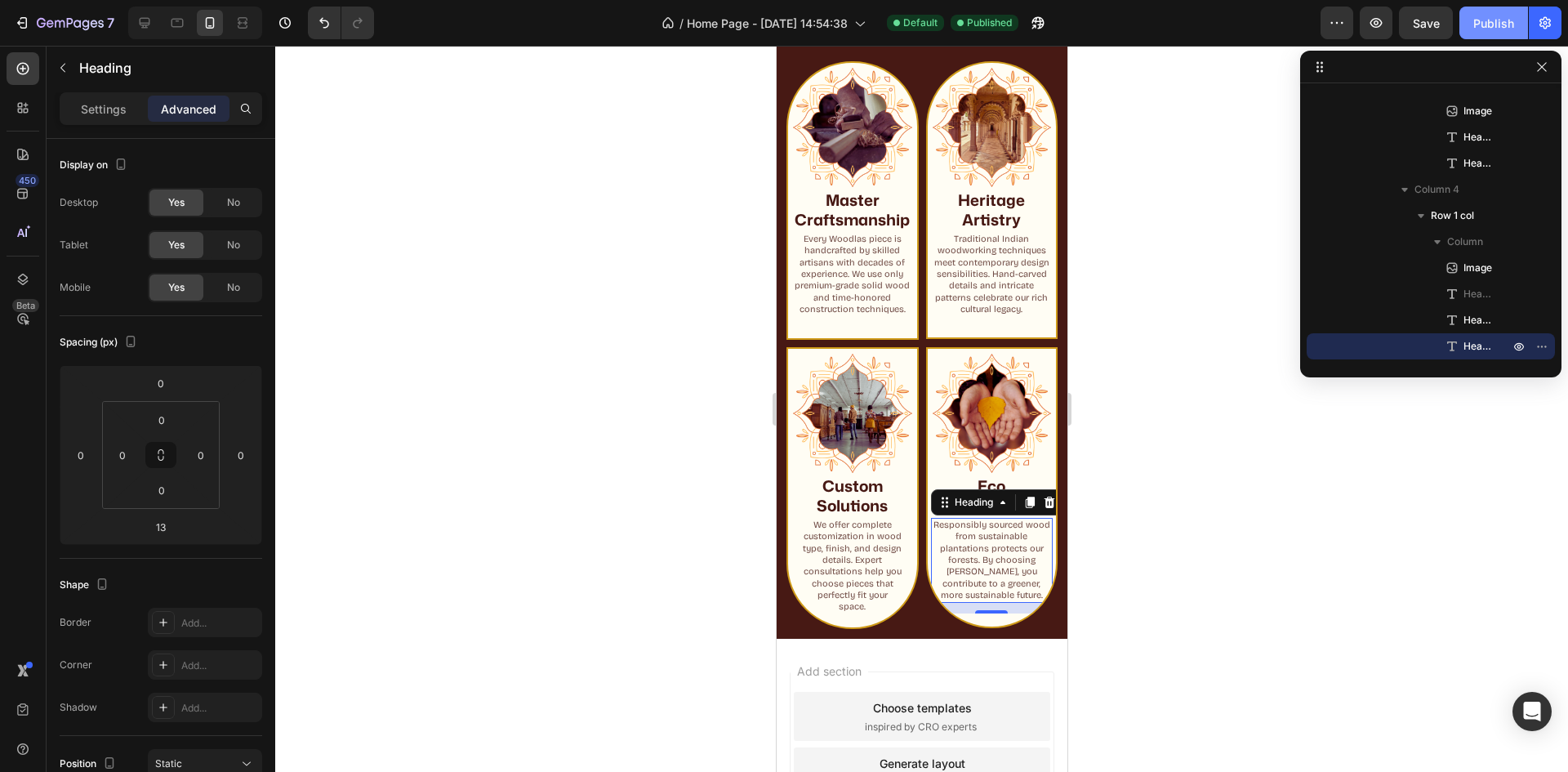
click at [1493, 34] on button "Publish" at bounding box center [1494, 23] width 69 height 33
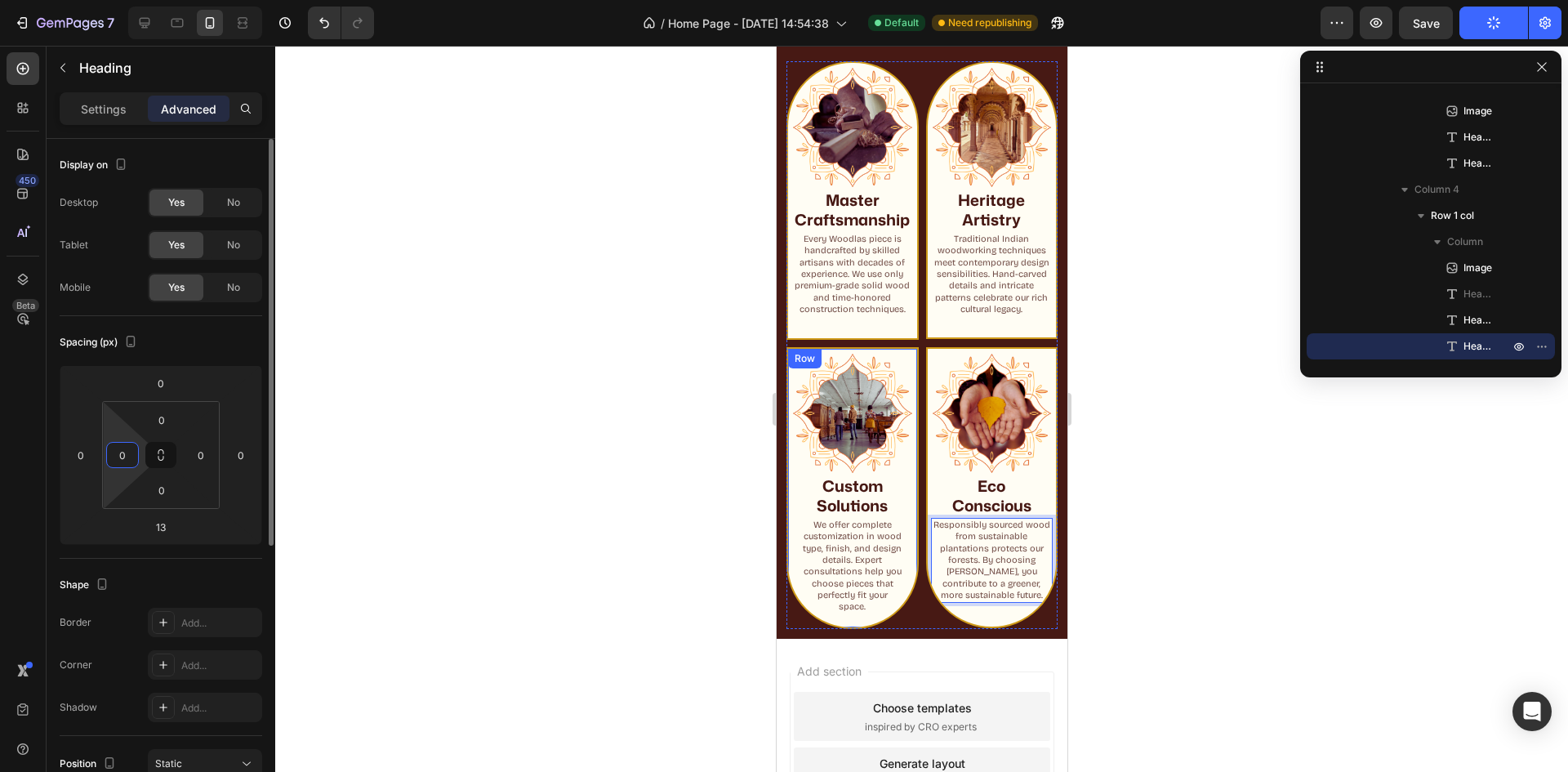
click at [124, 462] on input "0" at bounding box center [122, 455] width 25 height 25
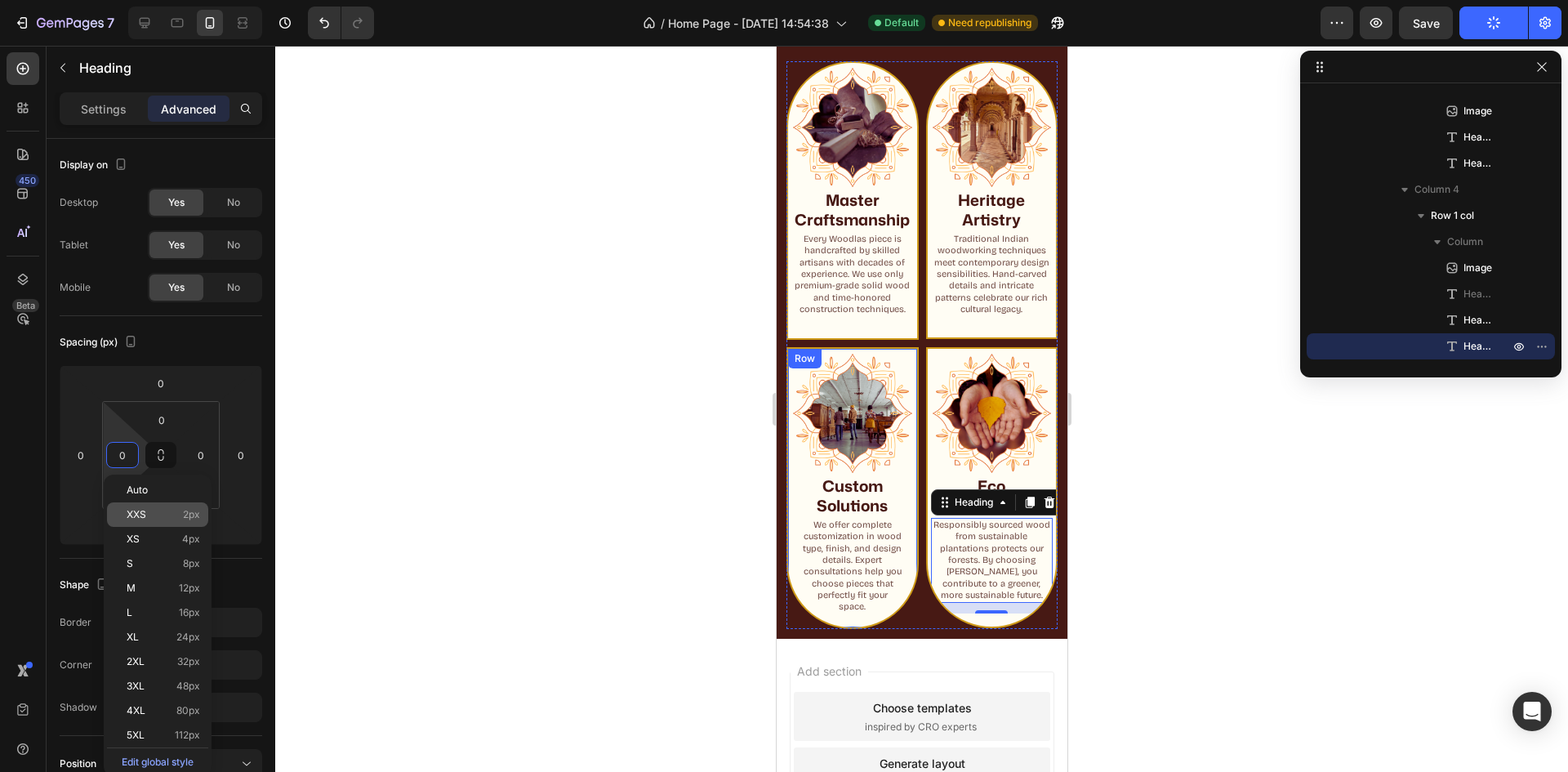
click at [184, 504] on div "XXS 2px" at bounding box center [157, 515] width 101 height 25
type input "2"
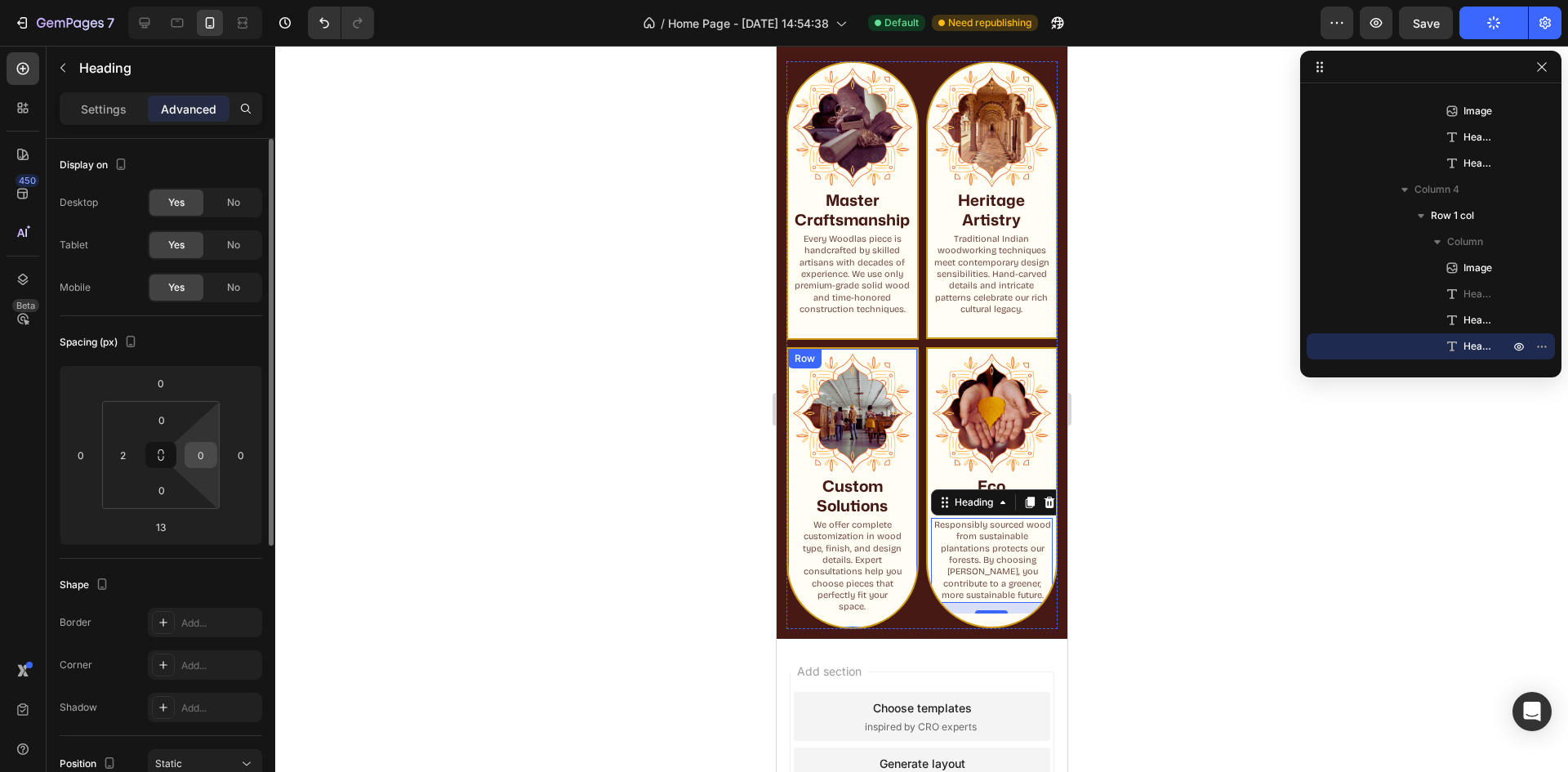
click at [189, 466] on div "0" at bounding box center [201, 455] width 33 height 26
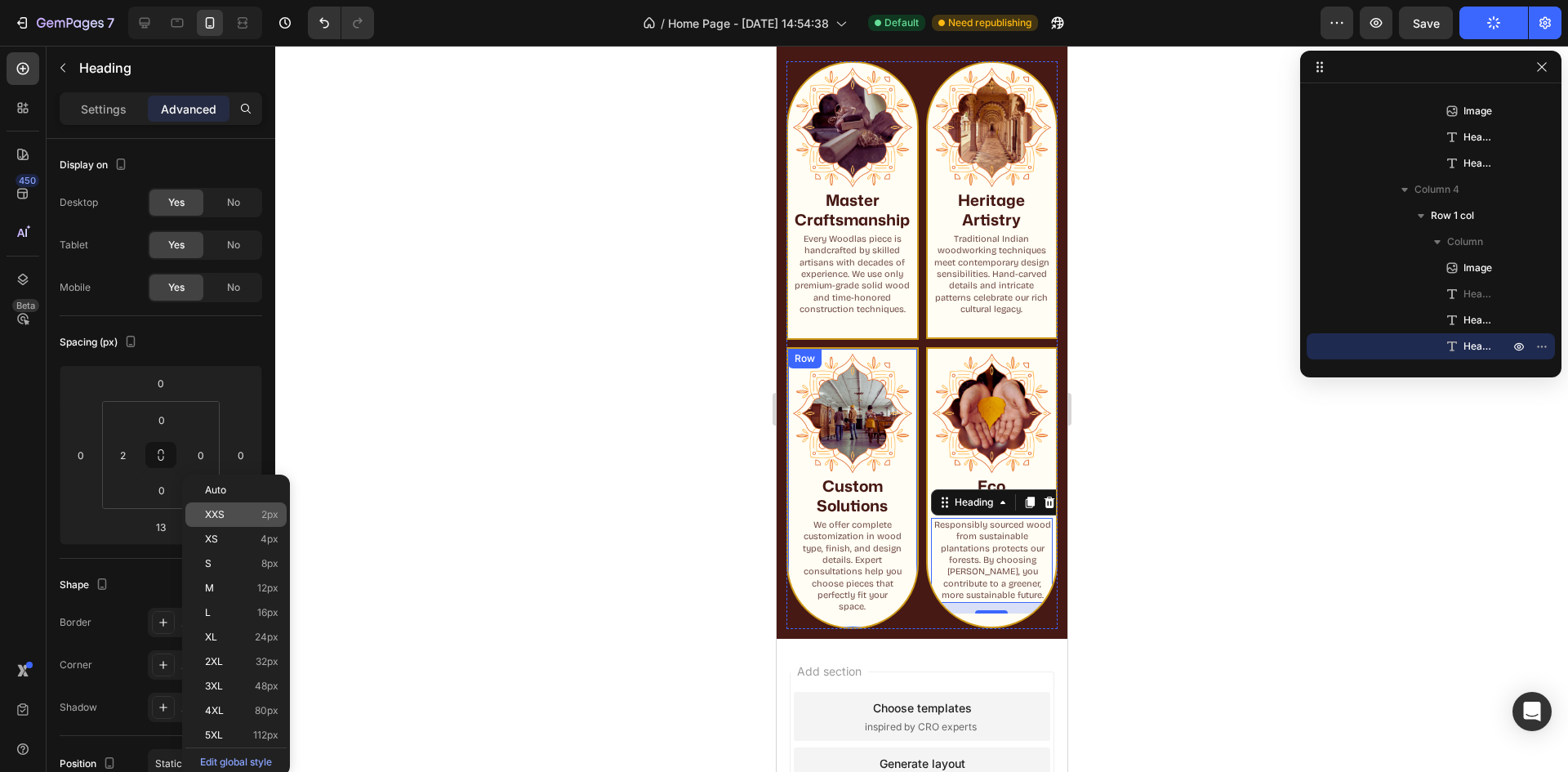
click at [214, 520] on span "XXS" at bounding box center [215, 515] width 20 height 12
type input "2"
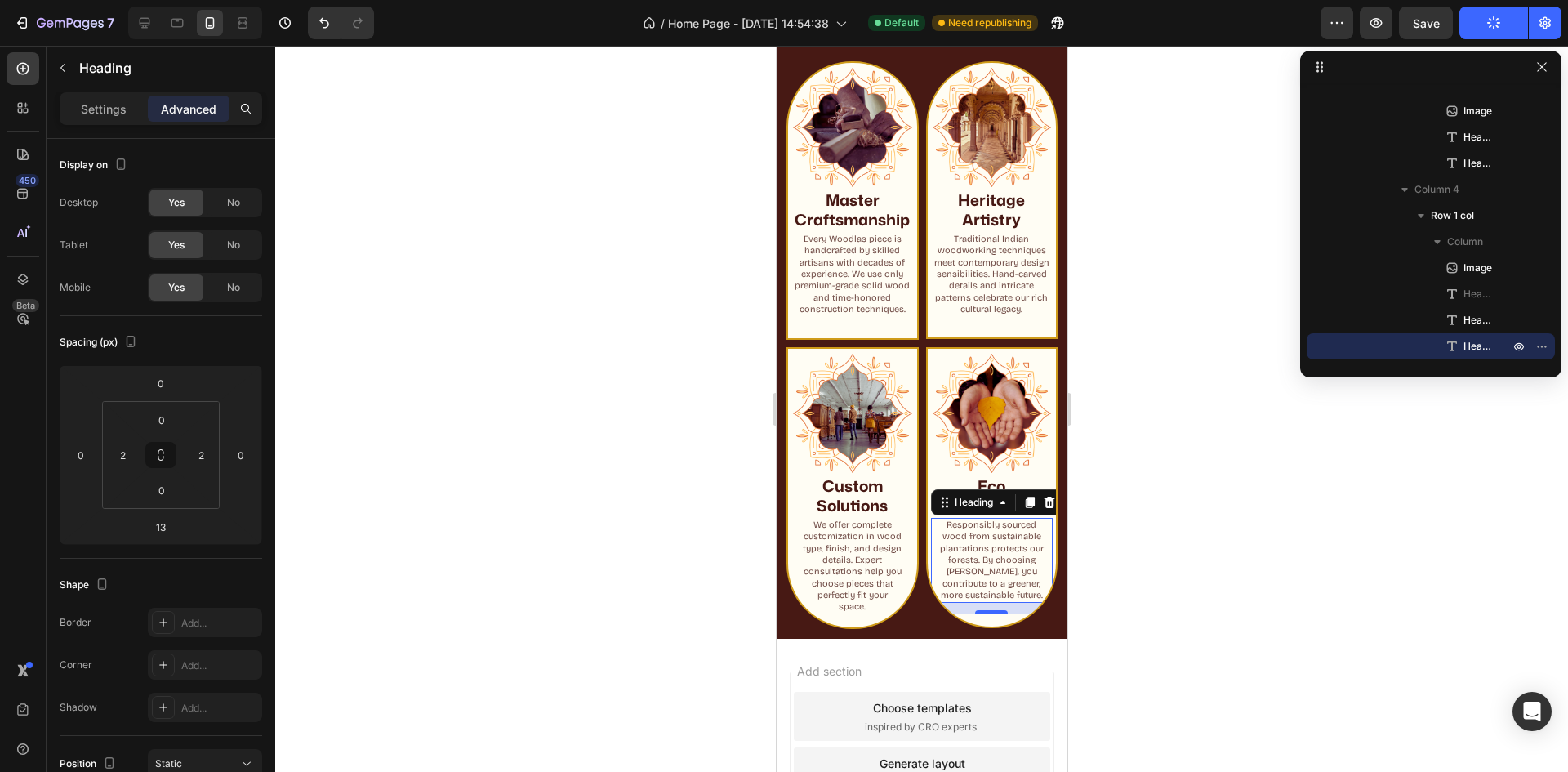
click at [1151, 513] on div at bounding box center [921, 409] width 1293 height 726
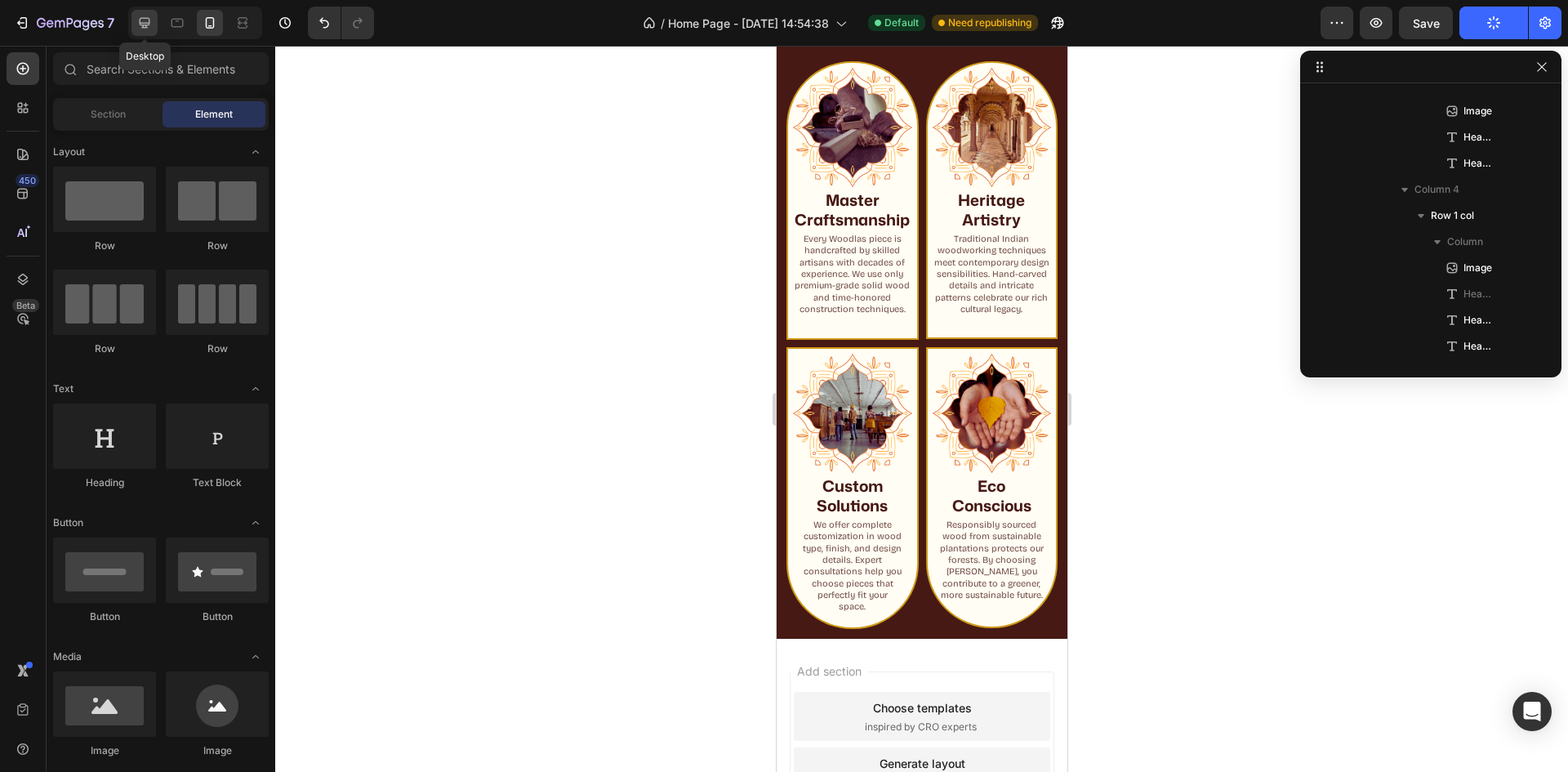
click at [146, 22] on icon at bounding box center [145, 23] width 17 height 17
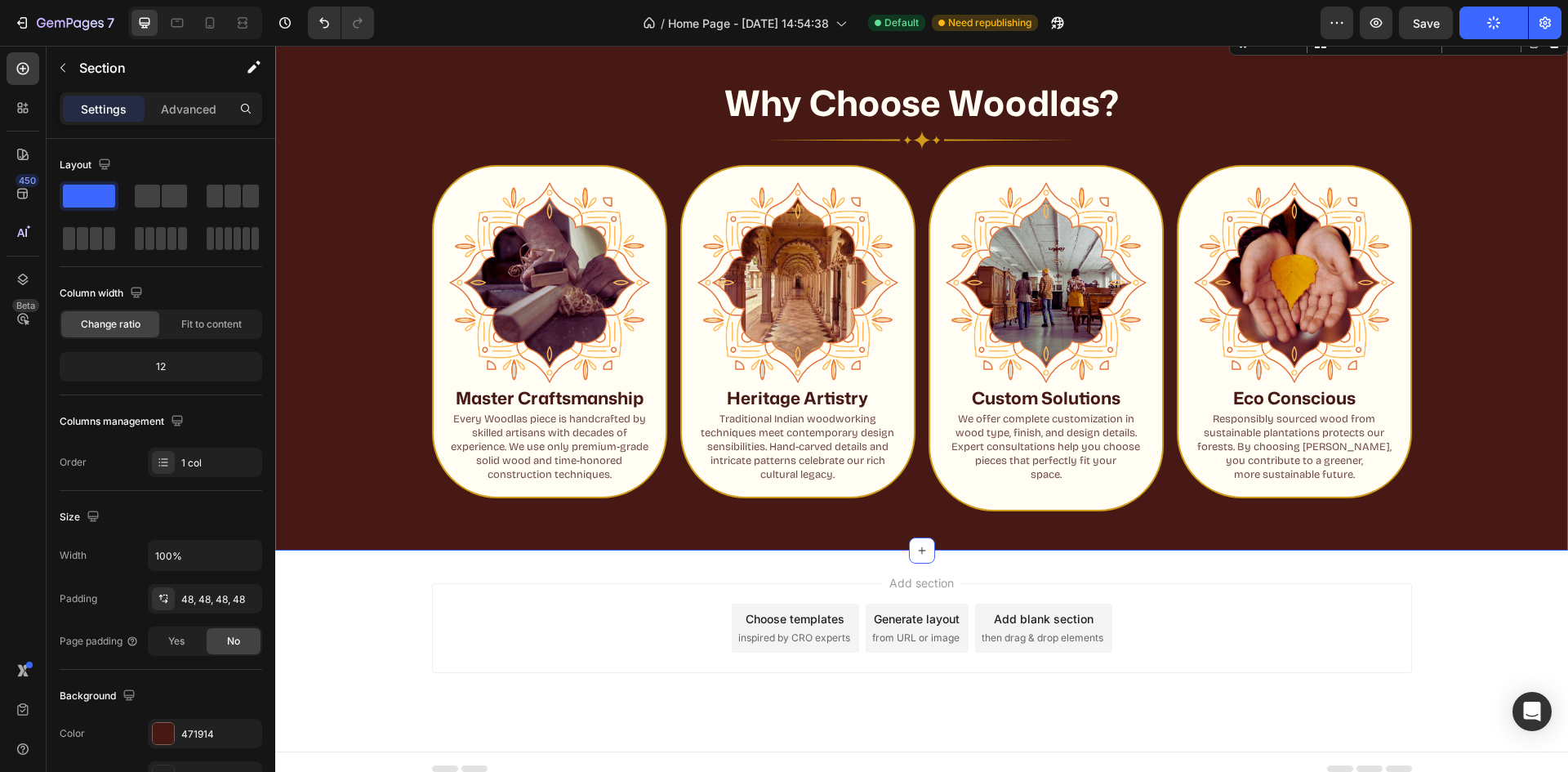
click at [1498, 364] on div "Why Choose Woodlas? Heading Image Row Image Master Craftsmanship Heading Every …" at bounding box center [921, 288] width 1214 height 446
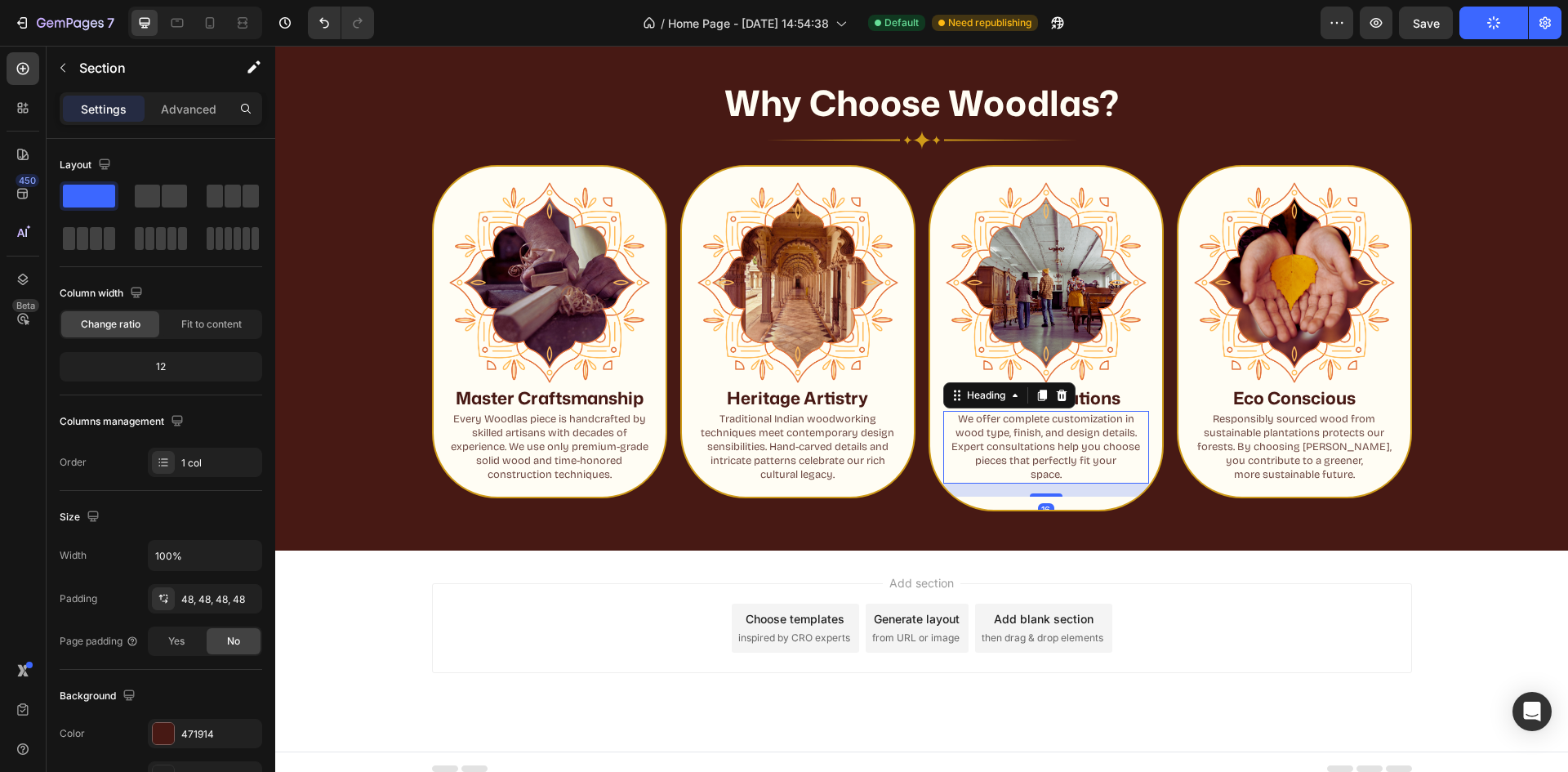
click at [1051, 470] on p "We offer complete customization in wood type, finish, and design details. Exper…" at bounding box center [1046, 448] width 203 height 70
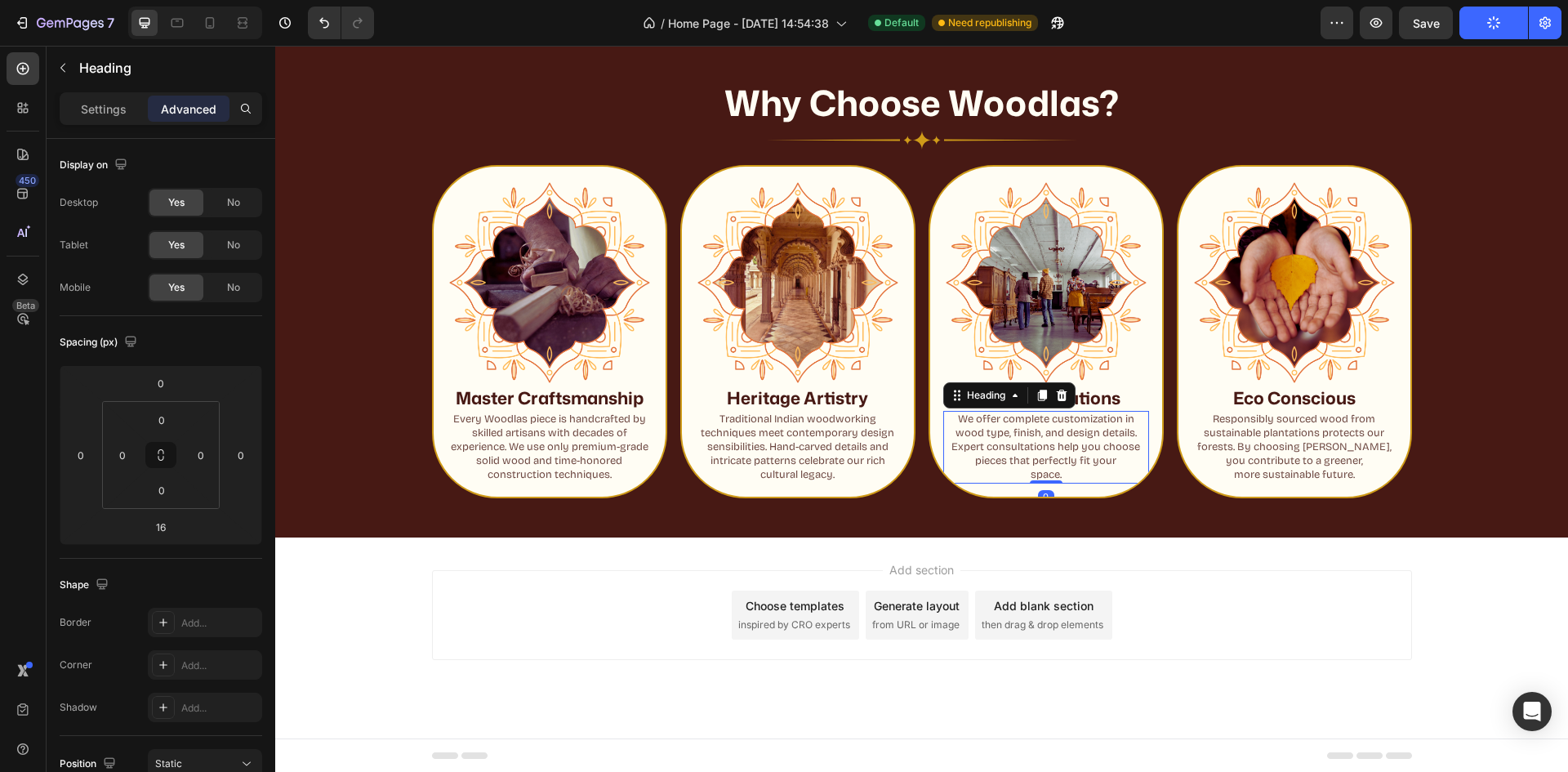
drag, startPoint x: 1039, startPoint y: 495, endPoint x: 1045, endPoint y: 453, distance: 42.4
click at [1045, 453] on div "We offer complete customization in wood type, finish, and design details. Exper…" at bounding box center [1046, 448] width 206 height 73
type input "0"
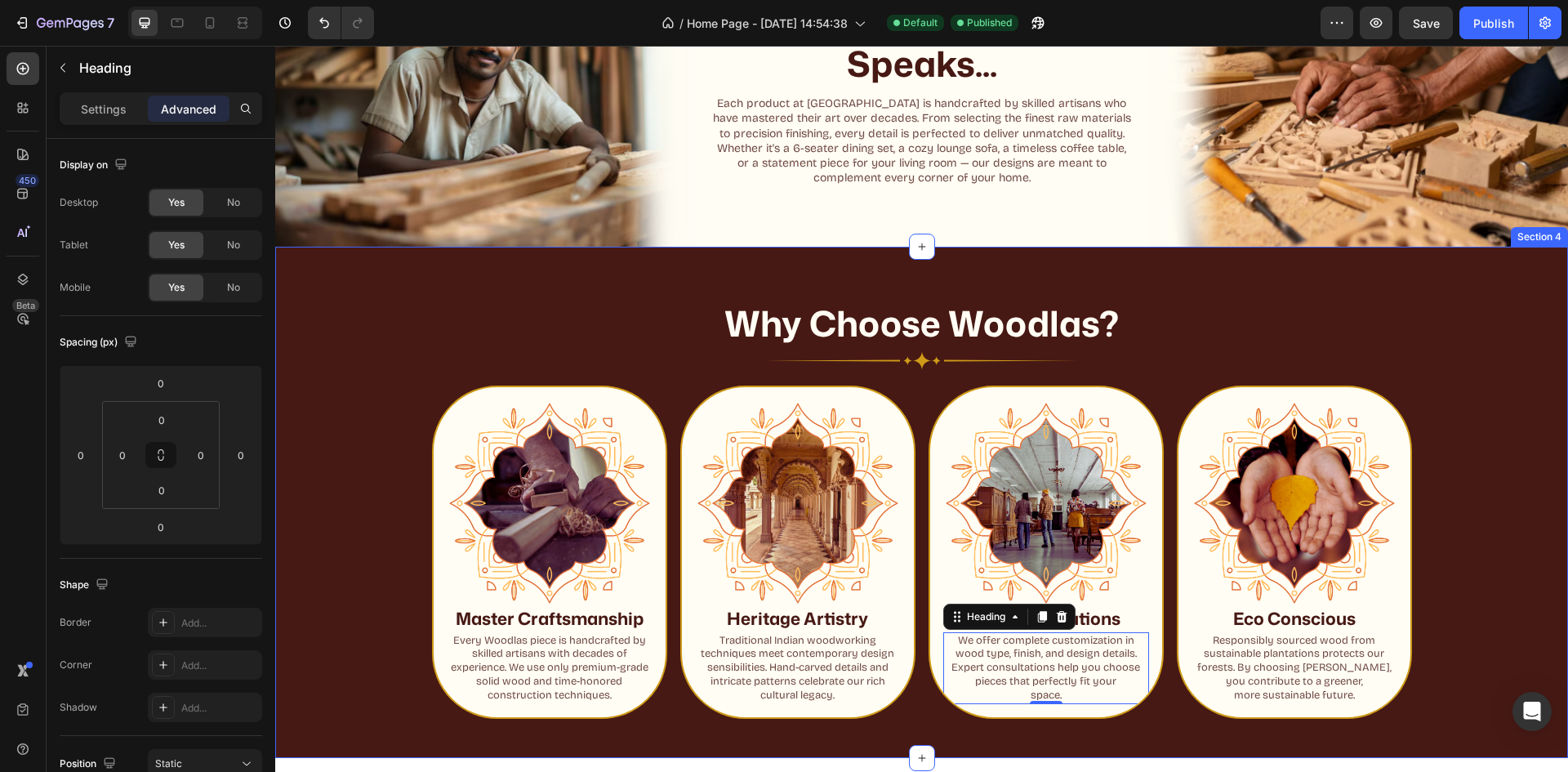
scroll to position [818, 0]
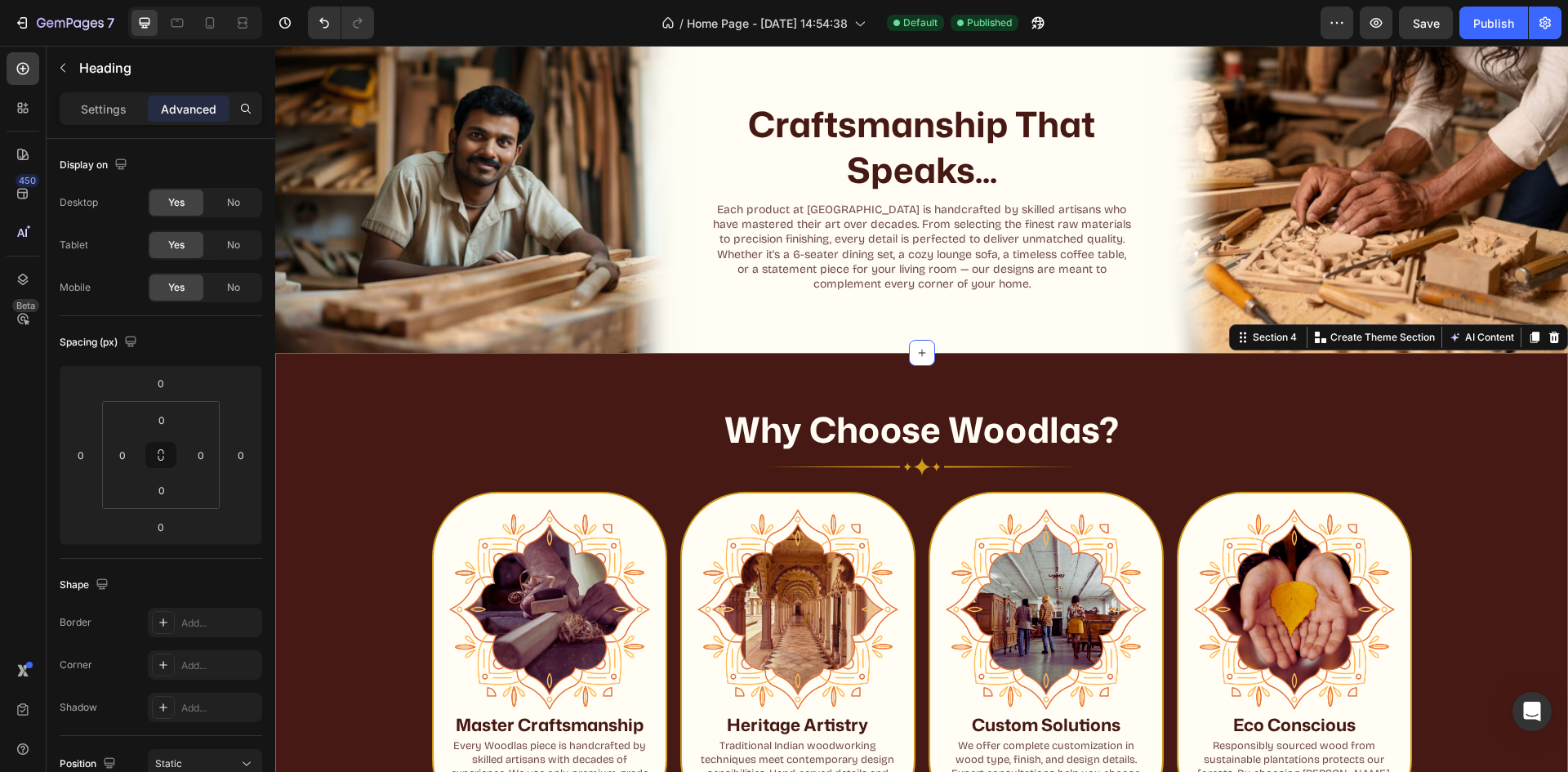
click at [852, 372] on div "Why Choose Woodlas? Heading Image Row Image Master Craftsmanship Heading Every …" at bounding box center [921, 609] width 1293 height 511
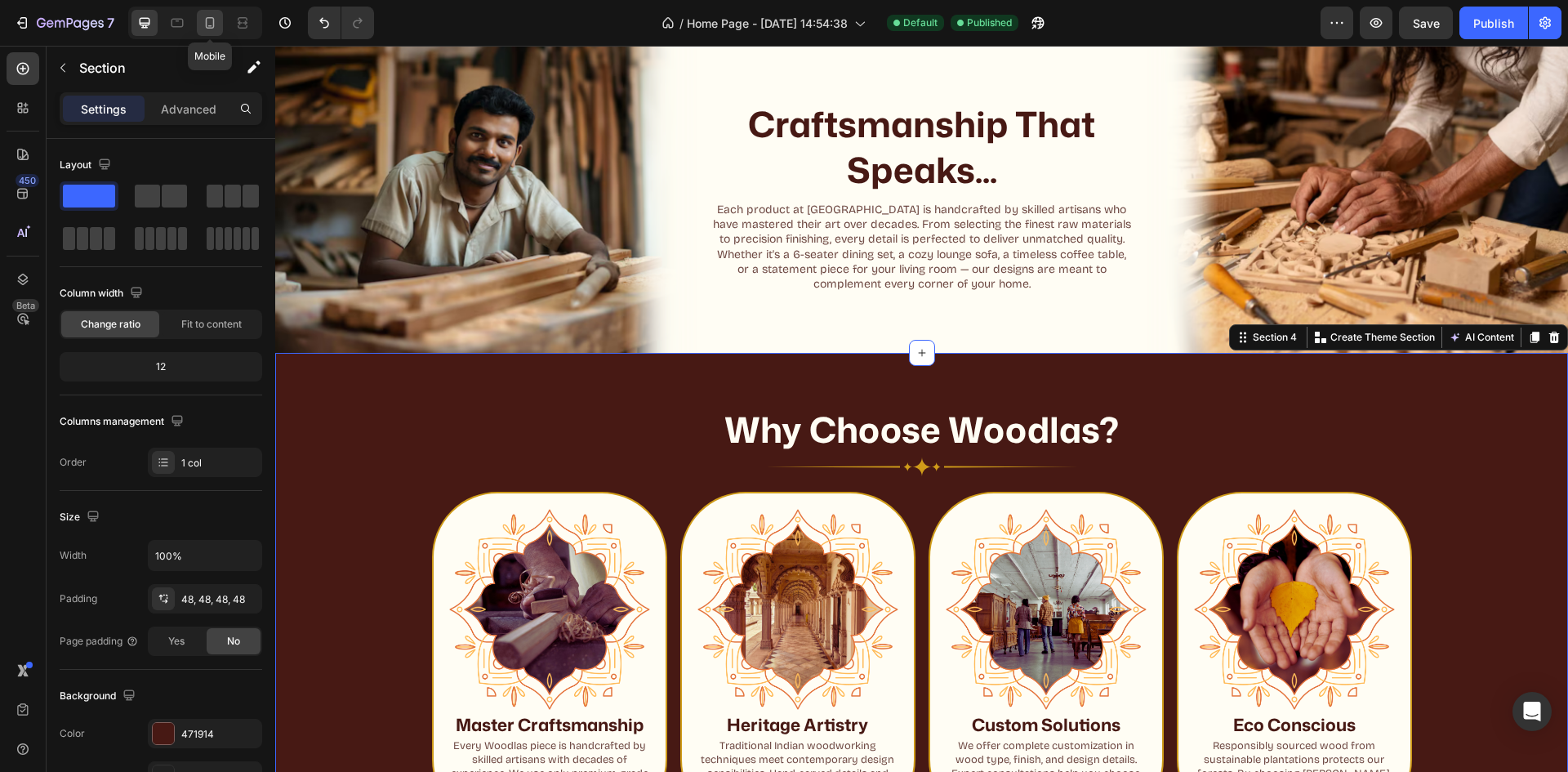
click at [201, 23] on div at bounding box center [210, 23] width 26 height 26
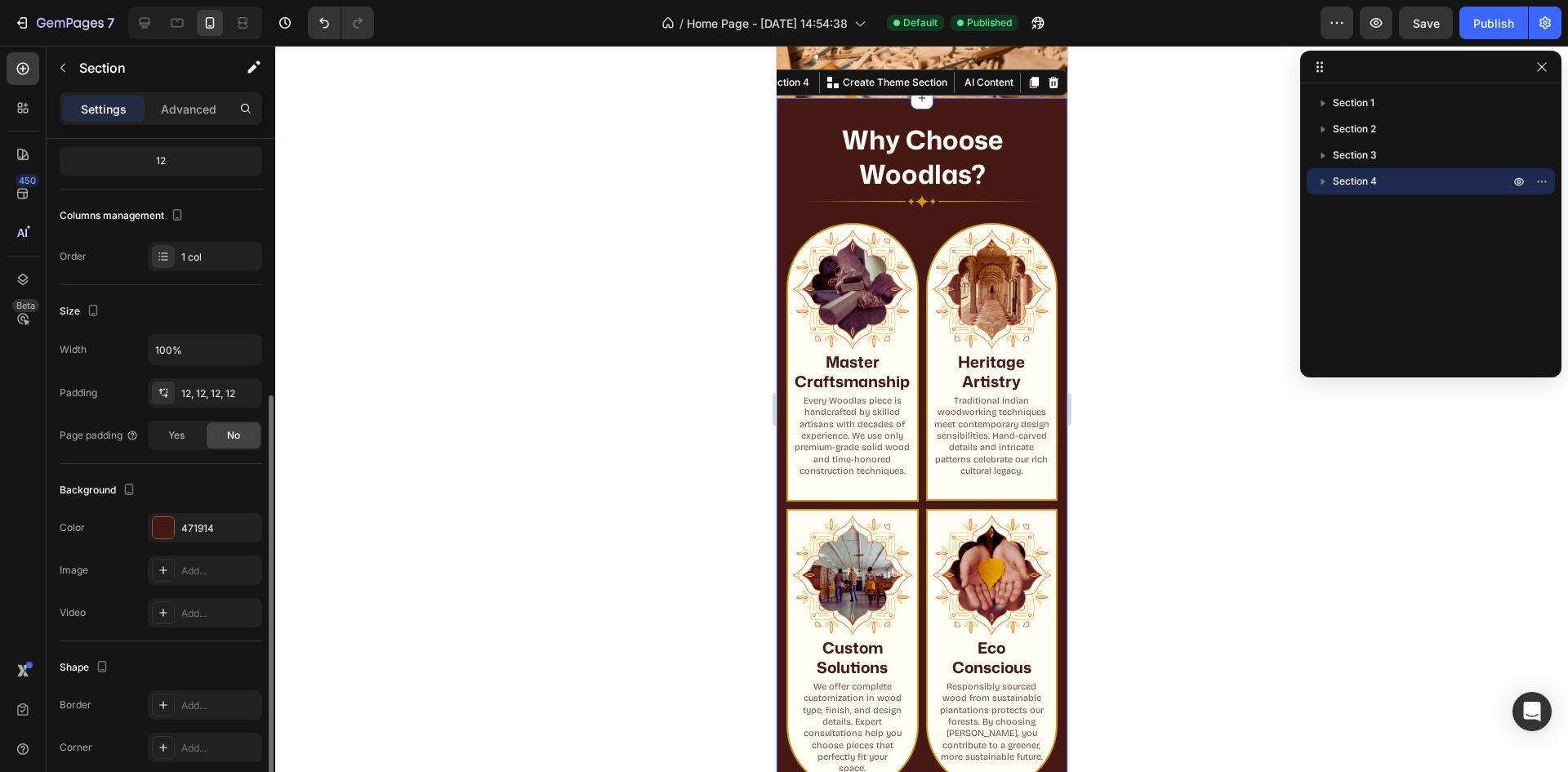
scroll to position [275, 0]
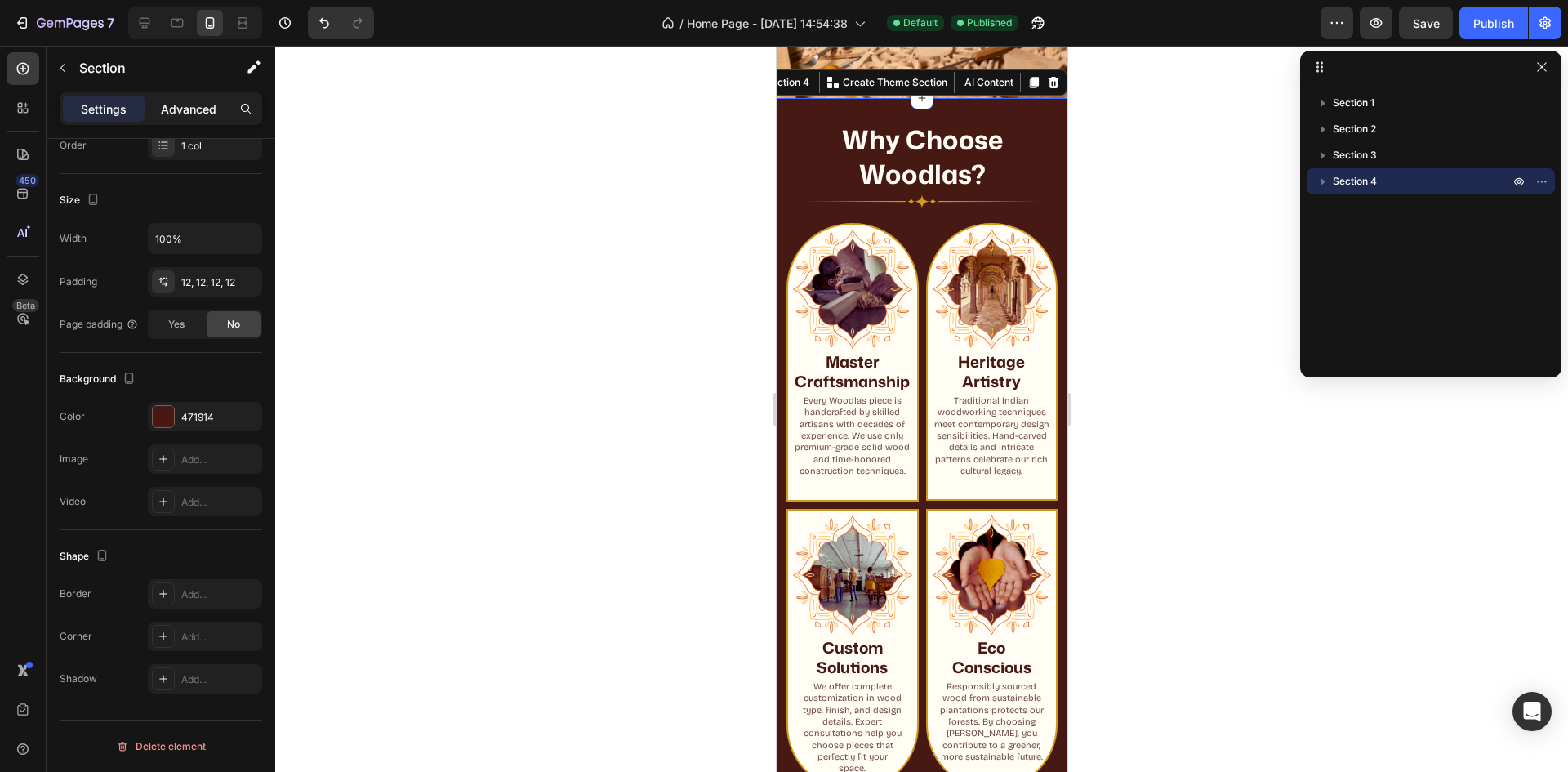
click at [203, 108] on p "Advanced" at bounding box center [189, 108] width 55 height 17
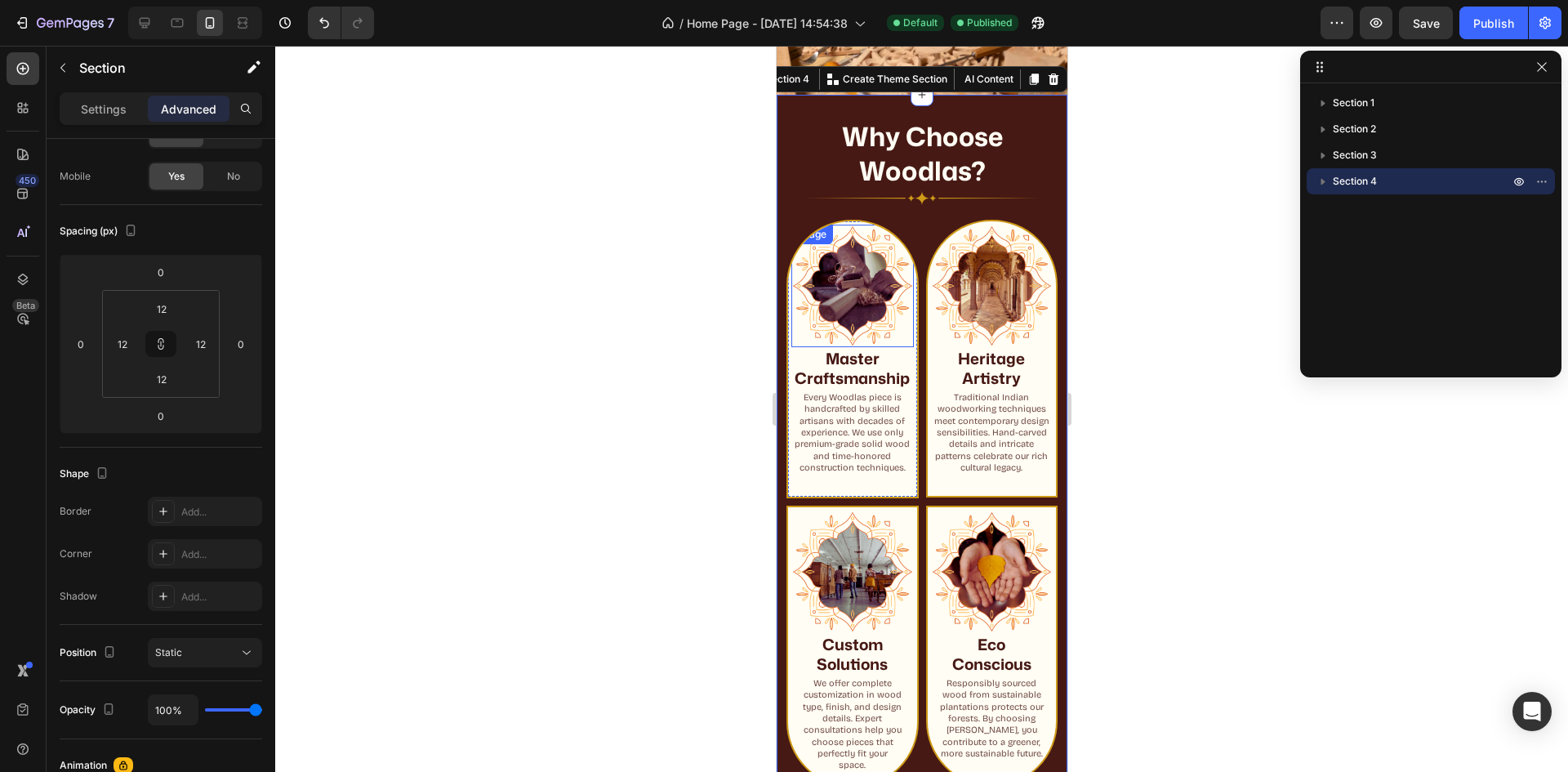
scroll to position [1173, 0]
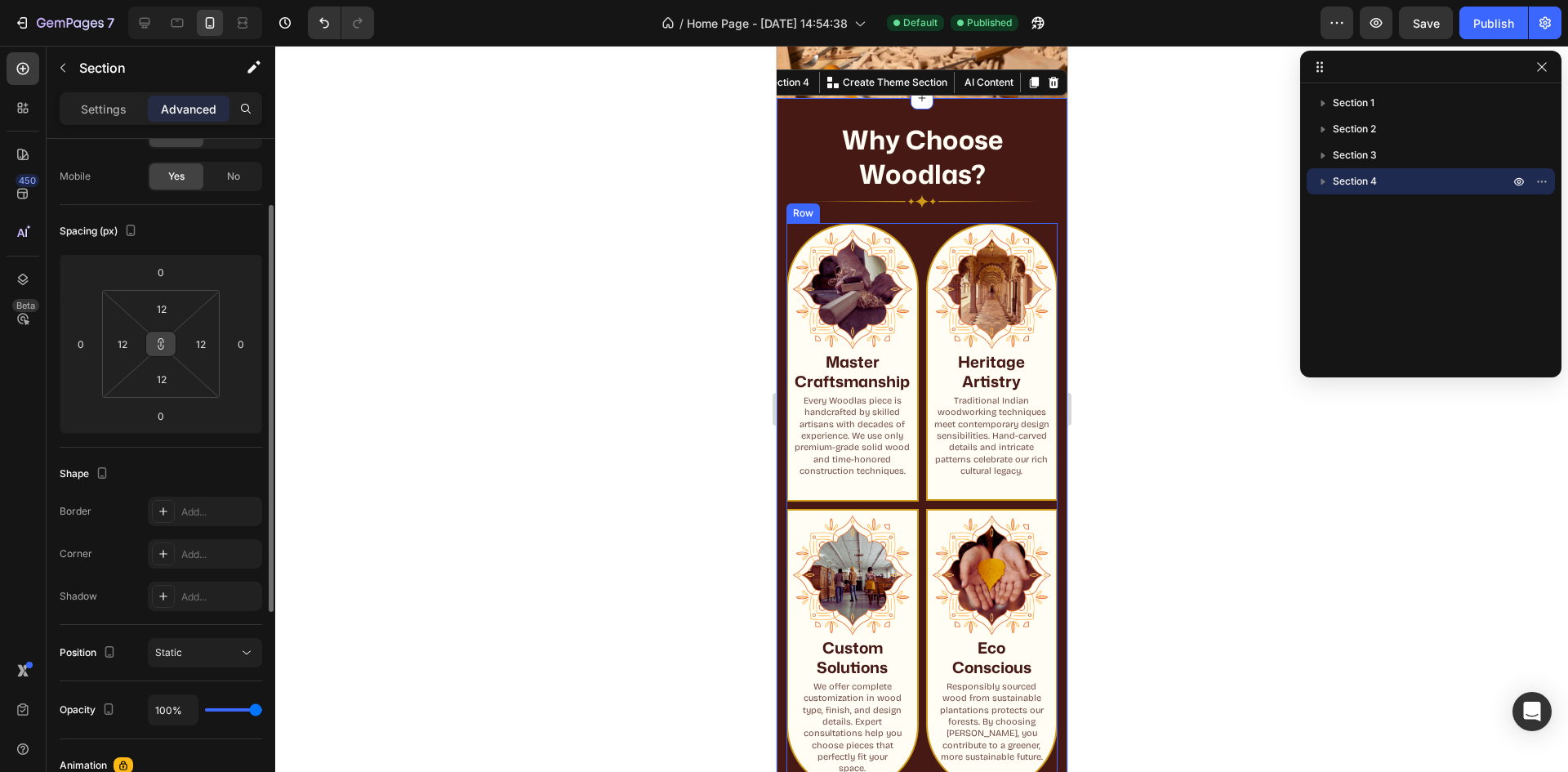
click at [160, 344] on icon at bounding box center [161, 344] width 13 height 13
click at [163, 383] on input "12" at bounding box center [162, 379] width 33 height 25
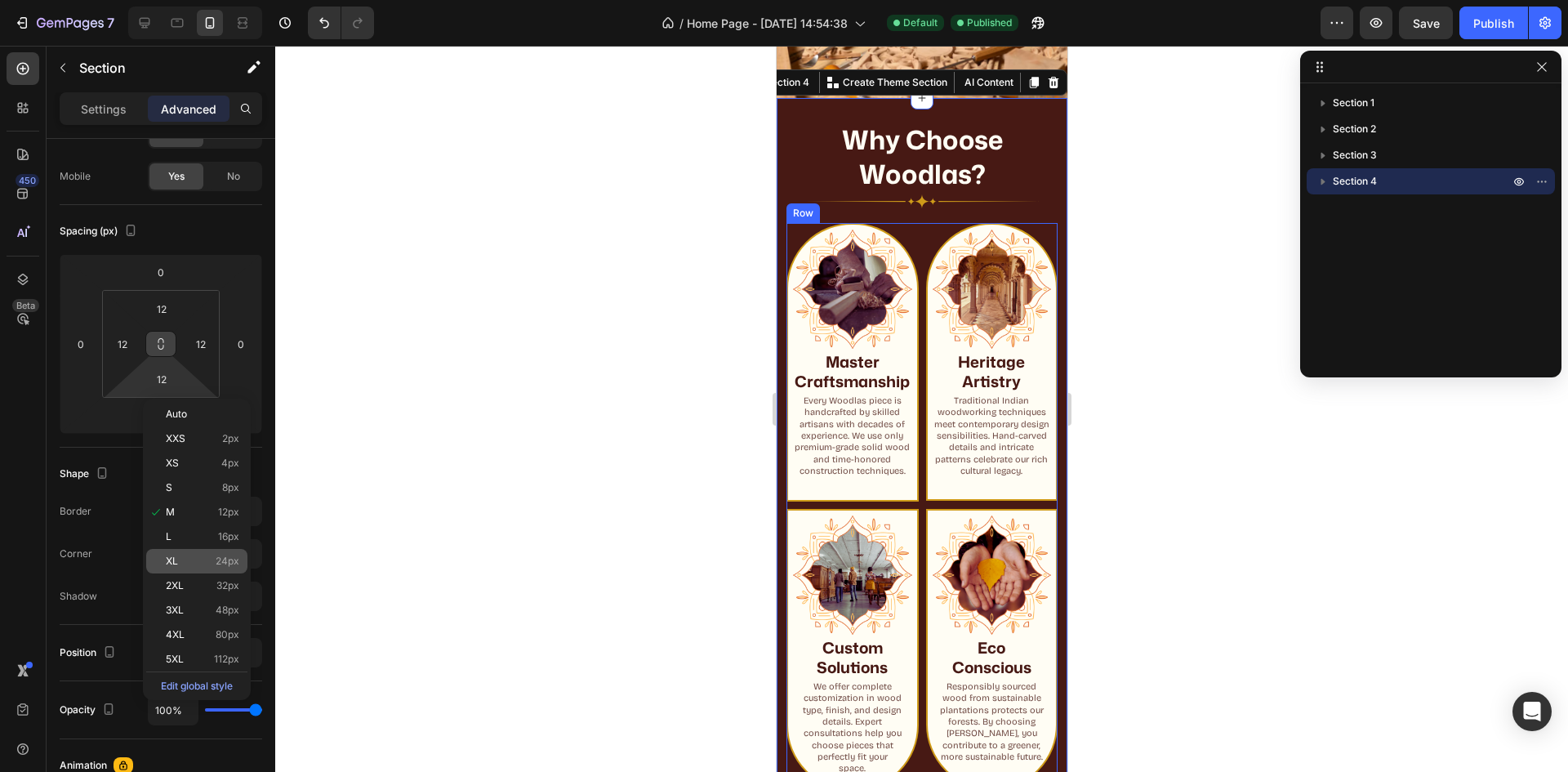
click at [179, 551] on div "XL 24px" at bounding box center [197, 562] width 101 height 25
type input "24"
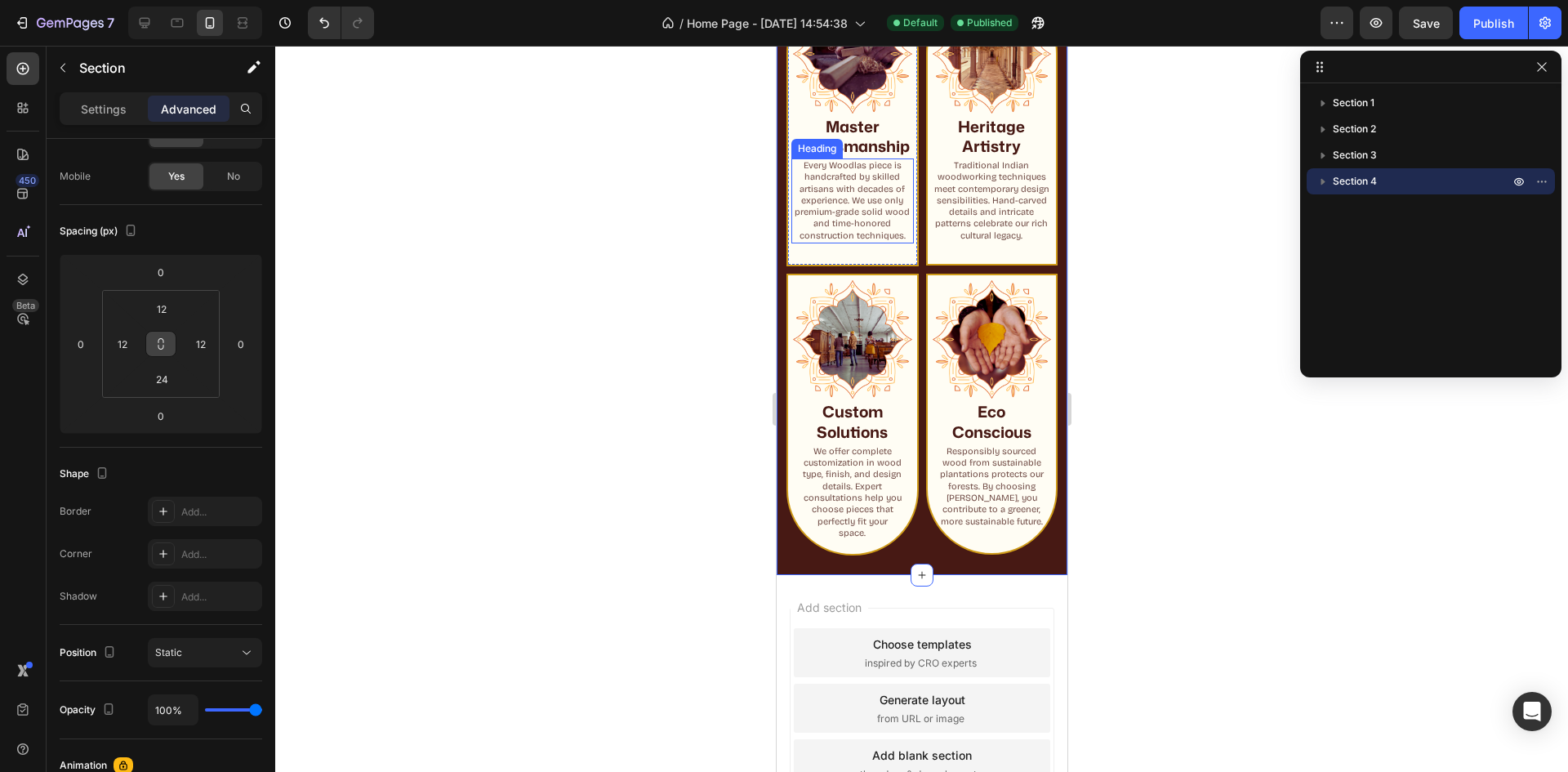
scroll to position [1418, 0]
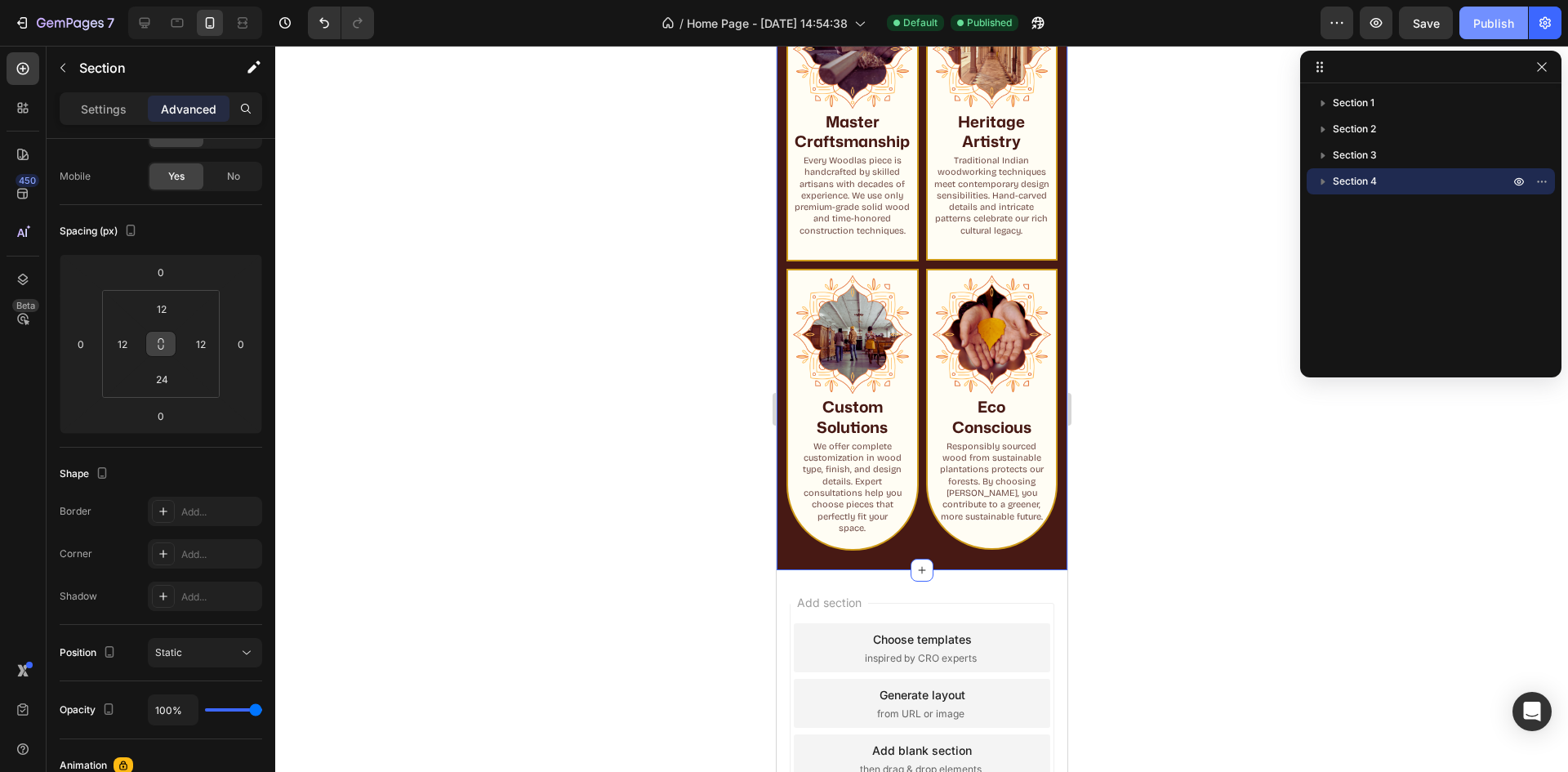
click at [1496, 20] on div "Publish" at bounding box center [1494, 23] width 41 height 17
click at [151, 17] on icon at bounding box center [145, 23] width 17 height 17
type input "48"
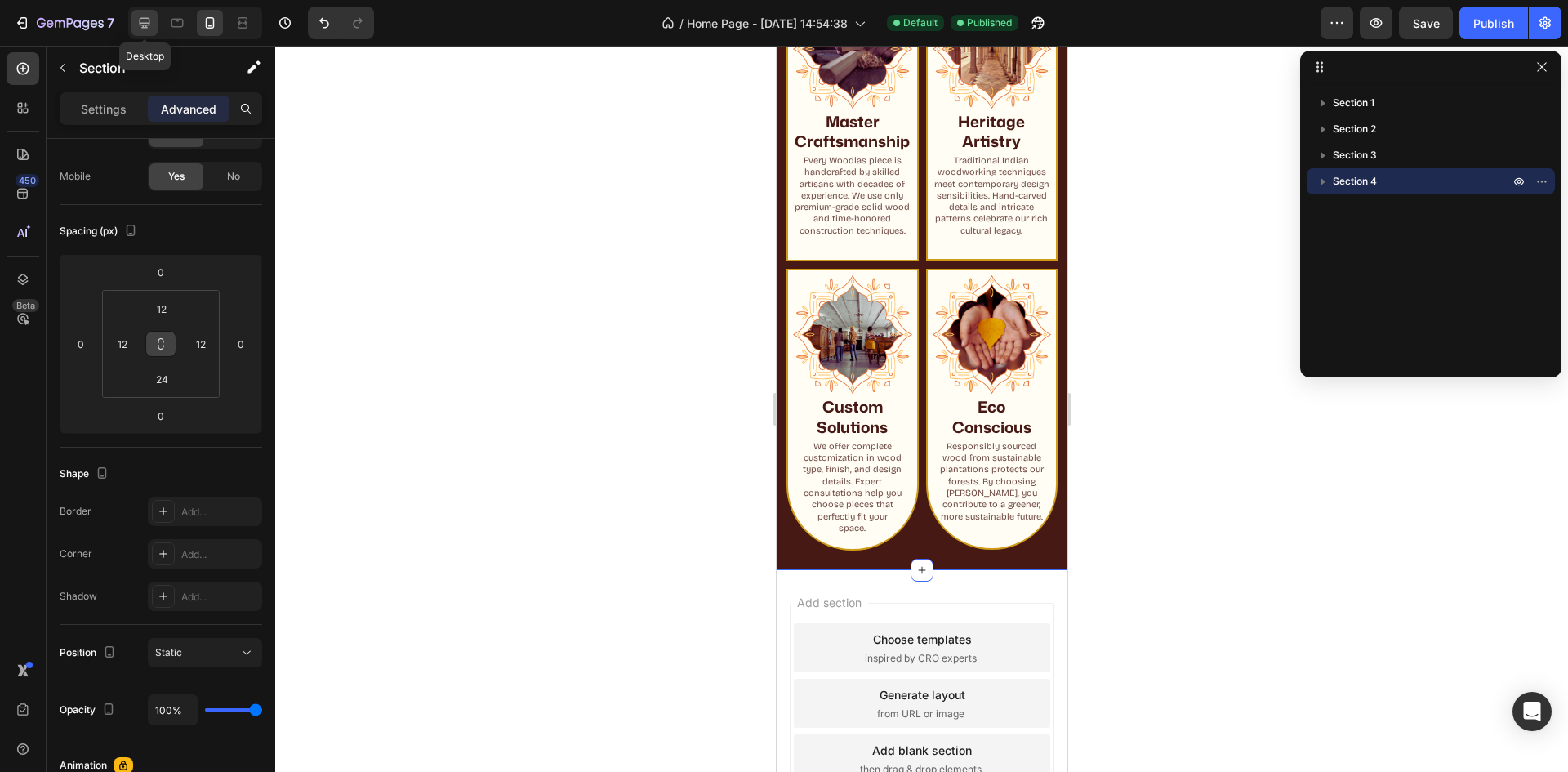
type input "48"
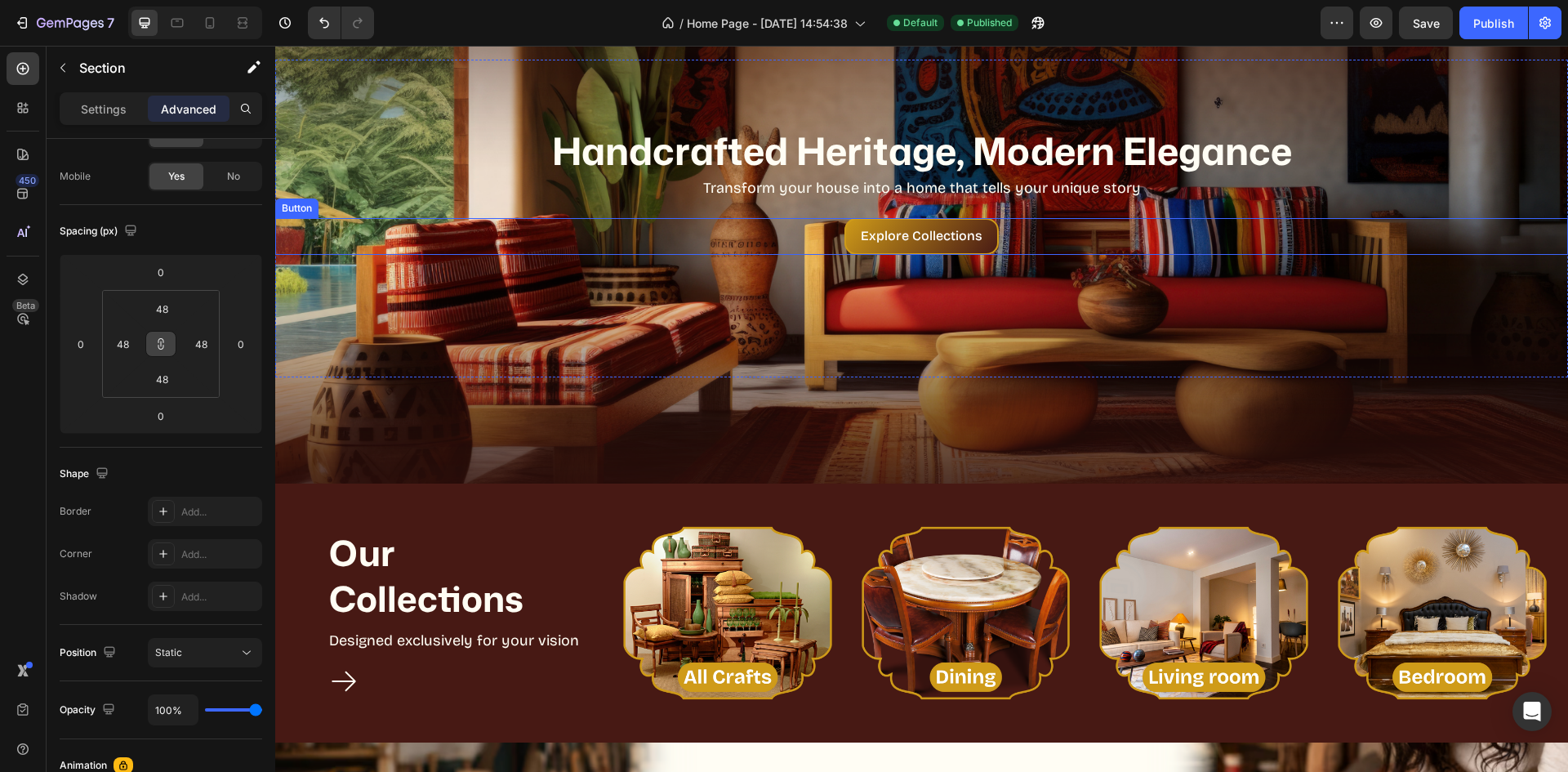
scroll to position [132, 0]
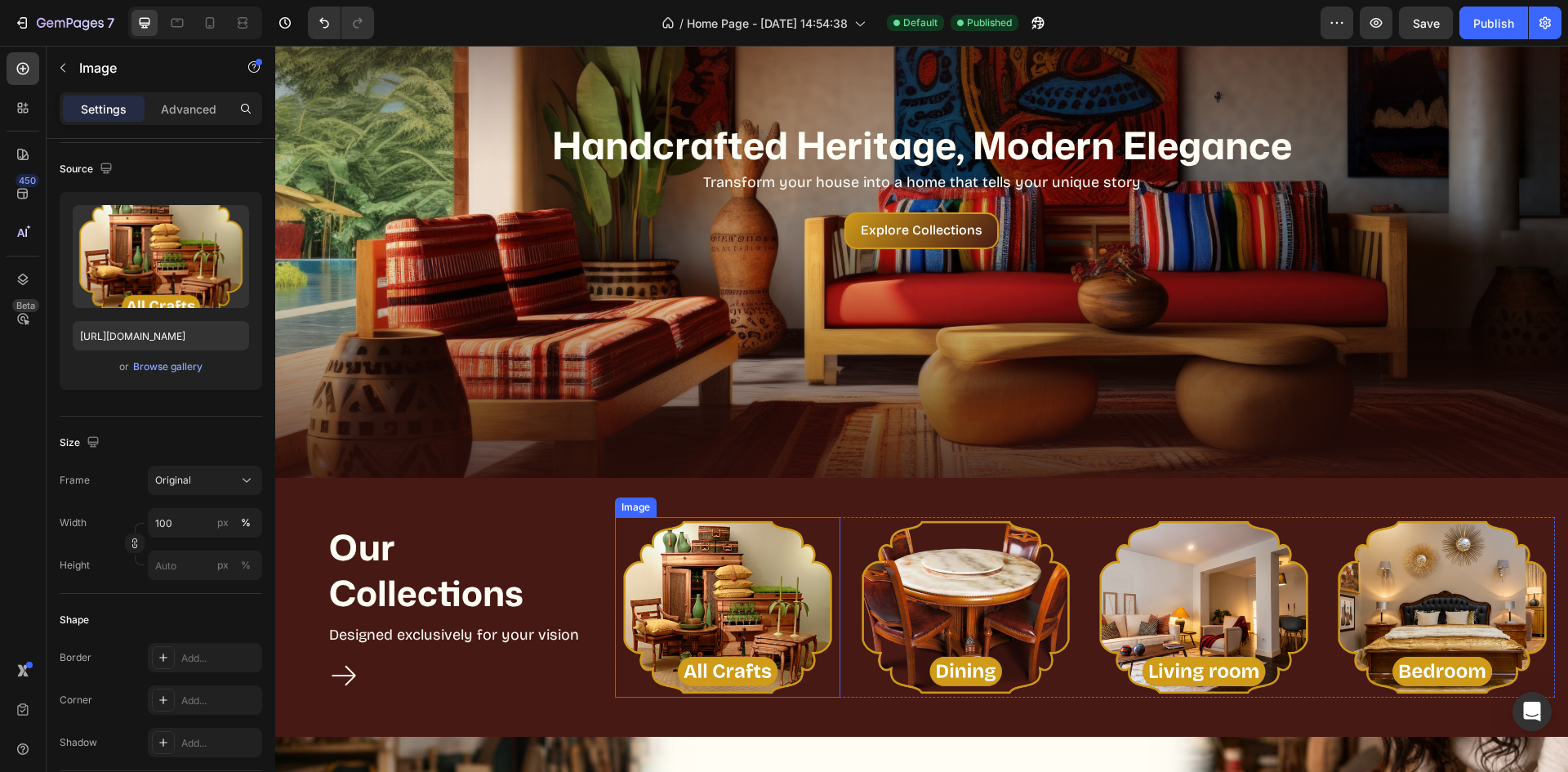
click at [734, 560] on img at bounding box center [728, 607] width 226 height 180
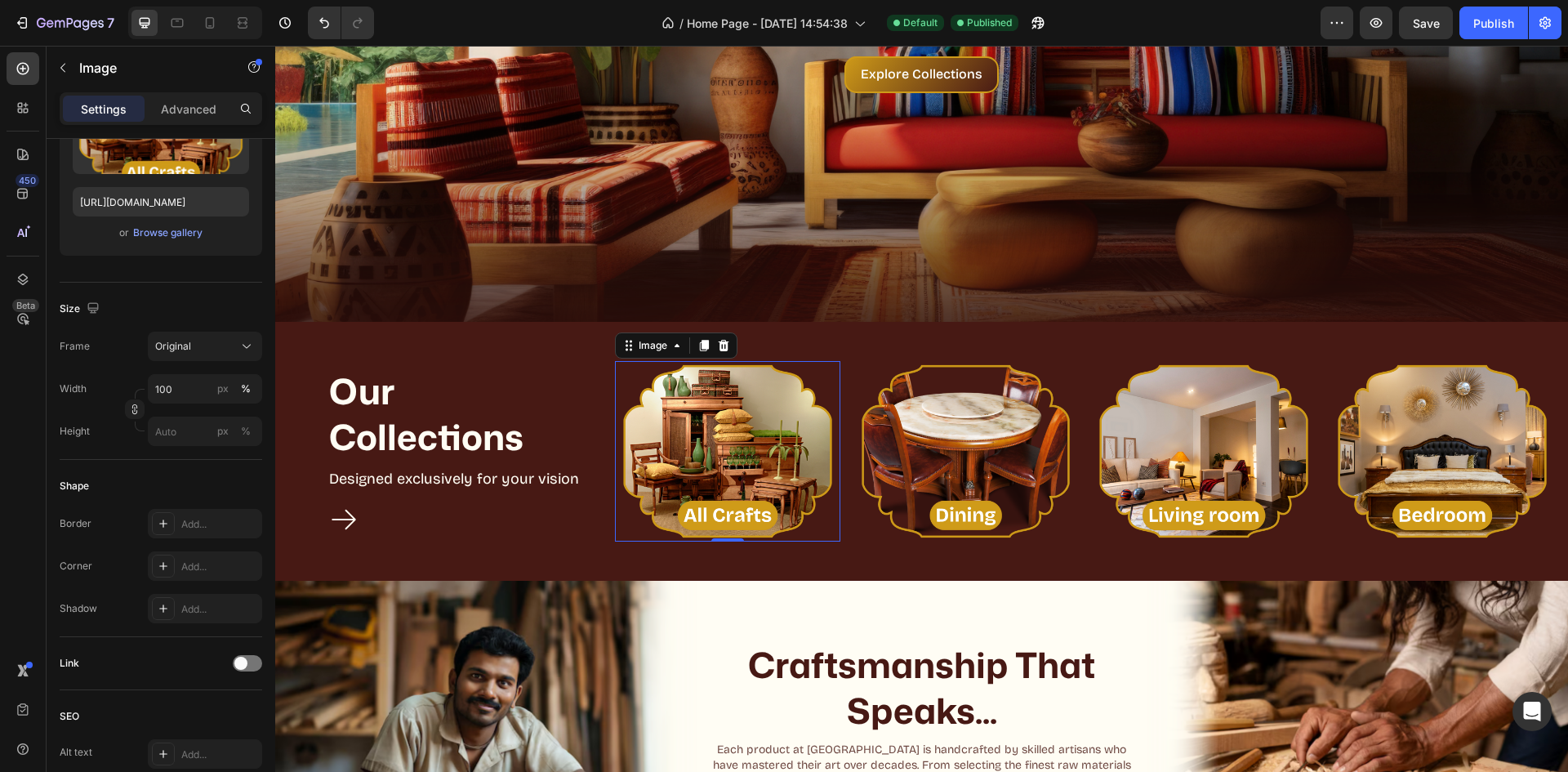
scroll to position [295, 0]
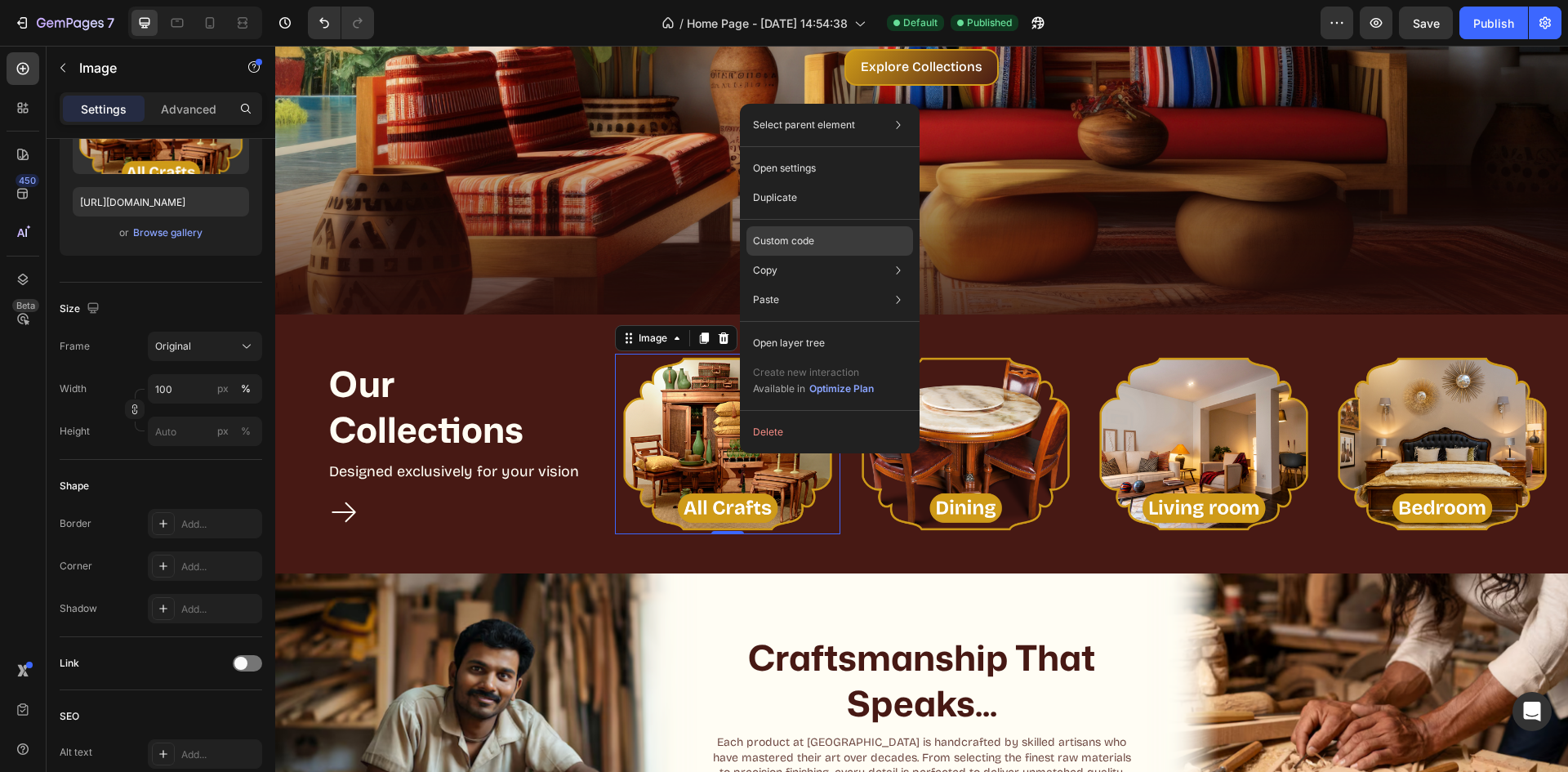
click at [819, 285] on div "Custom code" at bounding box center [829, 300] width 166 height 30
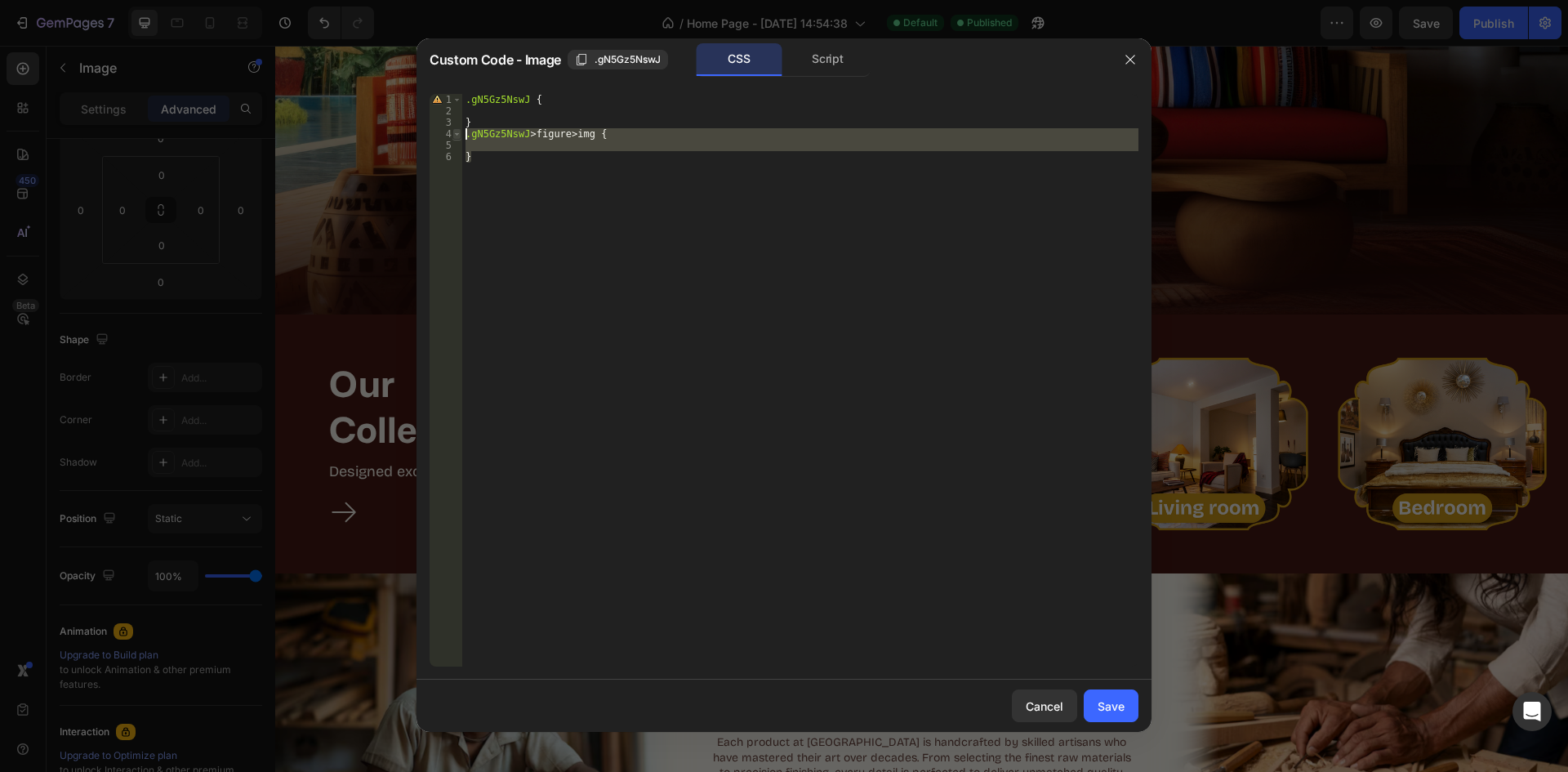
drag, startPoint x: 509, startPoint y: 174, endPoint x: 461, endPoint y: 132, distance: 63.8
click at [461, 132] on div "} 1 2 3 4 5 6 .gN5Gz5NswJ { } .gN5Gz5NswJ > figure > img { } הההההההההההההההההה…" at bounding box center [783, 381] width 709 height 573
click at [590, 180] on div ".gN5Gz5NswJ { } .gN5Gz5NswJ > figure > img { }" at bounding box center [801, 381] width 676 height 573
click at [590, 180] on div ".gN5Gz5NswJ { } .gN5Gz5NswJ > figure > img { }" at bounding box center [801, 392] width 676 height 596
click at [590, 180] on div ".gN5Gz5NswJ { } .gN5Gz5NswJ > figure > img { }" at bounding box center [801, 381] width 676 height 573
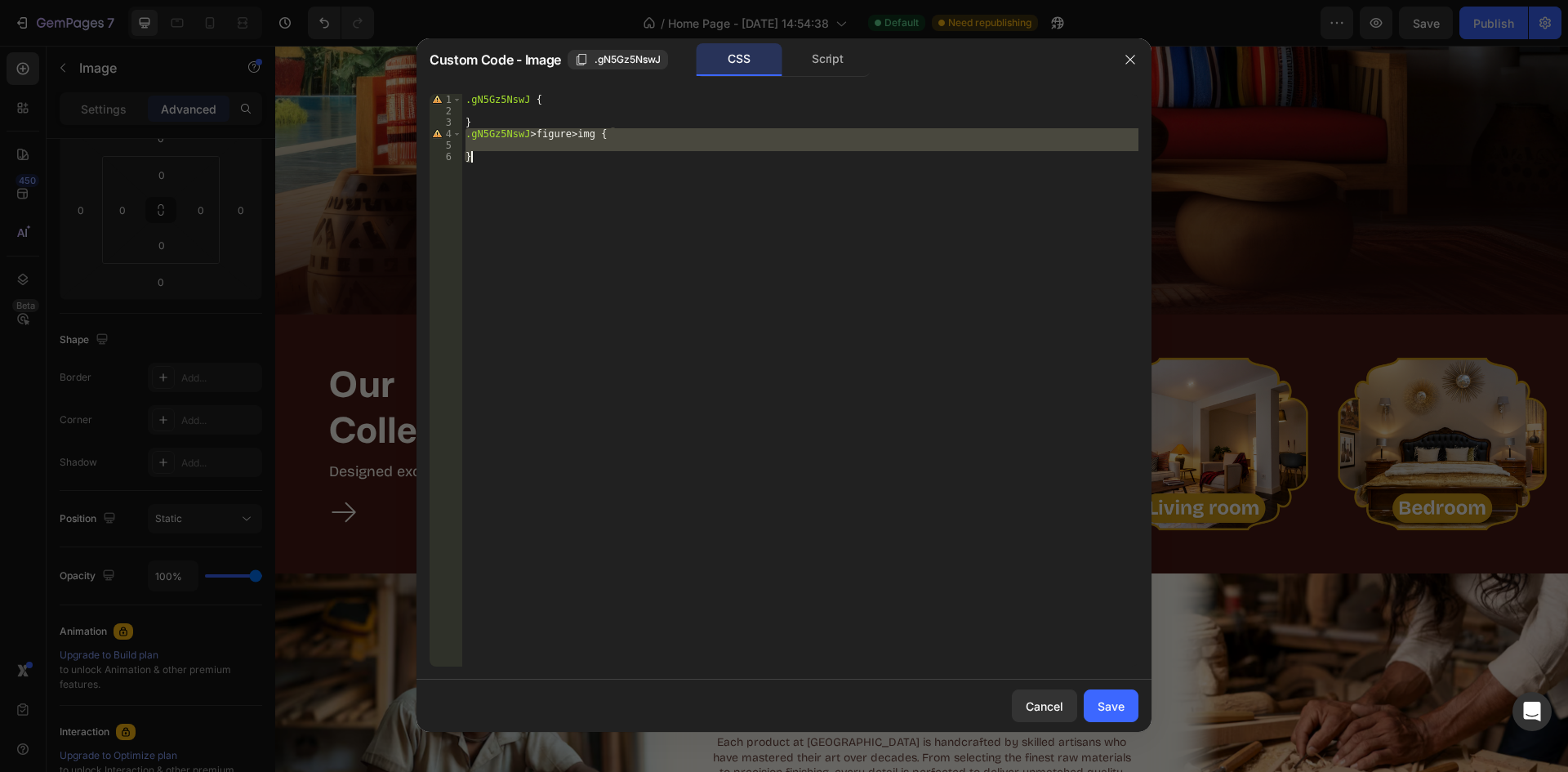
drag, startPoint x: 463, startPoint y: 135, endPoint x: 560, endPoint y: 189, distance: 111.0
click at [560, 189] on div ".gN5Gz5NswJ { } .gN5Gz5NswJ > figure > img { }" at bounding box center [801, 392] width 676 height 596
type textarea "}"
paste textarea
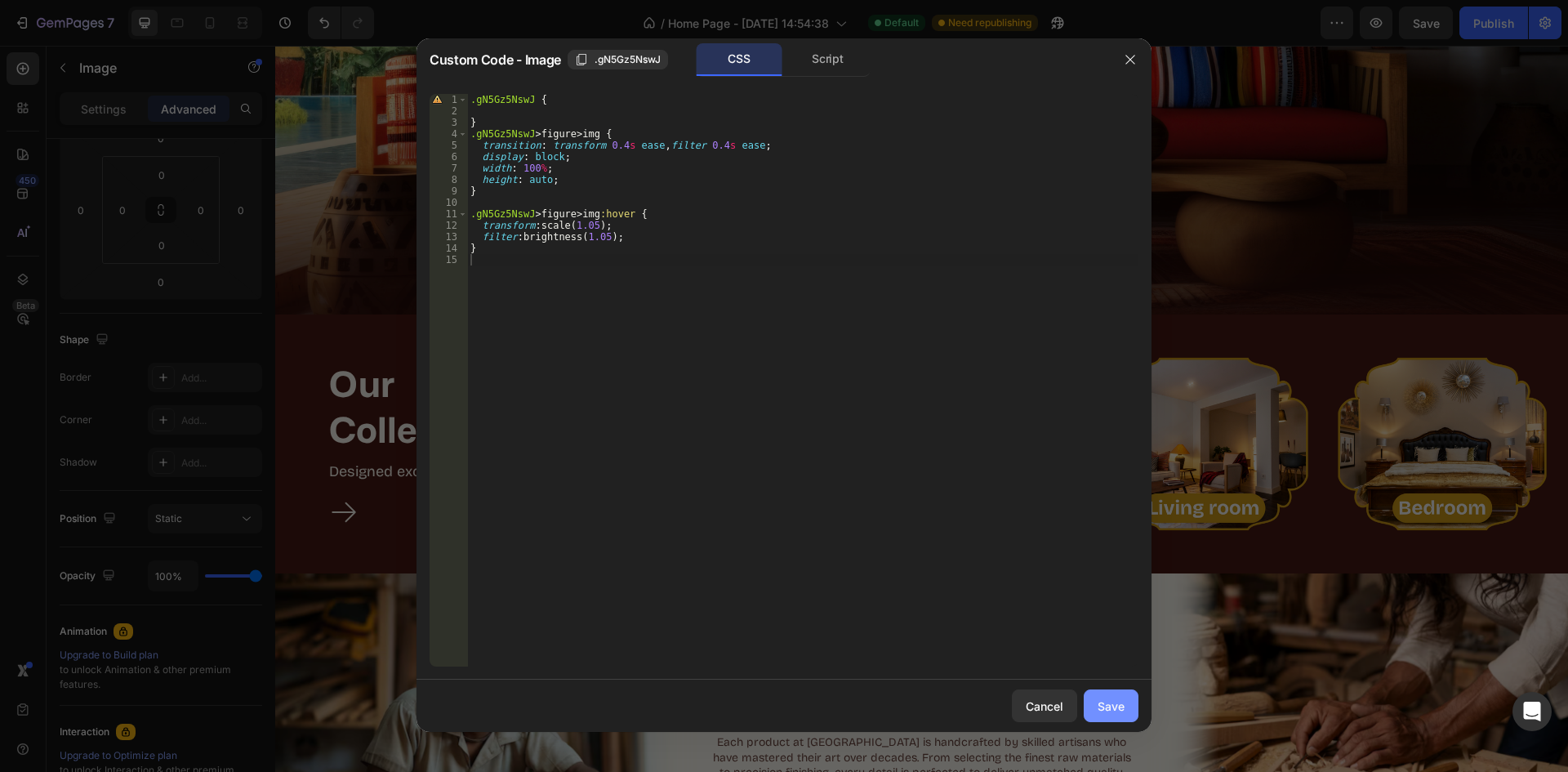
click at [1116, 703] on div "Save" at bounding box center [1111, 706] width 27 height 17
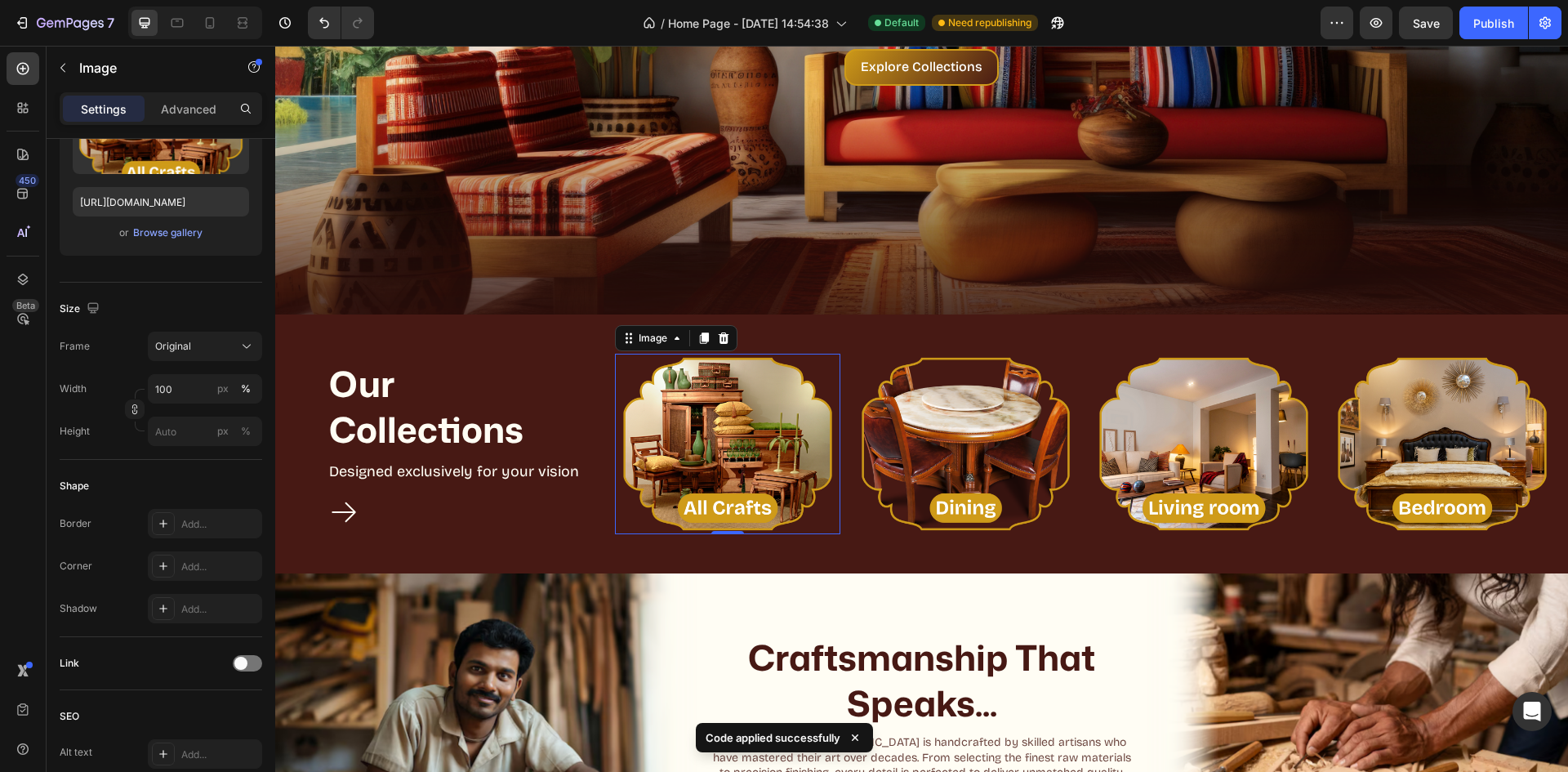
click at [1484, 6] on div "7 / Home Page - [DATE] 14:54:38 Default Need republishing Preview Save Publish" at bounding box center [784, 23] width 1568 height 46
click at [1484, 22] on div "Publish" at bounding box center [1494, 23] width 41 height 17
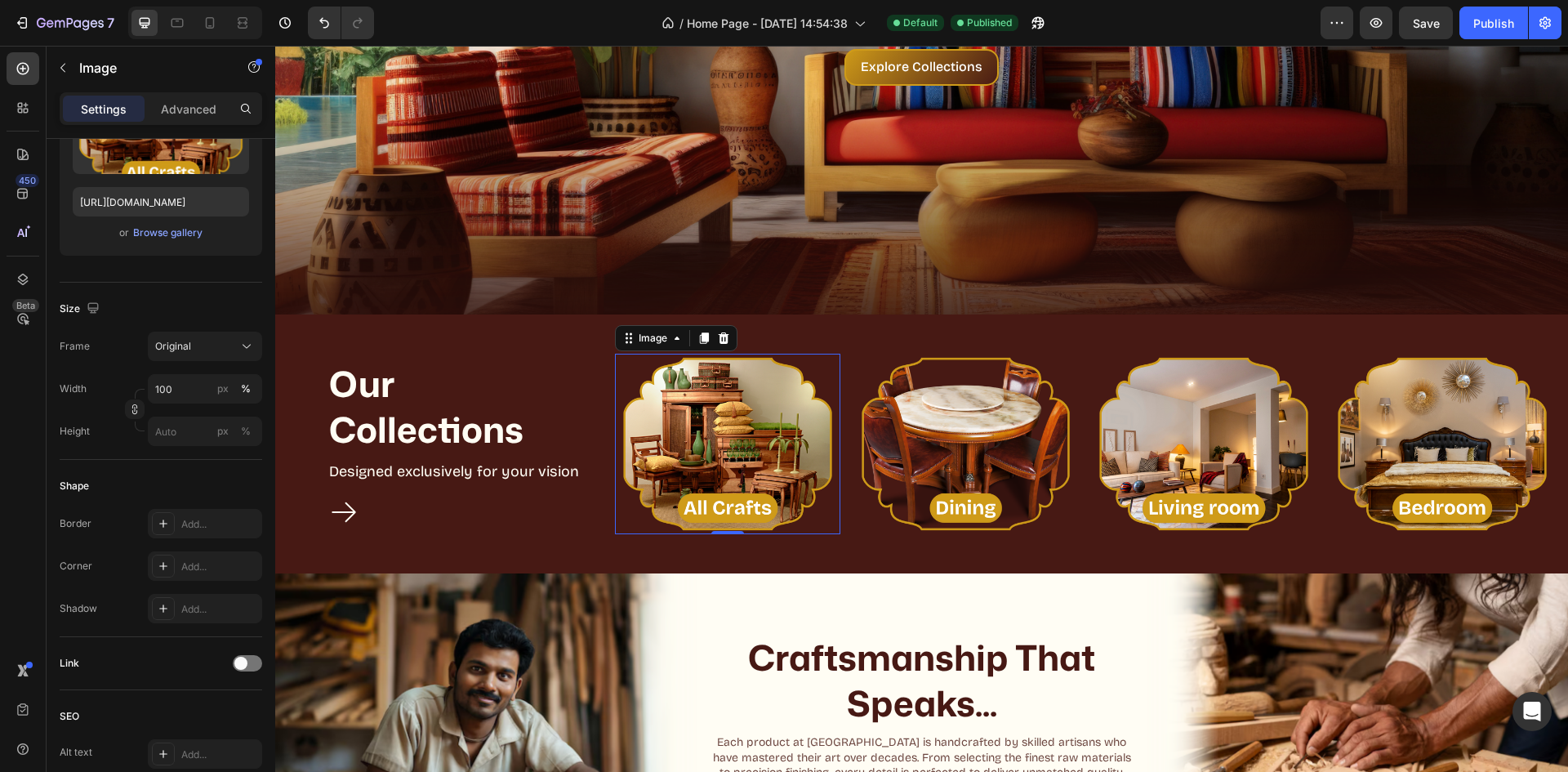
drag, startPoint x: 710, startPoint y: 405, endPoint x: 719, endPoint y: 387, distance: 20.1
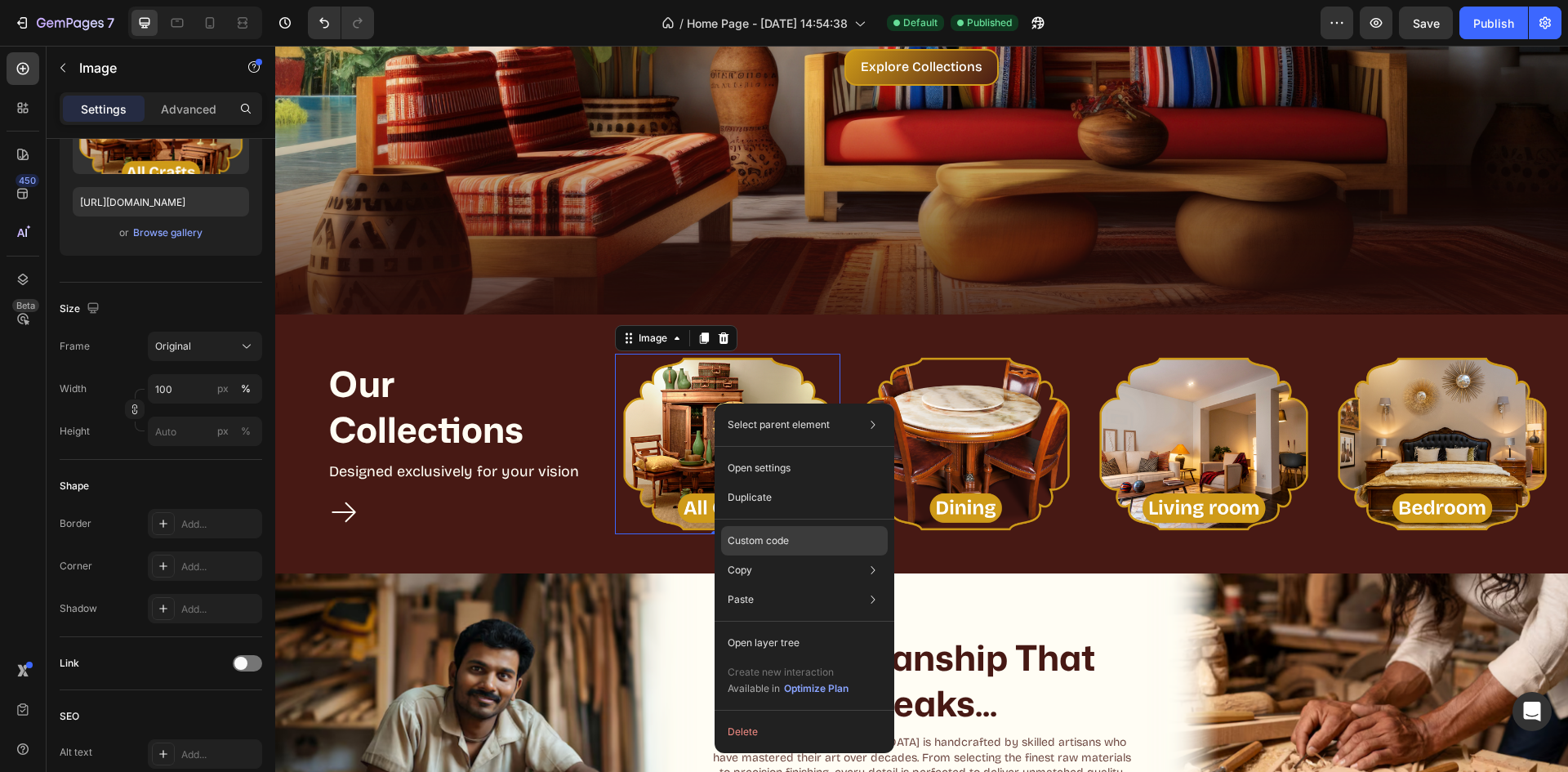
click at [815, 585] on div "Custom code" at bounding box center [804, 600] width 166 height 30
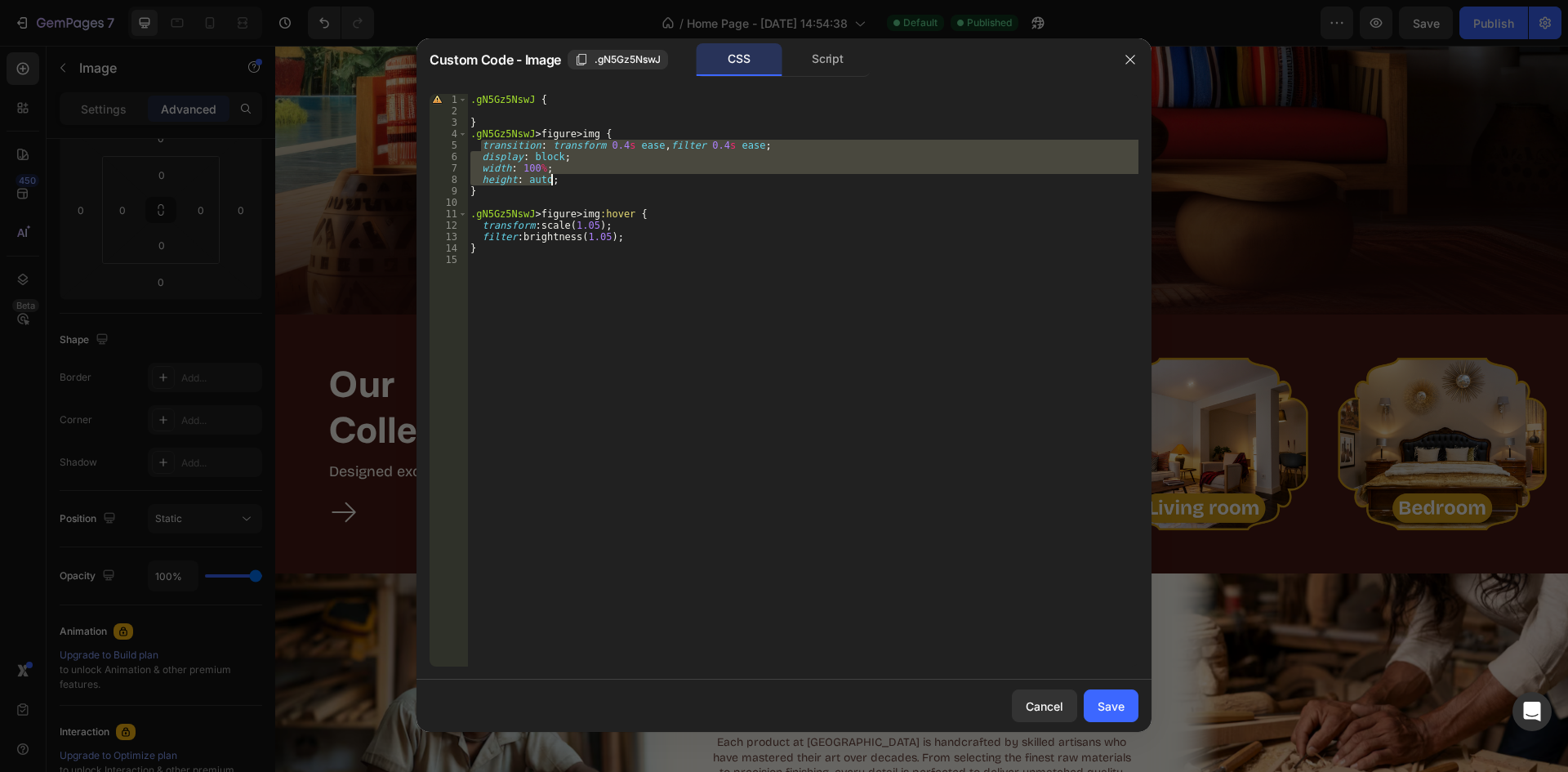
drag, startPoint x: 480, startPoint y: 147, endPoint x: 563, endPoint y: 179, distance: 89.0
click at [563, 179] on div ".gN5Gz5NswJ { } .gN5Gz5NswJ > figure > img { transition : transform 0.4 s ease …" at bounding box center [803, 392] width 672 height 596
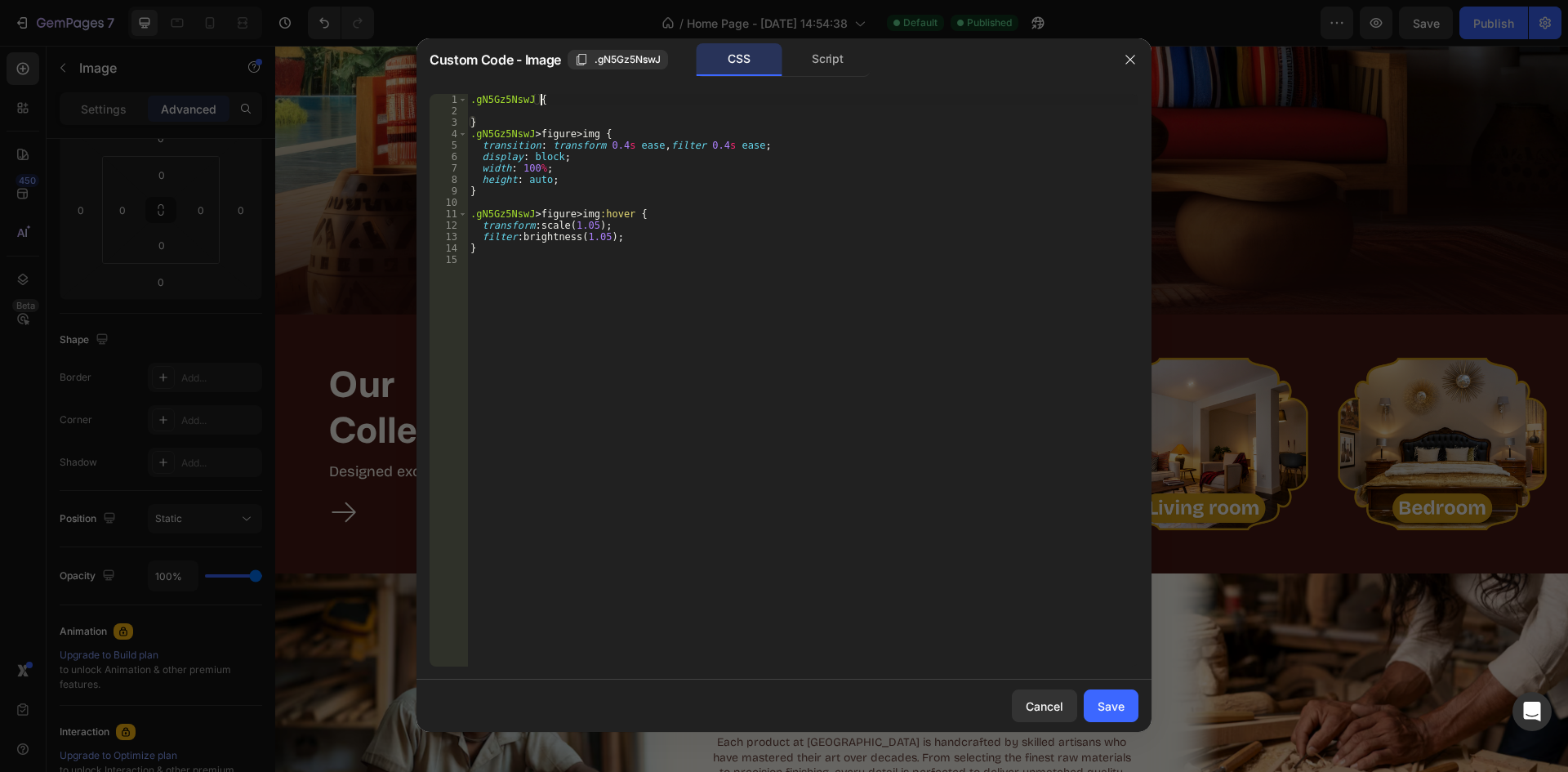
click at [553, 103] on div ".gN5Gz5NswJ { } .gN5Gz5NswJ > figure > img { transition : transform 0.4 s ease …" at bounding box center [803, 392] width 672 height 596
paste textarea "height: auto;"
type textarea "height: auto;"
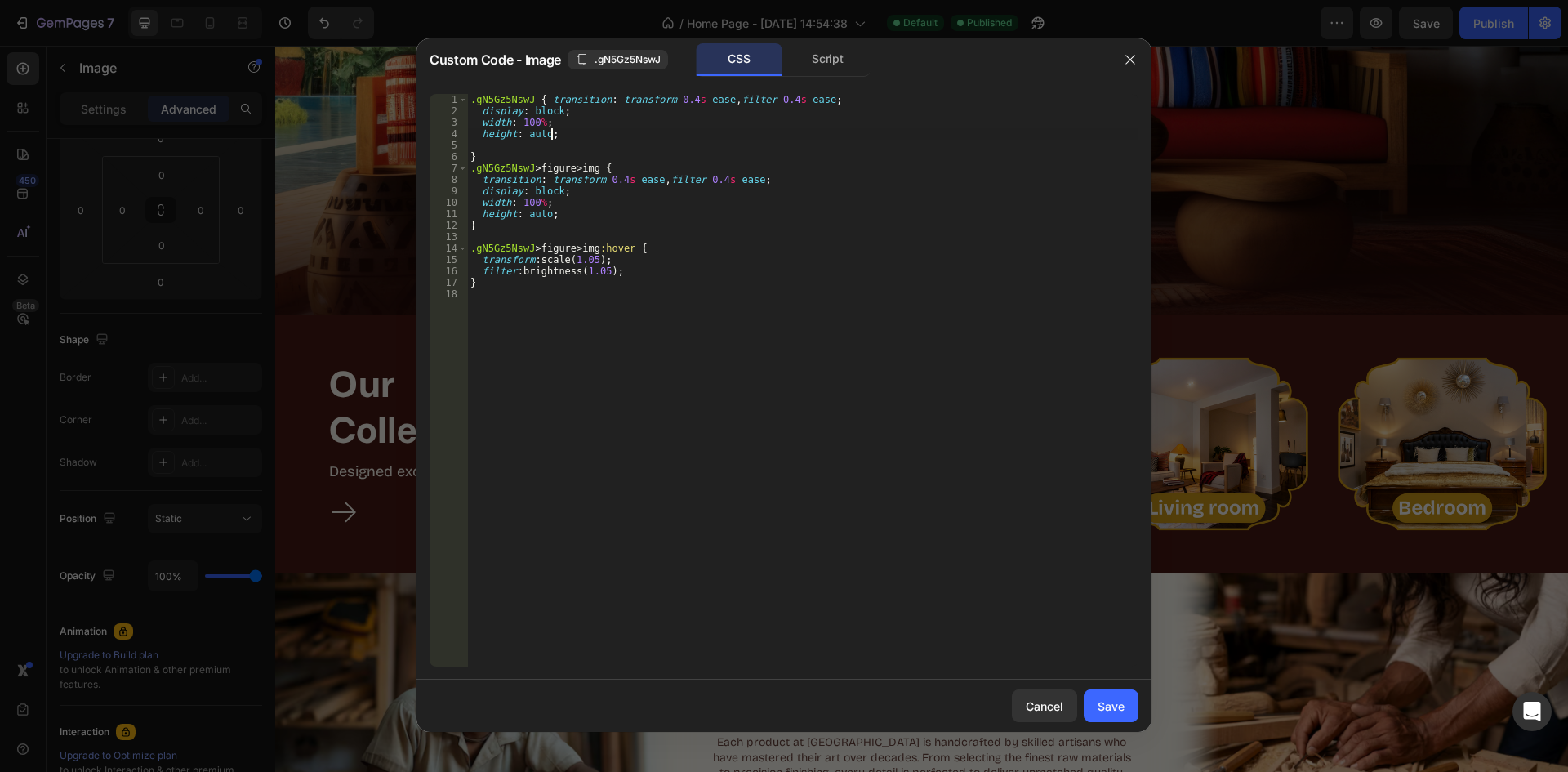
scroll to position [0, 0]
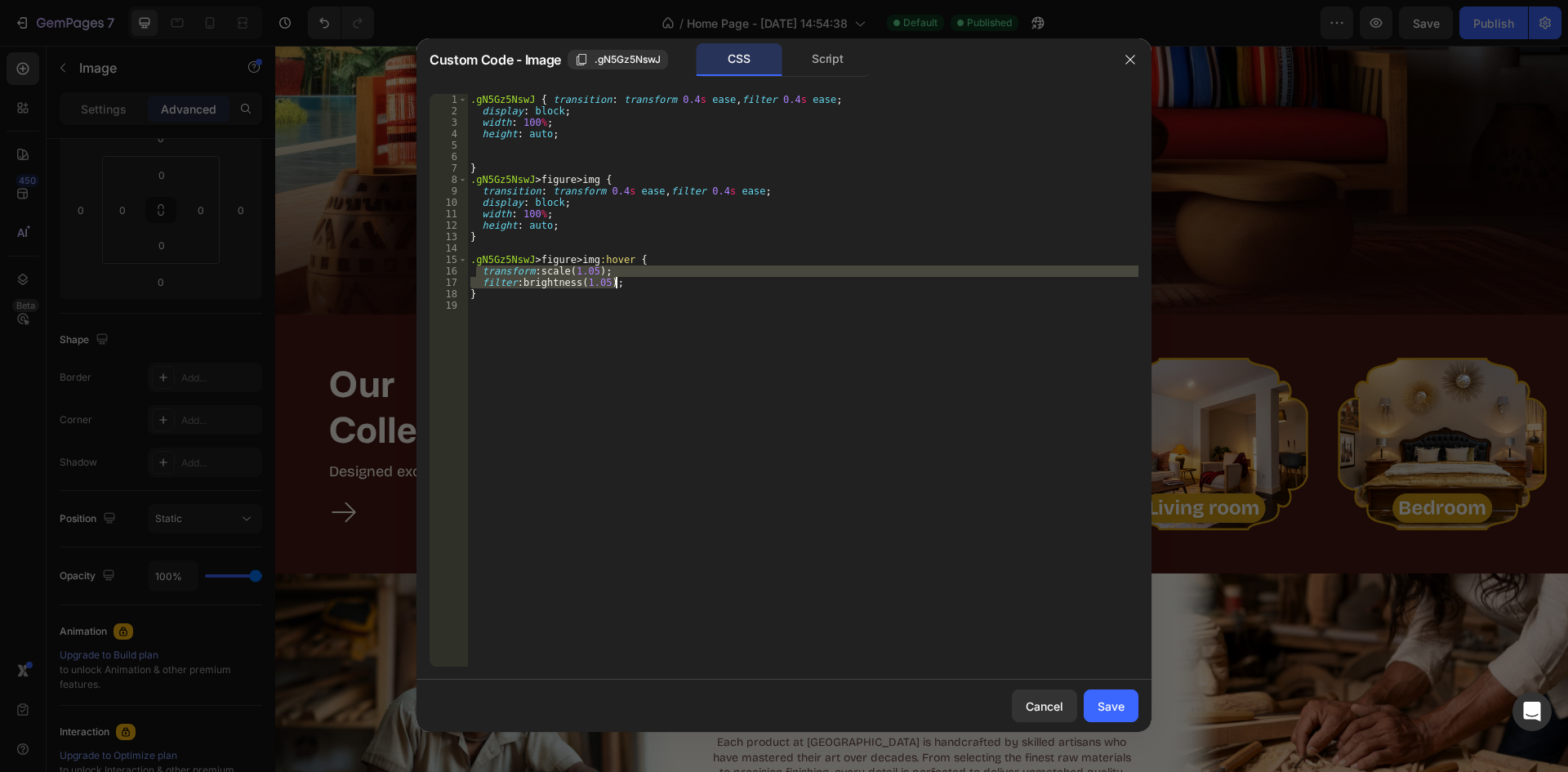
drag, startPoint x: 476, startPoint y: 274, endPoint x: 625, endPoint y: 287, distance: 149.6
click at [625, 287] on div ".gN5Gz5NswJ { transition : transform 0.4 s ease , filter 0.4 s ease ; display :…" at bounding box center [803, 392] width 672 height 596
drag, startPoint x: 564, startPoint y: 140, endPoint x: 557, endPoint y: 153, distance: 14.8
click at [562, 147] on div ".gN5Gz5NswJ { transition : transform 0.4 s ease , filter 0.4 s ease ; display :…" at bounding box center [803, 392] width 672 height 596
type textarea "height: auto;"
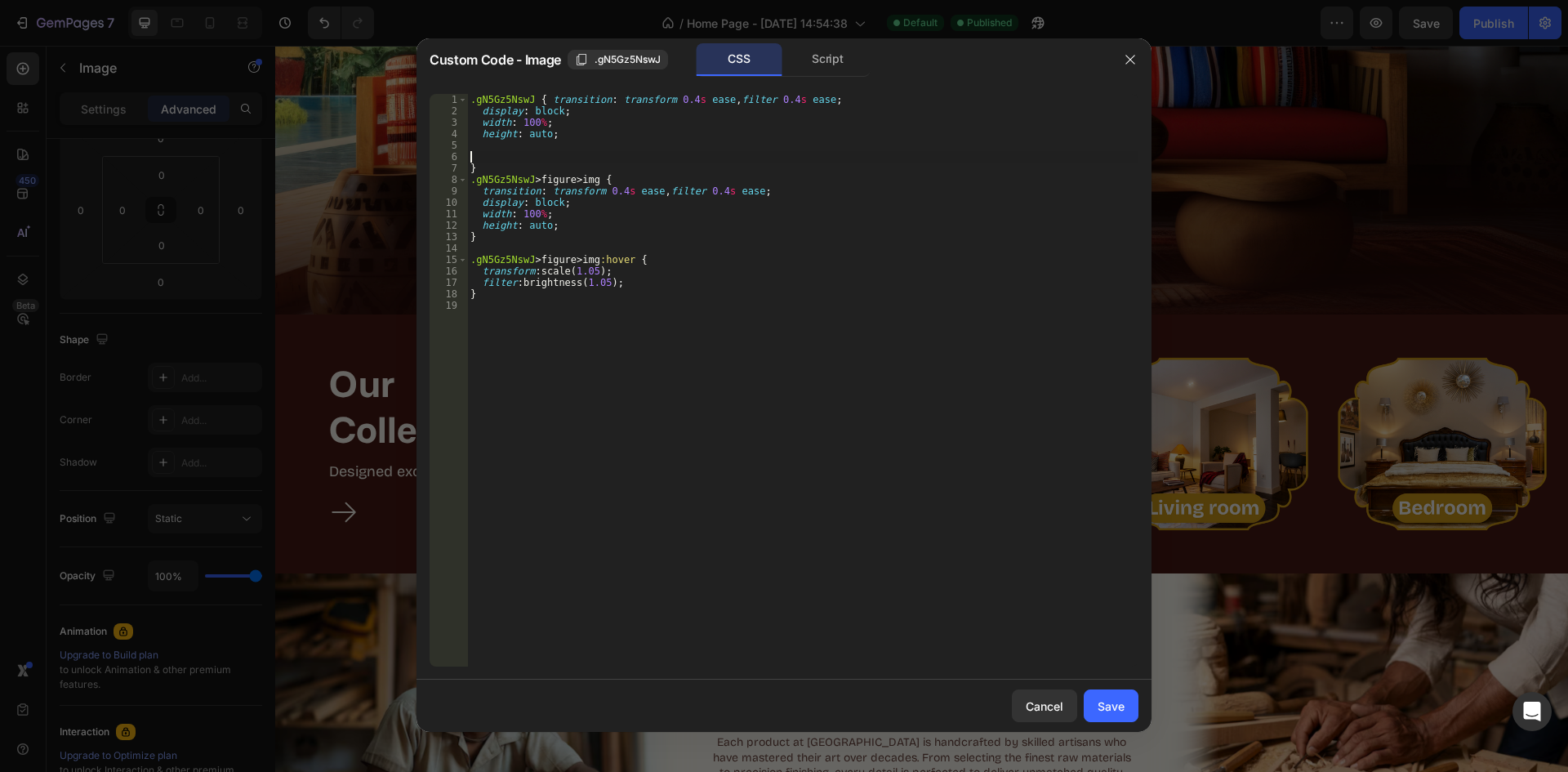
click at [512, 159] on div ".gN5Gz5NswJ { transition : transform 0.4 s ease , filter 0.4 s ease ; display :…" at bounding box center [803, 392] width 672 height 596
paste textarea "filter: brightness(1.05);"
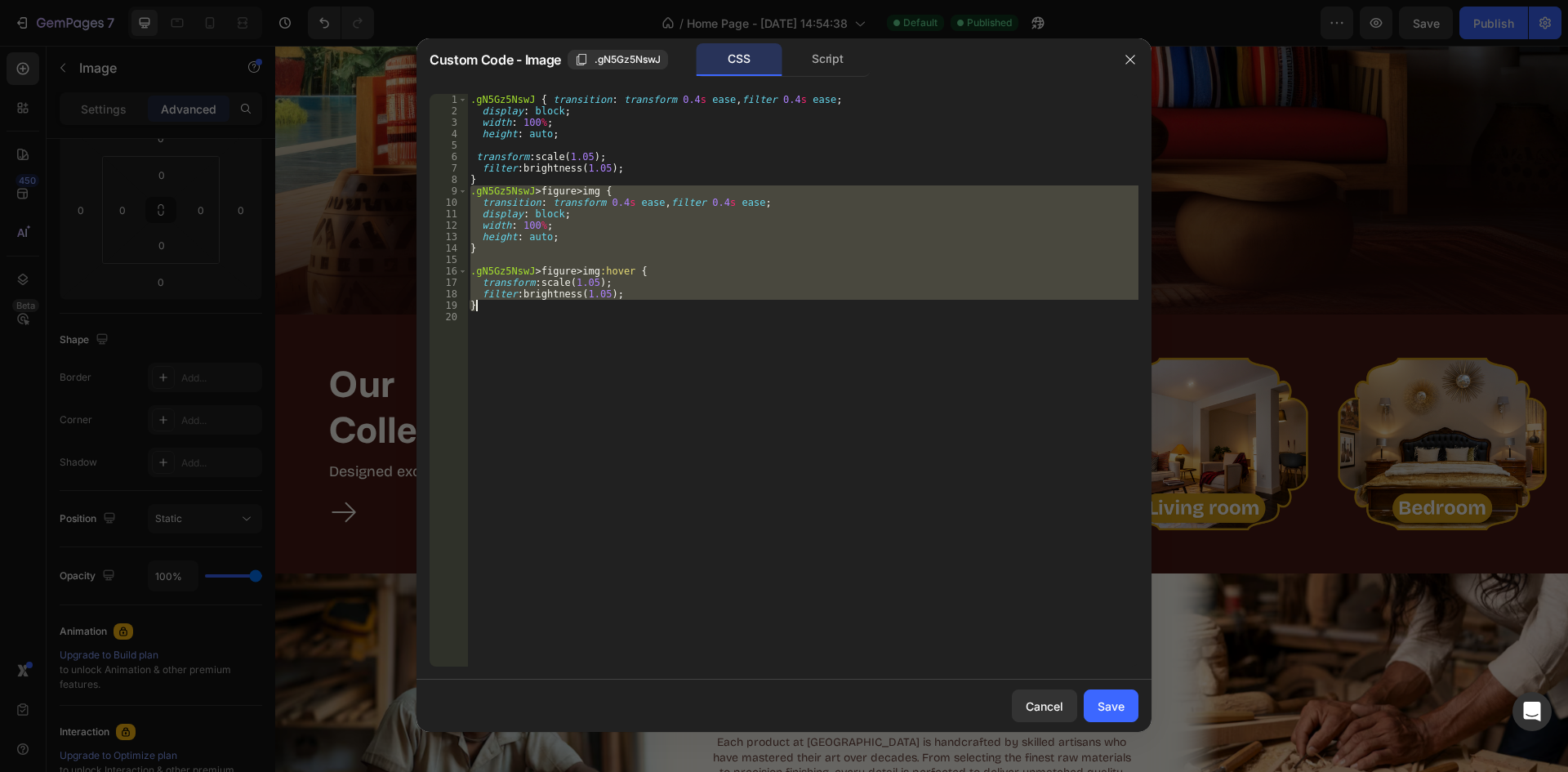
drag, startPoint x: 469, startPoint y: 192, endPoint x: 653, endPoint y: 310, distance: 218.6
click at [653, 310] on div ".gN5Gz5NswJ { transition : transform 0.4 s ease , filter 0.4 s ease ; display :…" at bounding box center [803, 392] width 672 height 596
type textarea "filter: brightness(1.05); }"
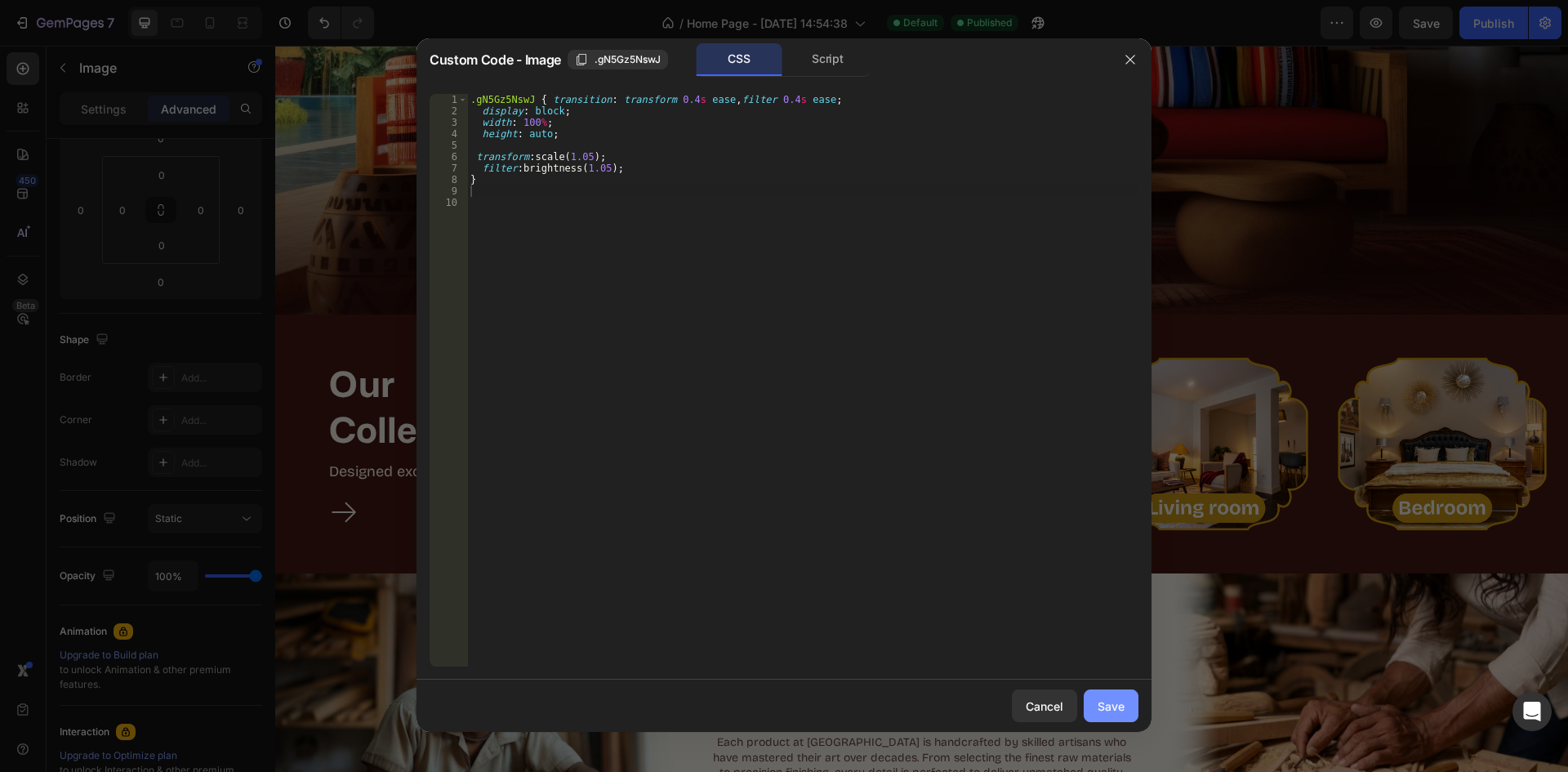
click at [1108, 718] on button "Save" at bounding box center [1111, 706] width 55 height 33
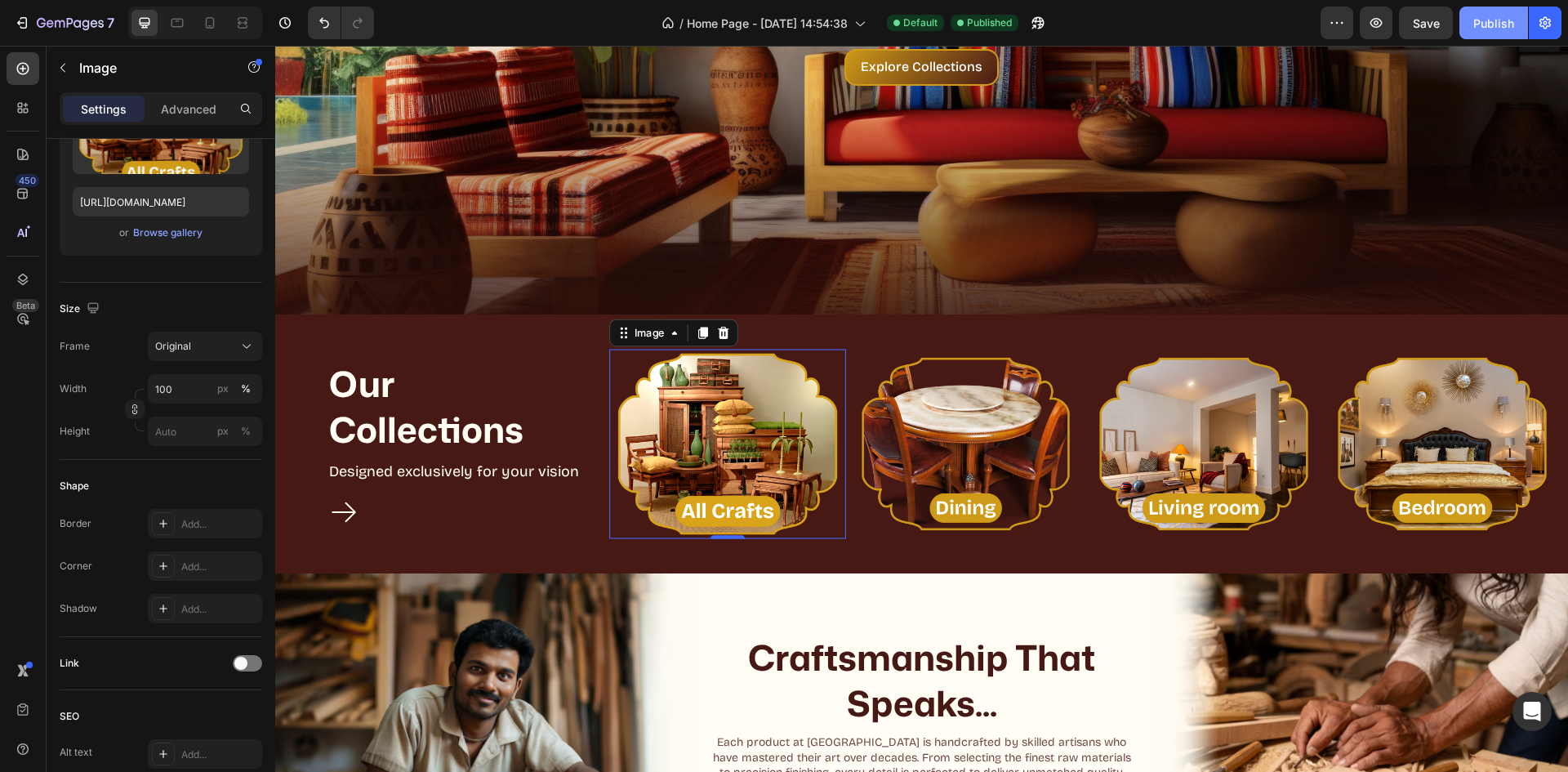
click at [1494, 29] on div "Publish" at bounding box center [1494, 23] width 41 height 17
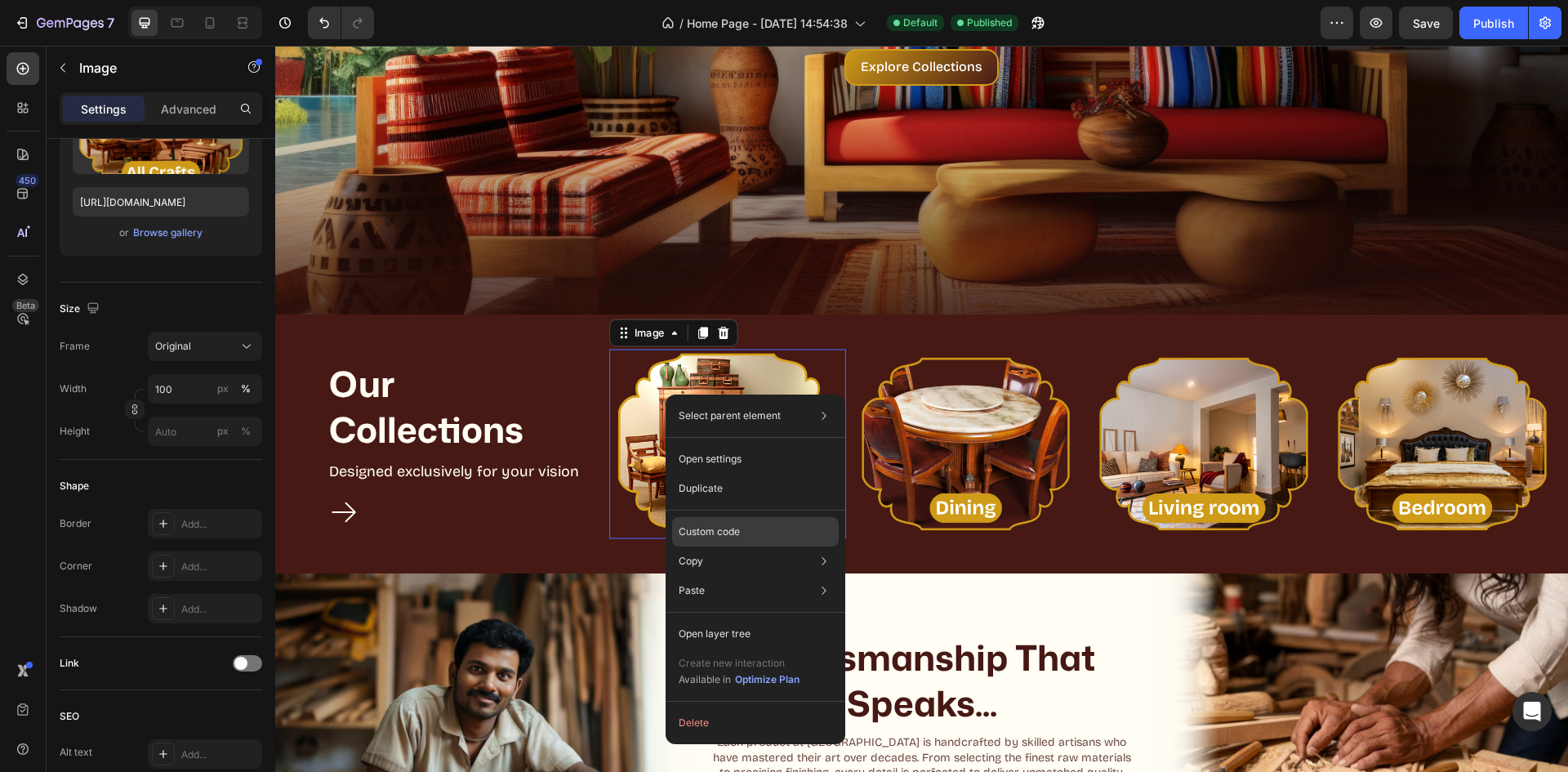
click at [713, 535] on p "Custom code" at bounding box center [710, 532] width 61 height 15
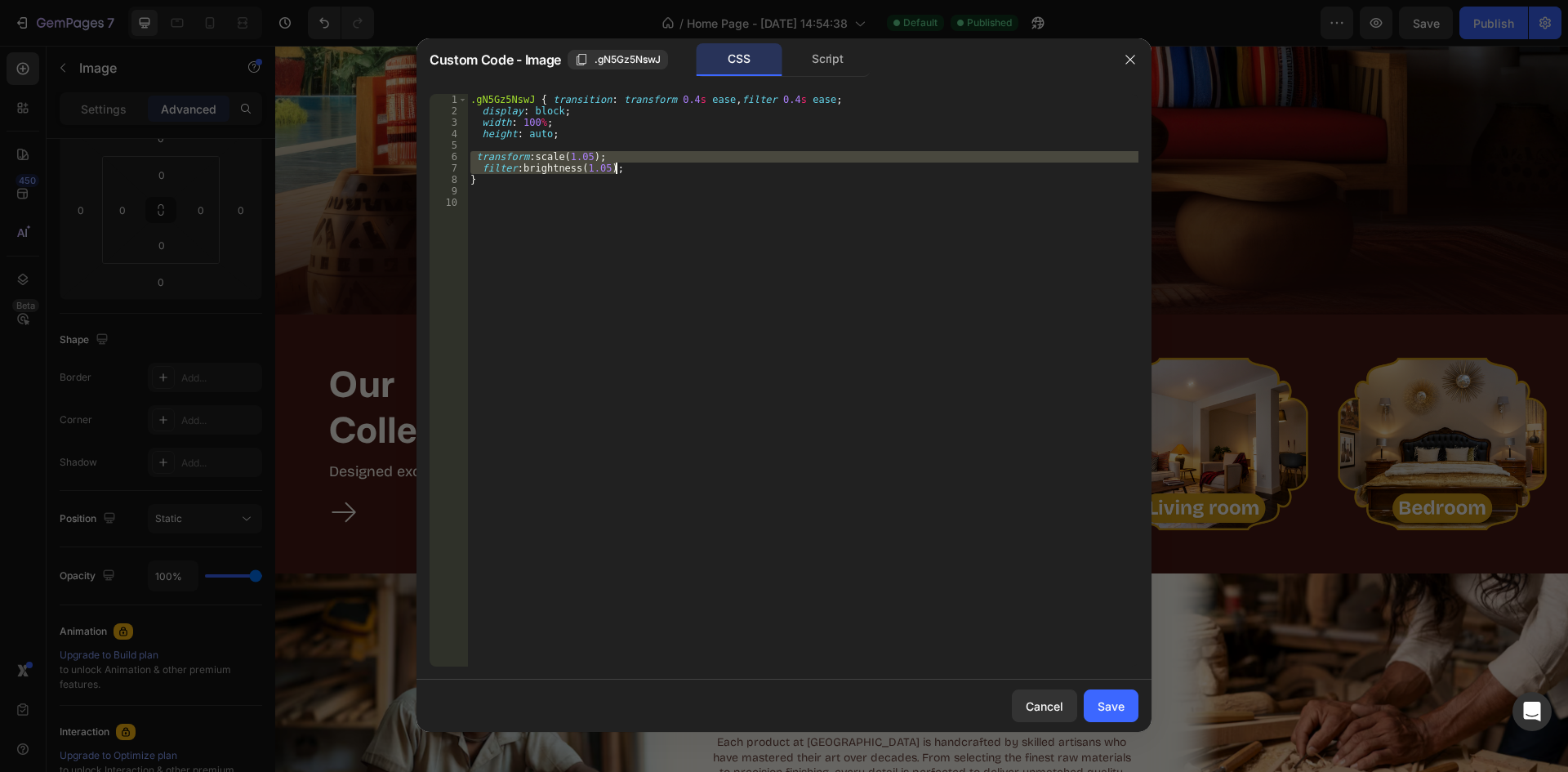
drag, startPoint x: 469, startPoint y: 159, endPoint x: 621, endPoint y: 172, distance: 152.6
click at [621, 172] on div ".gN5Gz5NswJ { transition : transform 0.4 s ease , filter 0.4 s ease ; display :…" at bounding box center [803, 392] width 672 height 596
click at [643, 168] on div ".gN5Gz5NswJ { transition : transform 0.4 s ease , filter 0.4 s ease ; display :…" at bounding box center [803, 381] width 672 height 573
drag, startPoint x: 472, startPoint y: 158, endPoint x: 644, endPoint y: 178, distance: 173.2
click at [644, 178] on div ".gN5Gz5NswJ { transition : transform 0.4 s ease , filter 0.4 s ease ; display :…" at bounding box center [803, 392] width 672 height 596
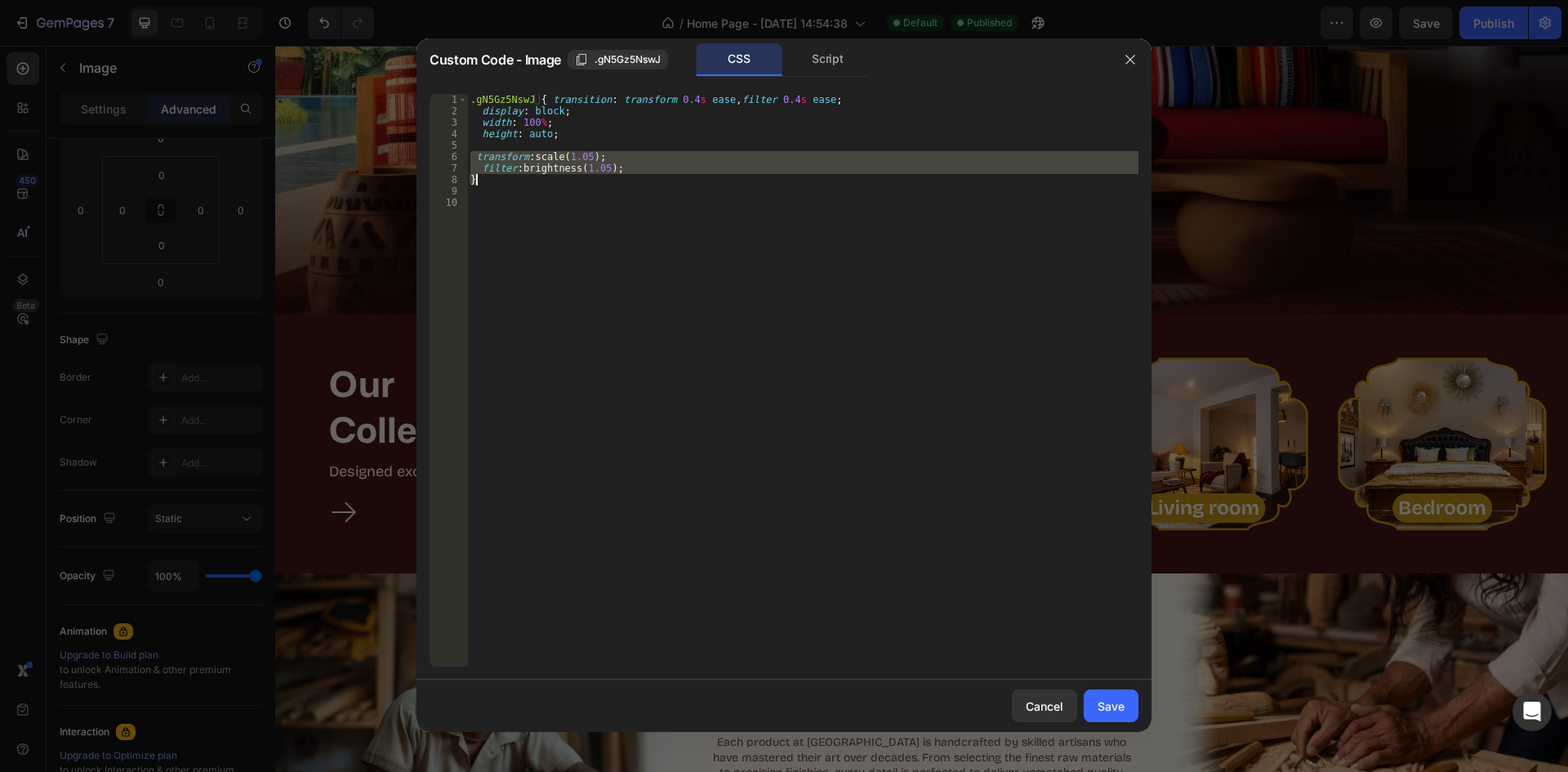
click at [645, 178] on div ".gN5Gz5NswJ { transition : transform 0.4 s ease , filter 0.4 s ease ; display :…" at bounding box center [803, 381] width 672 height 573
drag, startPoint x: 617, startPoint y: 165, endPoint x: 468, endPoint y: 155, distance: 149.3
click at [468, 155] on div ".gN5Gz5NswJ { transition : transform 0.4 s ease , filter 0.4 s ease ; display :…" at bounding box center [803, 392] width 672 height 596
type textarea "transform: scale(1.05); filter: brightness(1.05);"
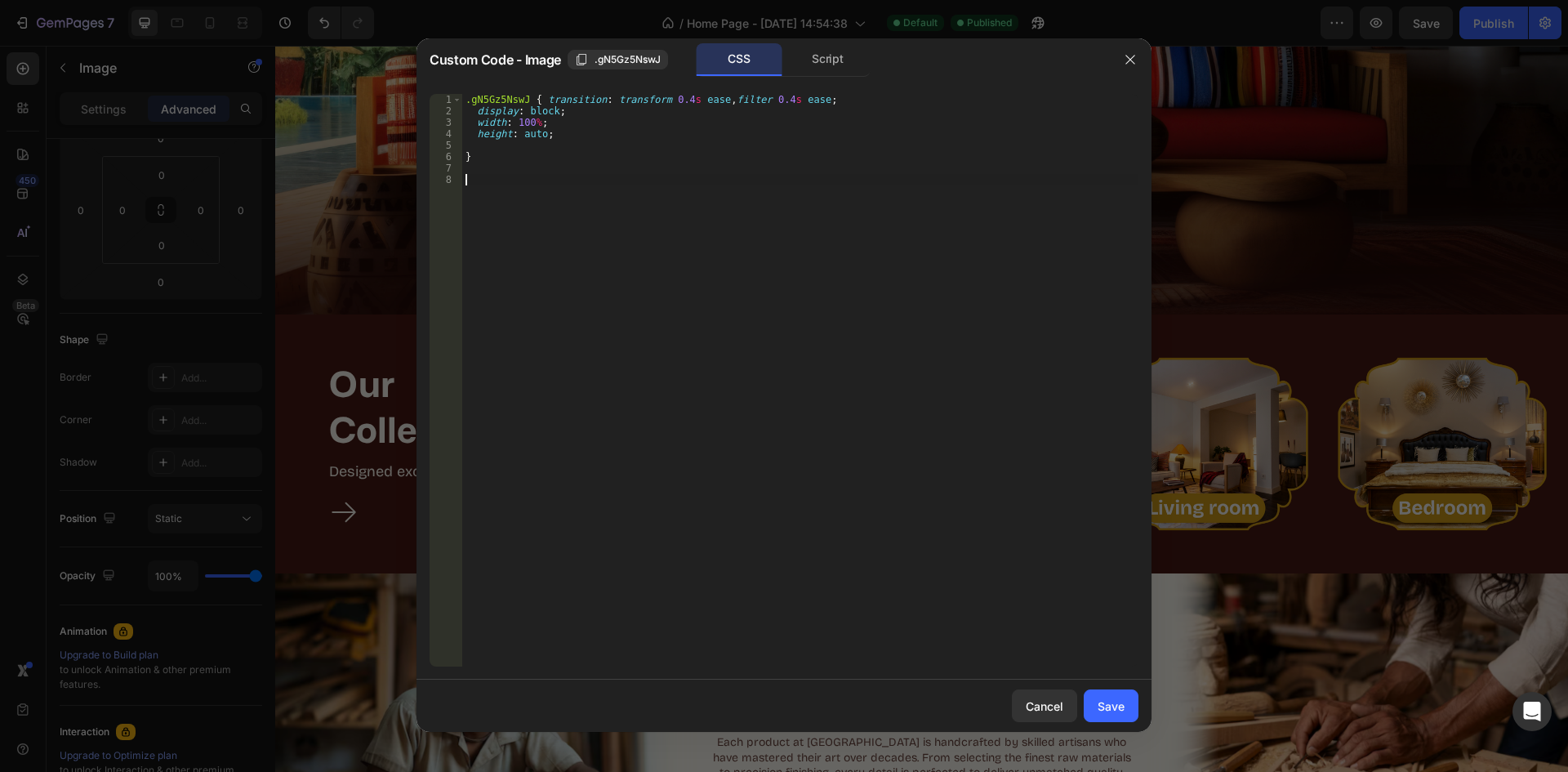
click at [670, 218] on div ".gN5Gz5NswJ { transition : transform 0.4 s ease , filter 0.4 s ease ; display :…" at bounding box center [801, 392] width 676 height 596
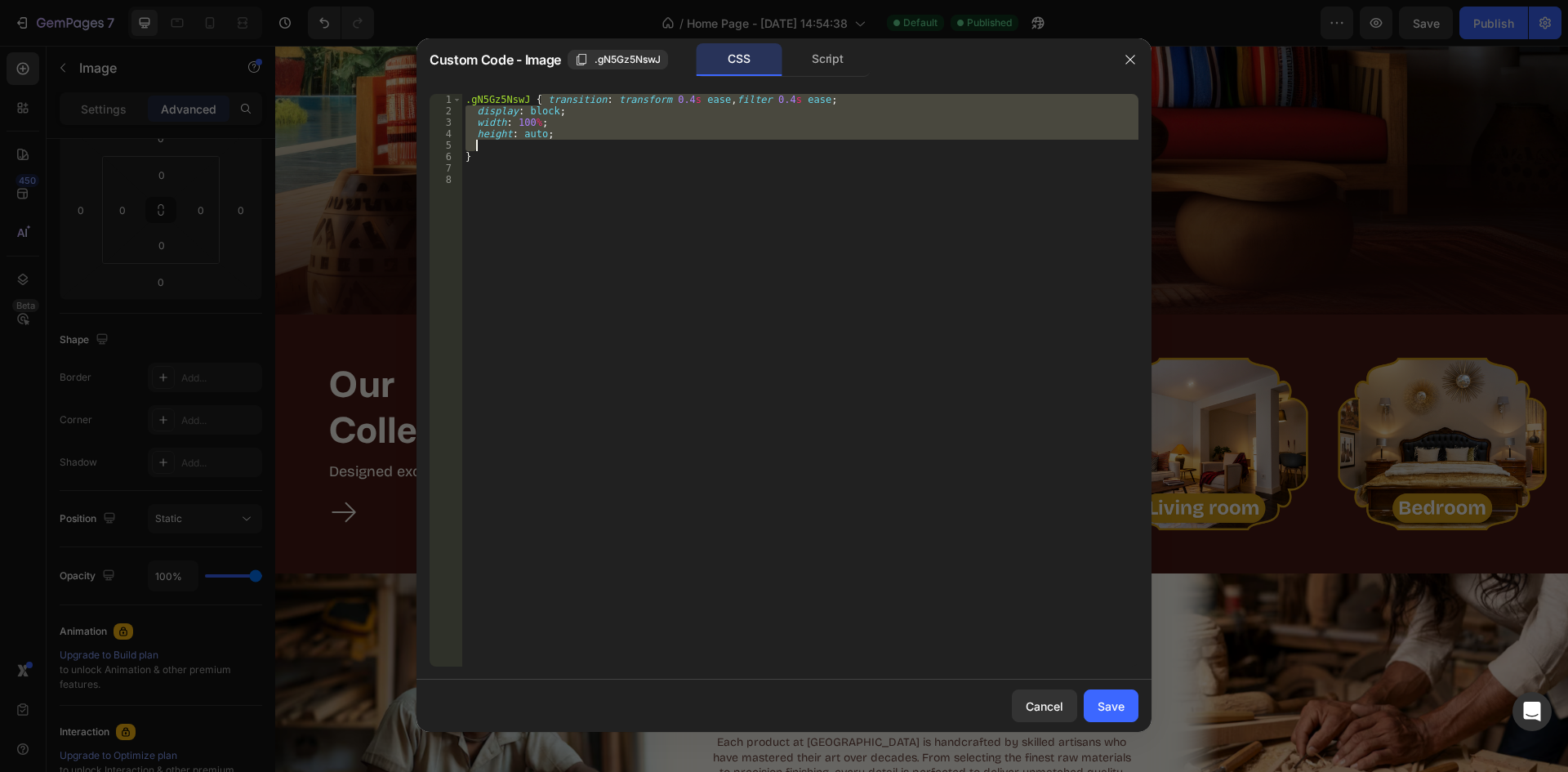
drag, startPoint x: 540, startPoint y: 101, endPoint x: 564, endPoint y: 141, distance: 46.6
click at [563, 141] on div ".gN5Gz5NswJ { transition : transform 0.4 s ease , filter 0.4 s ease ; display :…" at bounding box center [801, 392] width 676 height 596
type textarea ".gN5Gz5NswJ {"
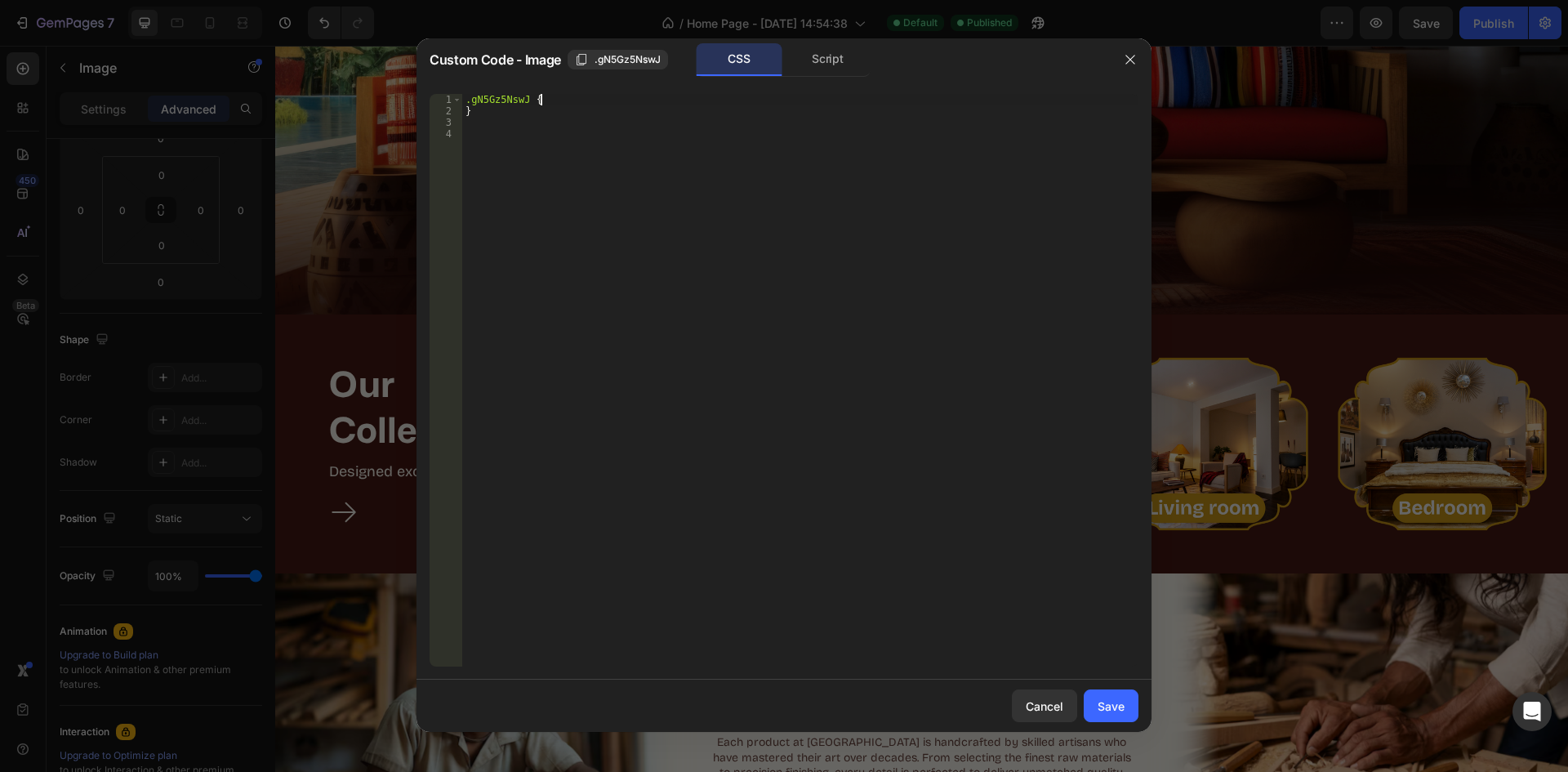
click at [541, 161] on div ".gN5Gz5NswJ { }" at bounding box center [801, 392] width 676 height 596
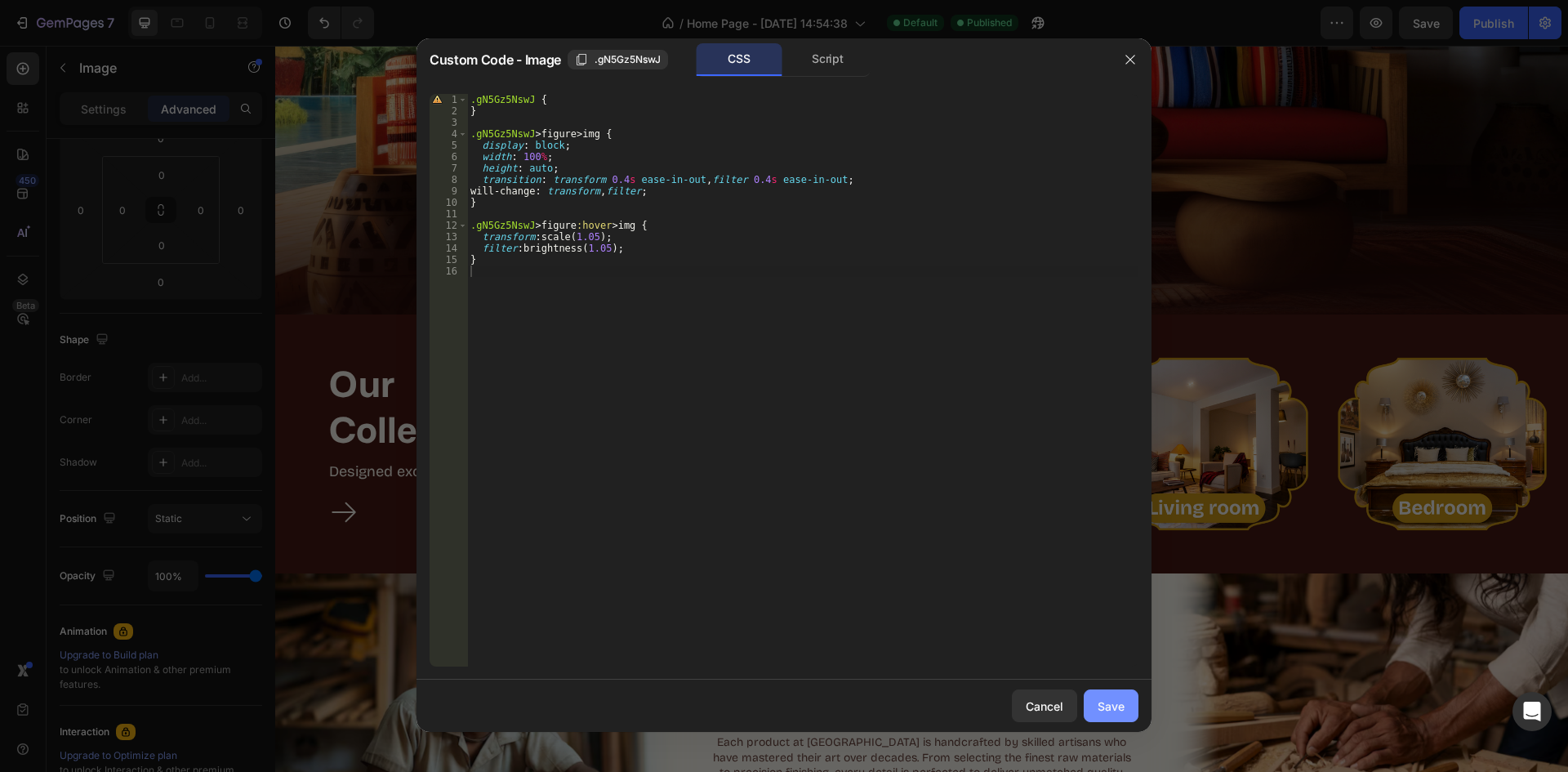
click at [1120, 712] on div "Save" at bounding box center [1111, 706] width 27 height 17
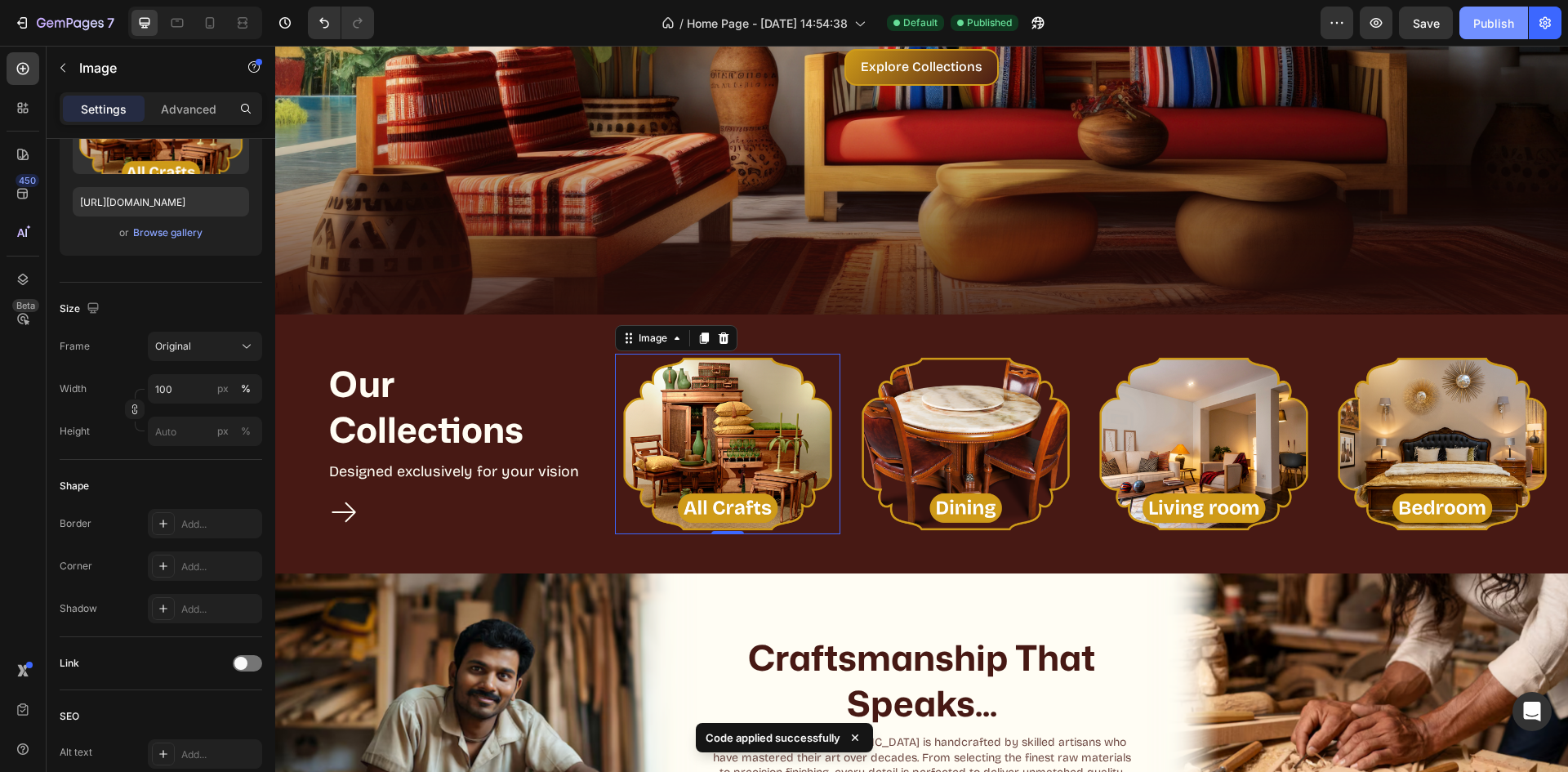
click at [1504, 30] on div "Publish" at bounding box center [1494, 23] width 41 height 17
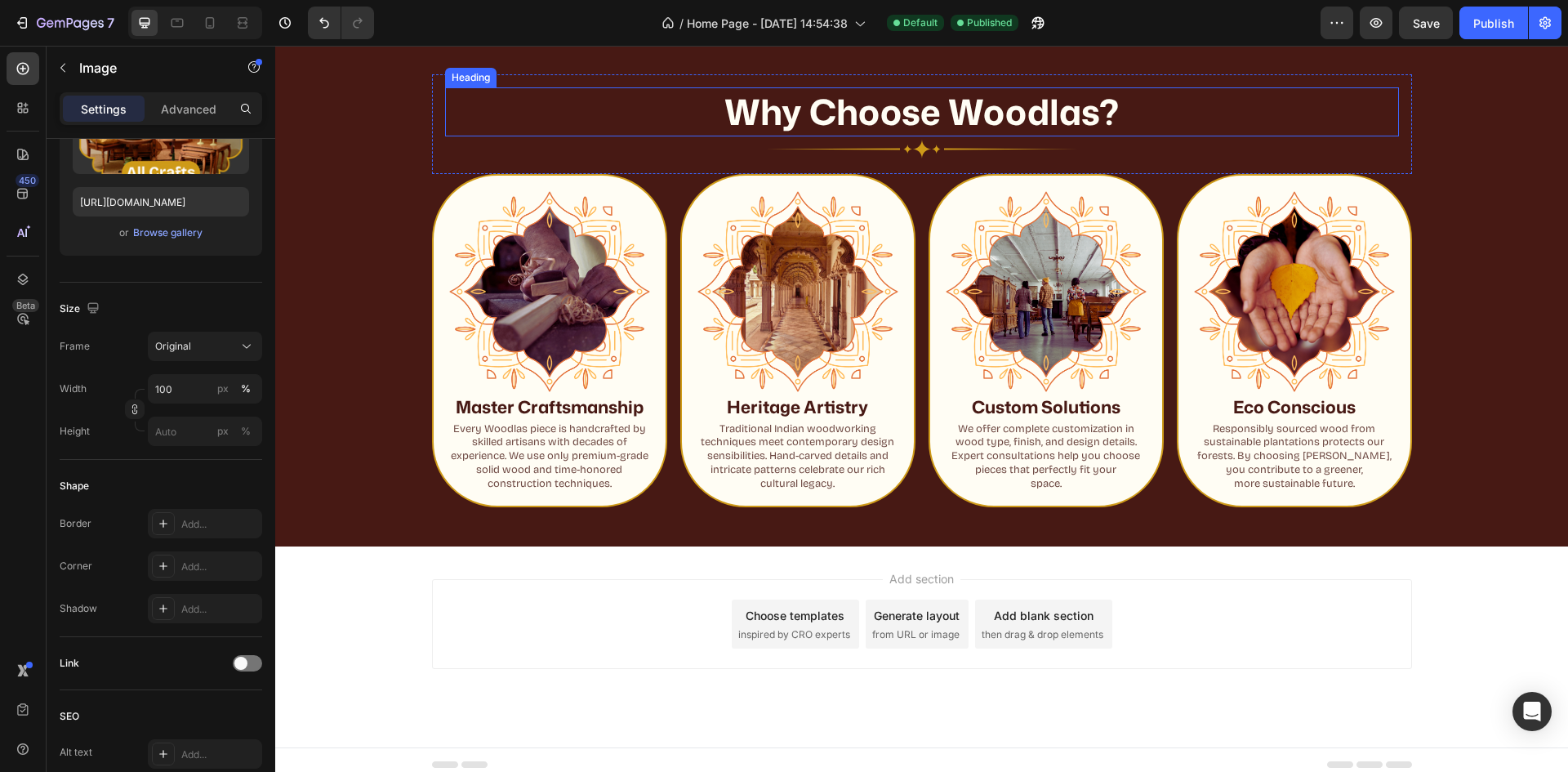
scroll to position [1150, 0]
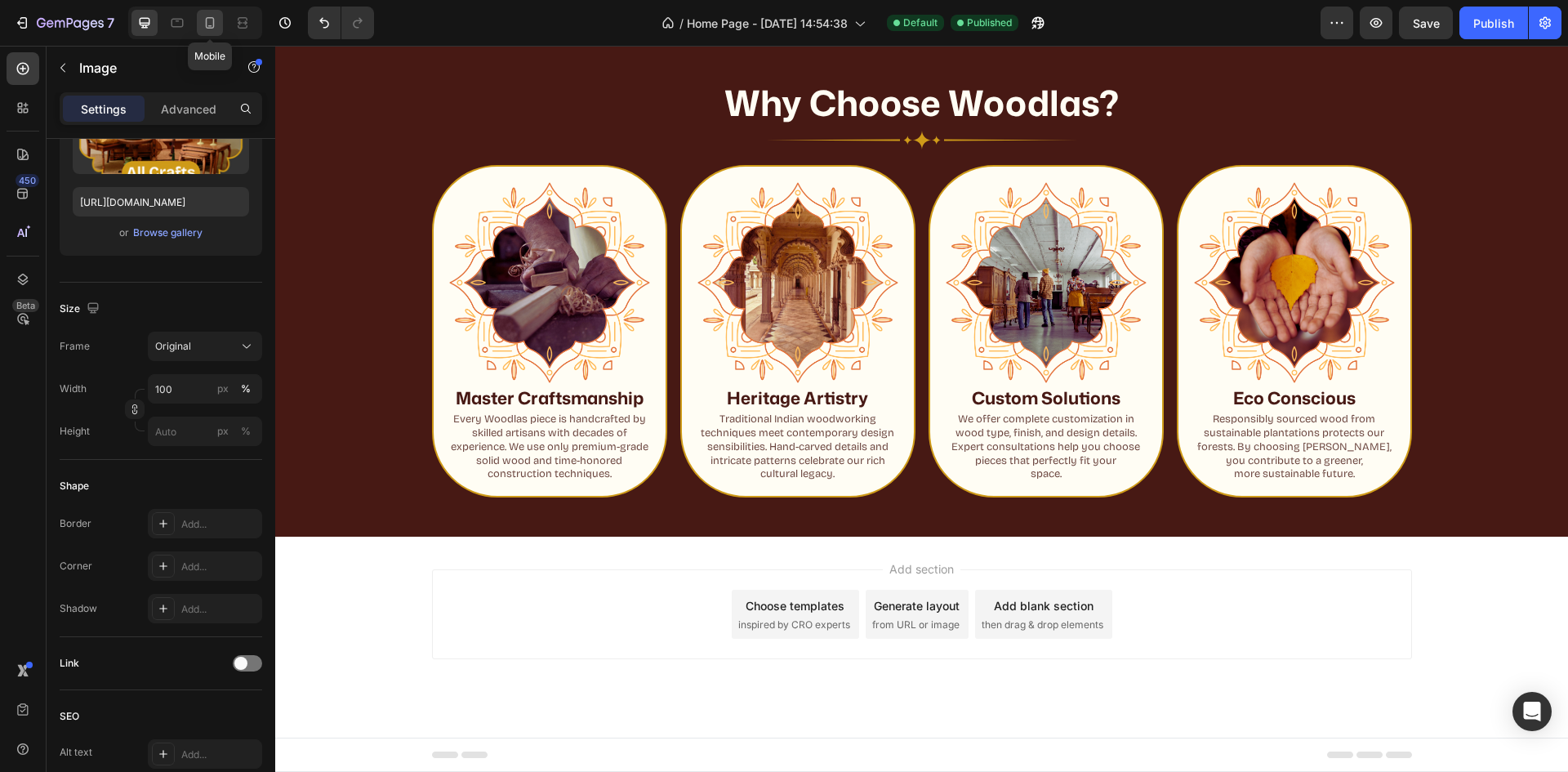
click at [213, 20] on icon at bounding box center [210, 23] width 9 height 12
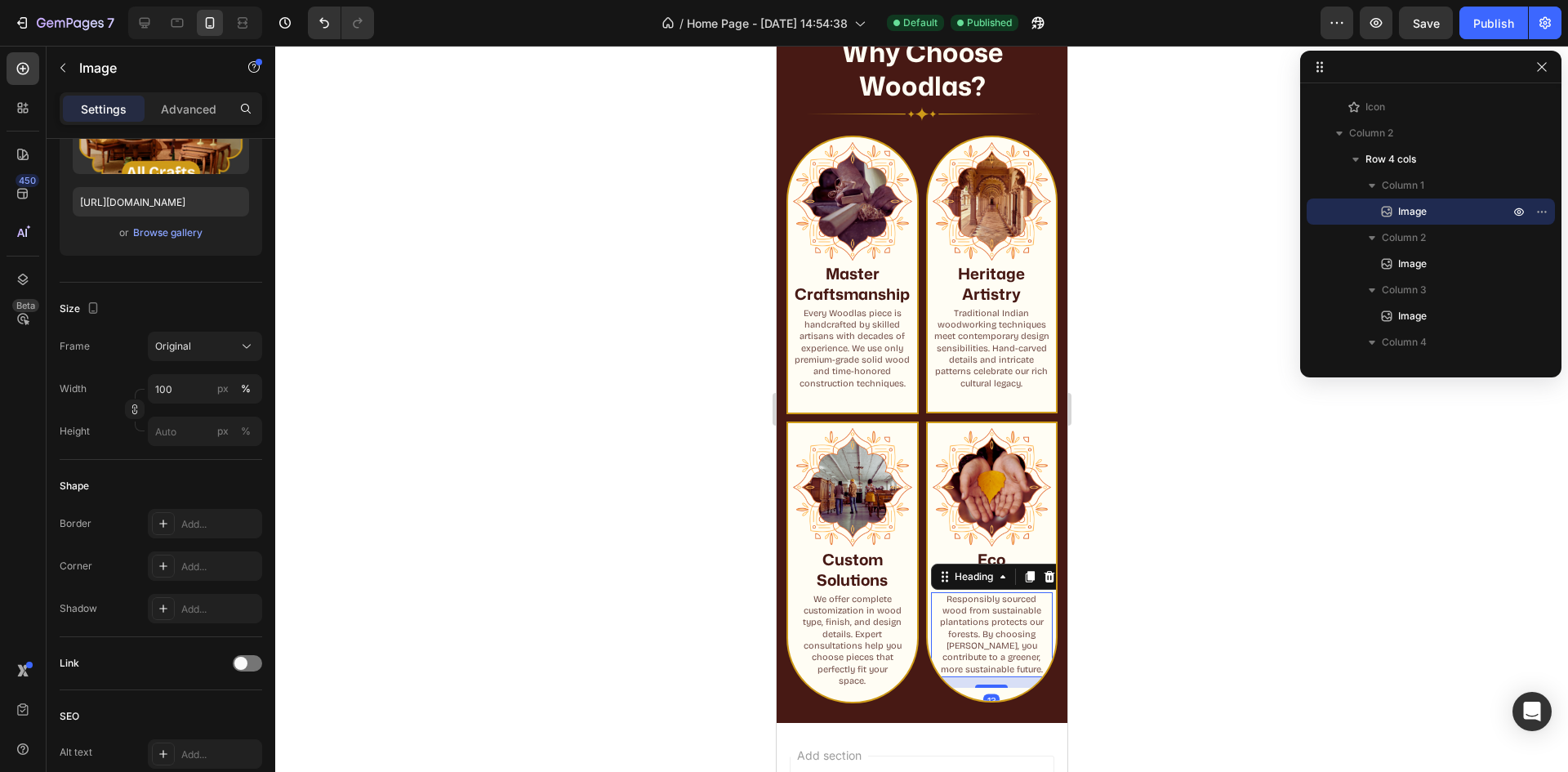
scroll to position [724, 0]
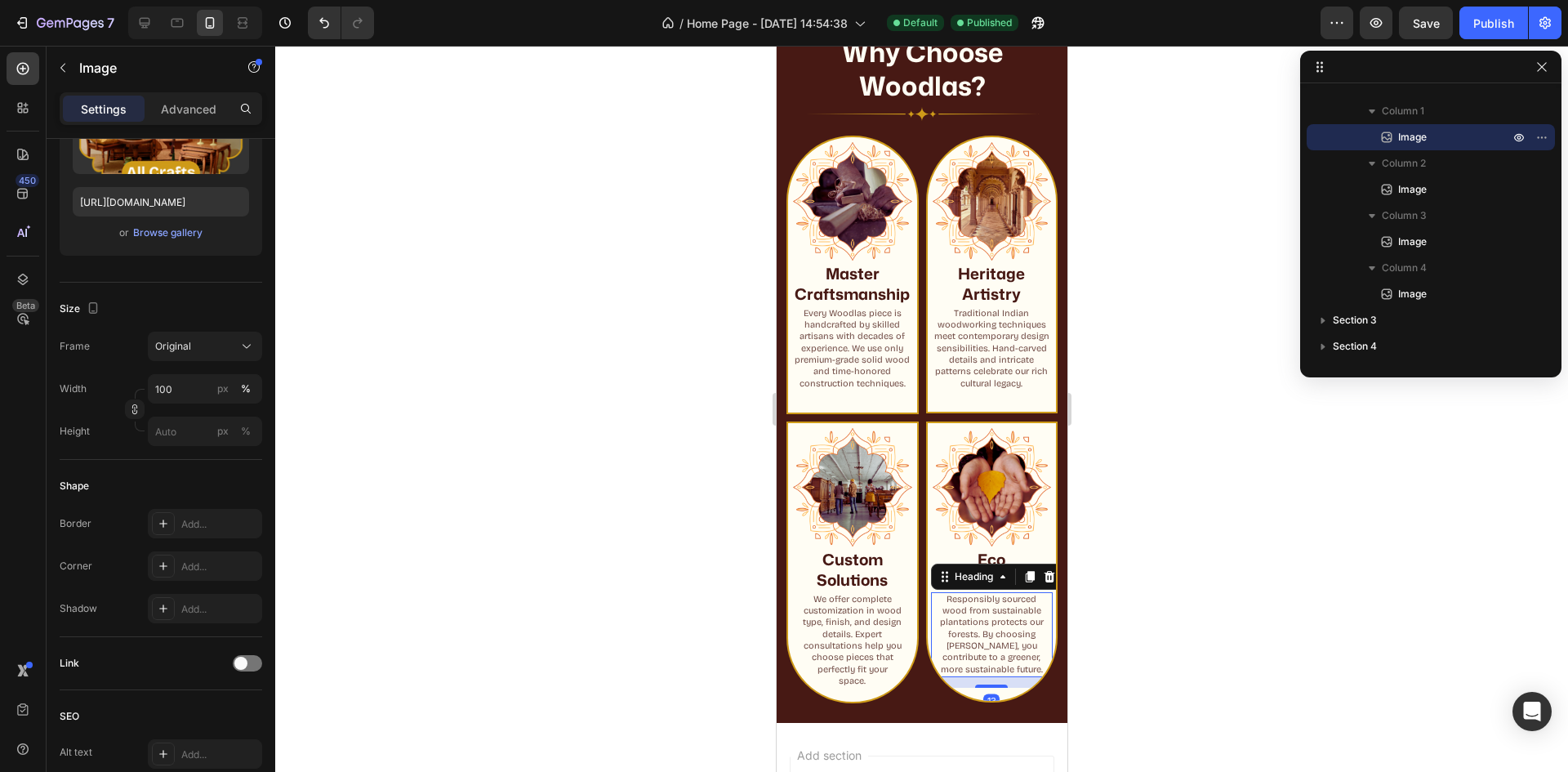
click at [932, 674] on h2 "Responsibly sourced wood from sustainable plantations protects our forests. By …" at bounding box center [992, 635] width 119 height 85
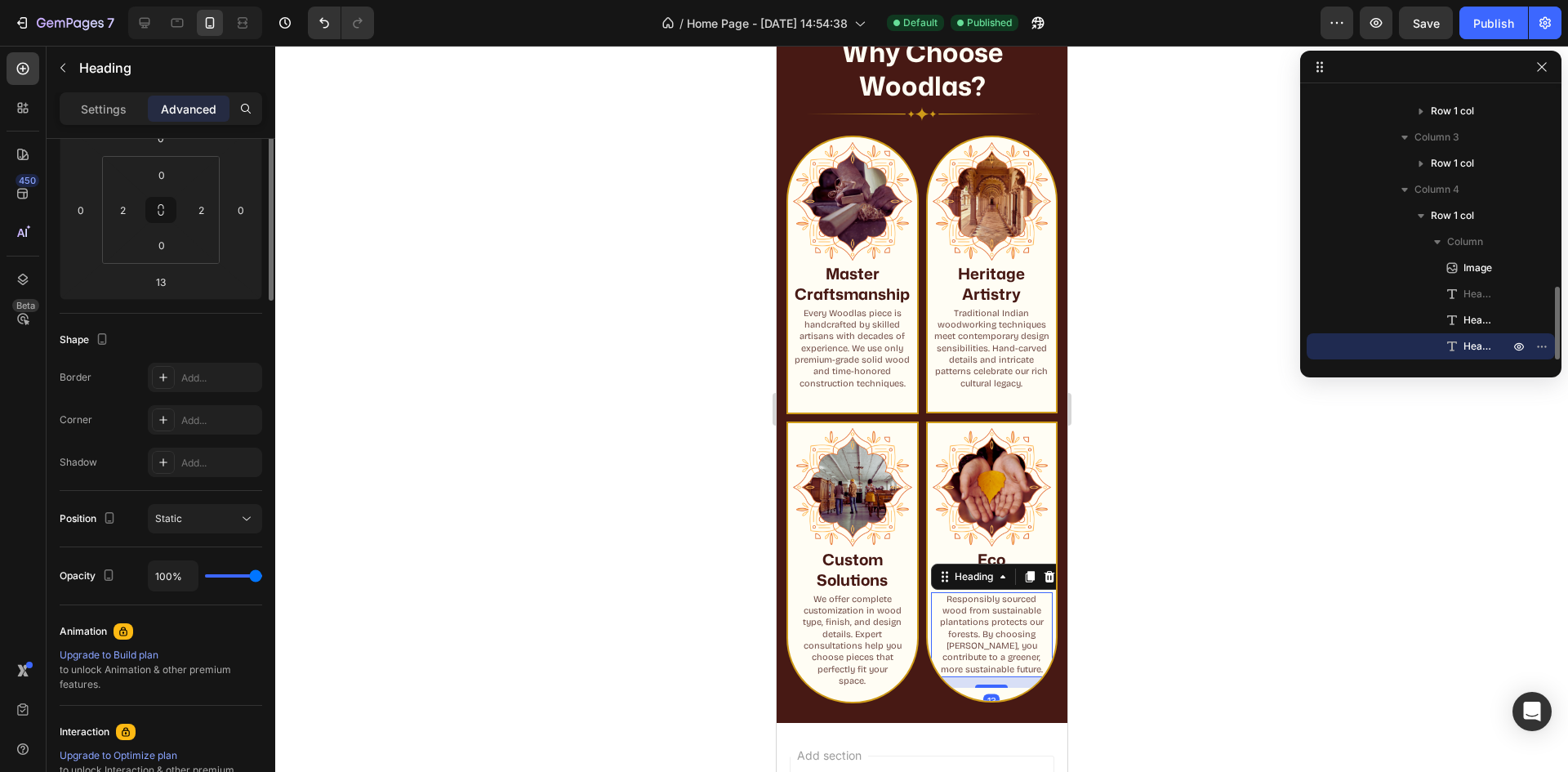
scroll to position [0, 0]
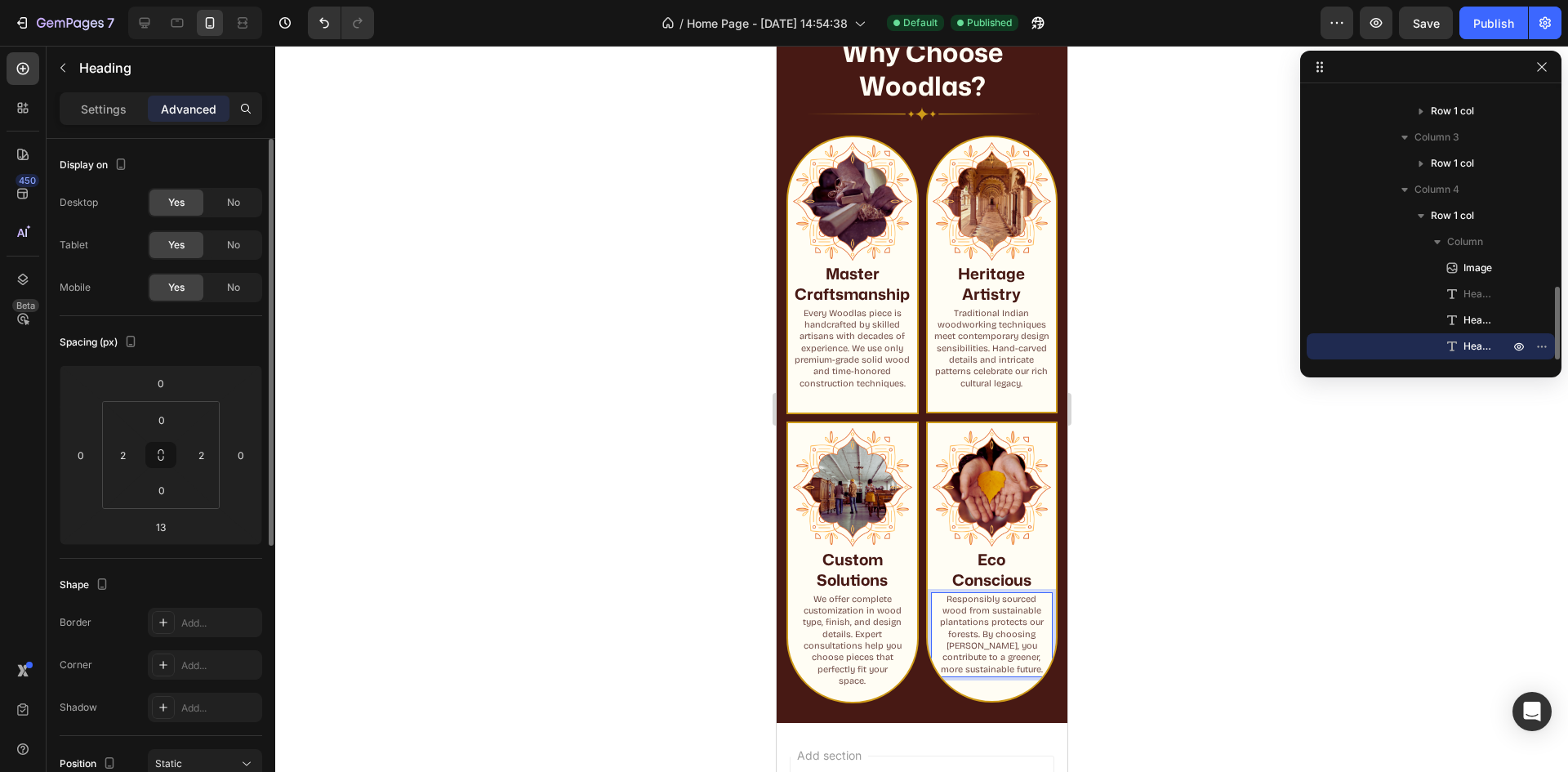
click at [932, 678] on h2 "Responsibly sourced wood from sustainable plantations protects our forests. By …" at bounding box center [992, 635] width 119 height 85
click at [975, 676] on p "Responsibly sourced wood from sustainable plantations protects our forests. By …" at bounding box center [992, 635] width 116 height 82
click at [979, 676] on p "Responsibly sourced wood from sustainable plantations protects our forests. By …" at bounding box center [992, 635] width 116 height 82
click at [960, 674] on p "Responsibly sourced wood from sustainable plantations protects our forests. By …" at bounding box center [992, 635] width 116 height 82
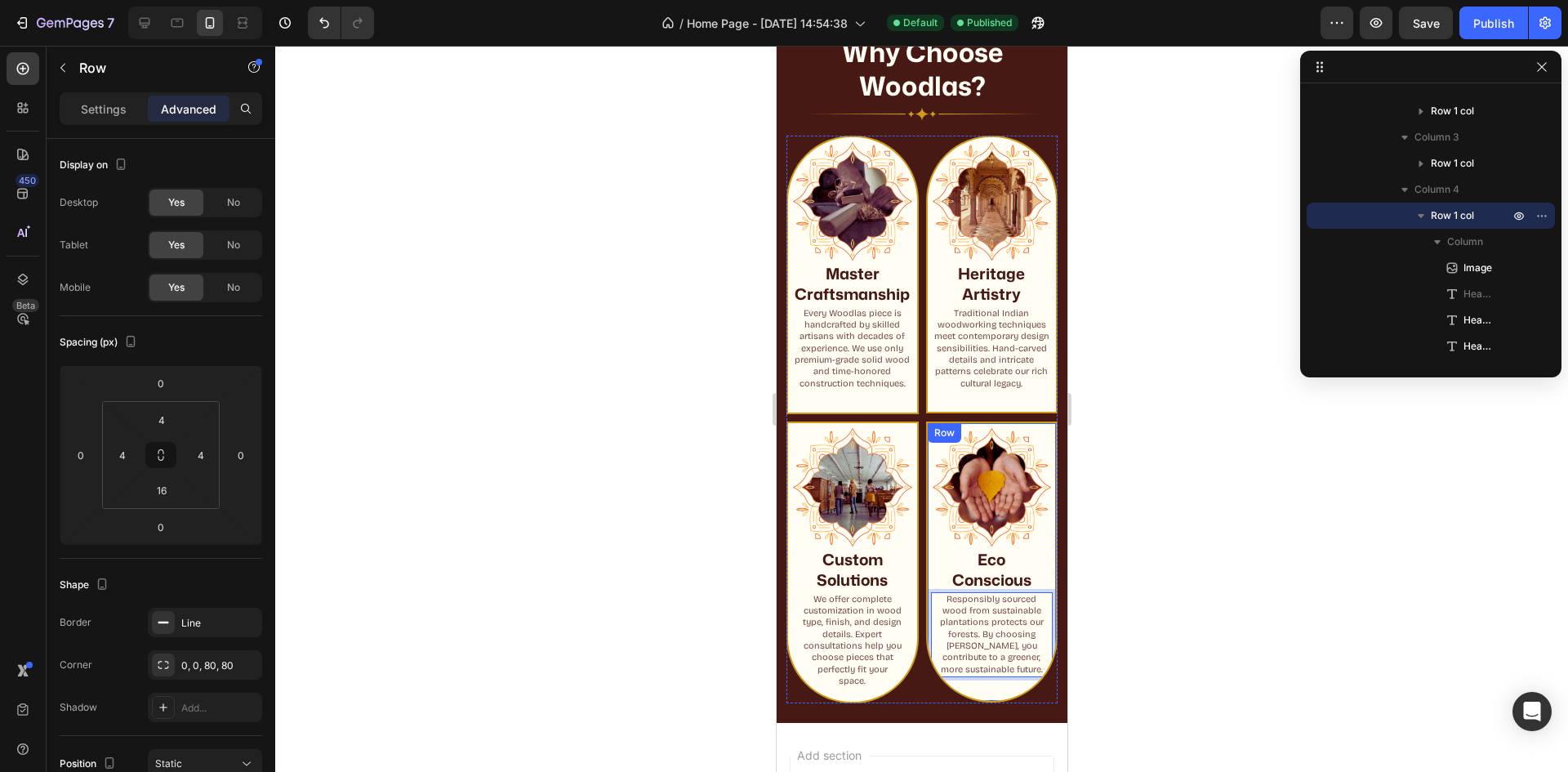
click at [982, 688] on div "Image Eco Conscious Heading Eco Conscious Heading Responsibly sourced wood from…" at bounding box center [992, 557] width 122 height 261
click at [997, 686] on div "Image Eco Conscious Heading Eco Conscious Heading Responsibly sourced wood from…" at bounding box center [992, 557] width 122 height 261
drag, startPoint x: 981, startPoint y: 702, endPoint x: 985, endPoint y: 690, distance: 12.6
click at [985, 690] on div "Image Eco Conscious Heading Eco Conscious Heading Responsibly sourced wood from…" at bounding box center [992, 563] width 132 height 281
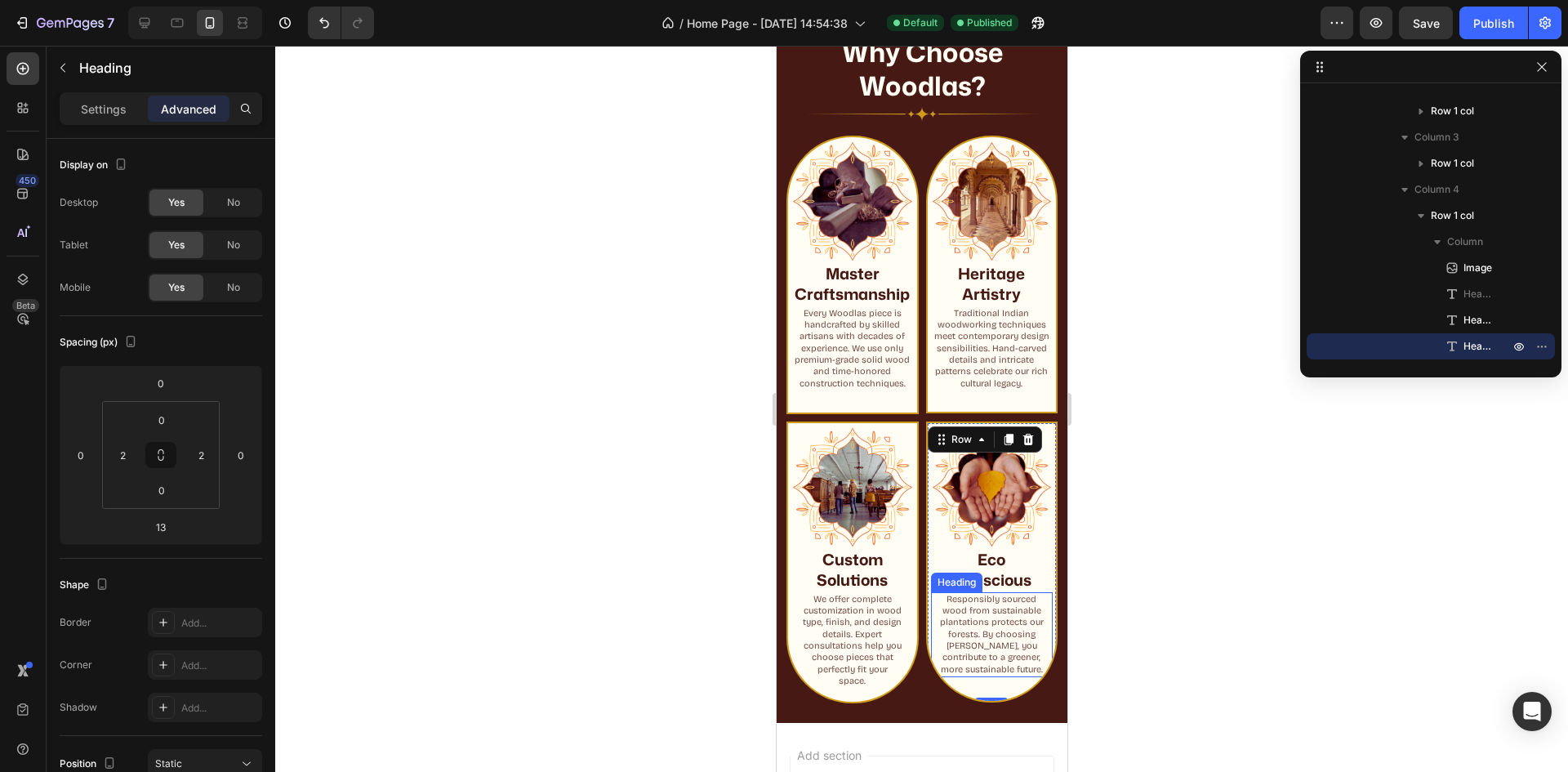
click at [981, 668] on p "Responsibly sourced wood from sustainable plantations protects our forests. By …" at bounding box center [992, 635] width 116 height 82
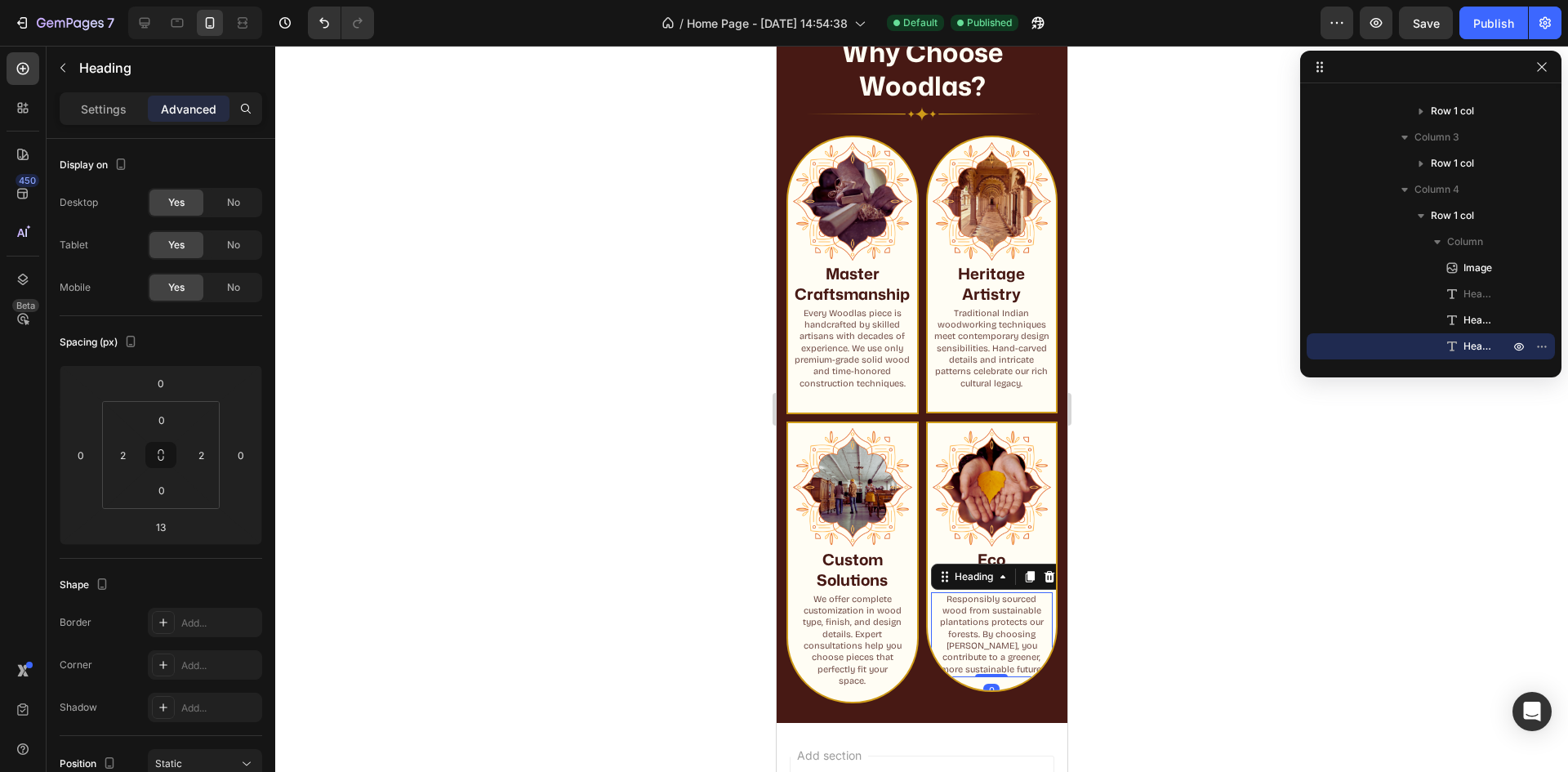
drag, startPoint x: 975, startPoint y: 692, endPoint x: 984, endPoint y: 666, distance: 27.5
click at [984, 666] on div "Responsibly sourced wood from sustainable plantations protects our forests. By …" at bounding box center [992, 635] width 122 height 85
type input "0"
click at [935, 676] on p "Responsibly sourced wood from sustainable plantations protects our forests. By …" at bounding box center [992, 635] width 116 height 82
click at [934, 676] on p "Responsibly sourced wood from sustainable plantations protects our forests. By …" at bounding box center [992, 635] width 116 height 82
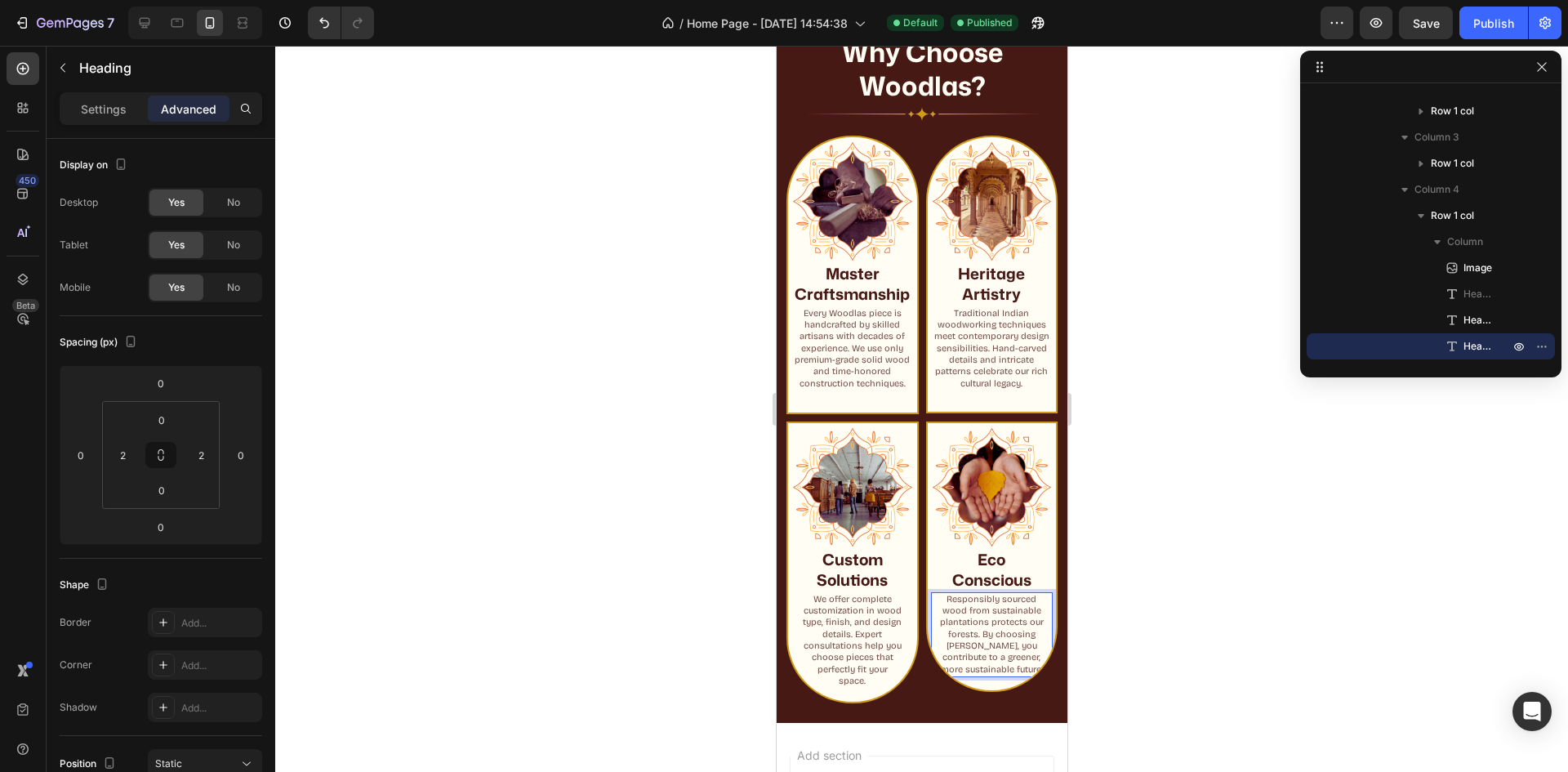
drag, startPoint x: 942, startPoint y: 674, endPoint x: 966, endPoint y: 674, distance: 24.0
click at [943, 674] on p "Responsibly sourced wood from sustainable plantations protects our forests. By …" at bounding box center [992, 635] width 116 height 82
click at [934, 676] on p "Responsibly sourced wood from sustainable plantations protects our forests. By …" at bounding box center [992, 635] width 116 height 82
click at [934, 675] on p "Responsibly sourced wood from sustainable plantations protects our forests. By …" at bounding box center [992, 635] width 116 height 82
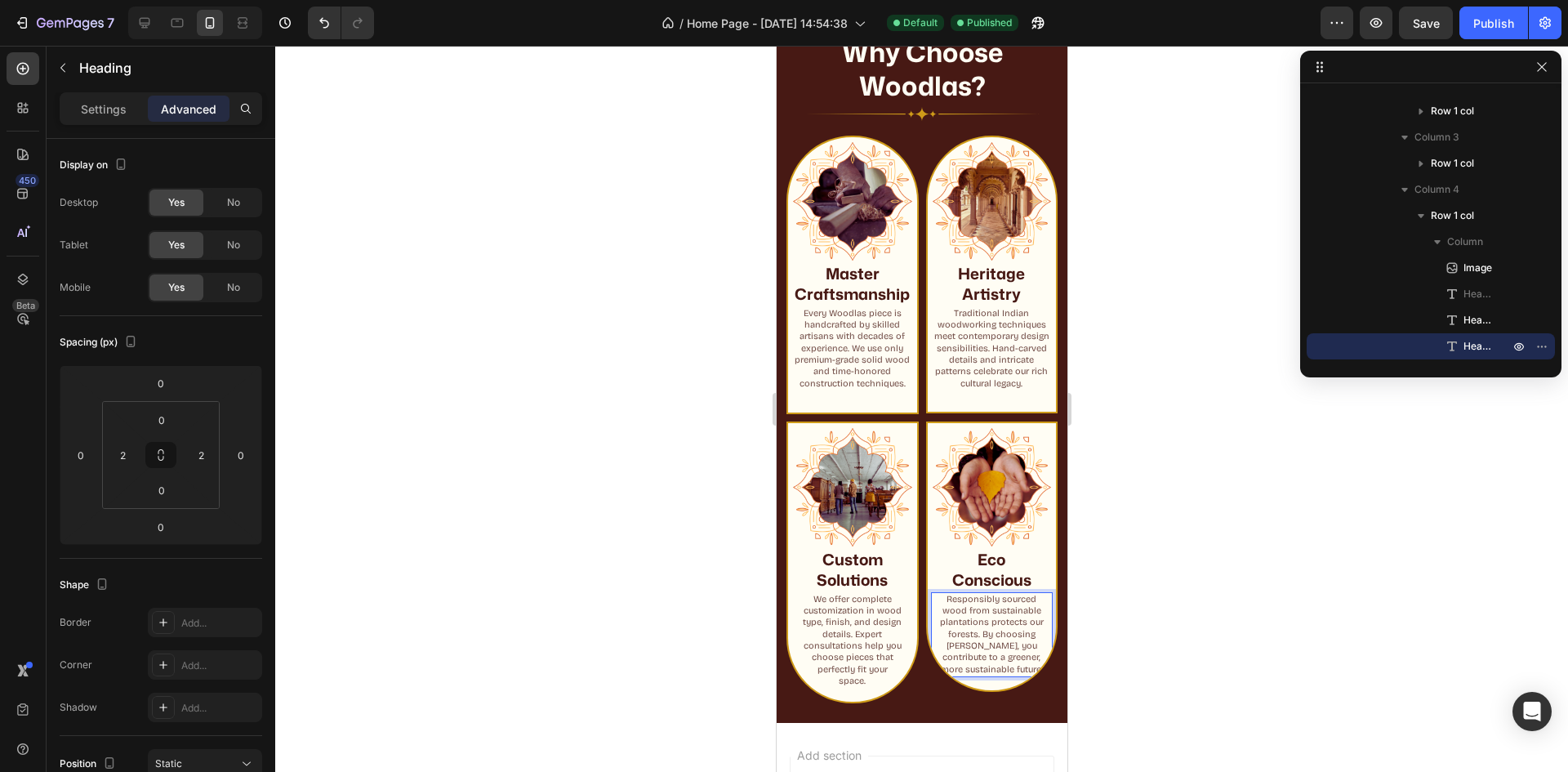
click at [939, 675] on p "Responsibly sourced wood from sustainable plantations protects our forests. By …" at bounding box center [992, 635] width 116 height 82
click at [950, 675] on p "Responsibly sourced wood from sustainable plantations protects our forests. By …" at bounding box center [992, 635] width 116 height 82
click at [982, 686] on div "Image Eco Conscious Heading Eco Conscious Heading Responsibly sourced wood from…" at bounding box center [992, 557] width 132 height 271
click at [977, 676] on p "Responsibly sourced wood from sustainable plantations protects our forests. By …" at bounding box center [992, 635] width 116 height 82
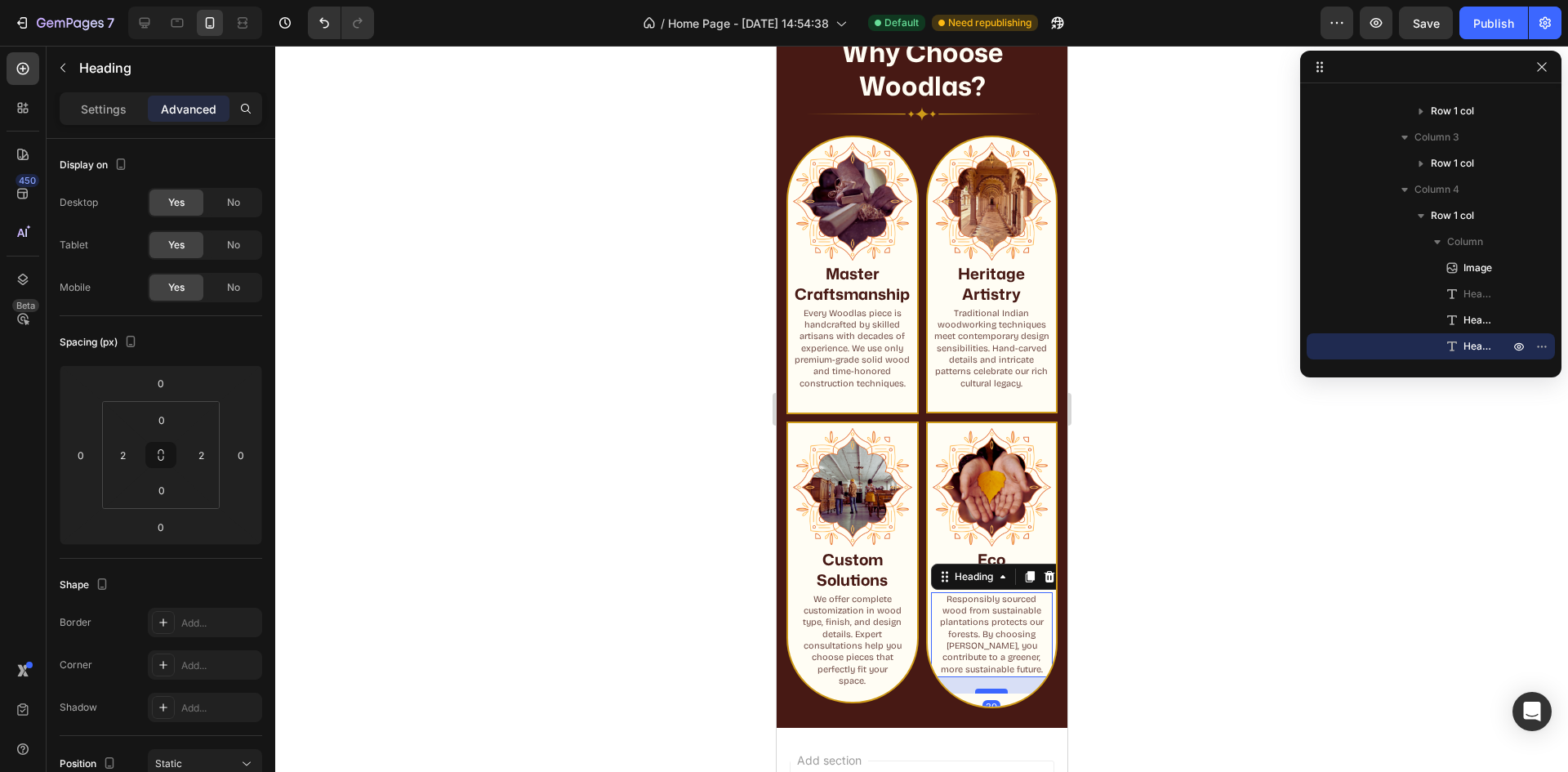
drag, startPoint x: 982, startPoint y: 683, endPoint x: 983, endPoint y: 698, distance: 15.0
click at [983, 693] on div at bounding box center [991, 691] width 33 height 5
type input "20"
click at [934, 676] on p "Responsibly sourced wood from sustainable plantations protects our forests. By …" at bounding box center [992, 635] width 116 height 82
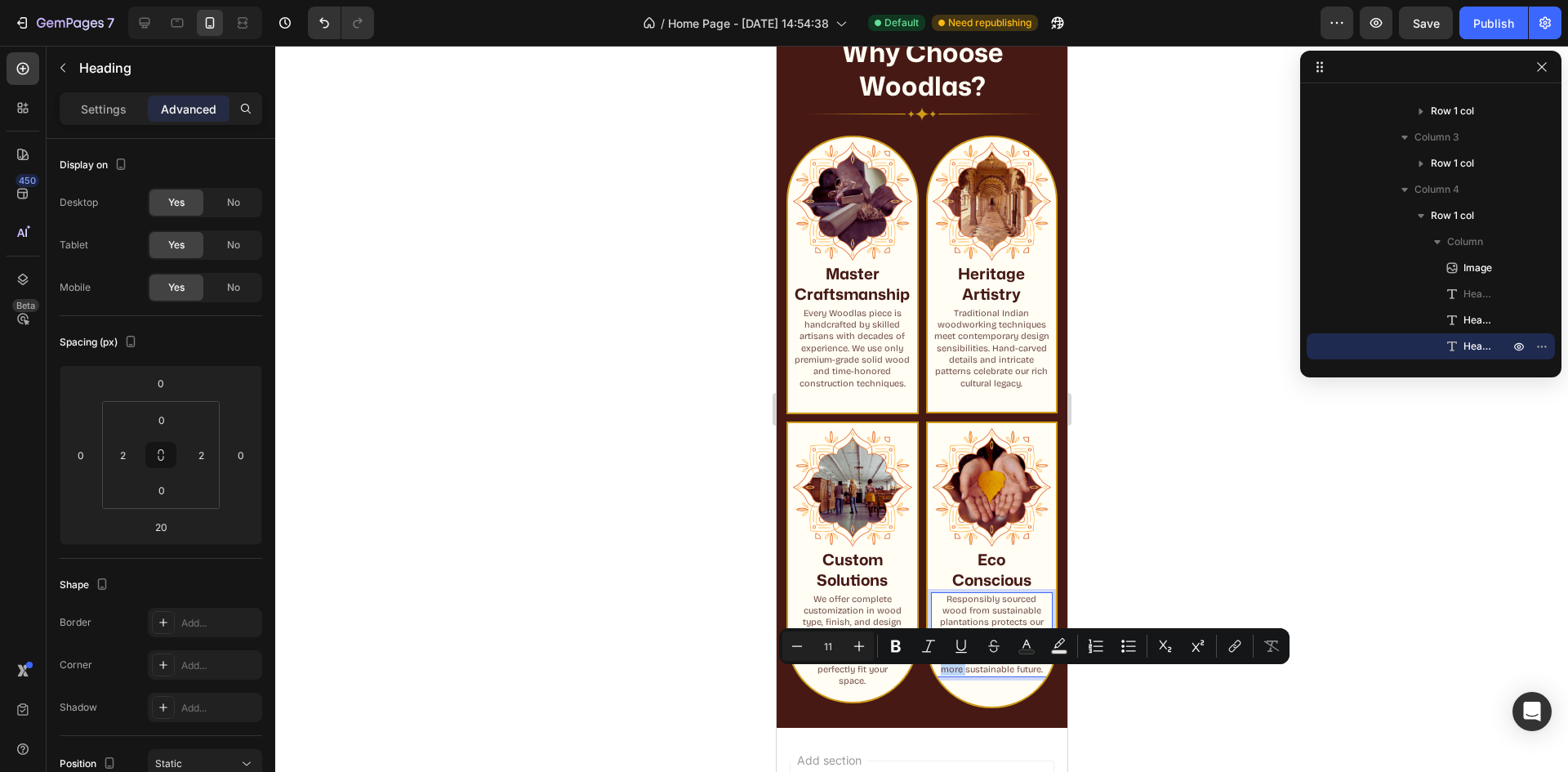
click at [934, 676] on p "Responsibly sourced wood from sustainable plantations protects our forests. By …" at bounding box center [992, 635] width 116 height 82
click at [932, 677] on h2 "Responsibly sourced wood from sustainable plantations protects our forests. By …" at bounding box center [992, 635] width 119 height 85
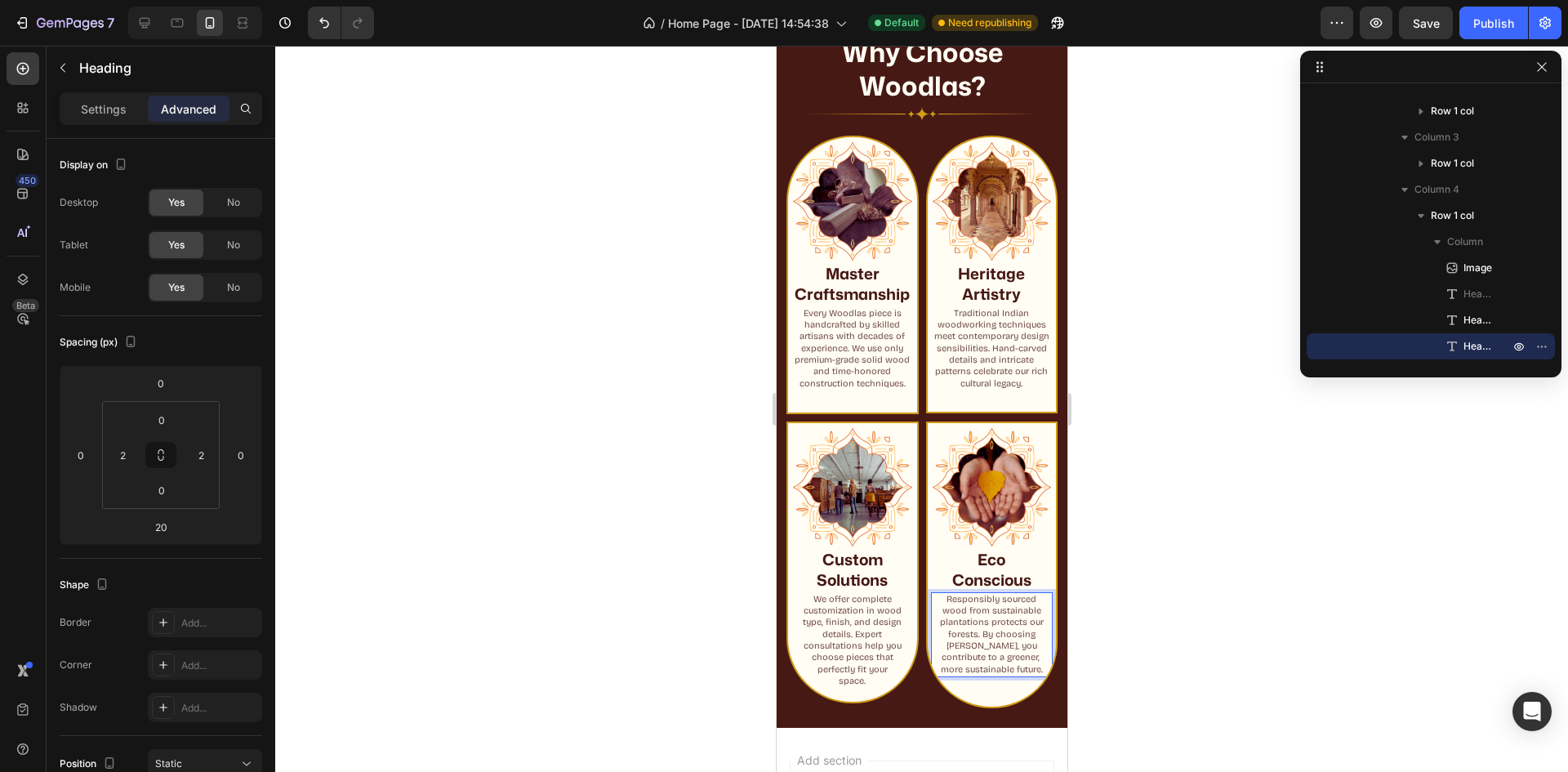
click at [992, 676] on p "Responsibly sourced wood from sustainable plantations protects our forests. By …" at bounding box center [992, 635] width 116 height 82
click at [1009, 675] on p "Responsibly sourced wood from sustainable plantations protects our forests. By …" at bounding box center [992, 635] width 116 height 82
drag, startPoint x: 1140, startPoint y: 698, endPoint x: 284, endPoint y: 653, distance: 857.2
click at [1140, 698] on div at bounding box center [921, 409] width 1293 height 726
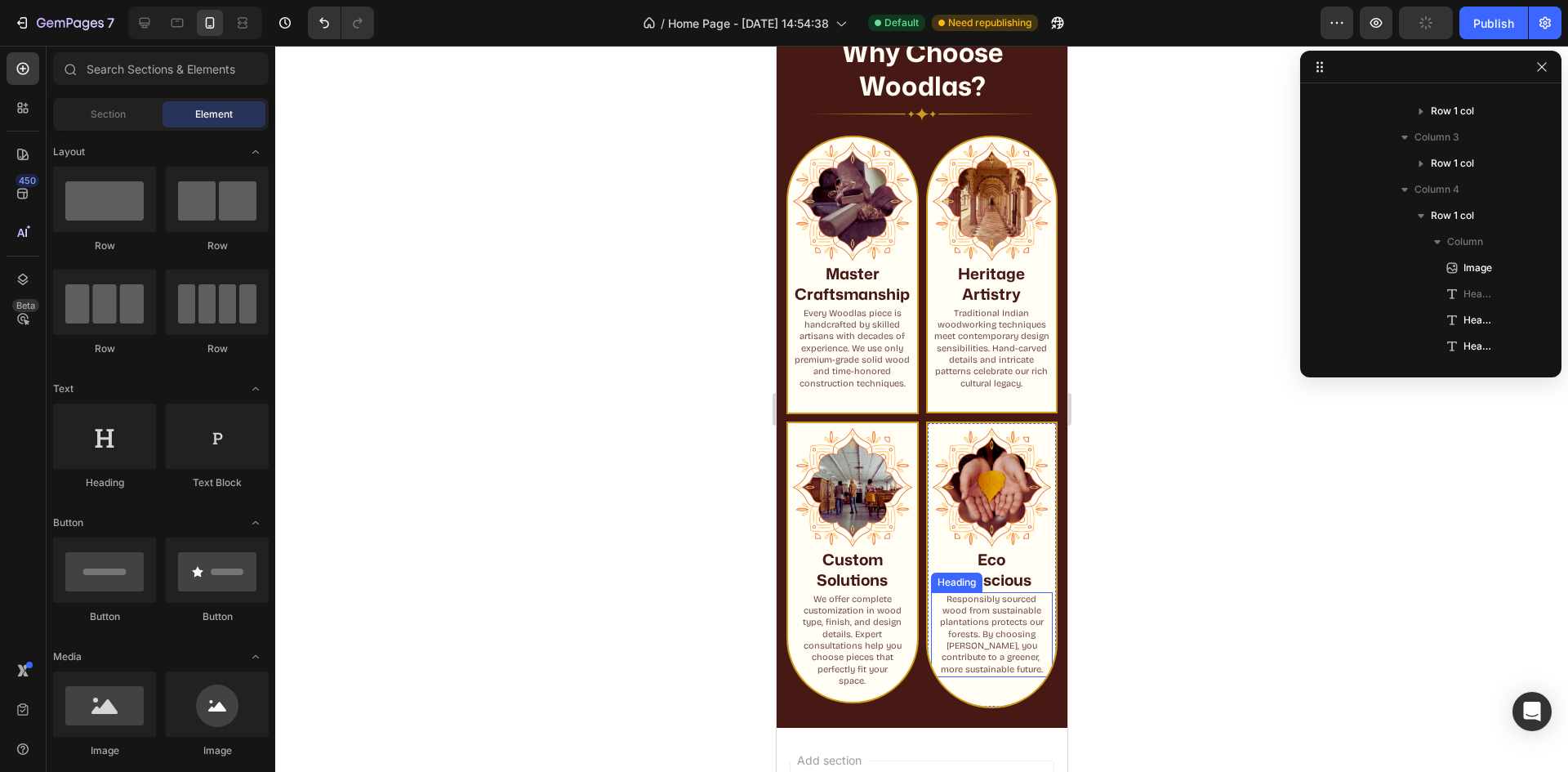
click at [979, 674] on p "Responsibly sourced wood from sustainable plantations protects our forests. By …" at bounding box center [992, 635] width 116 height 82
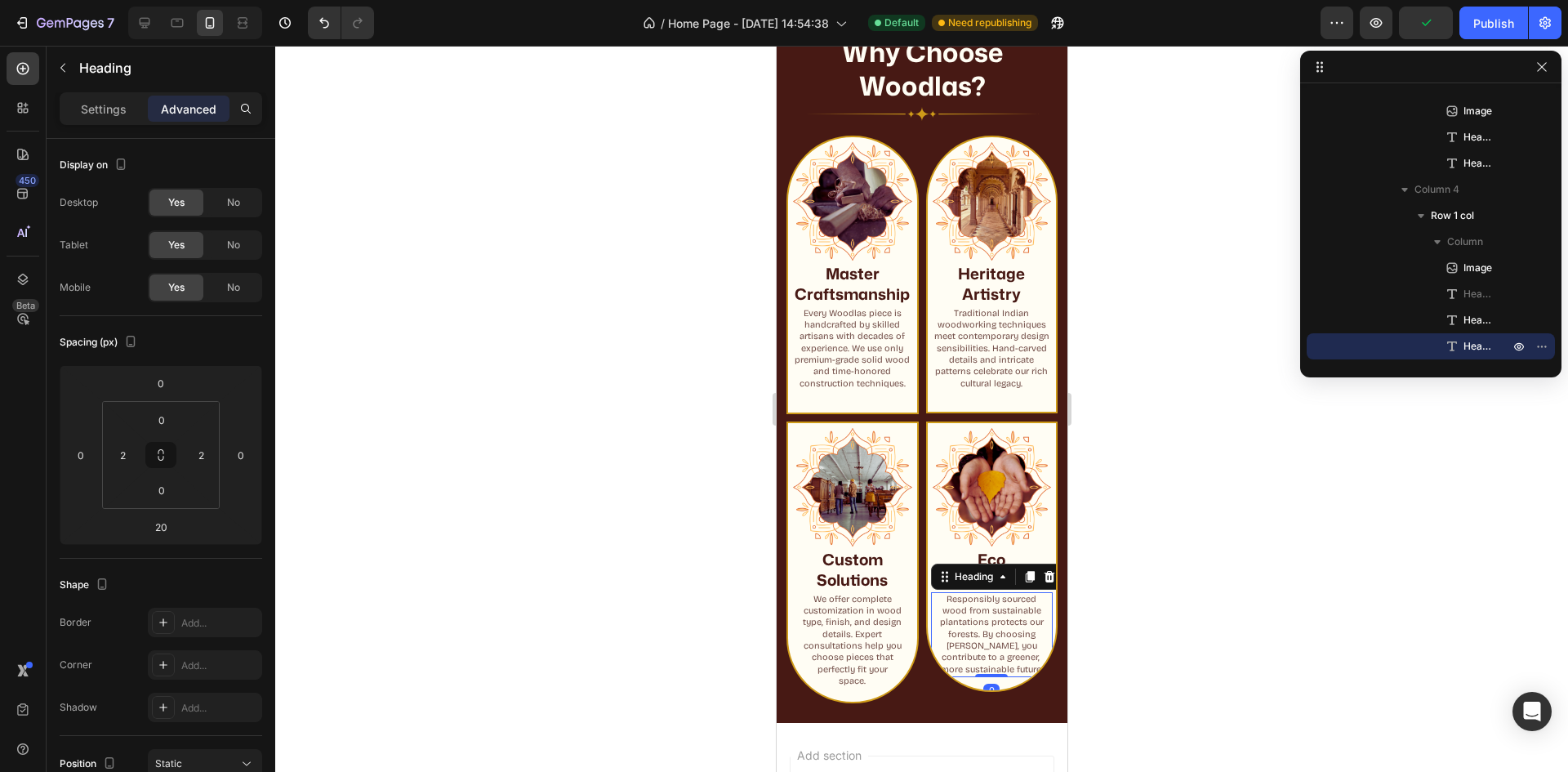
drag, startPoint x: 982, startPoint y: 700, endPoint x: 986, endPoint y: 669, distance: 31.3
click at [986, 669] on div "Responsibly sourced wood from sustainable plantations protects our forests. By …" at bounding box center [992, 635] width 122 height 85
type input "0"
click at [1165, 660] on div at bounding box center [921, 409] width 1293 height 726
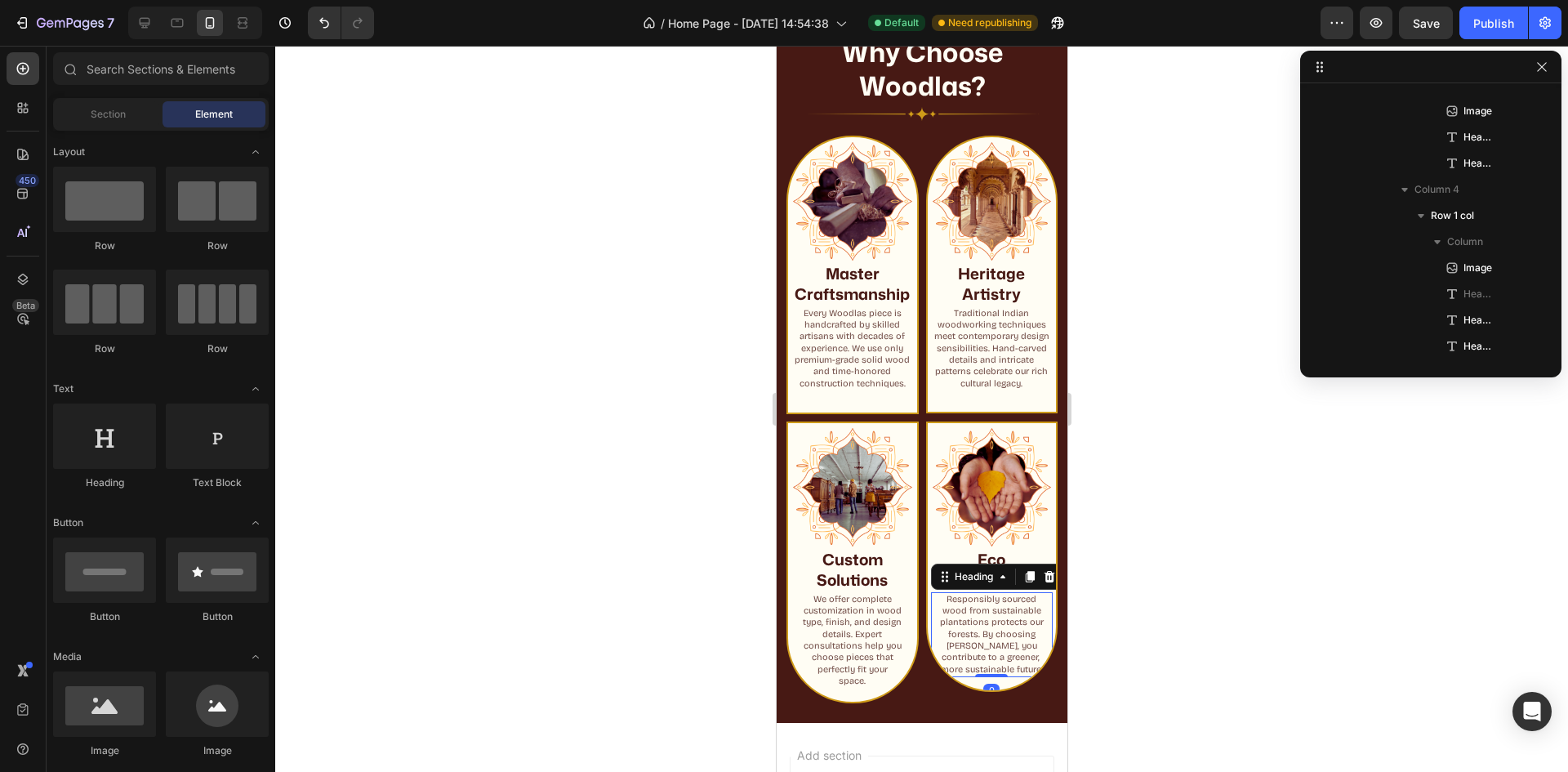
click at [985, 659] on p "Responsibly sourced wood from sustainable plantations protects our forests. By …" at bounding box center [992, 635] width 116 height 82
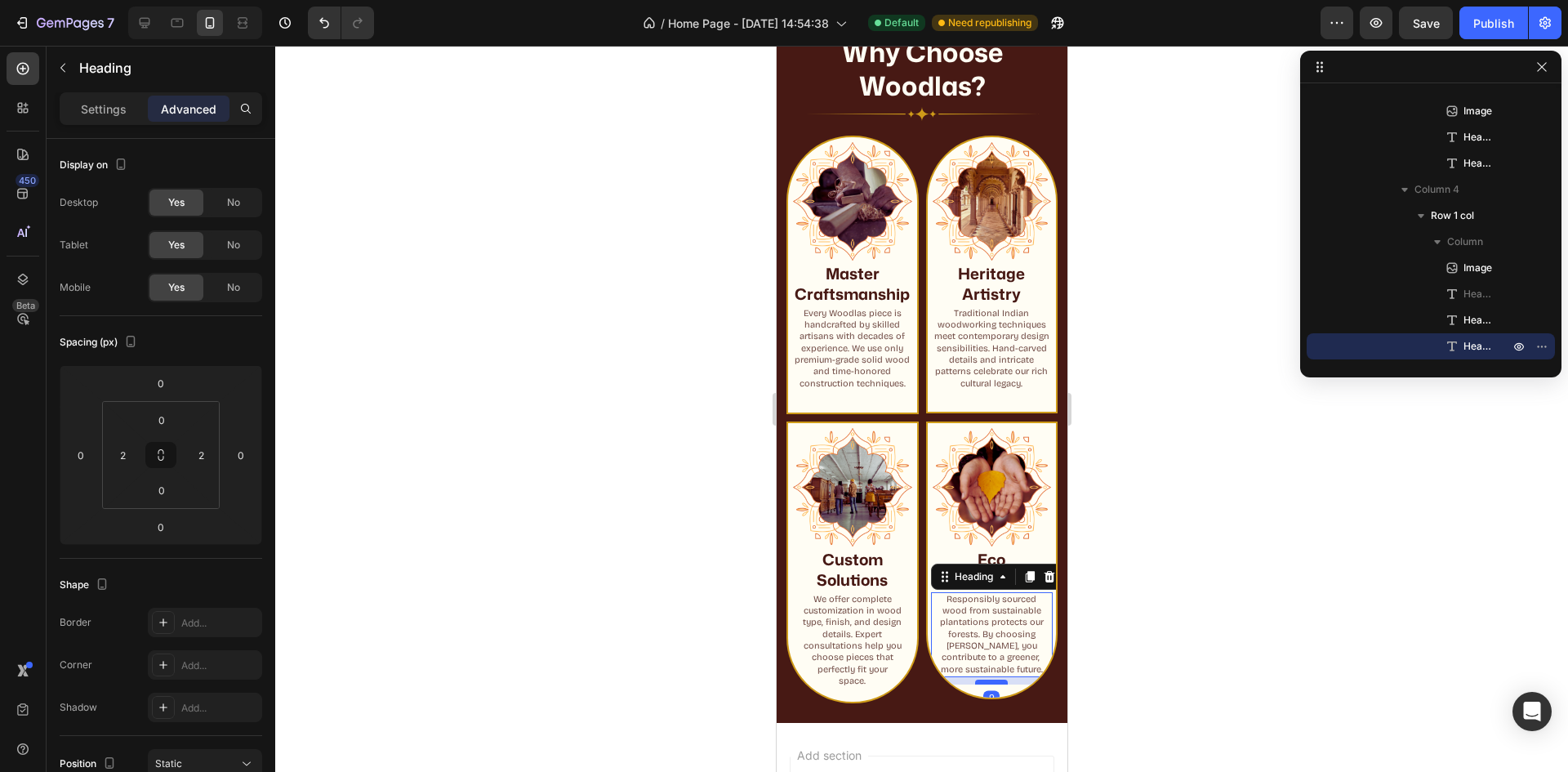
click at [982, 685] on div at bounding box center [991, 683] width 33 height 5
type input "9"
click at [1484, 18] on div "Publish" at bounding box center [1494, 23] width 41 height 17
click at [1486, 46] on div at bounding box center [921, 409] width 1293 height 726
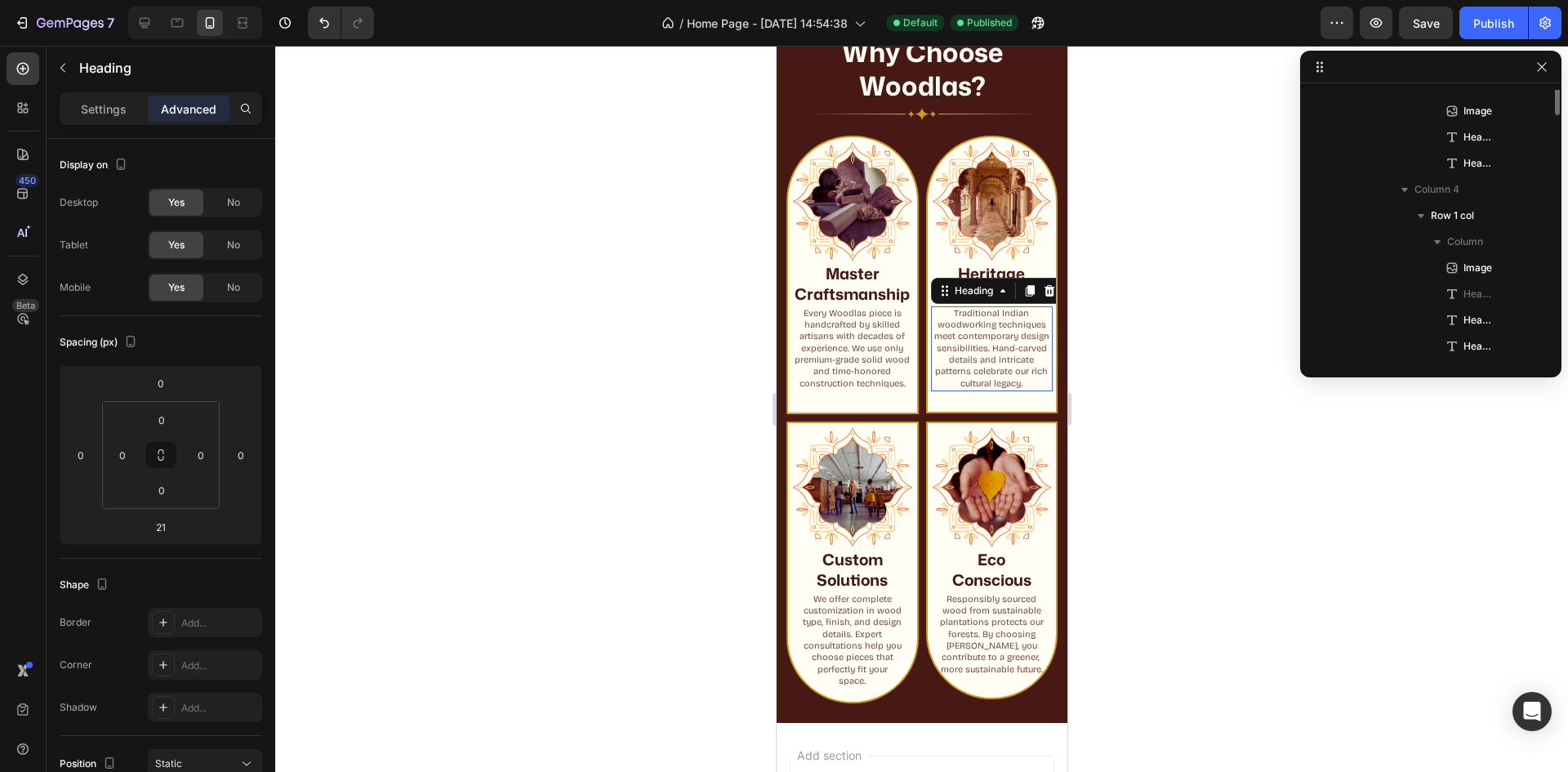
click at [996, 382] on h2 "Traditional Indian woodworking techniques meet contemporary design sensibilitie…" at bounding box center [992, 348] width 122 height 85
click at [103, 111] on p "Settings" at bounding box center [103, 108] width 45 height 17
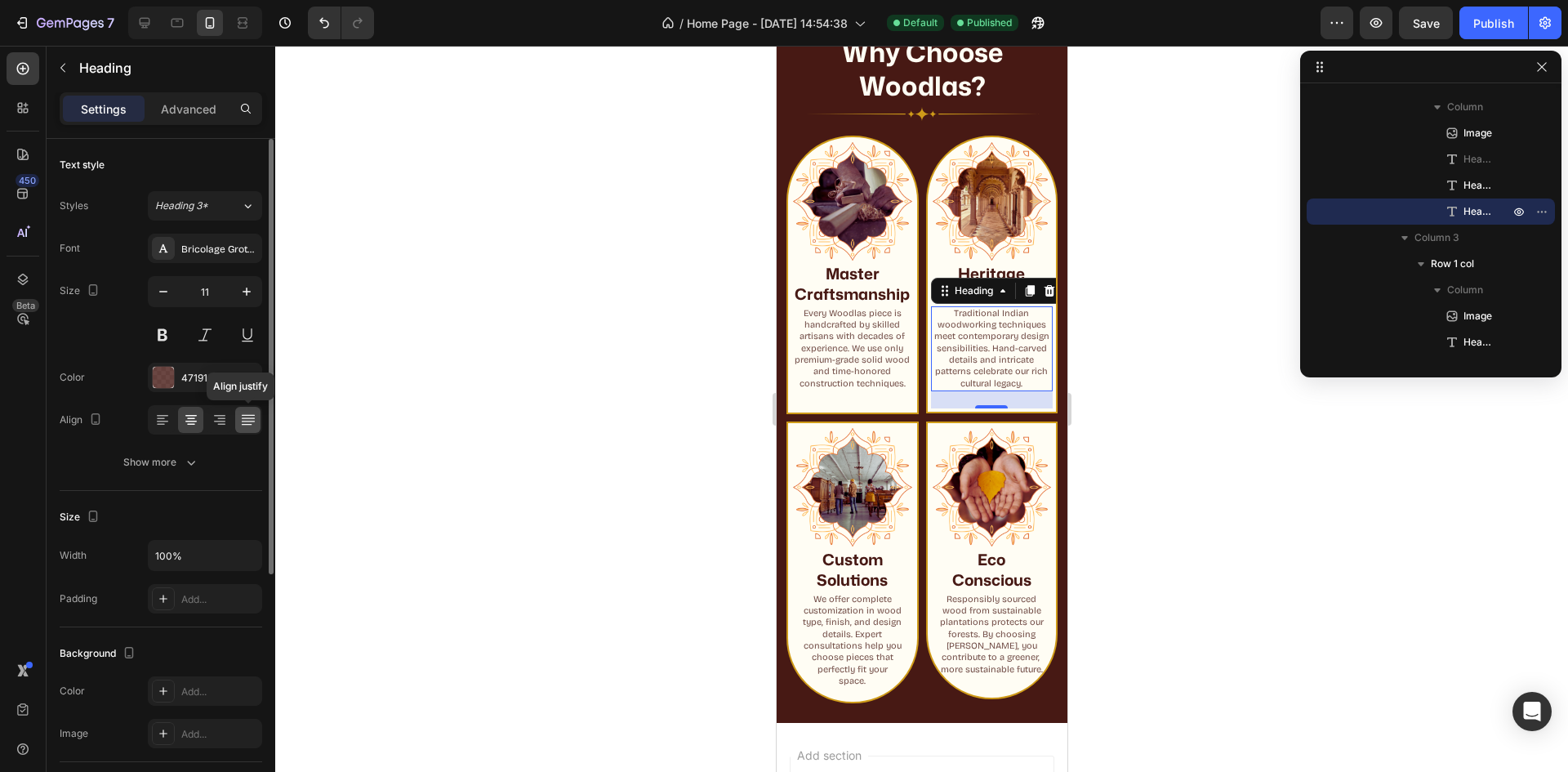
click at [241, 420] on icon at bounding box center [248, 420] width 17 height 17
click at [195, 425] on icon at bounding box center [191, 420] width 17 height 17
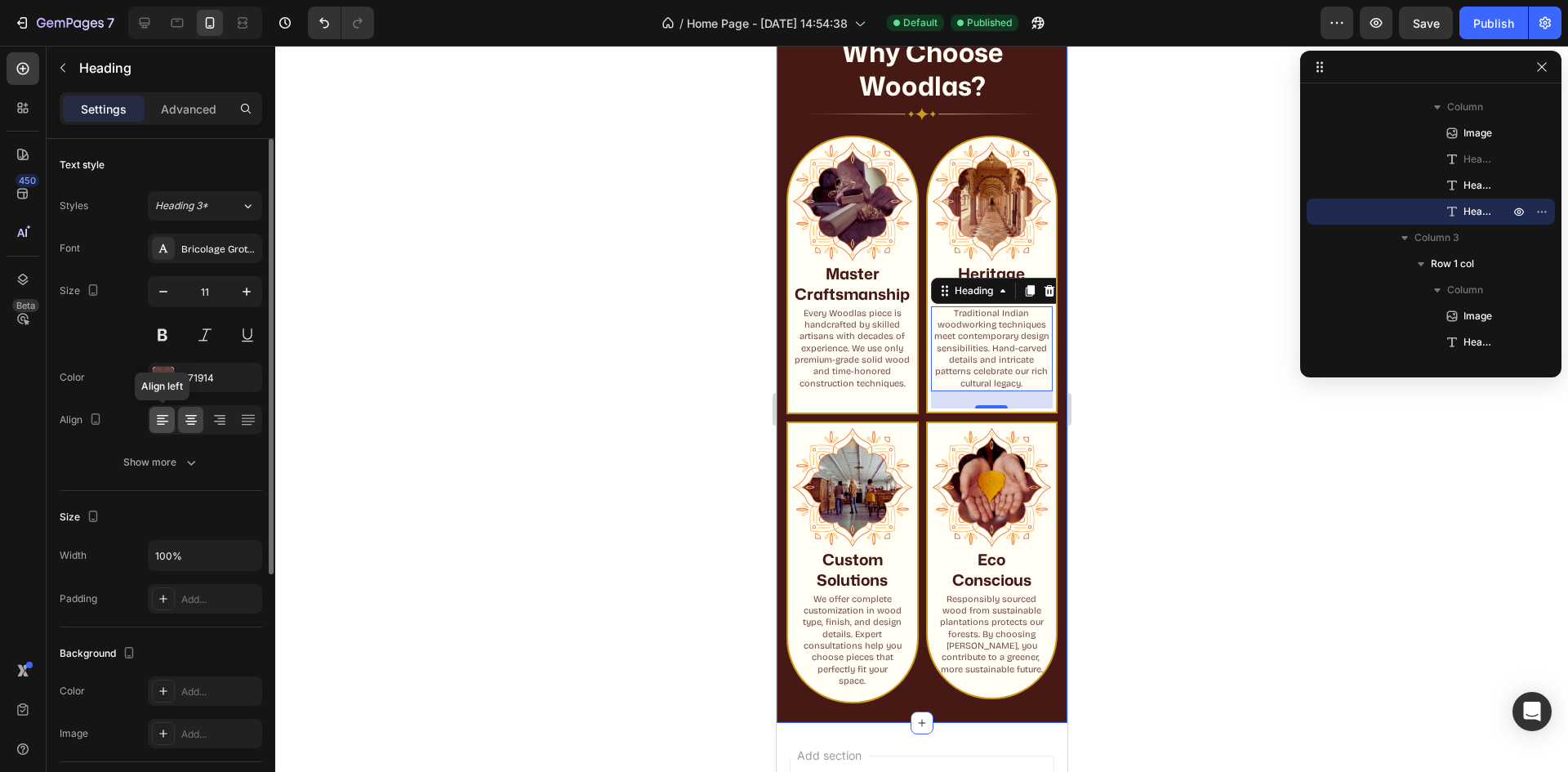
click at [165, 417] on icon at bounding box center [163, 420] width 17 height 17
click at [195, 421] on icon at bounding box center [191, 422] width 12 height 2
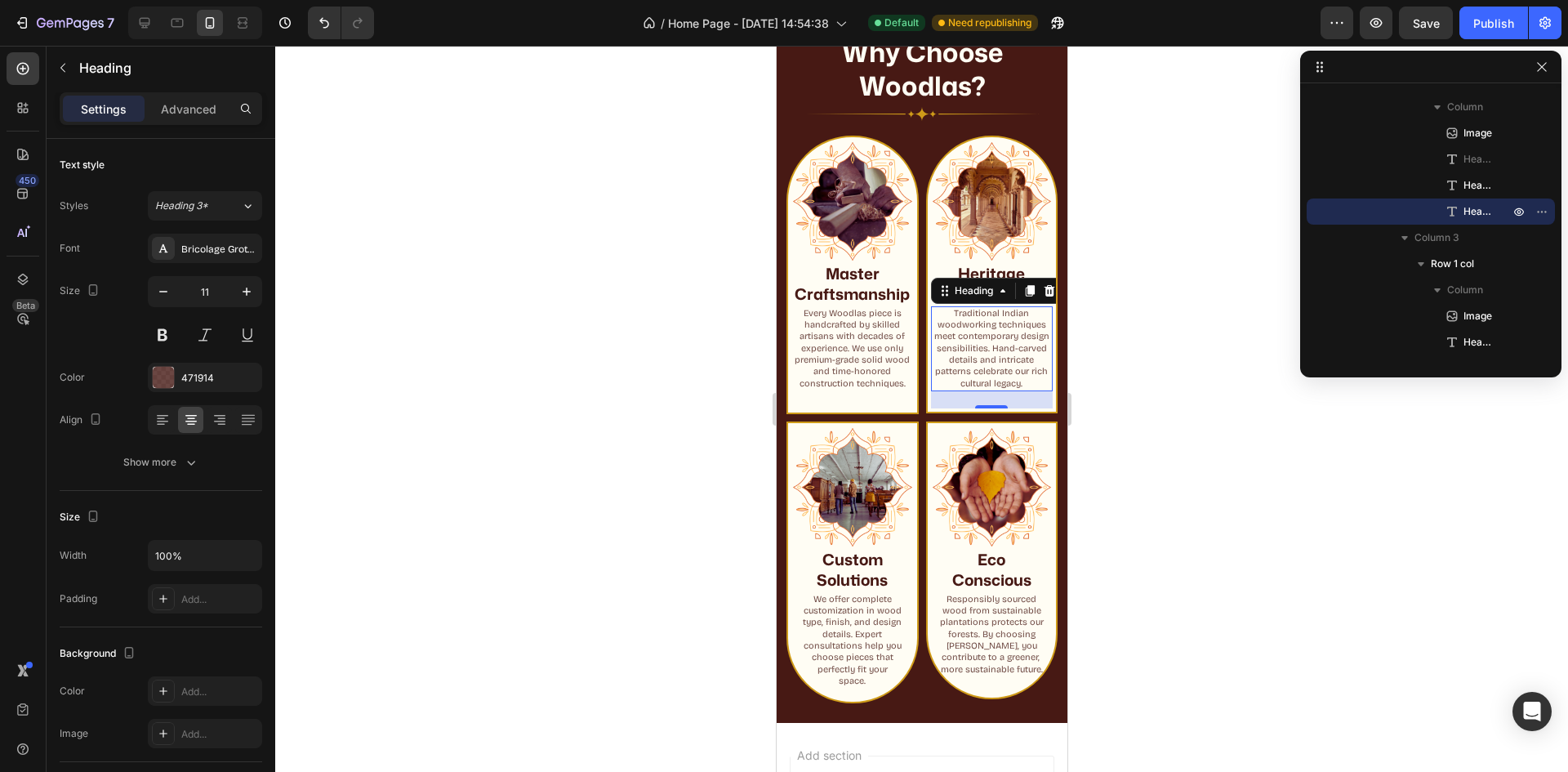
click at [997, 373] on h2 "Traditional Indian woodworking techniques meet contemporary design sensibilitie…" at bounding box center [992, 348] width 122 height 85
click at [984, 371] on p "Traditional Indian woodworking techniques meet contemporary design sensibilitie…" at bounding box center [992, 348] width 119 height 82
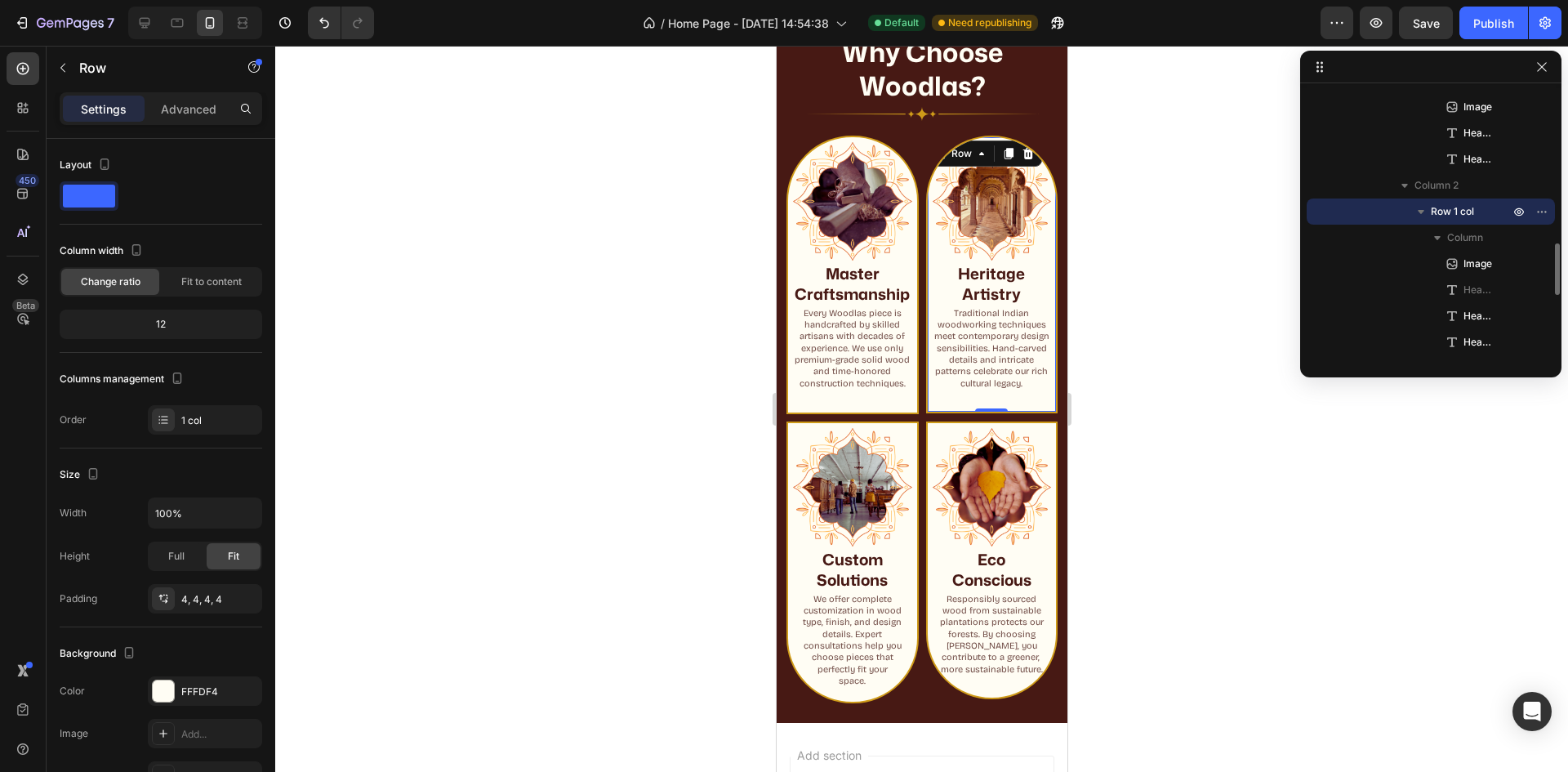
click at [997, 406] on div "Image Heritage Artistry Heading Heritage Artistry Heading Traditional Indian wo…" at bounding box center [992, 275] width 122 height 268
click at [1002, 361] on p "Traditional Indian woodworking techniques meet contemporary design sensibilitie…" at bounding box center [992, 348] width 119 height 82
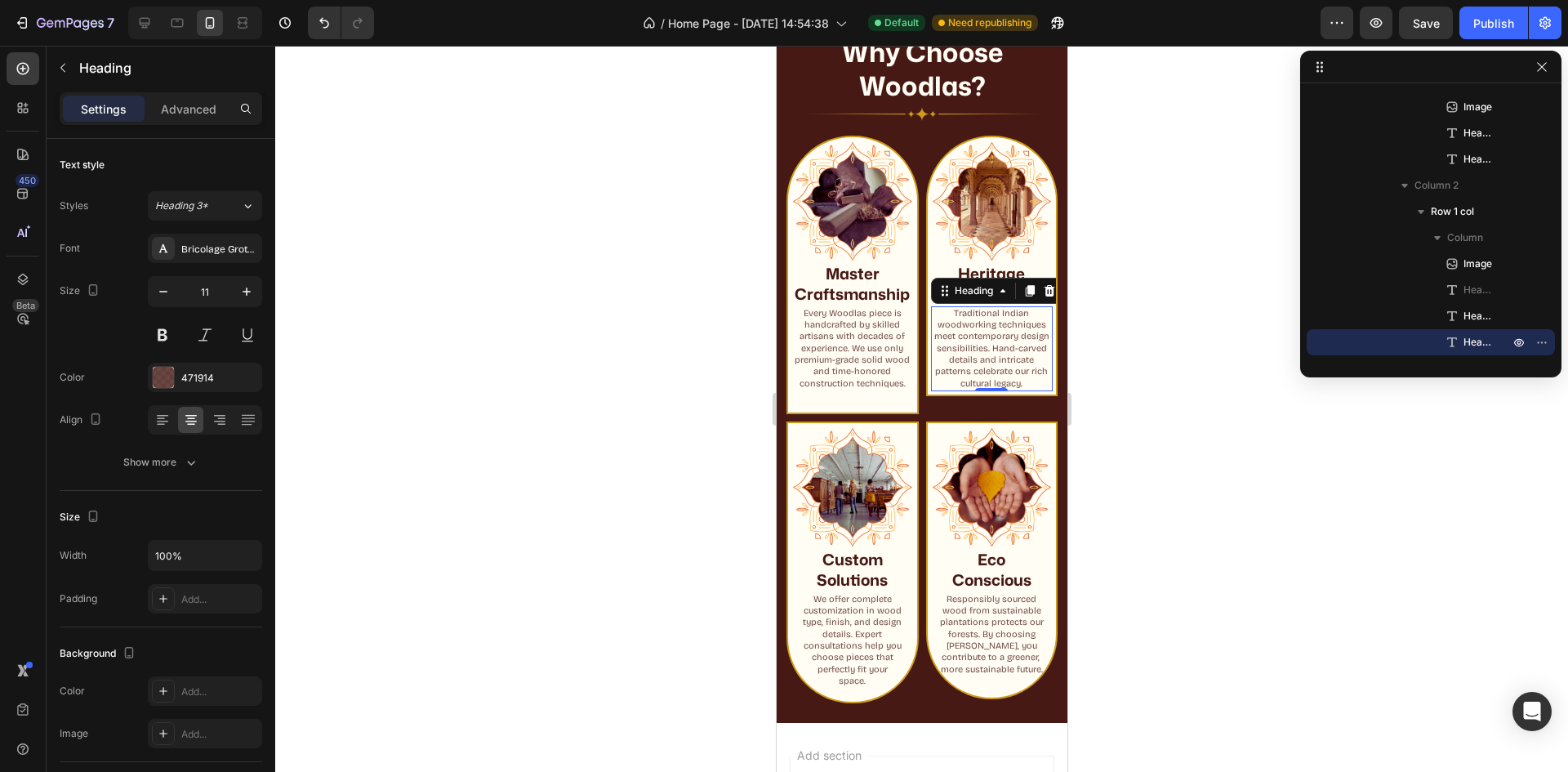
drag, startPoint x: 980, startPoint y: 410, endPoint x: 989, endPoint y: 363, distance: 47.9
click at [989, 363] on div "Traditional Indian woodworking techniques meet contemporary design sensibilitie…" at bounding box center [992, 348] width 122 height 85
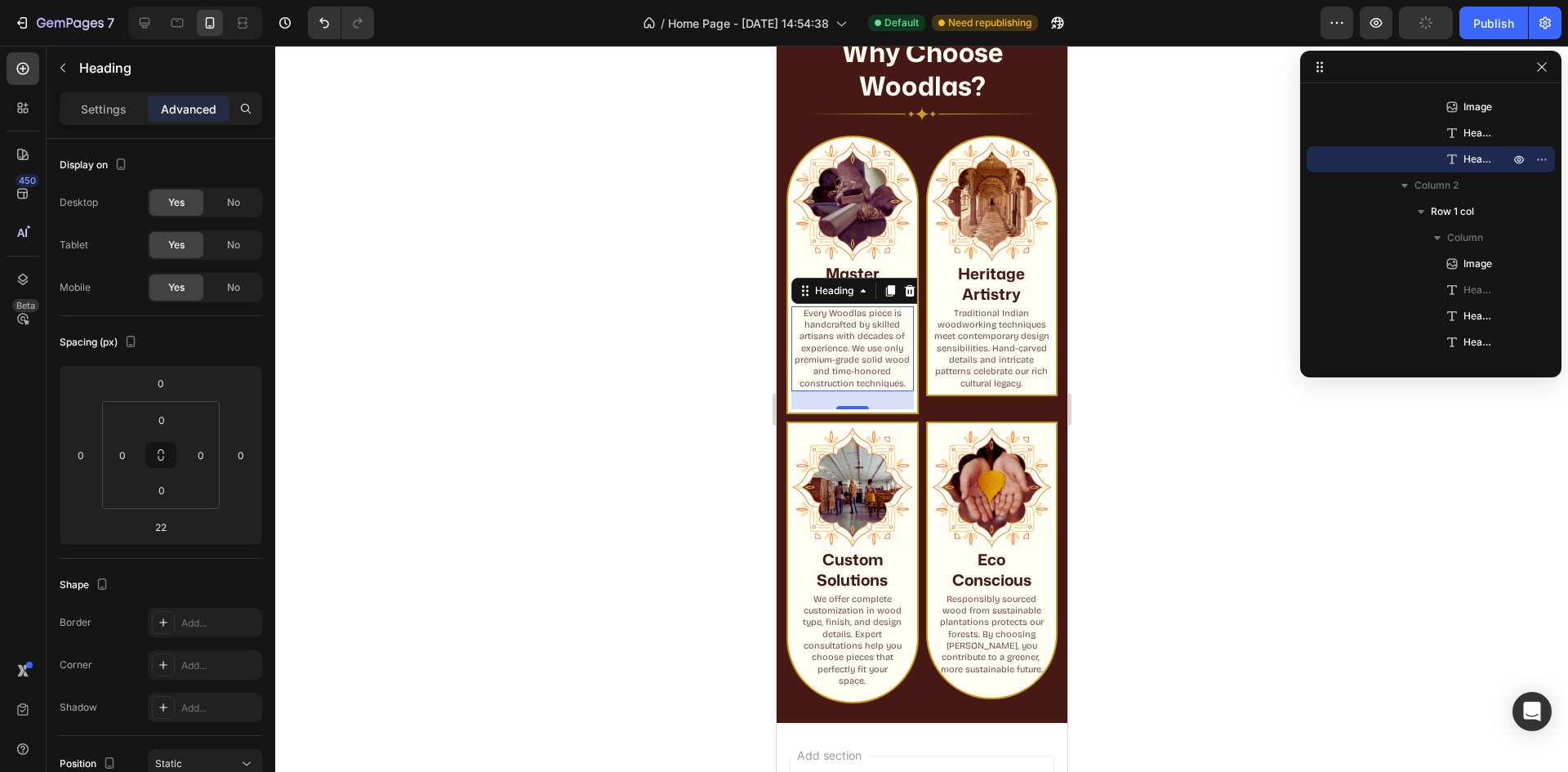
click at [875, 391] on h2 "Every Woodlas piece is handcrafted by skilled artisans with decades of experien…" at bounding box center [852, 348] width 122 height 85
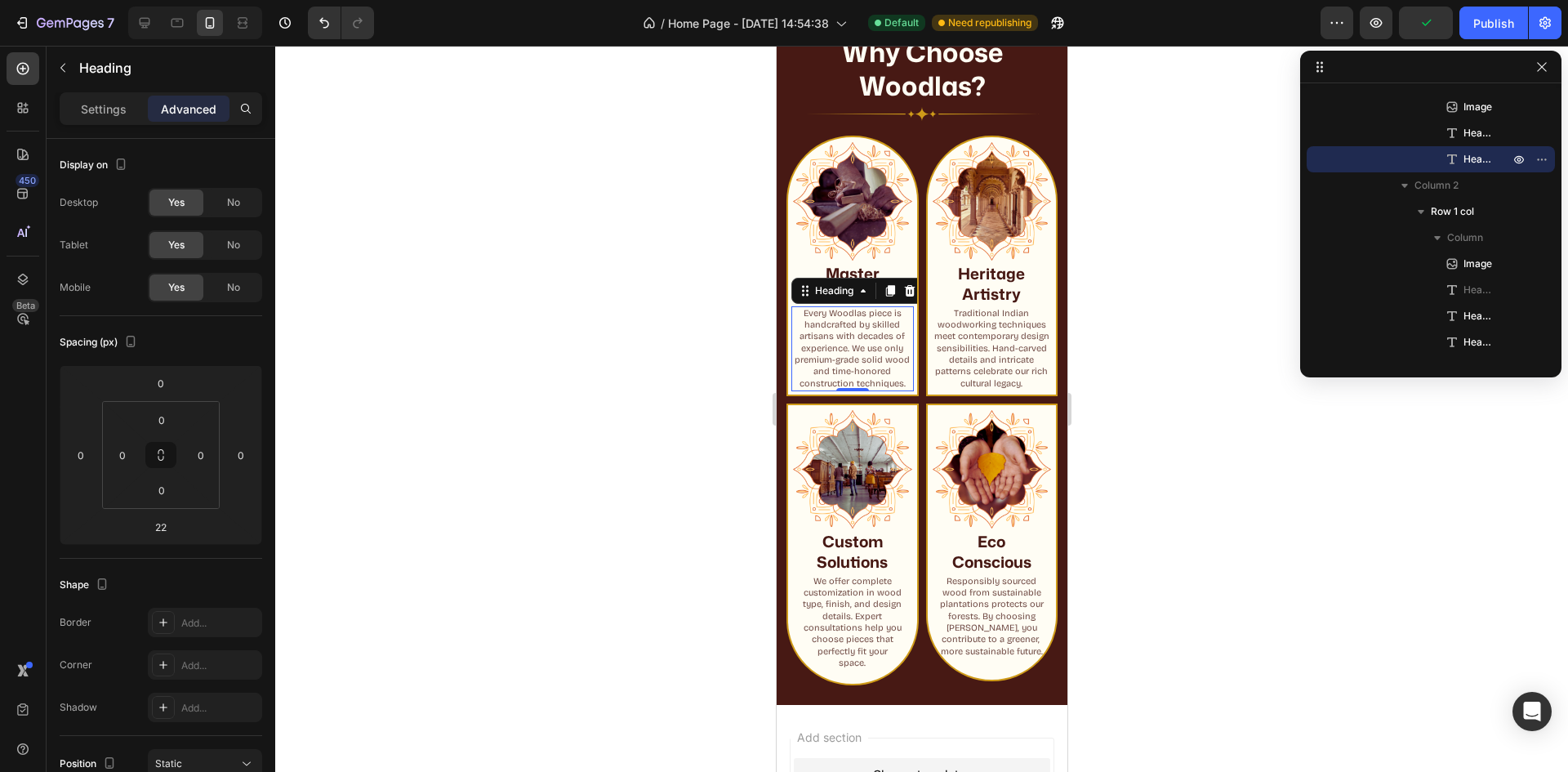
drag, startPoint x: 850, startPoint y: 417, endPoint x: 853, endPoint y: 372, distance: 45.1
click at [853, 372] on div "Every Woodlas piece is handcrafted by skilled artisans with decades of experien…" at bounding box center [852, 348] width 122 height 85
type input "0"
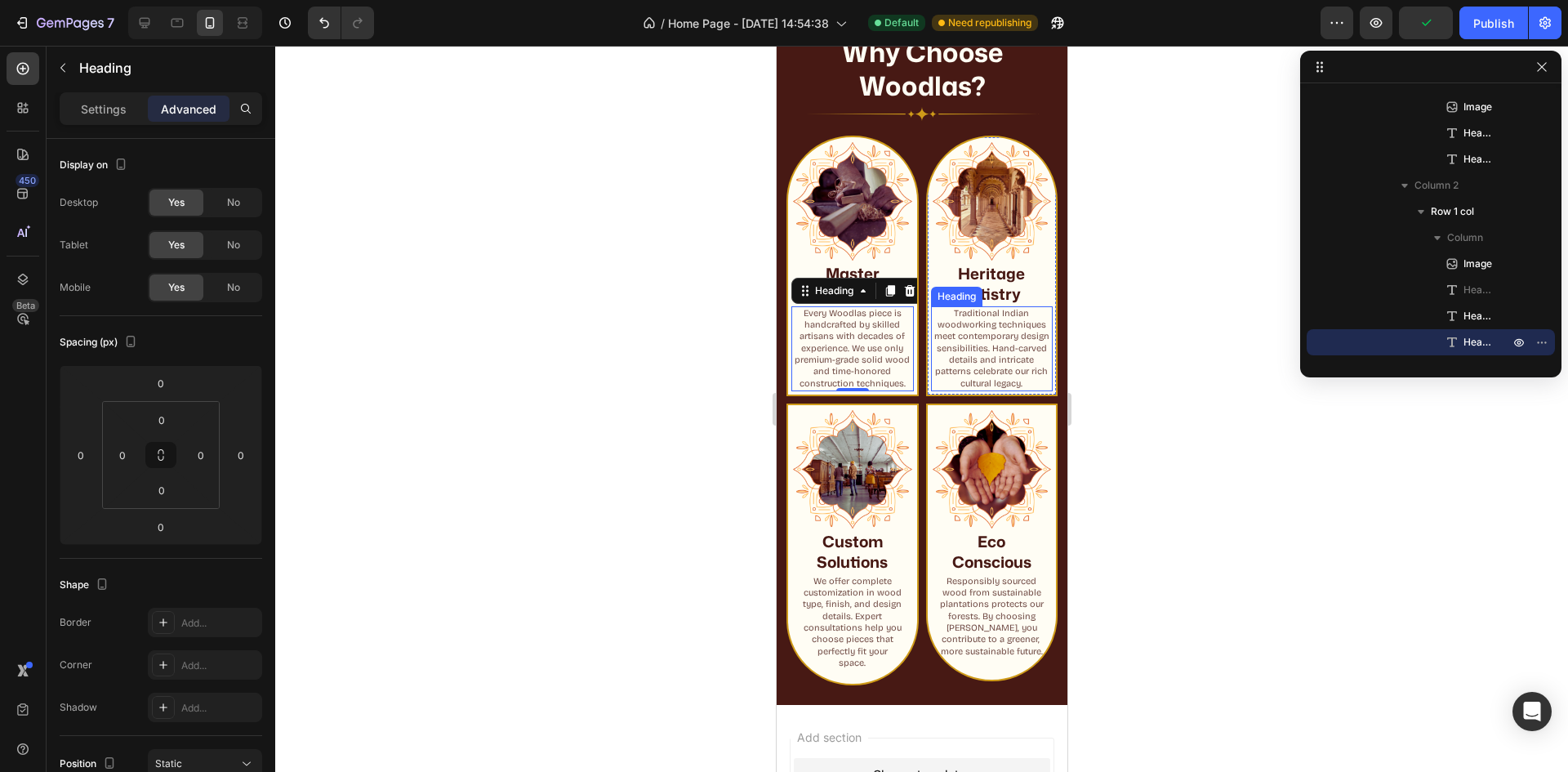
click at [982, 367] on p "Traditional Indian woodworking techniques meet contemporary design sensibilitie…" at bounding box center [992, 348] width 119 height 82
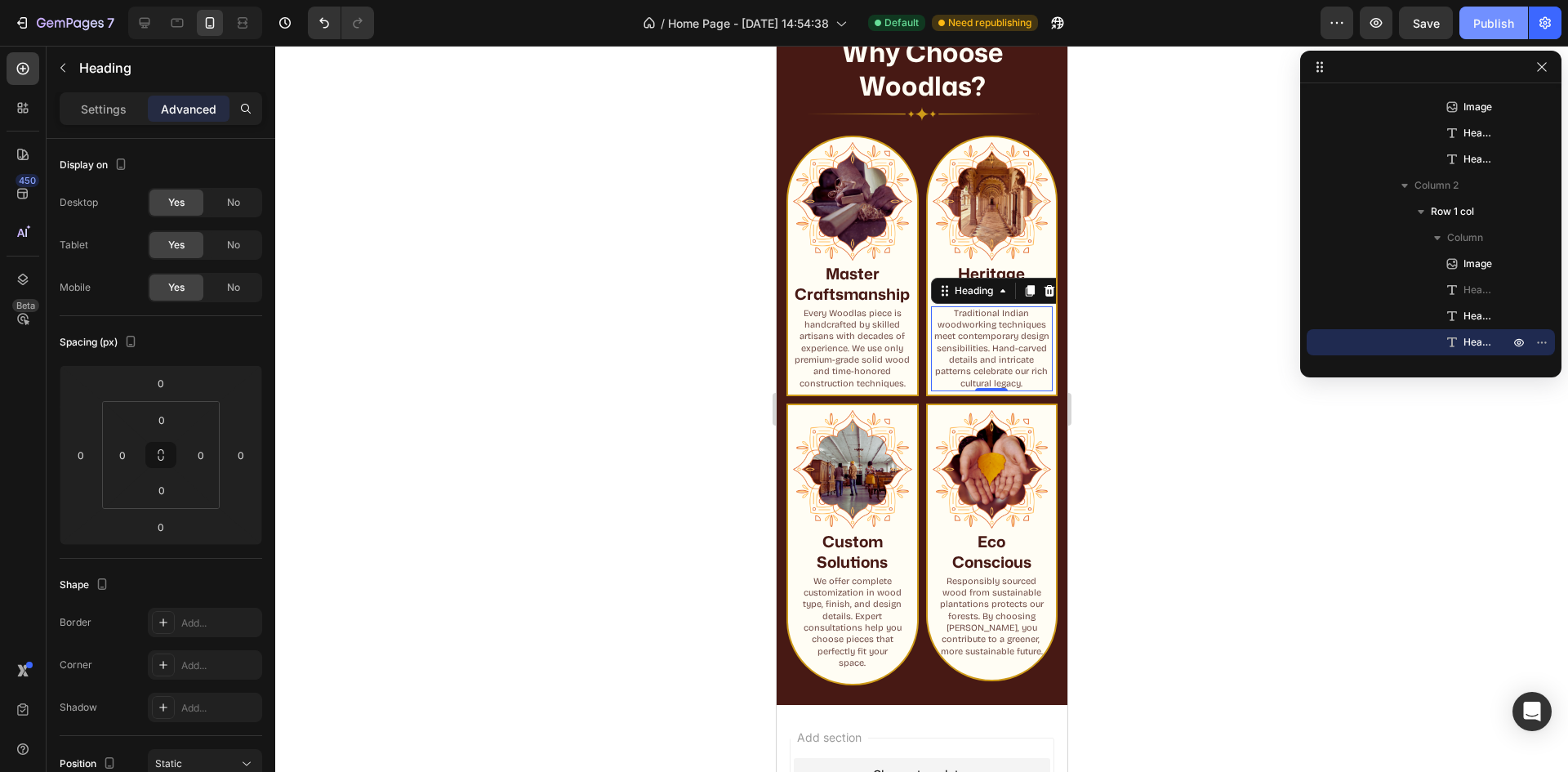
click at [1497, 28] on div "Publish" at bounding box center [1494, 23] width 41 height 17
click at [945, 368] on p "Traditional Indian woodworking techniques meet contemporary design sensibilitie…" at bounding box center [992, 348] width 119 height 82
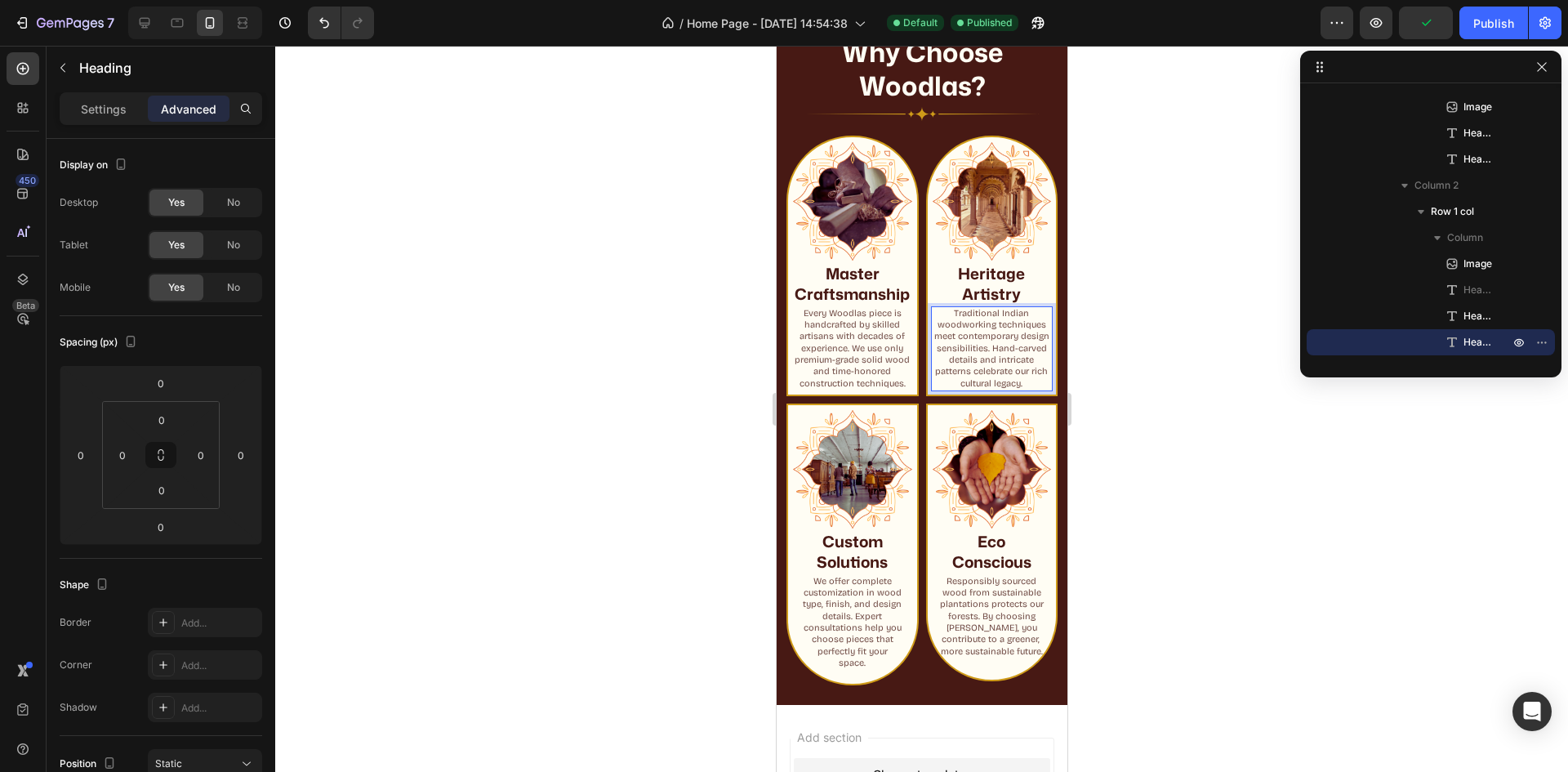
click at [1011, 339] on p "Traditional Indian woodworking techniques meet contemporary design sensibilitie…" at bounding box center [992, 348] width 119 height 82
click at [932, 377] on p "Traditional Indian woodworking techniques meet contemporary design sensibilitie…" at bounding box center [992, 348] width 119 height 82
click at [932, 338] on p "Traditional Indian woodworking techniques meet contemporary design sensibilitie…" at bounding box center [992, 348] width 119 height 82
click at [932, 343] on p "Traditional Indian woodworking techniques meet contemporary design sensibilitie…" at bounding box center [992, 348] width 119 height 82
click at [932, 319] on p "Traditional Indian woodworking techniques meet contemporarydesign sensibilities…" at bounding box center [992, 348] width 119 height 82
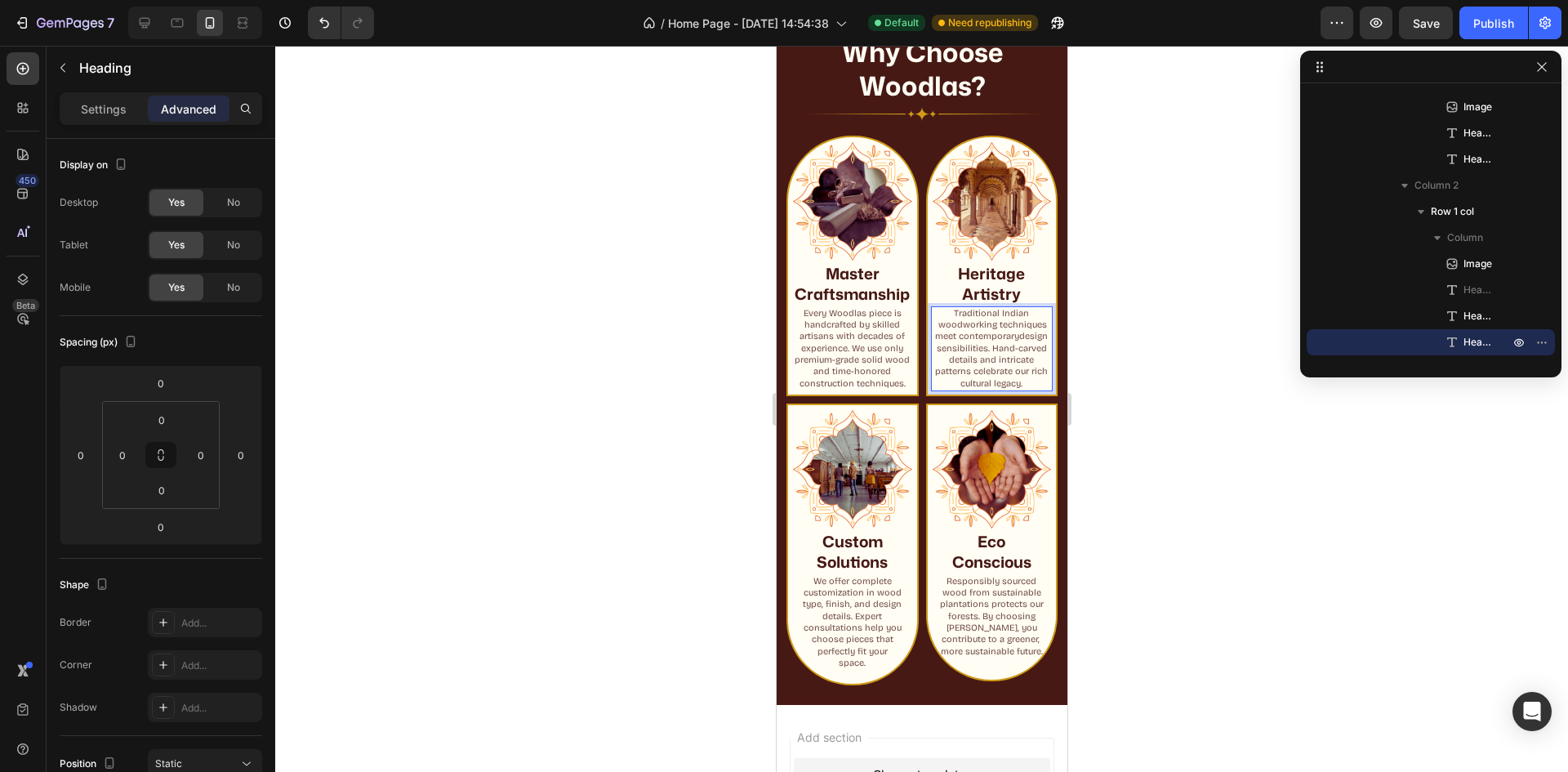
click at [1011, 330] on p "Traditional Indian woodworking techniques meet contemporarydesign sensibilities…" at bounding box center [992, 348] width 119 height 82
click at [973, 368] on p "Traditional Indian woodworking techniques meet contemporary design sensibilitie…" at bounding box center [992, 348] width 119 height 82
click at [1155, 440] on div at bounding box center [921, 409] width 1293 height 726
click at [958, 372] on p "Traditional Indian woodworking techniques meet contemporary design sensibilitie…" at bounding box center [992, 348] width 119 height 82
click at [854, 370] on h2 "Every Woodlas piece is handcrafted by skilled artisans with decades of experien…" at bounding box center [852, 348] width 122 height 85
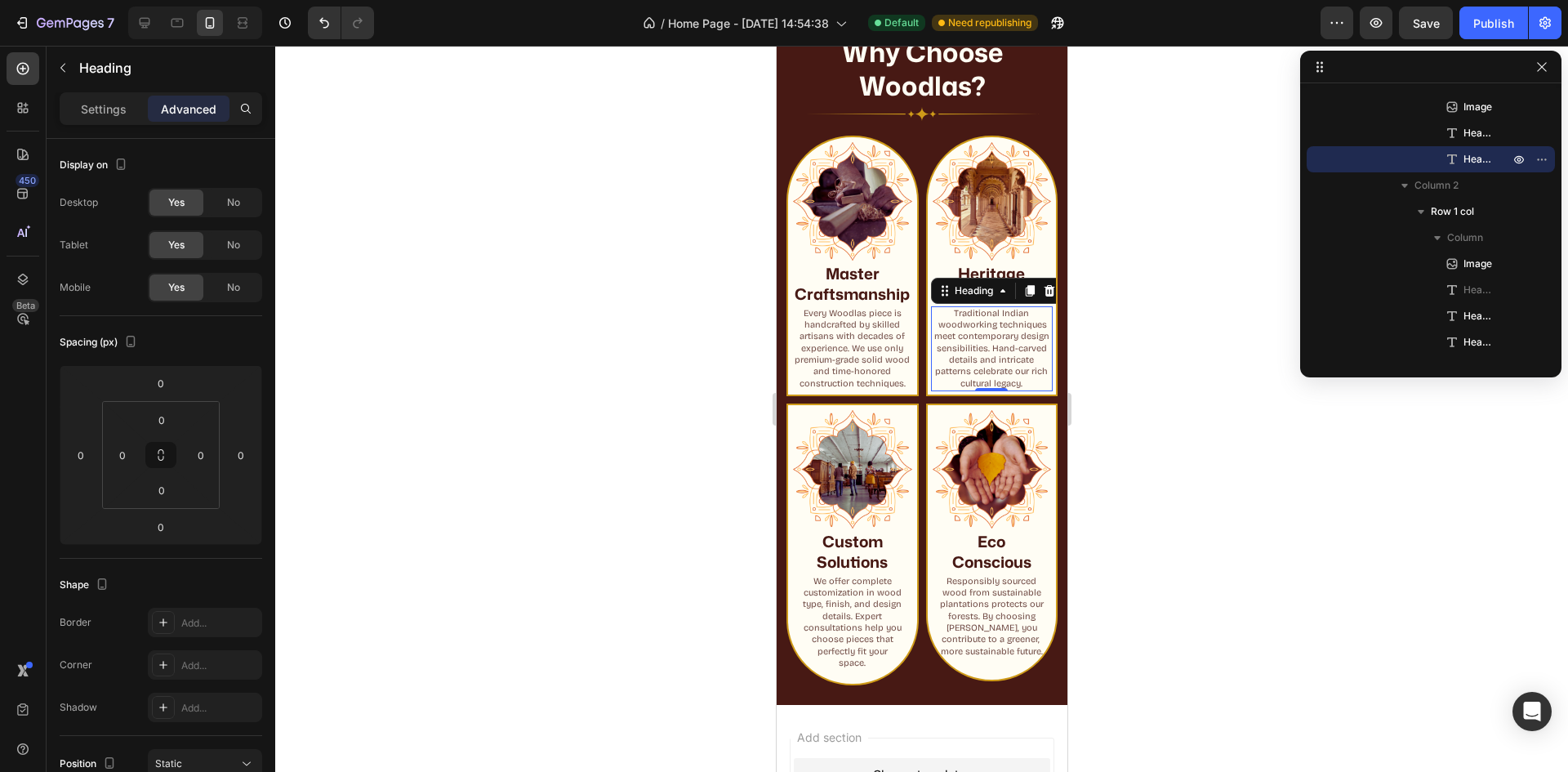
click at [981, 359] on p "Traditional Indian woodworking techniques meet contemporary design sensibilitie…" at bounding box center [992, 348] width 119 height 82
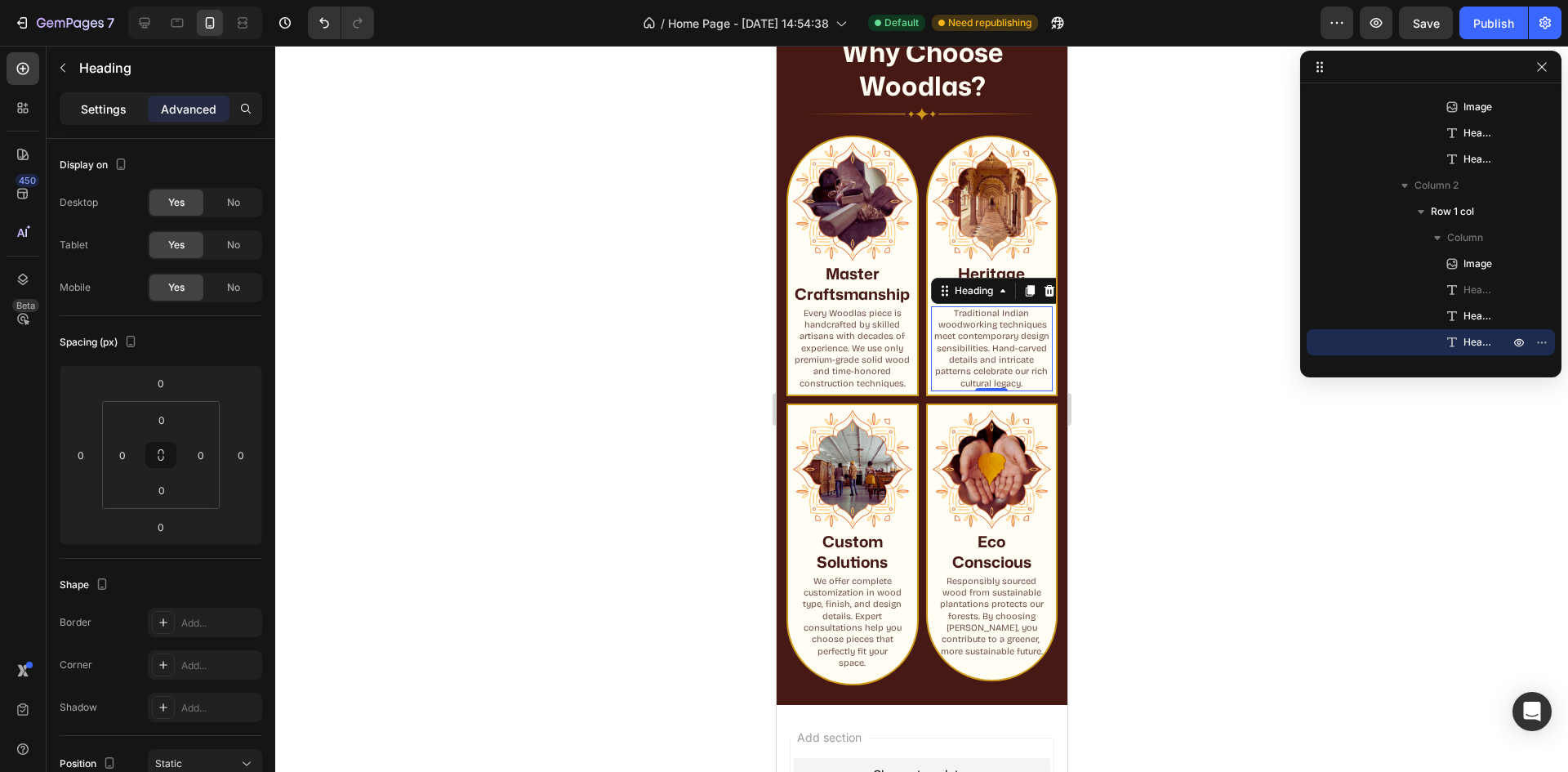
click at [115, 120] on div "Settings" at bounding box center [103, 109] width 82 height 26
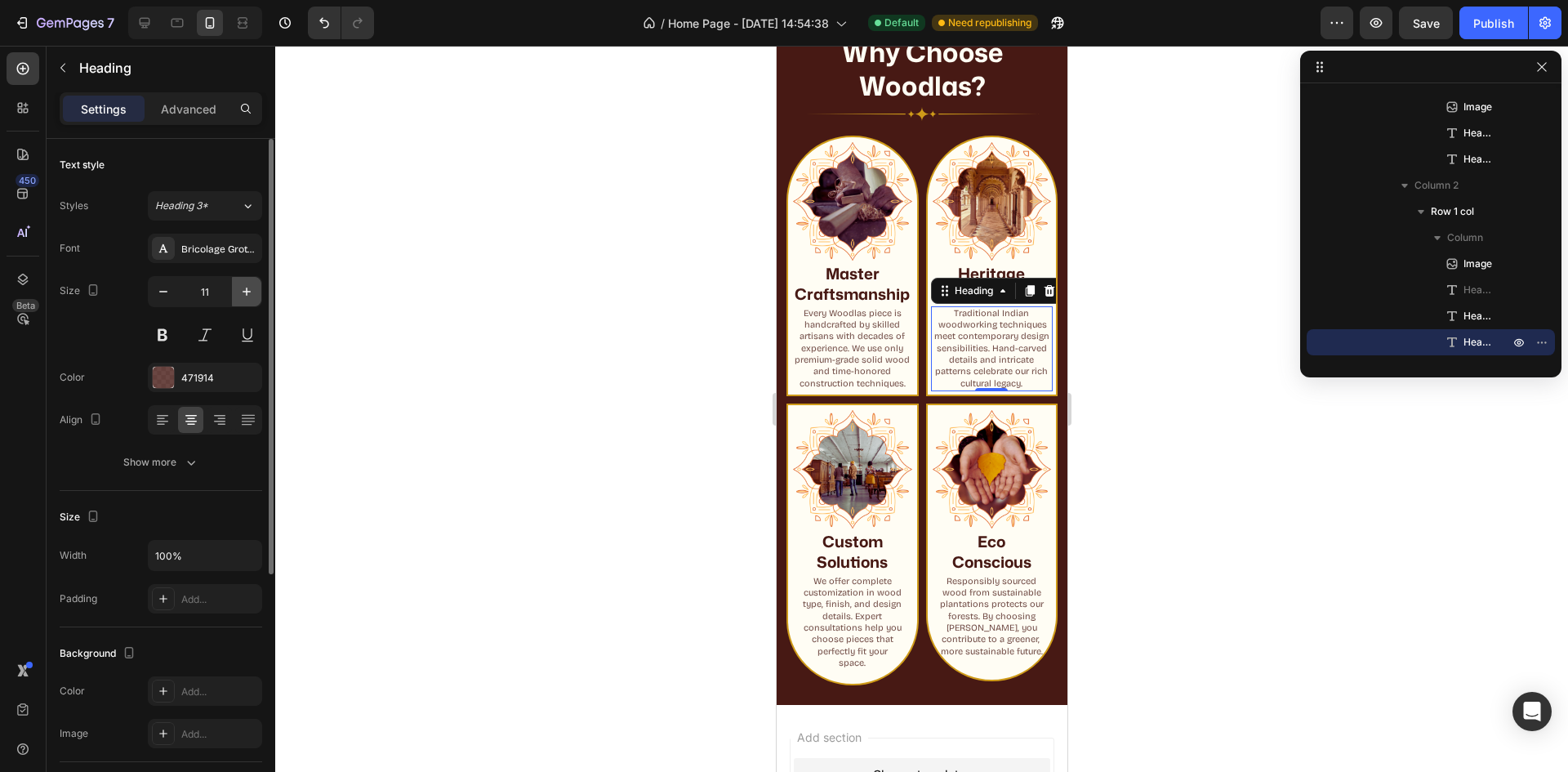
click at [244, 285] on icon "button" at bounding box center [246, 292] width 17 height 17
type input "12"
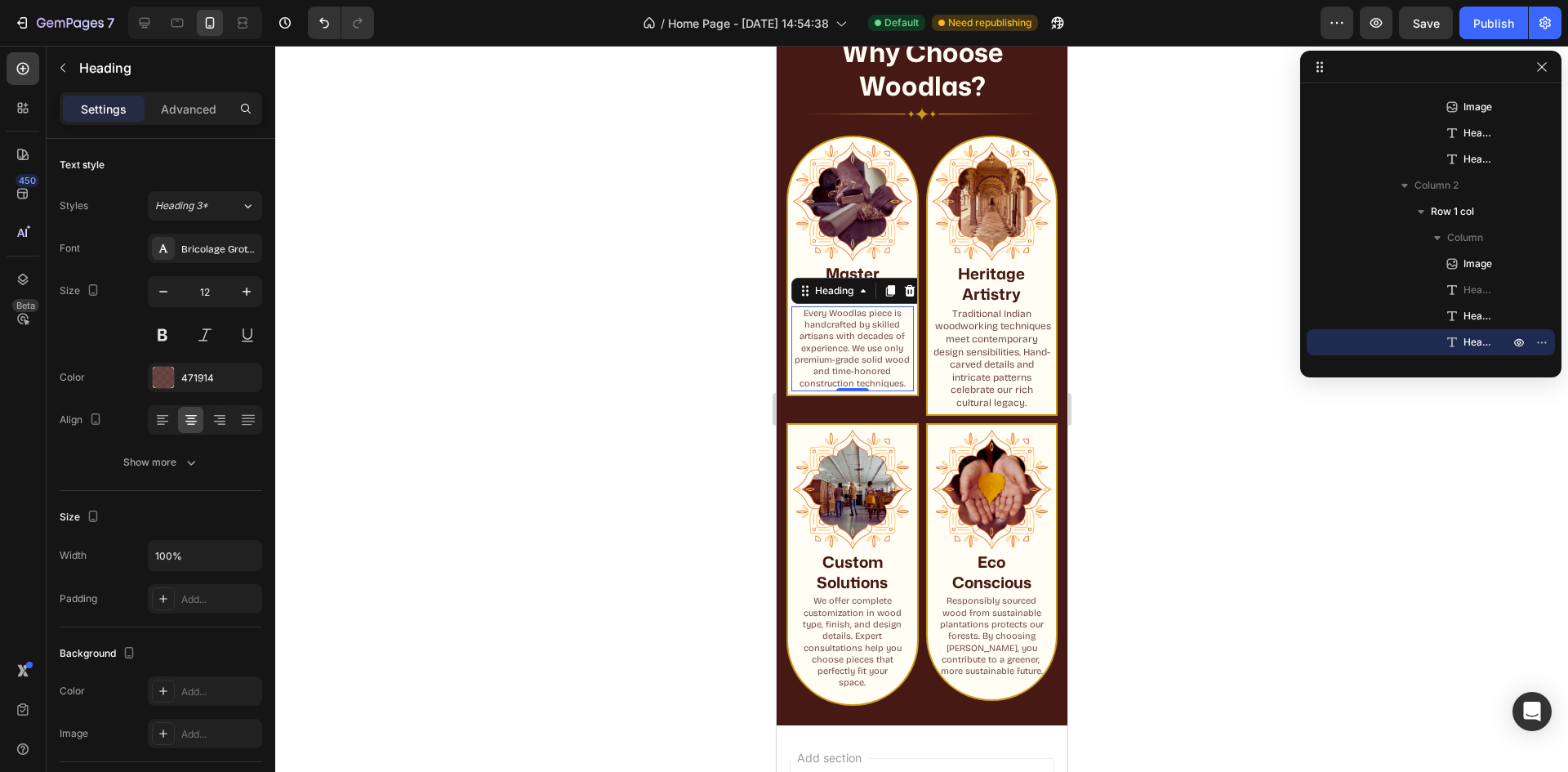
click at [850, 366] on h2 "Every Woodlas piece is handcrafted by skilled artisans with decades of experien…" at bounding box center [852, 348] width 122 height 85
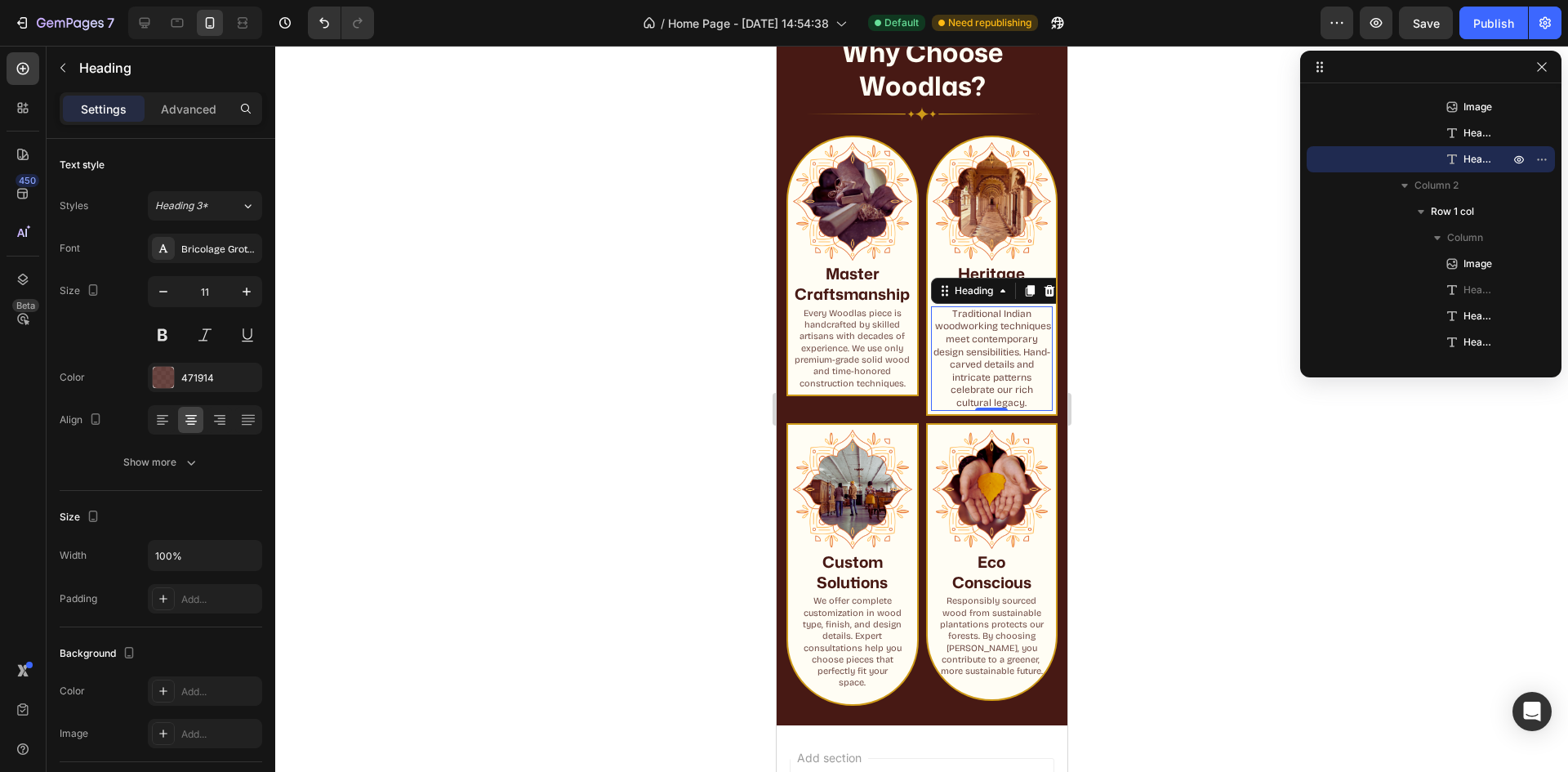
click at [962, 333] on p "Traditional Indian woodworking techniques meet contemporary design sensibilitie…" at bounding box center [992, 358] width 119 height 102
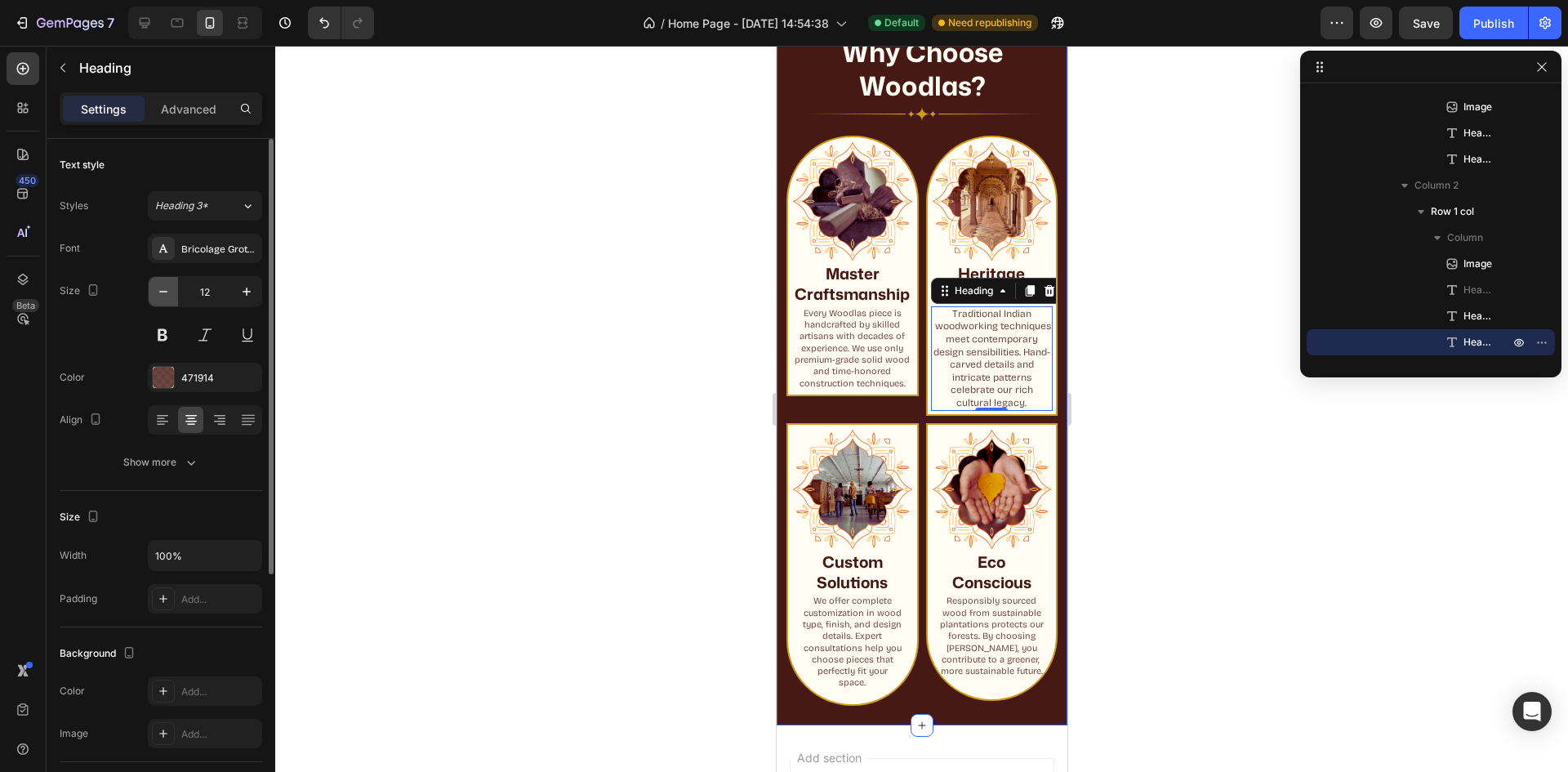
click at [169, 290] on icon "button" at bounding box center [164, 292] width 17 height 17
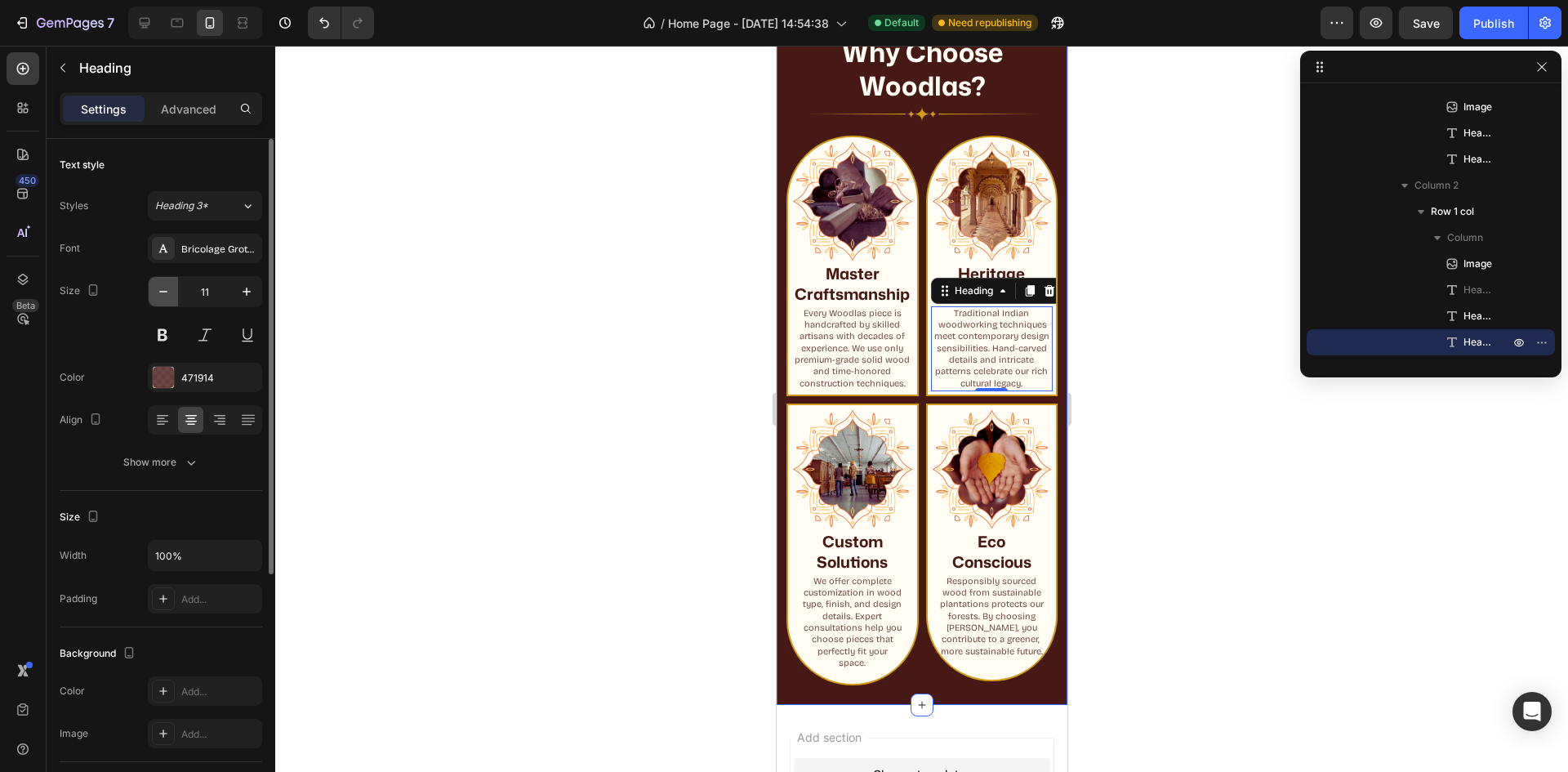
click at [170, 290] on icon "button" at bounding box center [164, 292] width 17 height 17
type input "10"
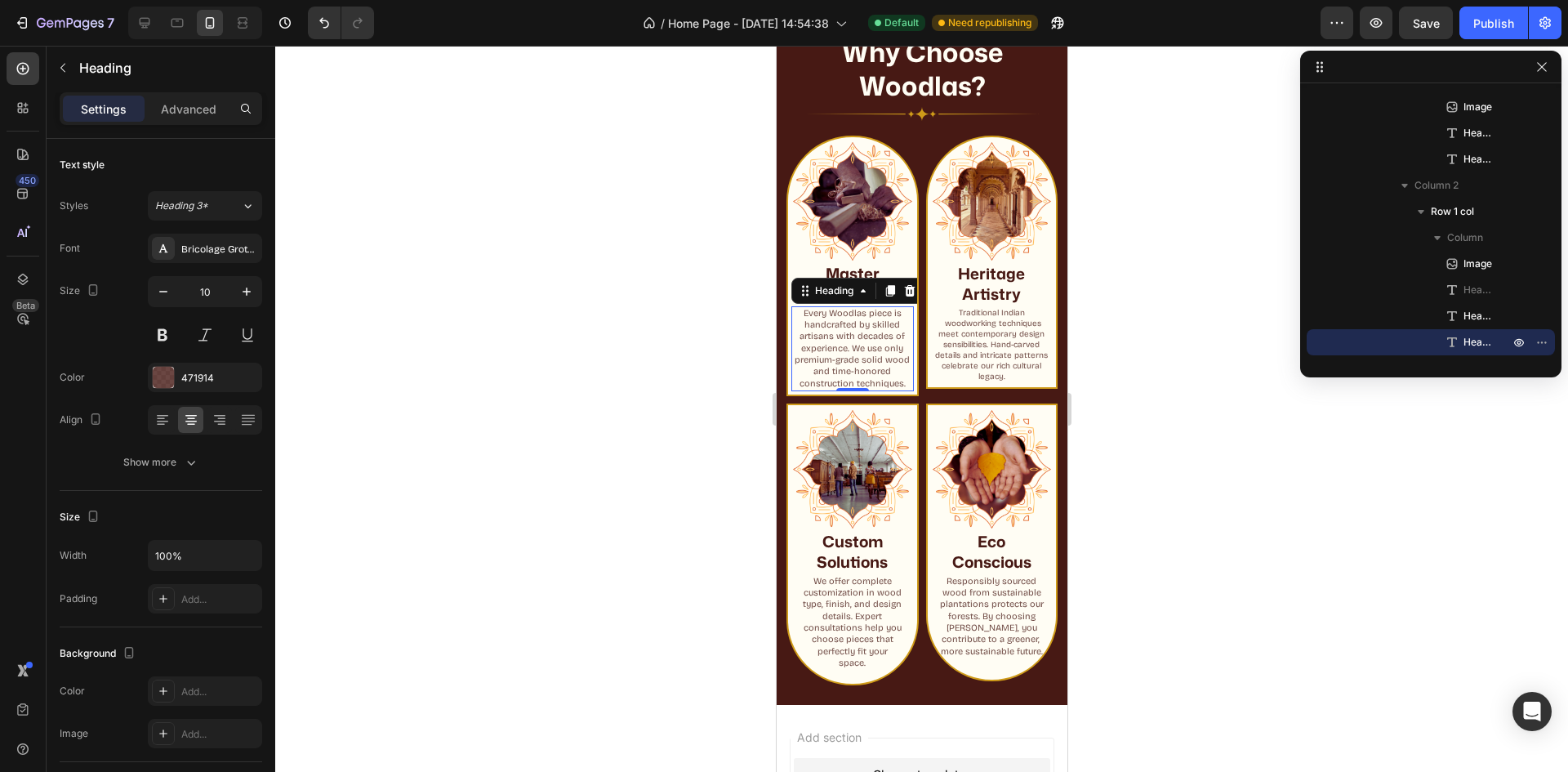
click at [844, 357] on h2 "Every Woodlas piece is handcrafted by skilled artisans with decades of experien…" at bounding box center [852, 348] width 122 height 85
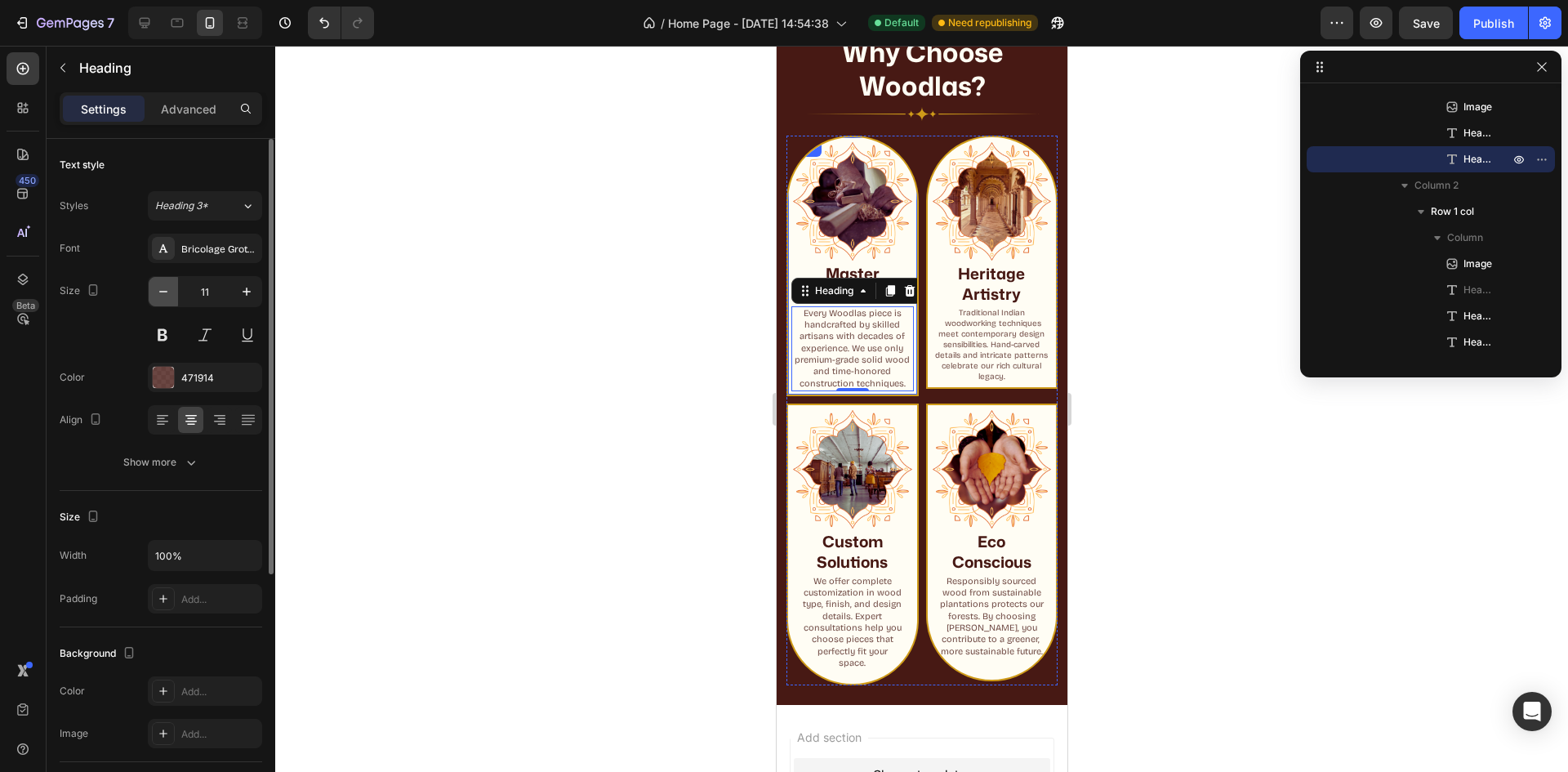
click at [168, 292] on icon "button" at bounding box center [164, 292] width 17 height 17
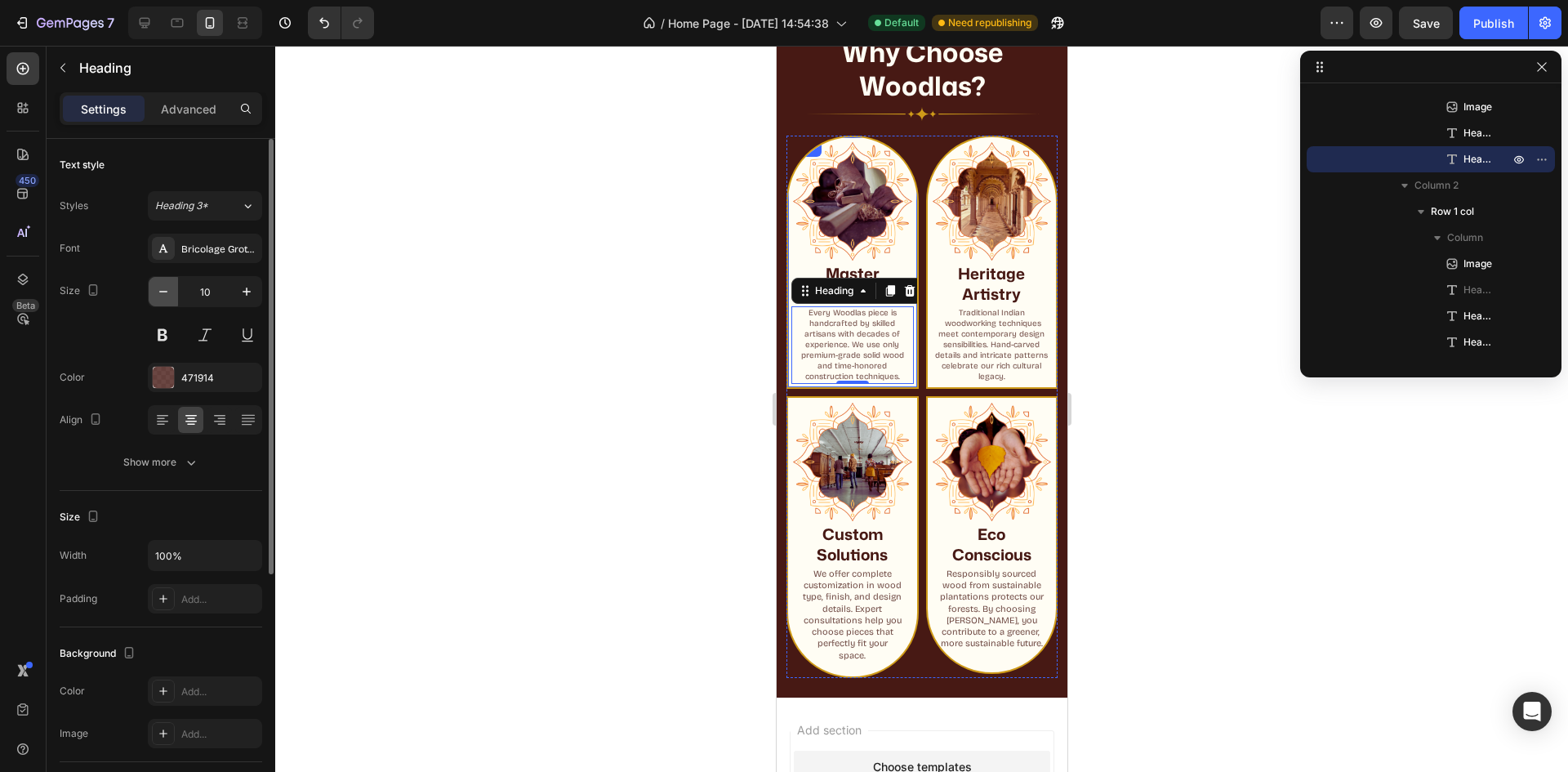
click at [168, 292] on icon "button" at bounding box center [164, 292] width 17 height 17
click at [246, 301] on button "button" at bounding box center [246, 292] width 30 height 30
type input "10"
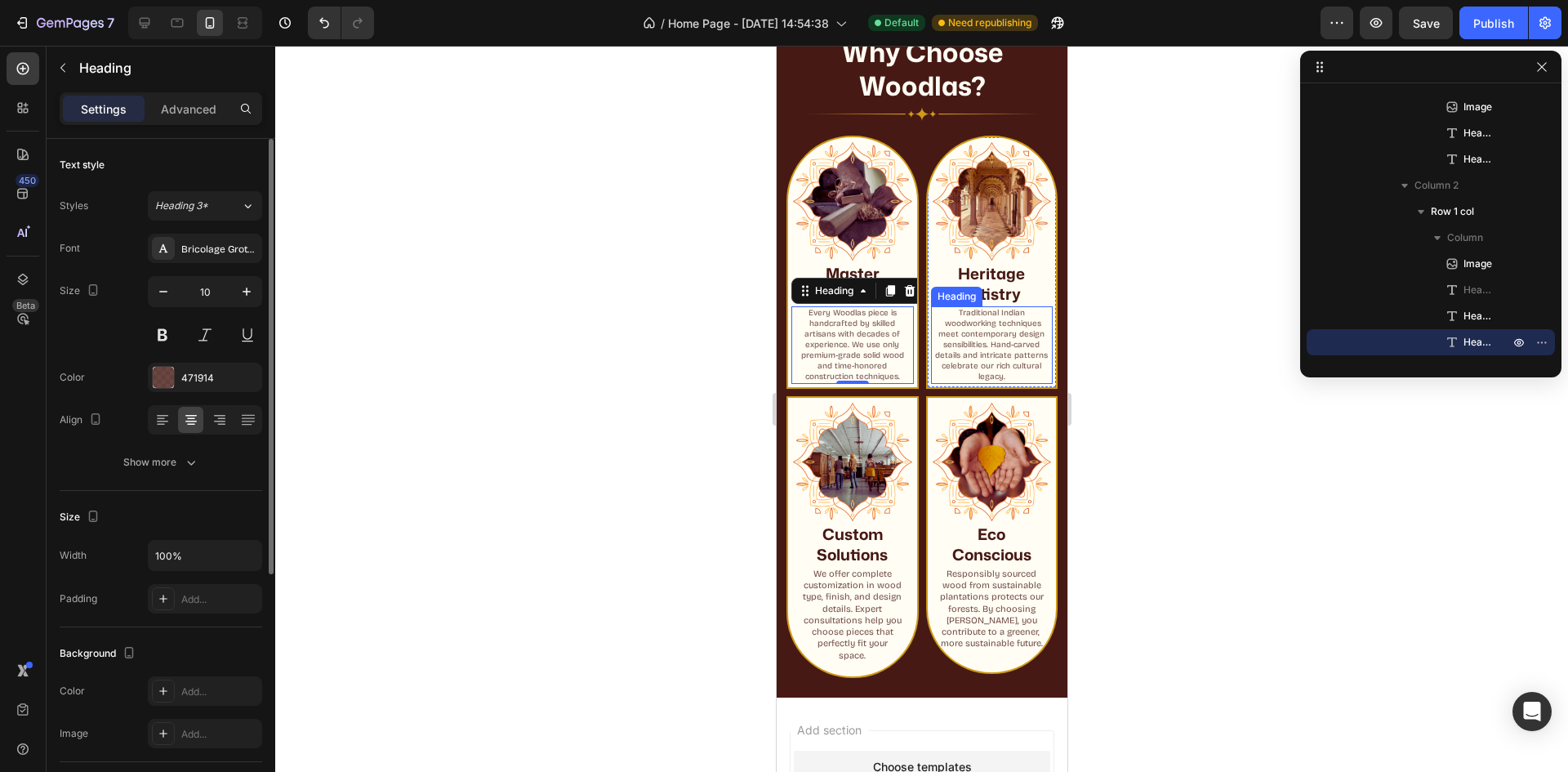
click at [987, 355] on p "Traditional Indian woodworking techniques meet contemporary design sensibilitie…" at bounding box center [992, 345] width 119 height 74
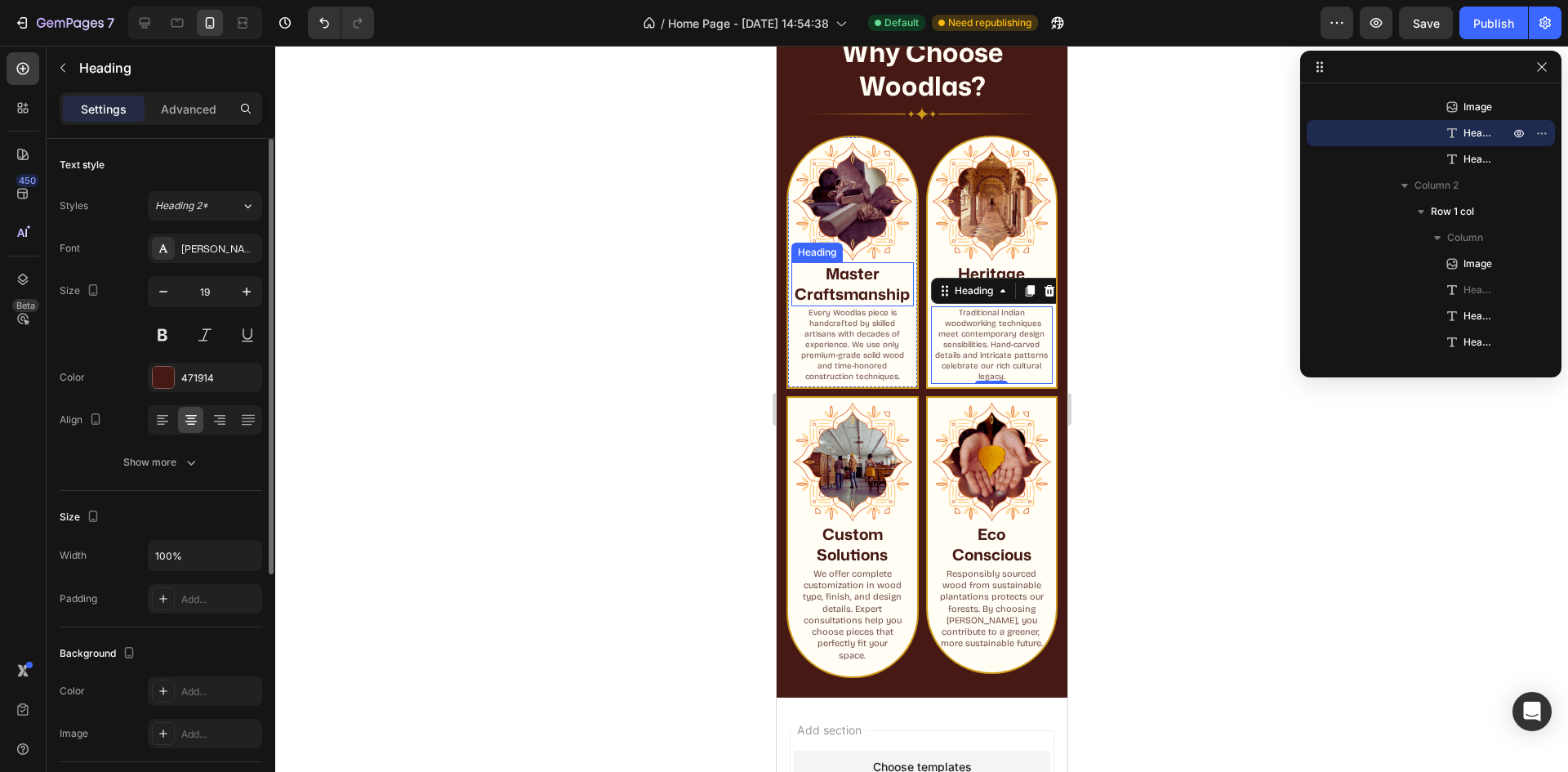
click at [843, 305] on h2 "Master Craftsmanship" at bounding box center [852, 284] width 122 height 43
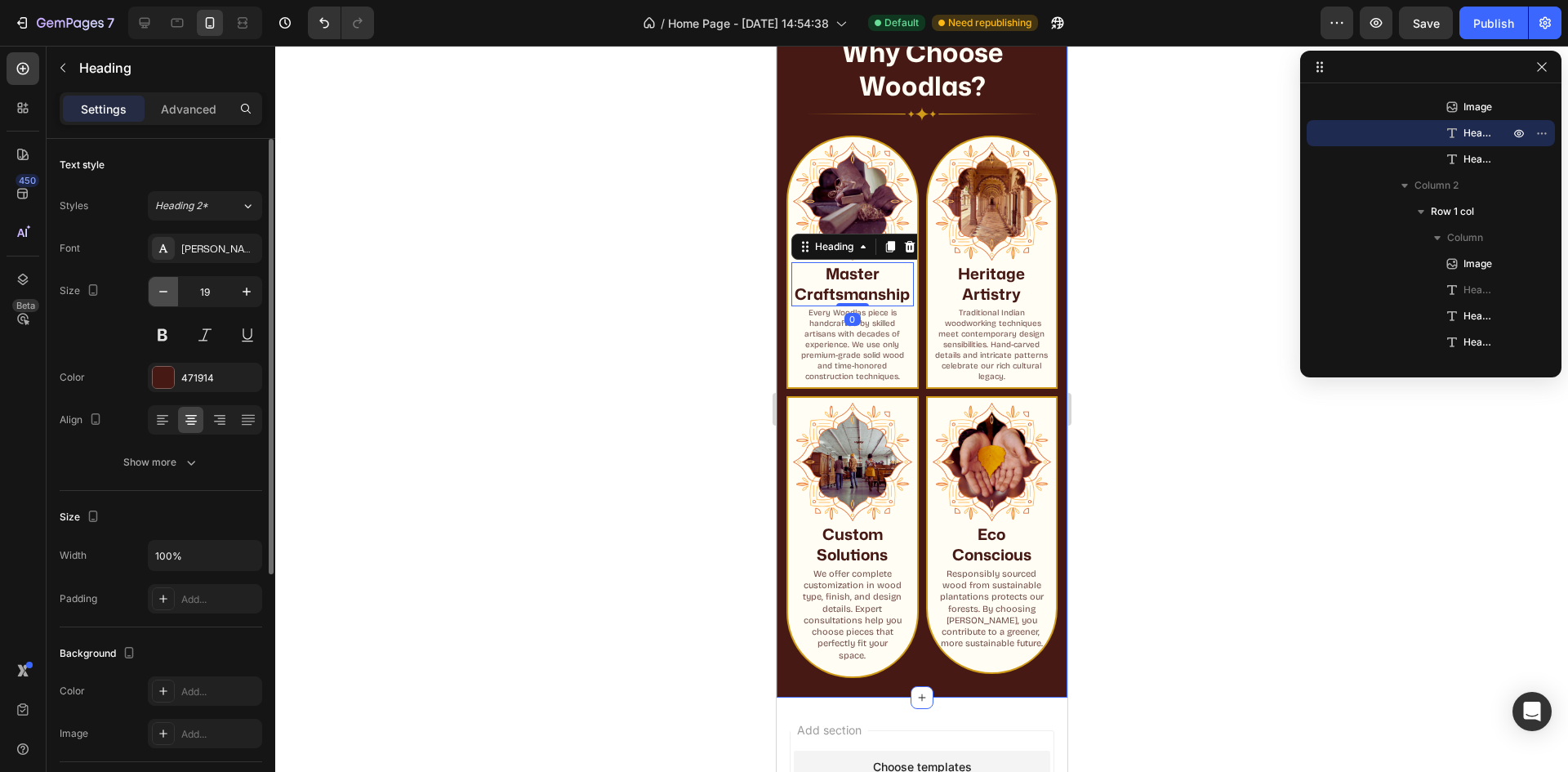
click at [166, 295] on icon "button" at bounding box center [164, 292] width 17 height 17
type input "18"
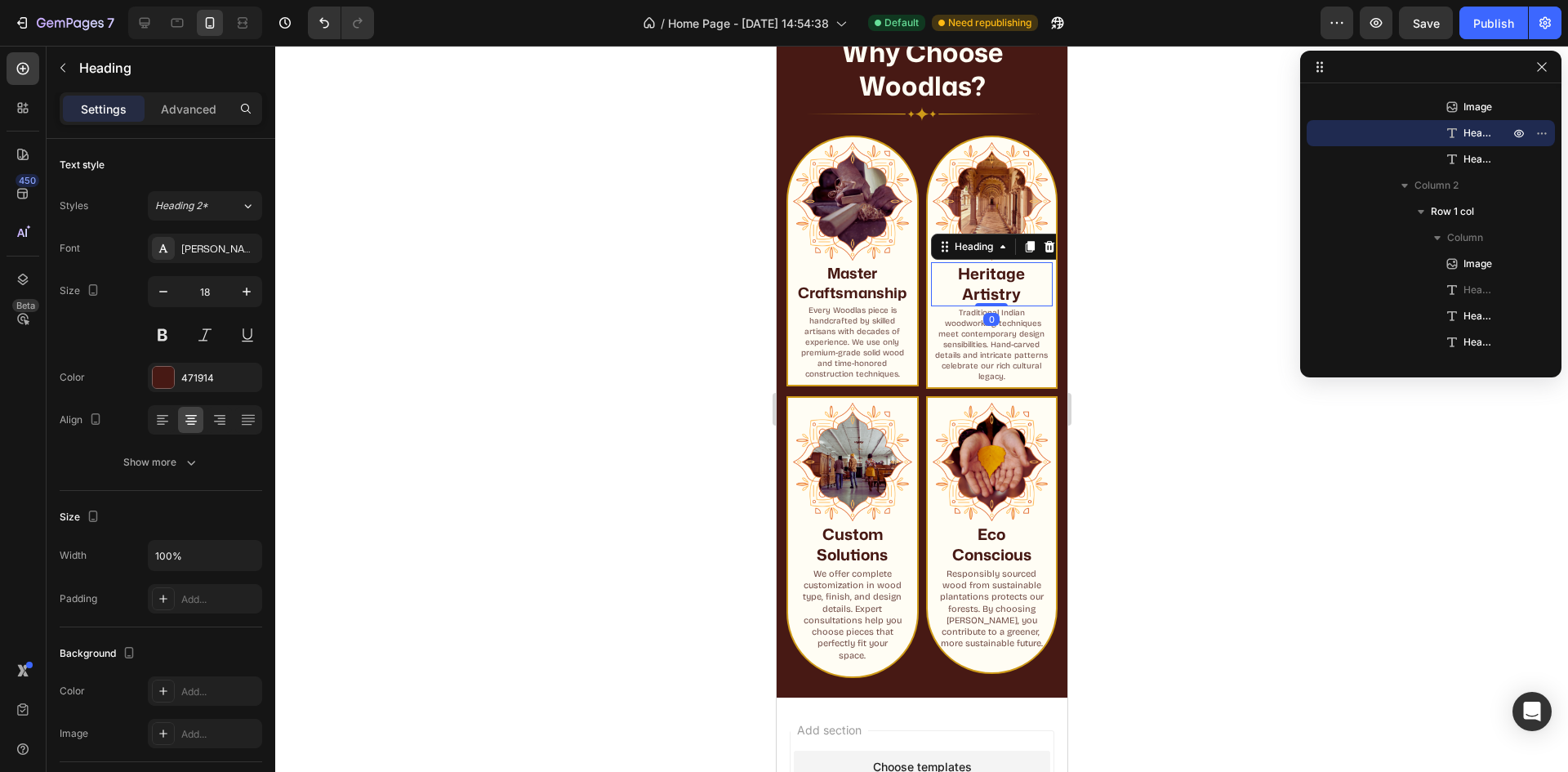
click at [995, 285] on h2 "Heritage Artistry" at bounding box center [992, 284] width 122 height 43
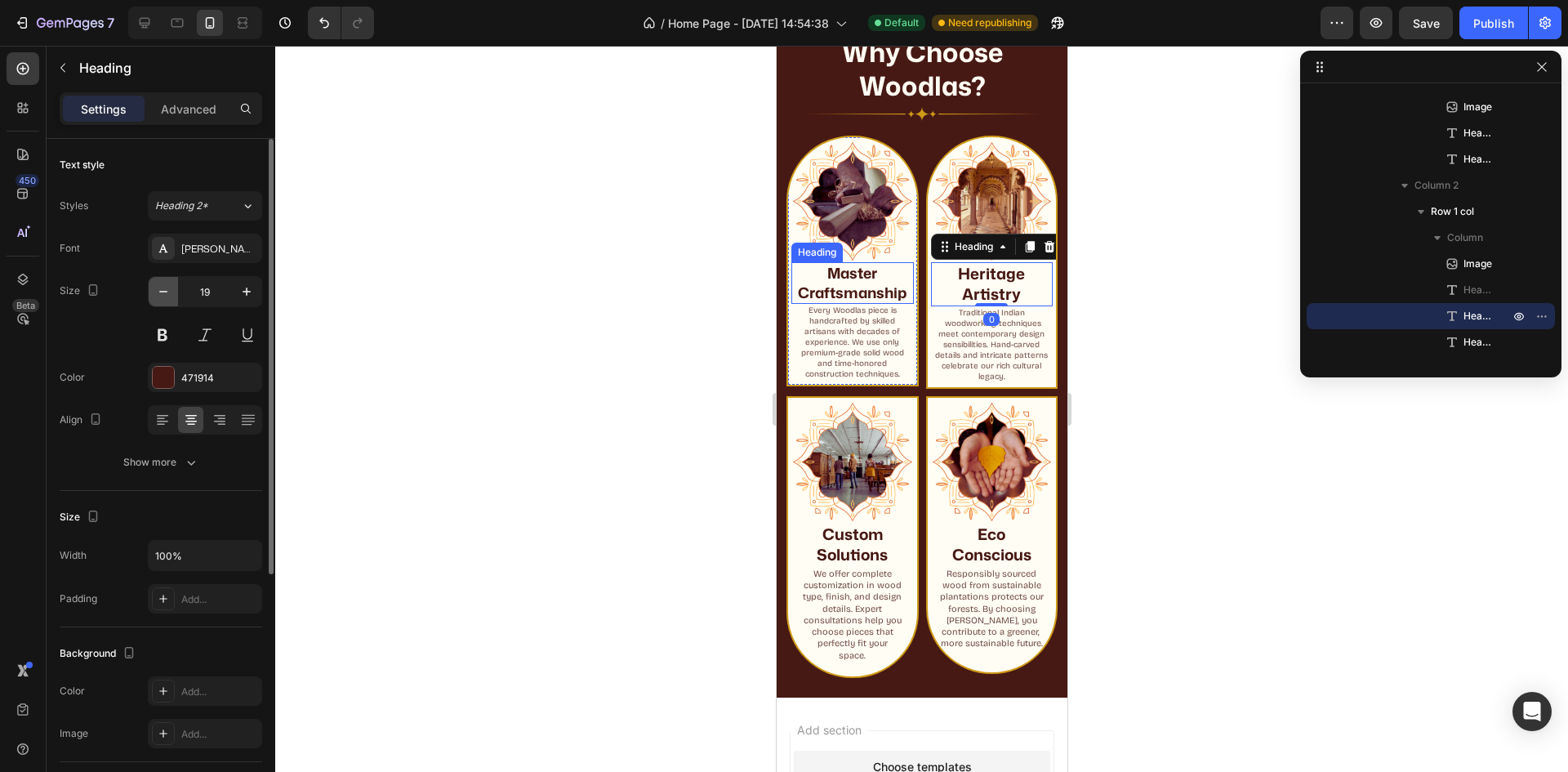
click at [161, 286] on icon "button" at bounding box center [164, 292] width 17 height 17
type input "18"
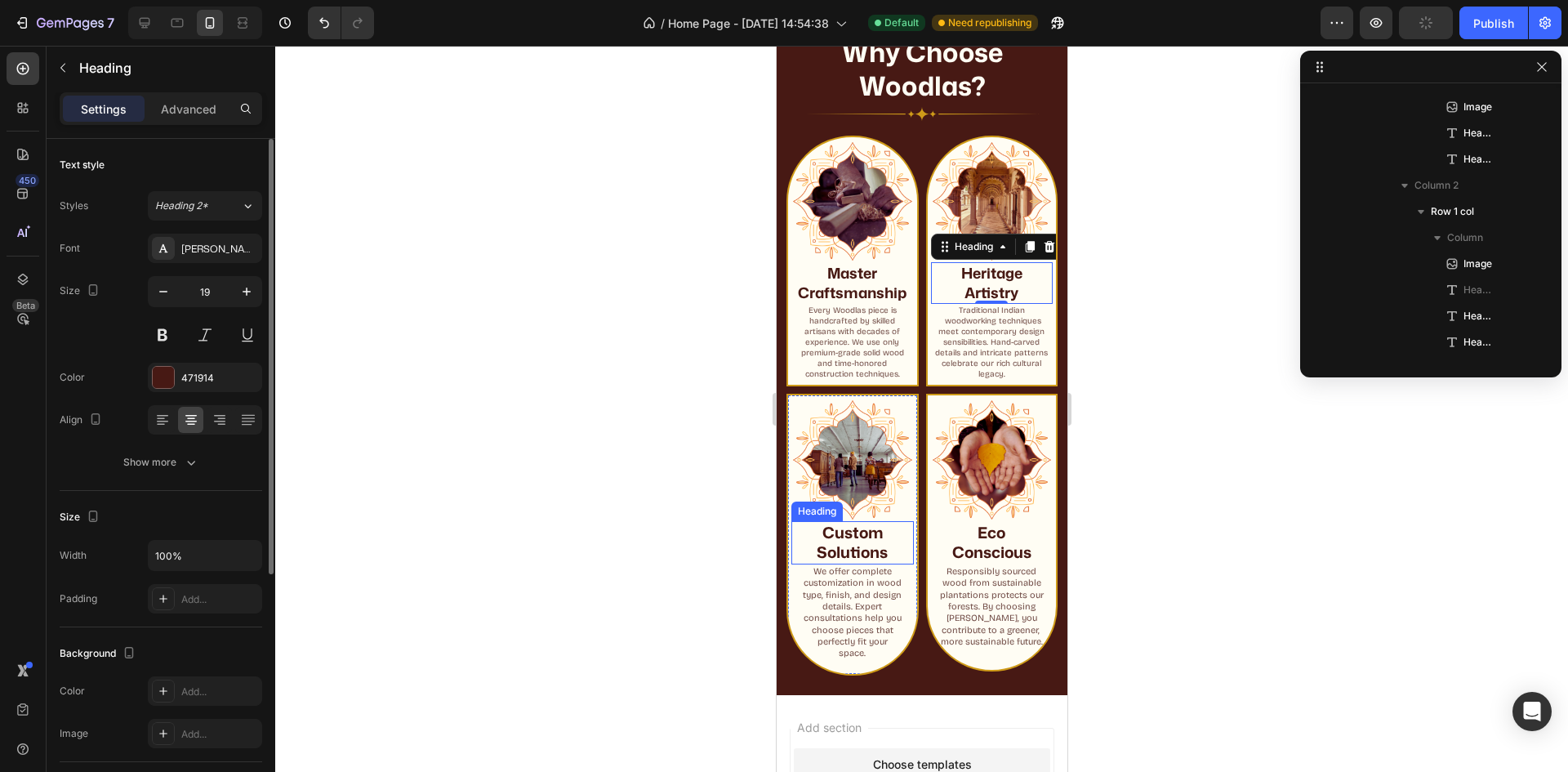
scroll to position [1068, 0]
click at [844, 530] on strong "Custom Solutions" at bounding box center [852, 542] width 71 height 42
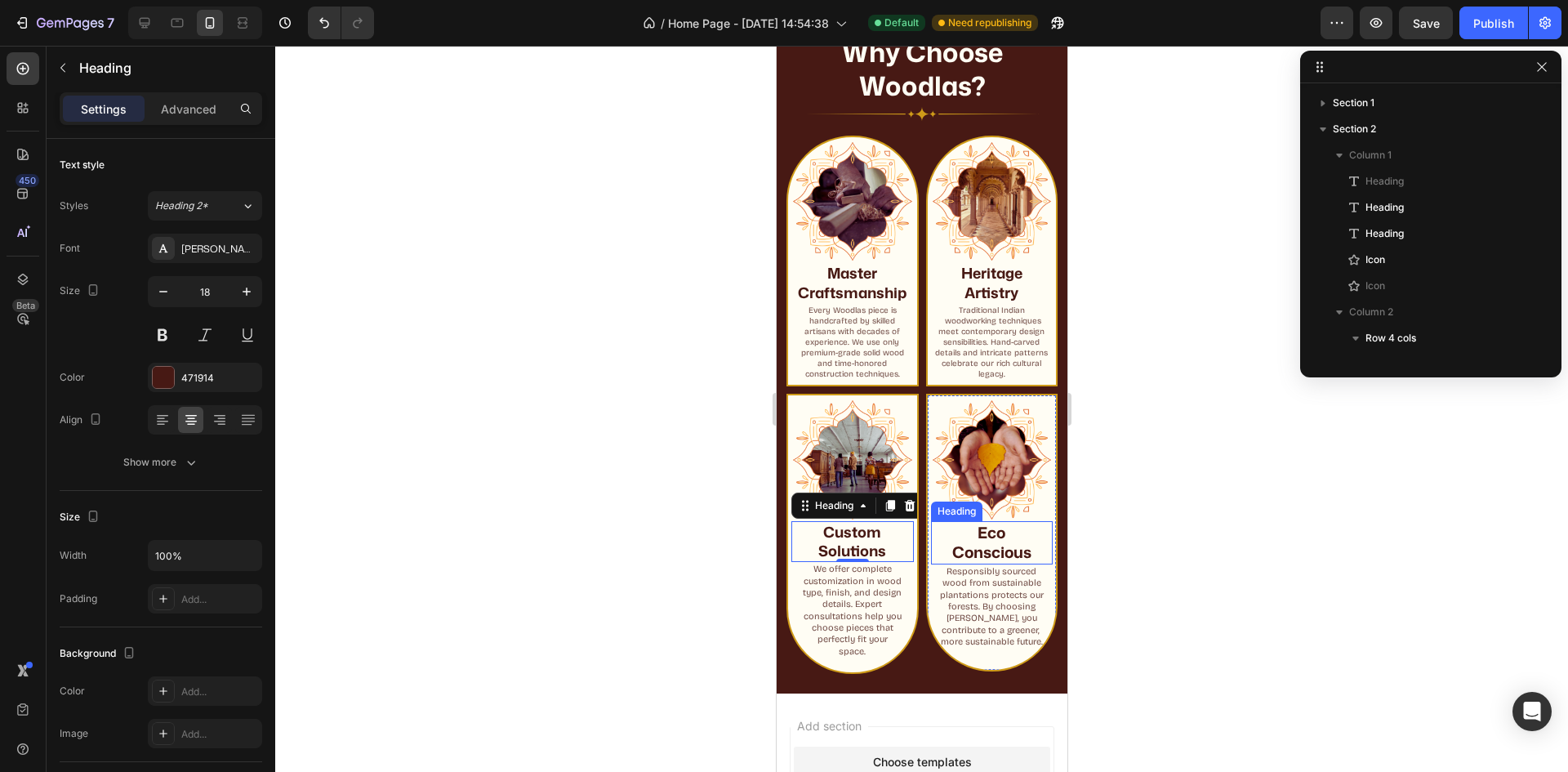
scroll to position [1068, 0]
click at [998, 527] on h2 "Eco Conscious" at bounding box center [992, 543] width 122 height 43
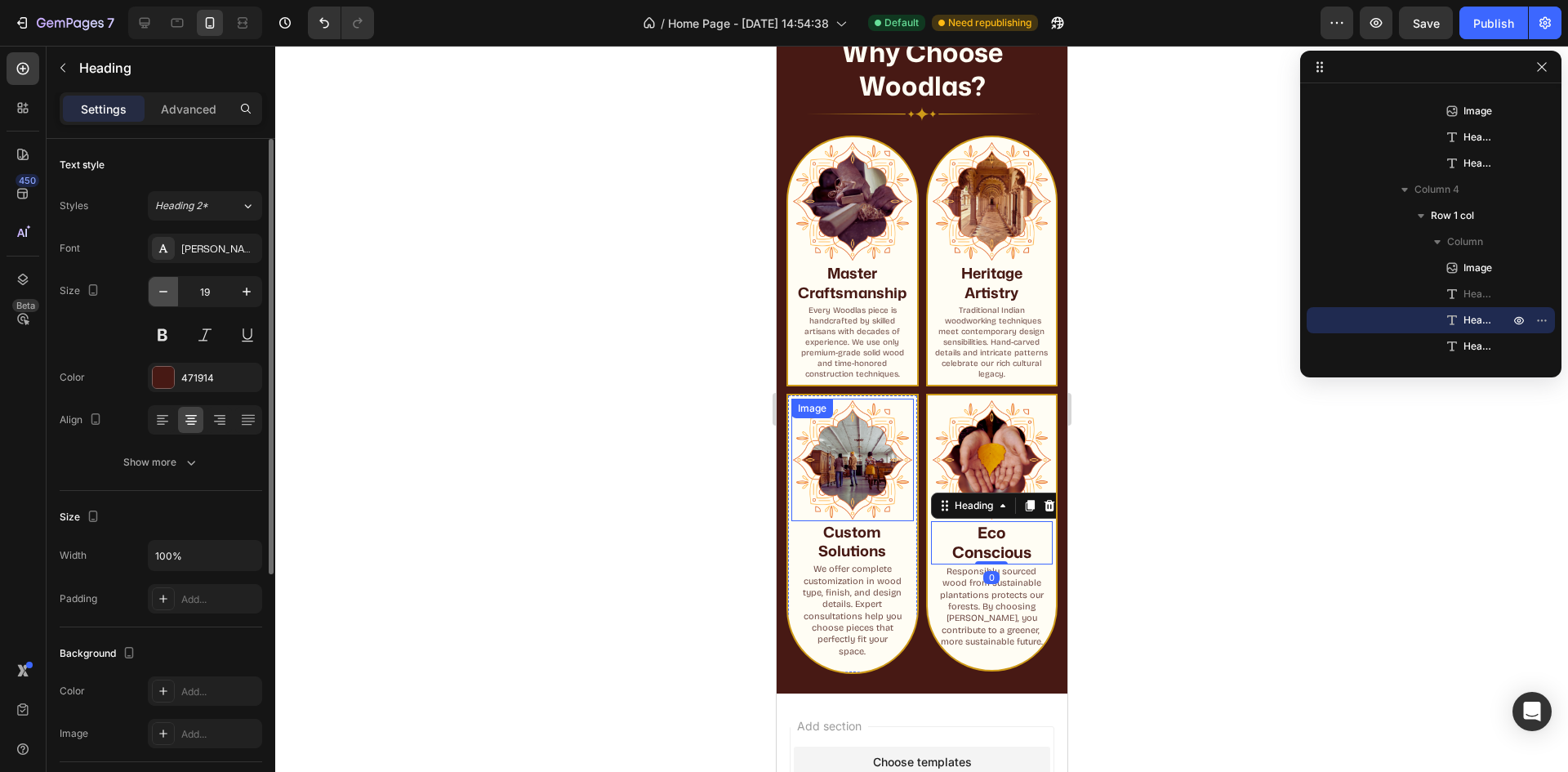
click at [171, 295] on button "button" at bounding box center [164, 292] width 30 height 30
type input "18"
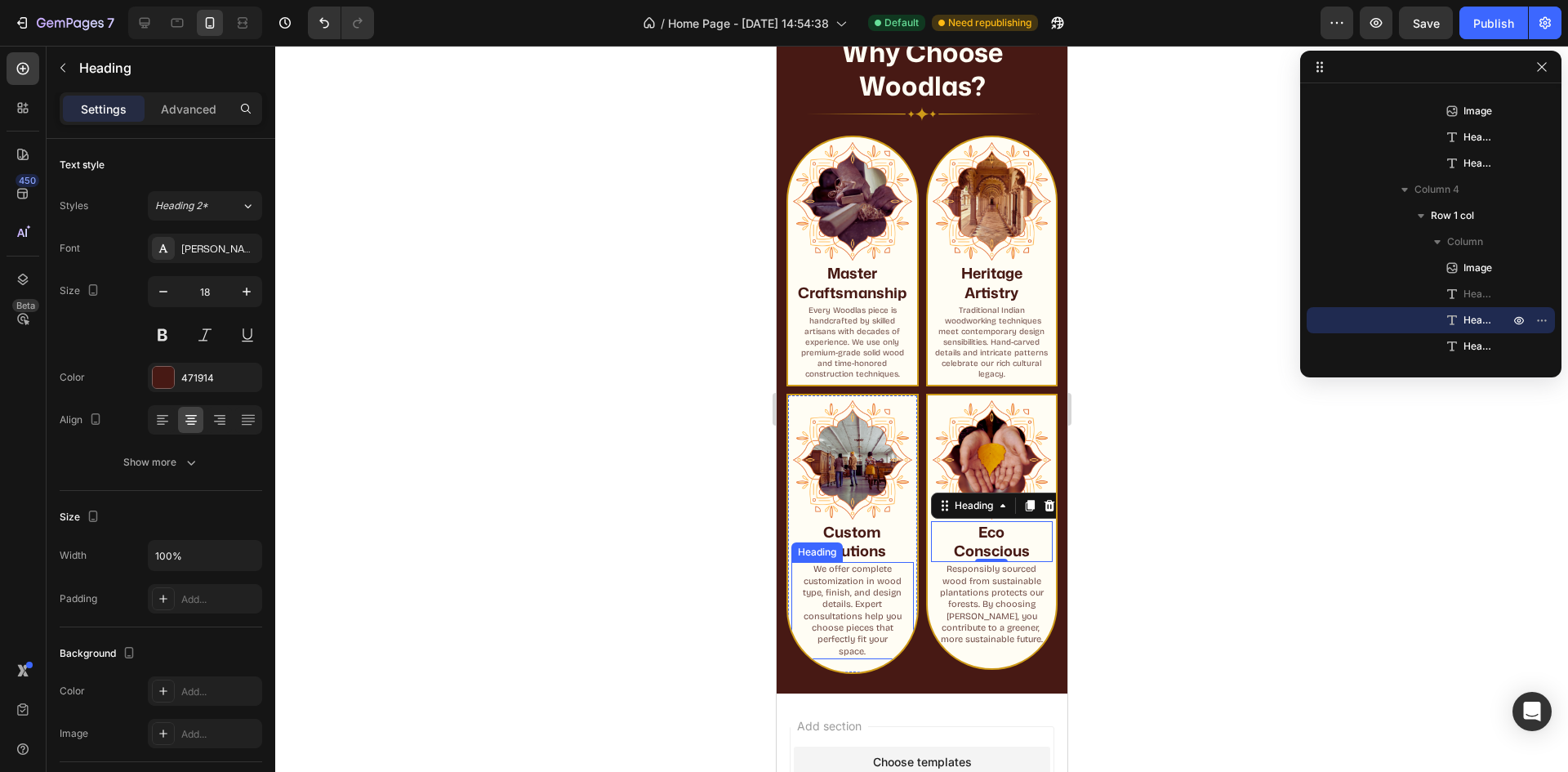
click at [880, 570] on h2 "We offer complete customization in wood type, finish, and design details. Exper…" at bounding box center [852, 610] width 122 height 97
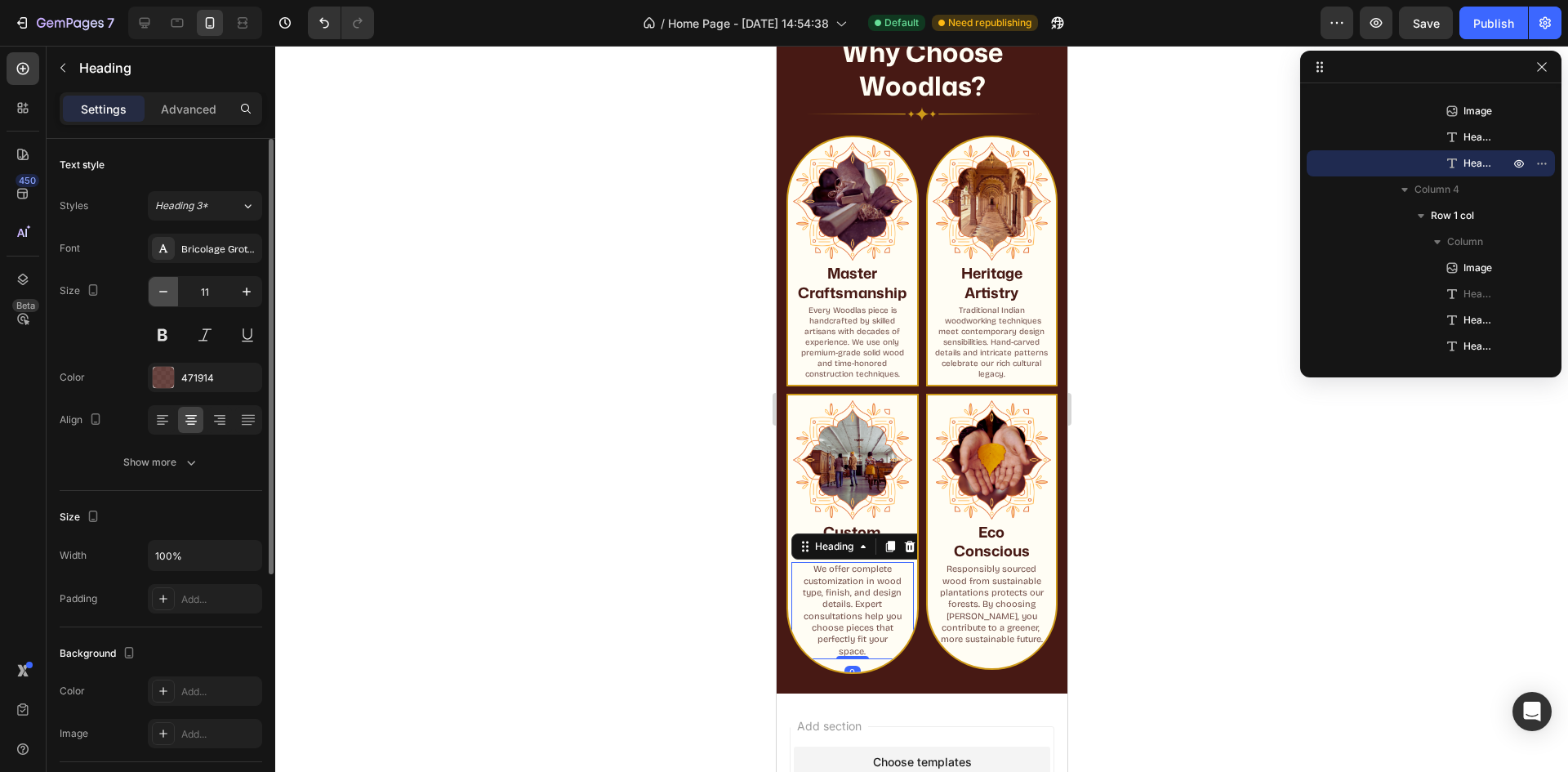
click at [162, 295] on icon "button" at bounding box center [164, 292] width 17 height 17
type input "10"
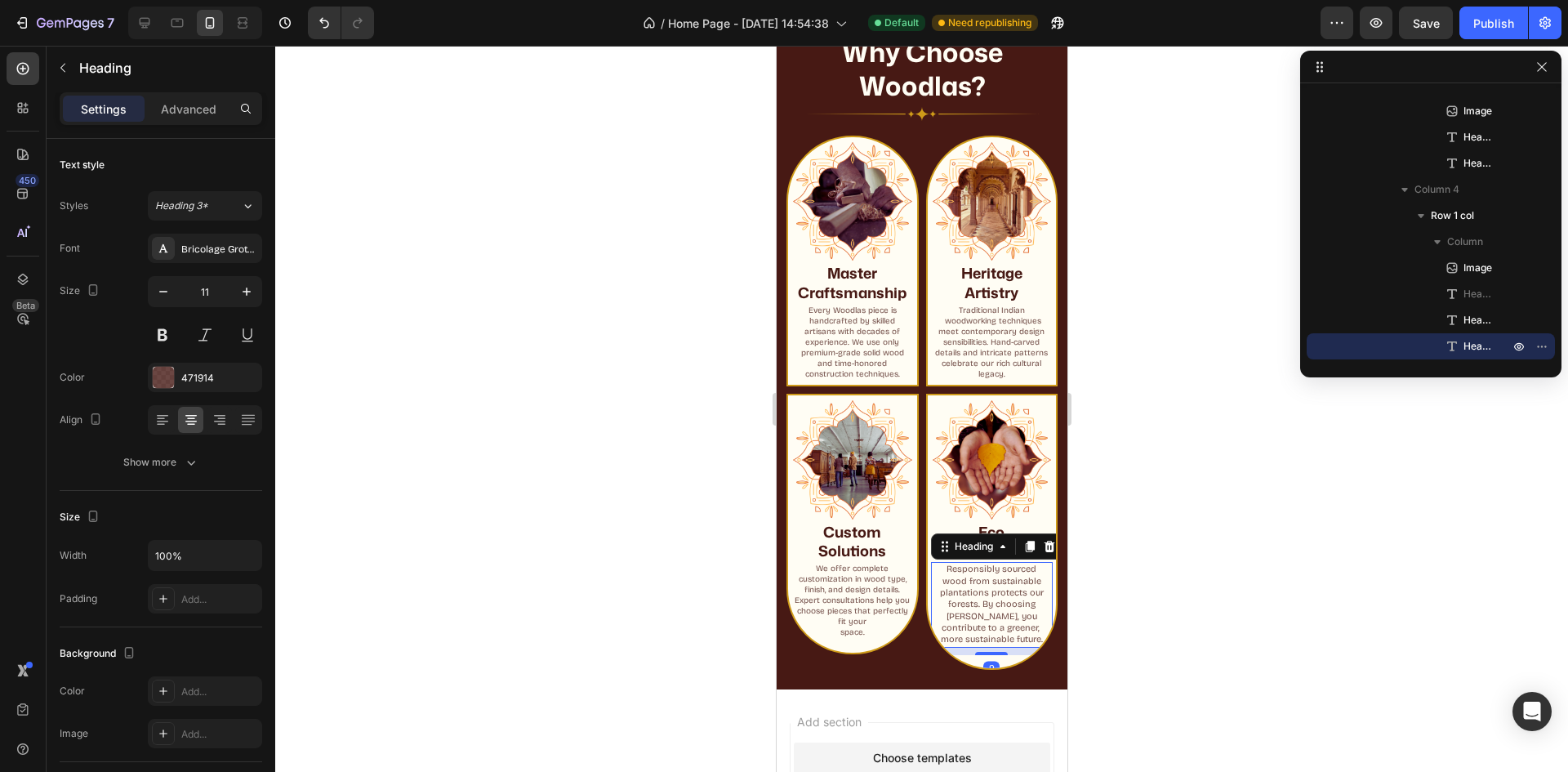
click at [953, 563] on p "Responsibly sourced wood from sustainable plantations protects our forests. By …" at bounding box center [992, 604] width 116 height 82
click at [165, 286] on icon "button" at bounding box center [164, 292] width 17 height 17
type input "10"
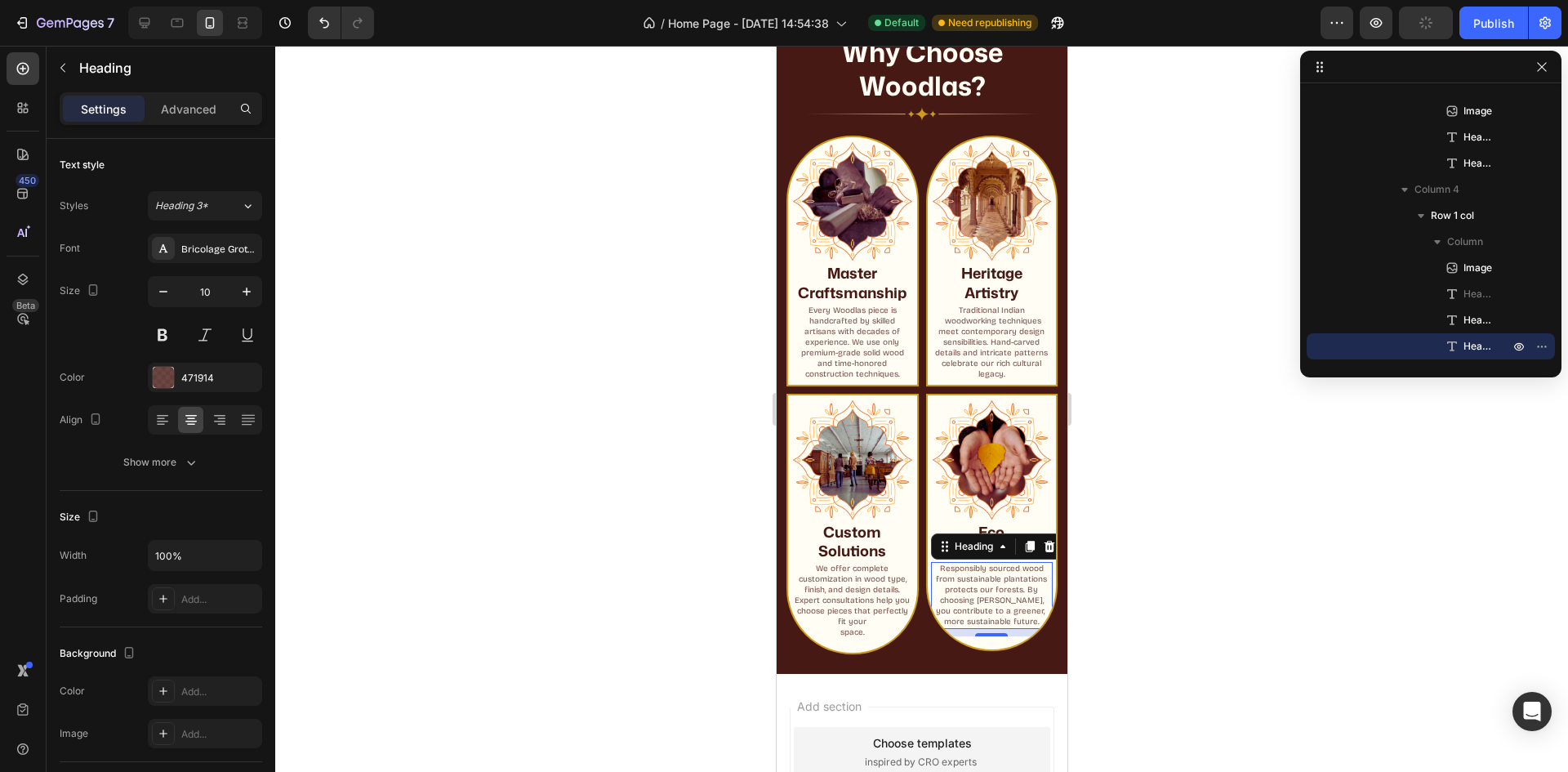
click at [1212, 496] on div at bounding box center [921, 409] width 1293 height 726
click at [959, 607] on p "Responsibly sourced wood from sustainable plantations protects our forests. By …" at bounding box center [992, 595] width 116 height 64
drag, startPoint x: 978, startPoint y: 631, endPoint x: 986, endPoint y: 597, distance: 34.9
click at [985, 599] on div "Responsibly sourced wood from sustainable plantations protects our forests. By …" at bounding box center [992, 595] width 122 height 67
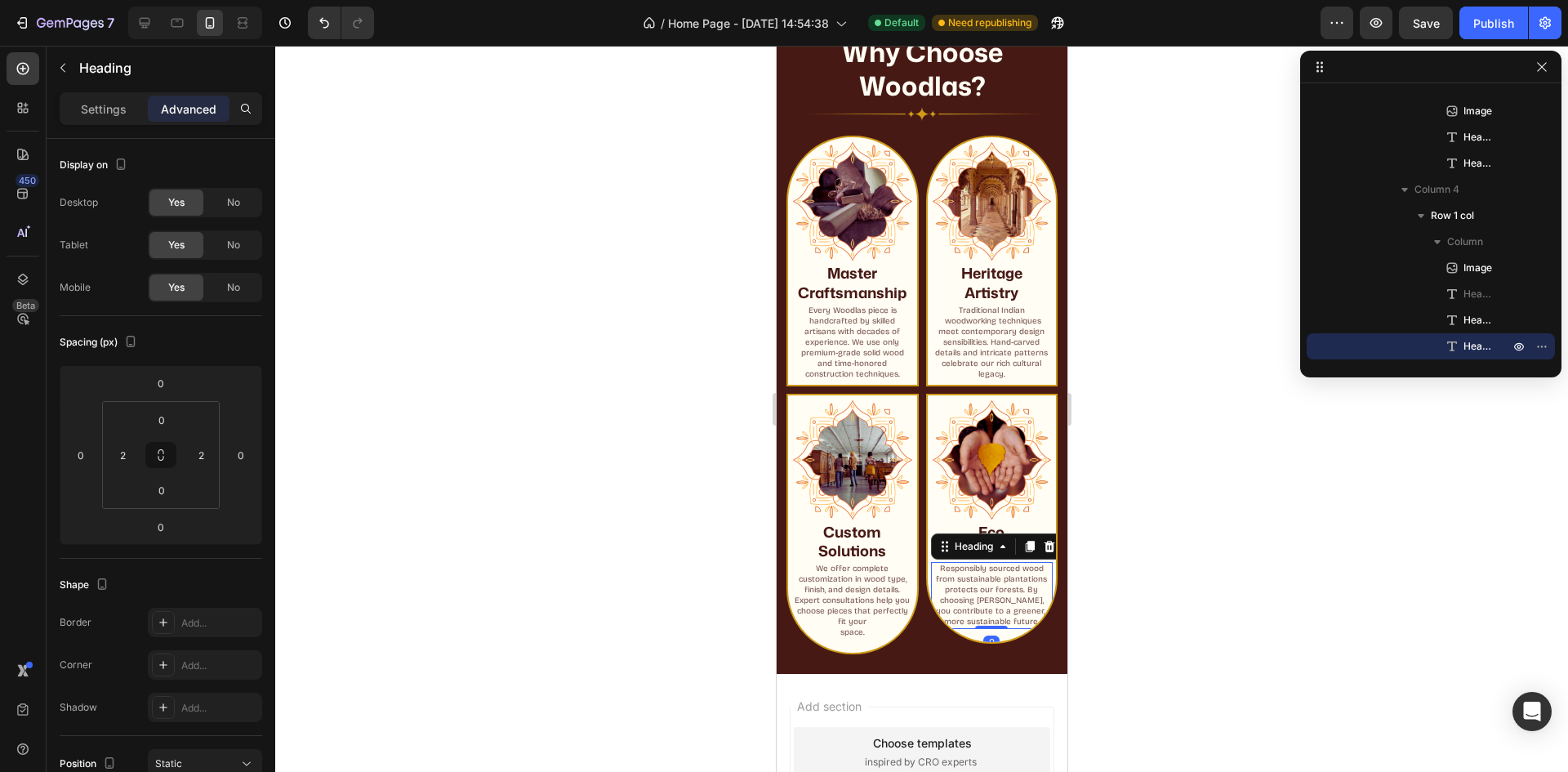
click at [1126, 600] on div at bounding box center [921, 409] width 1293 height 726
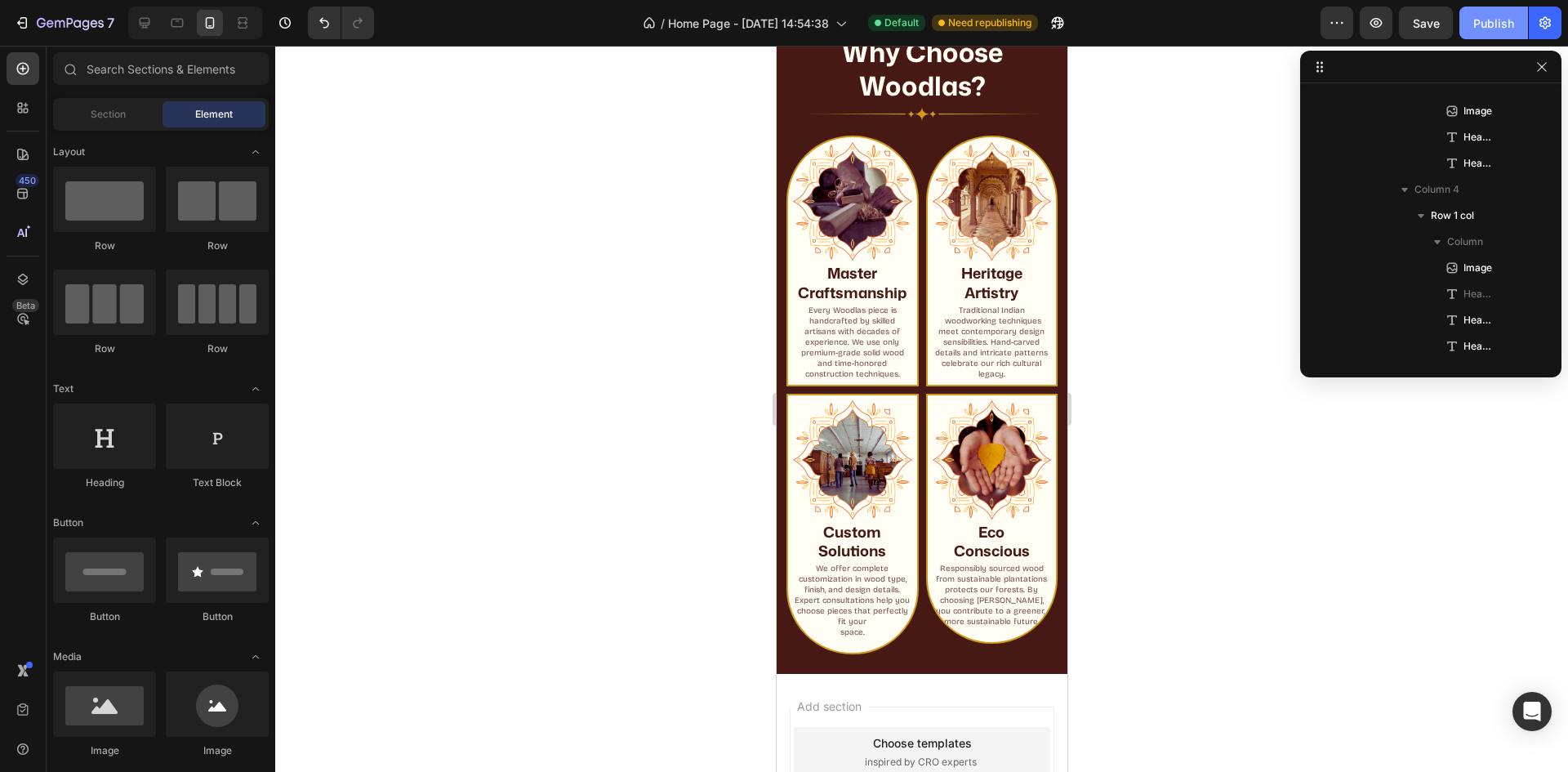
click at [1490, 33] on button "Publish" at bounding box center [1494, 23] width 69 height 33
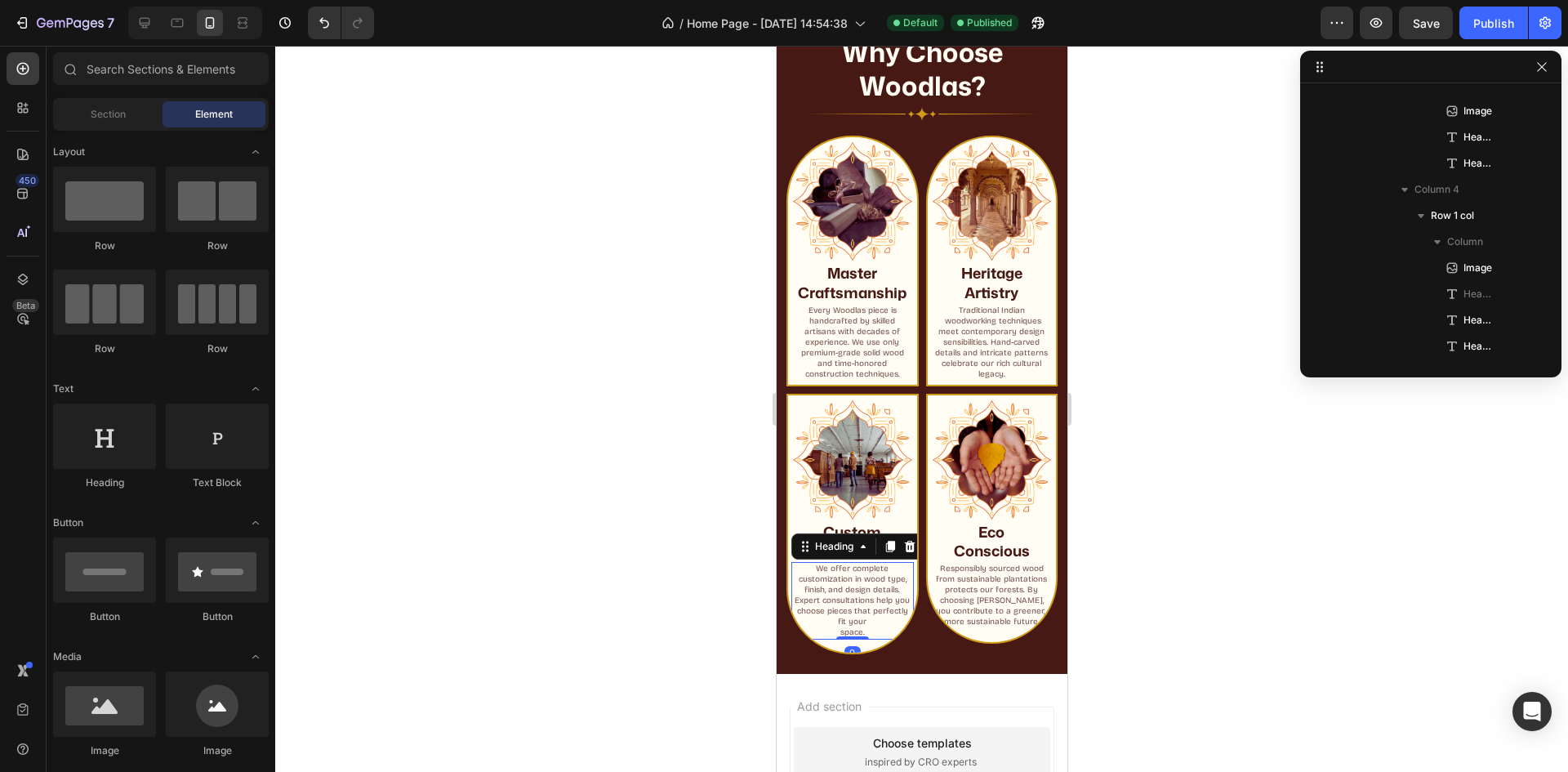
click at [834, 622] on h2 "We offer complete customization in wood type, finish, and design details. Exper…" at bounding box center [852, 601] width 122 height 78
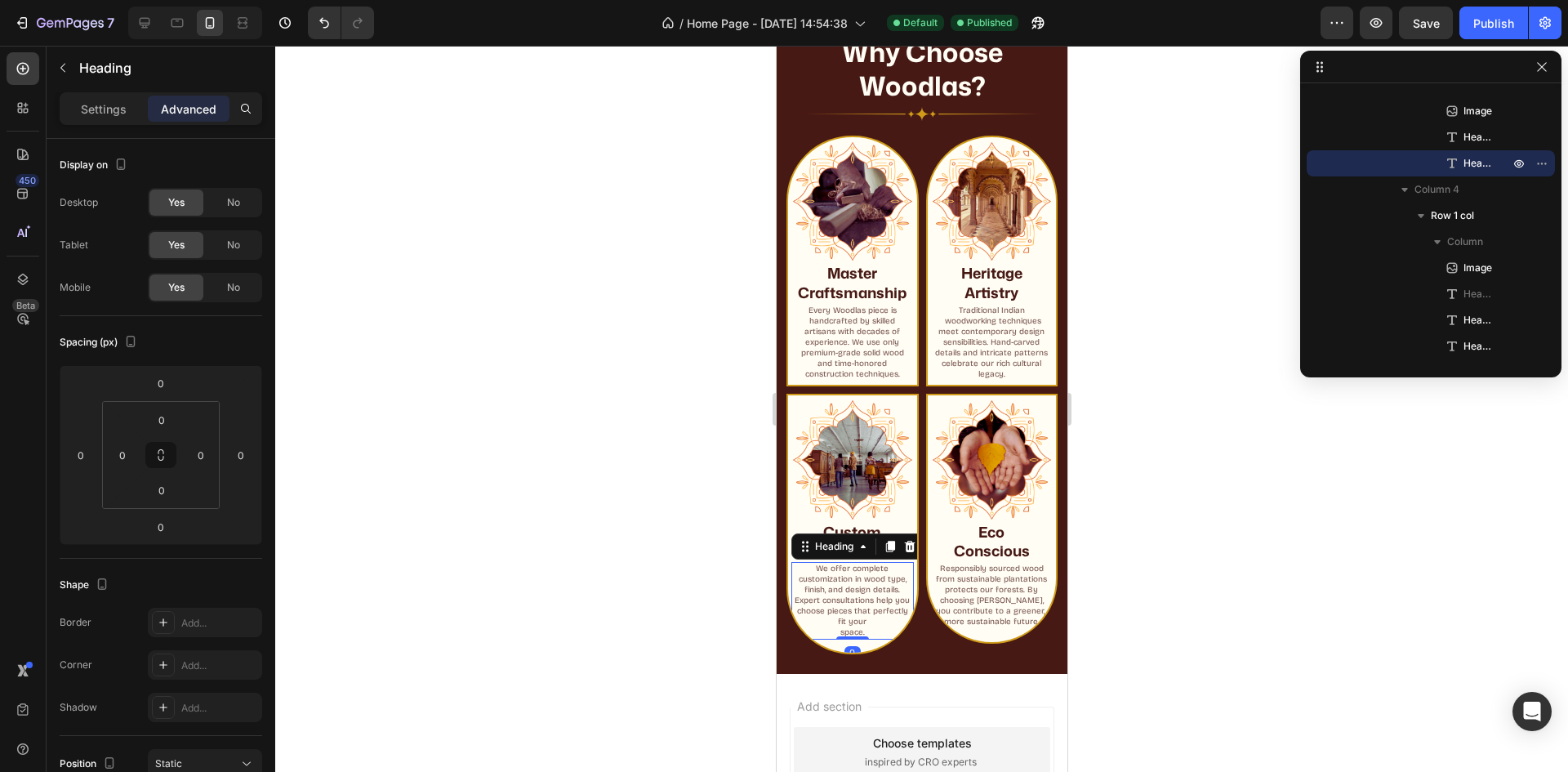
click at [834, 622] on h2 "We offer complete customization in wood type, finish, and design details. Exper…" at bounding box center [852, 601] width 122 height 78
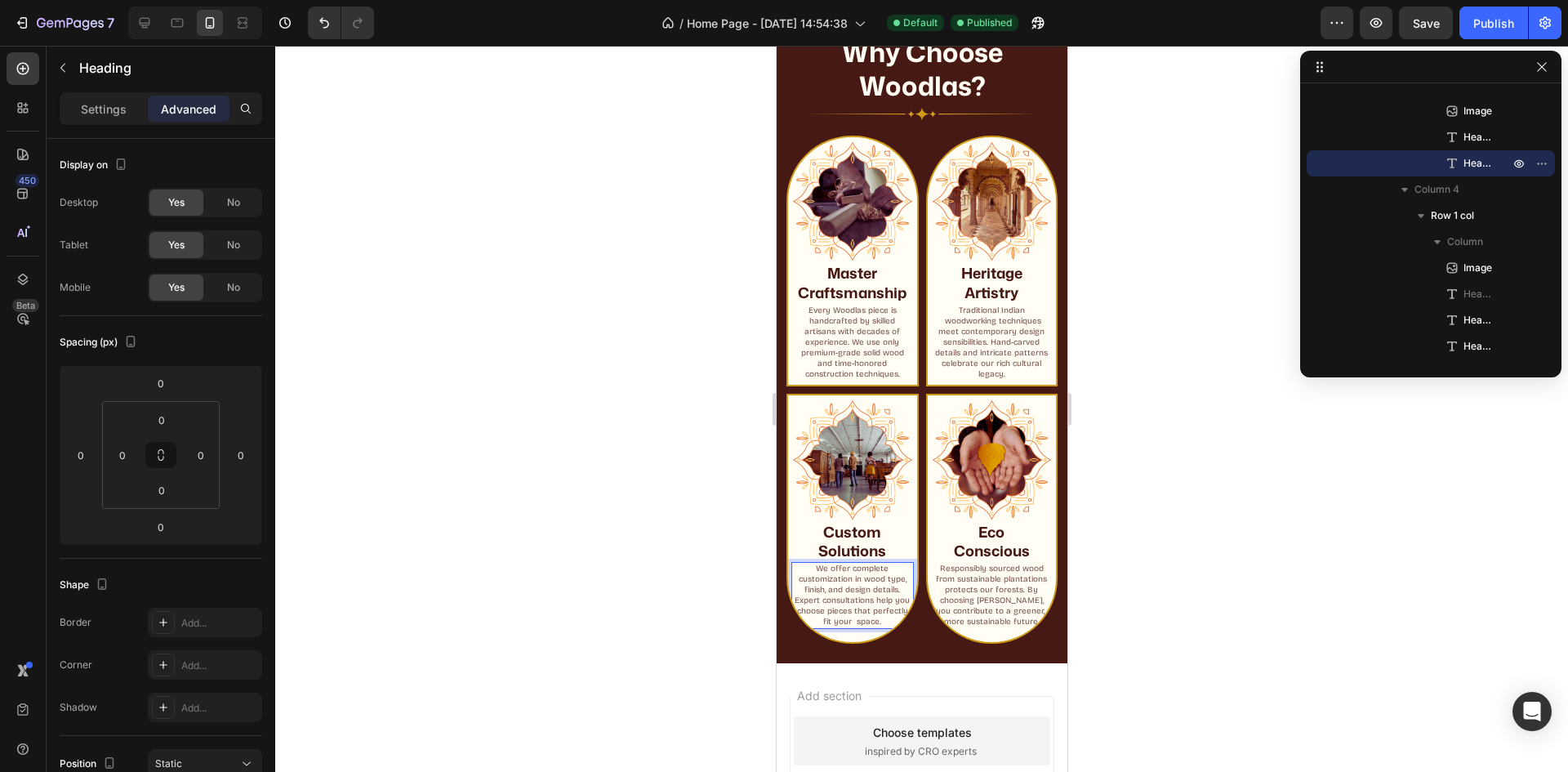
click at [816, 575] on p "We offer complete customization in wood type, finish, and design details. Exper…" at bounding box center [852, 595] width 119 height 64
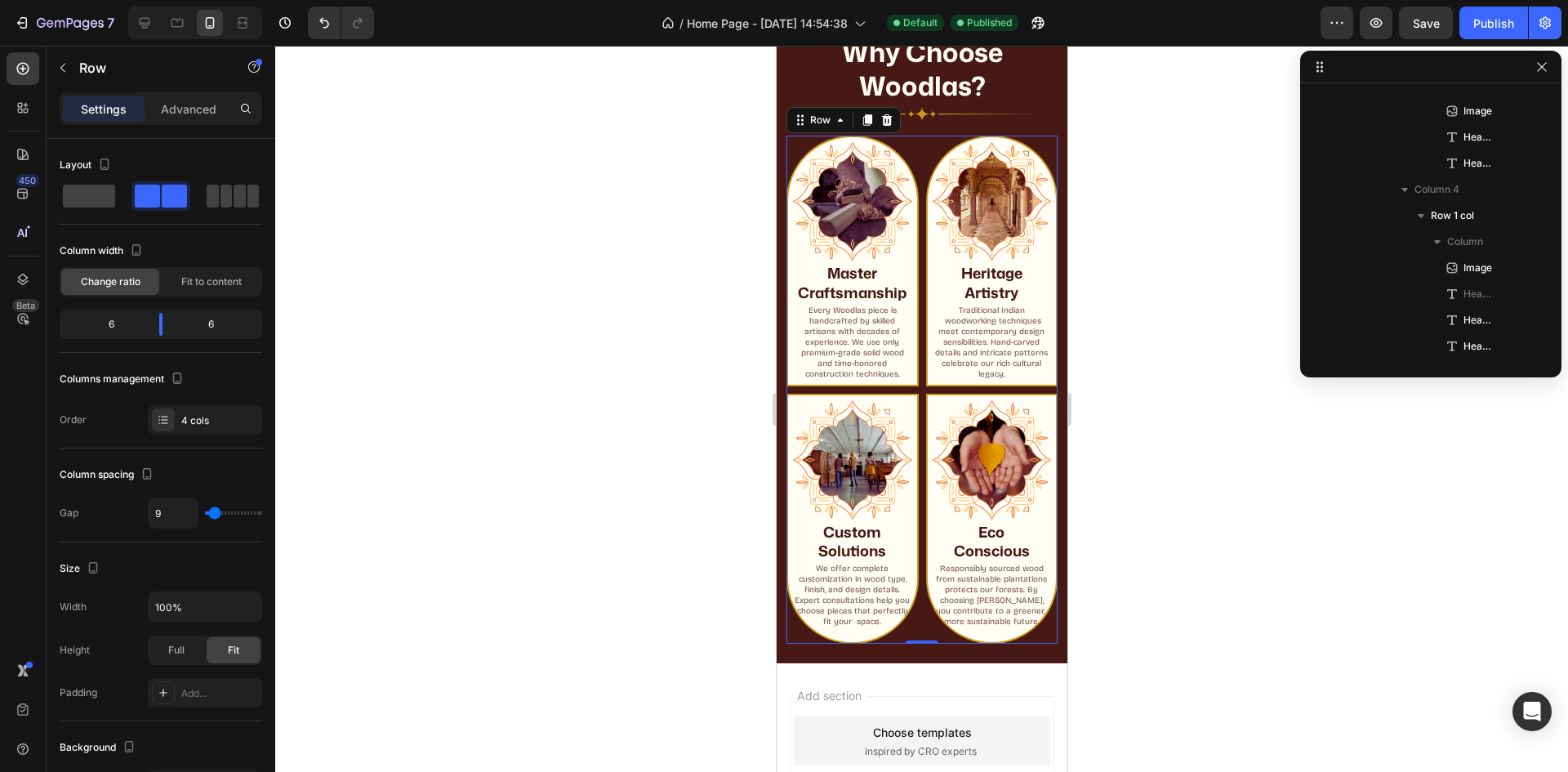
click at [884, 635] on div "Image Custom Solutions Heading We offer complete customization in wood type, fi…" at bounding box center [852, 519] width 132 height 250
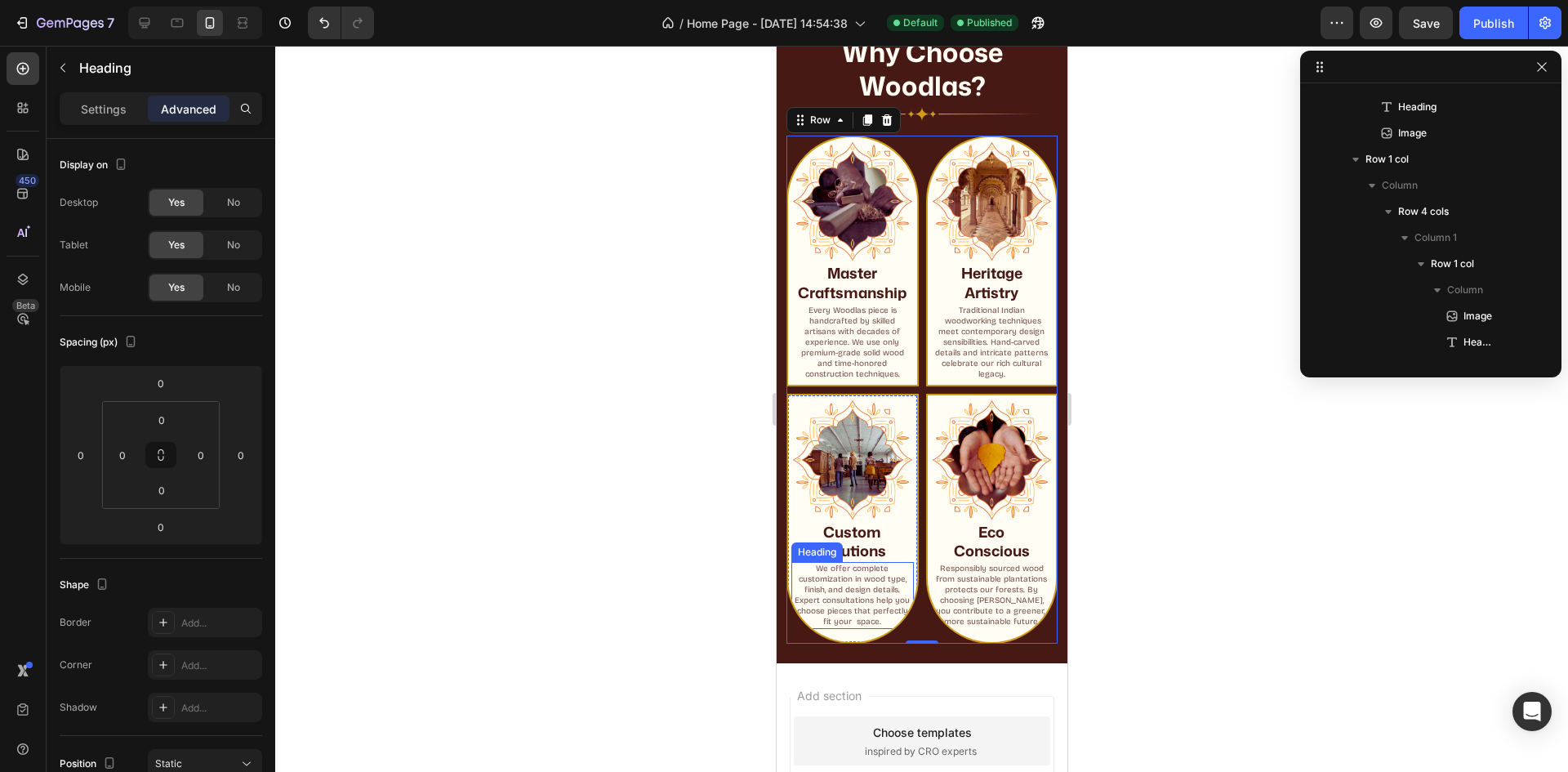
click at [842, 603] on p "We offer complete customization in wood type, finish, and design details. Exper…" at bounding box center [852, 595] width 119 height 64
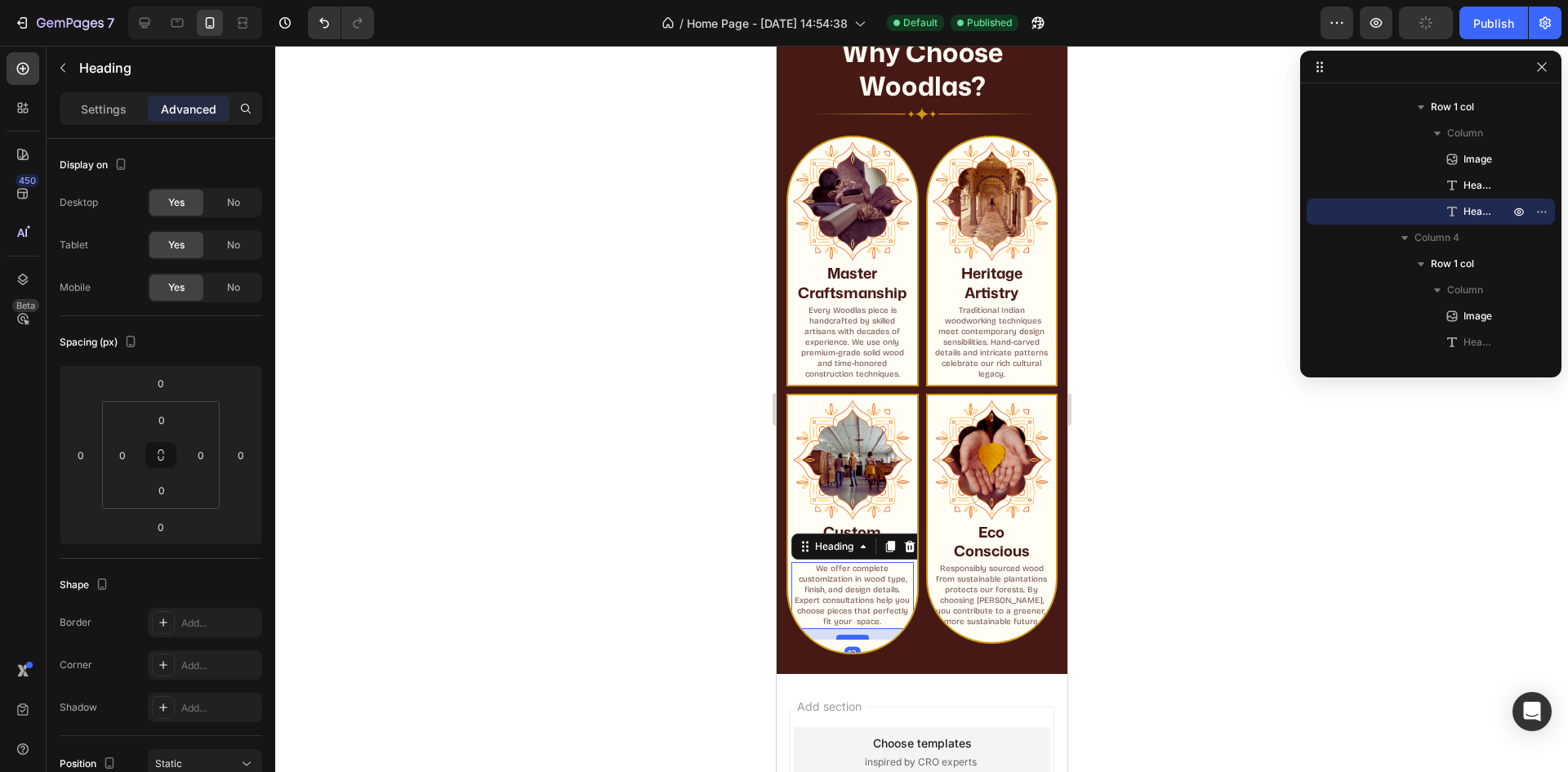
drag, startPoint x: 847, startPoint y: 614, endPoint x: 846, endPoint y: 624, distance: 10.0
click at [846, 635] on div at bounding box center [852, 637] width 33 height 5
type input "13"
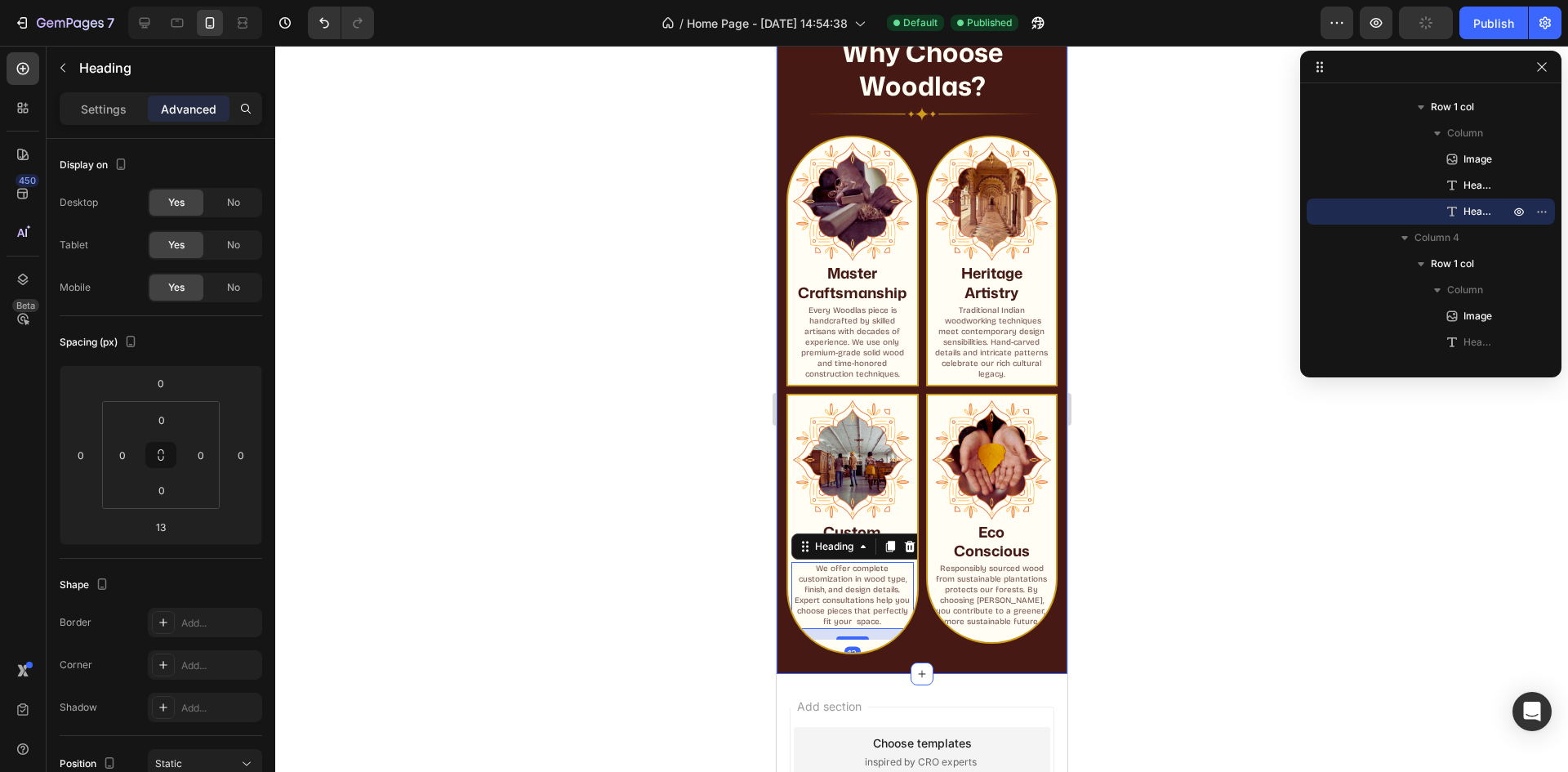
click at [1164, 465] on div at bounding box center [921, 409] width 1293 height 726
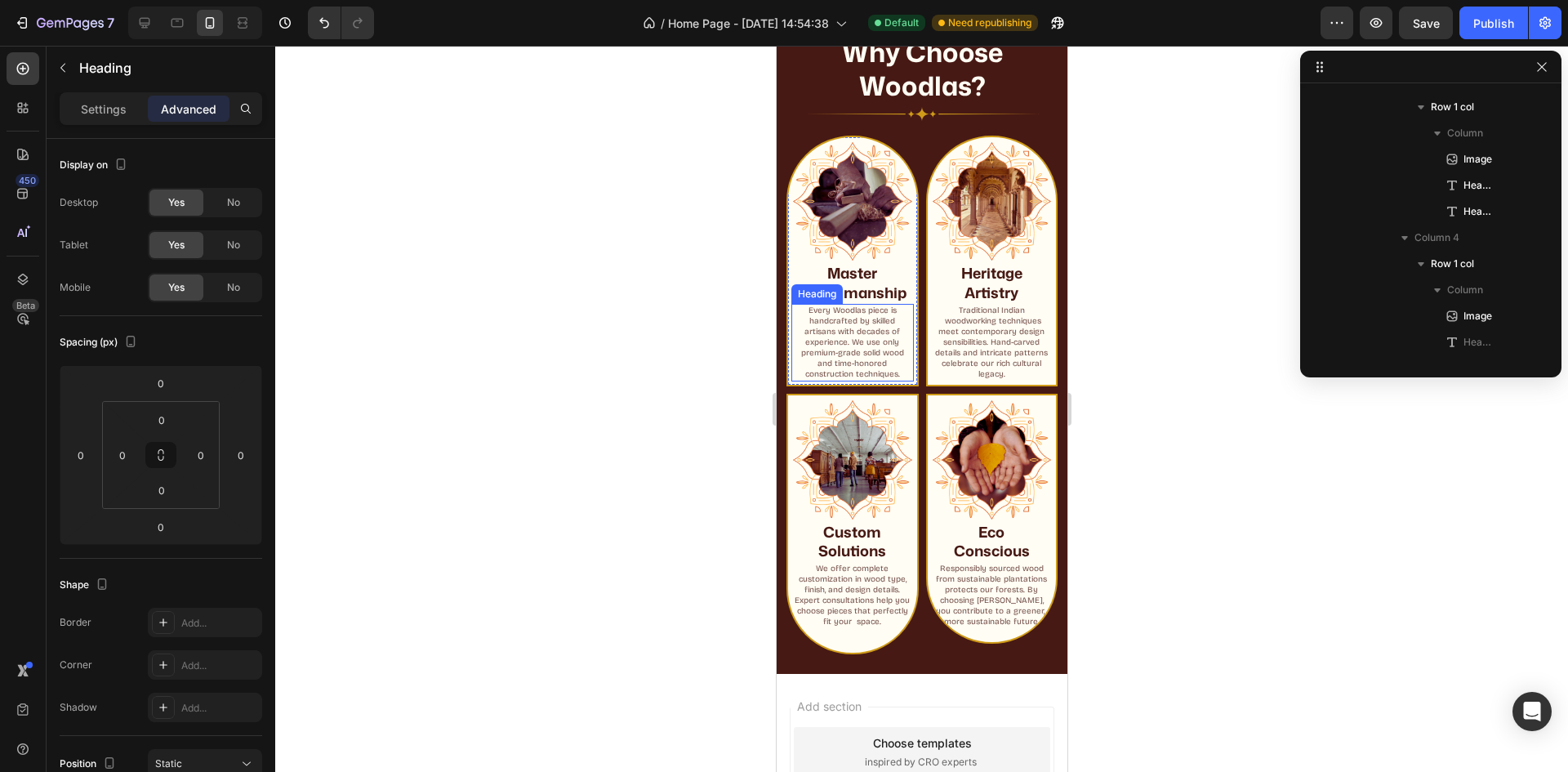
click at [867, 324] on h2 "Every Woodlas piece is handcrafted by skilled artisans with decades of experien…" at bounding box center [852, 343] width 122 height 78
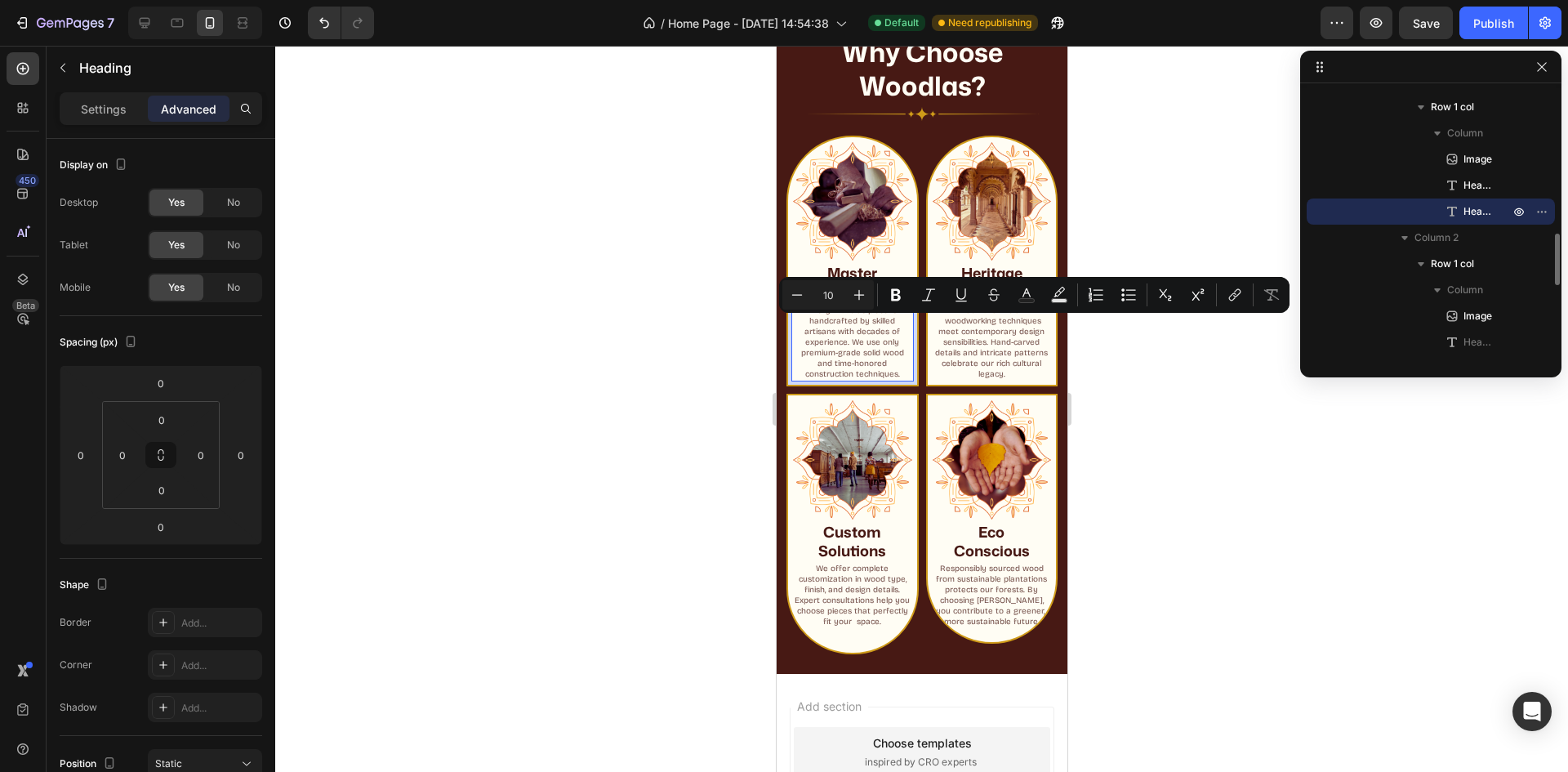
click at [867, 324] on p "Every Woodlas piece is handcrafted by skilled artisans with decades of experien…" at bounding box center [852, 343] width 119 height 74
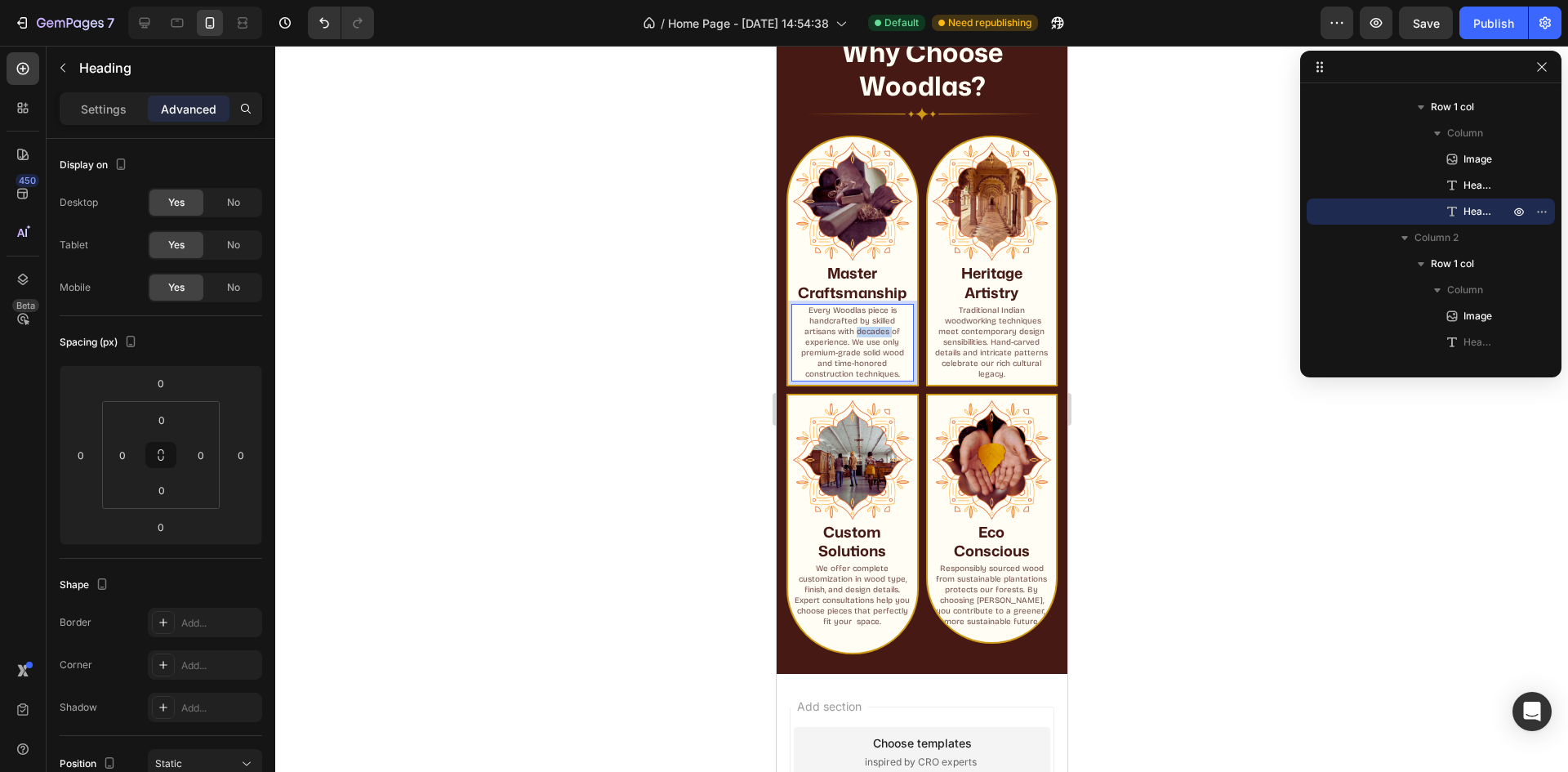
click at [867, 324] on p "Every Woodlas piece is handcrafted by skilled artisans with decades of experien…" at bounding box center [852, 343] width 119 height 74
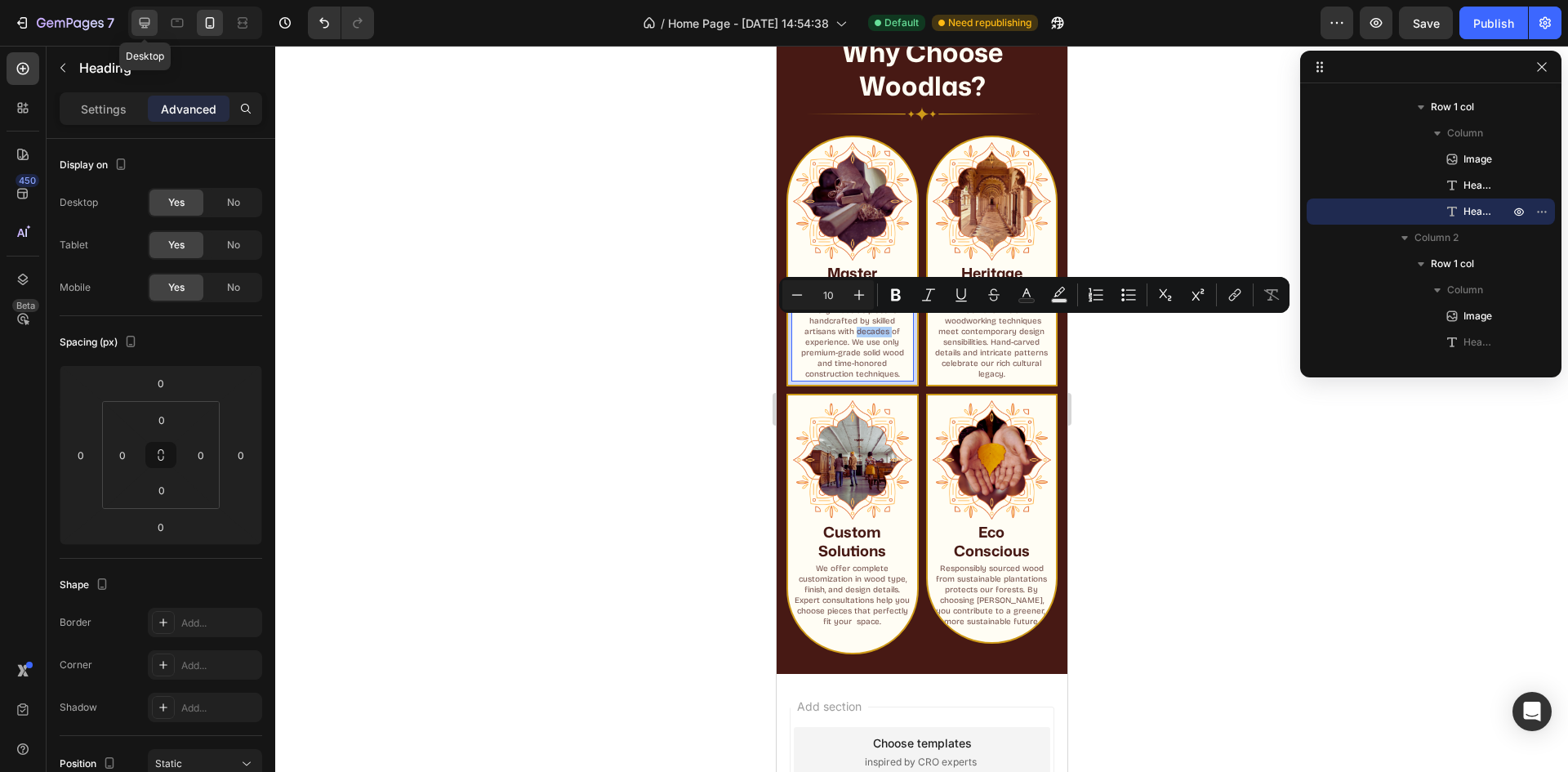
click at [155, 19] on div at bounding box center [145, 23] width 26 height 26
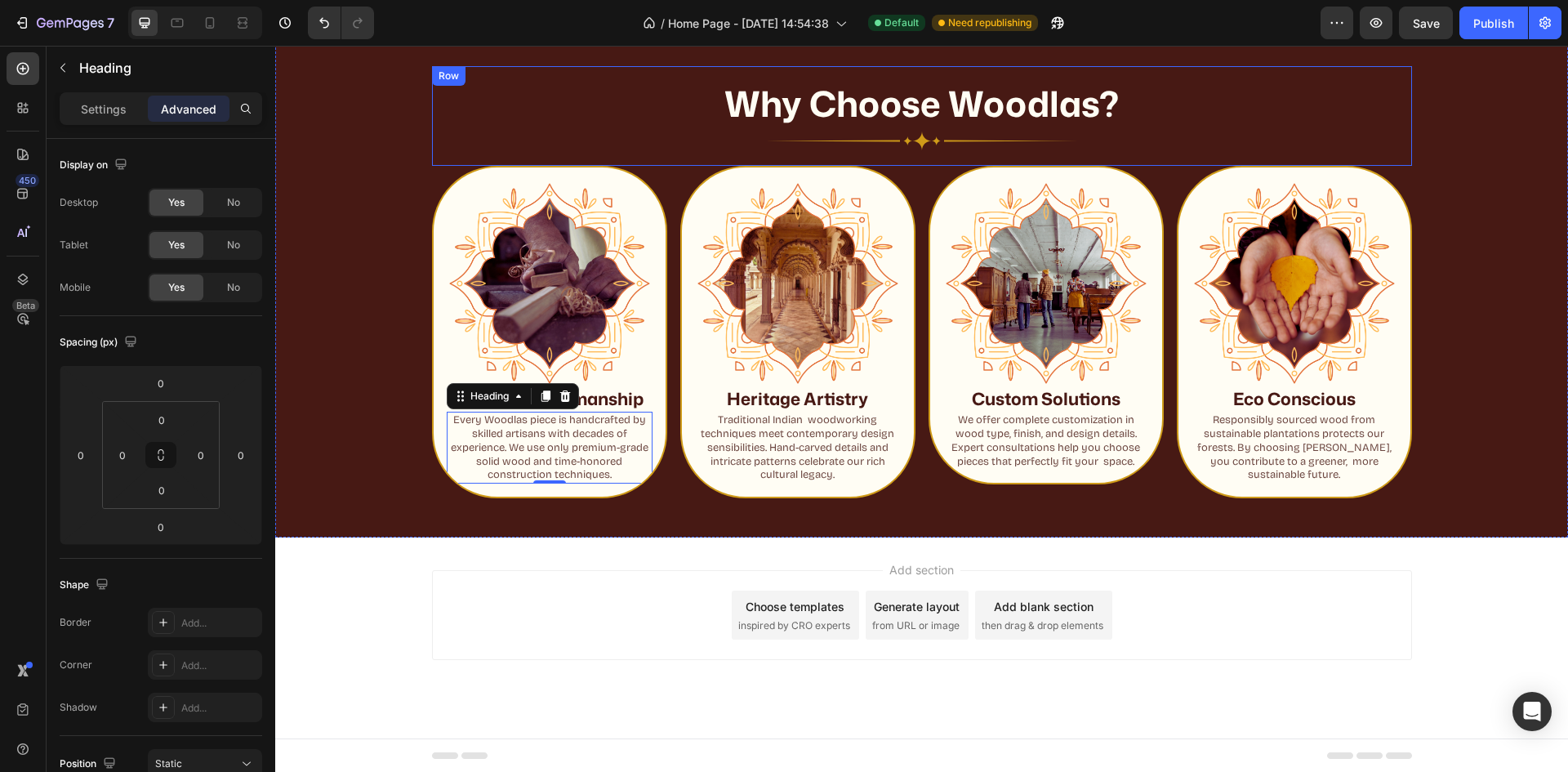
scroll to position [1150, 0]
click at [568, 463] on p "Every Woodlas piece is handcrafted by skilled artisans with decades of experien…" at bounding box center [549, 448] width 203 height 70
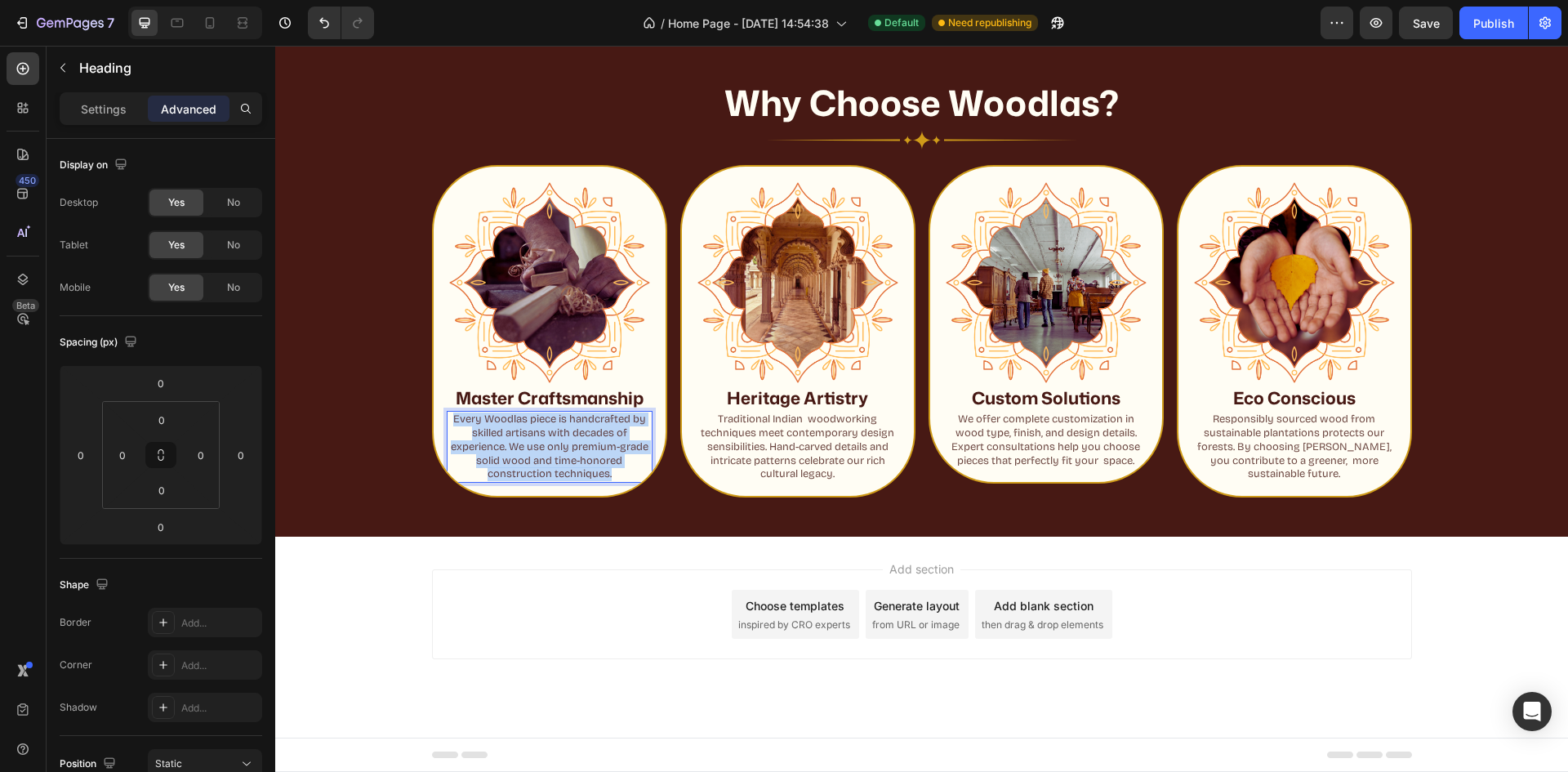
click at [568, 463] on p "Every Woodlas piece is handcrafted by skilled artisans with decades of experien…" at bounding box center [549, 448] width 203 height 70
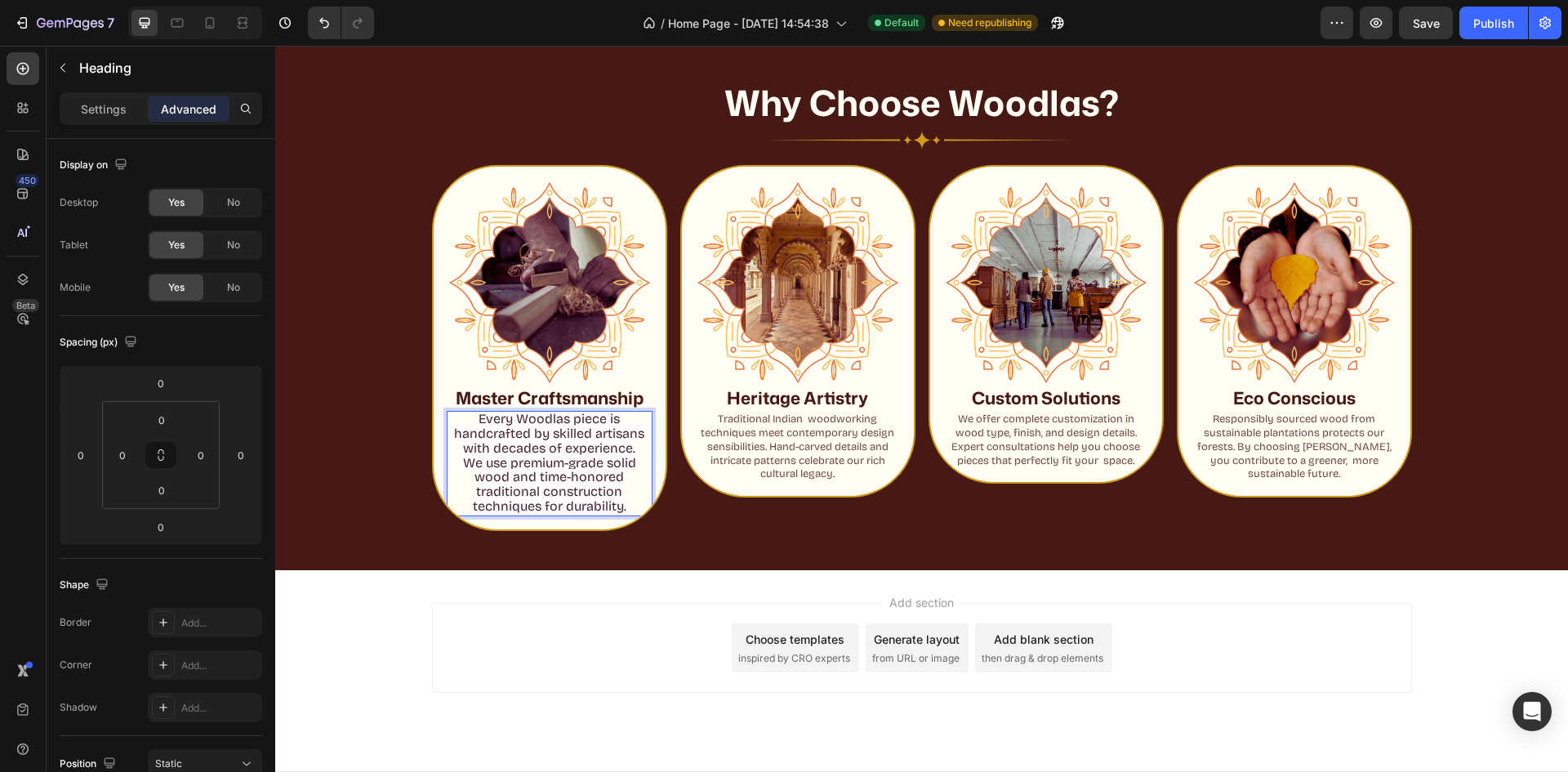
click at [576, 448] on span "Every Woodlas piece is handcrafted by skilled artisans with decades of experien…" at bounding box center [549, 434] width 190 height 45
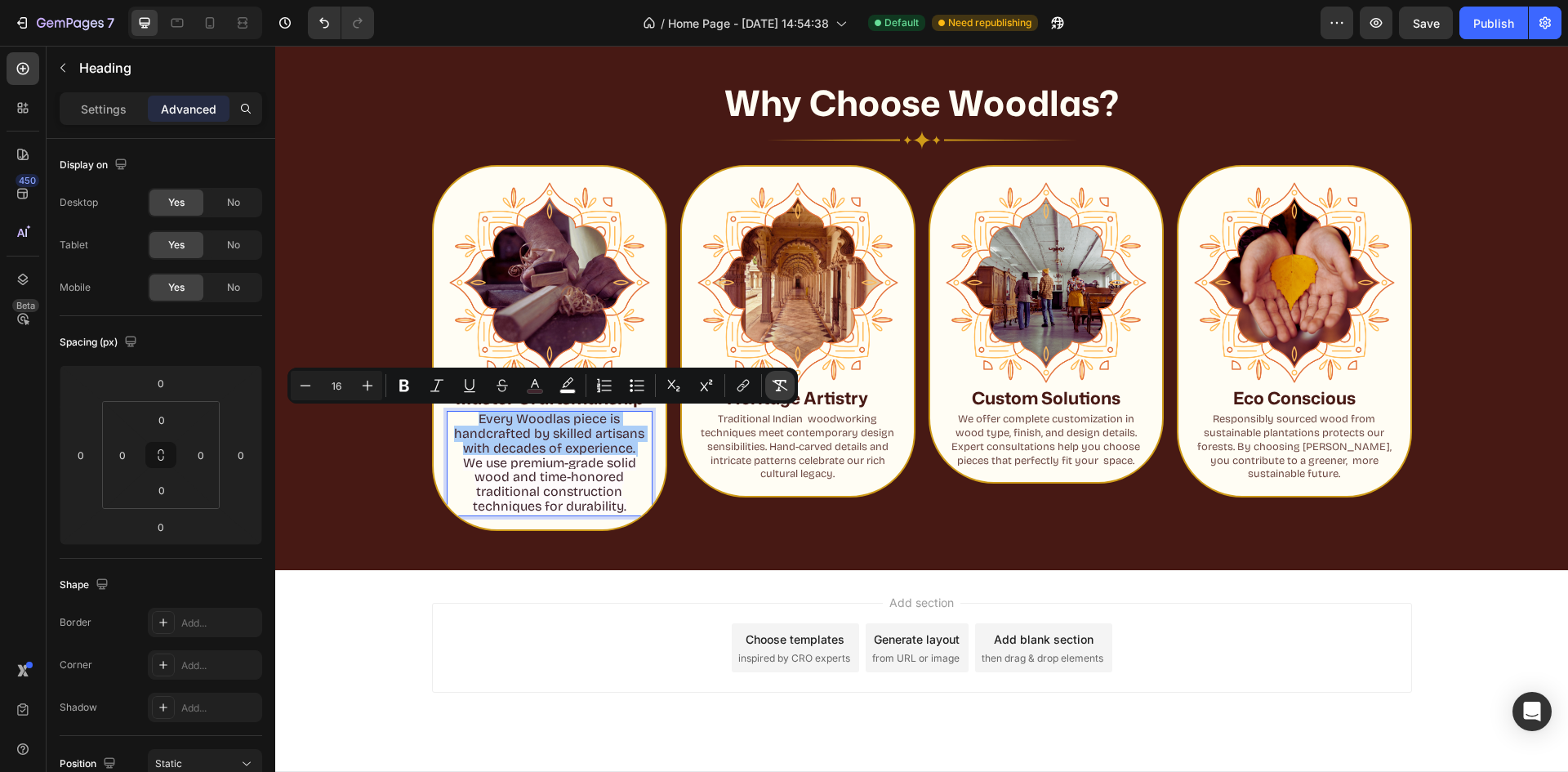
click at [782, 389] on icon "Editor contextual toolbar" at bounding box center [780, 386] width 17 height 17
type input "13"
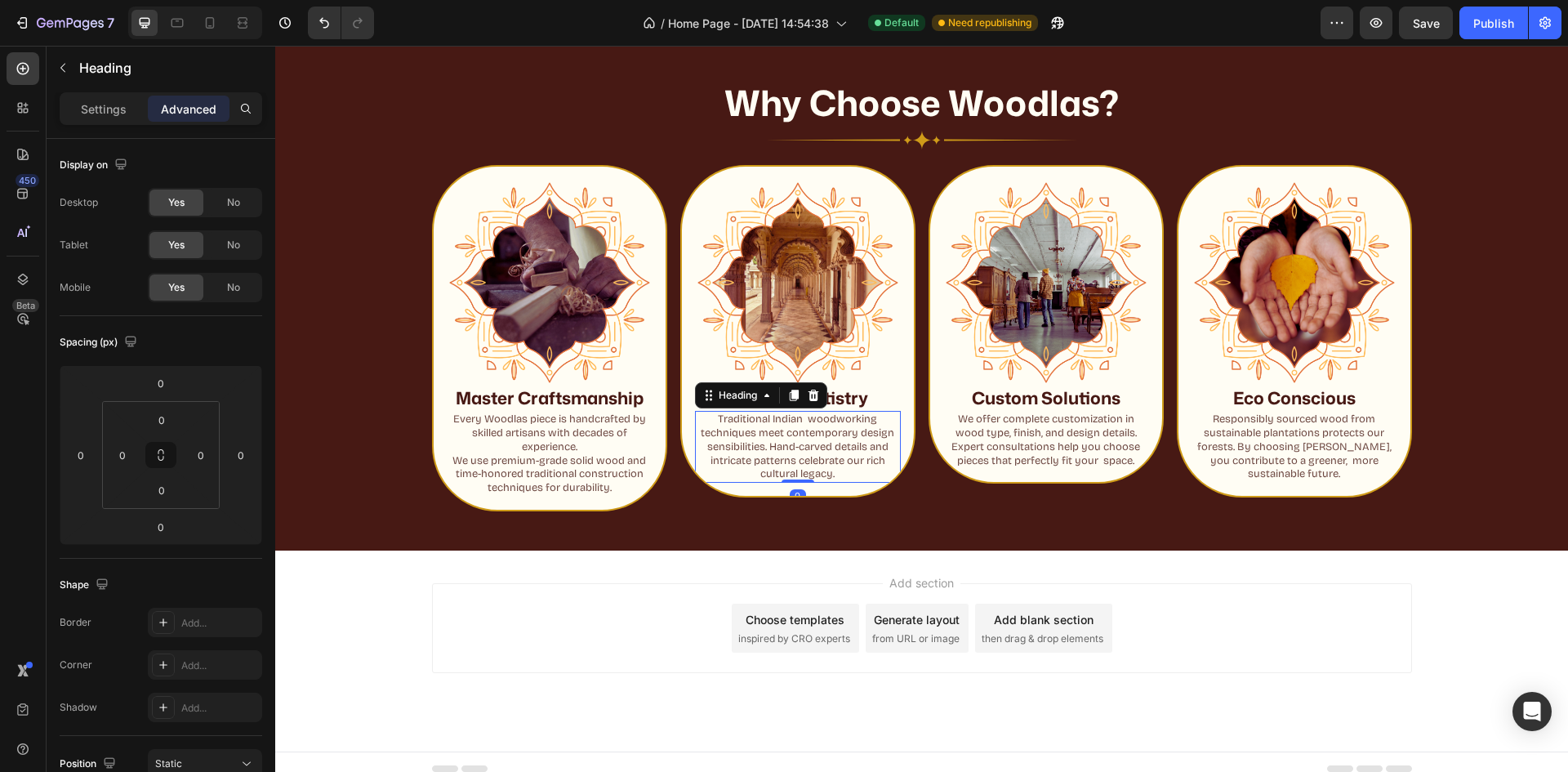
click at [779, 436] on p "Traditional Indian woodworking techniques meet contemporary design sensibilitie…" at bounding box center [797, 448] width 203 height 70
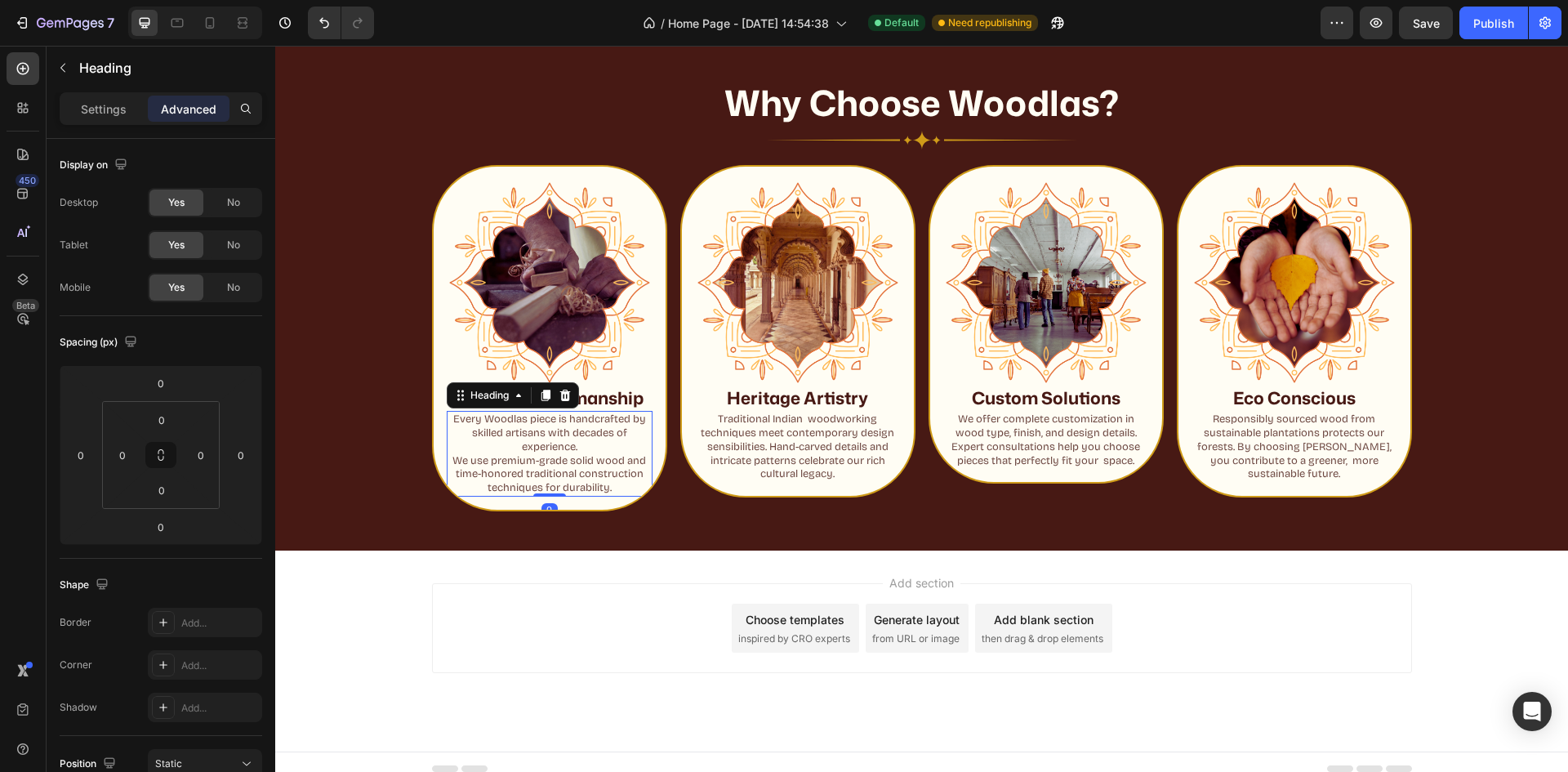
click at [448, 463] on p "Every Woodlas piece is handcrafted by skilled artisans with decades of experien…" at bounding box center [549, 454] width 203 height 83
click at [451, 459] on p "Every Woodlas piece is handcrafted by skilled artisans with decades of experien…" at bounding box center [549, 454] width 203 height 83
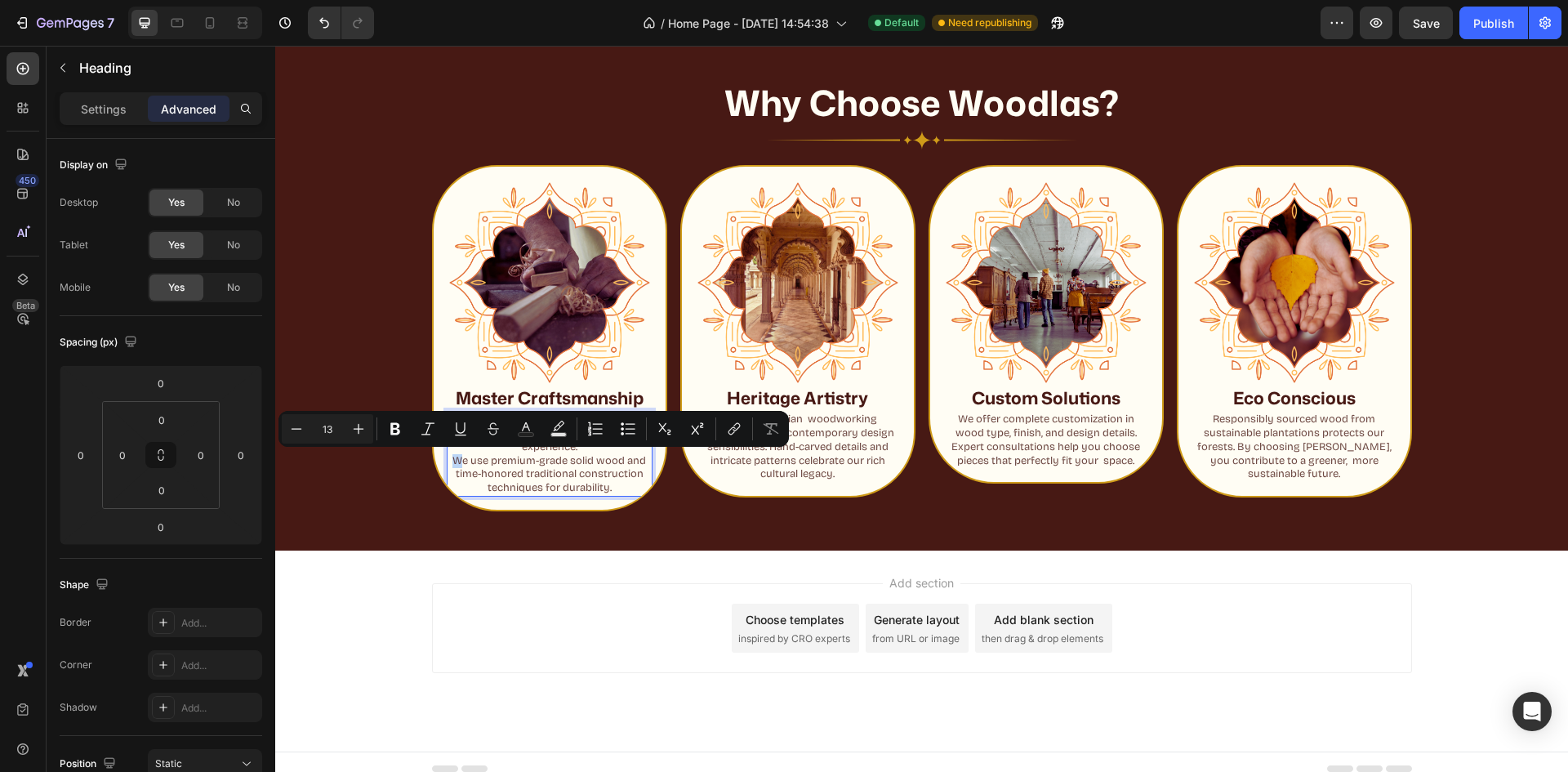
click at [448, 460] on p "Every Woodlas piece is handcrafted by skilled artisans with decades of experien…" at bounding box center [549, 454] width 203 height 83
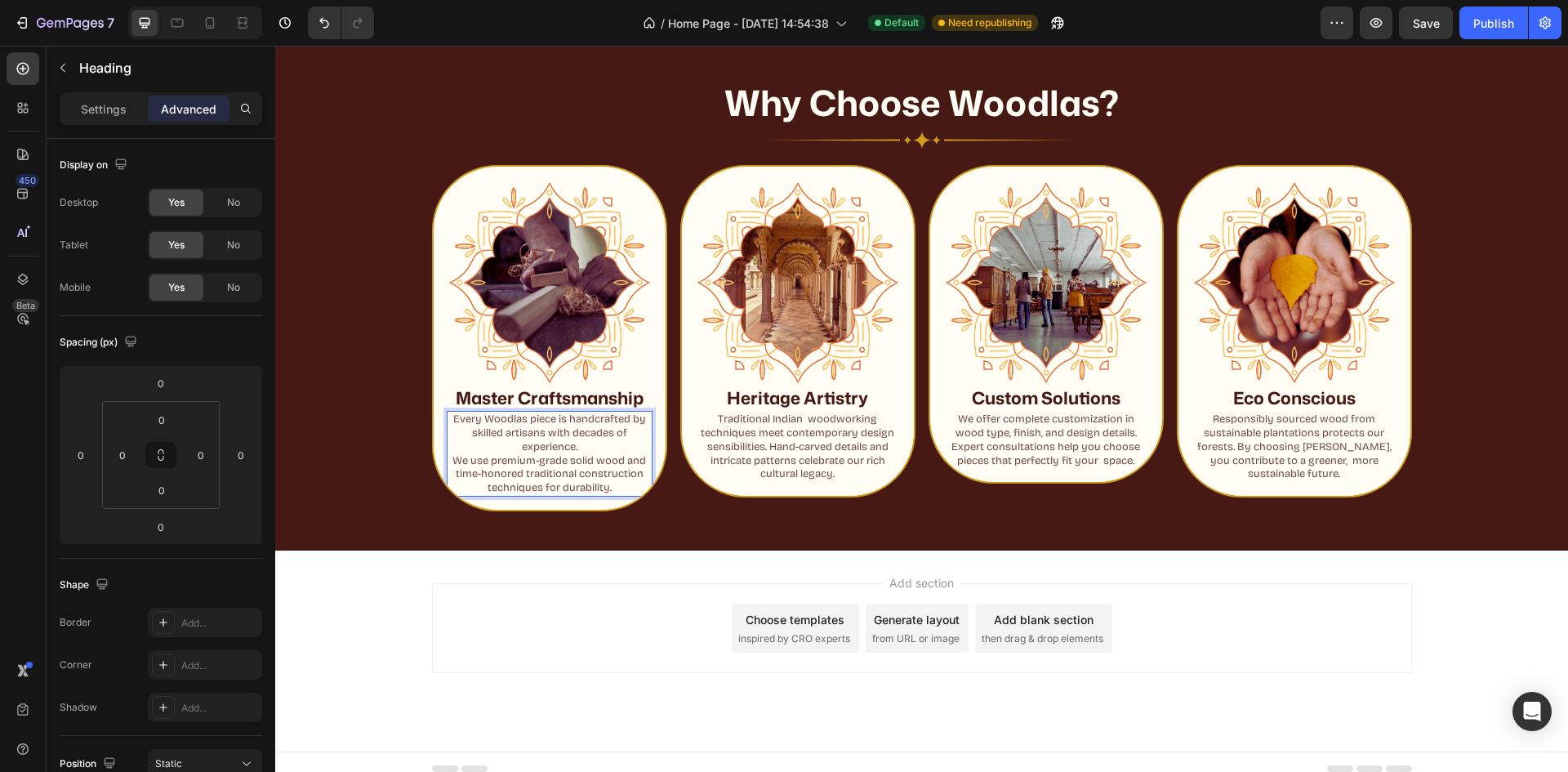
click at [448, 463] on p "Every Woodlas piece is handcrafted by skilled artisans with decades of experien…" at bounding box center [549, 454] width 203 height 83
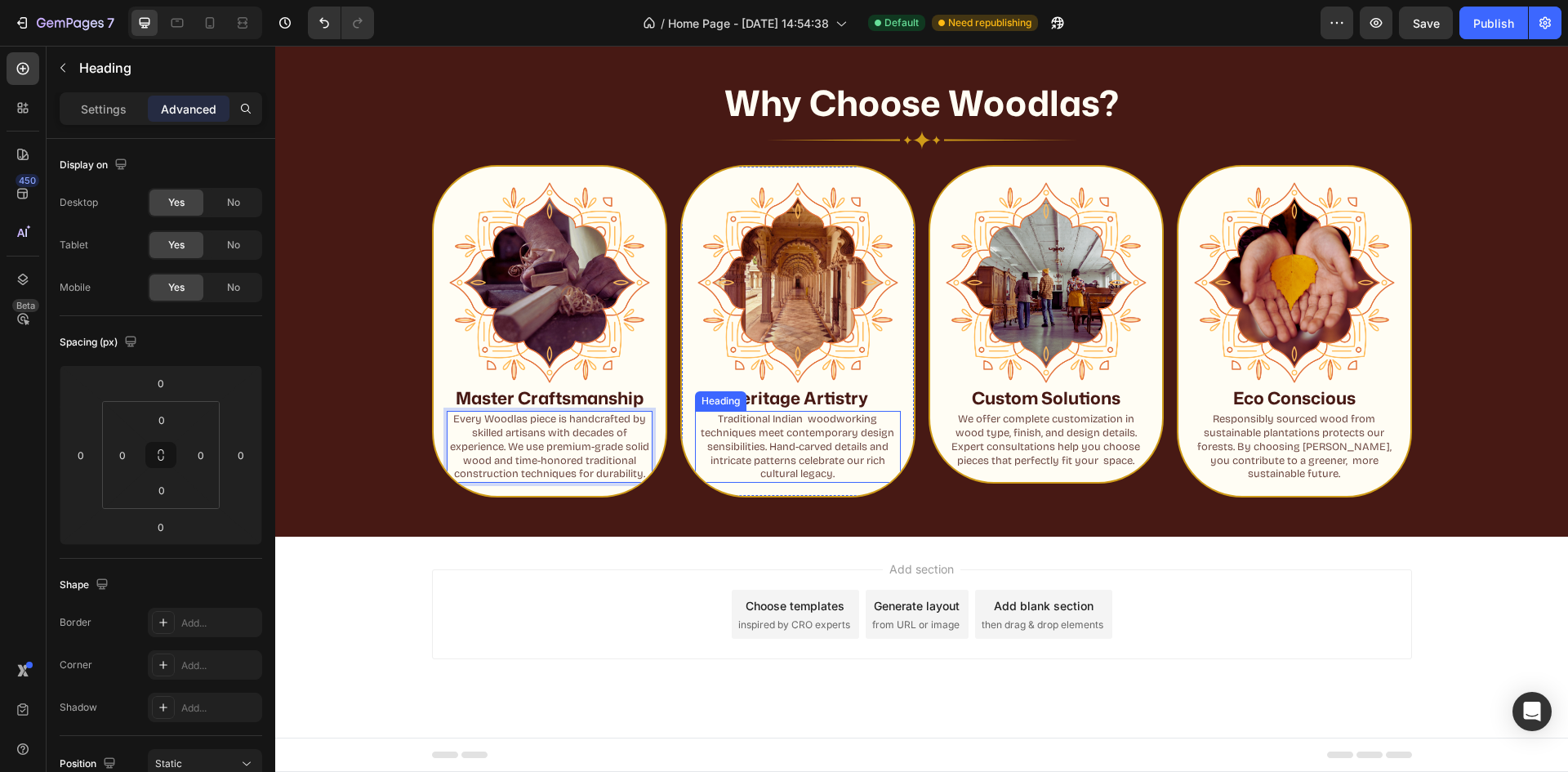
click at [753, 443] on p "Traditional Indian woodworking techniques meet contemporary design sensibilitie…" at bounding box center [797, 448] width 203 height 70
click at [763, 459] on p "Traditional Indian woodworking techniques meet contemporary design sensibilitie…" at bounding box center [797, 448] width 203 height 70
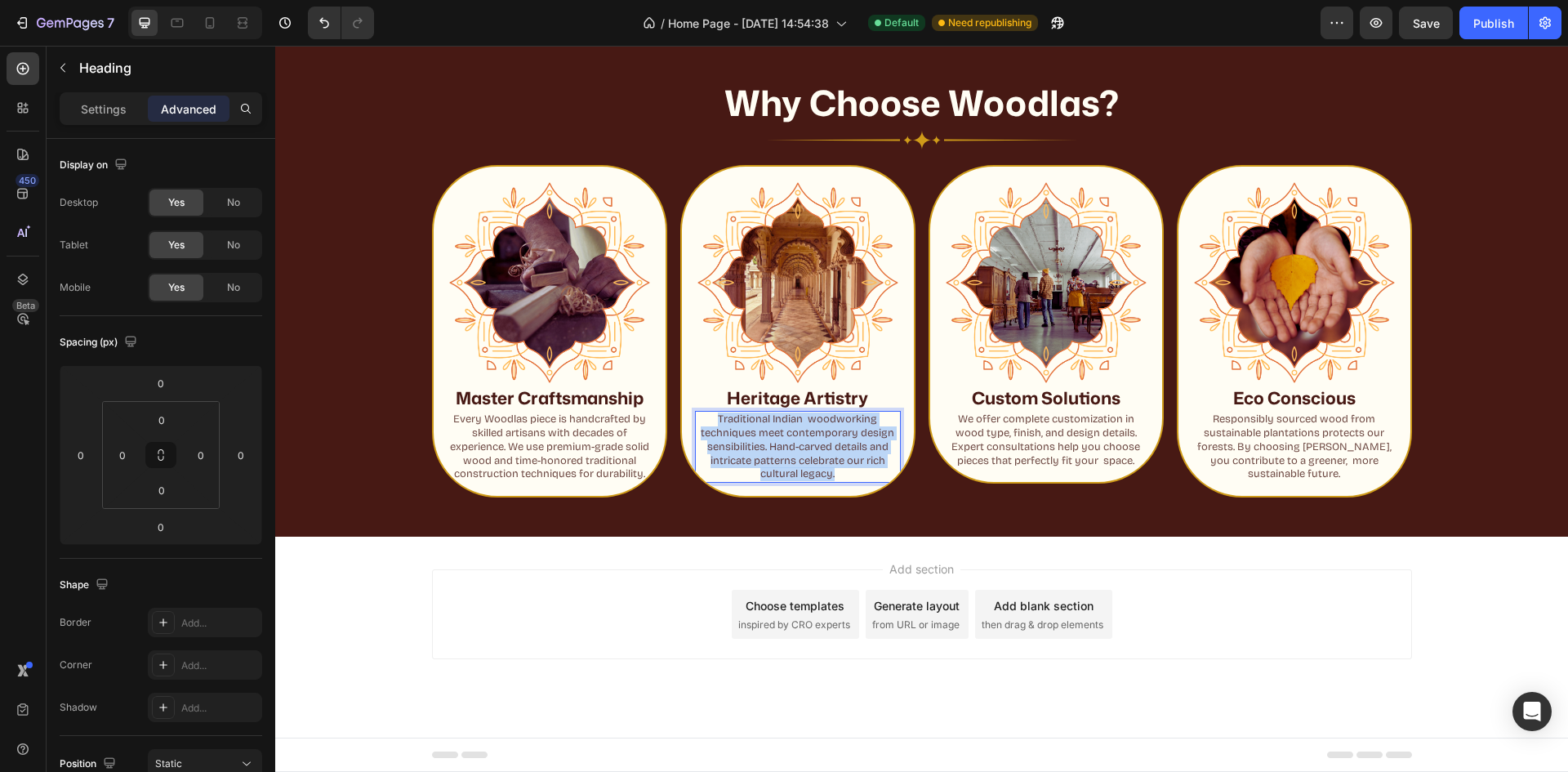
click at [763, 459] on p "Traditional Indian woodworking techniques meet contemporary design sensibilitie…" at bounding box center [797, 448] width 203 height 70
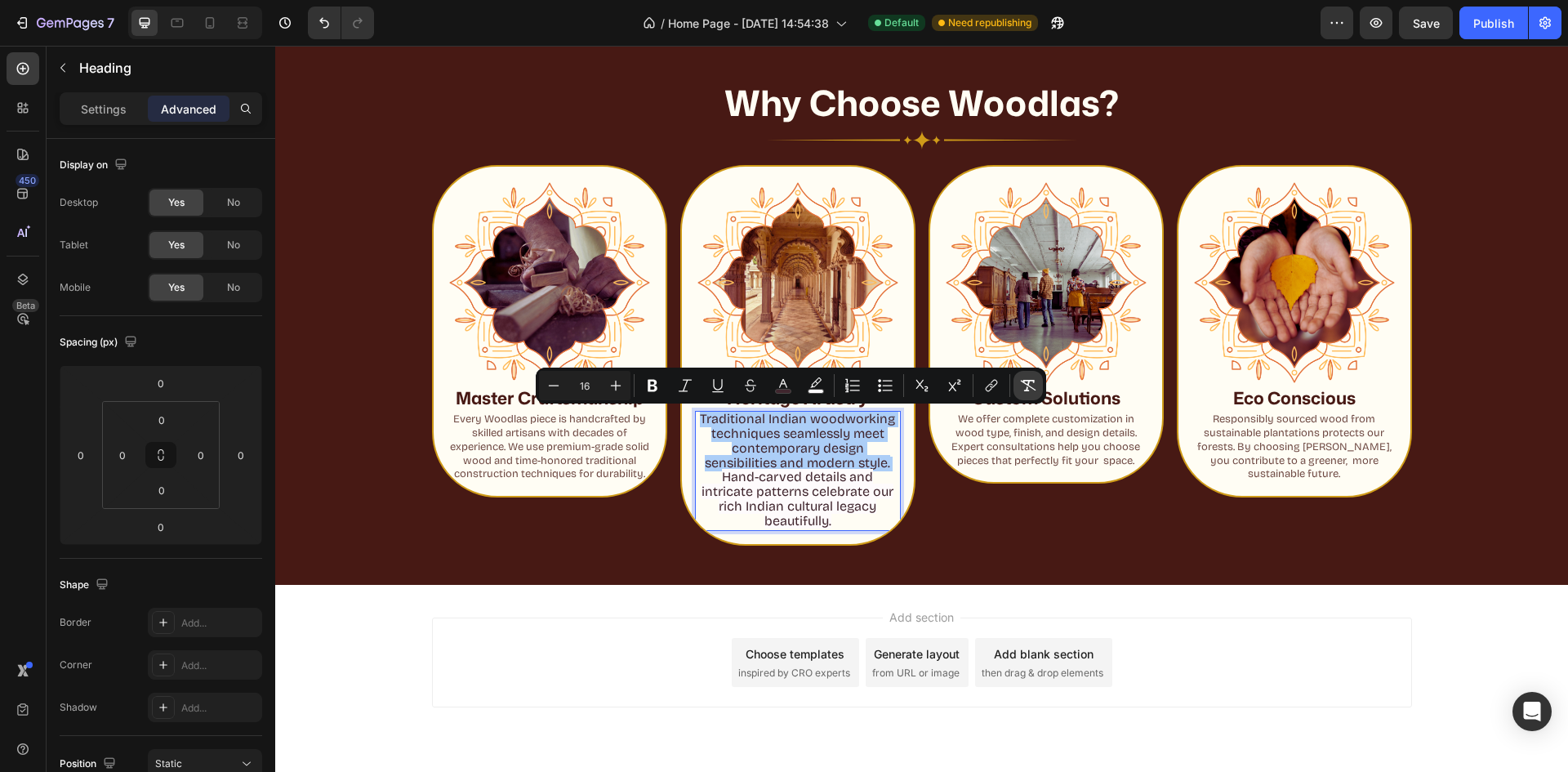
click at [1019, 382] on button "Remove Format" at bounding box center [1029, 386] width 30 height 30
type input "13"
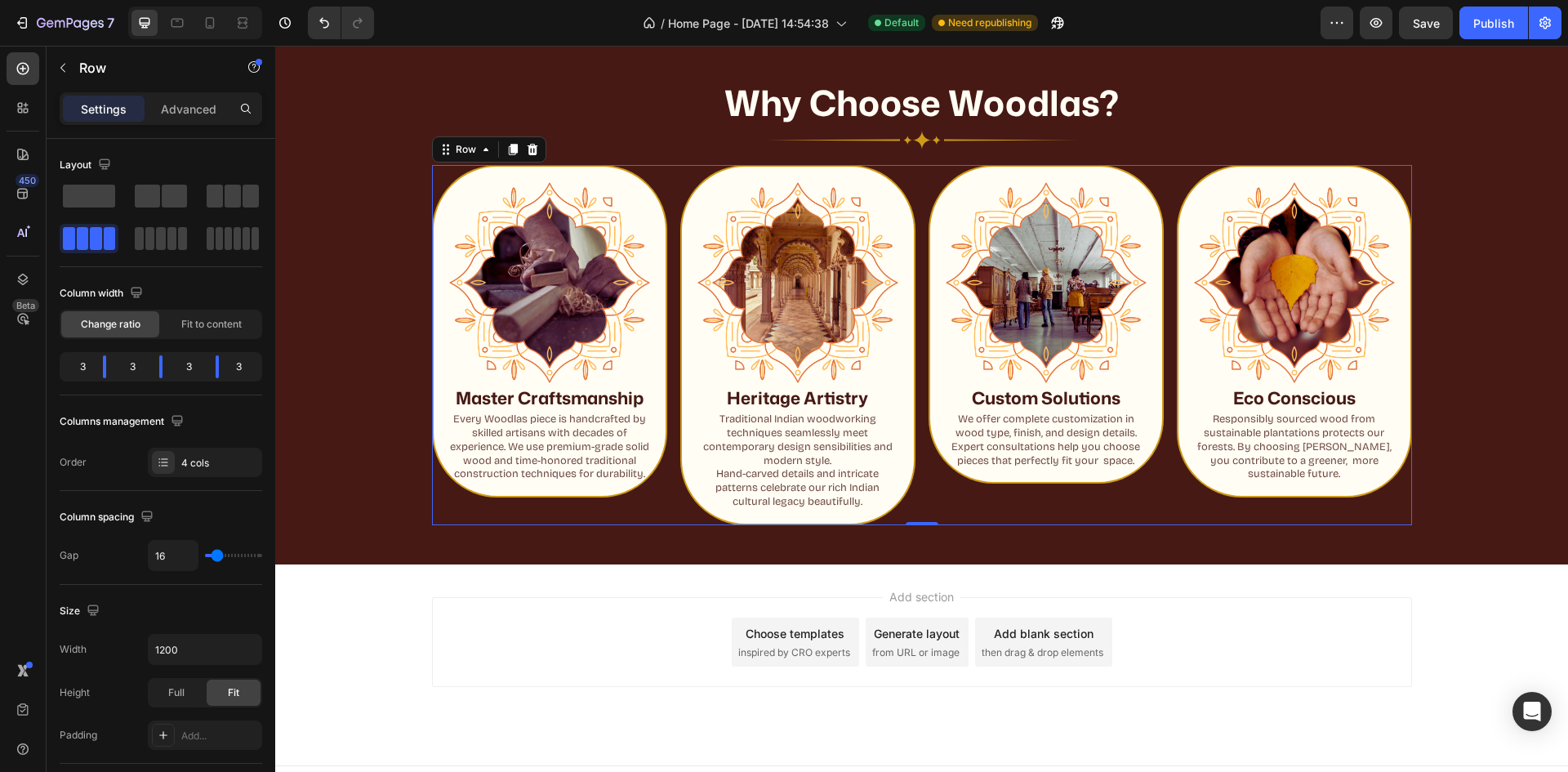
click at [970, 491] on div "Image Custom Solutions Heading We offer complete customization in wood type, fi…" at bounding box center [1046, 345] width 235 height 361
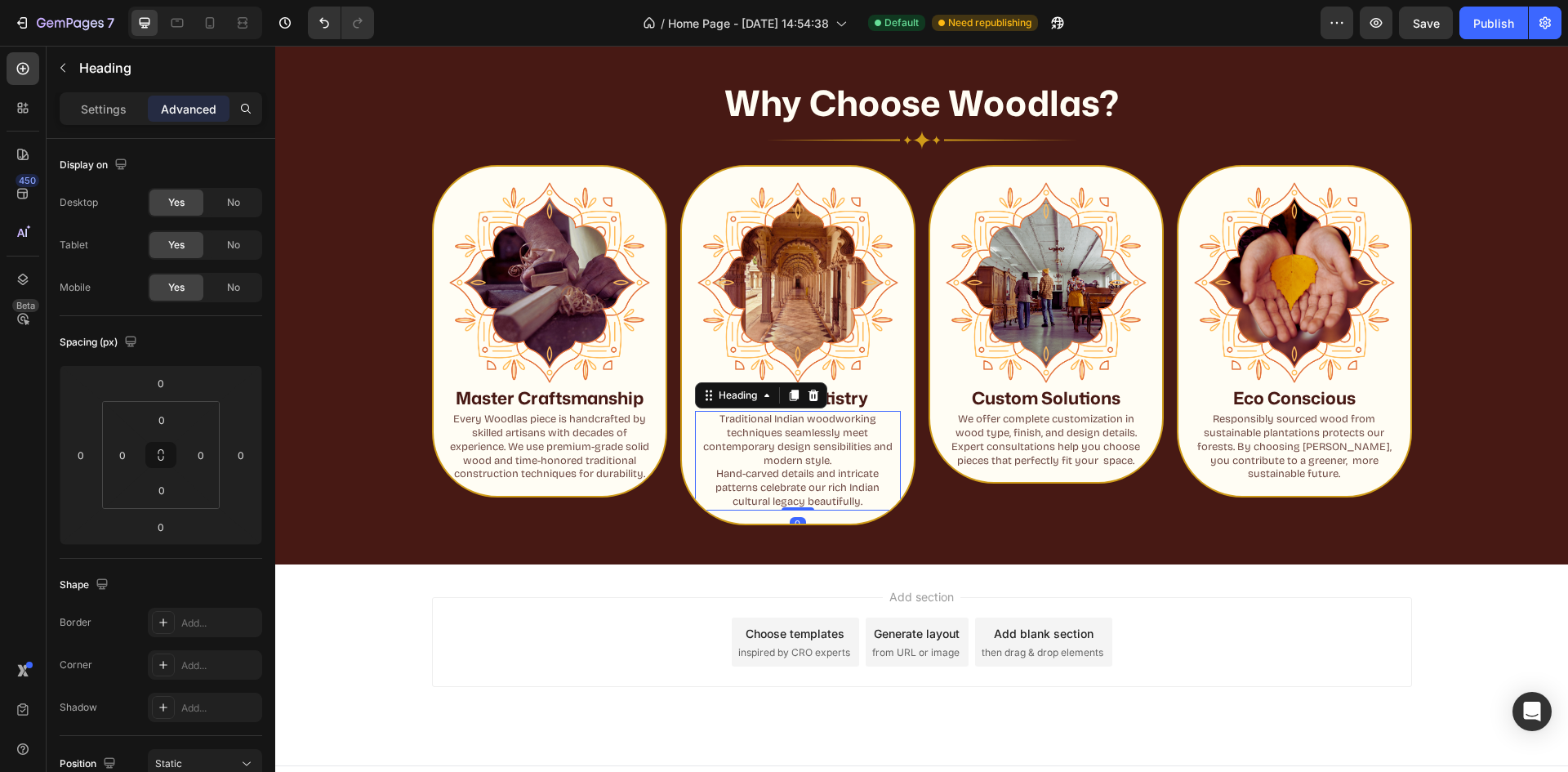
click at [705, 477] on p "Traditional Indian woodworking techniques seamlessly meet contemporary design s…" at bounding box center [797, 461] width 203 height 97
click at [712, 474] on p "Traditional Indian woodworking techniques seamlessly meet contemporary design s…" at bounding box center [797, 461] width 203 height 97
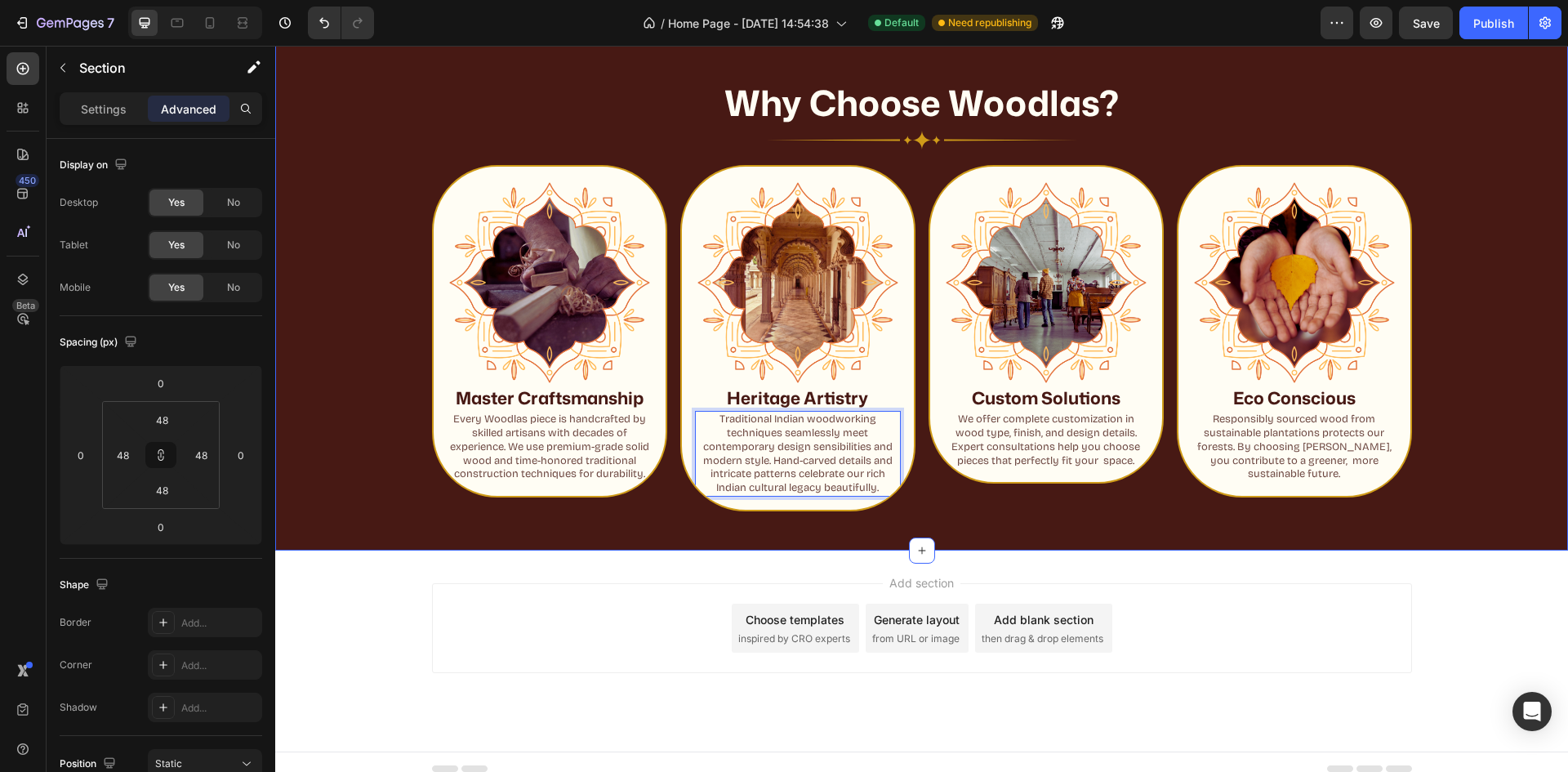
click at [924, 513] on div "Why Choose Woodlas? Heading Image Row Image Master Craftsmanship Heading Every …" at bounding box center [921, 289] width 1293 height 525
click at [720, 435] on p "Traditional Indian woodworking techniques seamlessly meet contemporary design s…" at bounding box center [797, 454] width 203 height 83
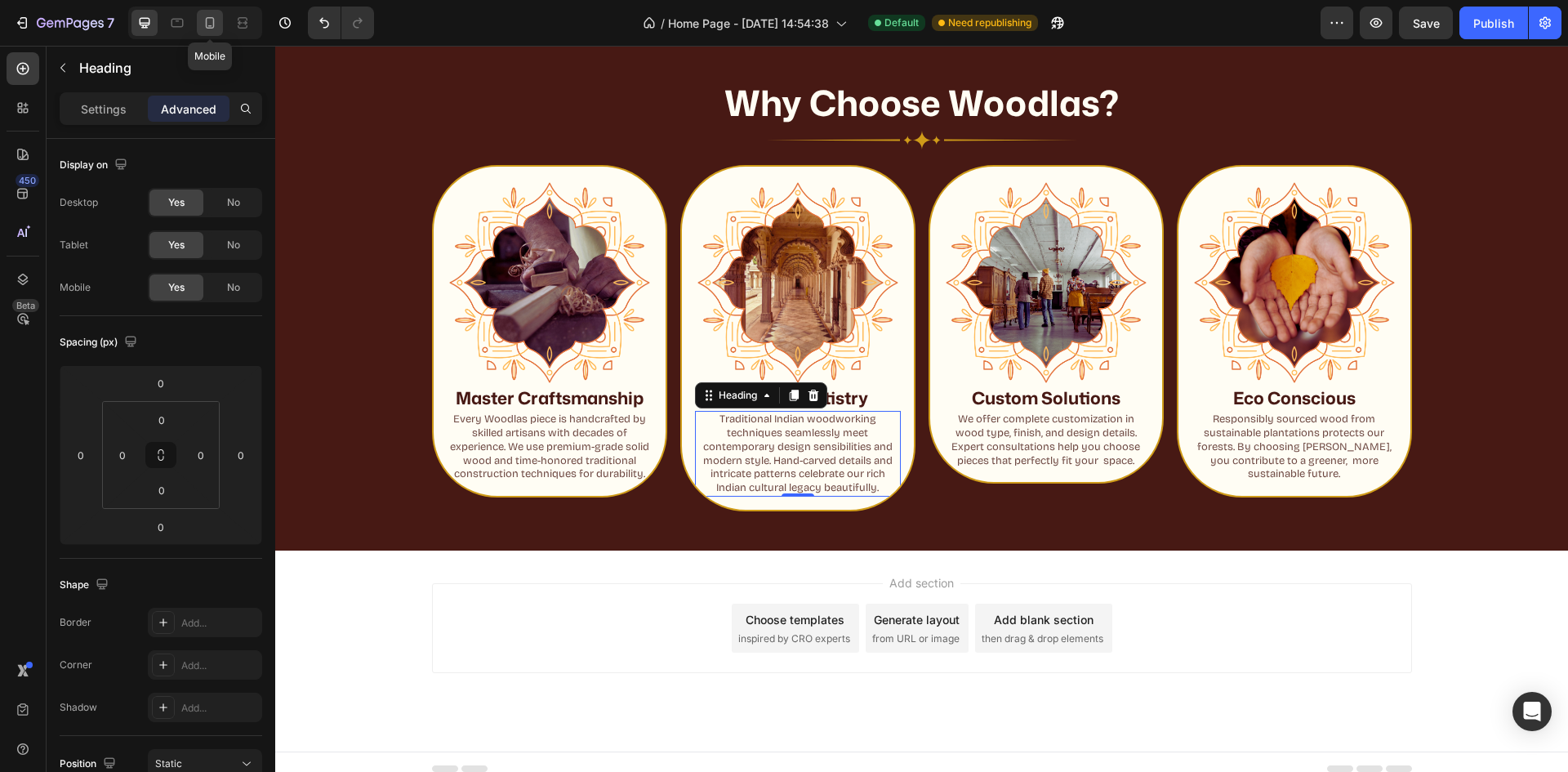
click at [212, 26] on icon at bounding box center [210, 23] width 9 height 12
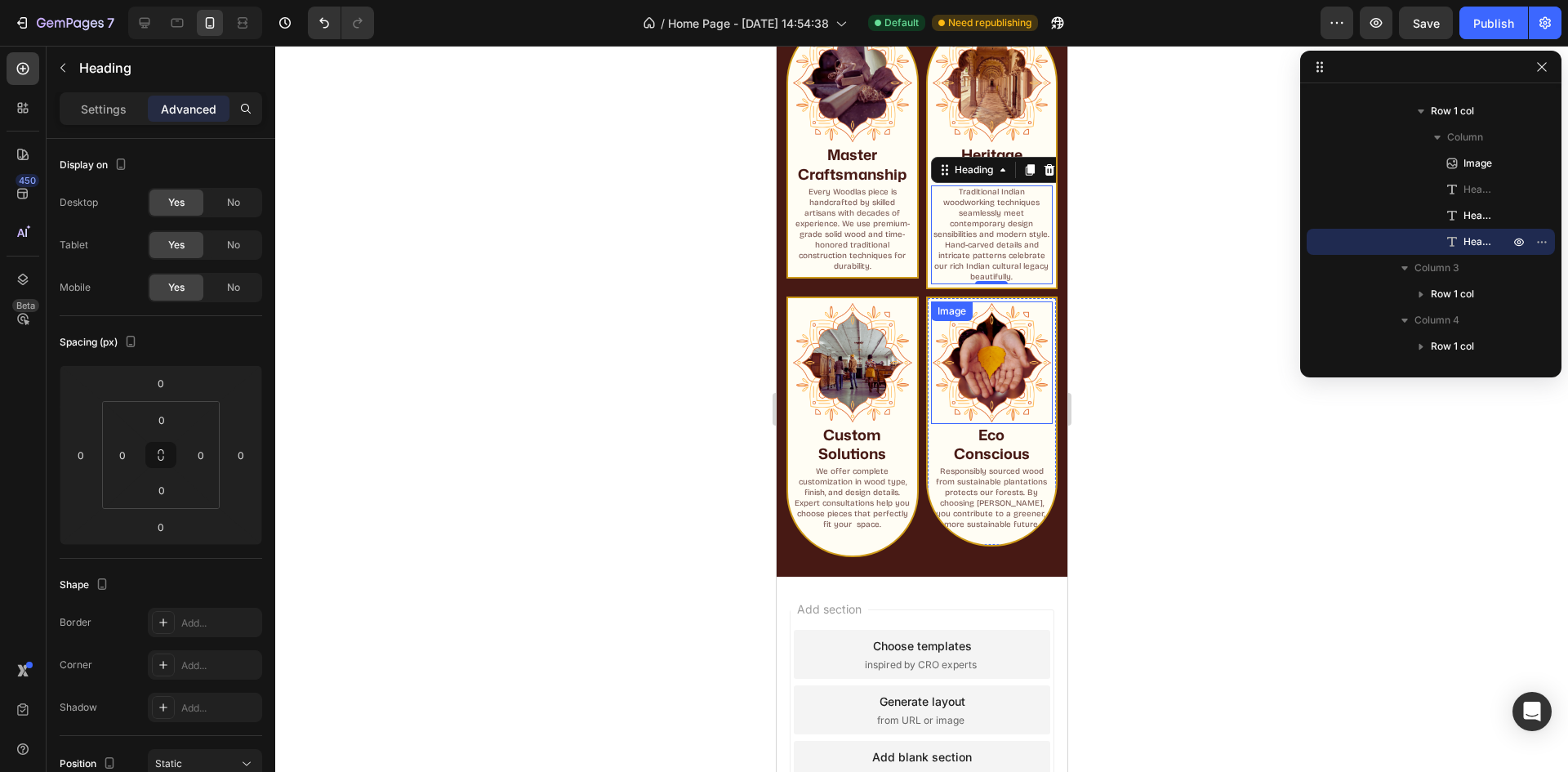
scroll to position [1262, 0]
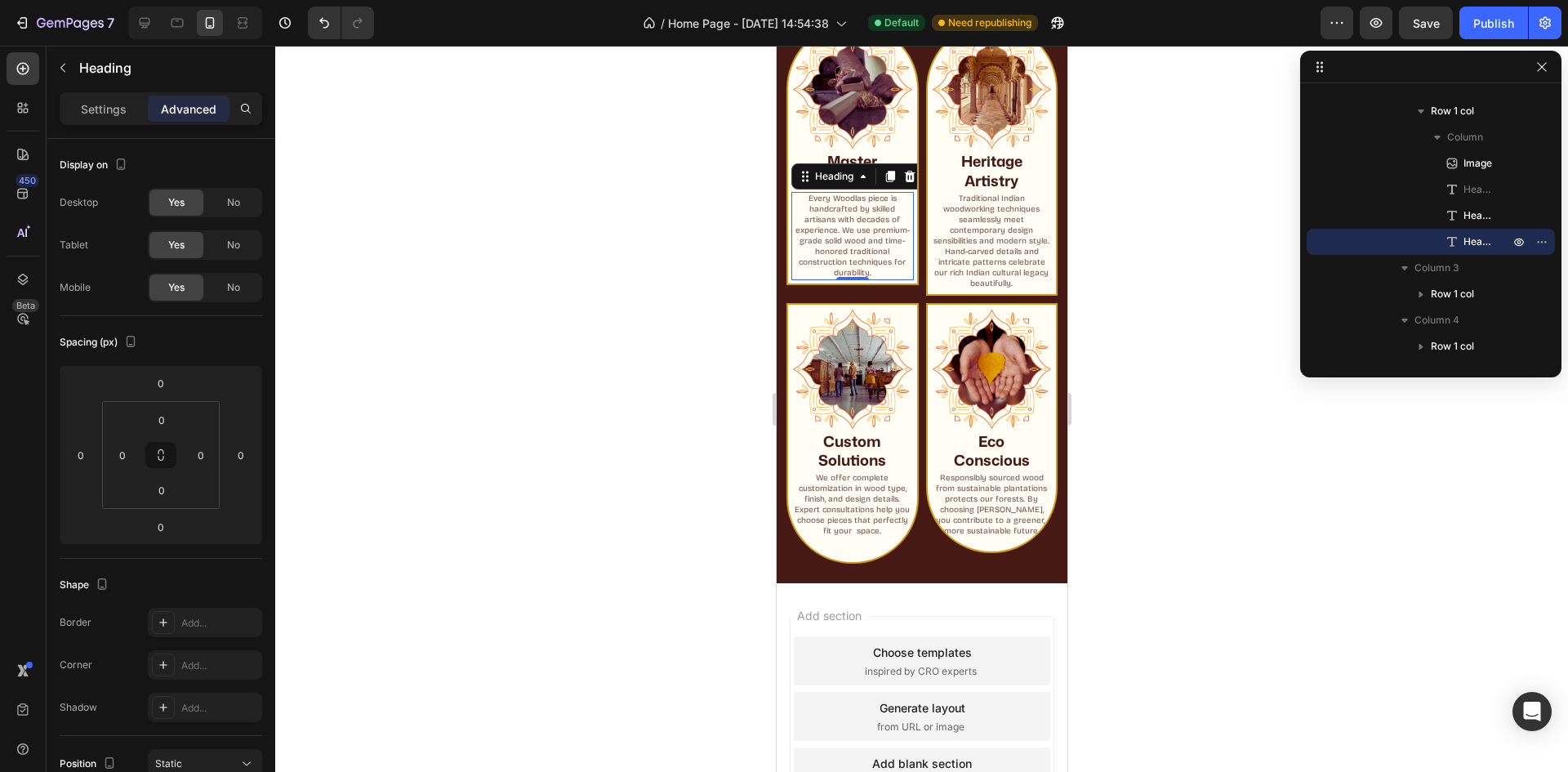
click at [848, 228] on p "Every Woodlas piece is handcrafted by skilled artisans with decades of experien…" at bounding box center [852, 236] width 119 height 85
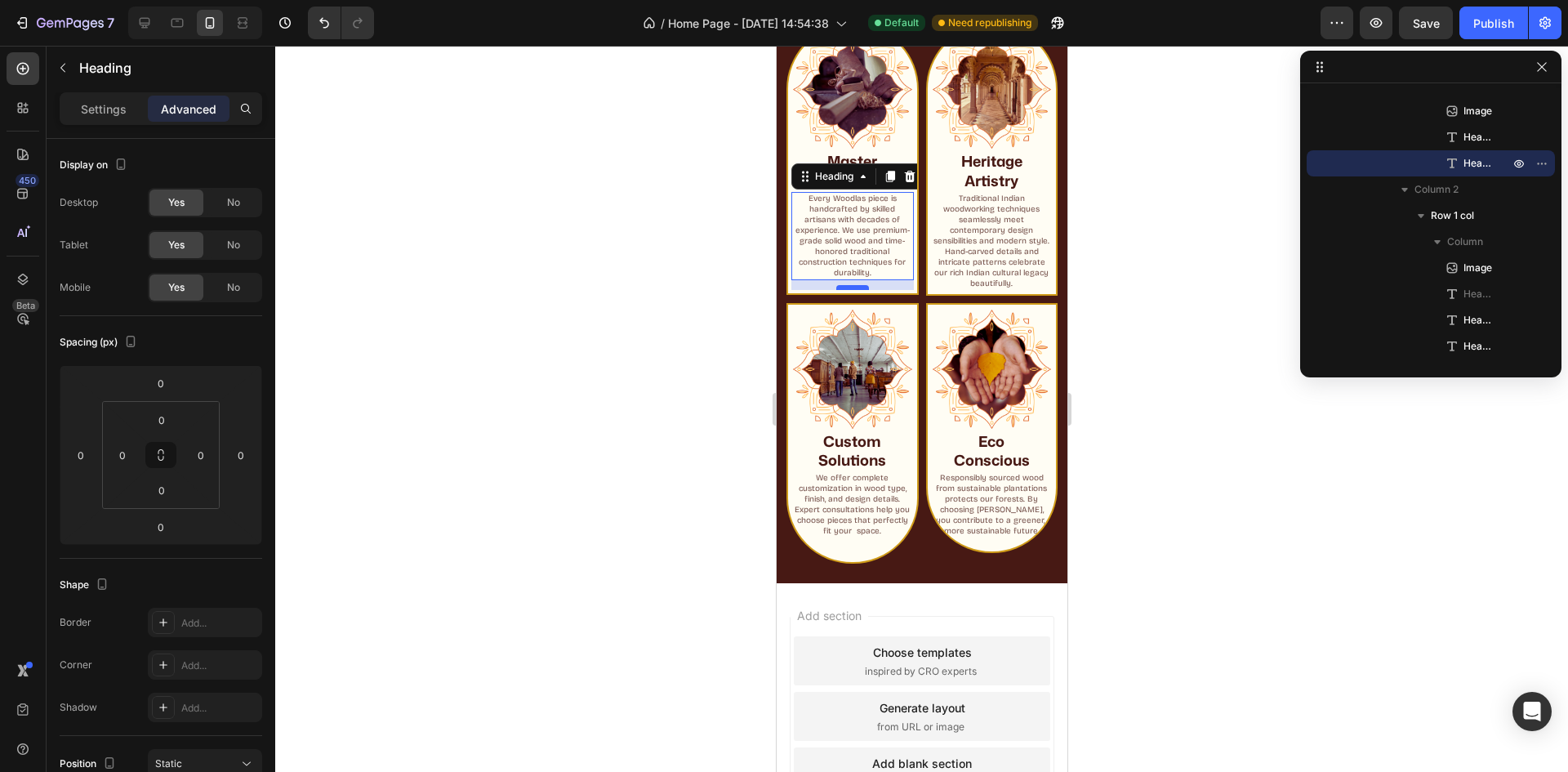
drag, startPoint x: 844, startPoint y: 272, endPoint x: 852, endPoint y: 282, distance: 12.8
click at [852, 285] on div at bounding box center [852, 288] width 33 height 5
type input "12"
click at [1090, 181] on div at bounding box center [921, 409] width 1293 height 726
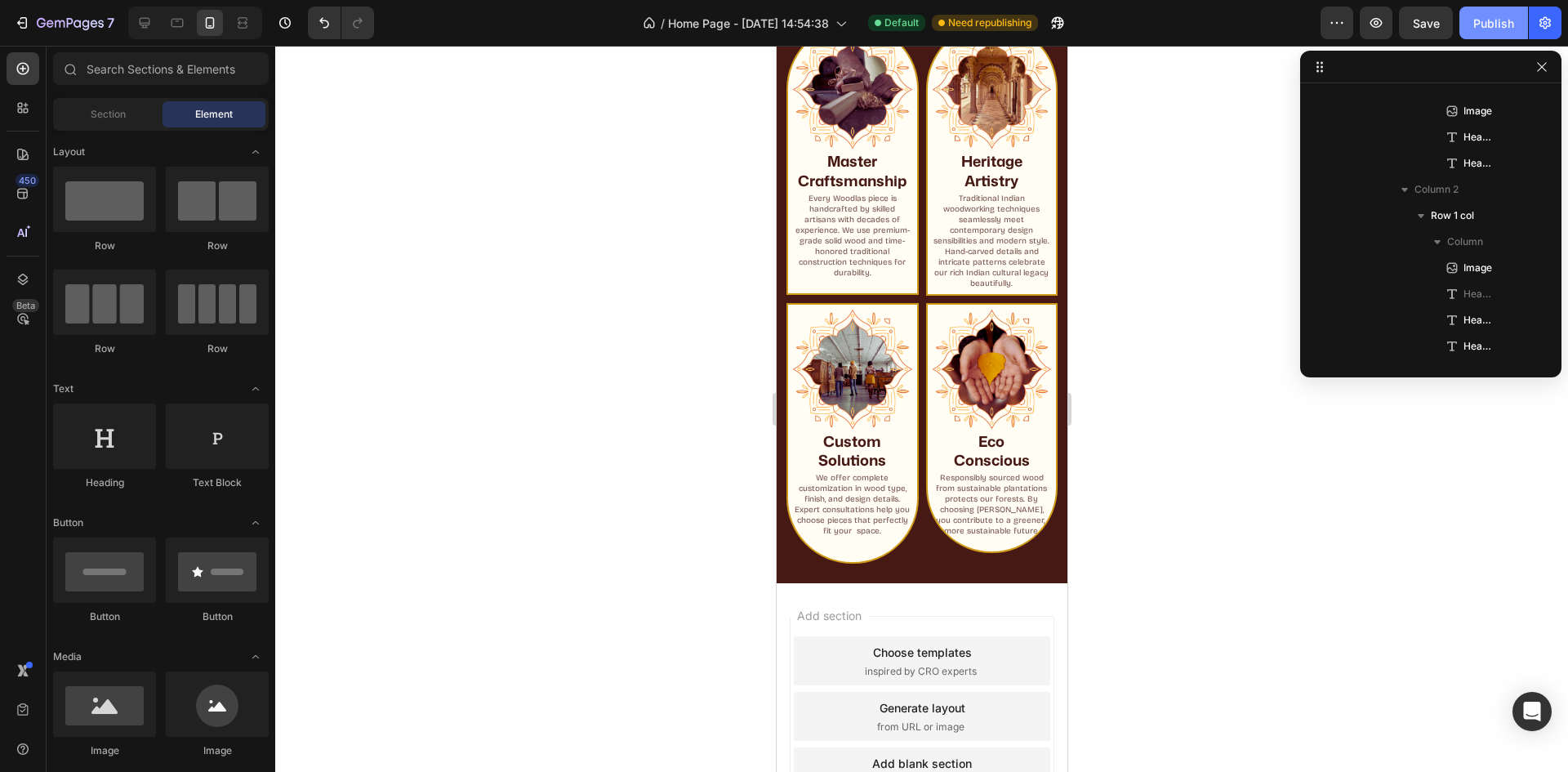
click at [1470, 22] on button "Publish" at bounding box center [1494, 23] width 69 height 33
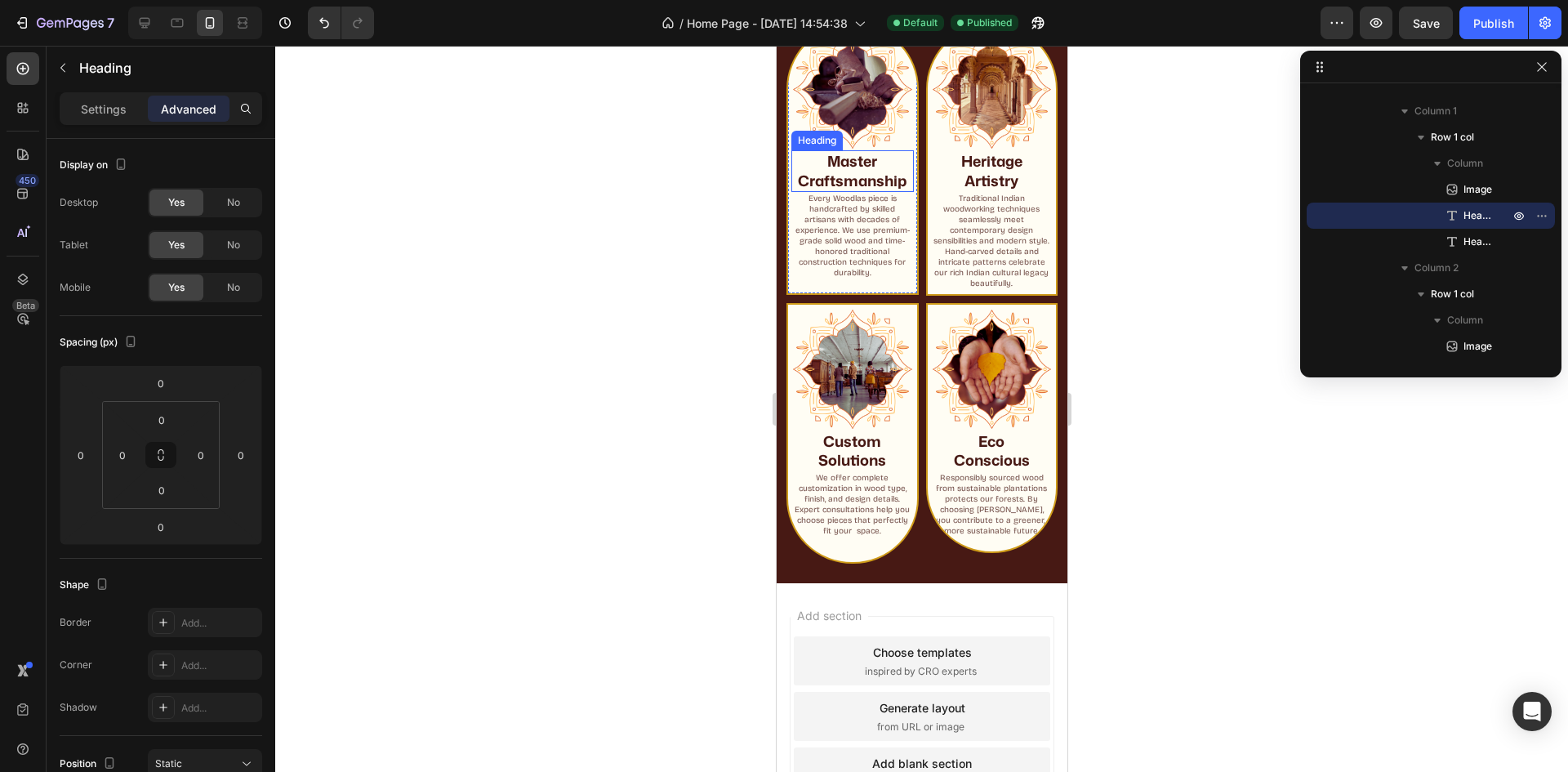
click at [849, 176] on h2 "Master Craftsmanship" at bounding box center [852, 171] width 122 height 41
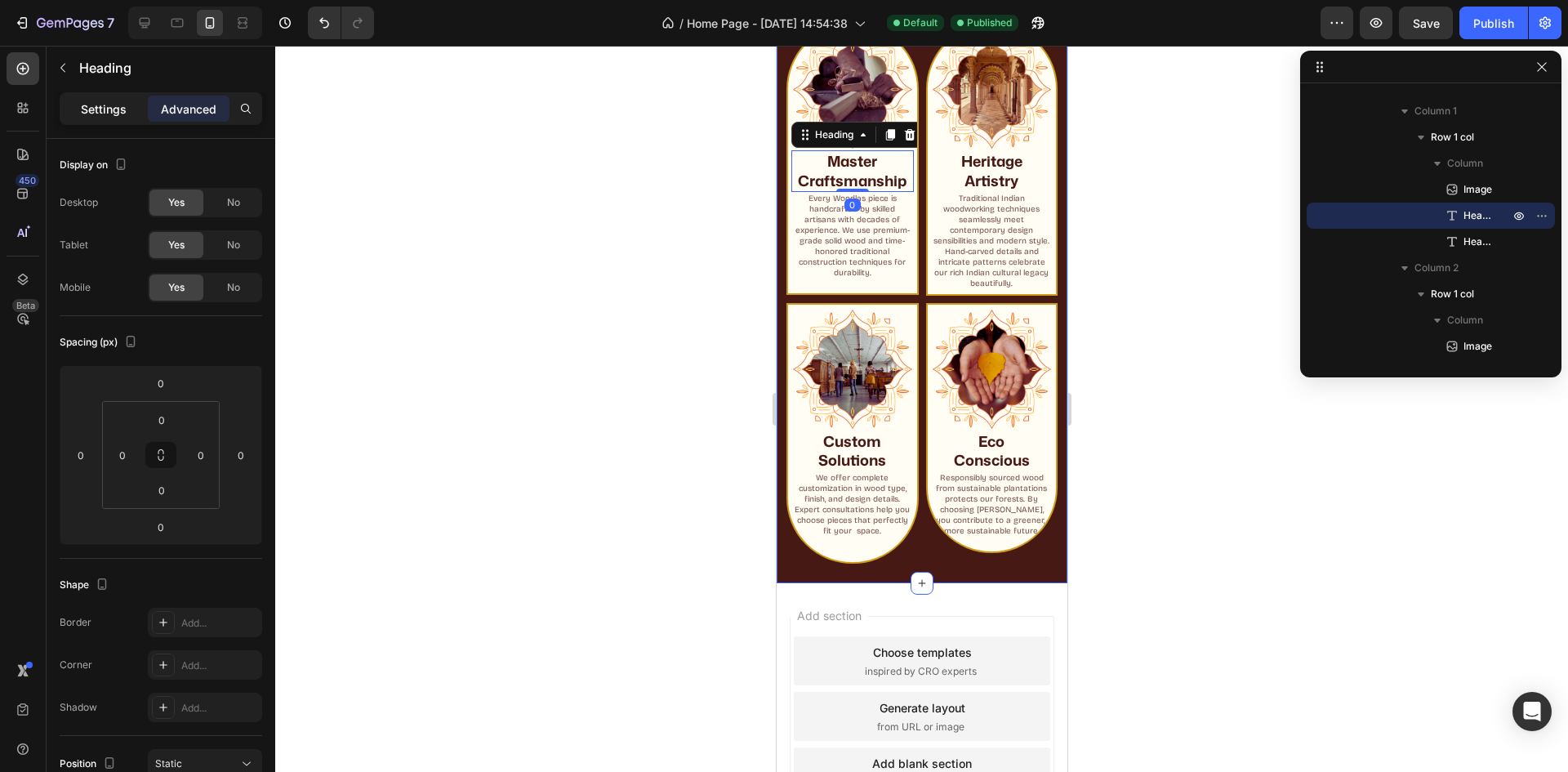
click at [98, 115] on p "Settings" at bounding box center [103, 108] width 45 height 17
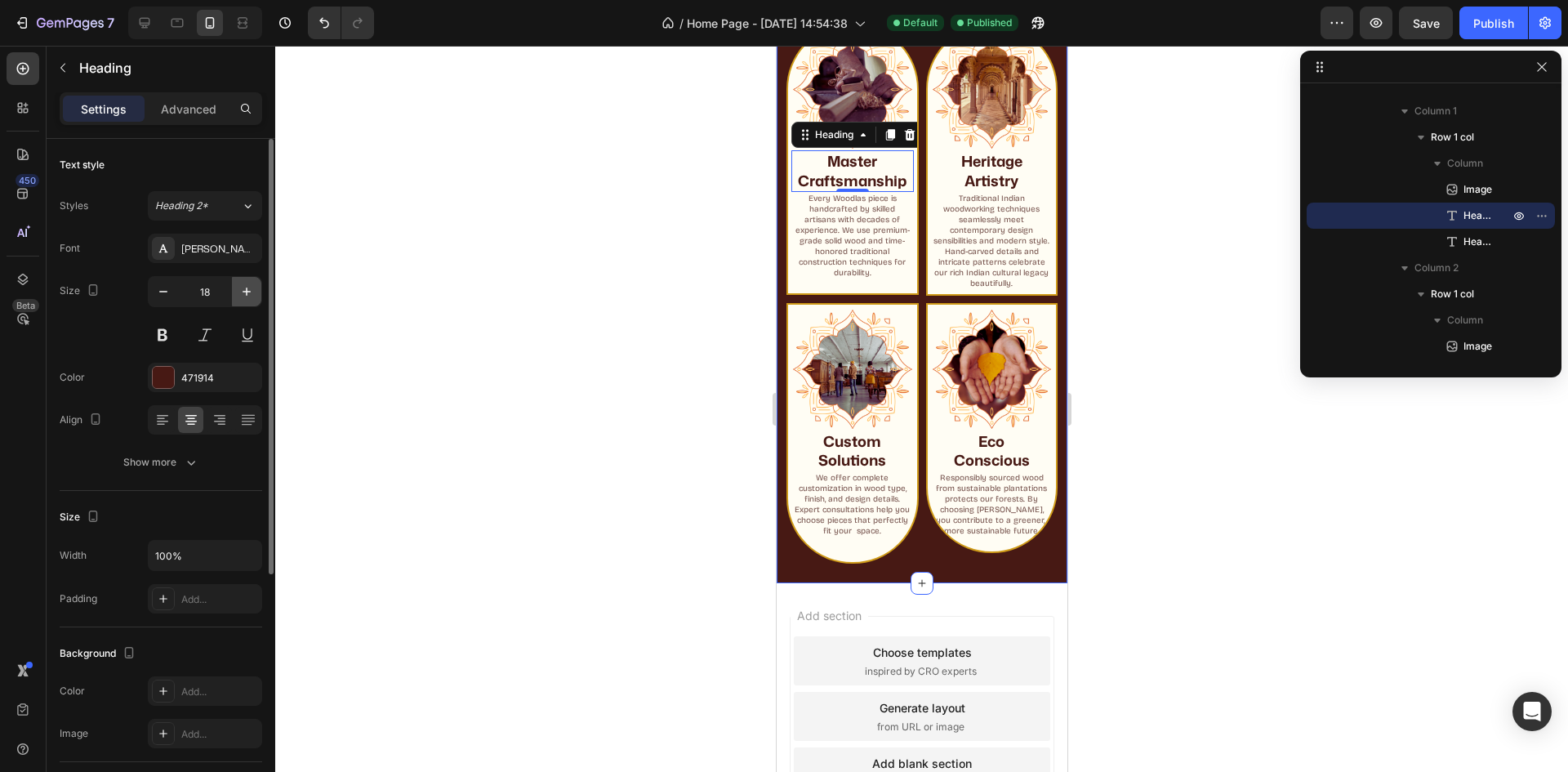
click at [247, 292] on icon "button" at bounding box center [246, 292] width 8 height 8
type input "19"
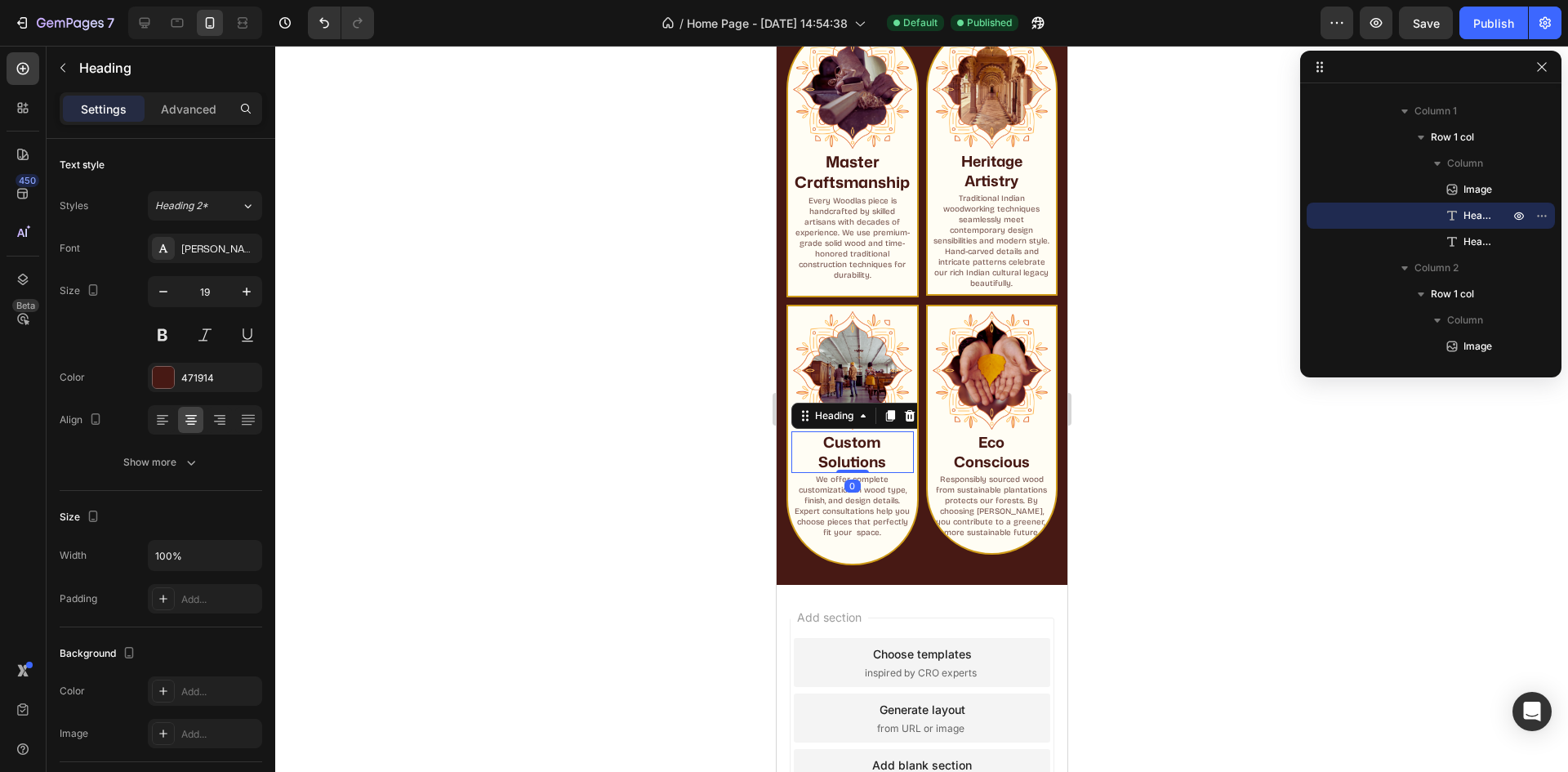
drag, startPoint x: 819, startPoint y: 453, endPoint x: 1480, endPoint y: 481, distance: 661.6
click at [819, 453] on strong "Custom Solutions" at bounding box center [852, 451] width 68 height 40
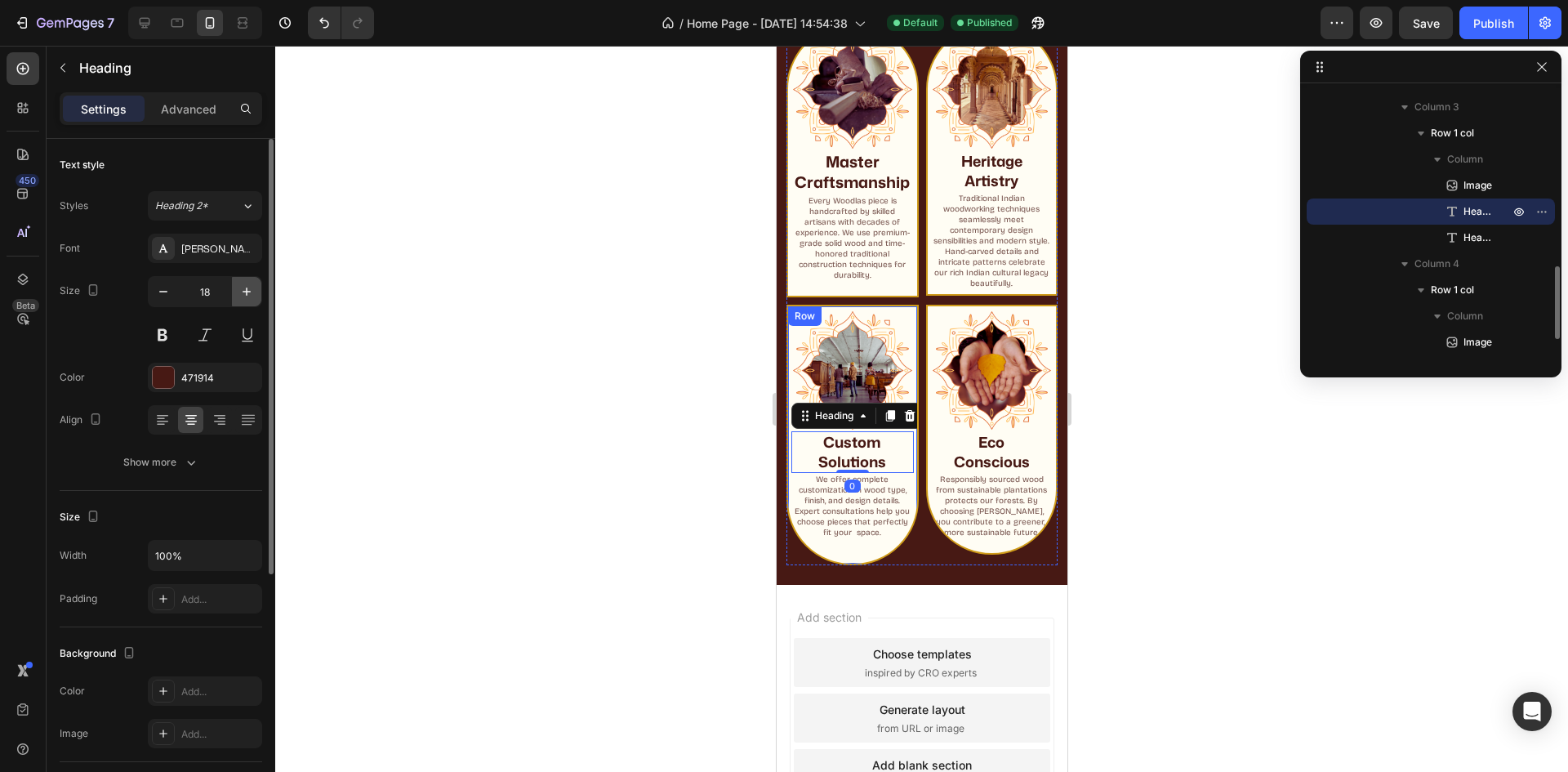
click at [245, 292] on icon "button" at bounding box center [246, 292] width 8 height 8
type input "19"
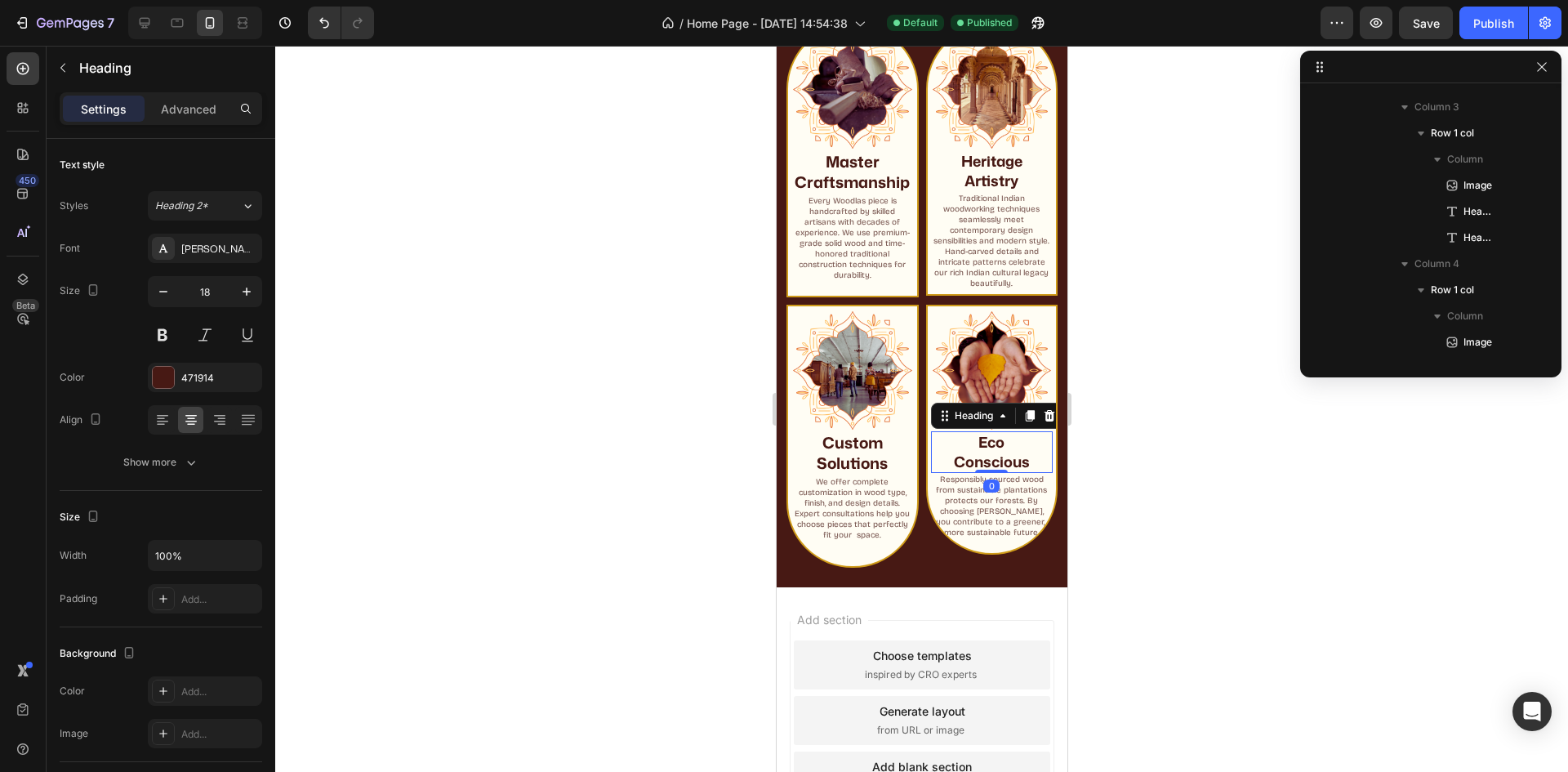
drag, startPoint x: 999, startPoint y: 444, endPoint x: 1438, endPoint y: 449, distance: 439.0
click at [999, 444] on h2 "Eco Conscious" at bounding box center [992, 452] width 122 height 41
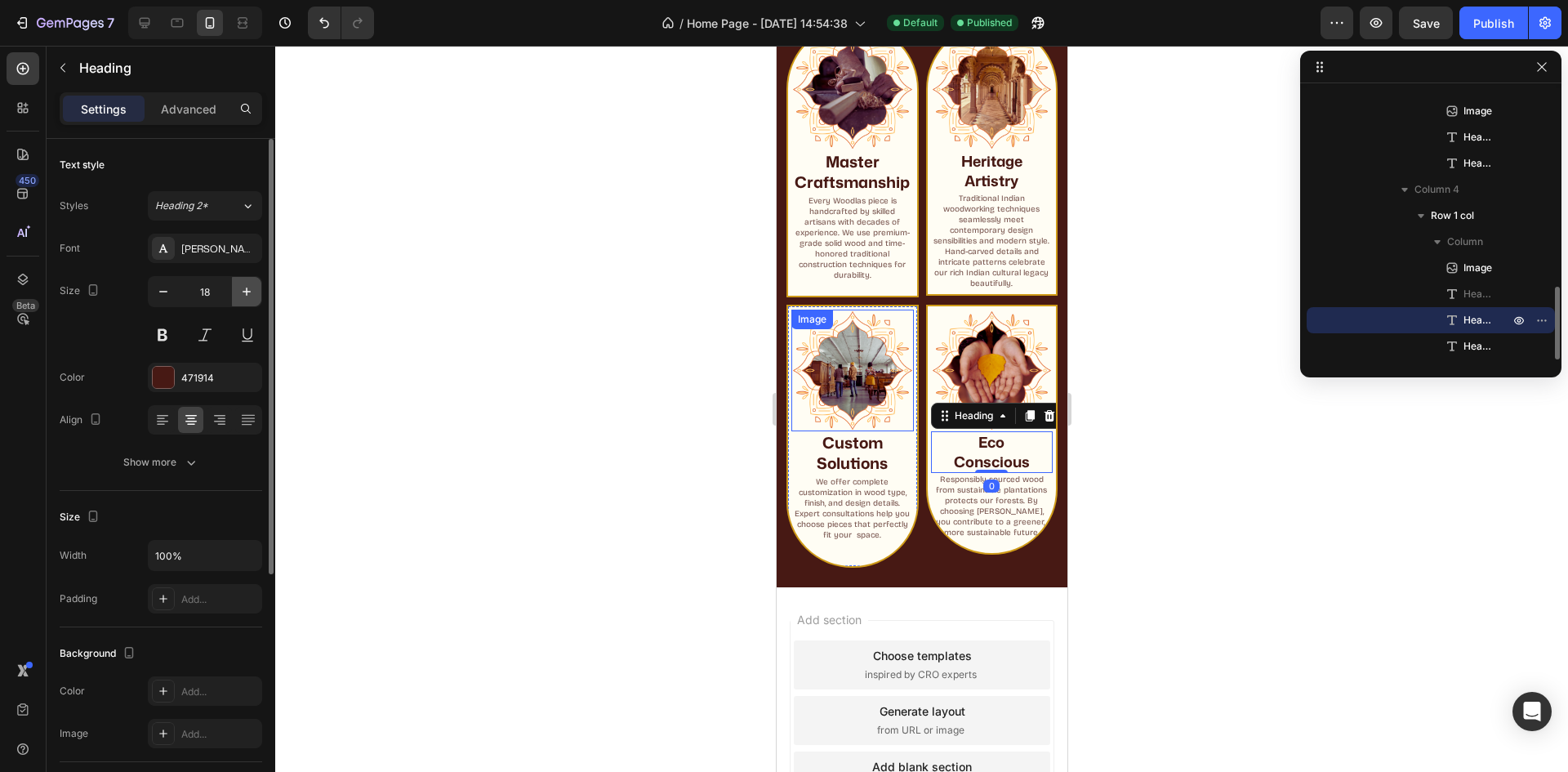
click at [242, 297] on icon "button" at bounding box center [246, 292] width 17 height 17
type input "19"
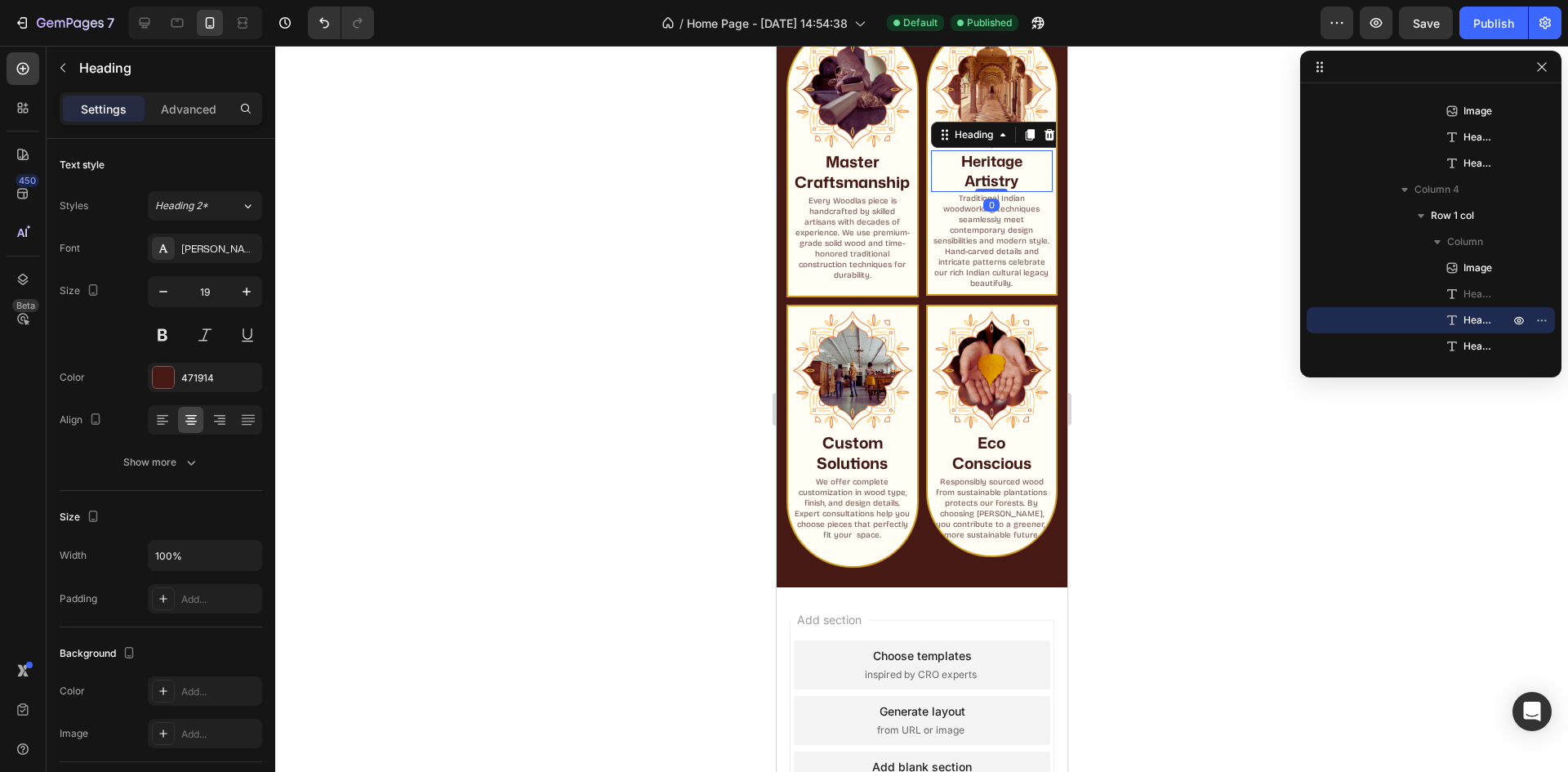
click at [978, 169] on h2 "Heritage Artistry" at bounding box center [992, 171] width 122 height 41
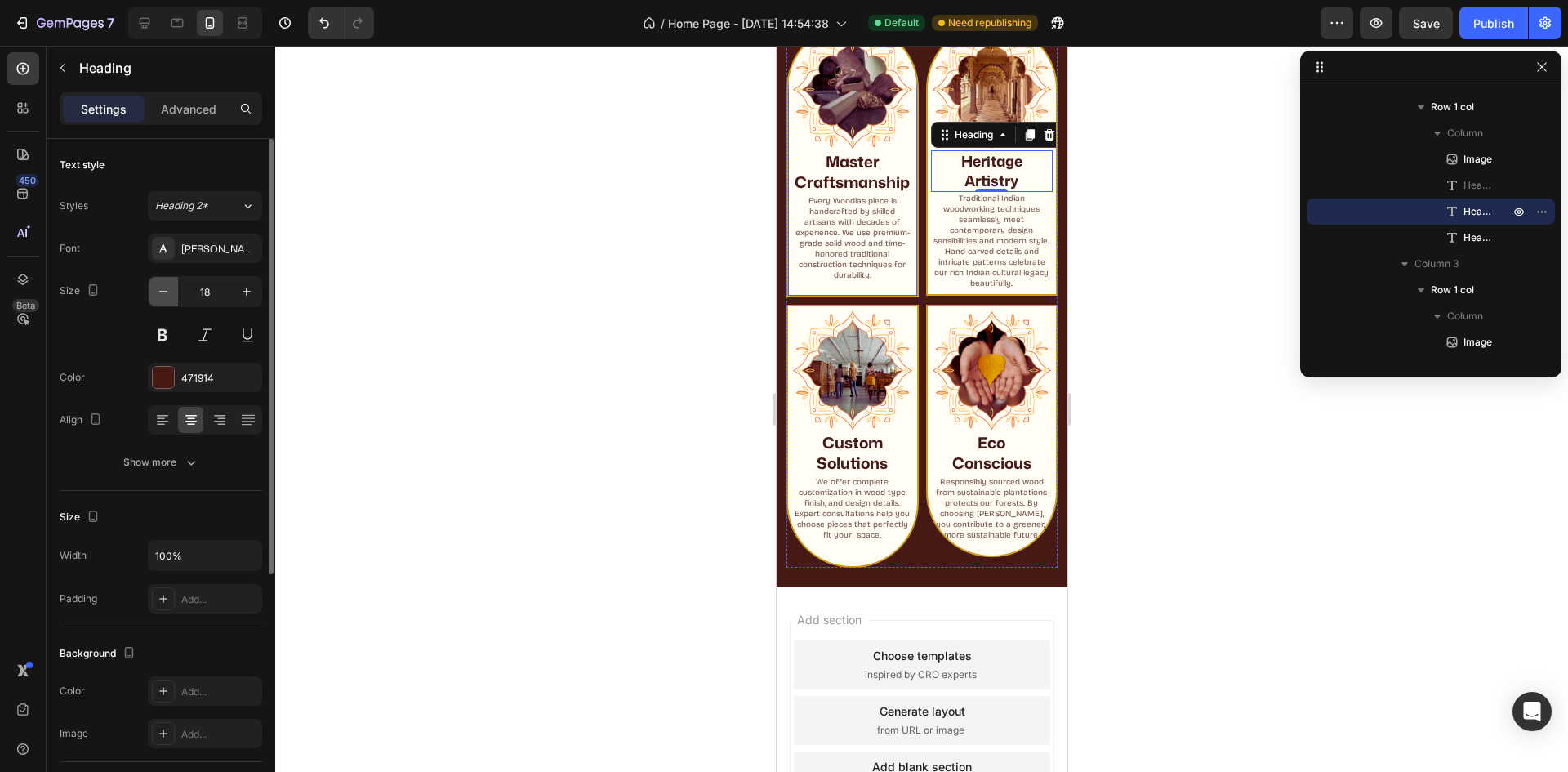
click at [170, 291] on icon "button" at bounding box center [164, 292] width 17 height 17
click at [169, 292] on icon "button" at bounding box center [164, 292] width 17 height 17
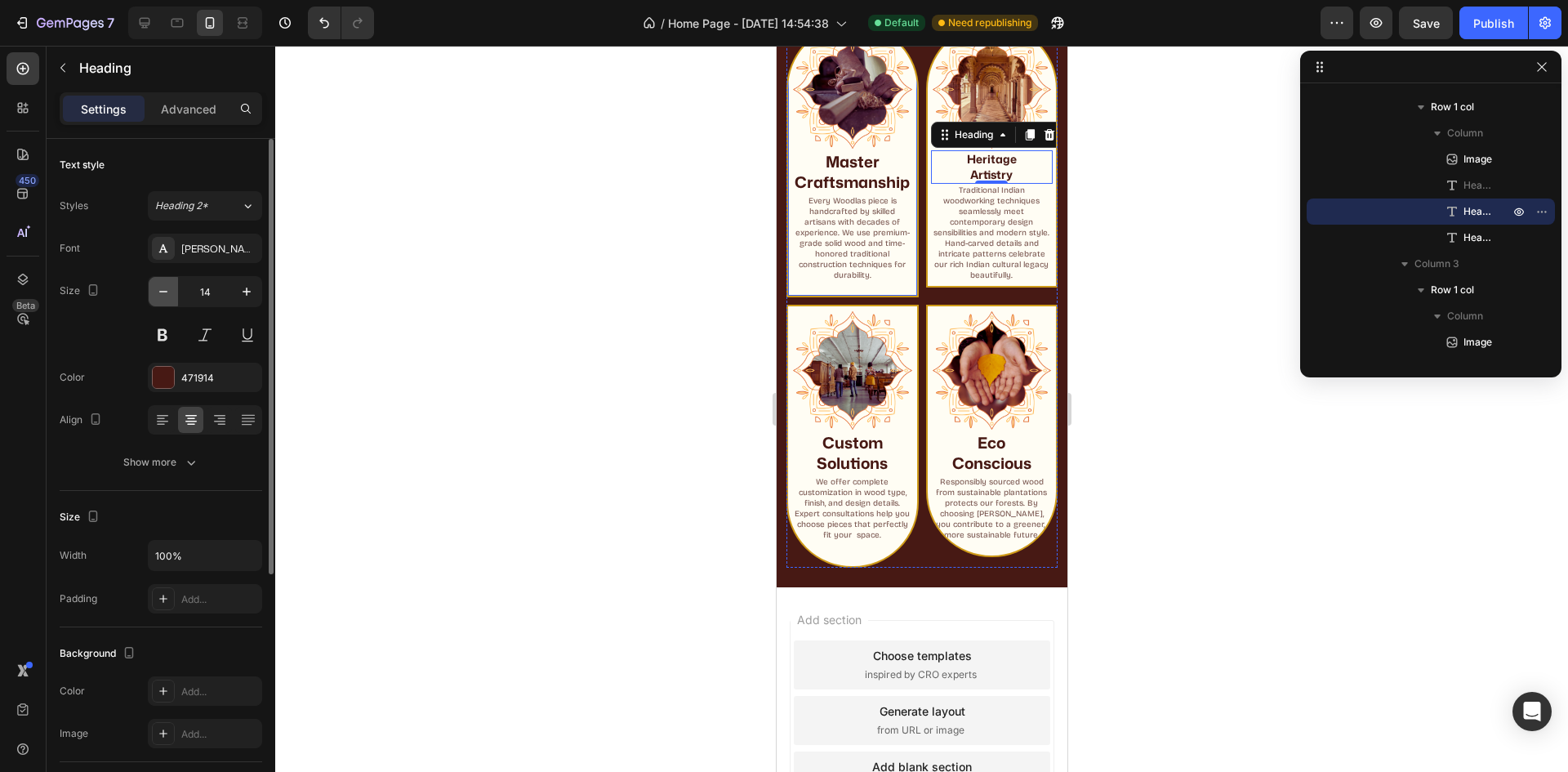
type input "13"
click at [963, 165] on h2 "Heritage Artistry" at bounding box center [992, 166] width 122 height 31
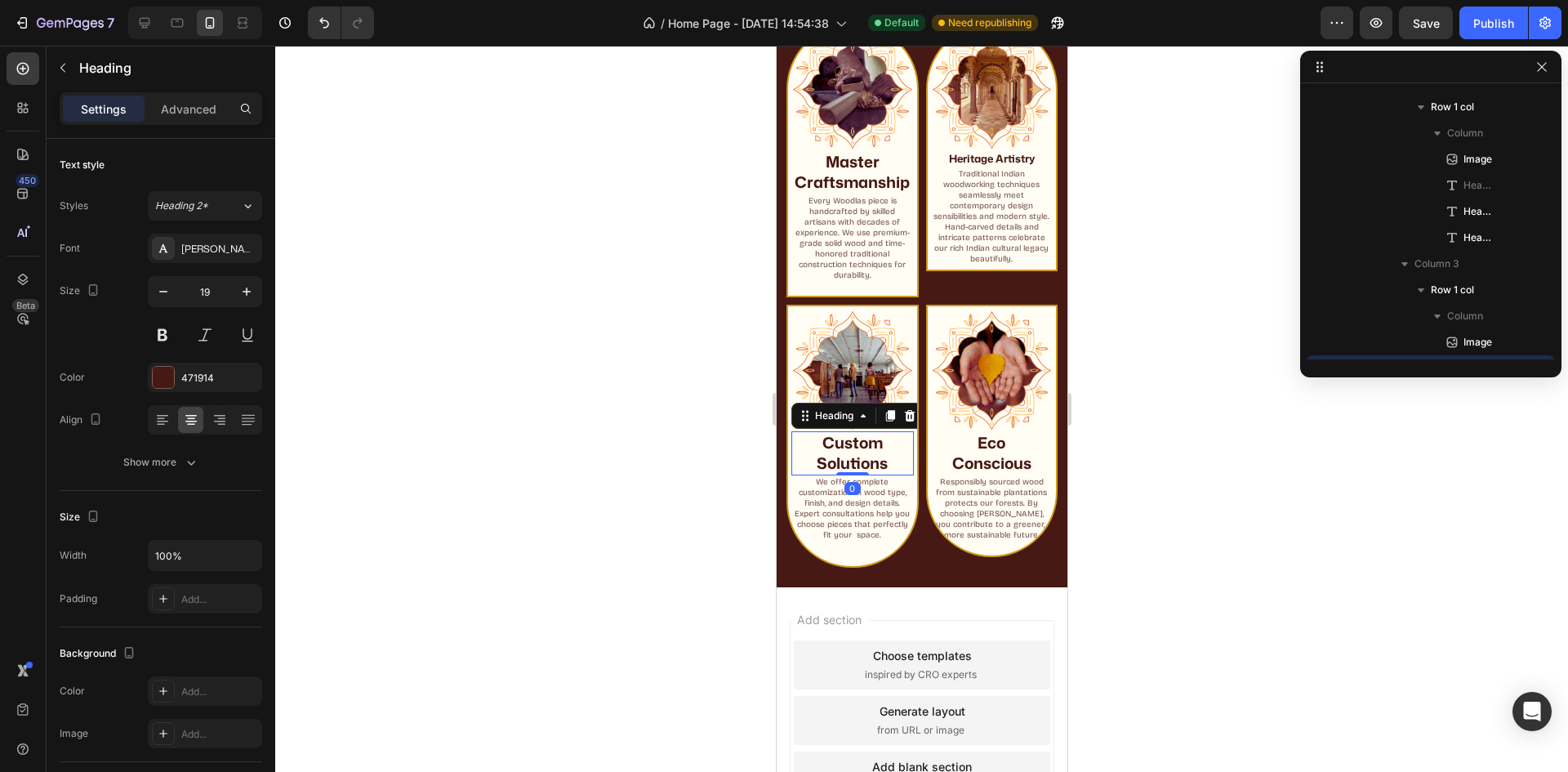
drag, startPoint x: 819, startPoint y: 471, endPoint x: 830, endPoint y: 469, distance: 11.2
click at [819, 471] on strong "Custom Solutions" at bounding box center [852, 452] width 71 height 42
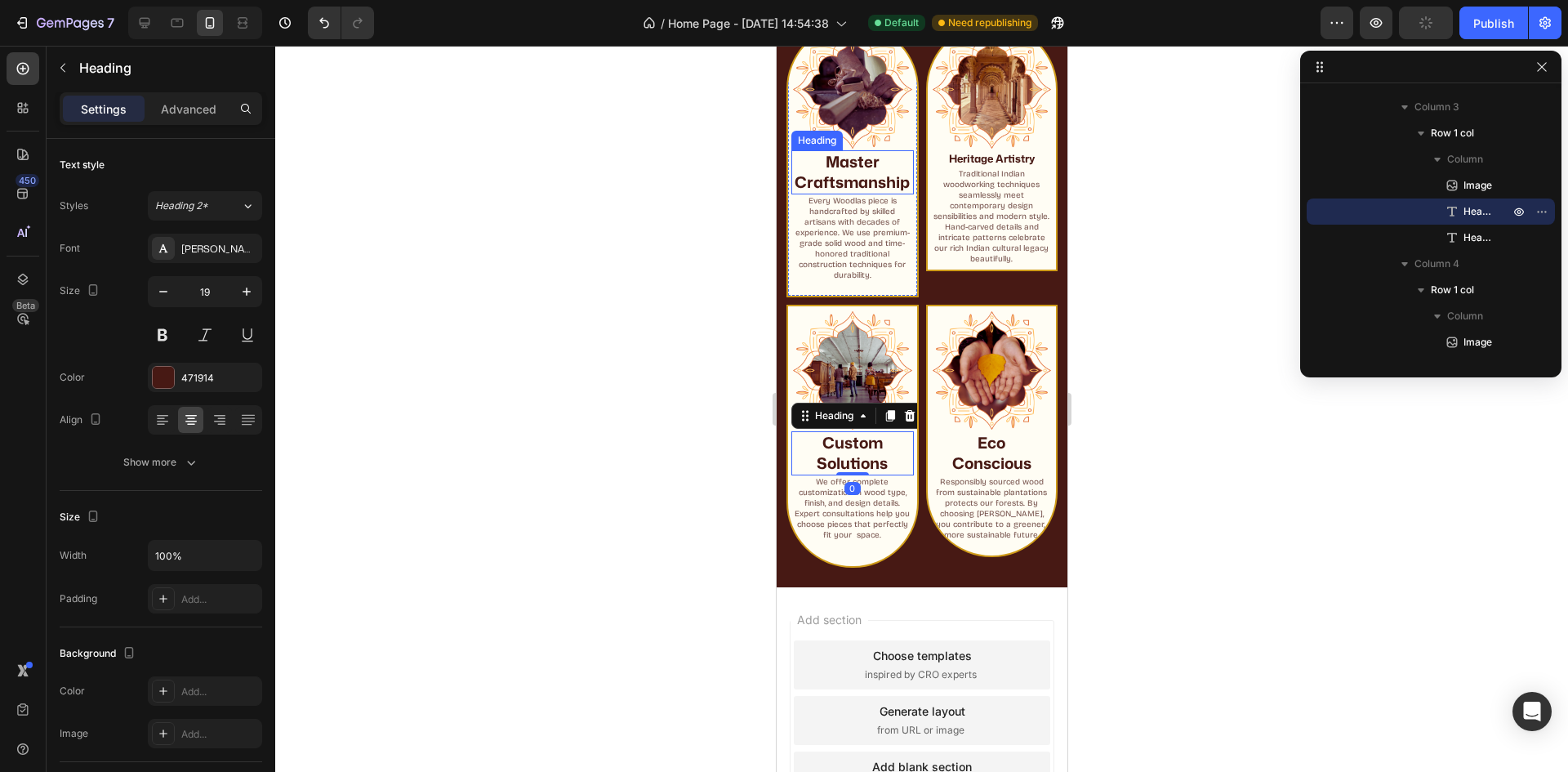
click at [845, 179] on h2 "Master Craftsmanship" at bounding box center [852, 172] width 122 height 43
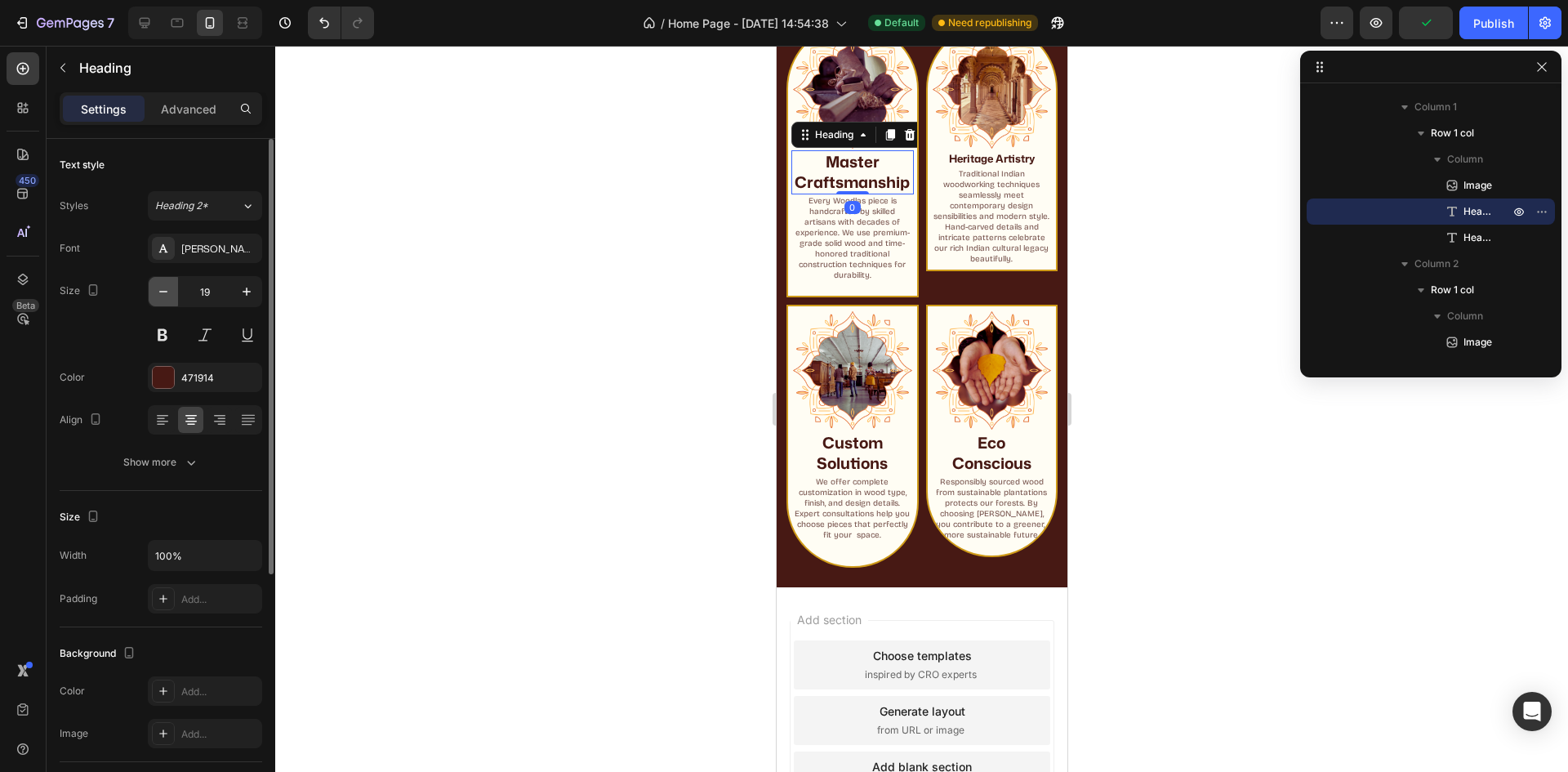
click at [167, 291] on icon "button" at bounding box center [164, 292] width 17 height 17
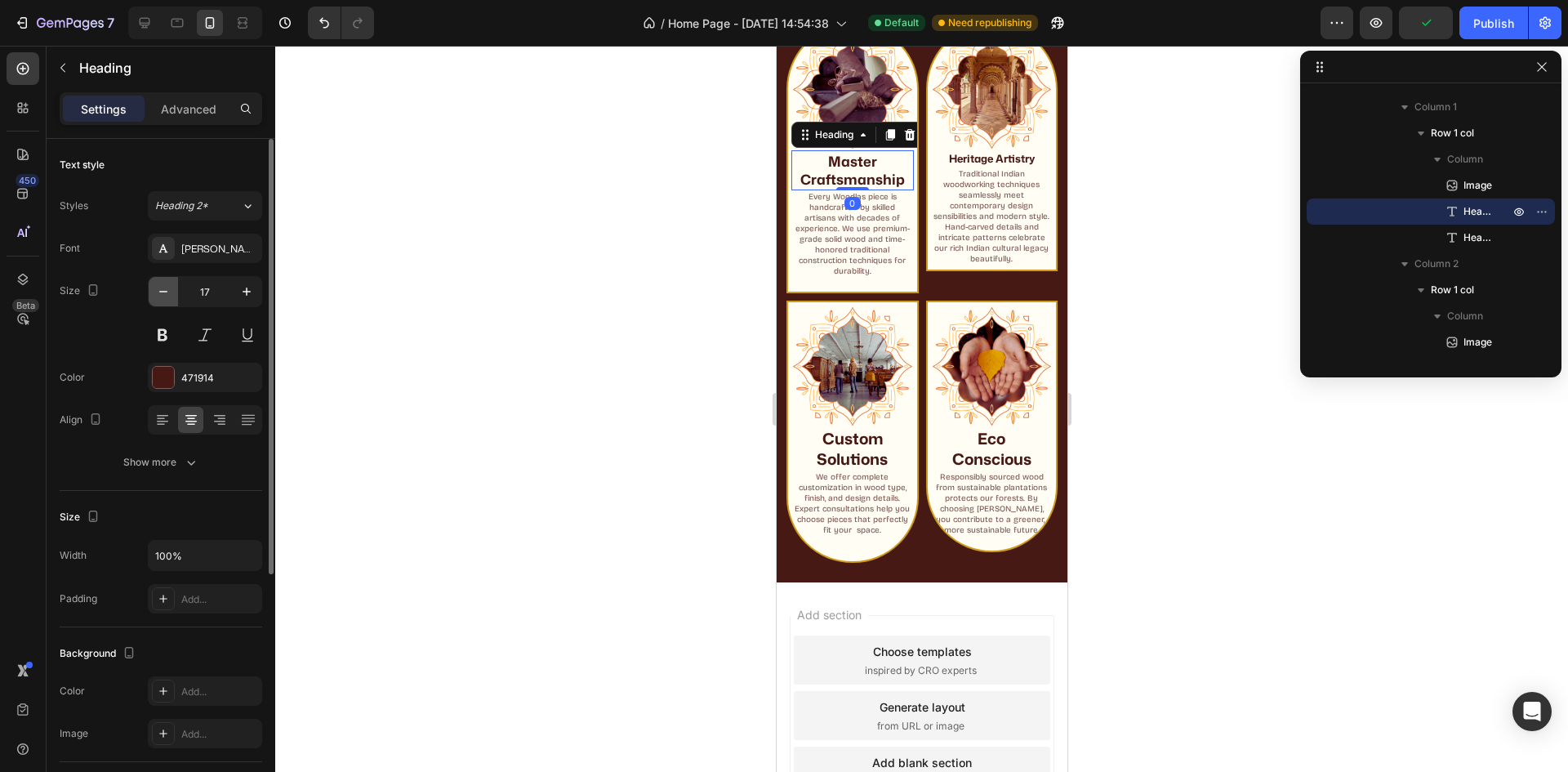
click at [167, 291] on icon "button" at bounding box center [164, 292] width 17 height 17
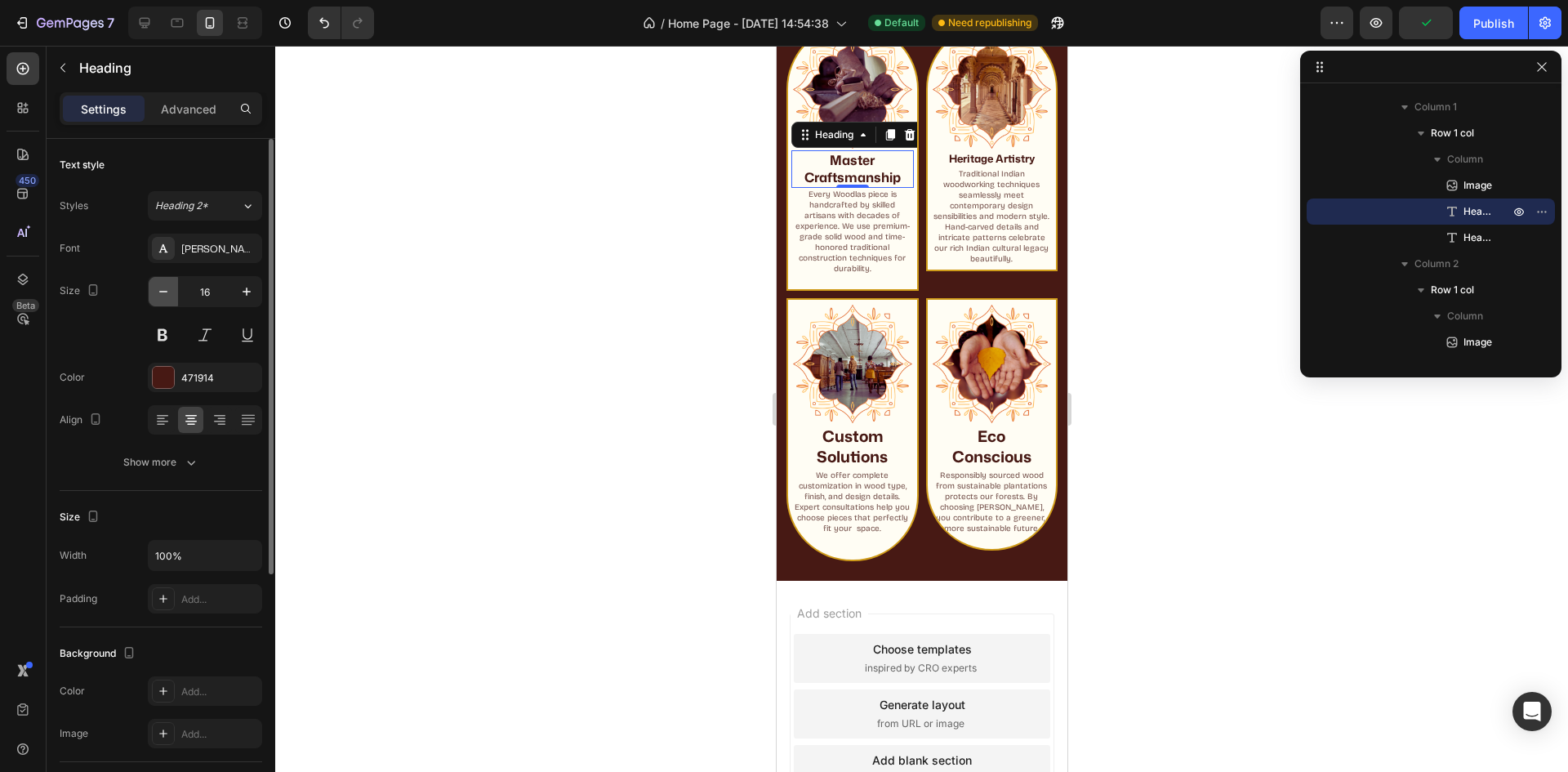
click at [167, 291] on icon "button" at bounding box center [164, 292] width 17 height 17
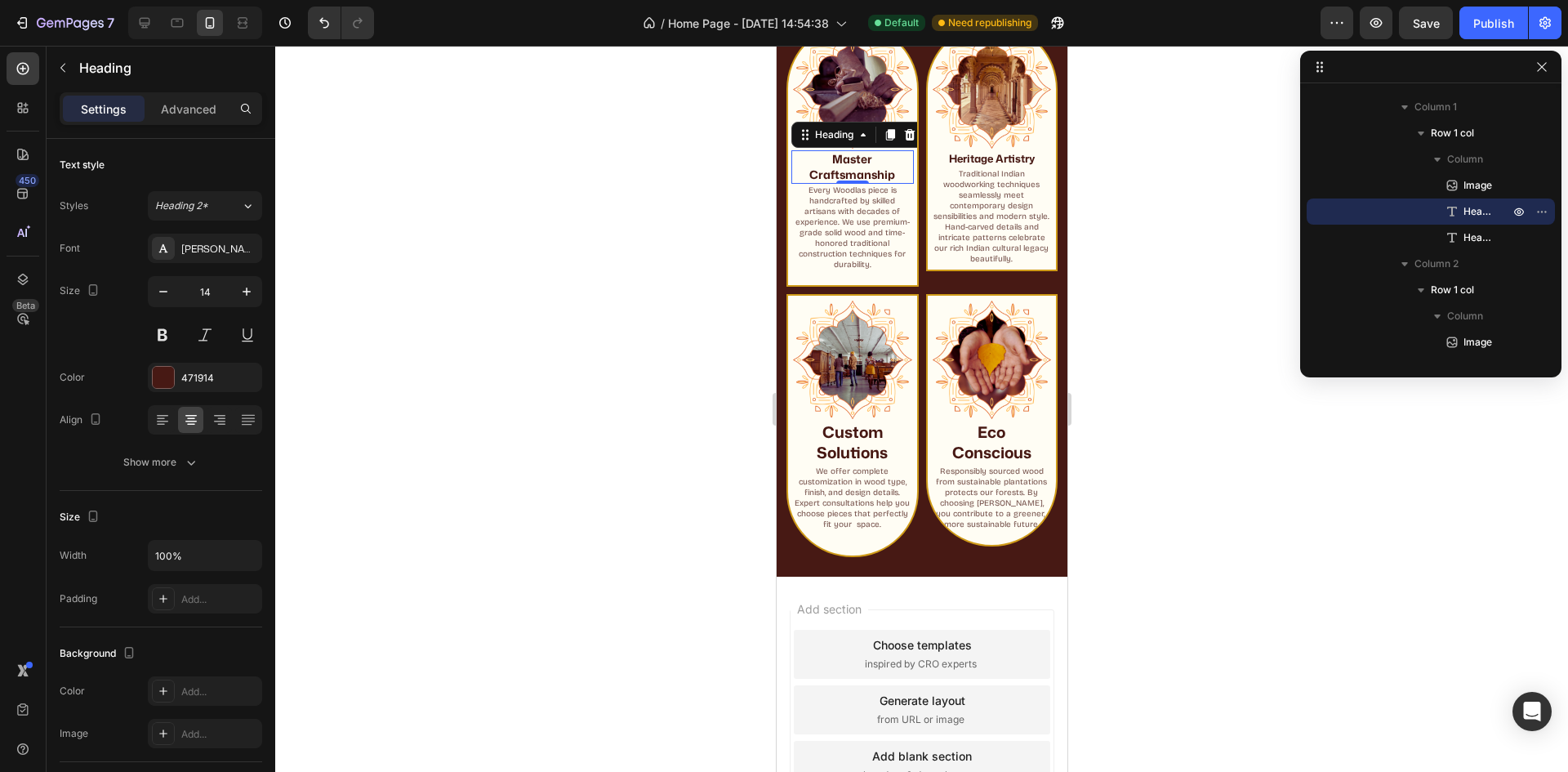
click at [804, 166] on h2 "Master Craftsmanship" at bounding box center [852, 167] width 122 height 33
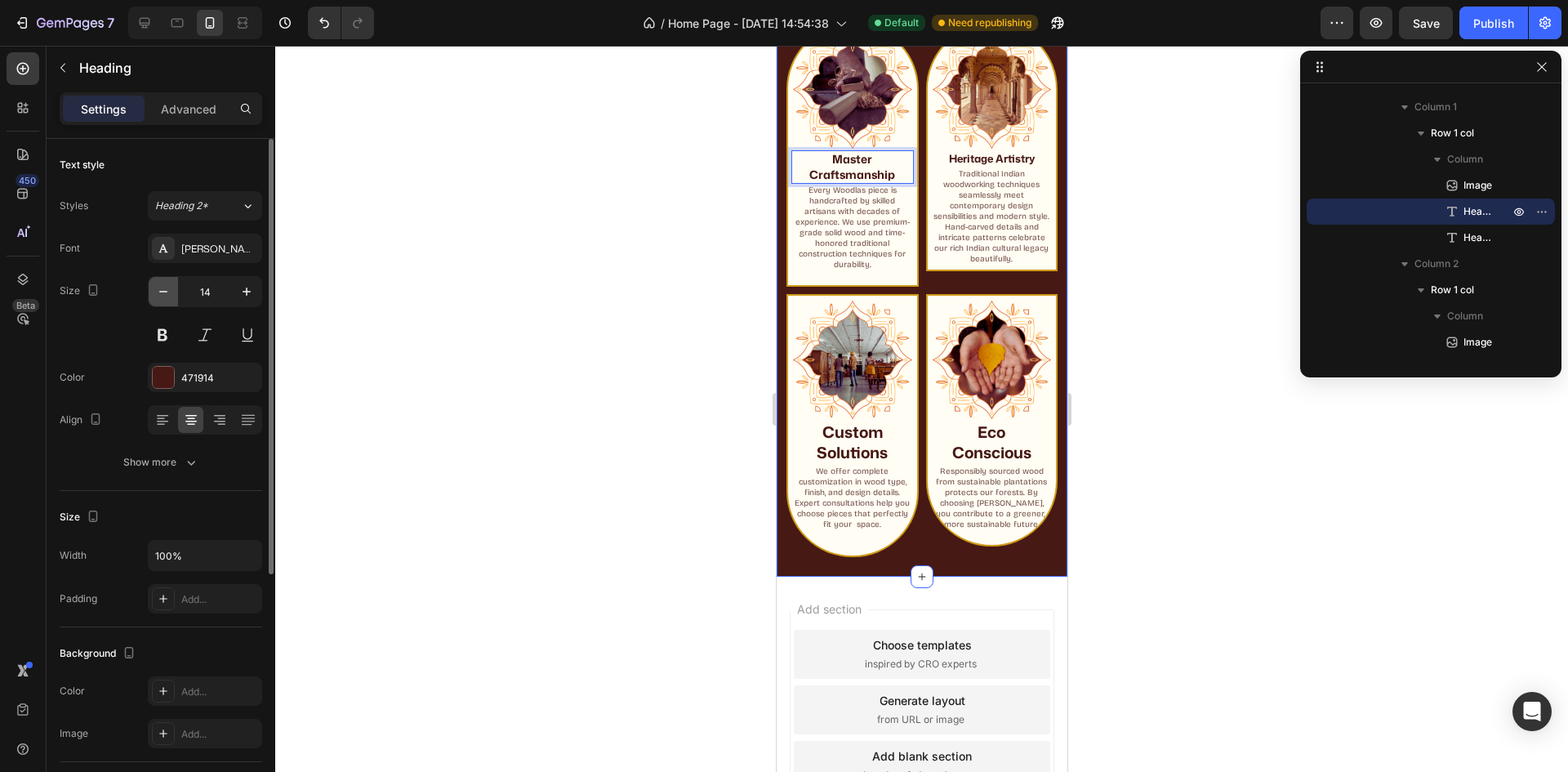
click at [164, 290] on icon "button" at bounding box center [164, 292] width 17 height 17
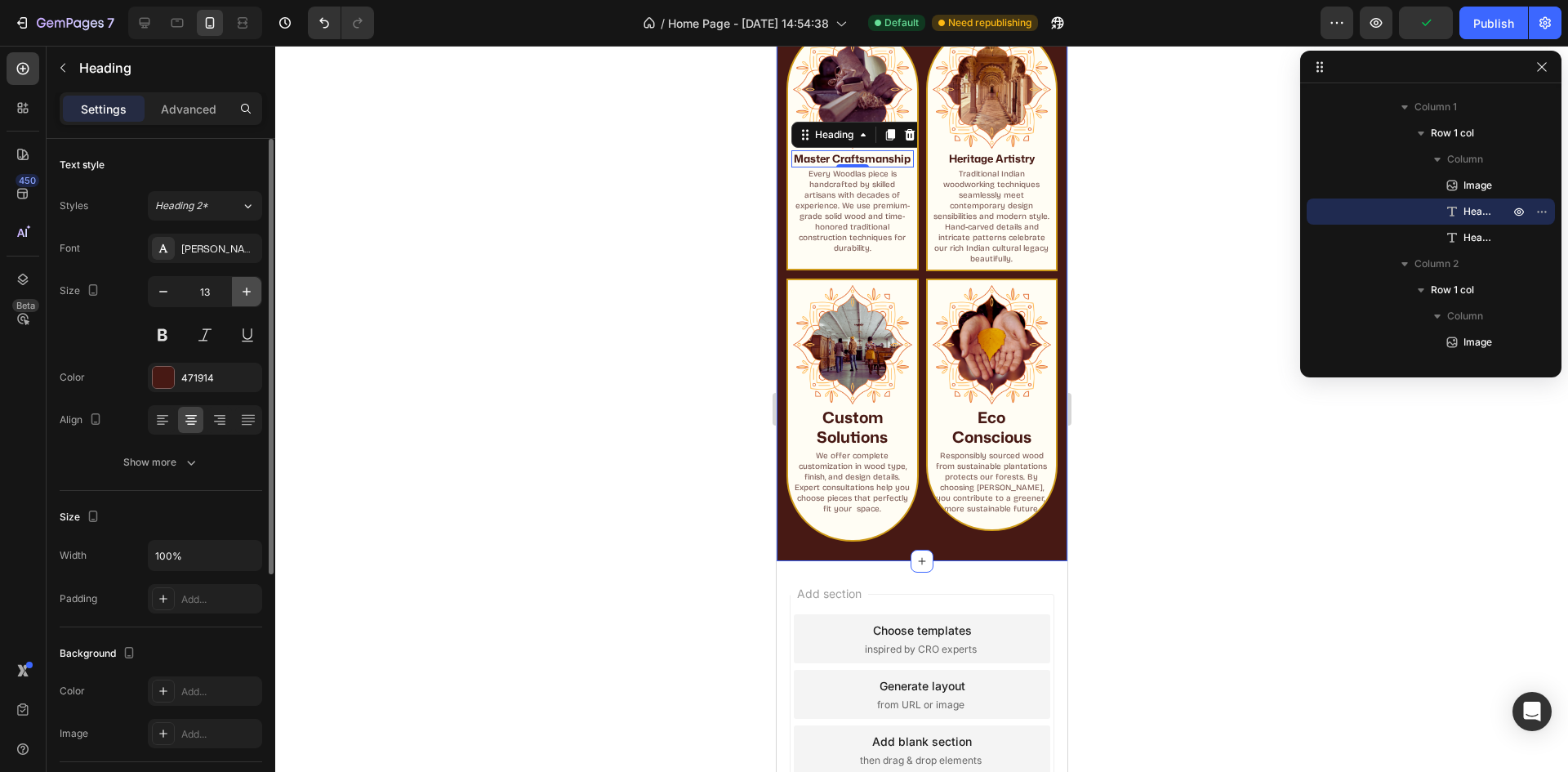
click at [240, 281] on button "button" at bounding box center [246, 292] width 30 height 30
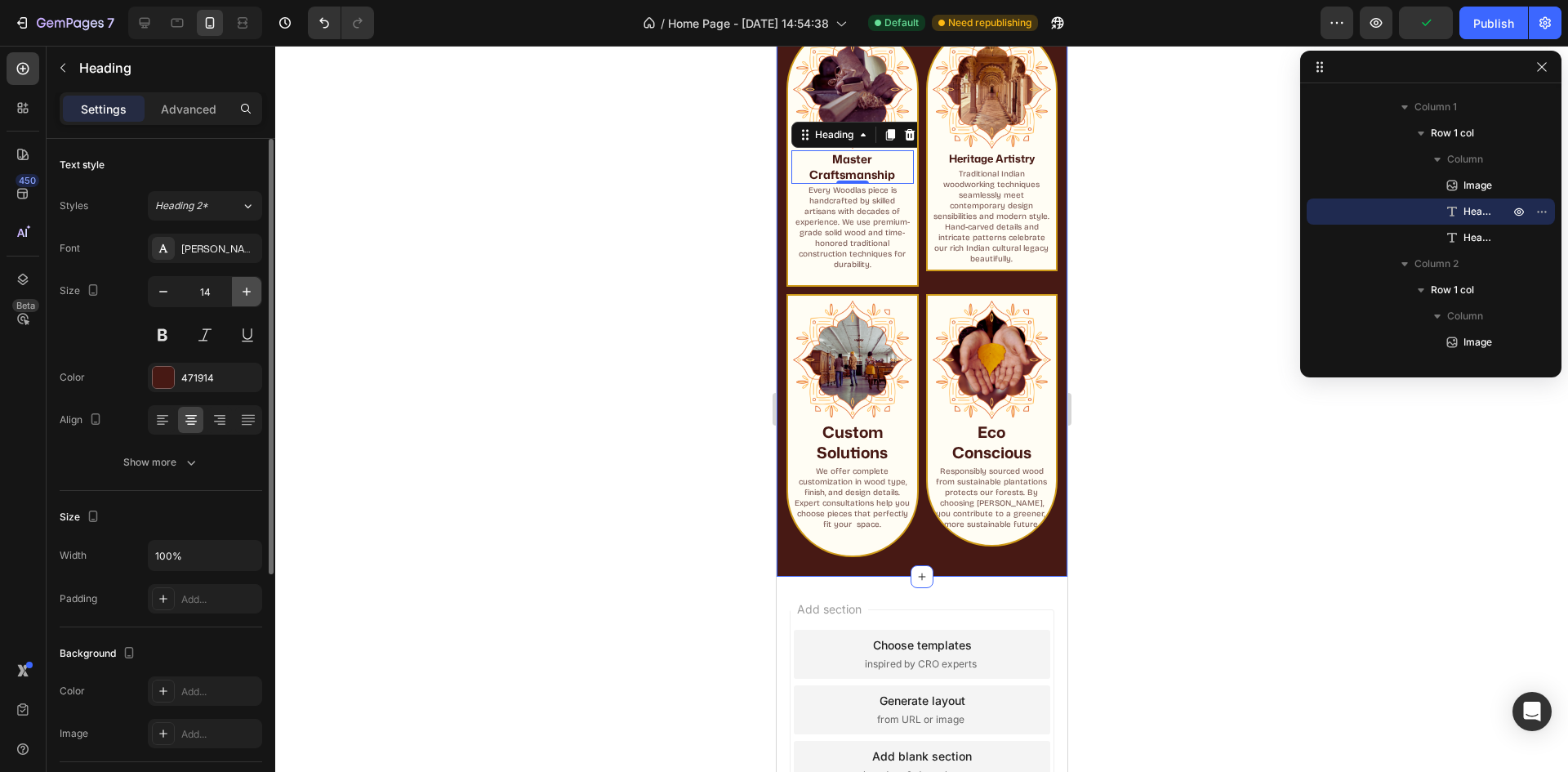
click at [240, 281] on button "button" at bounding box center [246, 292] width 30 height 30
type input "15"
click at [240, 281] on button "button" at bounding box center [246, 292] width 30 height 30
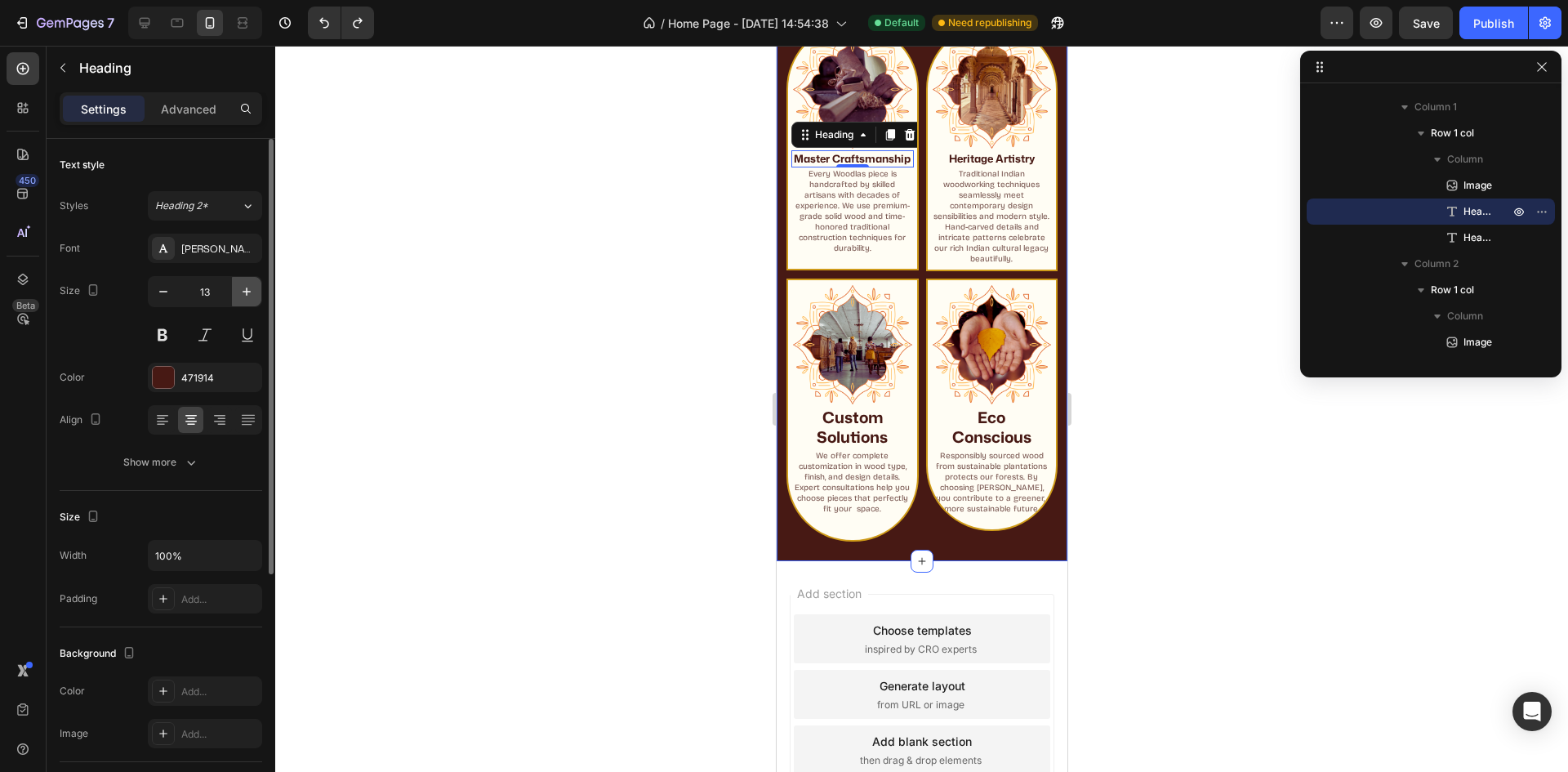
type input "14"
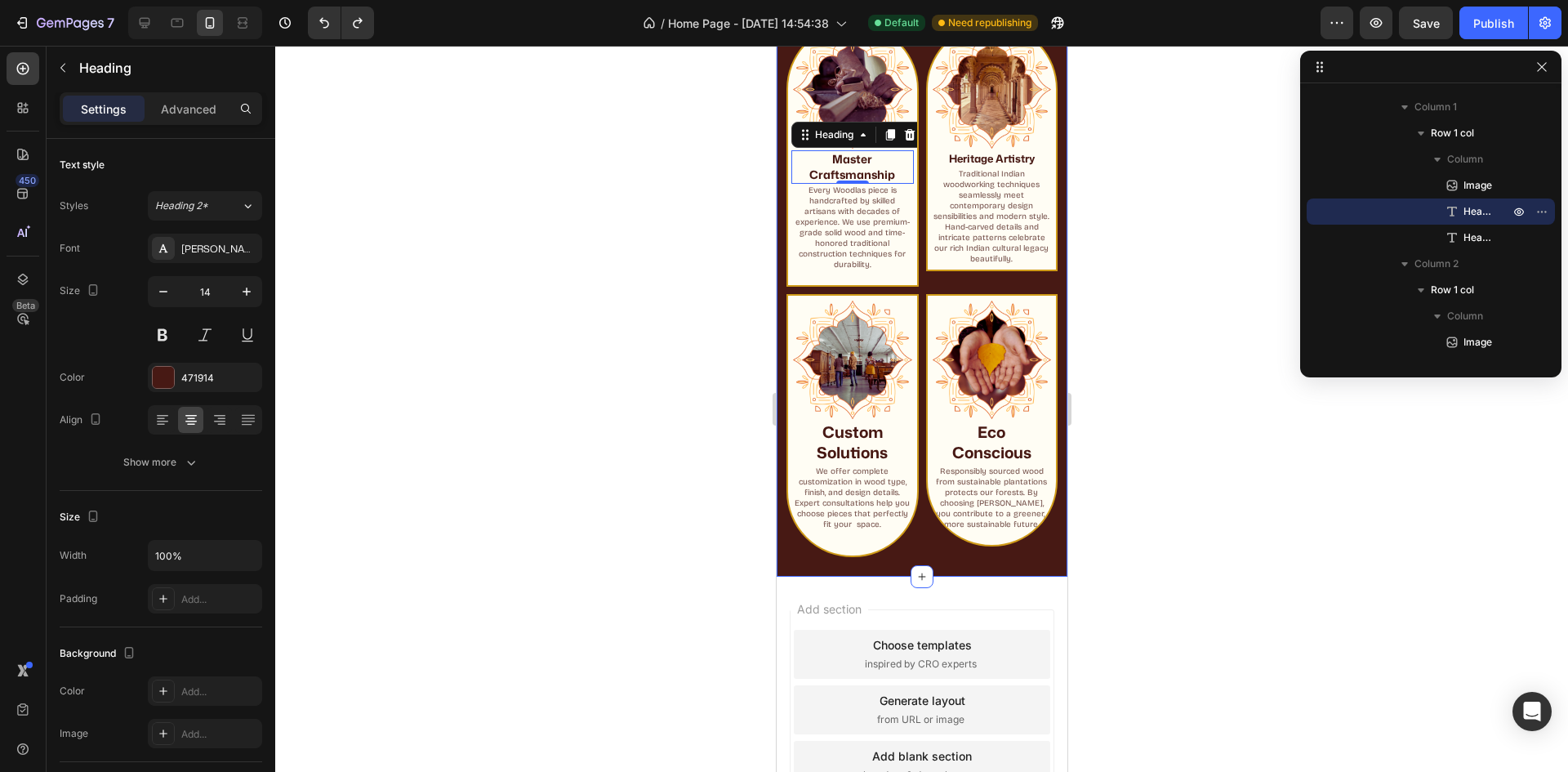
click at [692, 346] on div at bounding box center [921, 409] width 1293 height 726
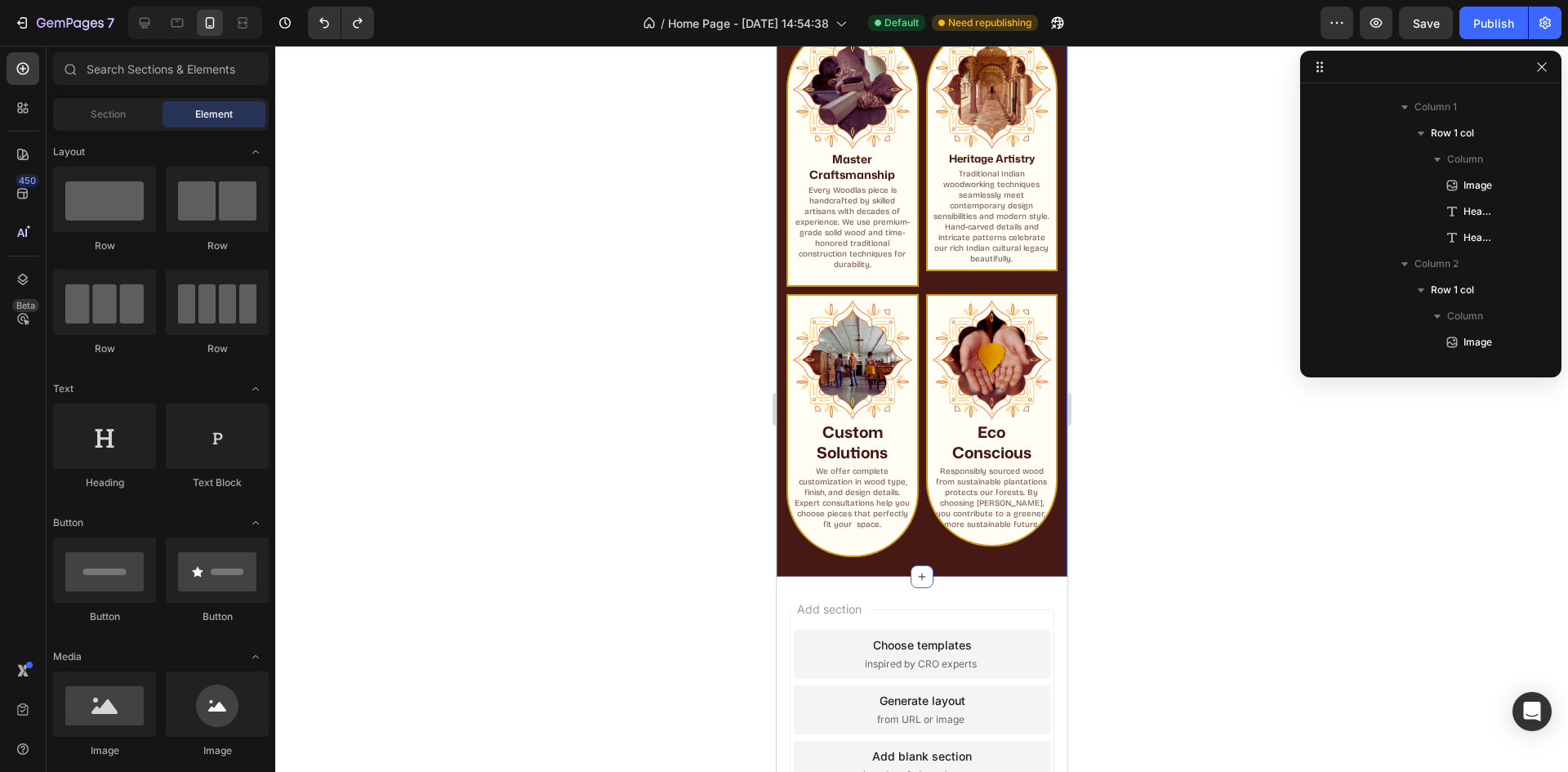
click at [680, 345] on div at bounding box center [921, 409] width 1293 height 726
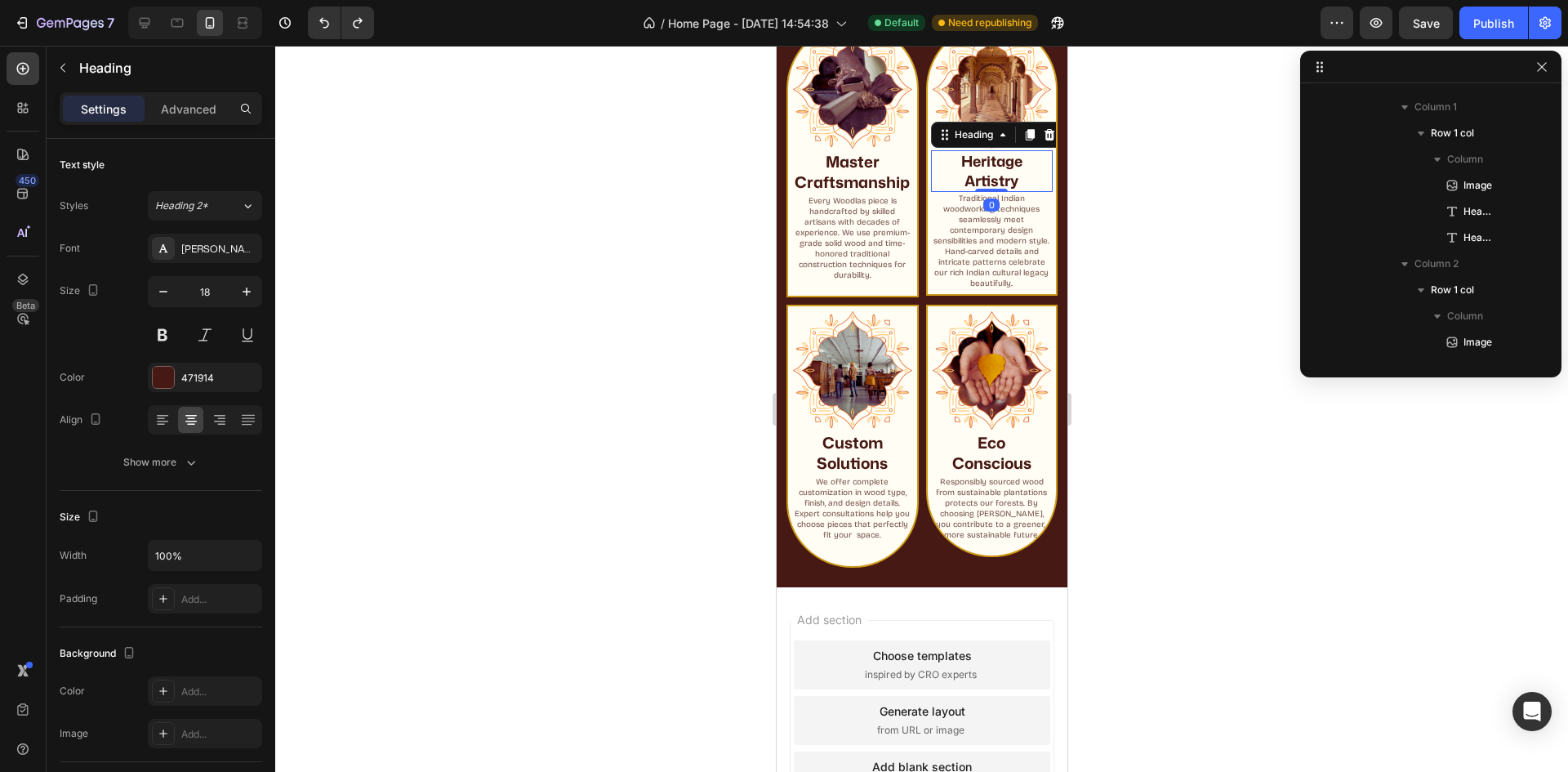
scroll to position [492, 0]
click at [981, 169] on h2 "Heritage Artistry" at bounding box center [992, 171] width 122 height 41
click at [856, 178] on p "Master Craftsmanship" at bounding box center [852, 172] width 119 height 40
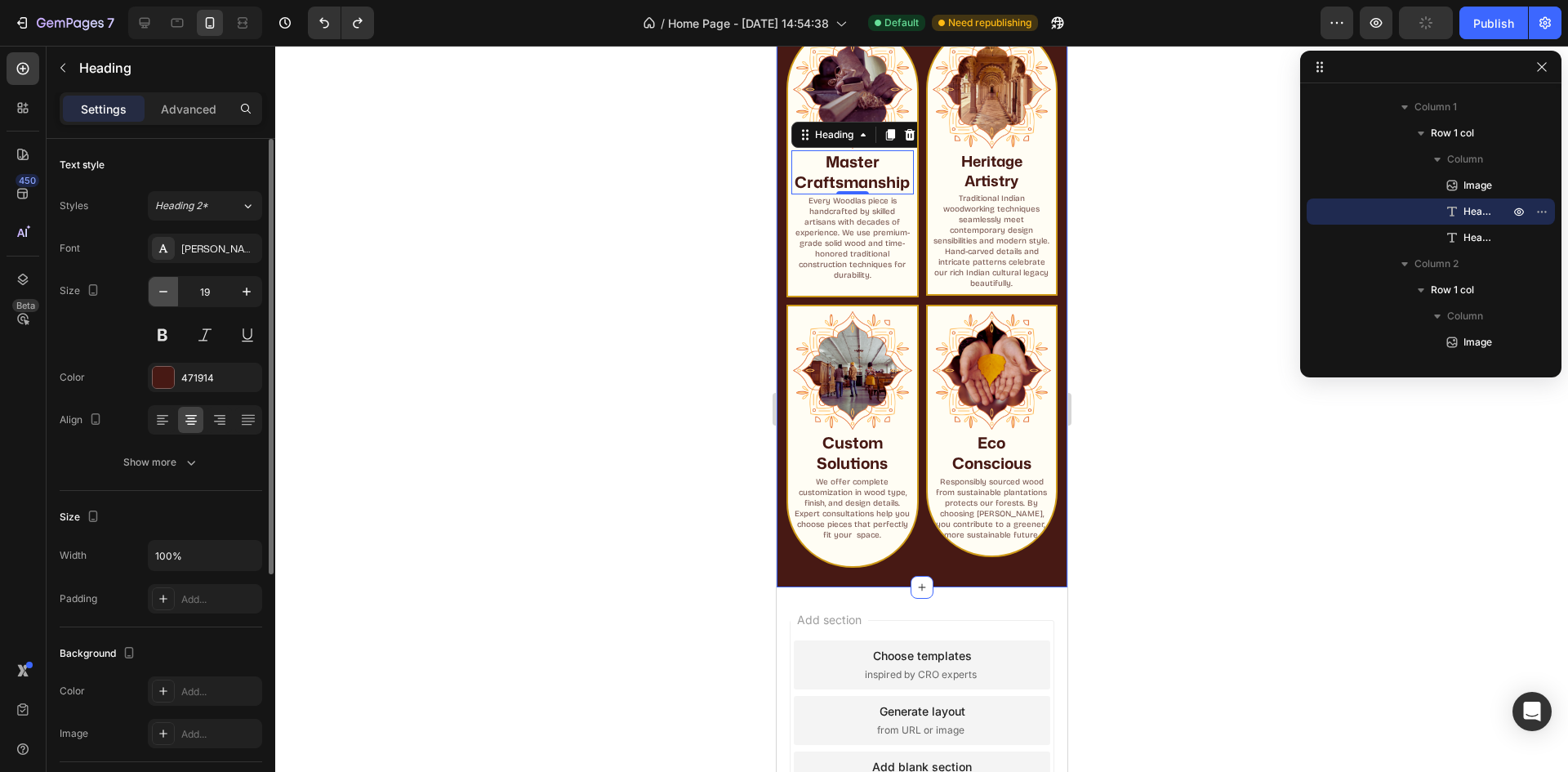
click at [165, 298] on icon "button" at bounding box center [164, 292] width 17 height 17
type input "18"
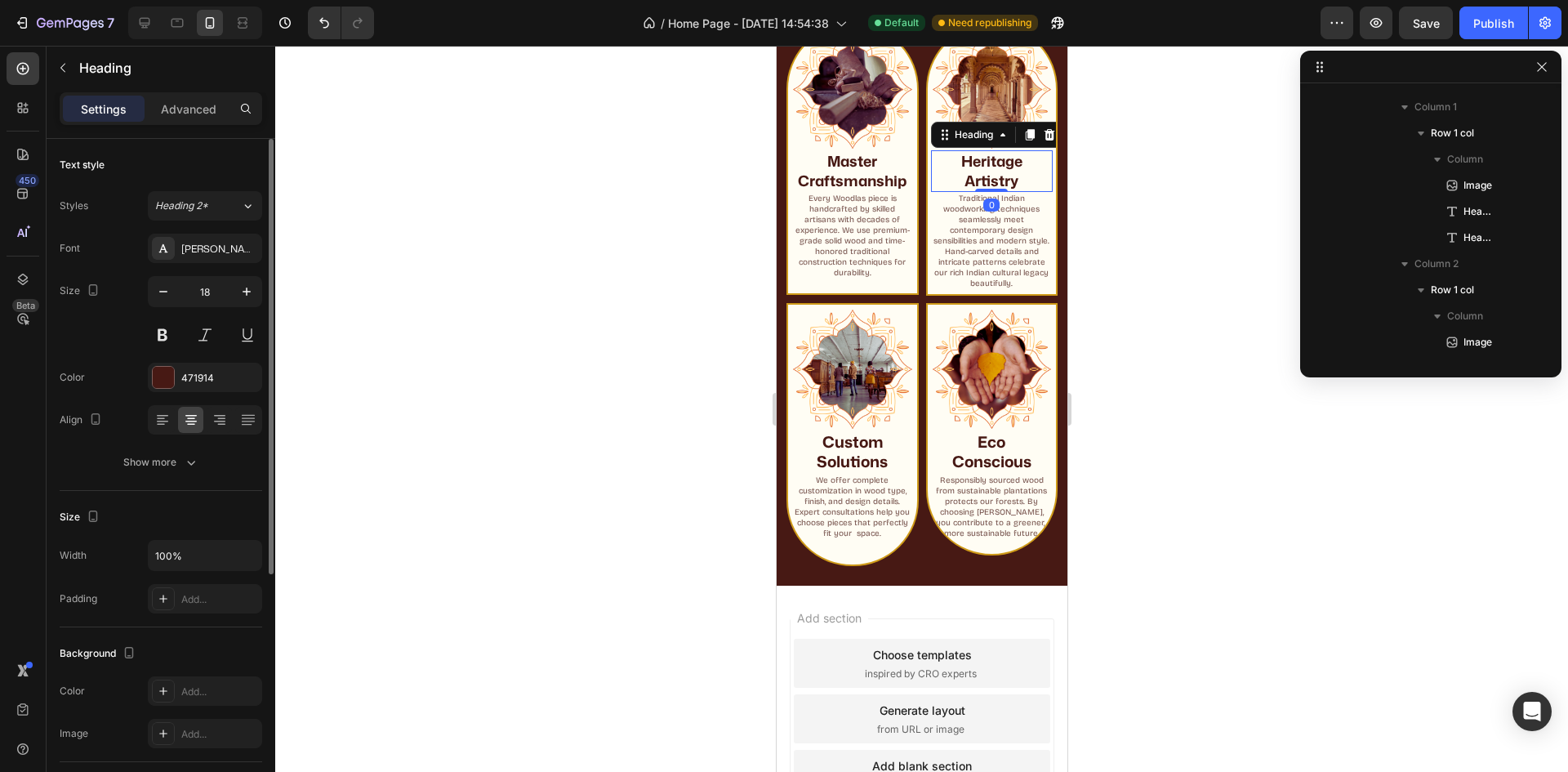
scroll to position [492, 0]
click at [1000, 170] on h2 "Heritage Artistry" at bounding box center [992, 171] width 122 height 41
click at [854, 435] on strong "Custom Solutions" at bounding box center [852, 451] width 71 height 42
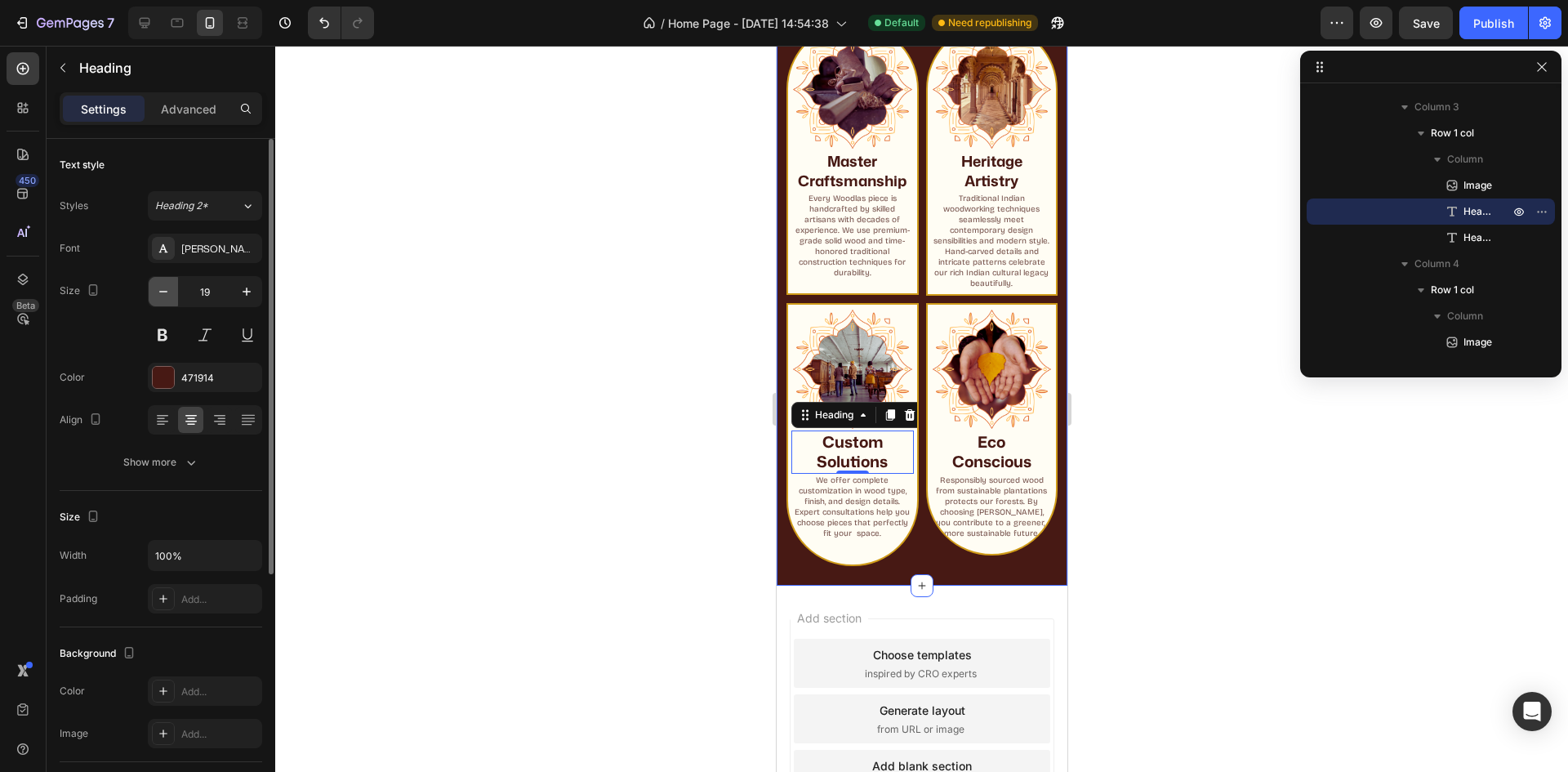
click at [164, 295] on icon "button" at bounding box center [164, 292] width 17 height 17
type input "18"
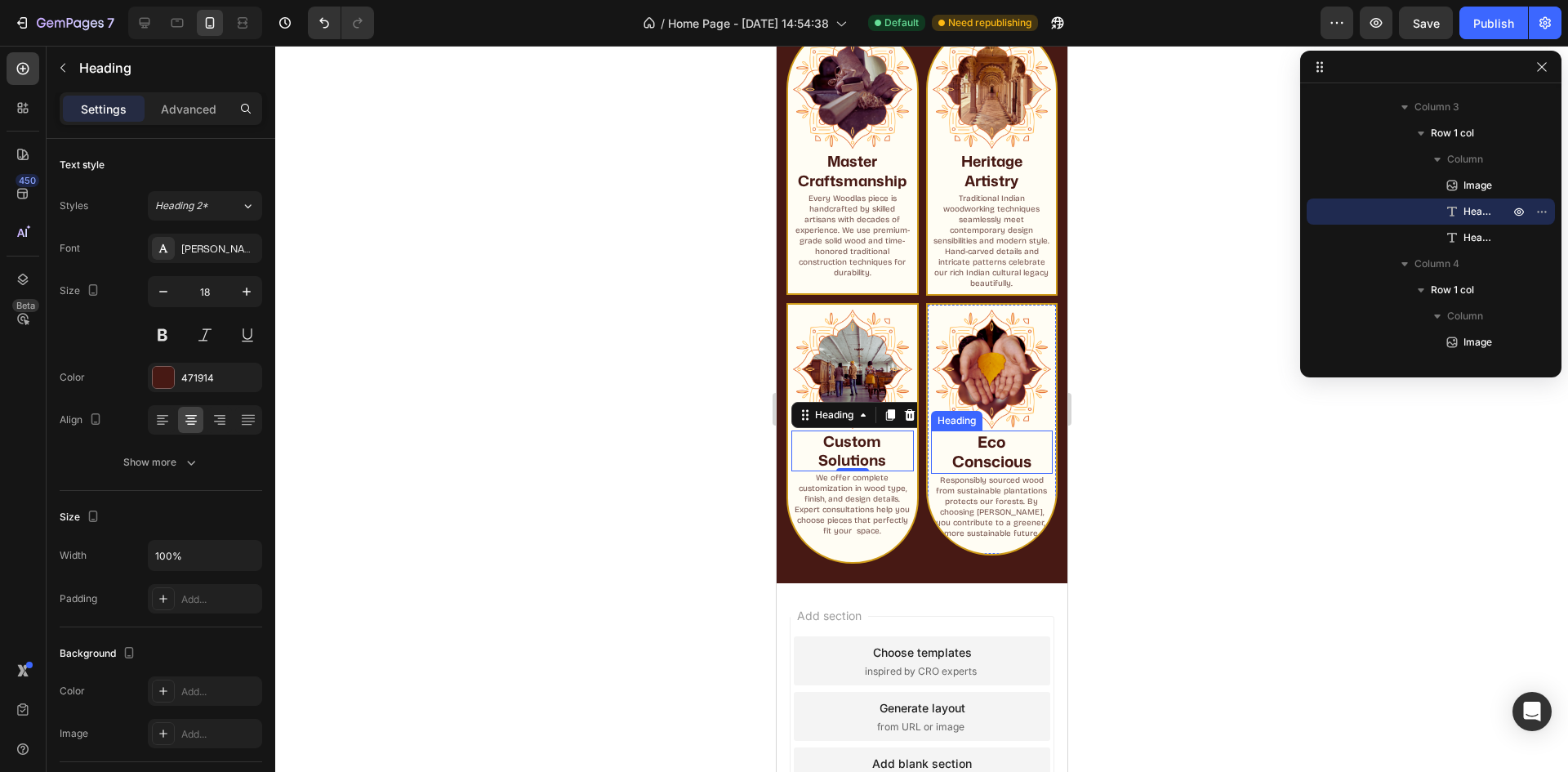
click at [1002, 450] on strong "Conscious" at bounding box center [991, 461] width 79 height 22
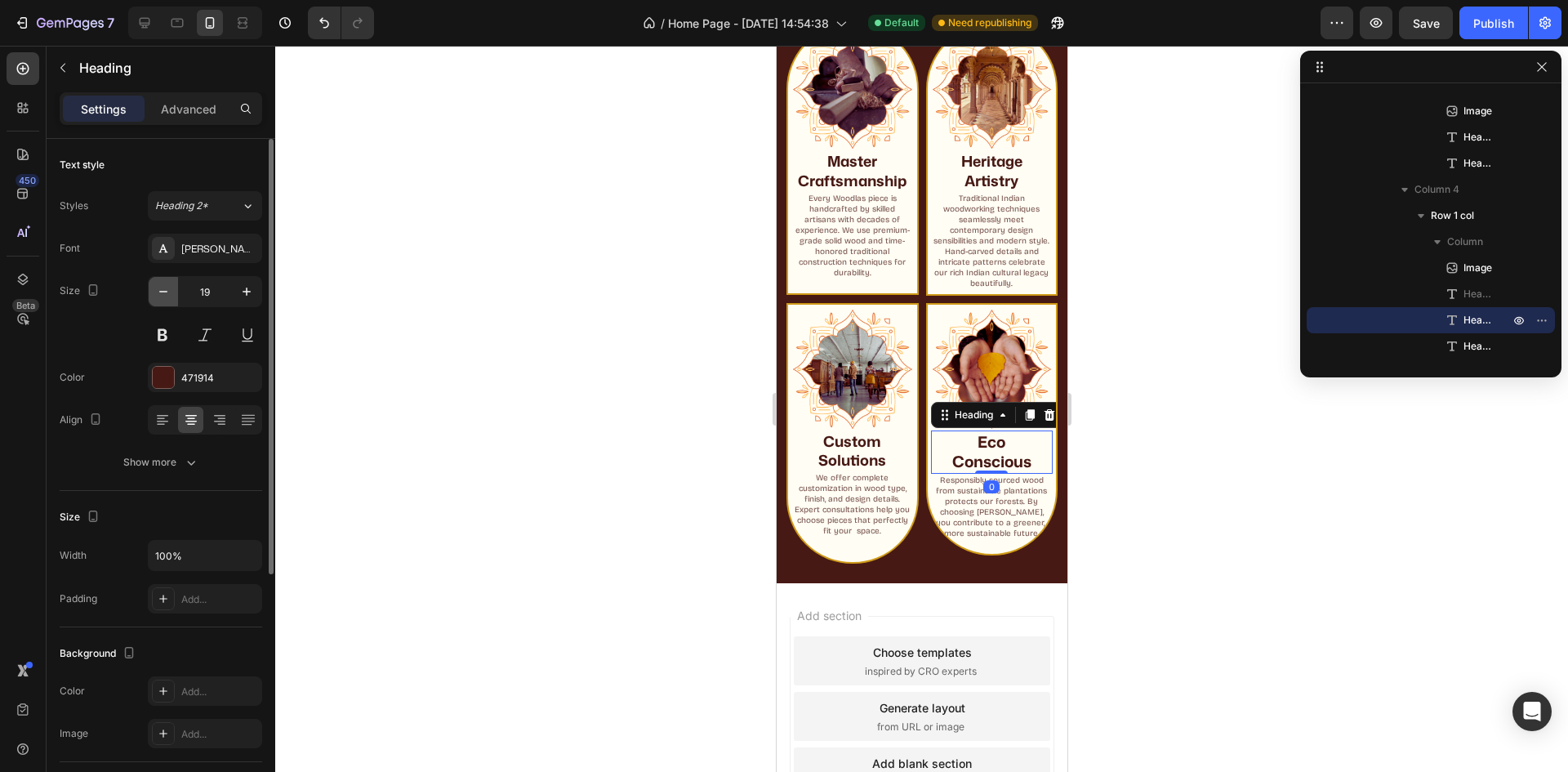
click at [165, 297] on icon "button" at bounding box center [164, 292] width 17 height 17
type input "18"
click at [1484, 30] on div "Publish" at bounding box center [1494, 23] width 41 height 17
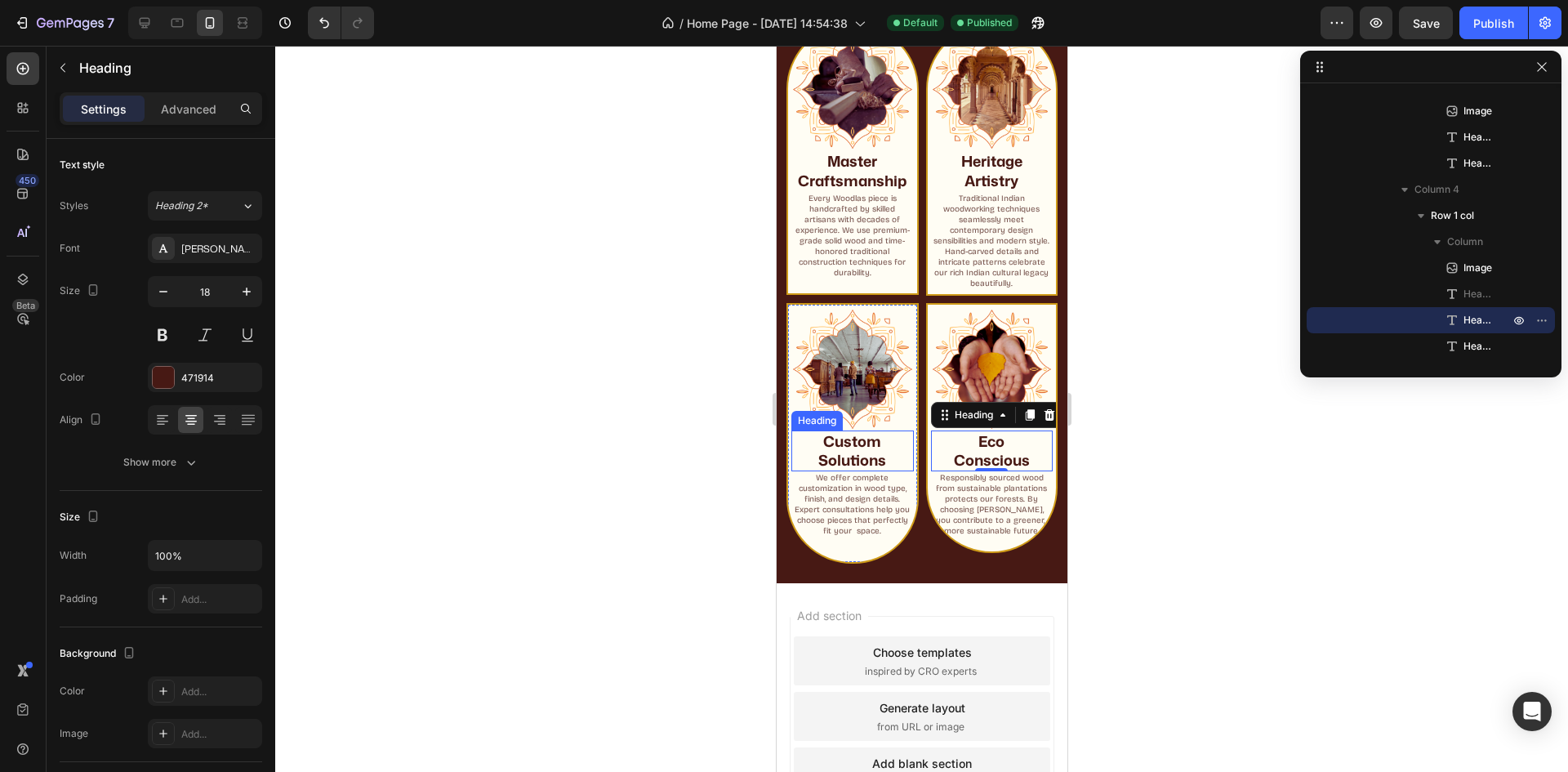
click at [821, 452] on strong "Custom Solutions" at bounding box center [852, 450] width 68 height 40
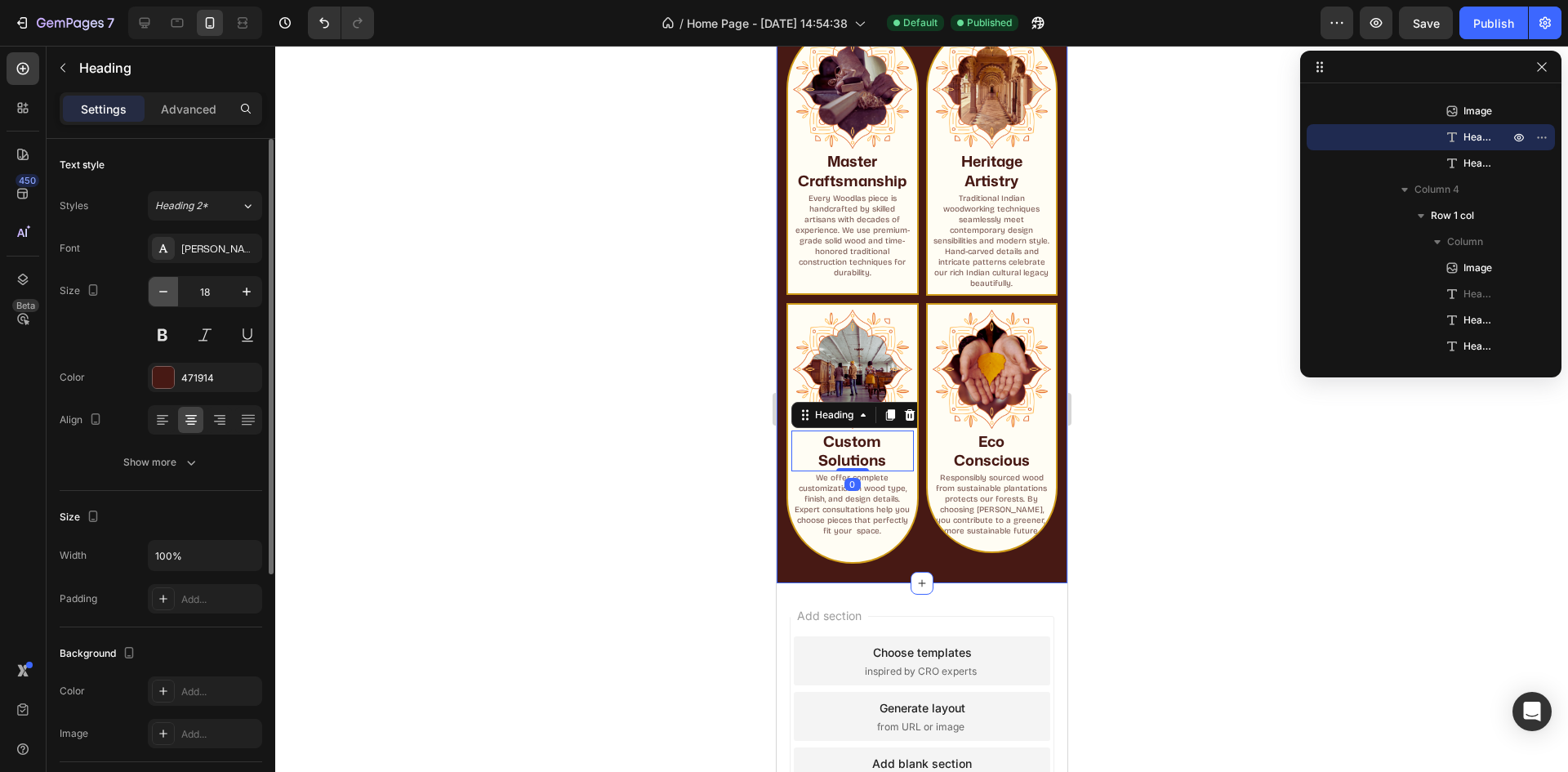
click at [164, 296] on icon "button" at bounding box center [164, 292] width 17 height 17
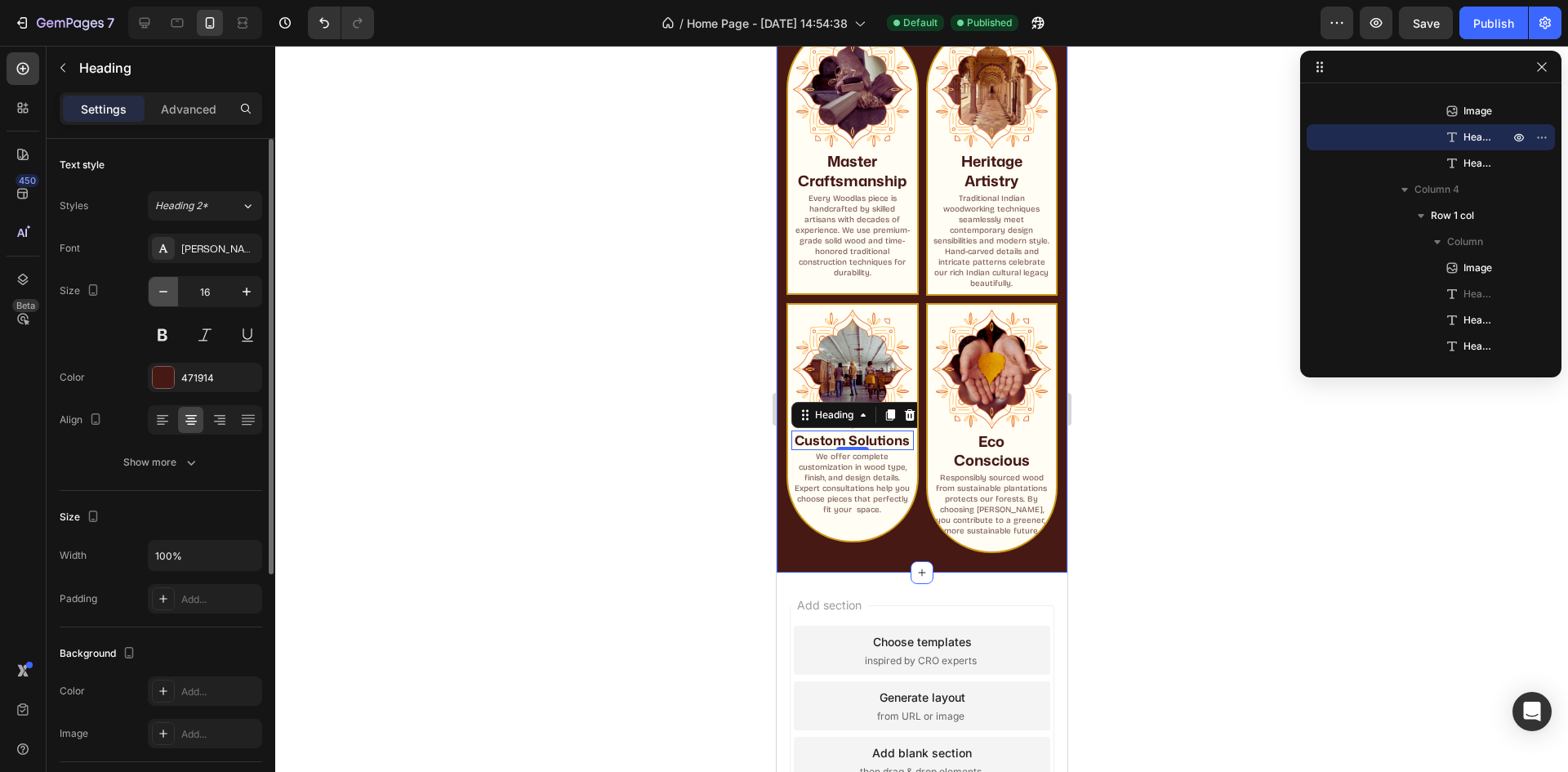
click at [164, 296] on icon "button" at bounding box center [164, 292] width 17 height 17
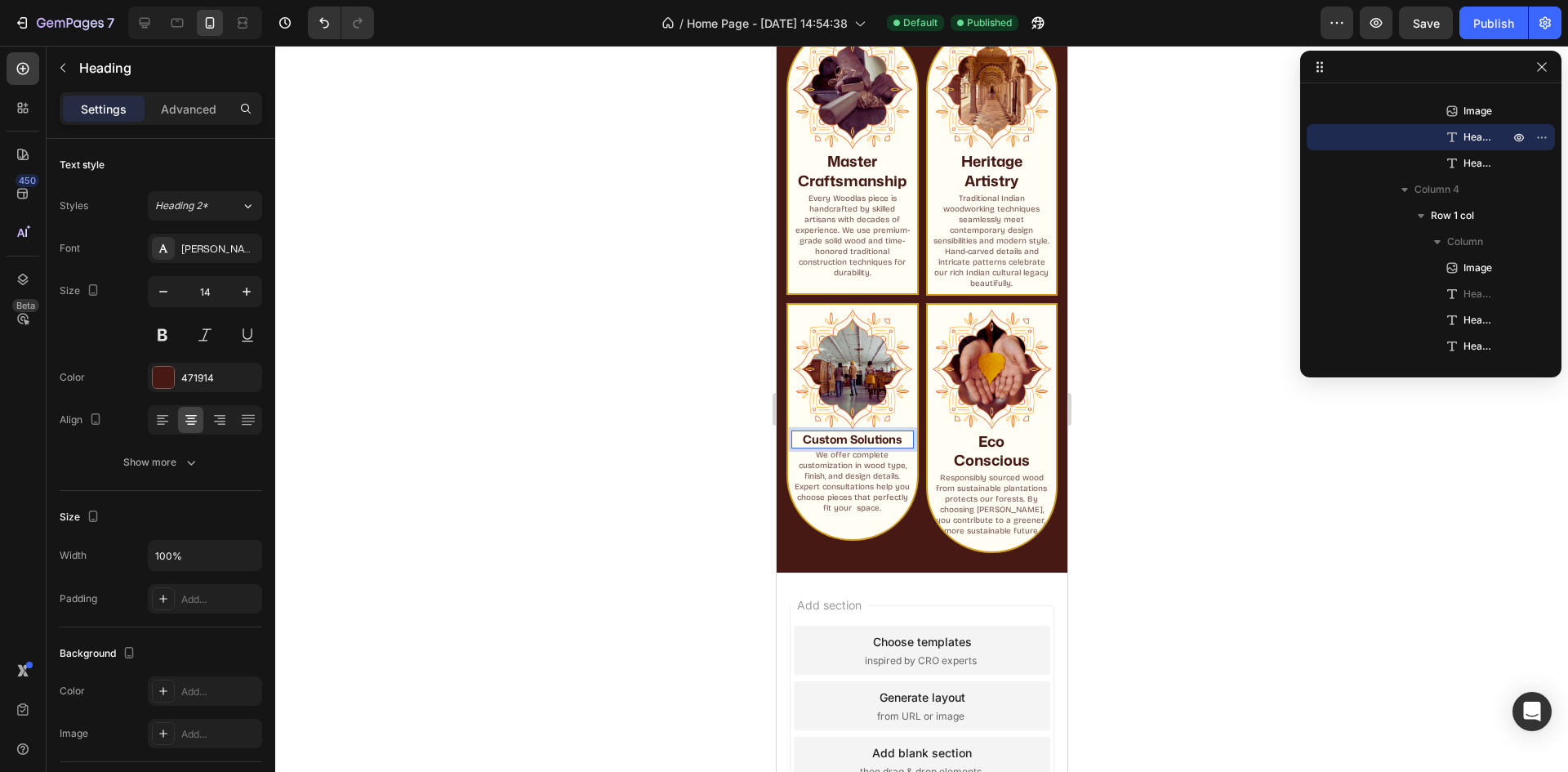
click at [844, 431] on strong "Custom Solutions" at bounding box center [851, 439] width 98 height 16
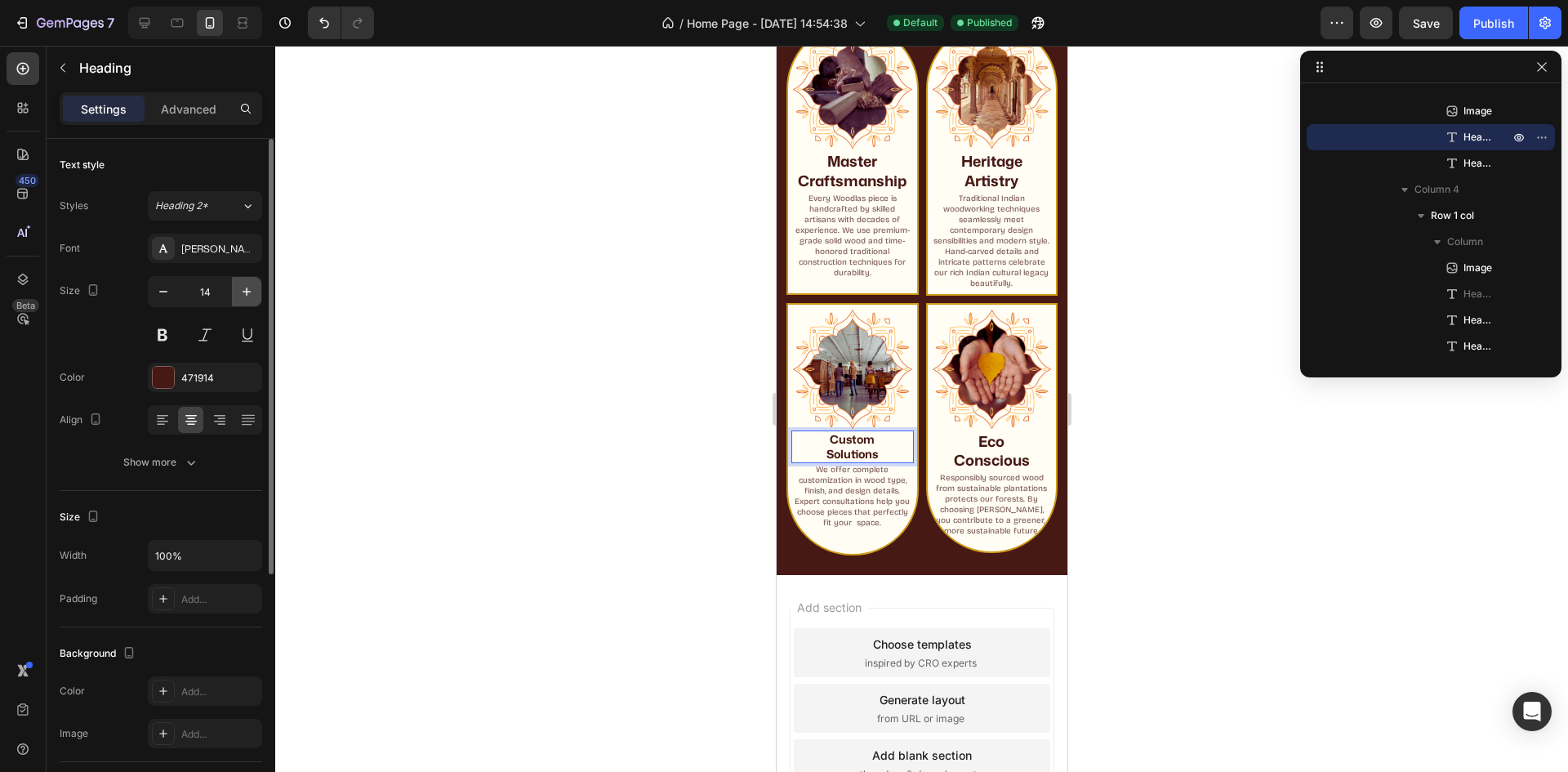
click at [256, 295] on button "button" at bounding box center [246, 292] width 30 height 30
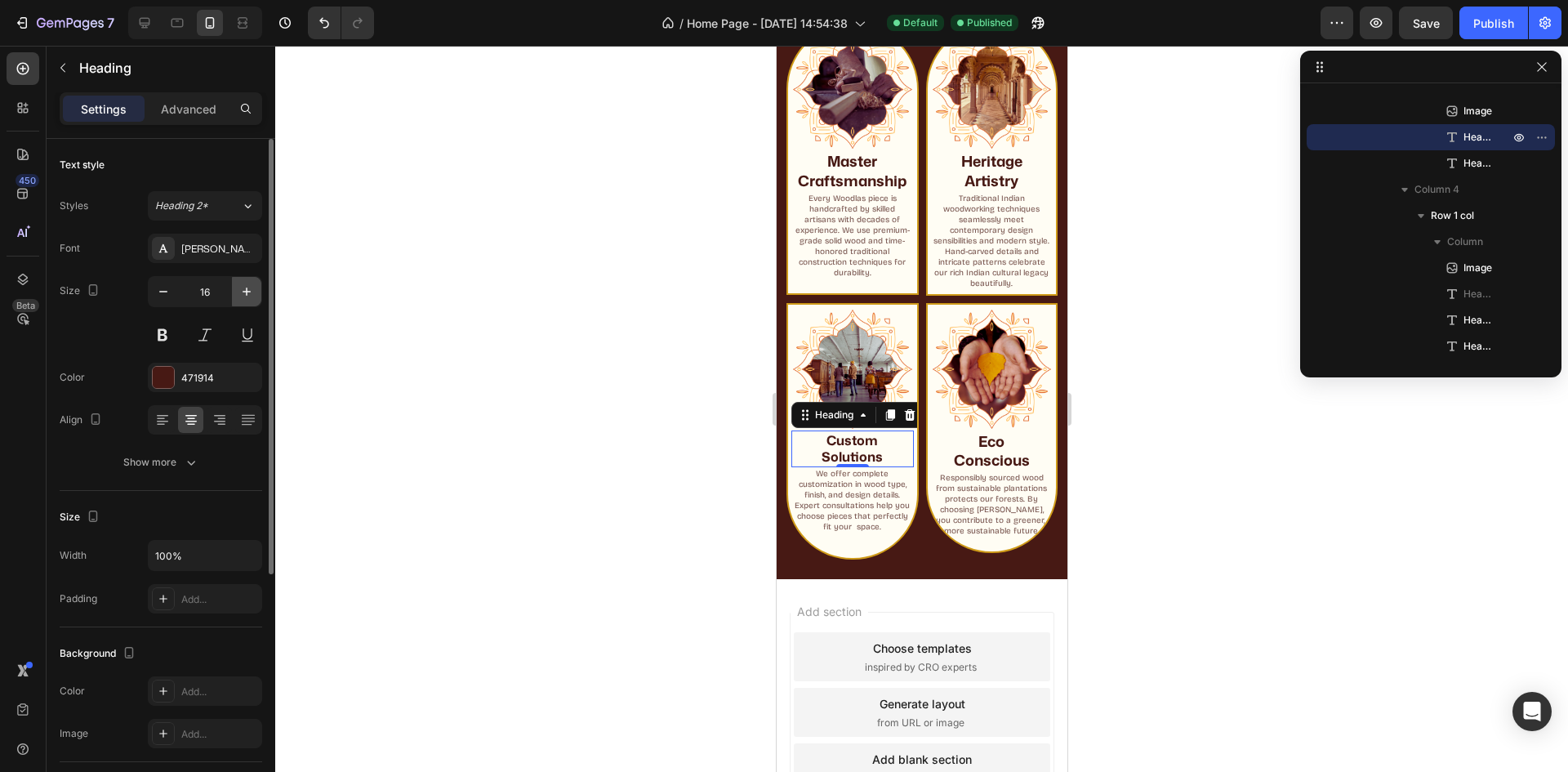
click at [256, 295] on button "button" at bounding box center [246, 292] width 30 height 30
type input "18"
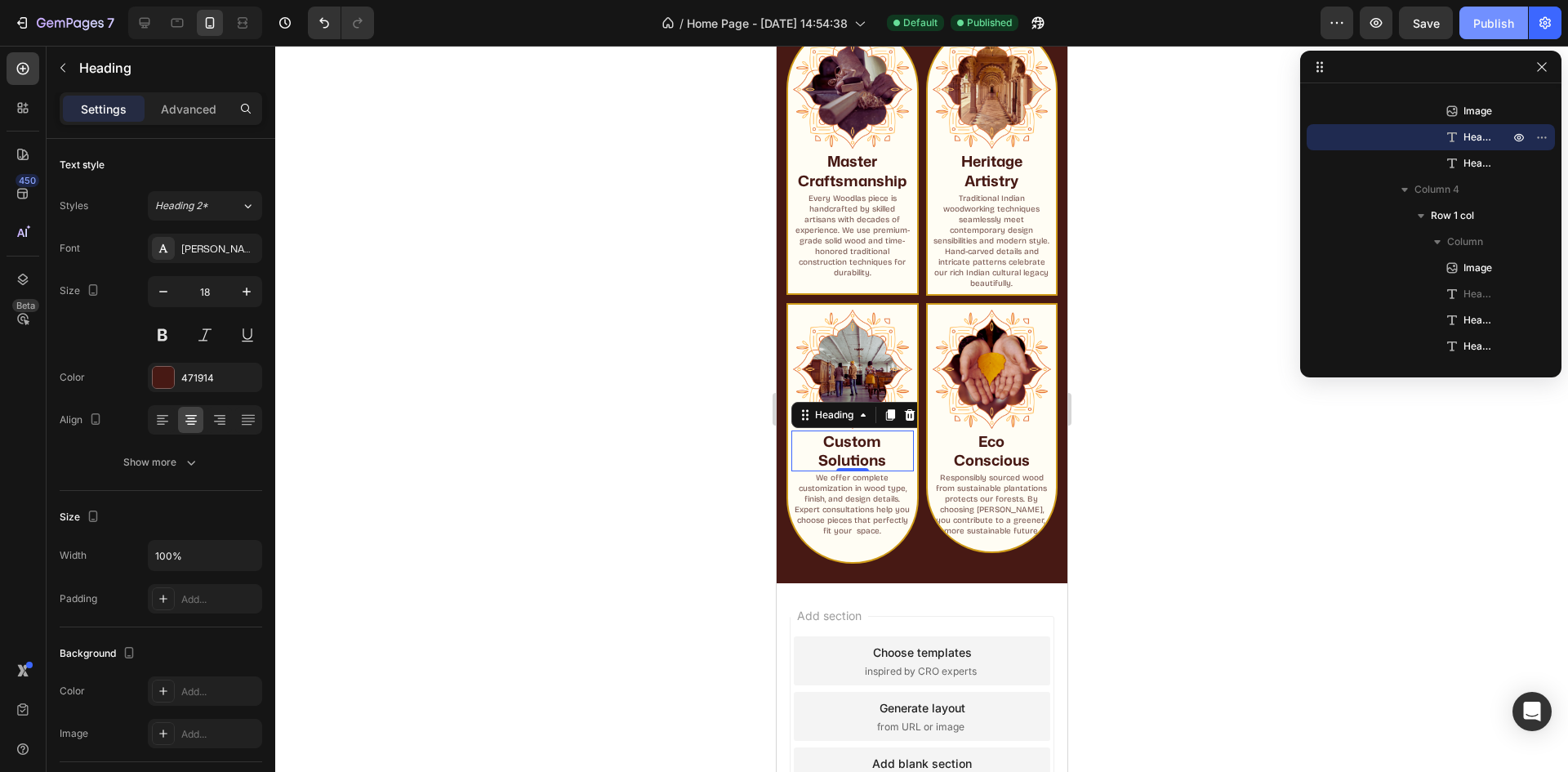
click at [1501, 20] on div "Publish" at bounding box center [1494, 23] width 41 height 17
click at [858, 497] on p "We offer complete customization in wood type, finish, and design details. Exper…" at bounding box center [852, 505] width 119 height 64
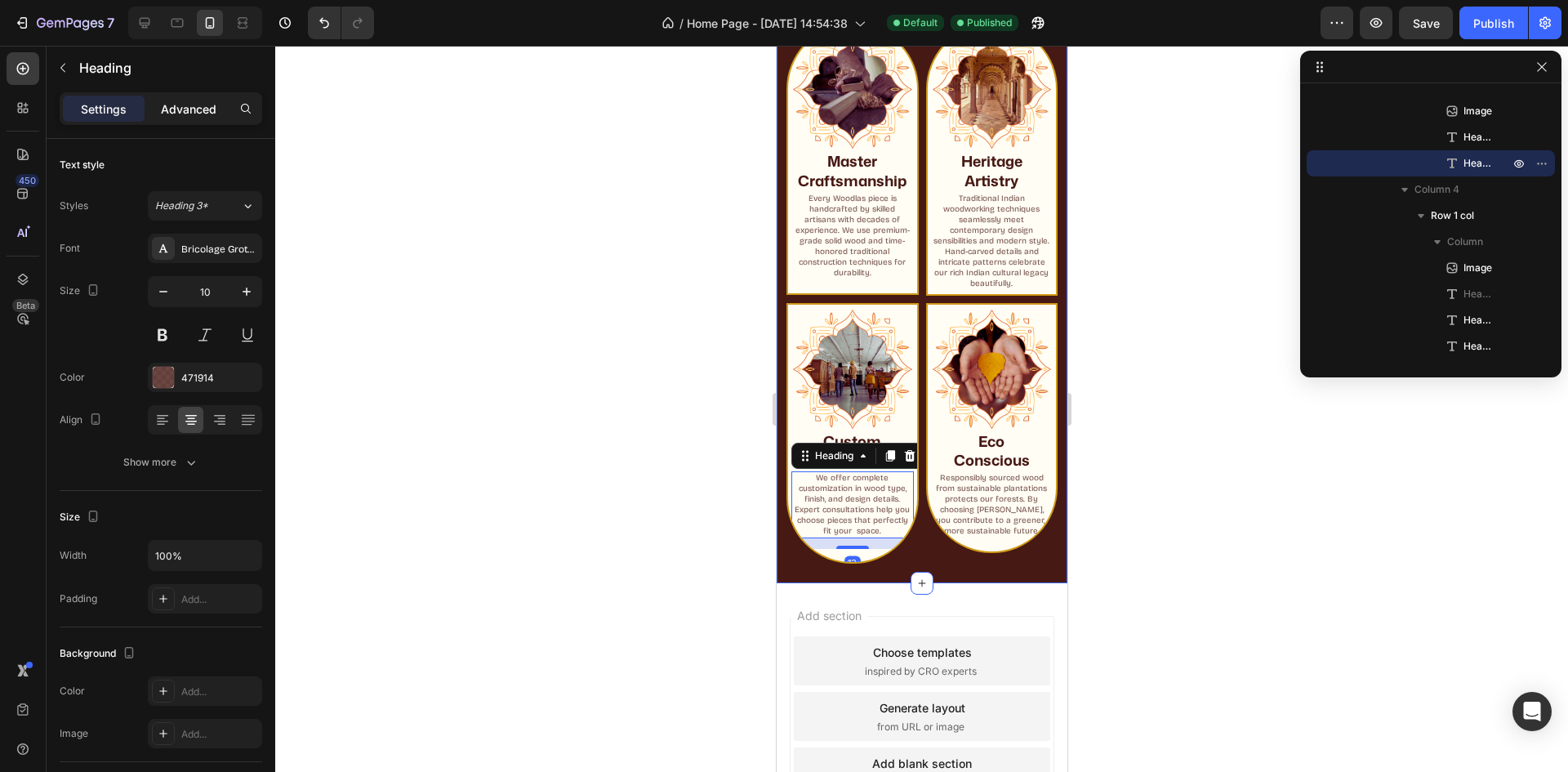
click at [193, 117] on div "Advanced" at bounding box center [189, 109] width 82 height 26
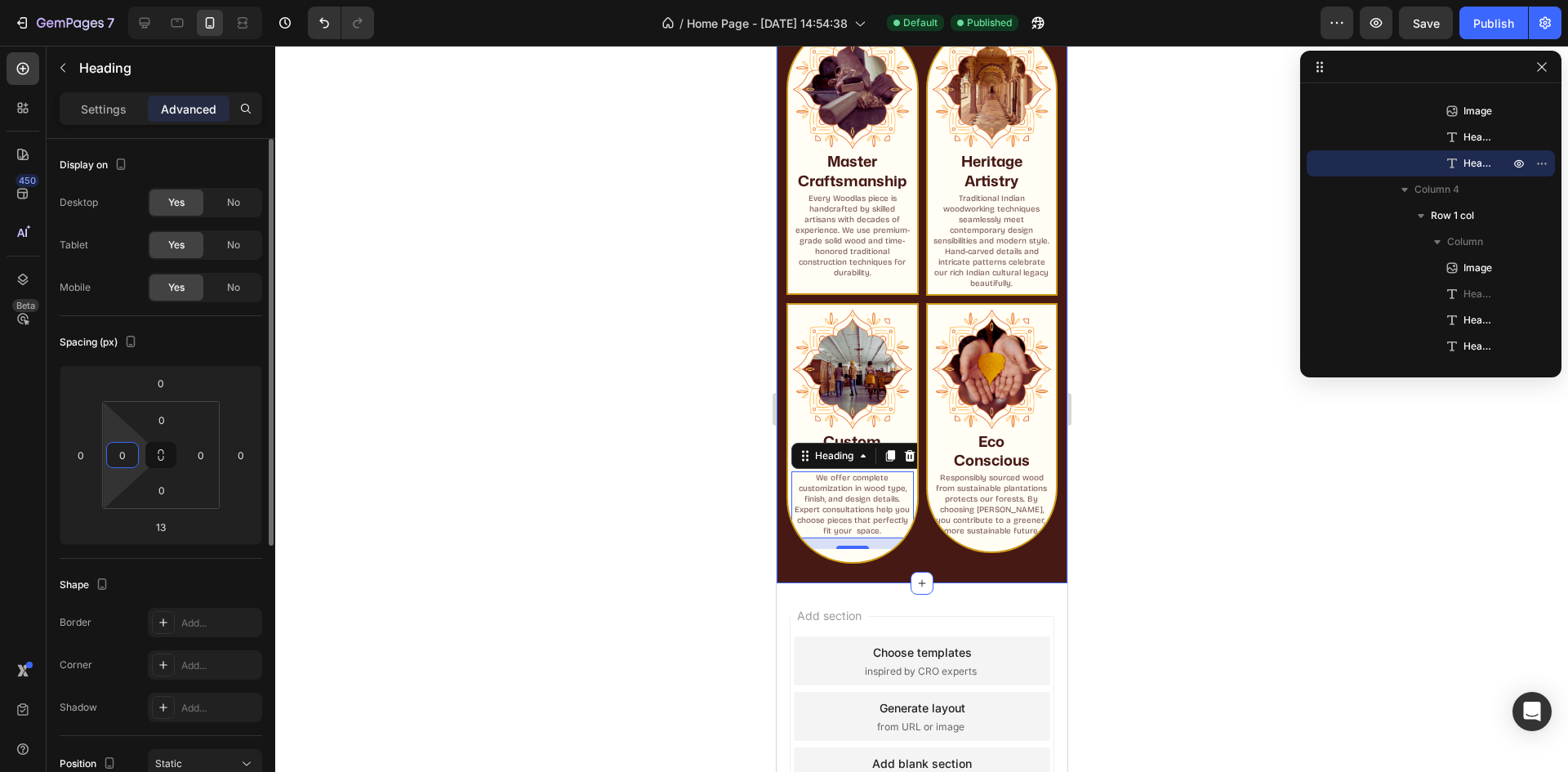
click at [131, 461] on input "0" at bounding box center [122, 455] width 25 height 25
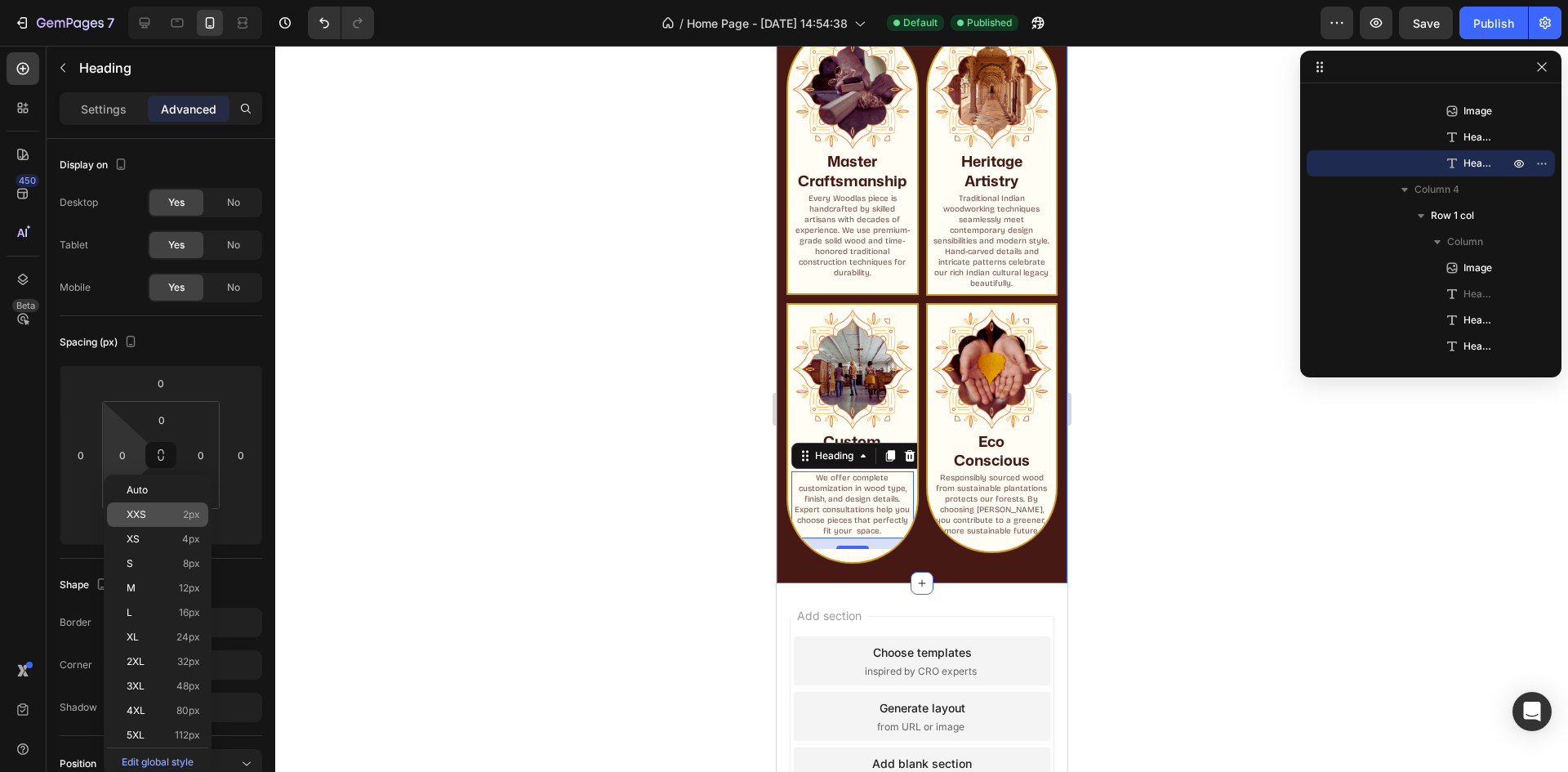
click at [189, 513] on span "2px" at bounding box center [191, 515] width 17 height 12
type input "2"
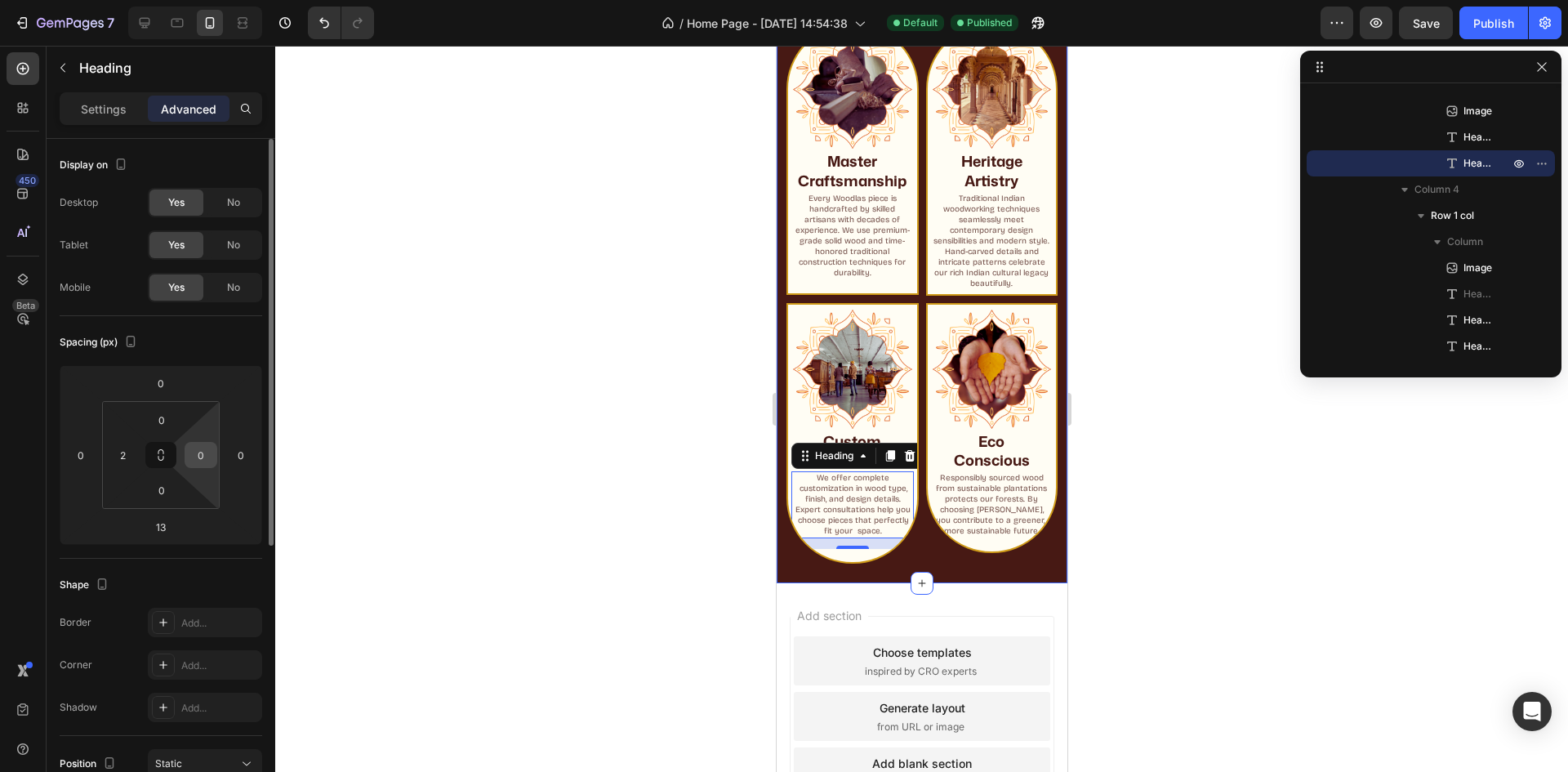
click at [203, 462] on input "0" at bounding box center [201, 455] width 25 height 25
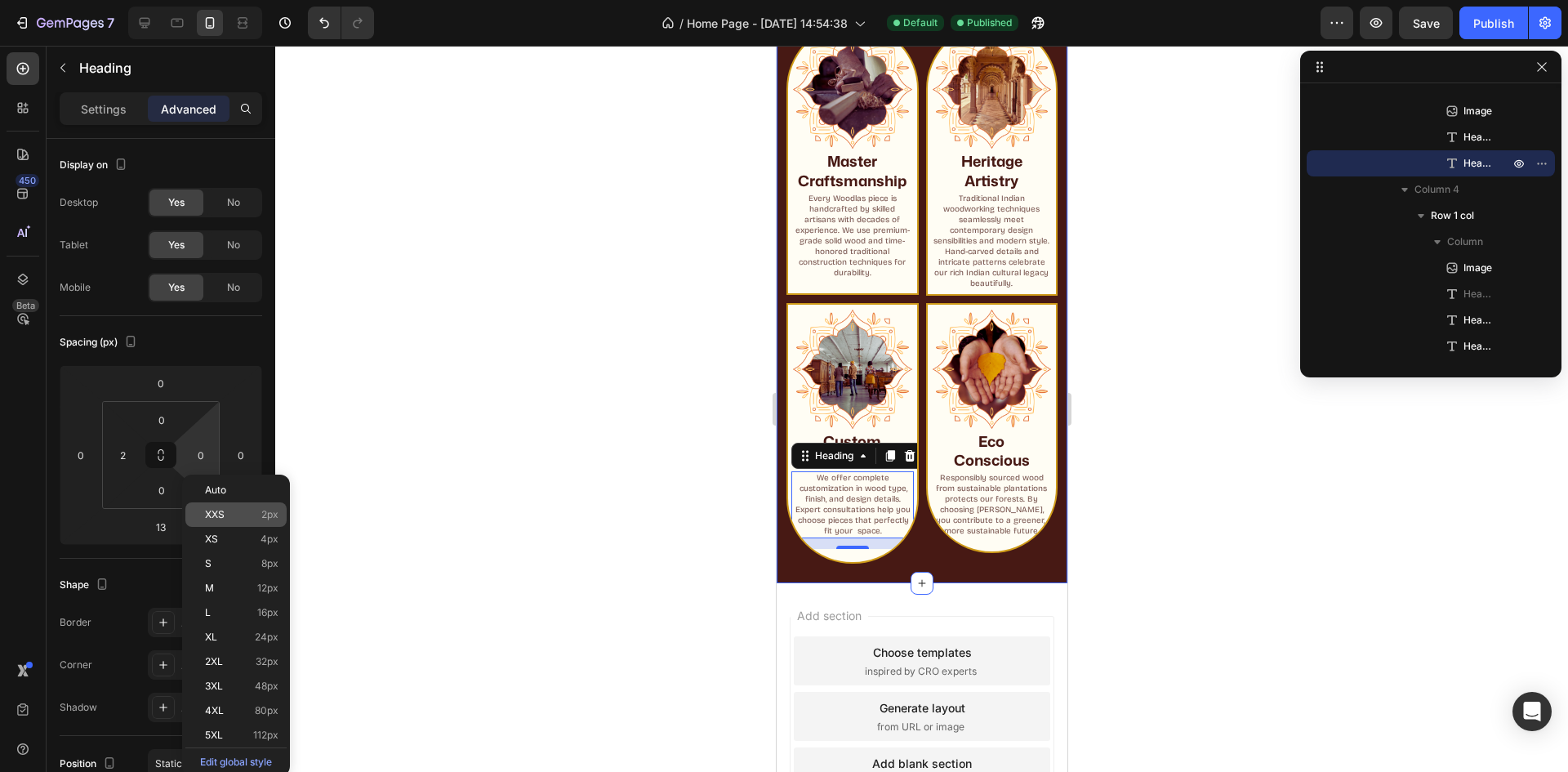
click at [238, 506] on div "XXS 2px" at bounding box center [236, 515] width 101 height 25
type input "2"
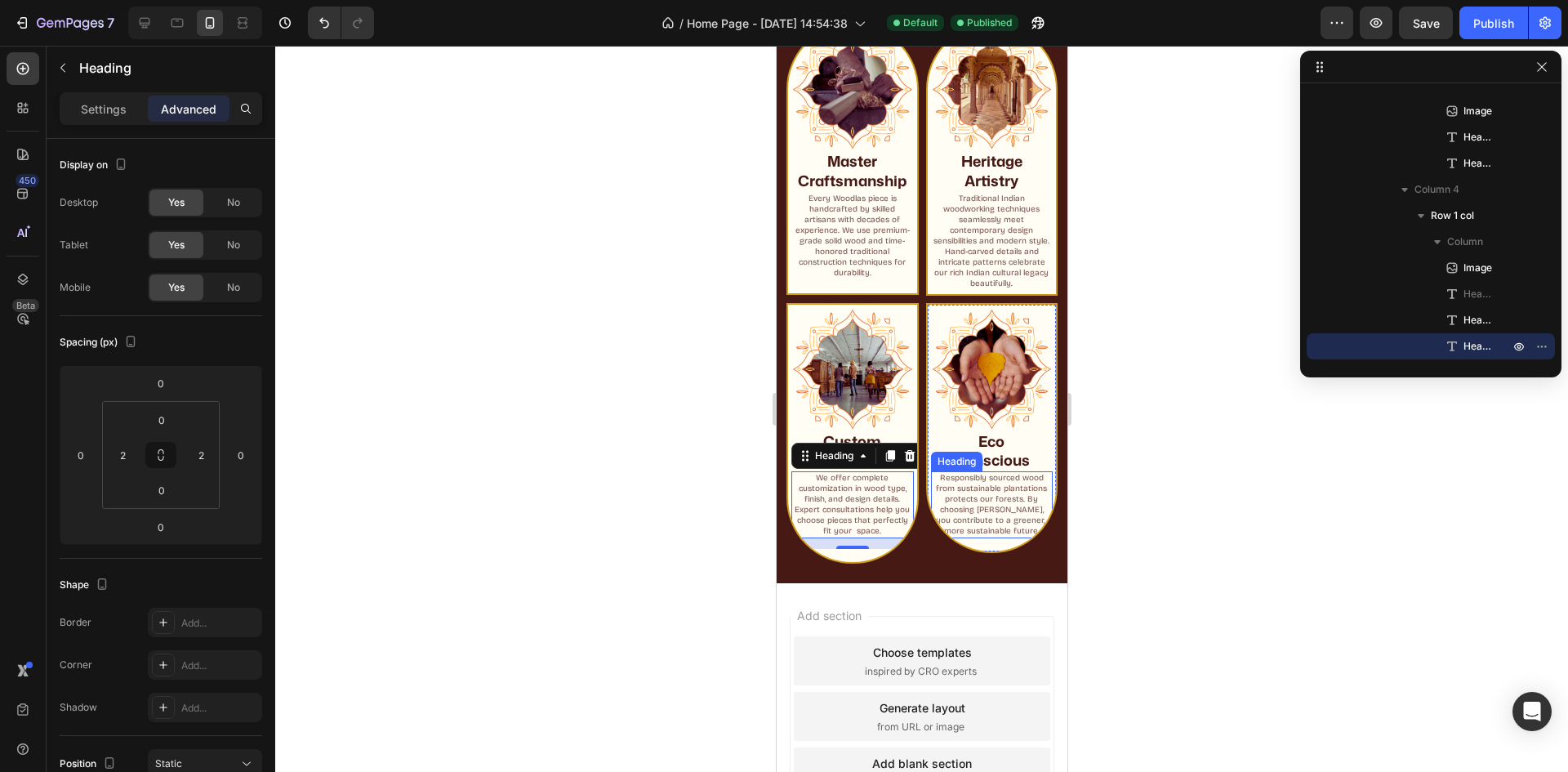
drag, startPoint x: 972, startPoint y: 490, endPoint x: 963, endPoint y: 491, distance: 9.1
click at [973, 491] on p "Responsibly sourced wood from sustainable plantations protects our forests. By …" at bounding box center [992, 505] width 116 height 64
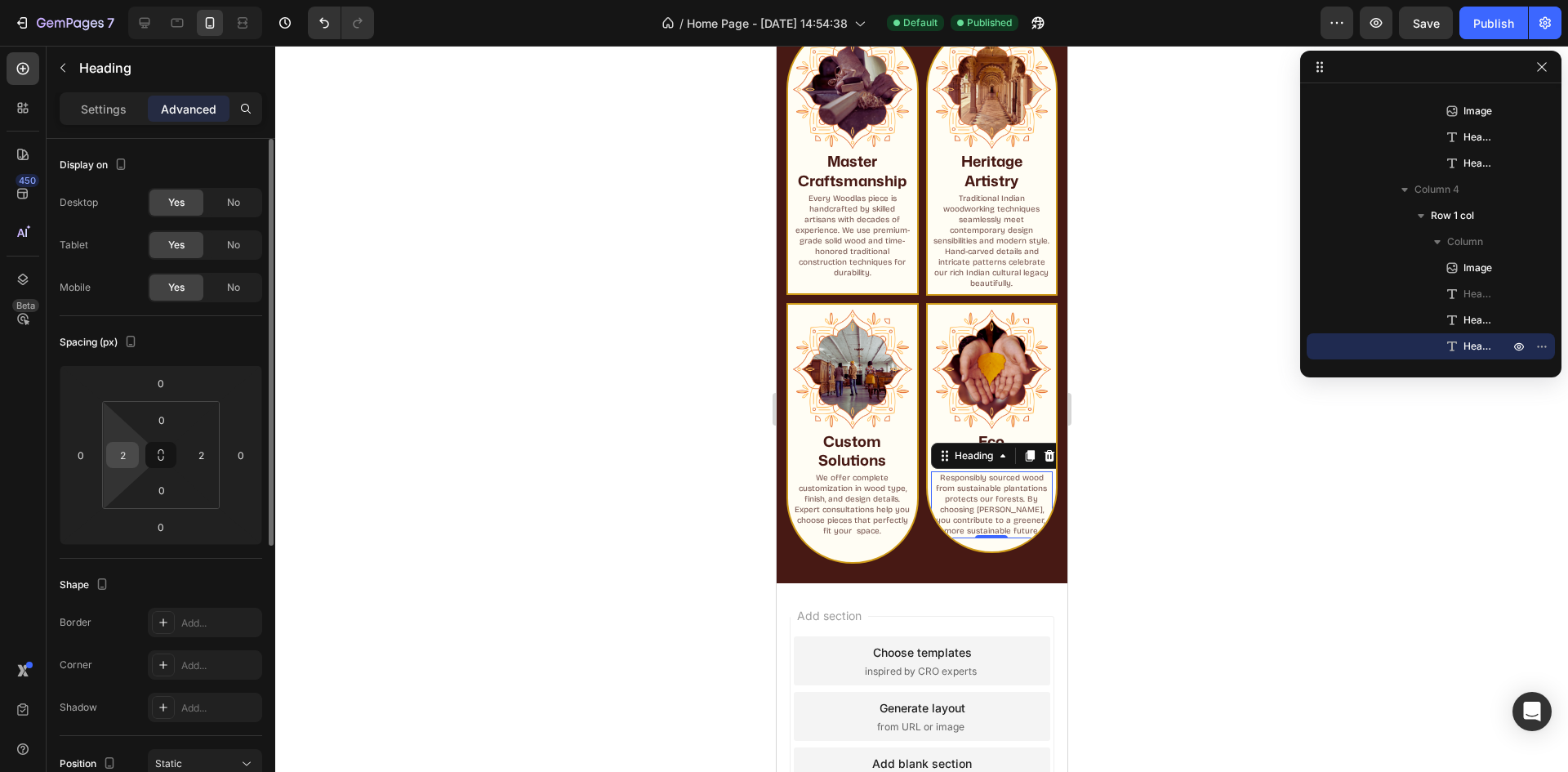
click at [126, 458] on input "2" at bounding box center [122, 455] width 25 height 25
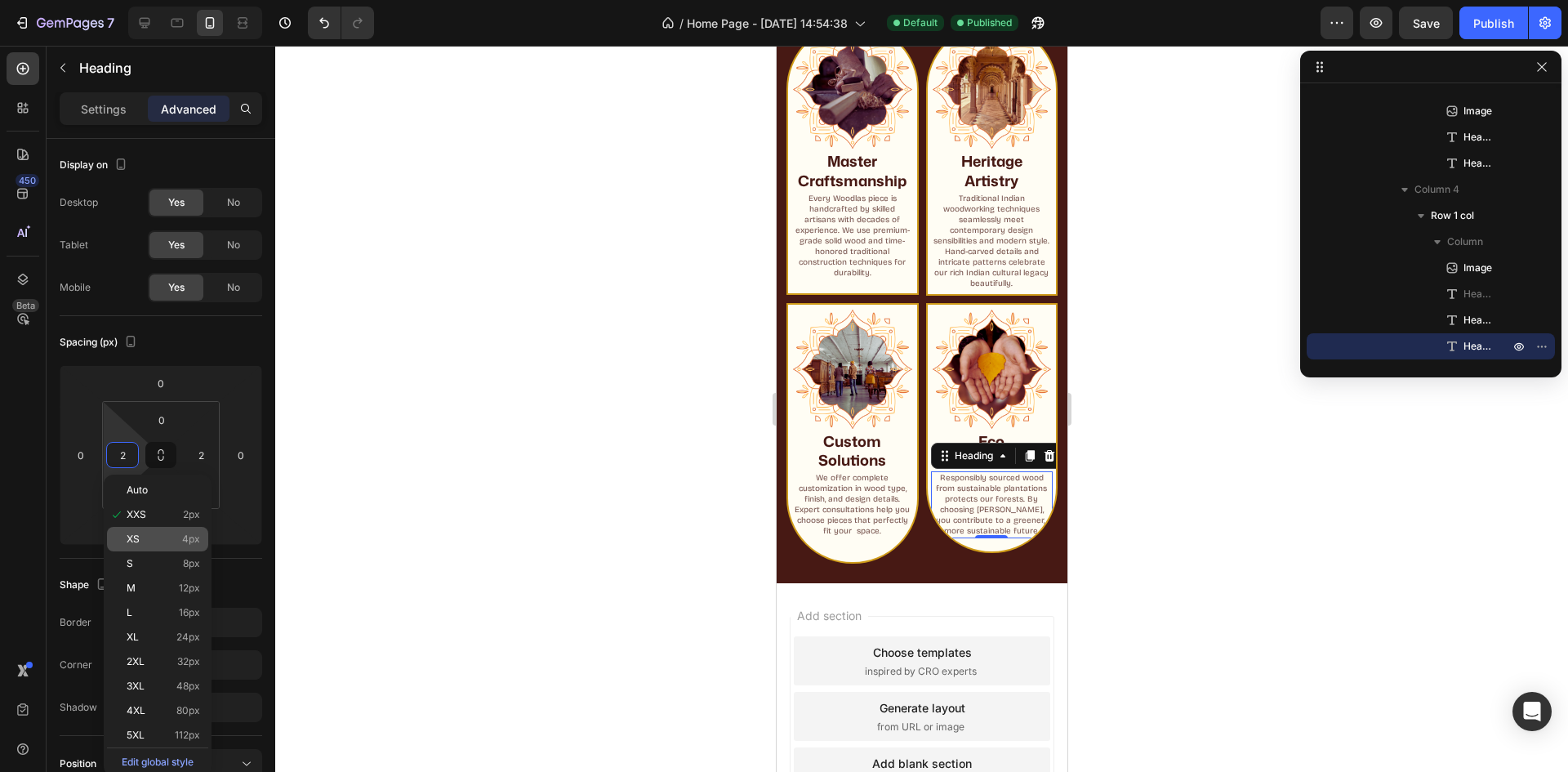
click at [151, 539] on p "XS 4px" at bounding box center [163, 539] width 74 height 12
type input "4"
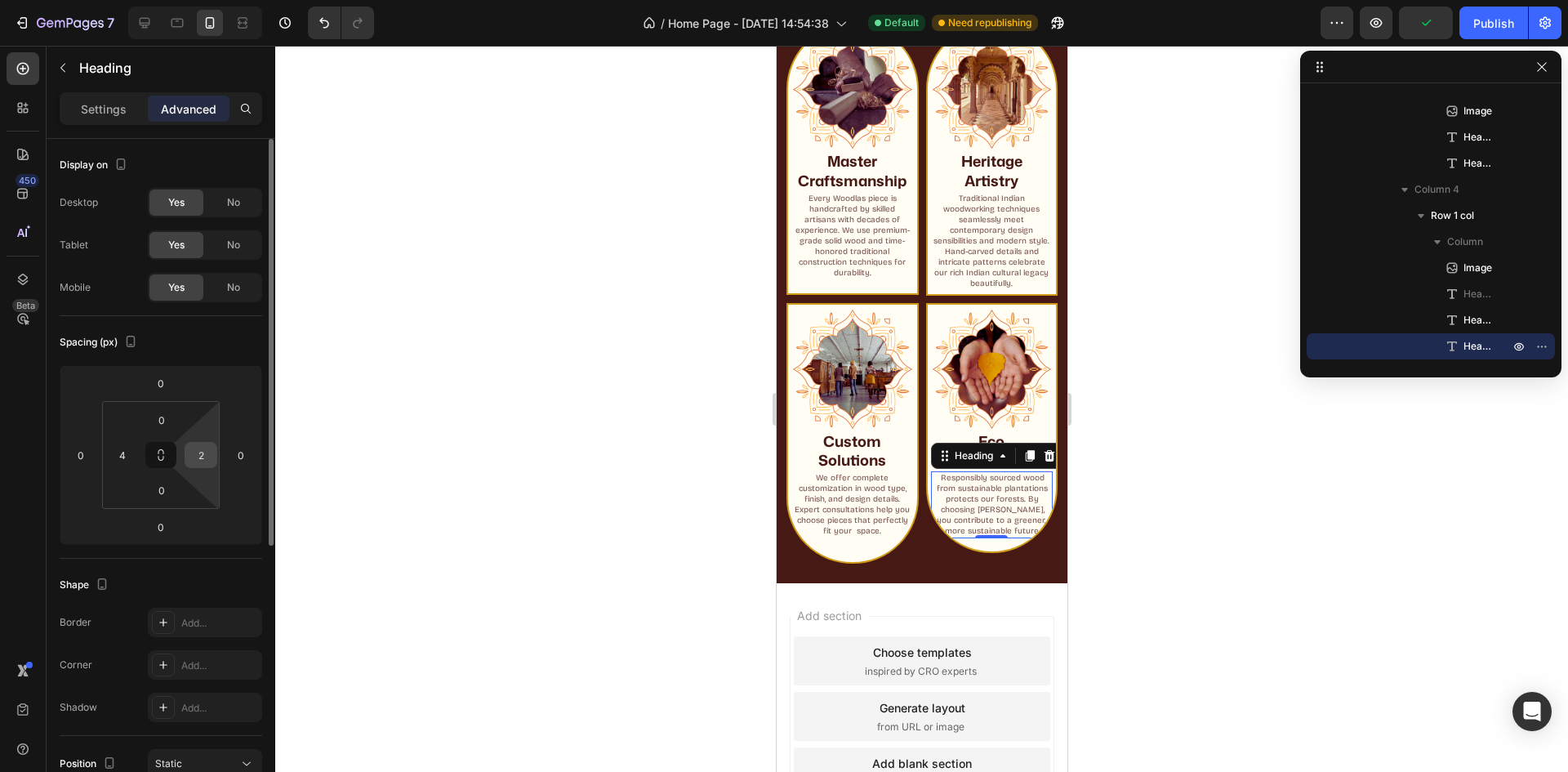
click at [198, 460] on input "2" at bounding box center [201, 455] width 25 height 25
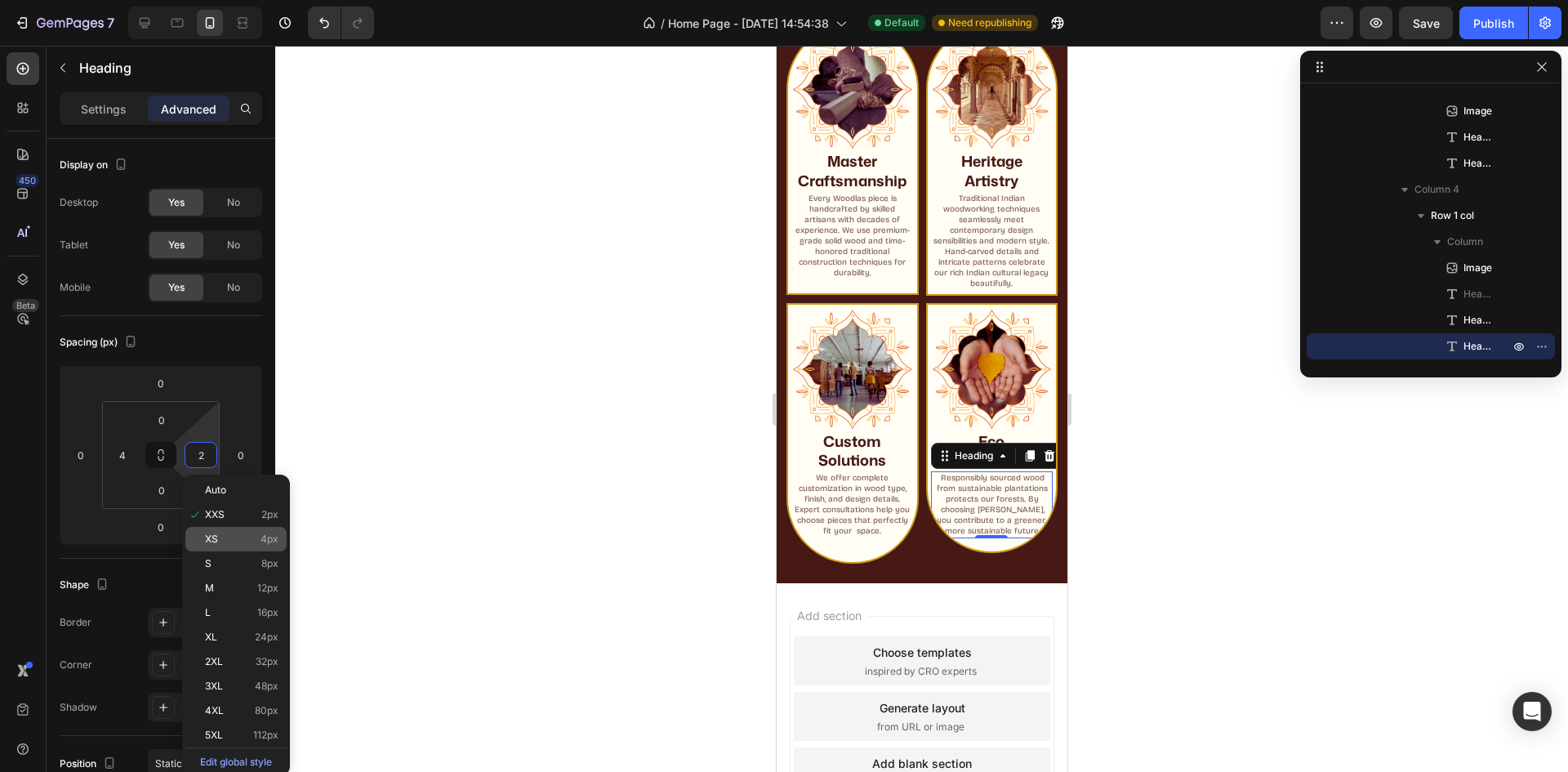
click at [217, 529] on div "XS 4px" at bounding box center [236, 539] width 101 height 25
type input "4"
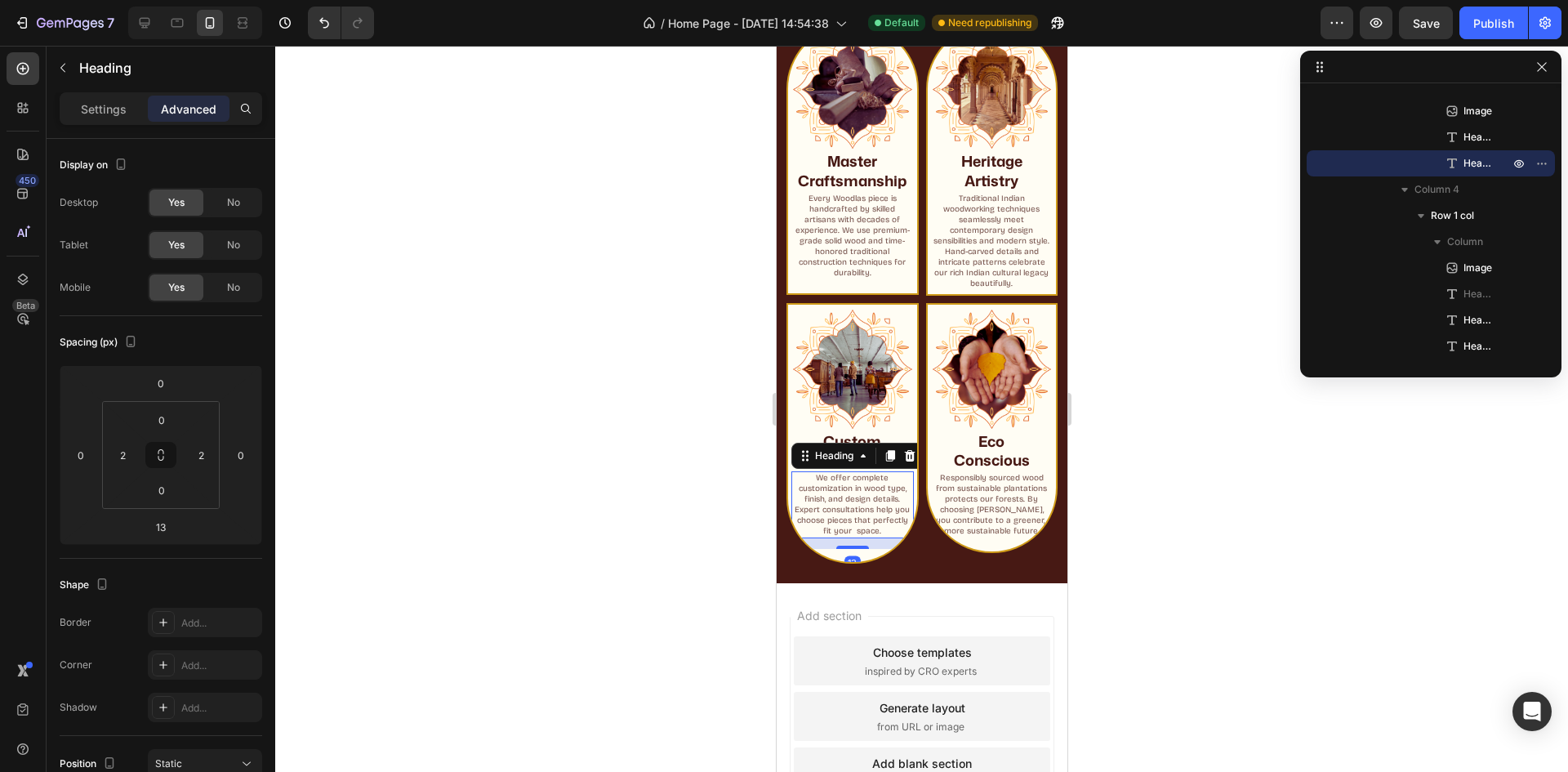
click at [843, 497] on p "We offer complete customization in wood type, finish, and design details. Exper…" at bounding box center [852, 505] width 116 height 64
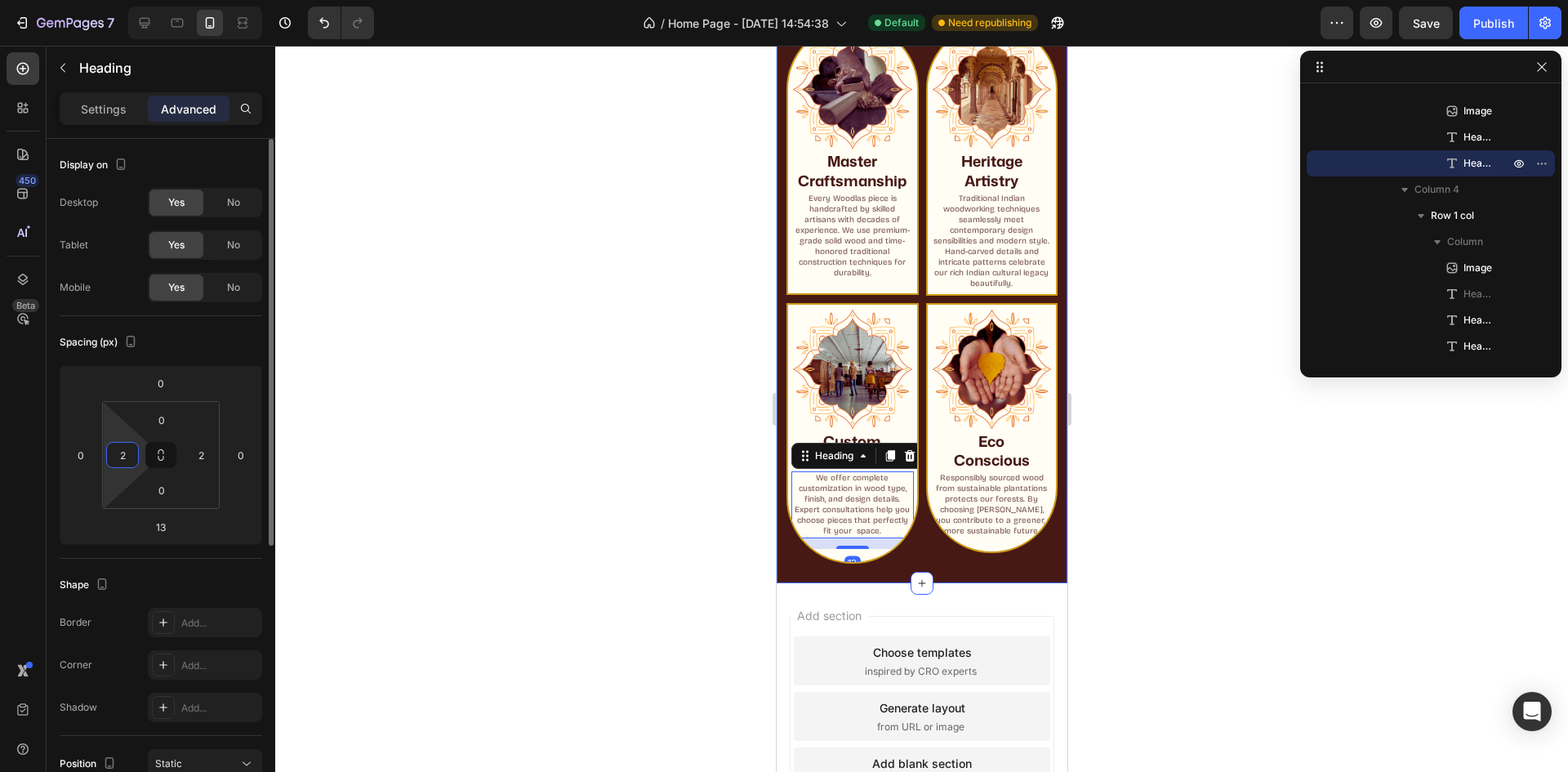
click at [129, 0] on html "7 / Home Page - [DATE] 14:54:38 Default Need republishing Preview Save Publish …" at bounding box center [784, 0] width 1568 height 0
click at [125, 463] on input "2" at bounding box center [122, 455] width 25 height 25
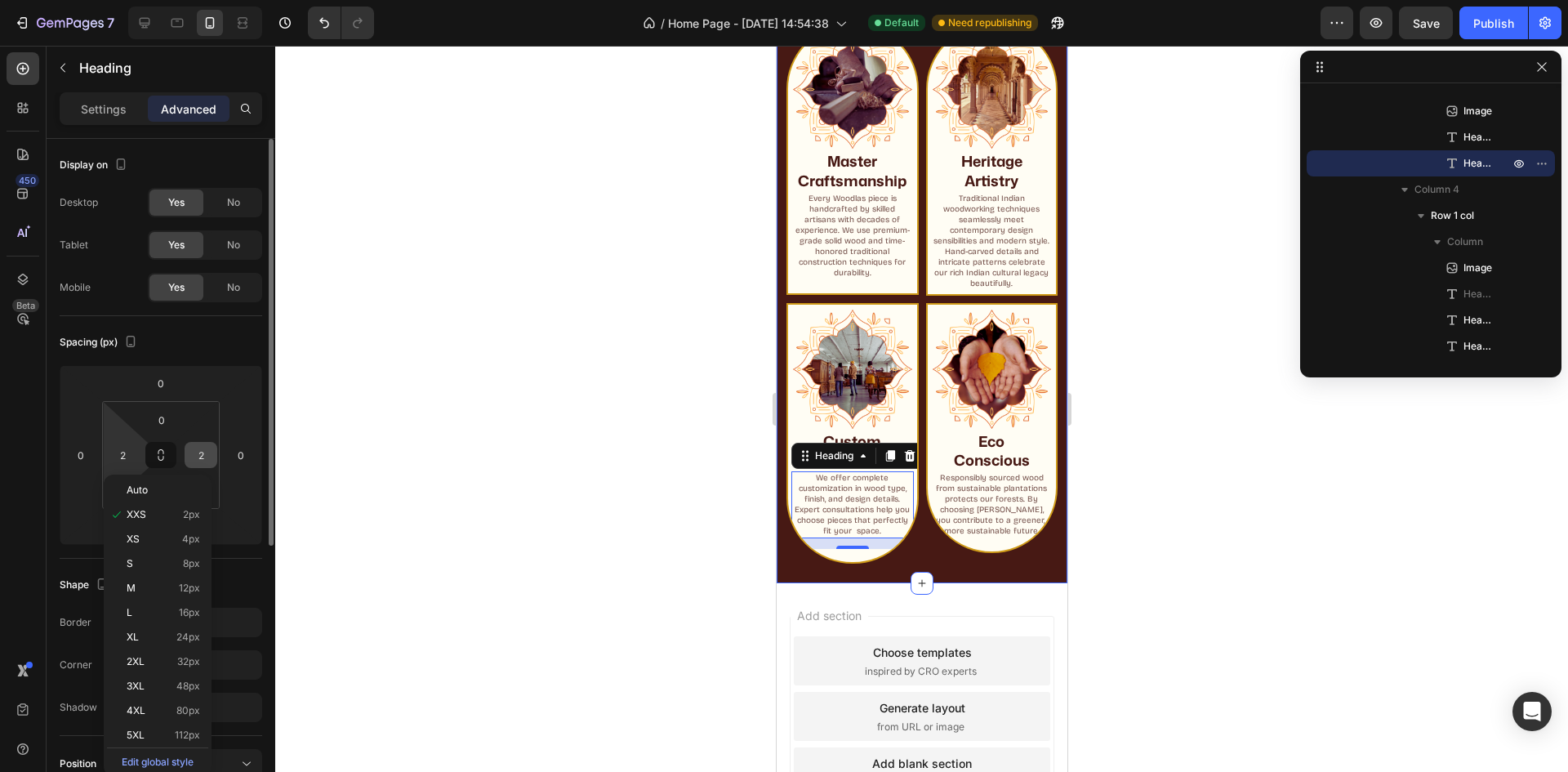
drag, startPoint x: 175, startPoint y: 530, endPoint x: 198, endPoint y: 454, distance: 79.4
click at [177, 527] on div "XS 4px" at bounding box center [157, 539] width 101 height 25
type input "4"
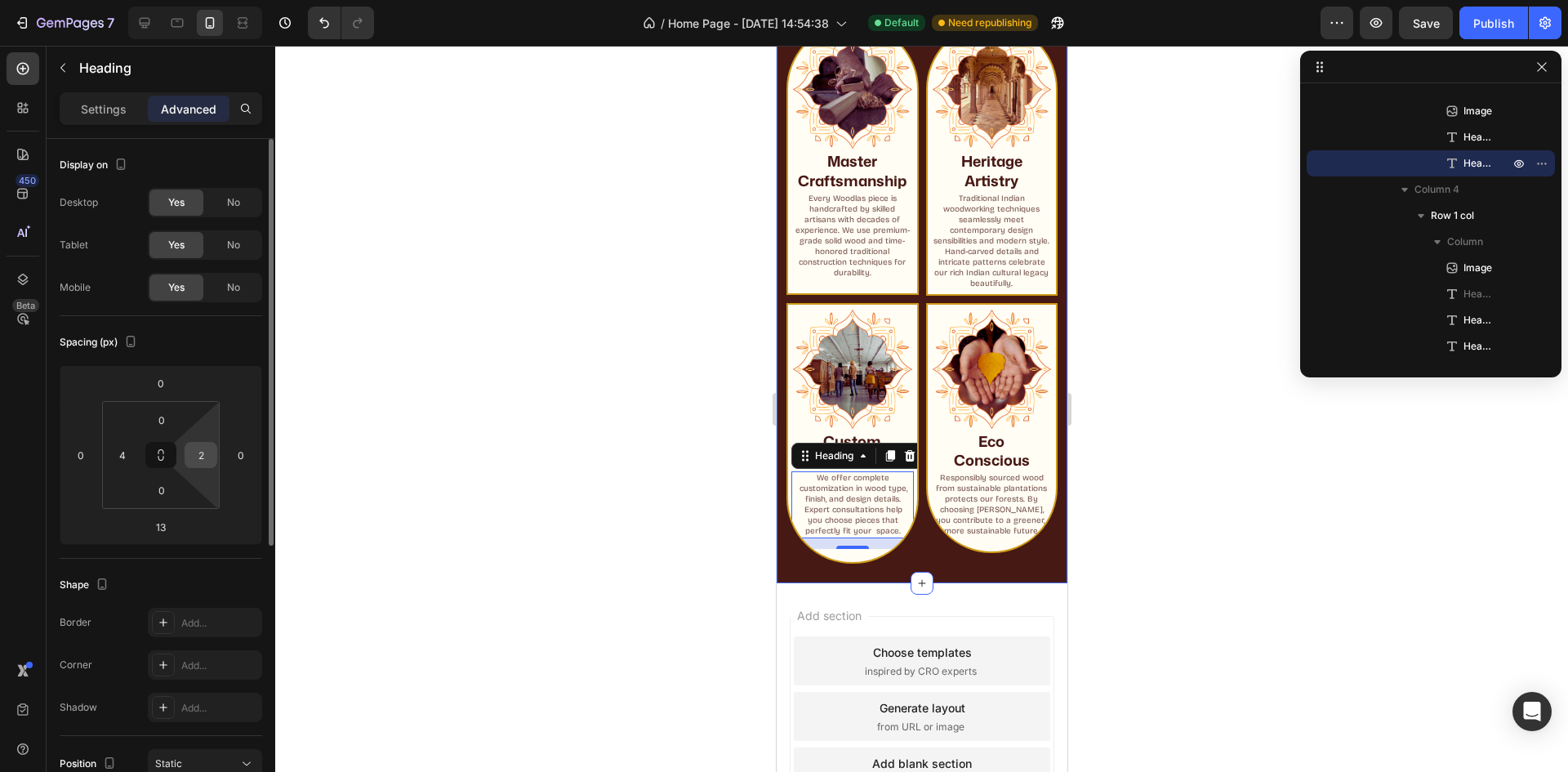
click at [198, 457] on input "2" at bounding box center [201, 455] width 25 height 25
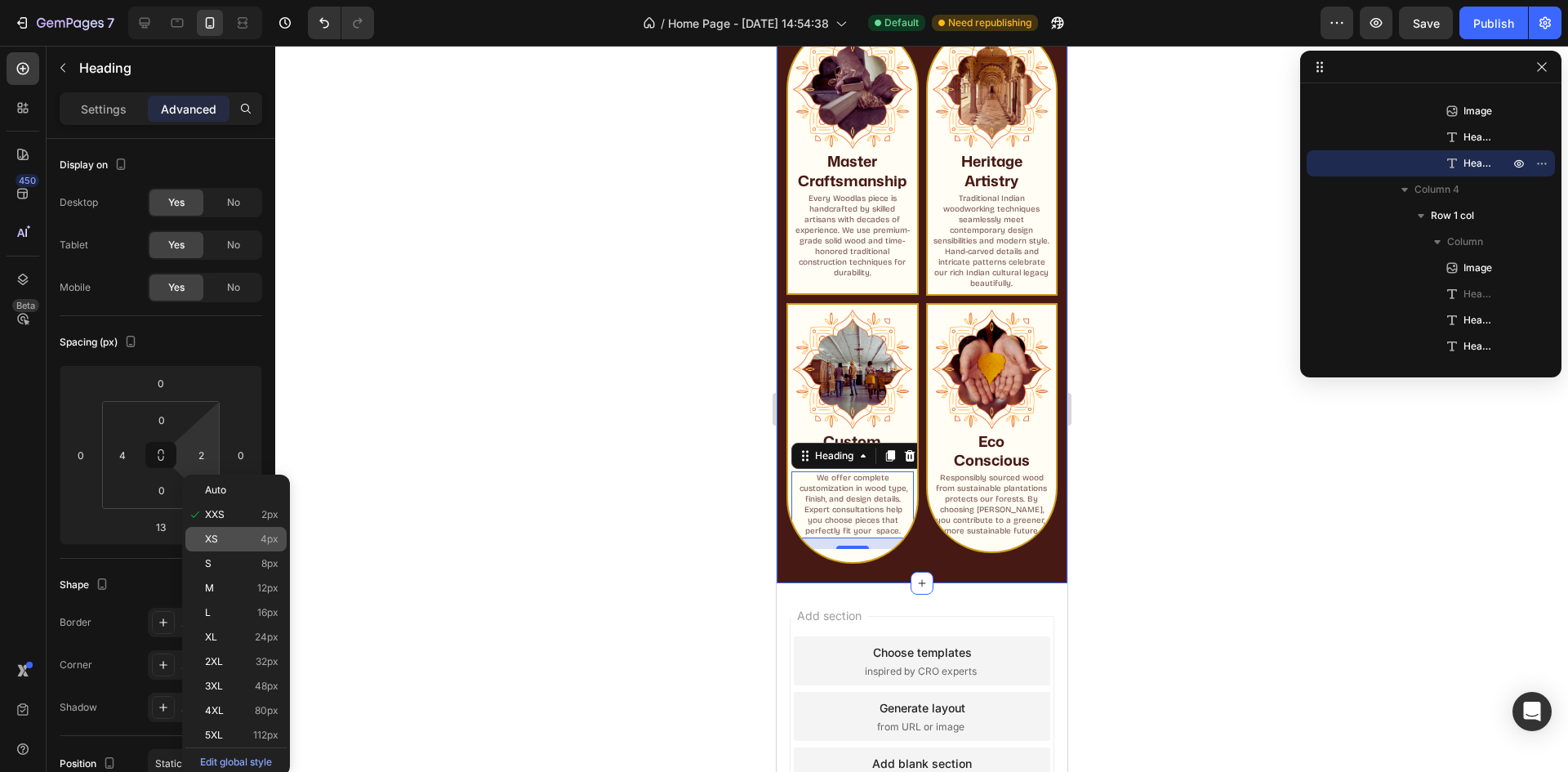
click at [212, 543] on span "XS" at bounding box center [212, 539] width 13 height 12
type input "4"
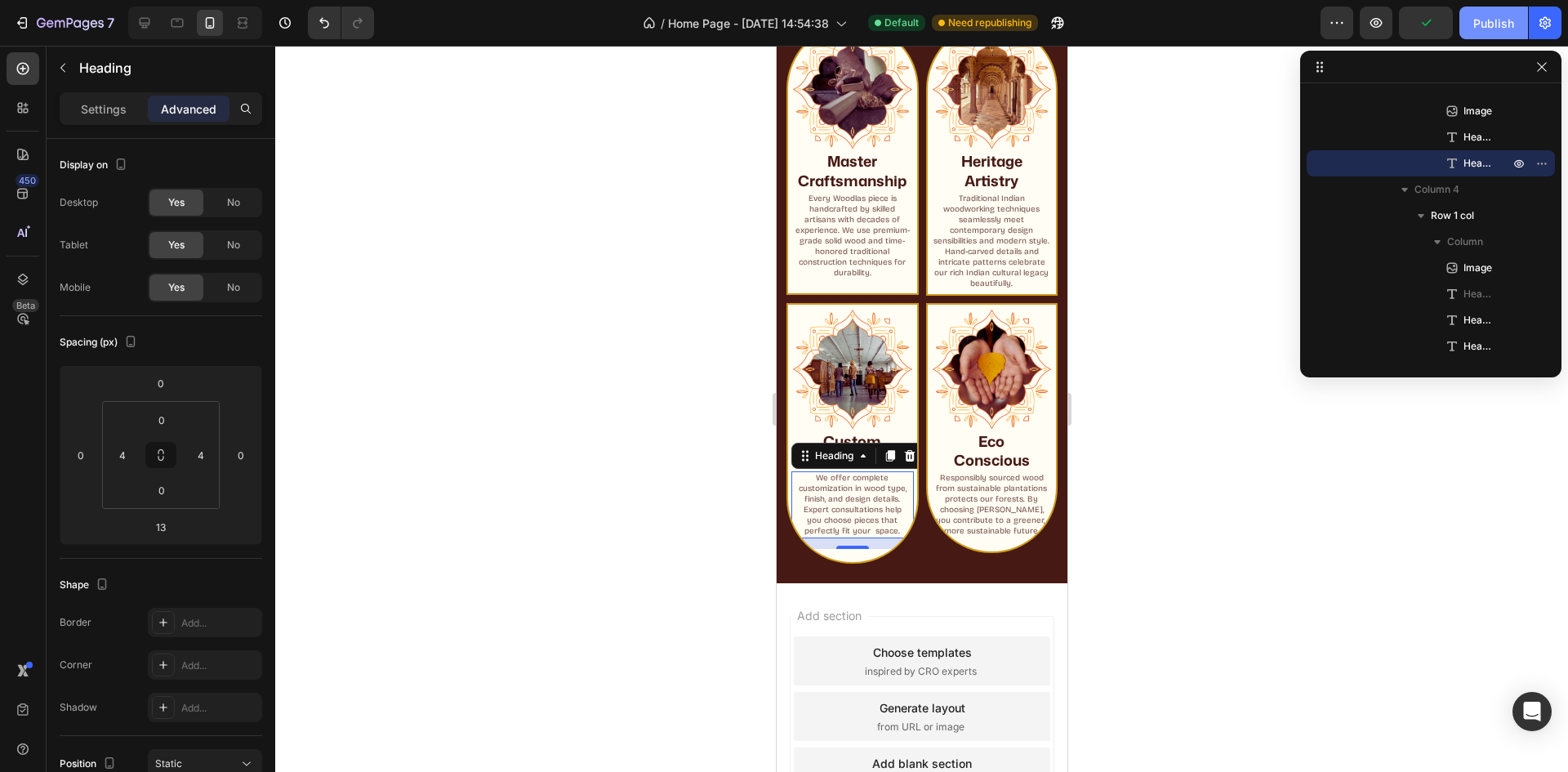
click at [1471, 25] on button "Publish" at bounding box center [1494, 23] width 69 height 33
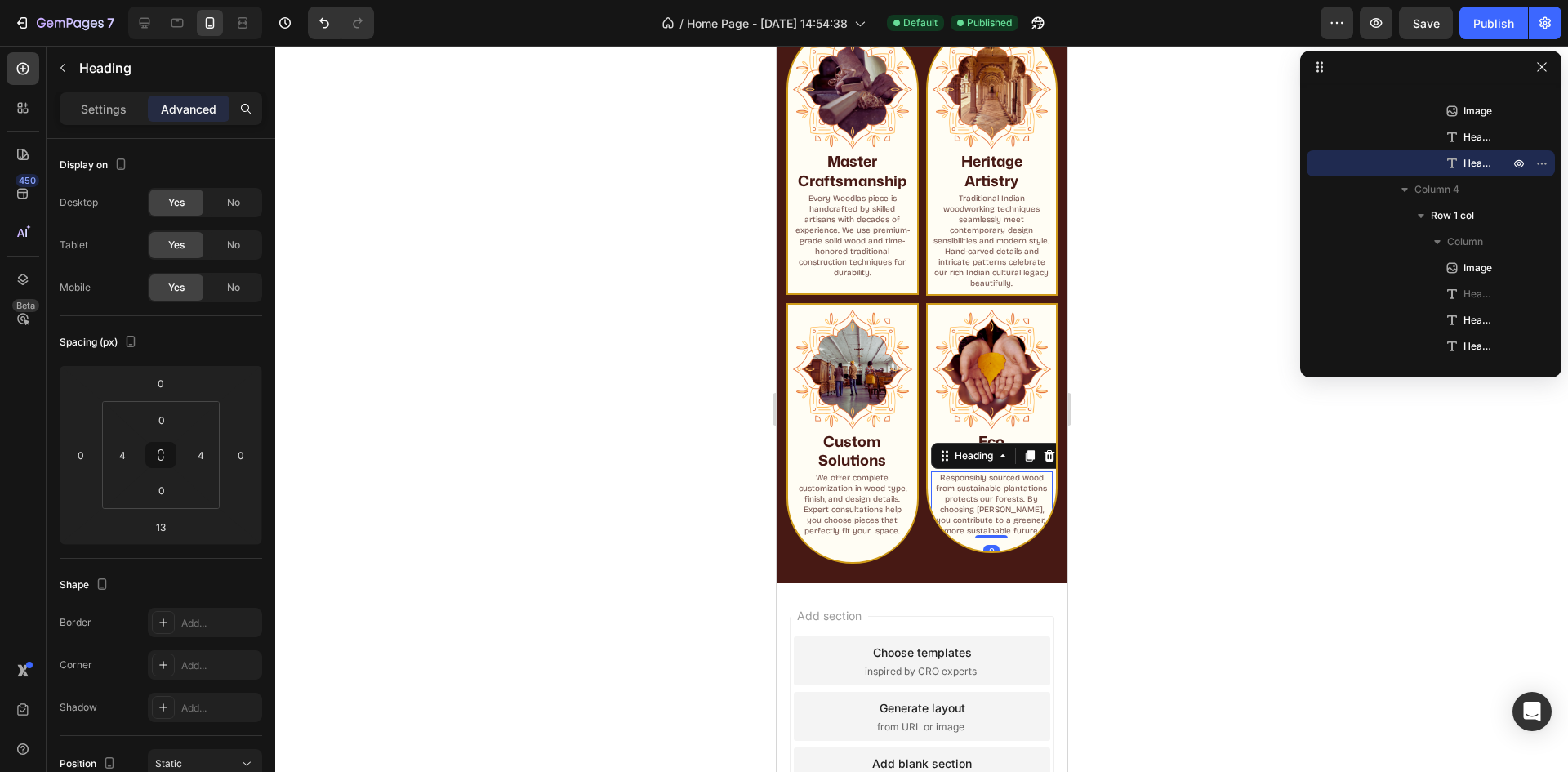
click at [972, 520] on p "Responsibly sourced wood from sustainable plantations protects our forests. By …" at bounding box center [992, 505] width 112 height 64
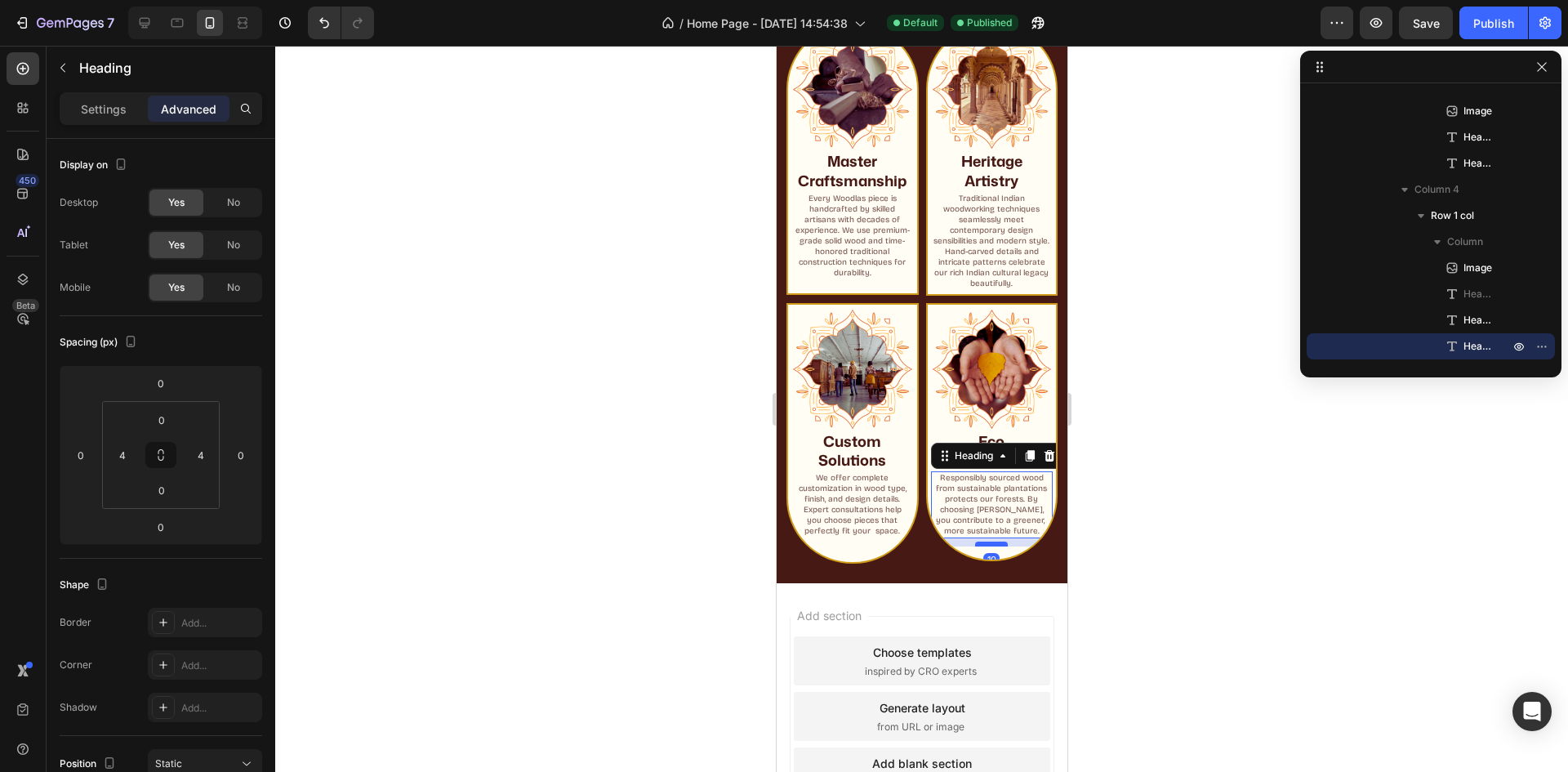
drag, startPoint x: 978, startPoint y: 534, endPoint x: 976, endPoint y: 542, distance: 8.2
click at [976, 542] on div at bounding box center [991, 544] width 33 height 5
click at [982, 544] on div at bounding box center [991, 545] width 33 height 5
type input "11"
click at [1486, 31] on div "Publish" at bounding box center [1494, 23] width 41 height 17
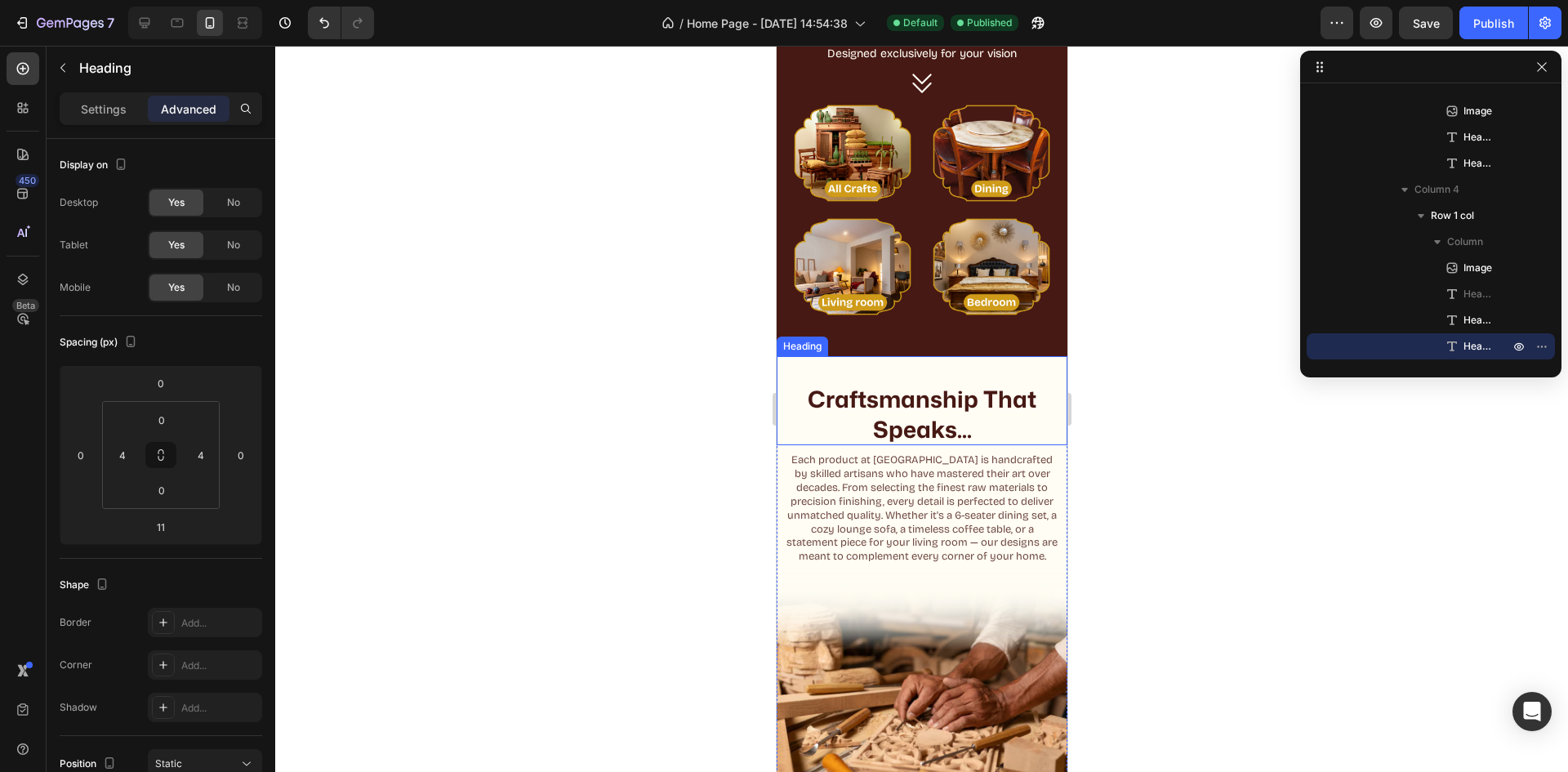
scroll to position [608, 0]
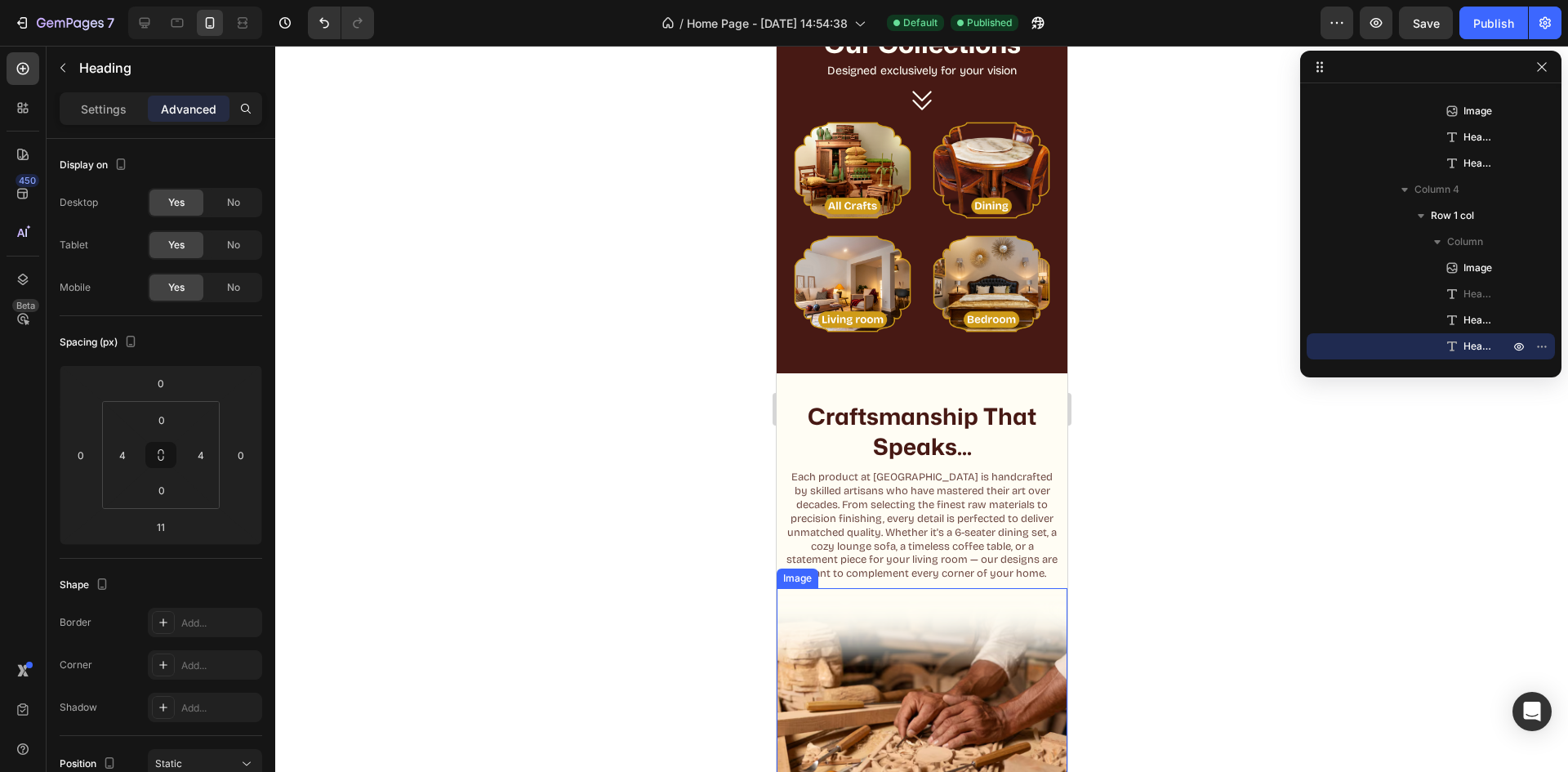
click at [925, 613] on img at bounding box center [921, 696] width 291 height 216
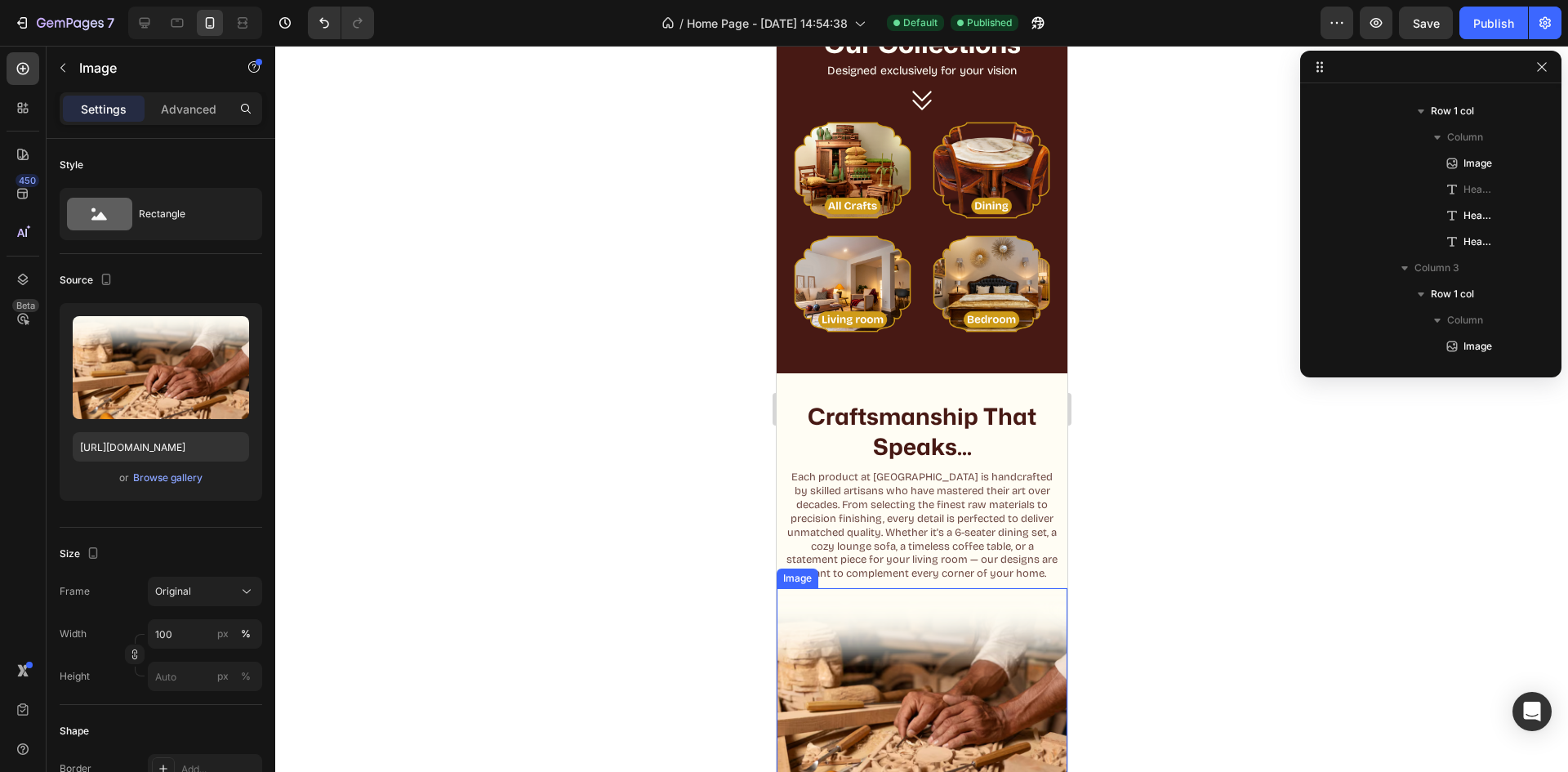
scroll to position [179, 0]
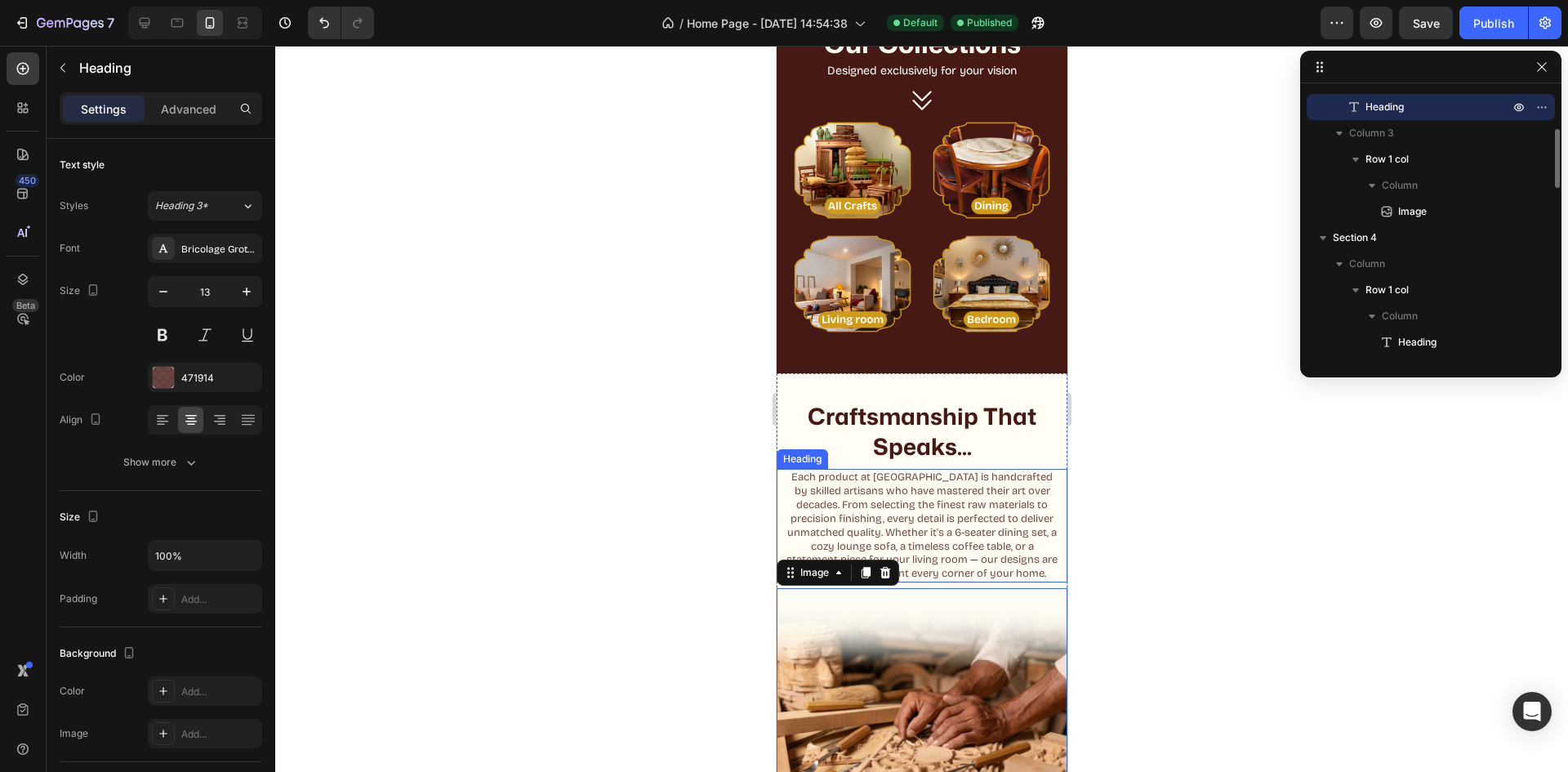
click at [984, 518] on h2 "Each product at [GEOGRAPHIC_DATA] is handcrafted by skilled artisans who have m…" at bounding box center [921, 525] width 278 height 113
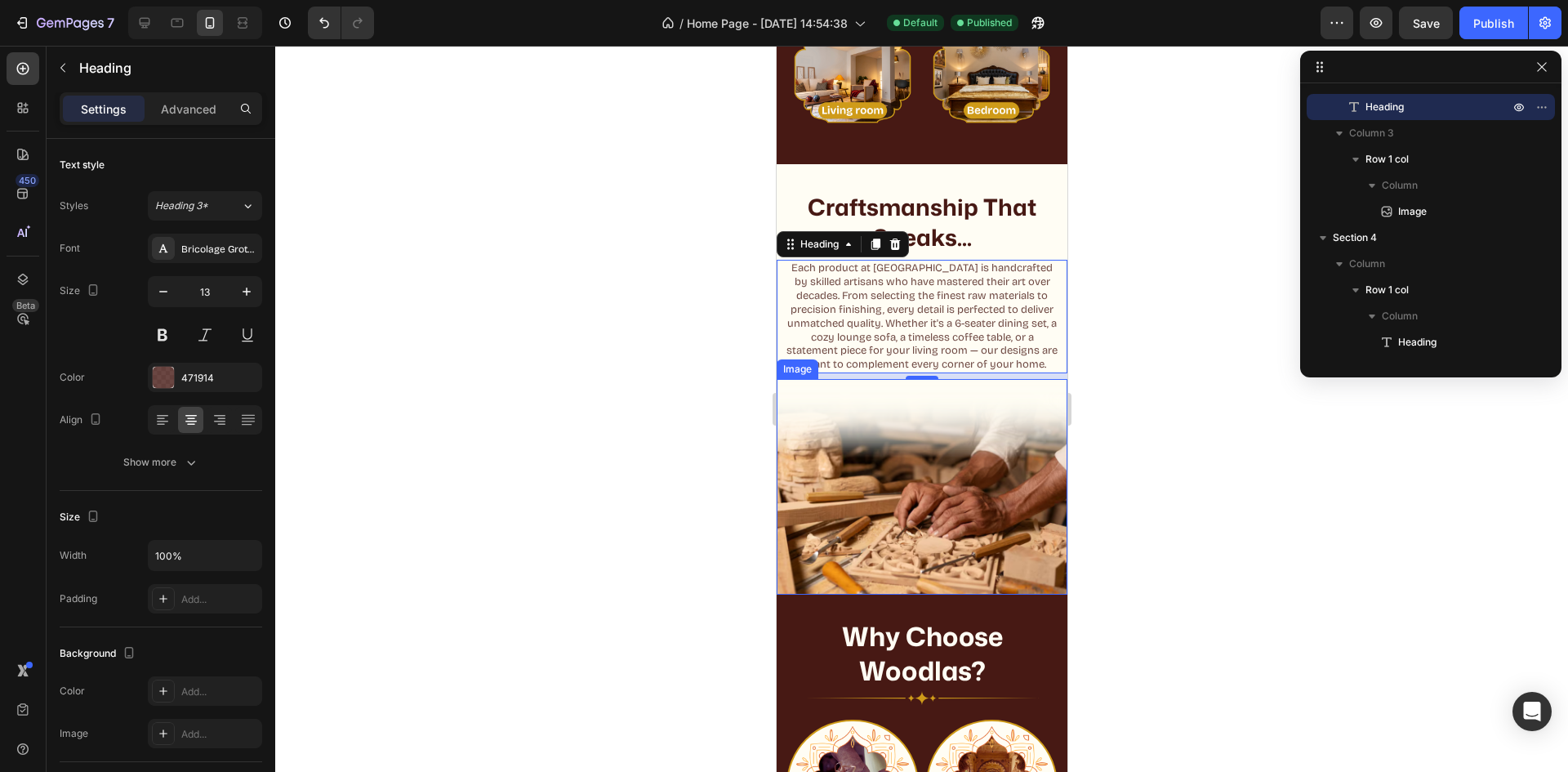
scroll to position [771, 0]
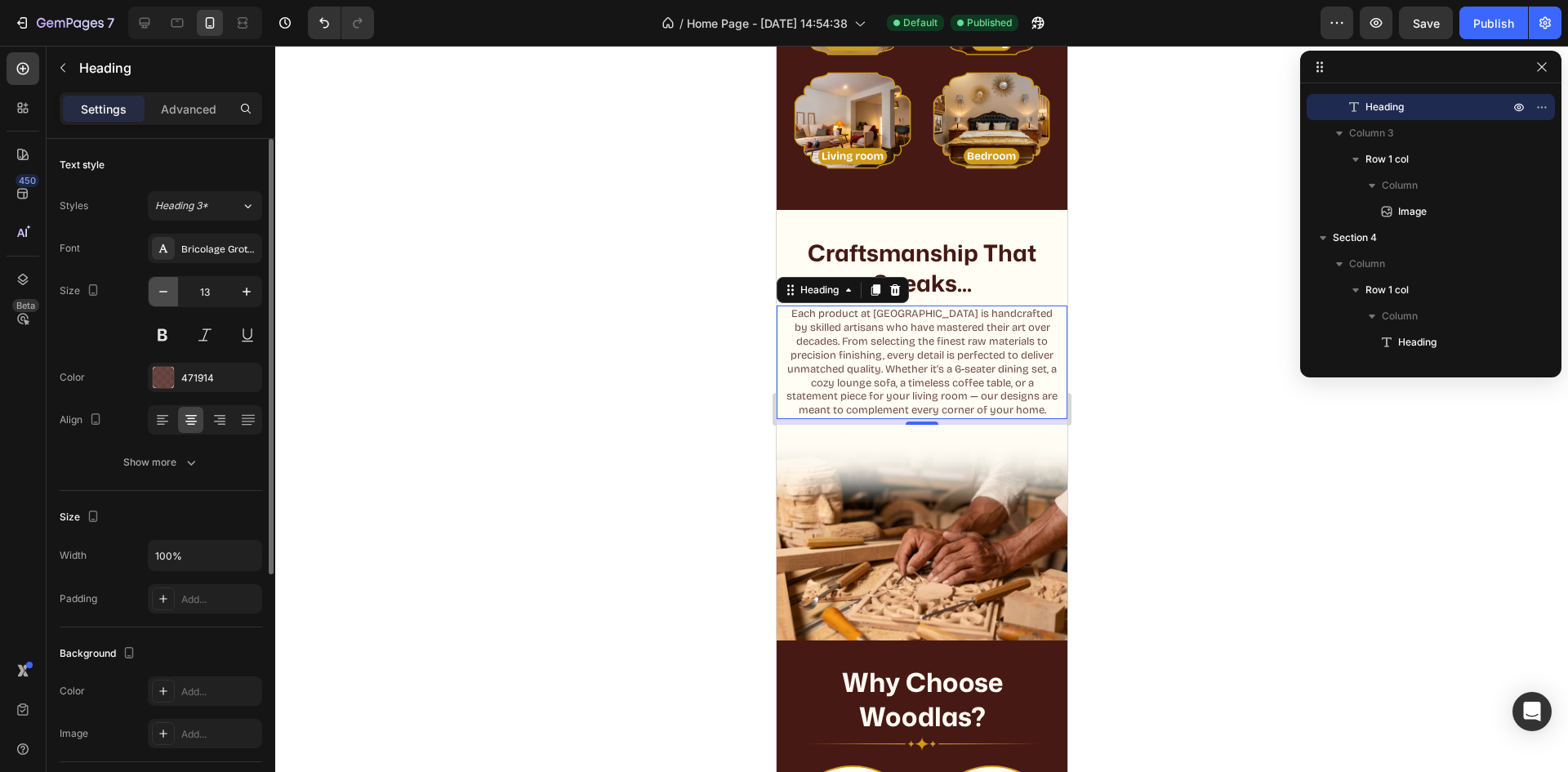
click at [159, 288] on icon "button" at bounding box center [164, 292] width 17 height 17
type input "12"
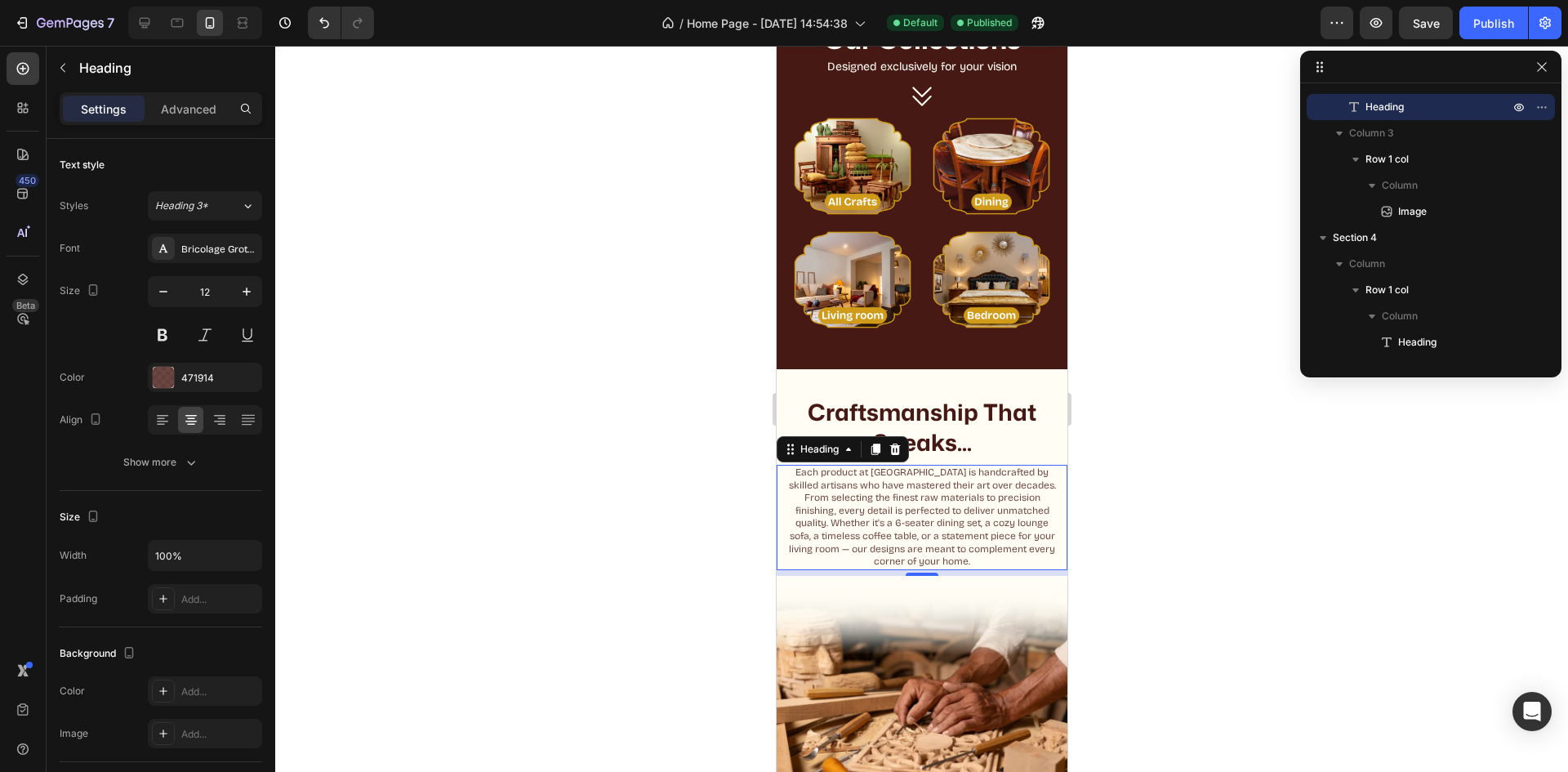
scroll to position [608, 0]
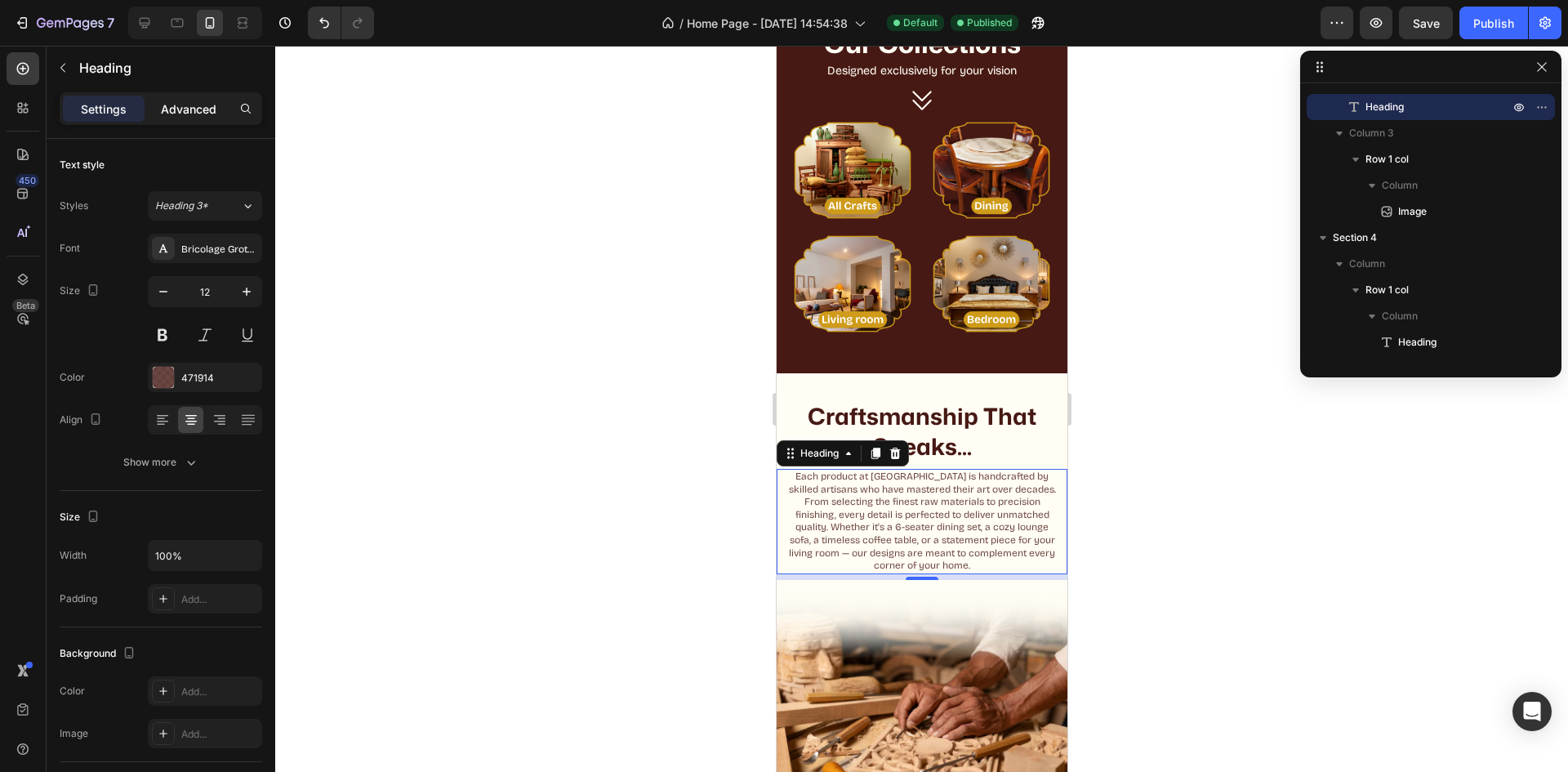
click at [183, 115] on p "Advanced" at bounding box center [189, 108] width 55 height 17
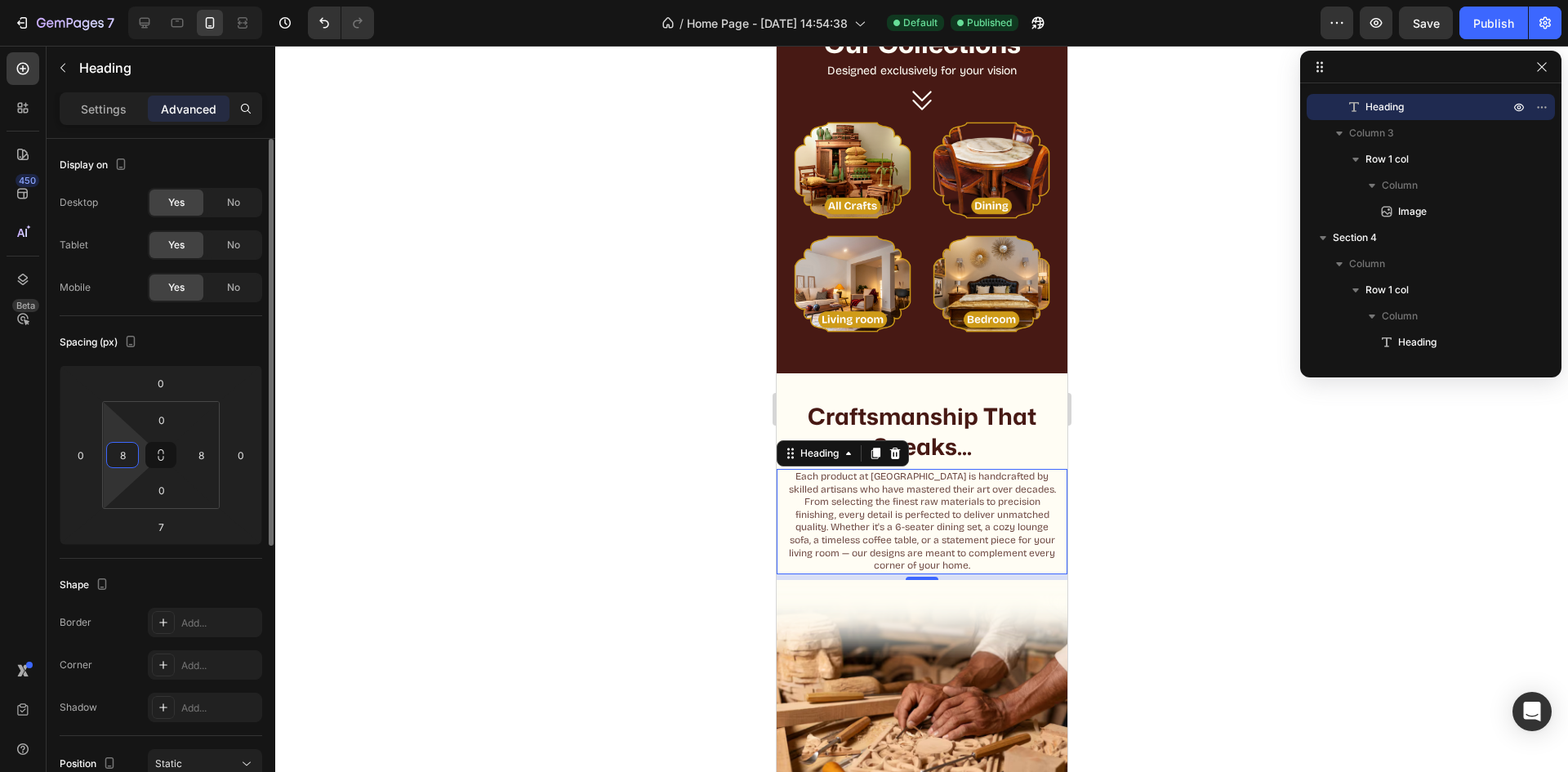
click at [134, 458] on input "8" at bounding box center [122, 455] width 25 height 25
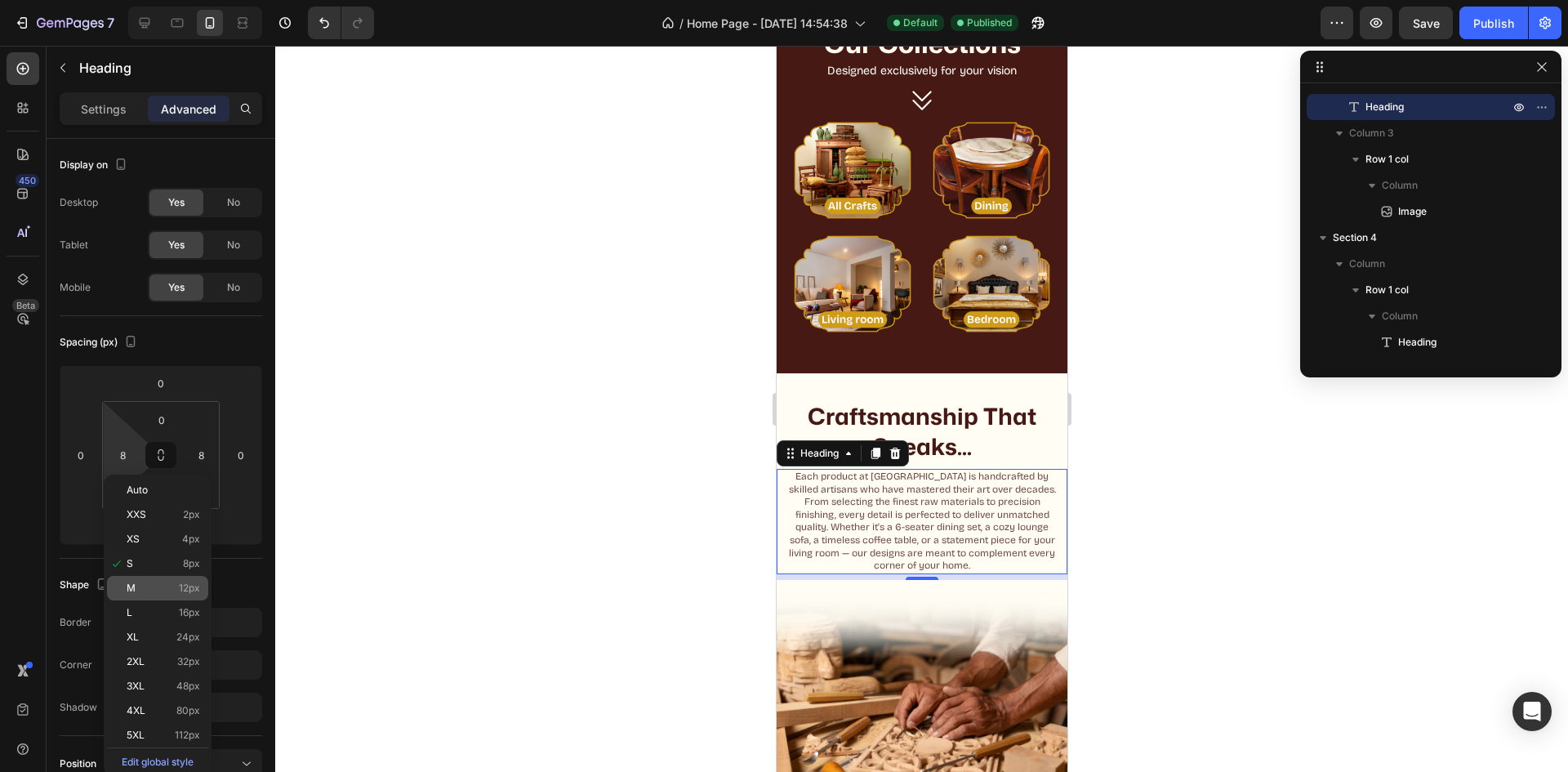
click at [158, 583] on p "M 12px" at bounding box center [163, 588] width 74 height 12
type input "12"
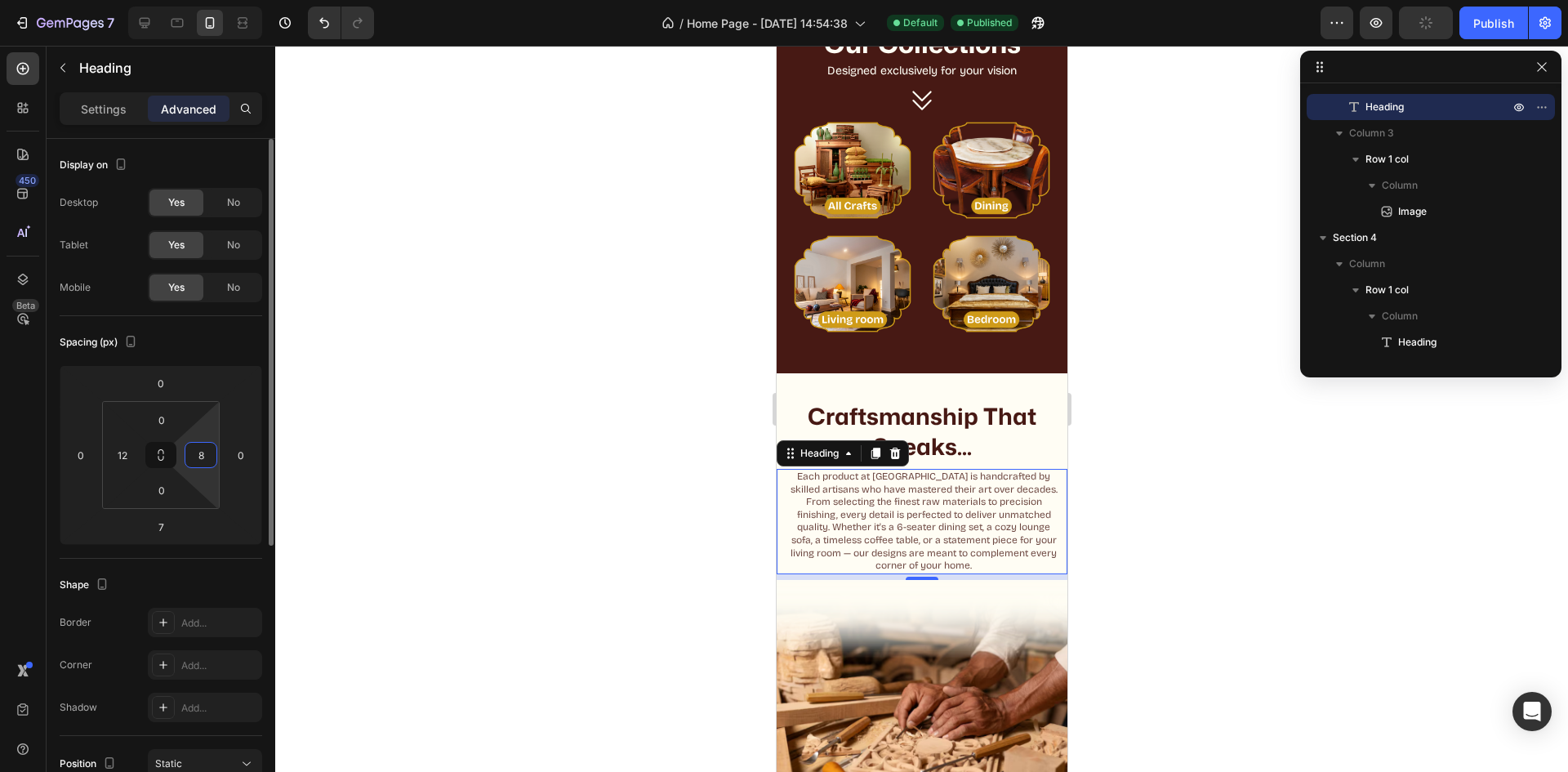
click at [197, 461] on input "8" at bounding box center [201, 455] width 25 height 25
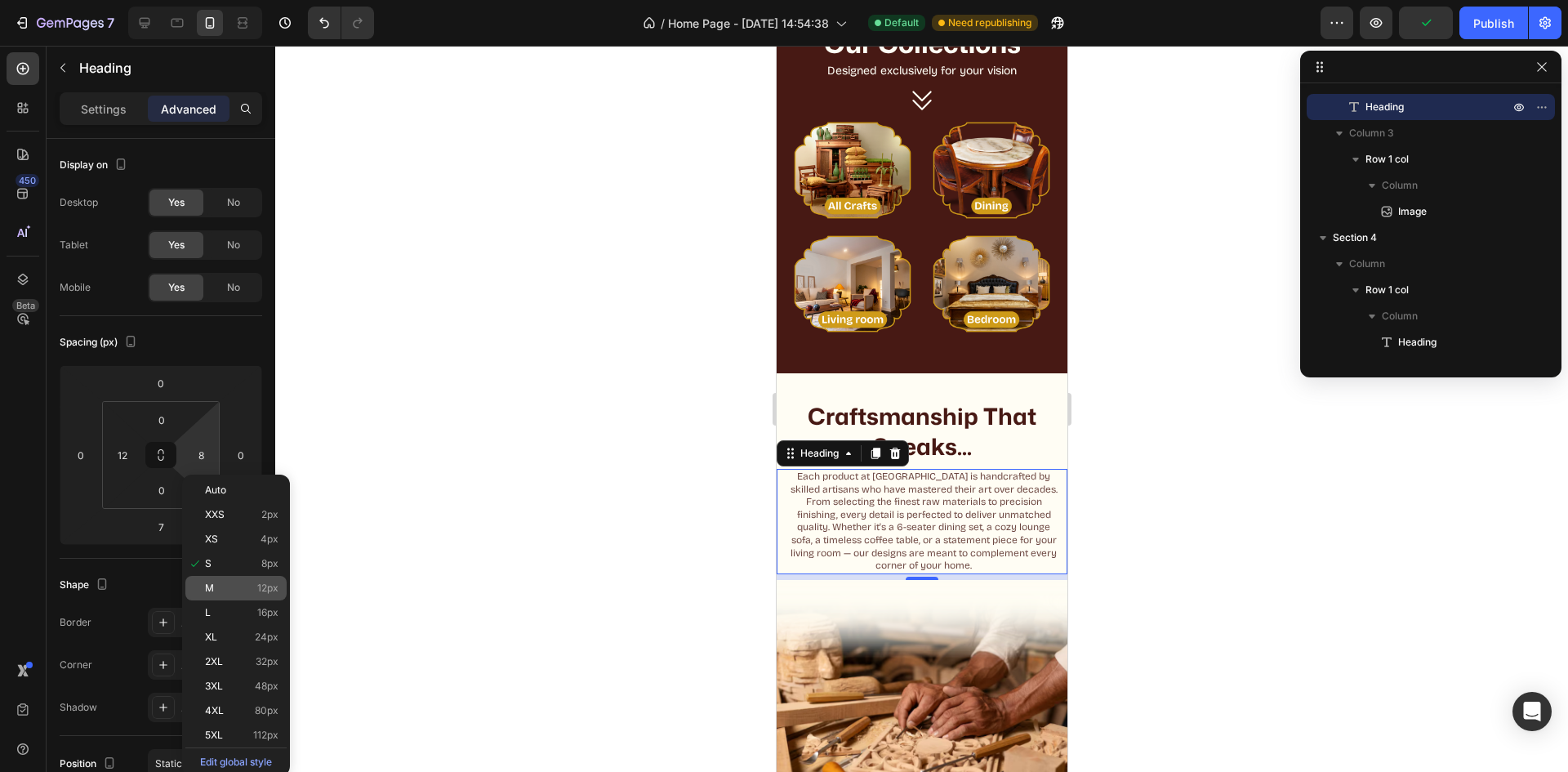
click at [228, 576] on div "M 12px" at bounding box center [236, 588] width 101 height 25
type input "12"
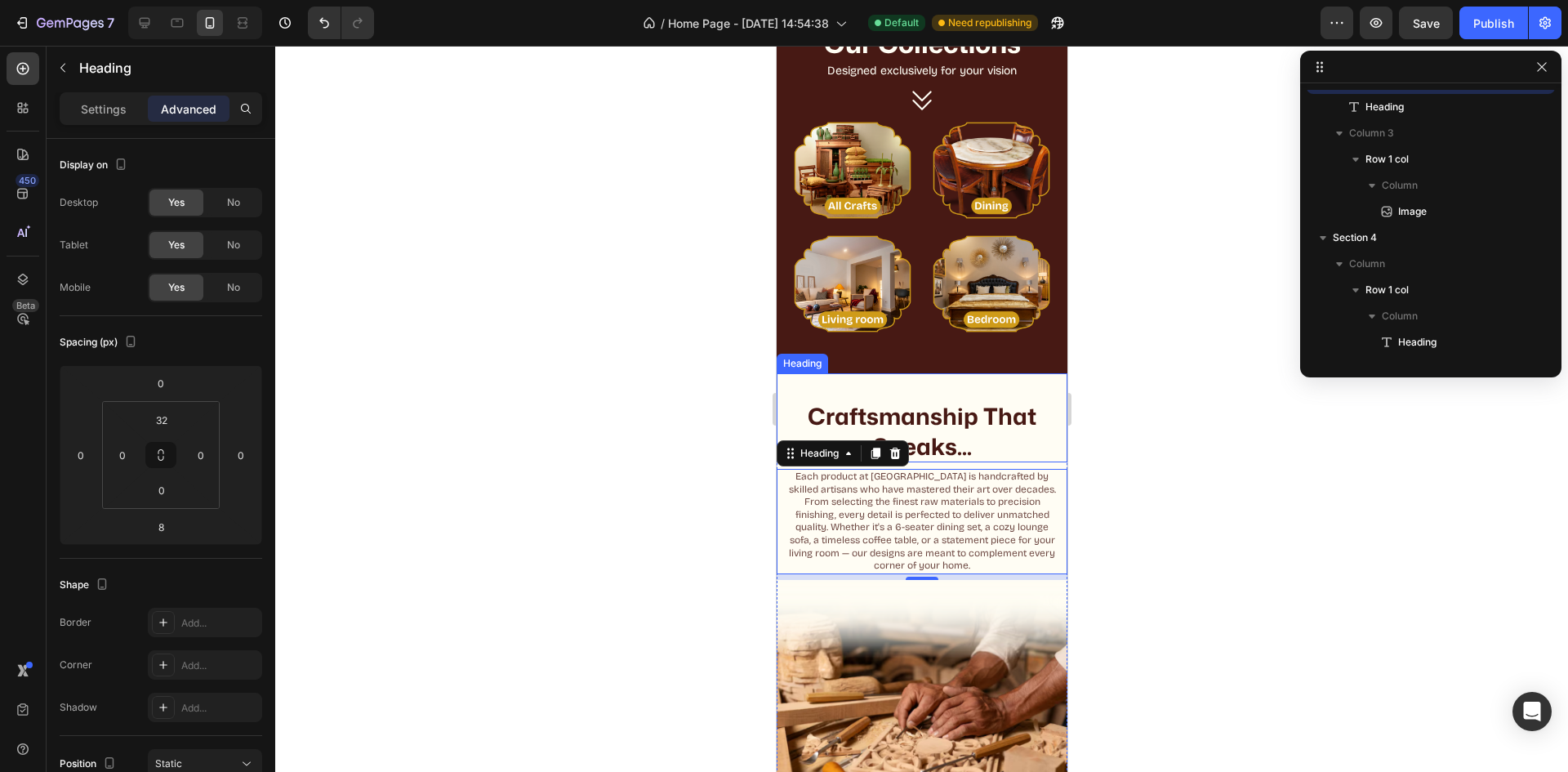
scroll to position [48, 0]
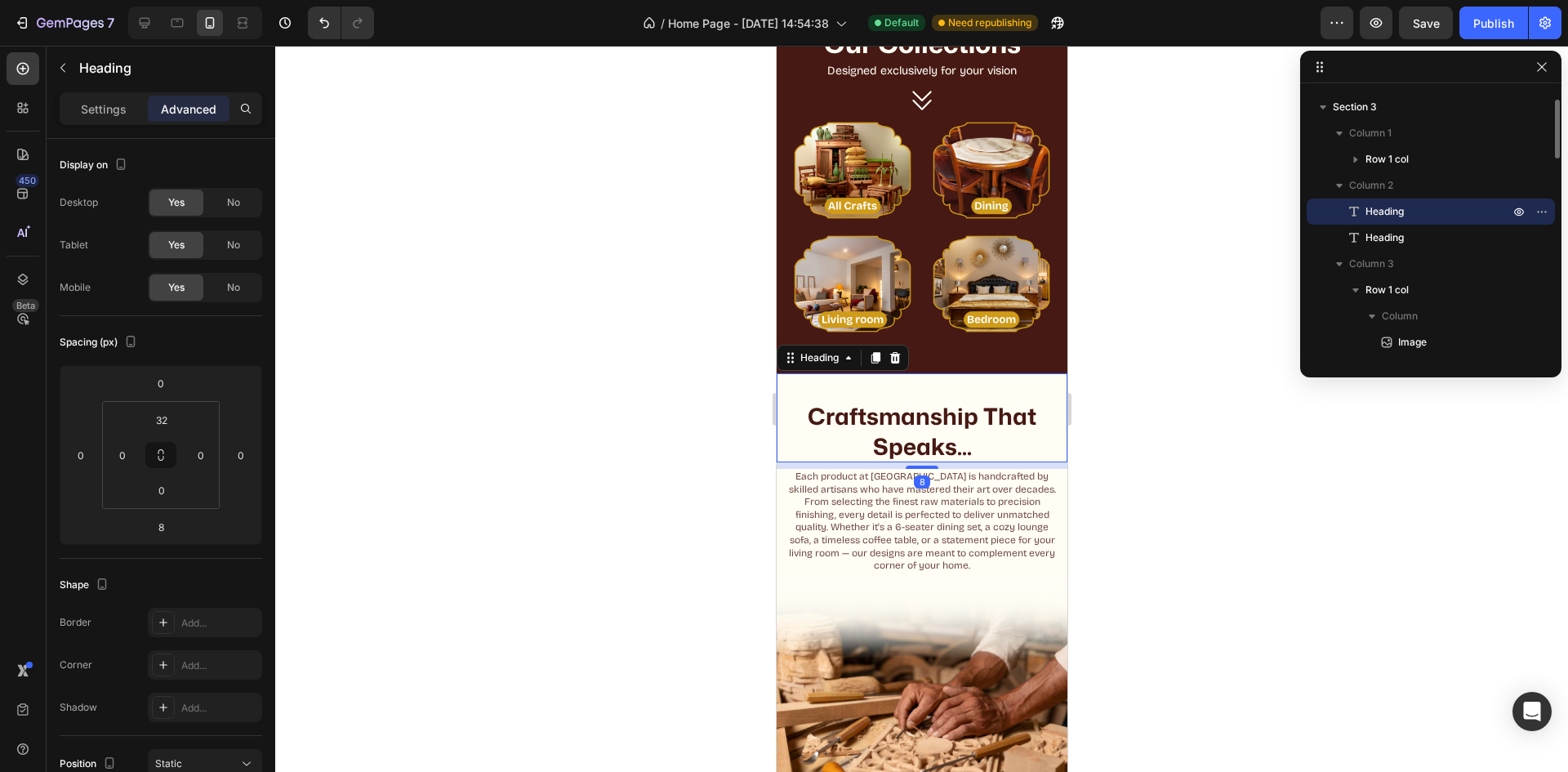
click at [1036, 400] on h2 "Craftsmanship That Speaks..." at bounding box center [921, 431] width 291 height 63
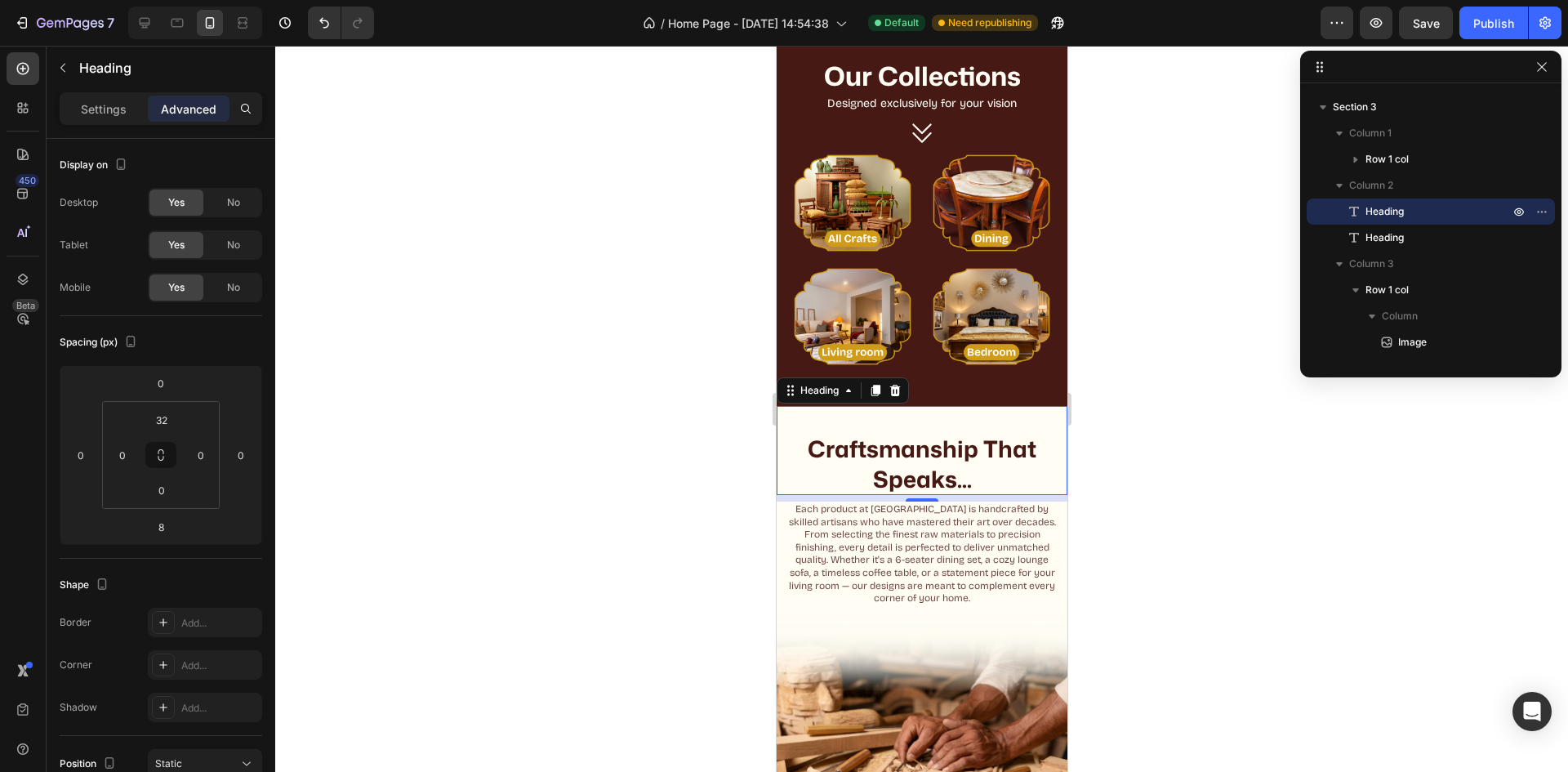
scroll to position [444, 0]
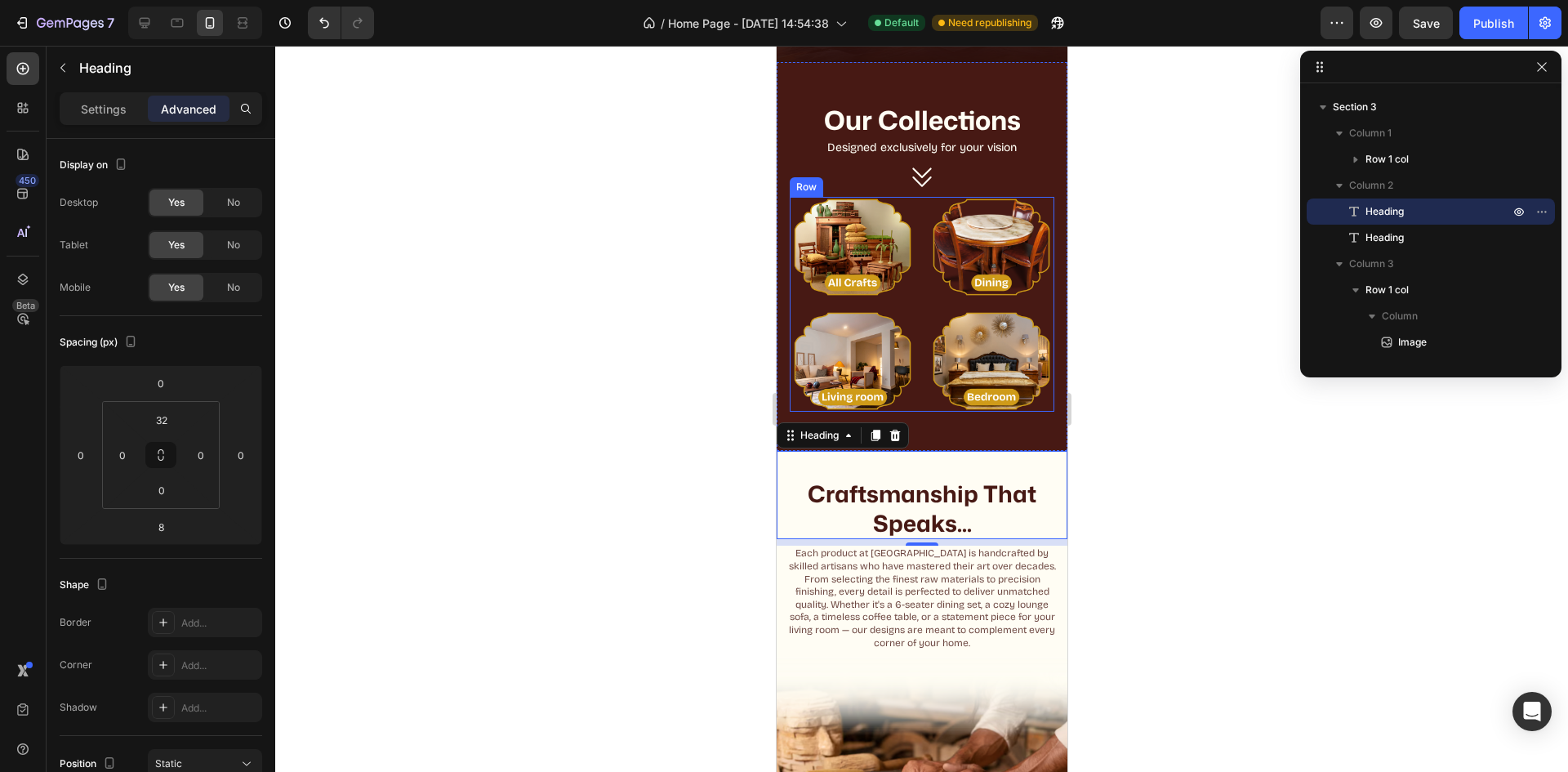
click at [914, 295] on div "Image Image Image Image Row" at bounding box center [921, 304] width 265 height 214
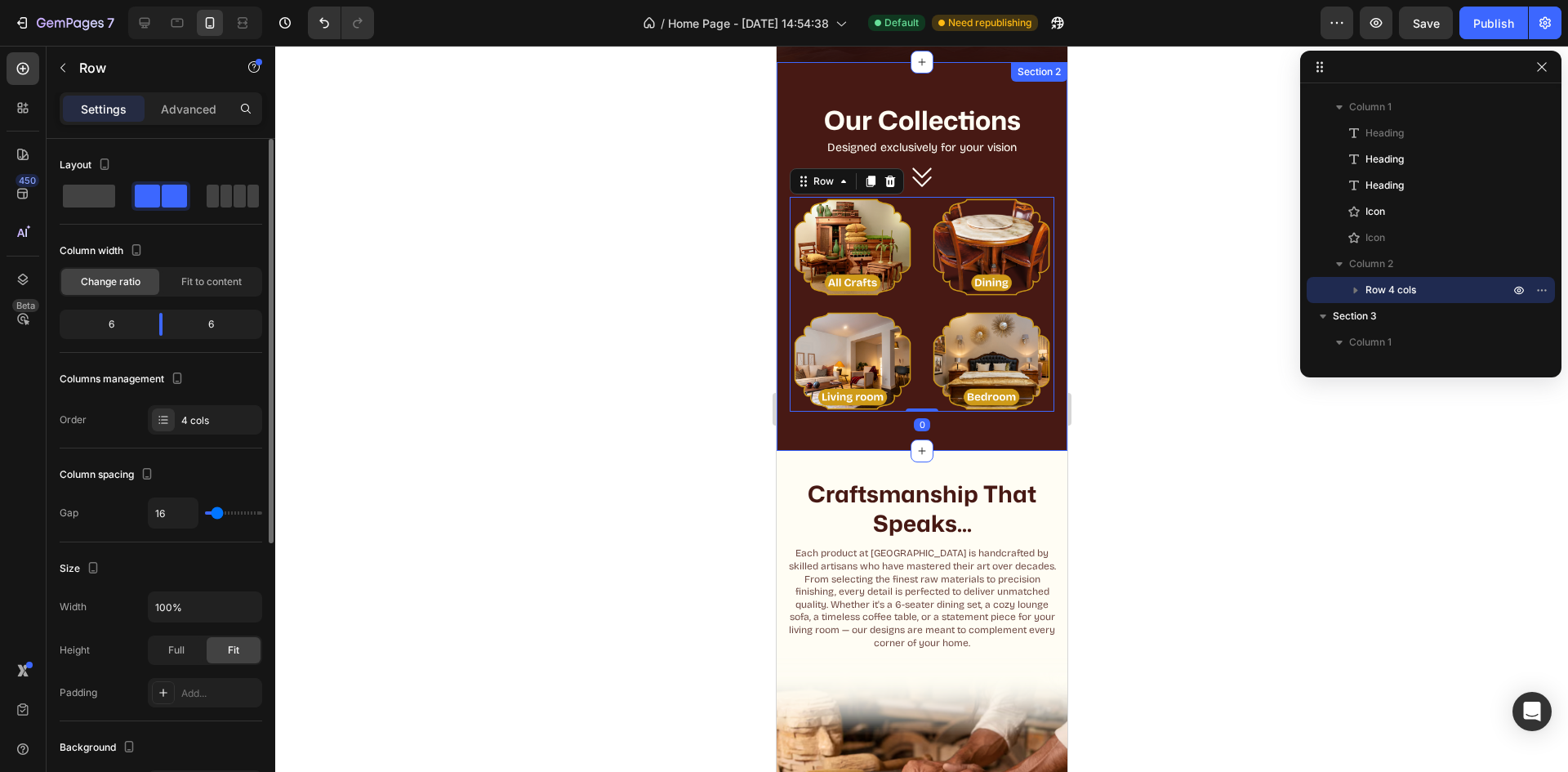
scroll to position [82, 0]
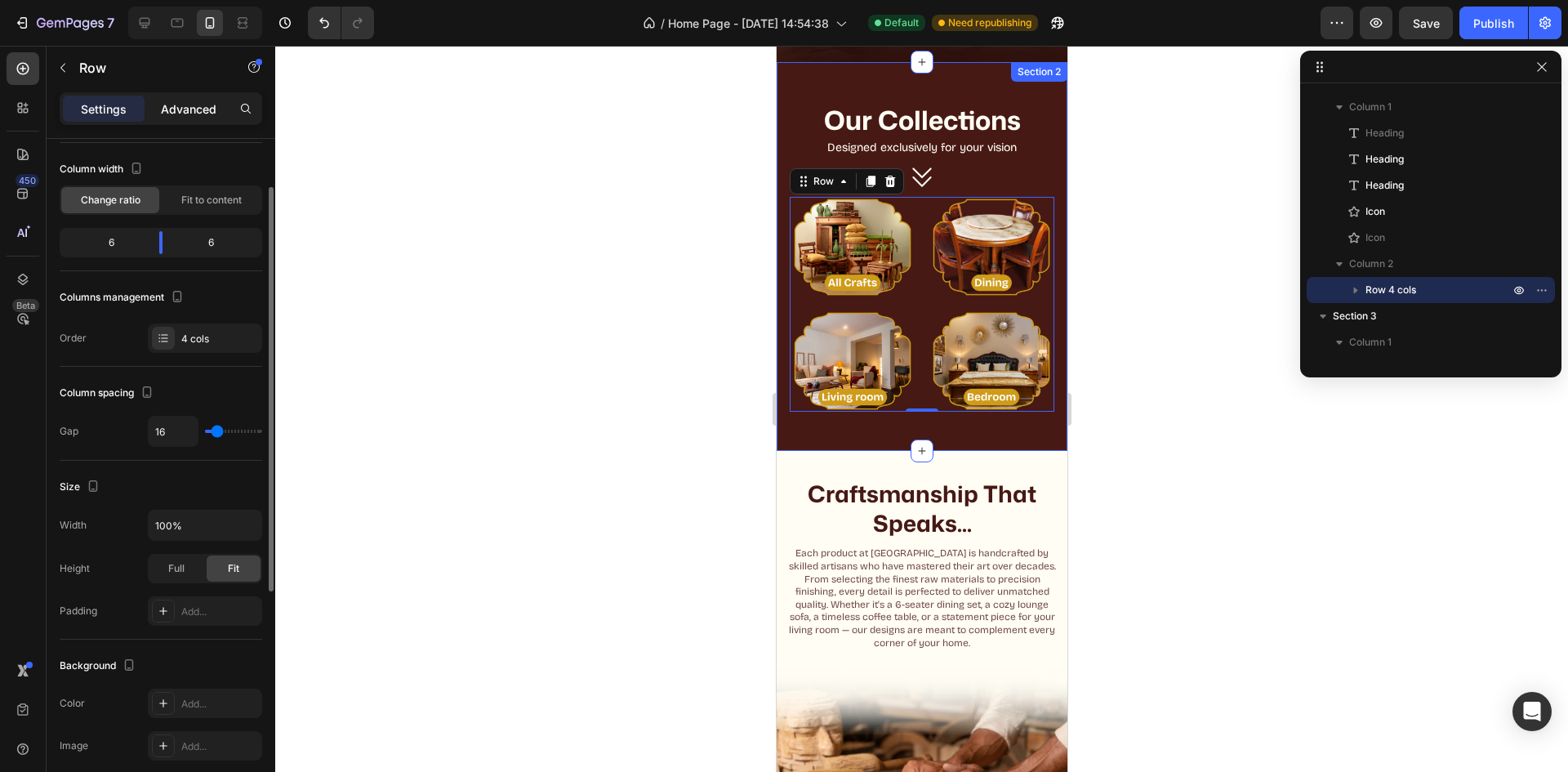
click at [196, 111] on p "Advanced" at bounding box center [189, 108] width 55 height 17
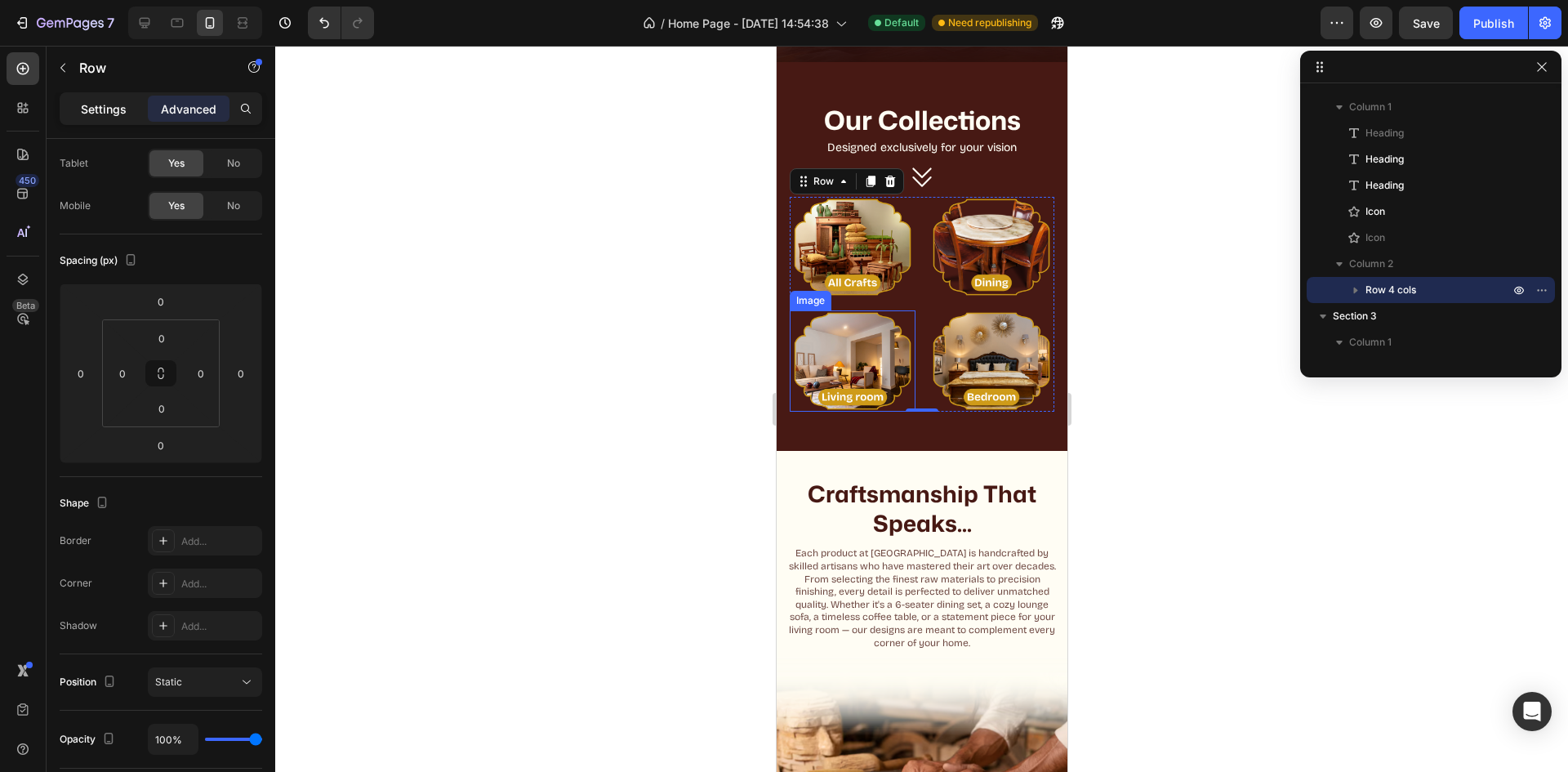
click at [113, 100] on p "Settings" at bounding box center [103, 108] width 45 height 17
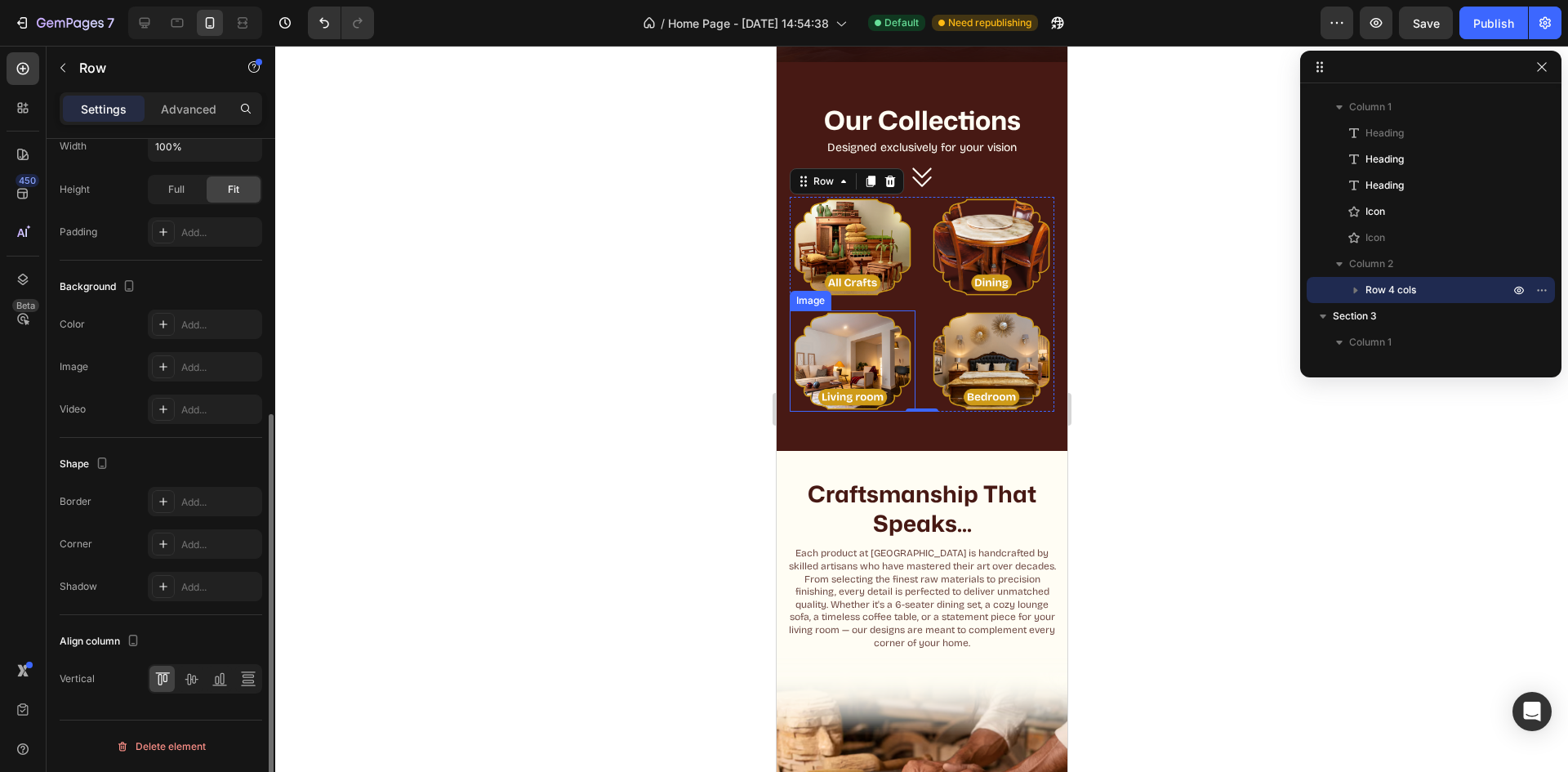
scroll to position [52, 0]
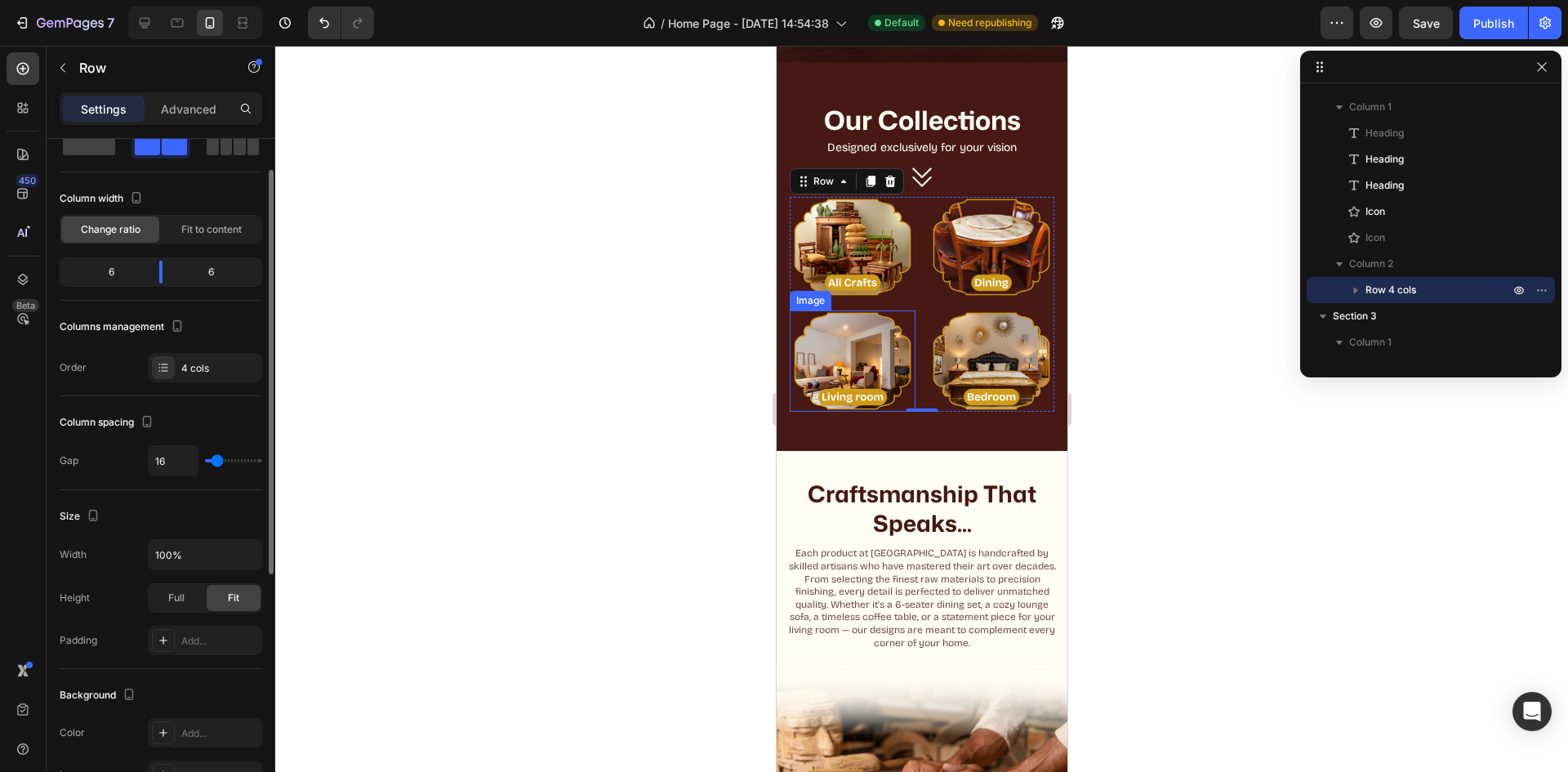
type input "4"
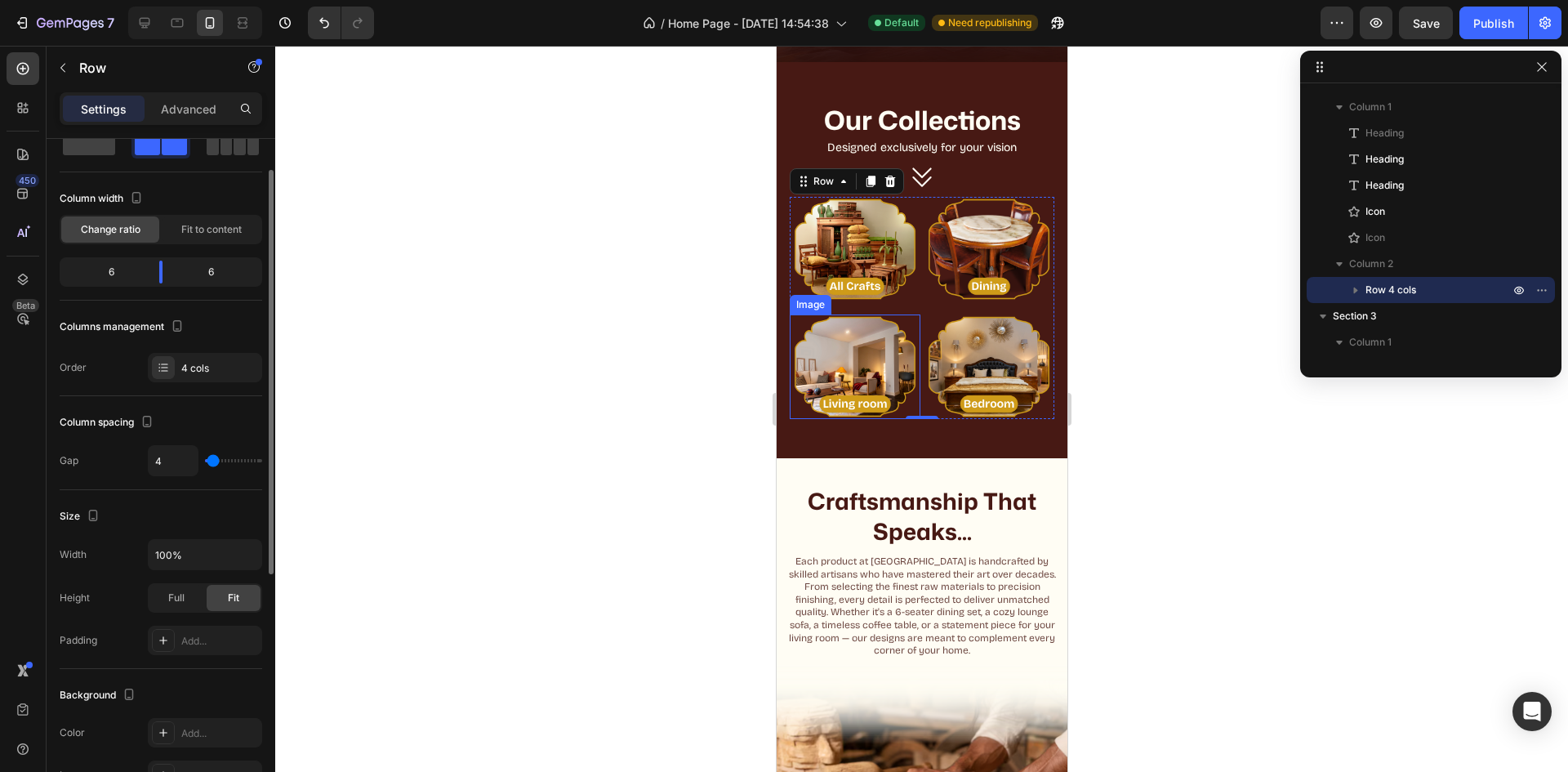
type input "2"
type input "13"
type input "20"
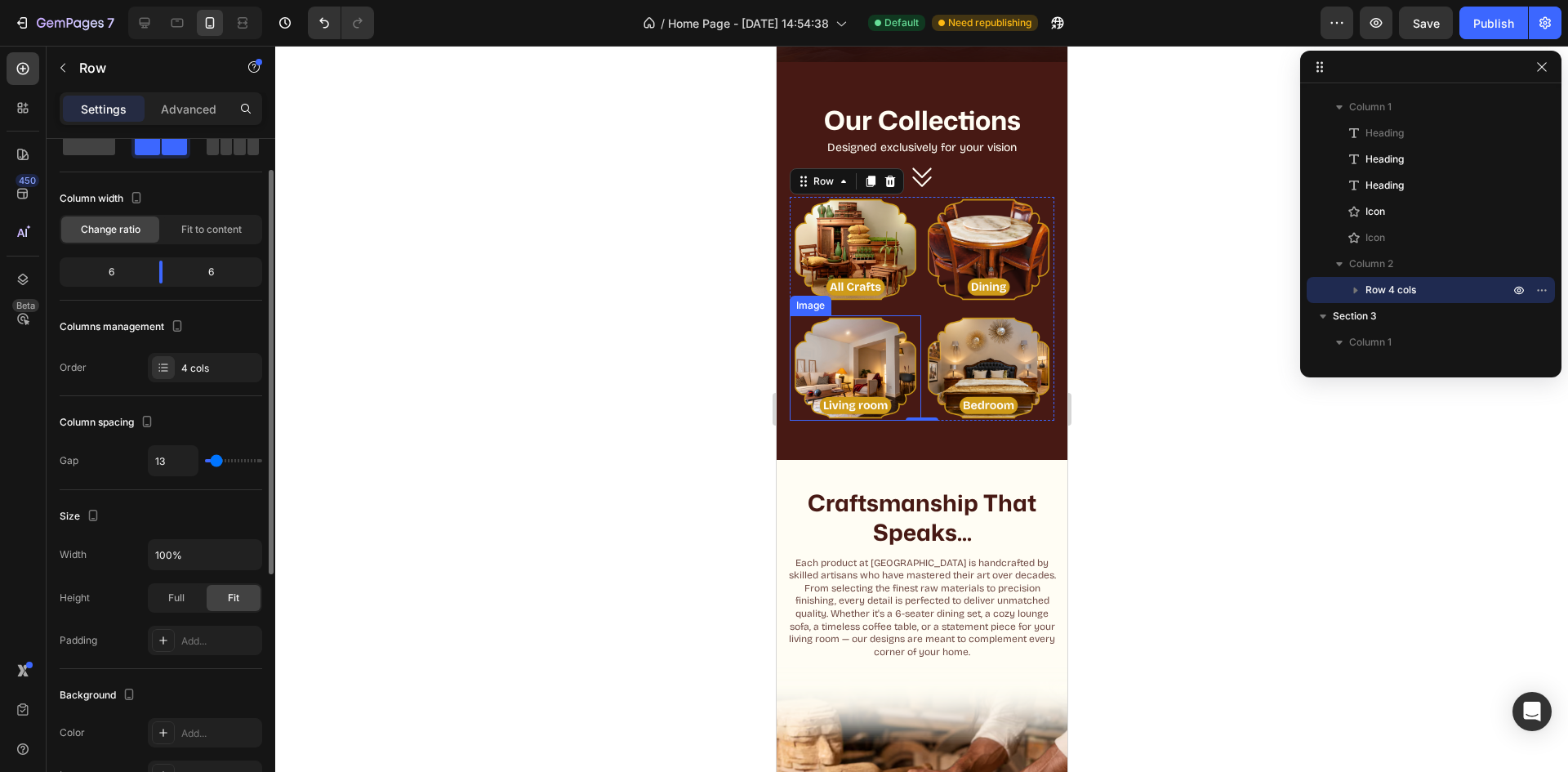
type input "20"
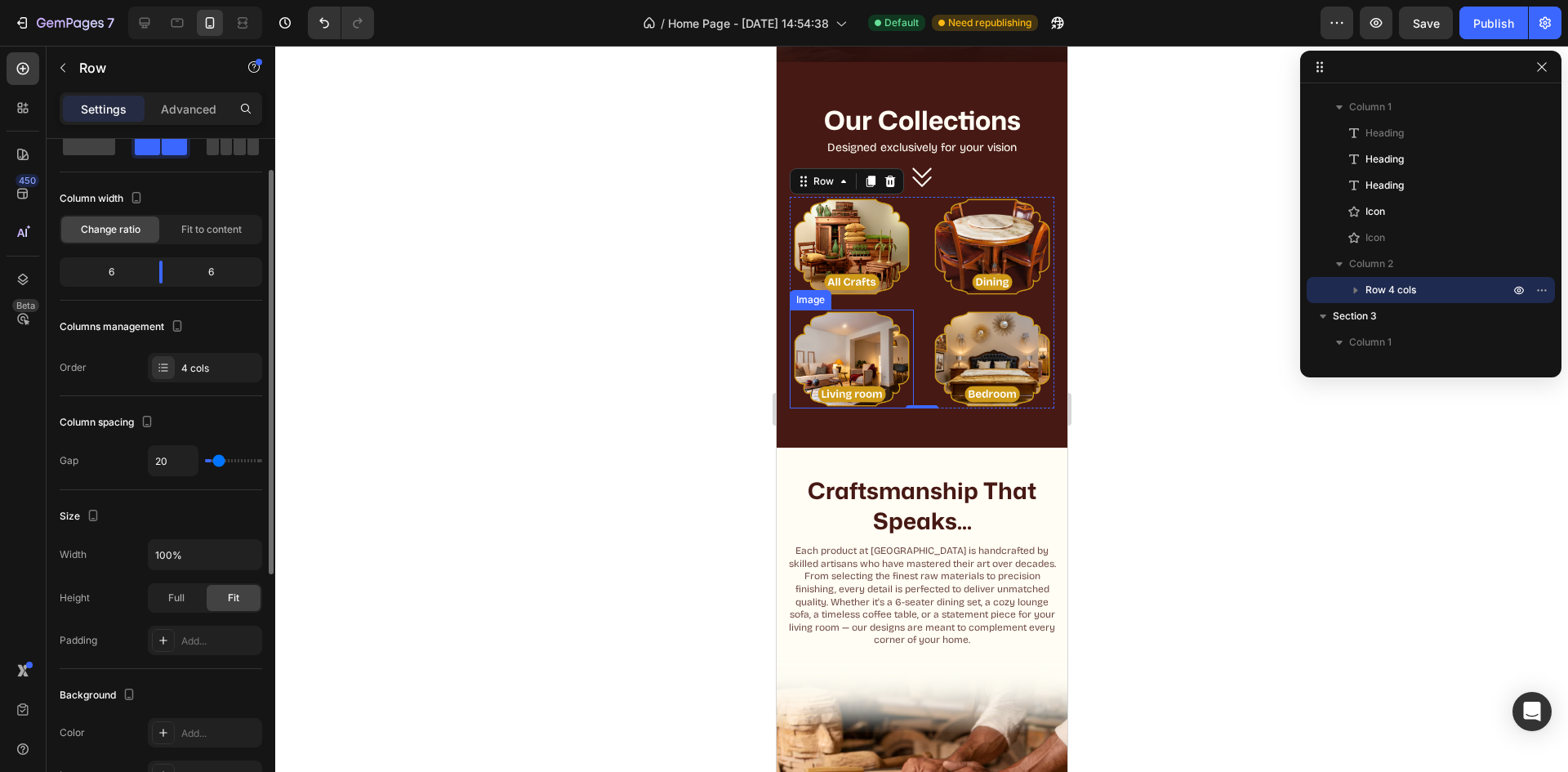
type input "29"
type input "31"
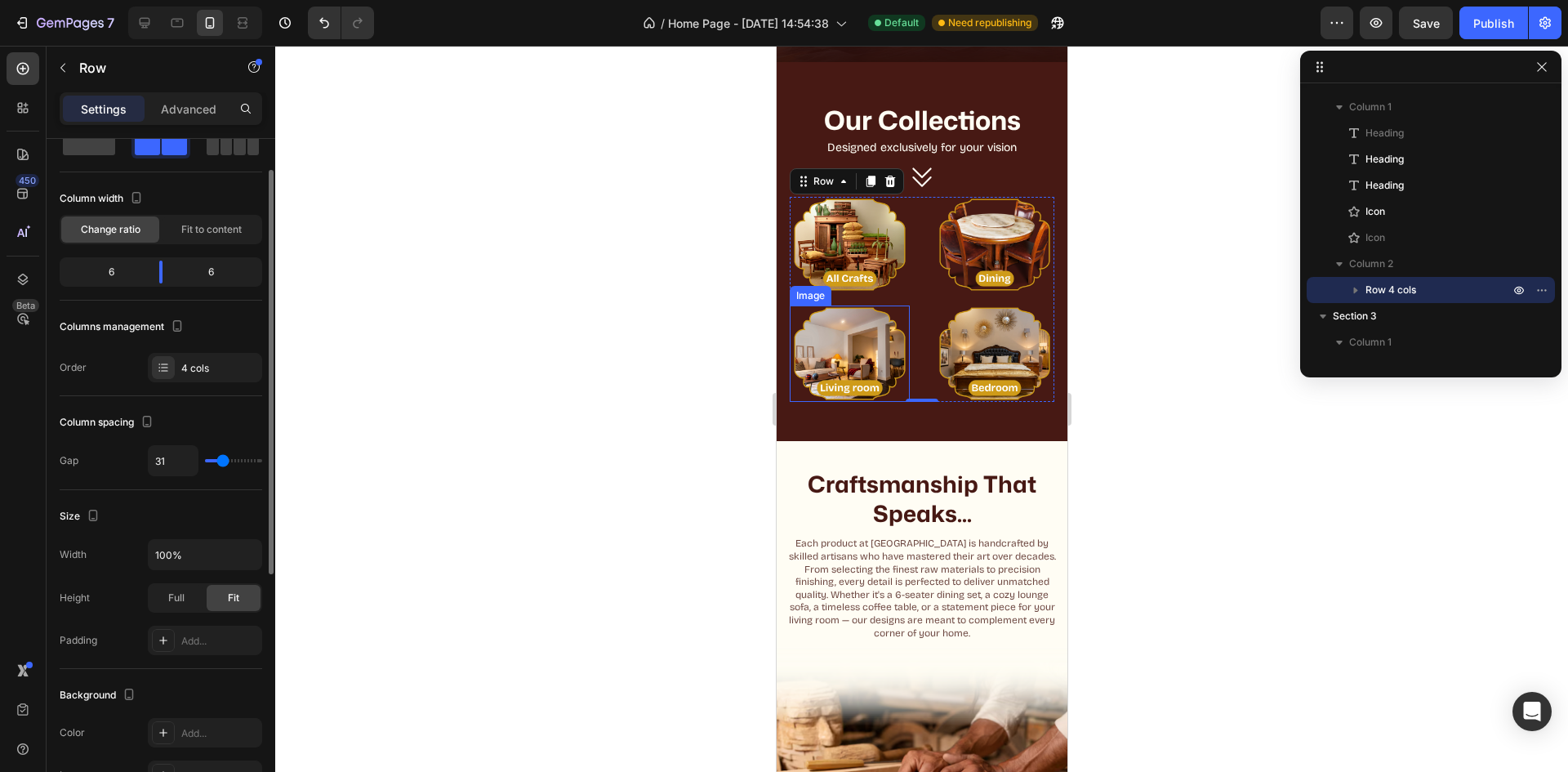
type input "29"
type input "27"
type input "18"
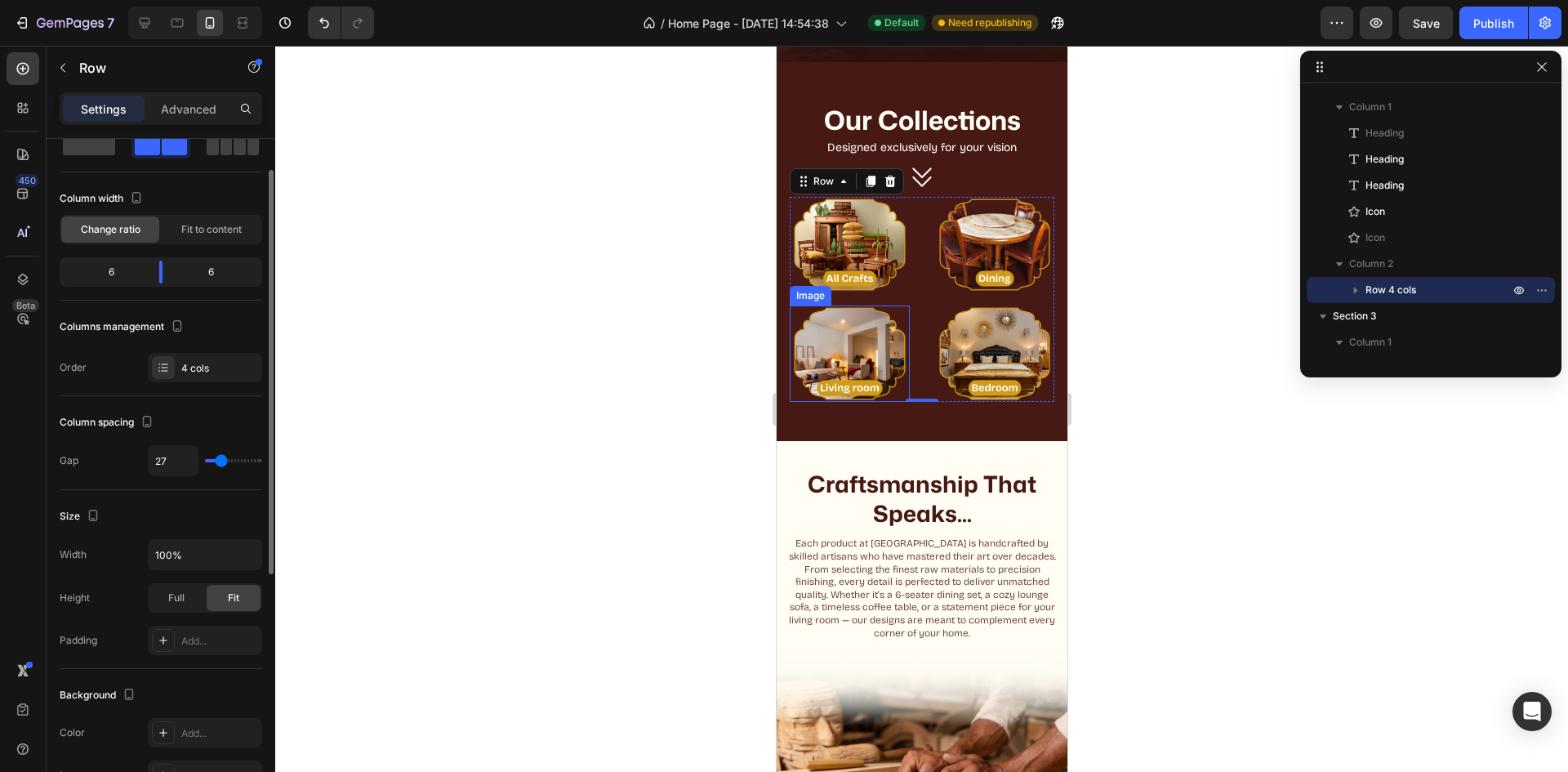
type input "18"
type input "16"
type input "13"
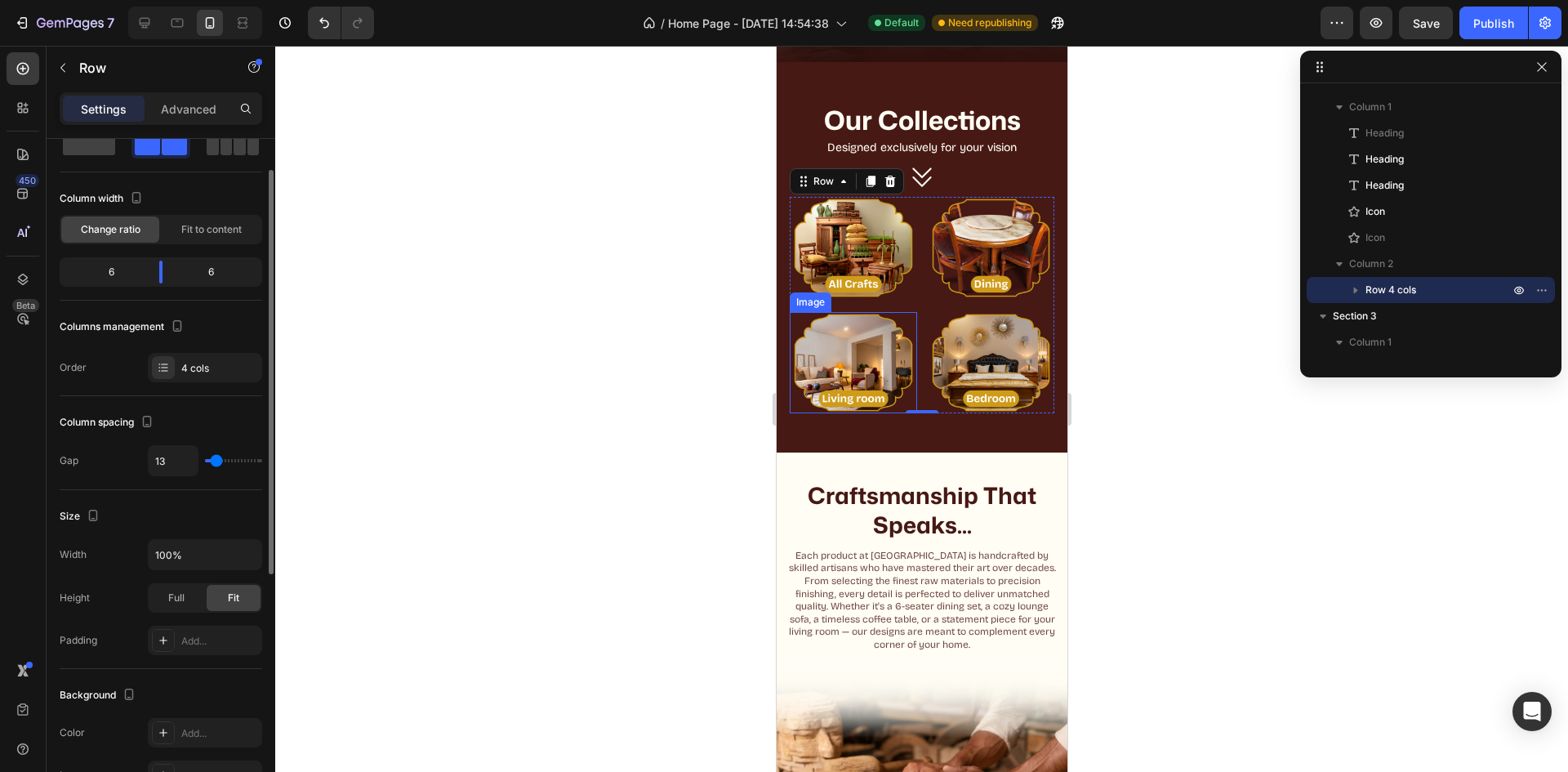
type input "11"
type input "7"
type input "0"
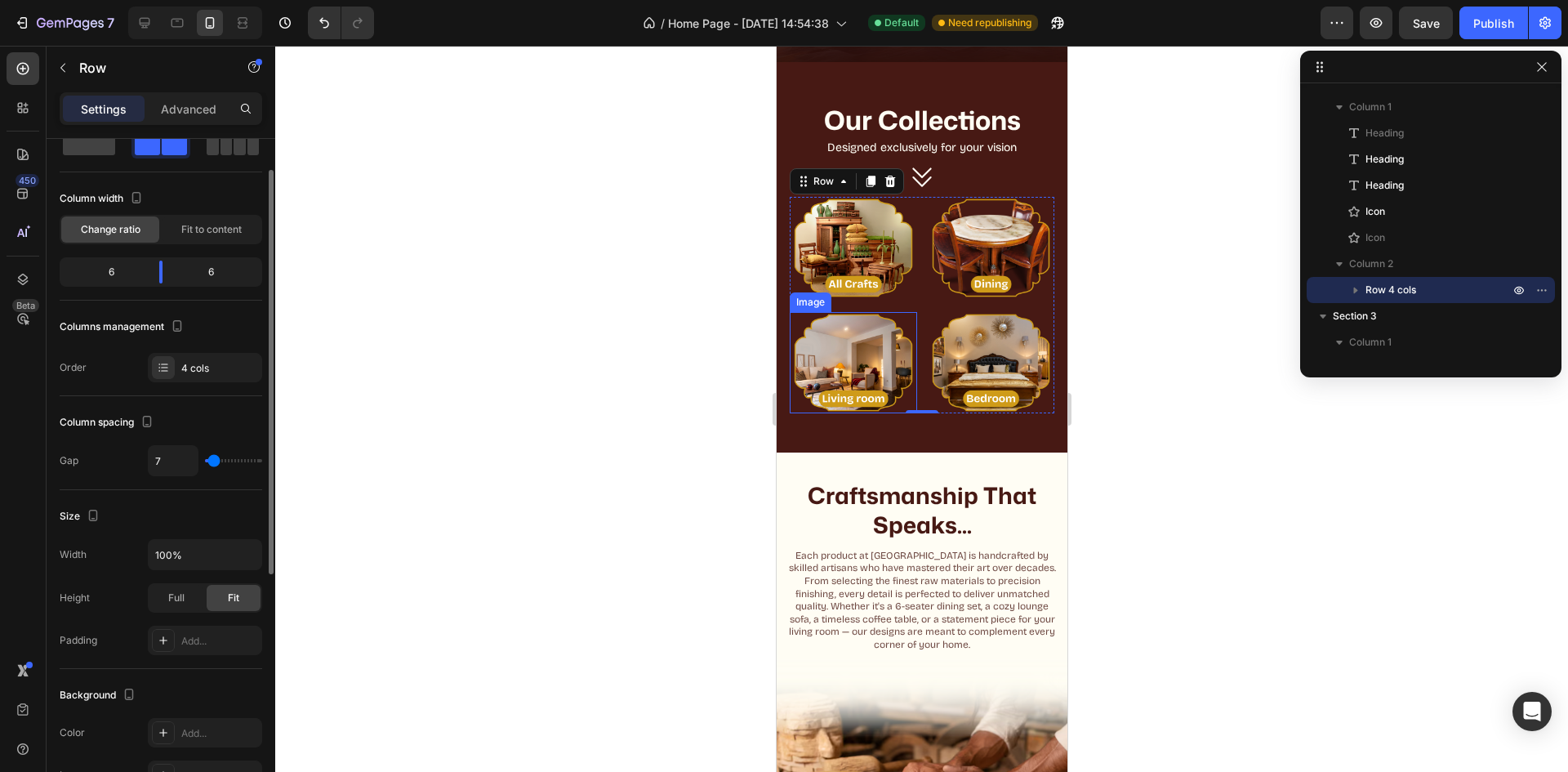
type input "0"
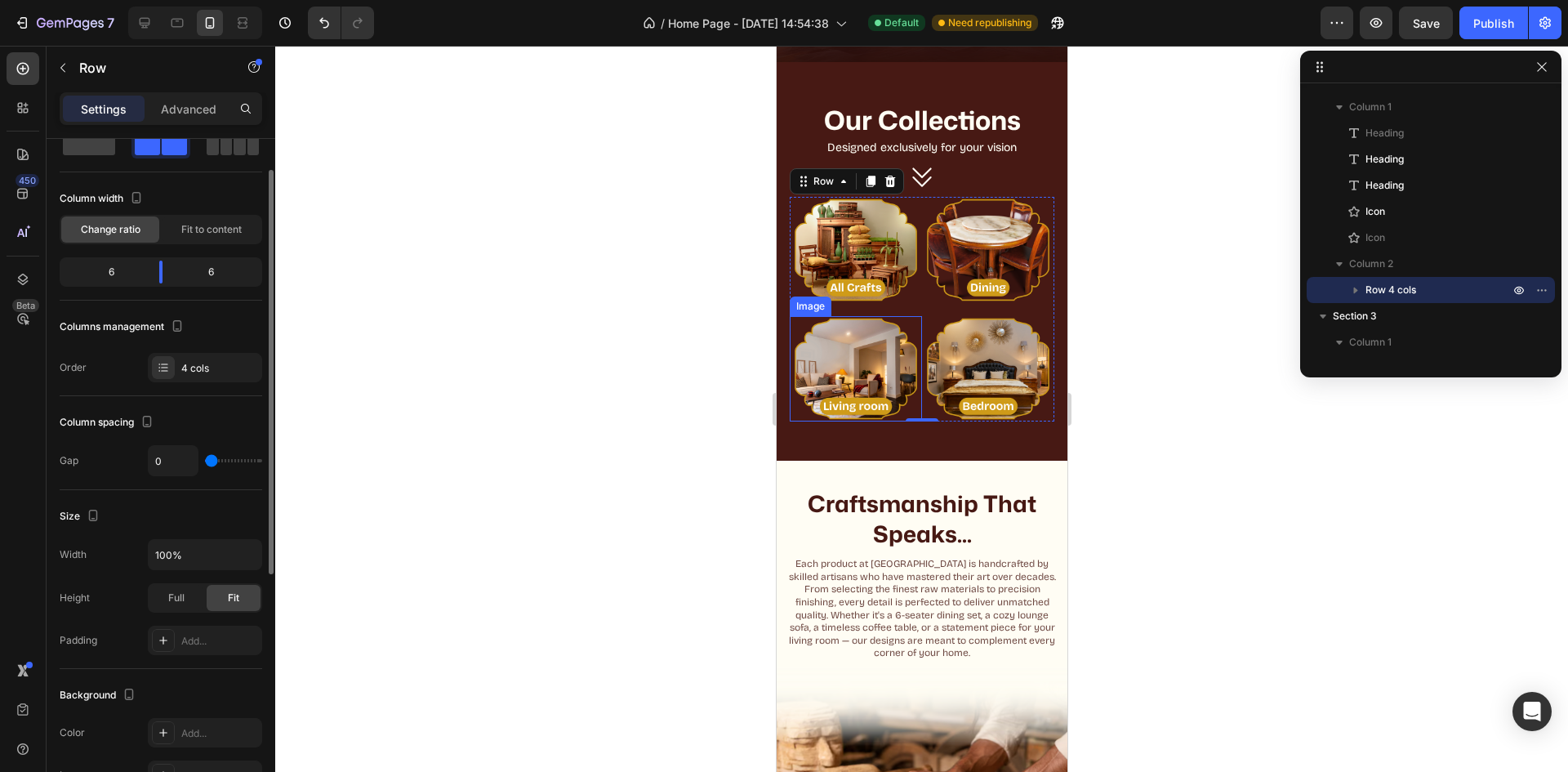
type input "2"
type input "4"
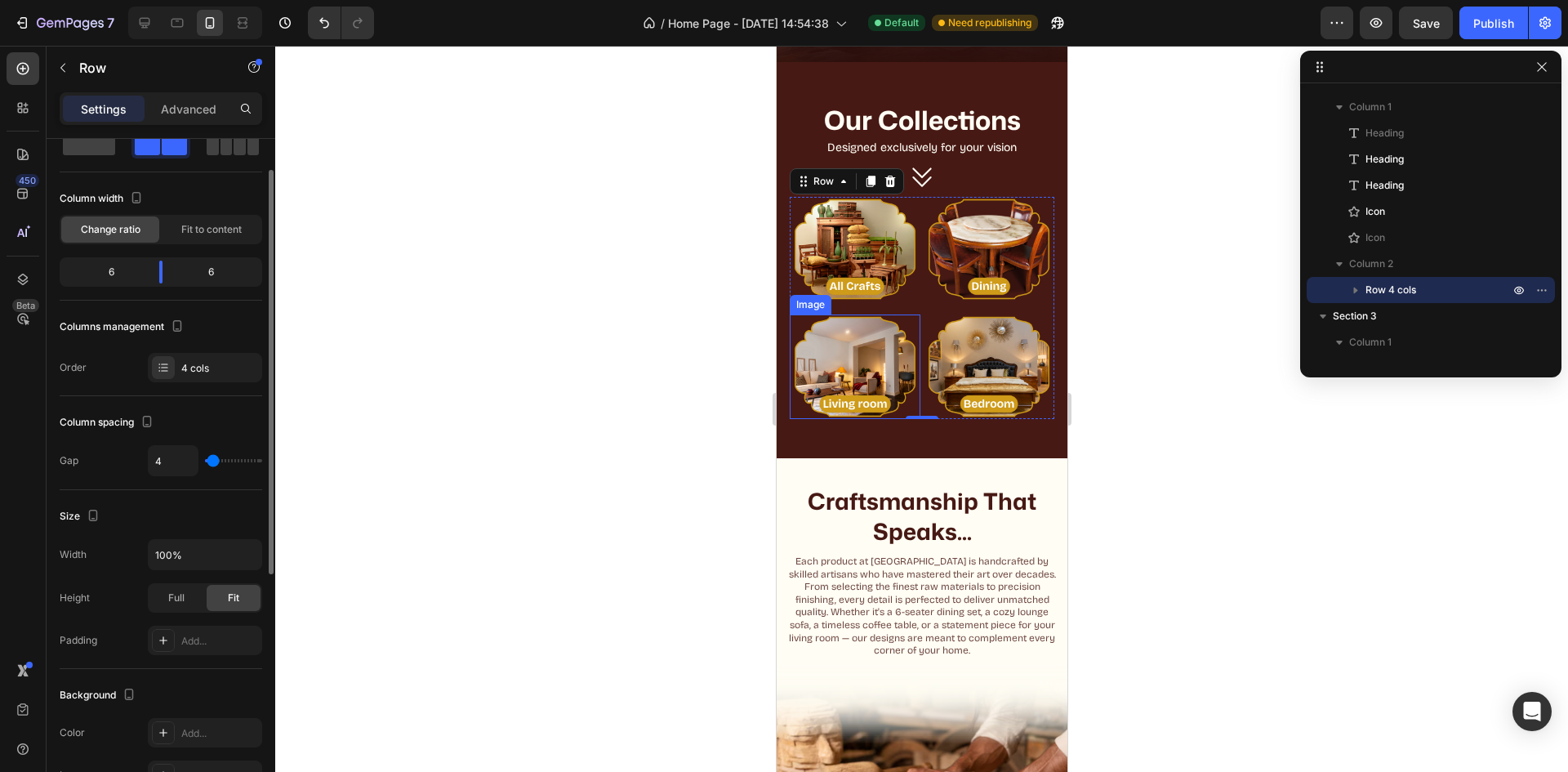
type input "7"
drag, startPoint x: 213, startPoint y: 462, endPoint x: 214, endPoint y: 471, distance: 9.1
type input "7"
click at [214, 463] on input "range" at bounding box center [233, 461] width 57 height 3
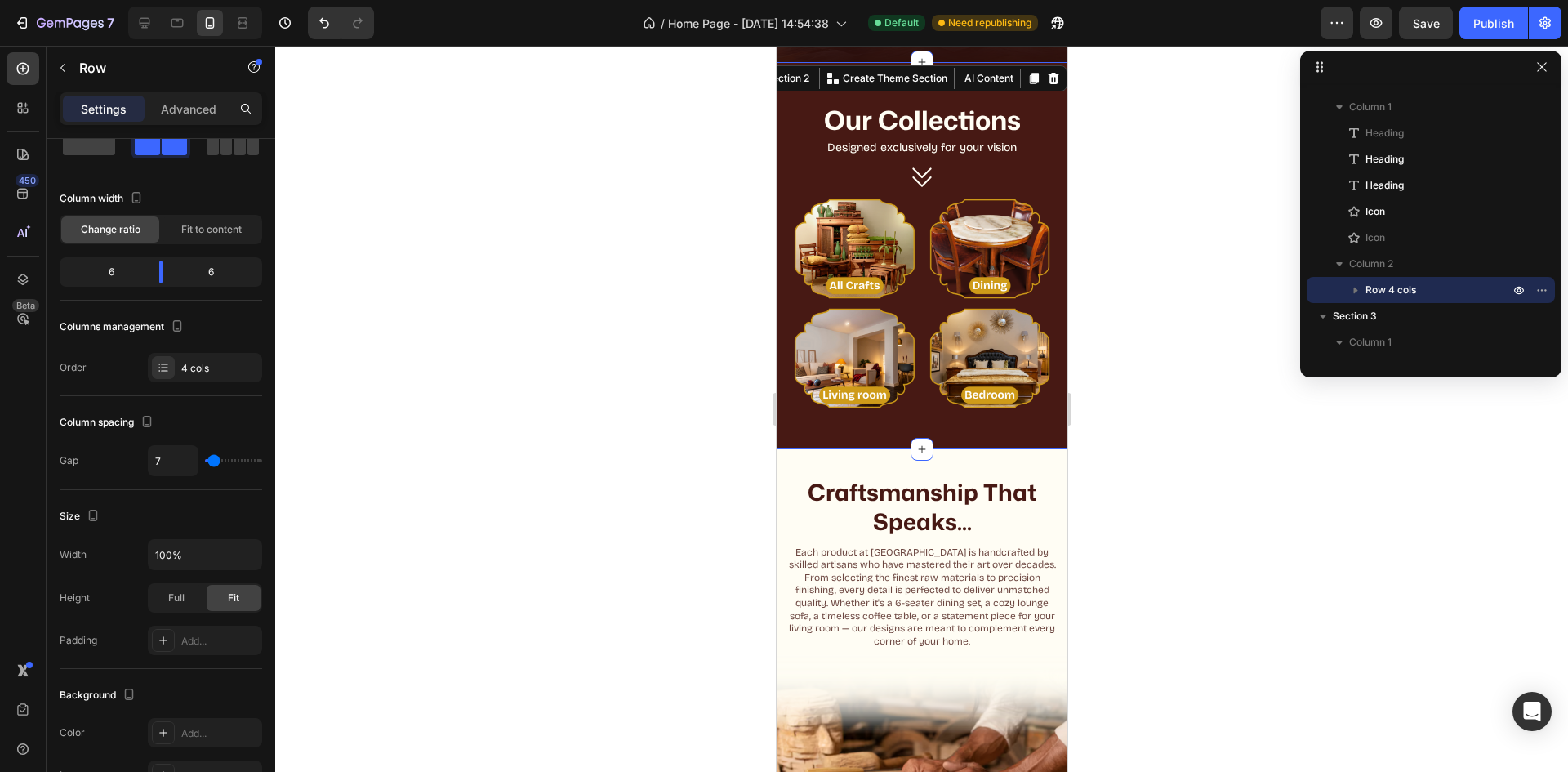
click at [1035, 158] on div "Our Collections Heading Our Collections Heading Designed exclusively for your v…" at bounding box center [921, 149] width 265 height 96
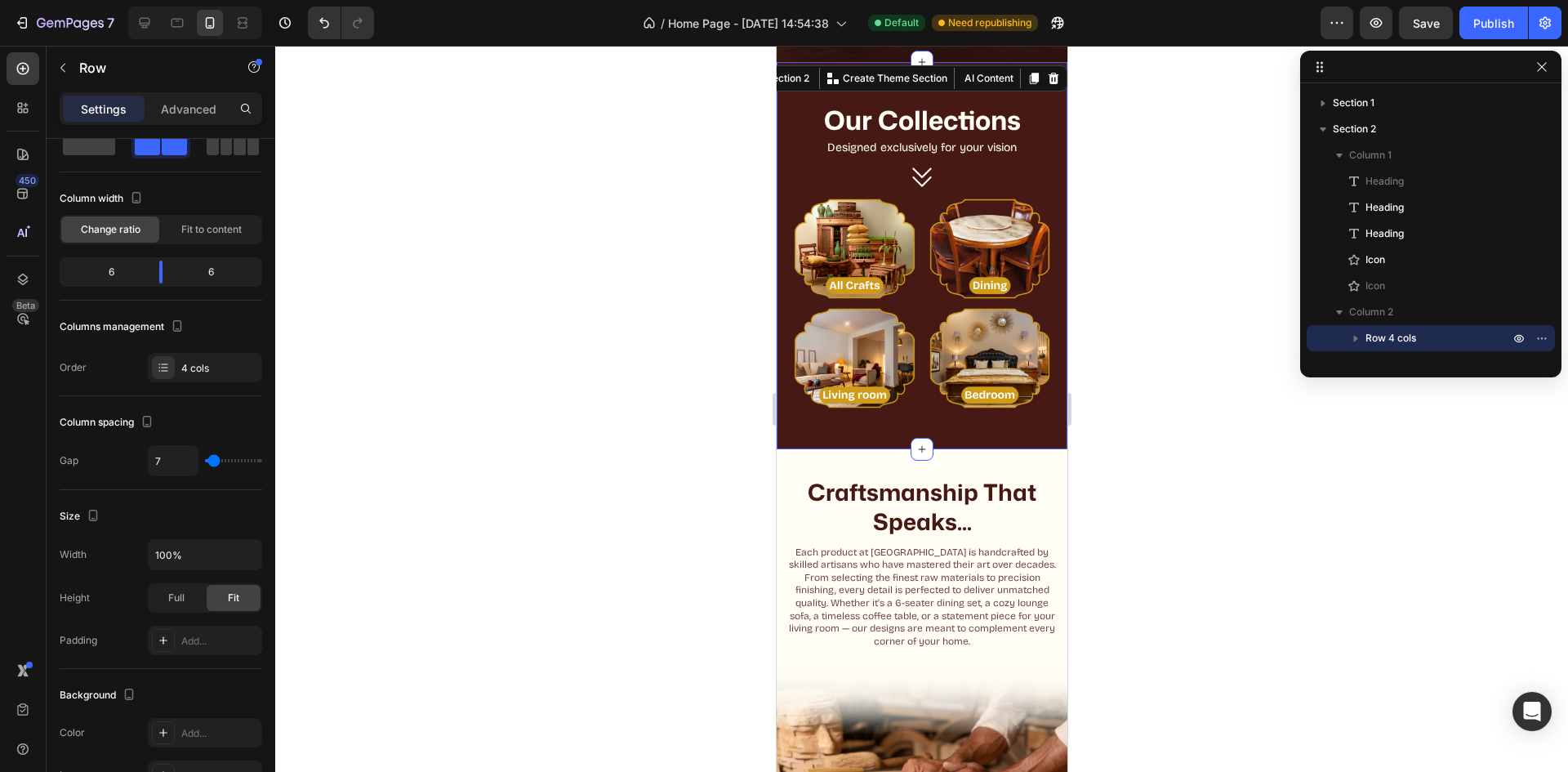
scroll to position [0, 0]
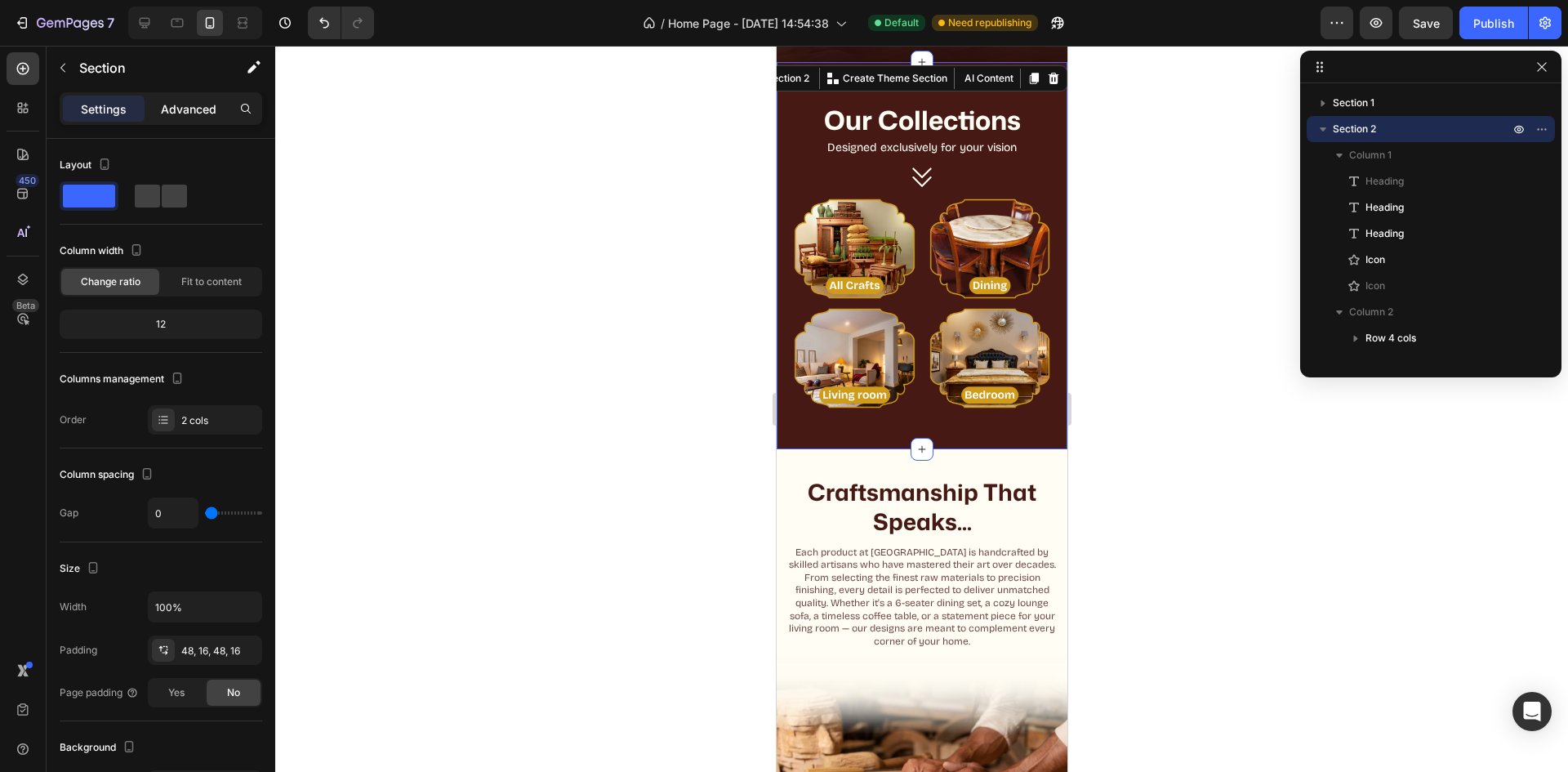
click at [191, 108] on p "Advanced" at bounding box center [189, 108] width 55 height 17
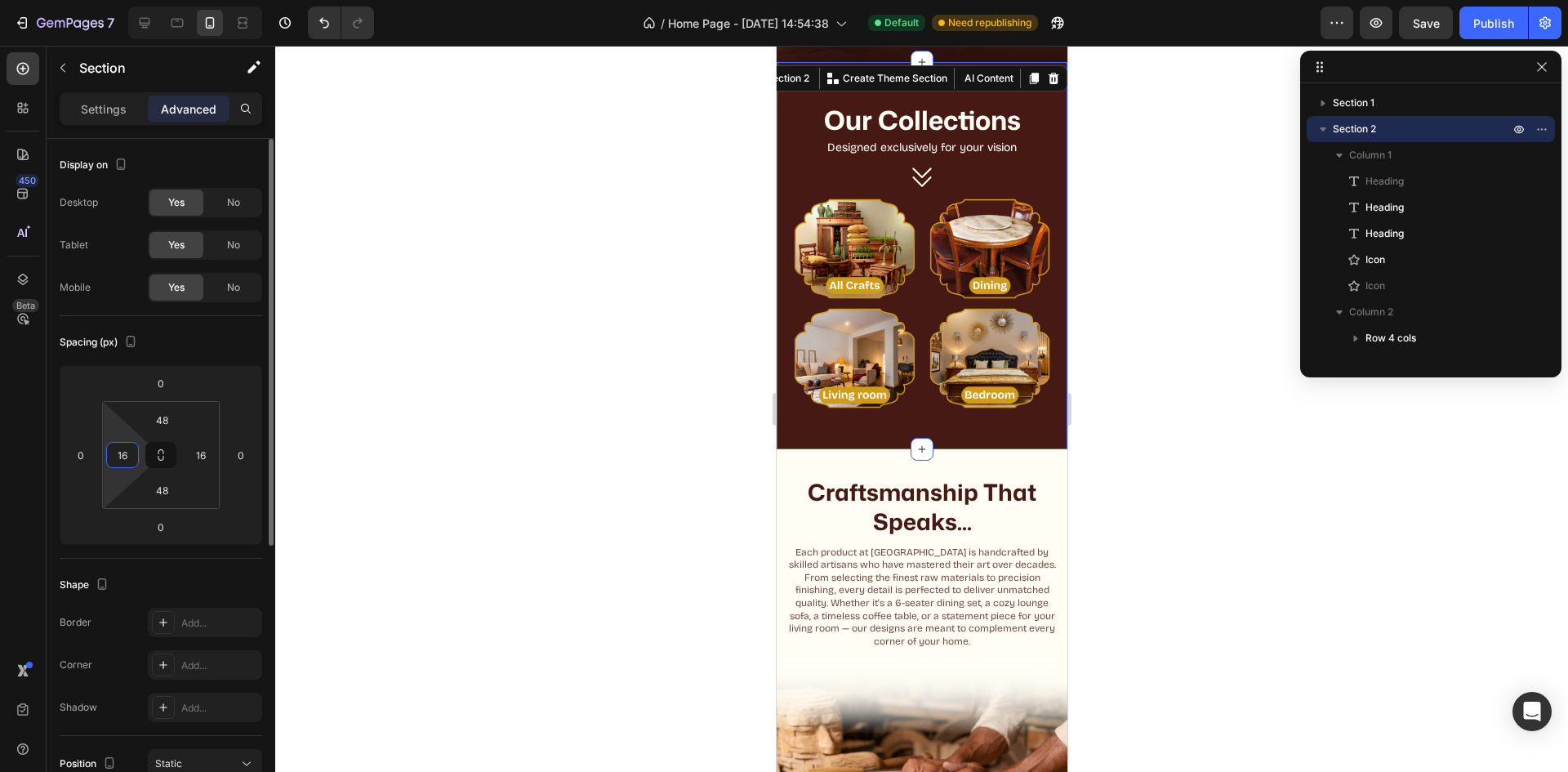
click at [128, 456] on input "16" at bounding box center [122, 455] width 25 height 25
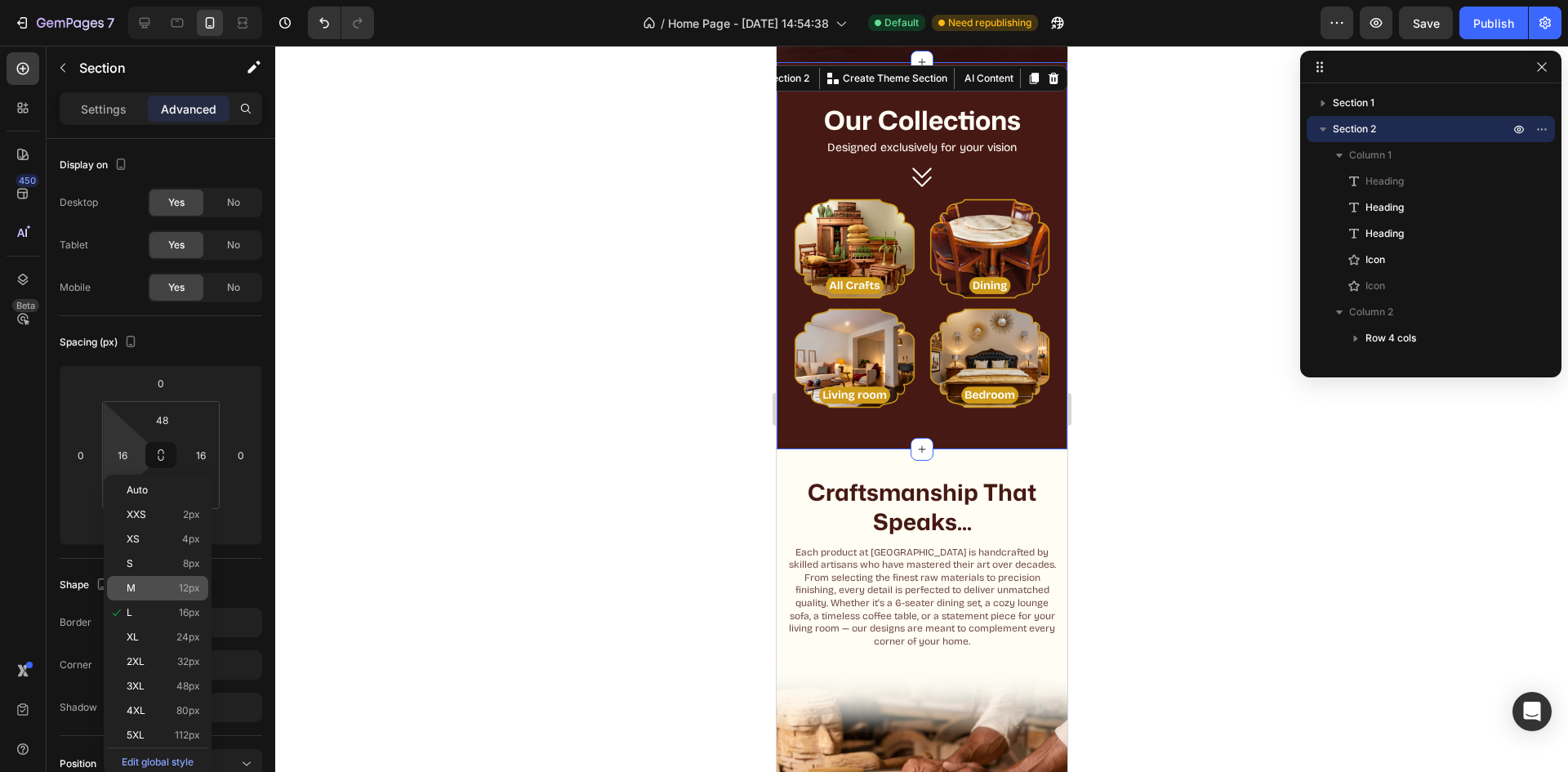
click at [170, 589] on p "M 12px" at bounding box center [163, 588] width 74 height 12
type input "12"
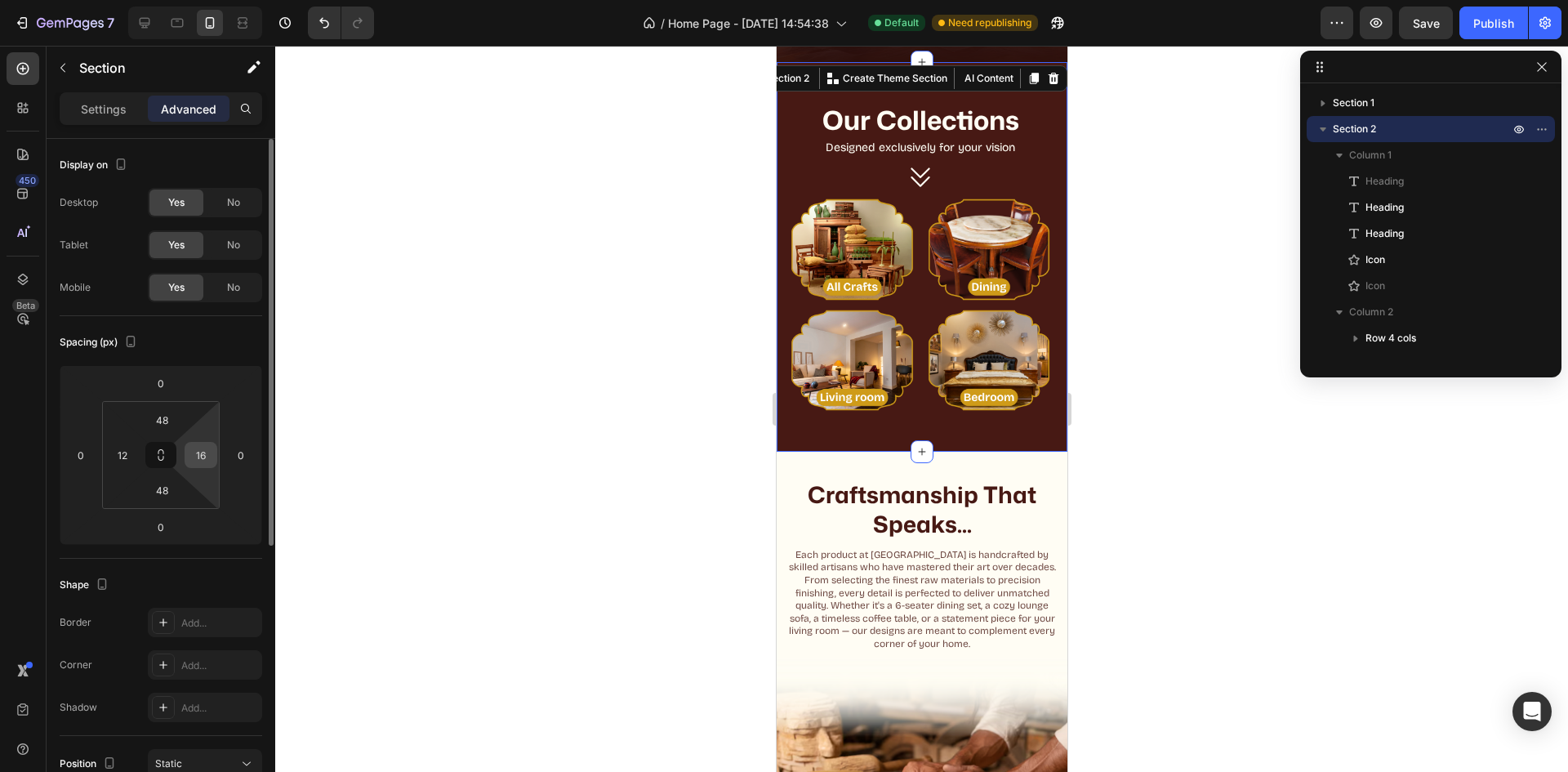
click at [205, 449] on input "16" at bounding box center [201, 455] width 25 height 25
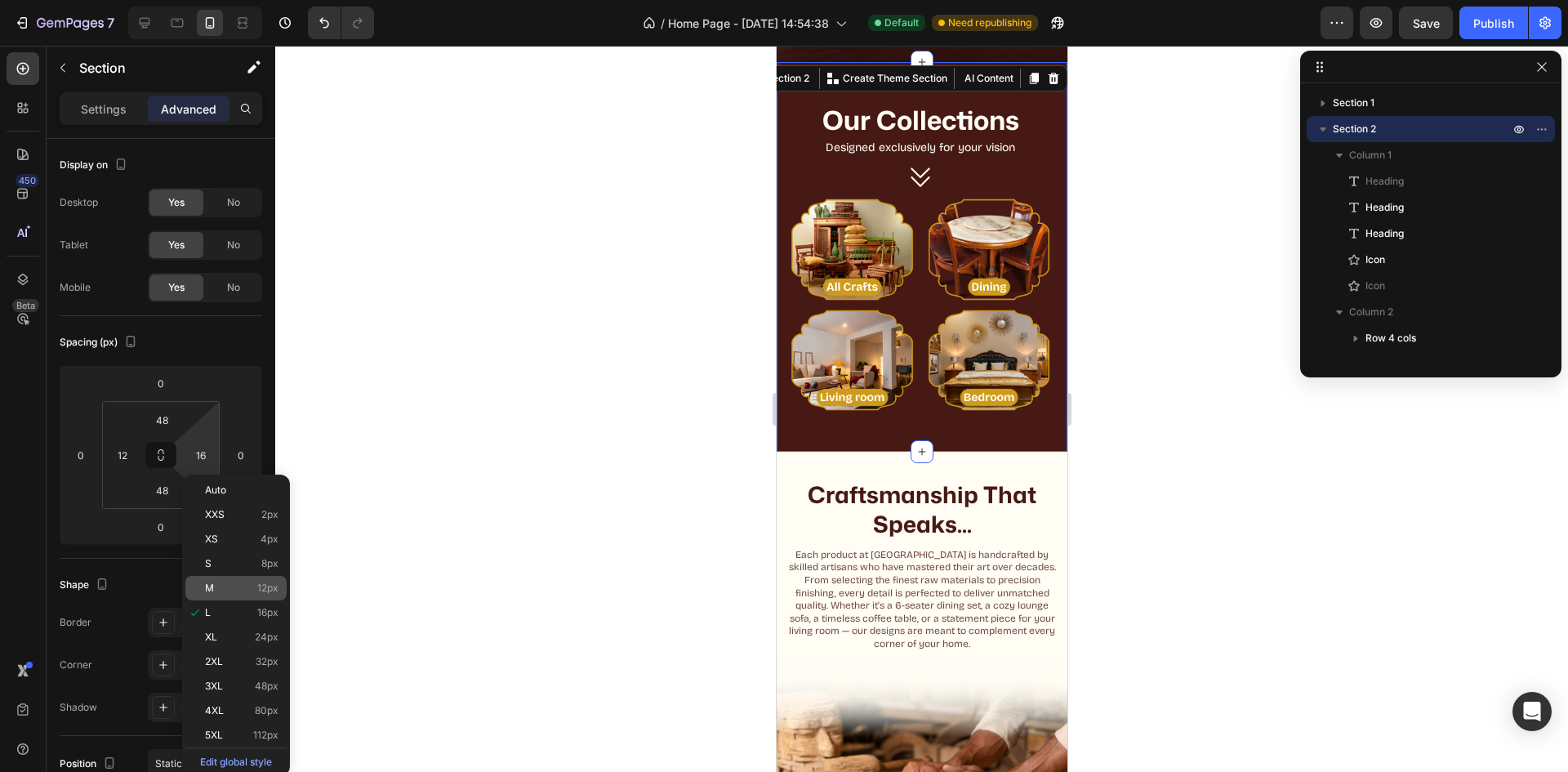
drag, startPoint x: 258, startPoint y: 584, endPoint x: 537, endPoint y: 503, distance: 290.5
click at [257, 584] on span "12px" at bounding box center [268, 588] width 22 height 12
type input "12"
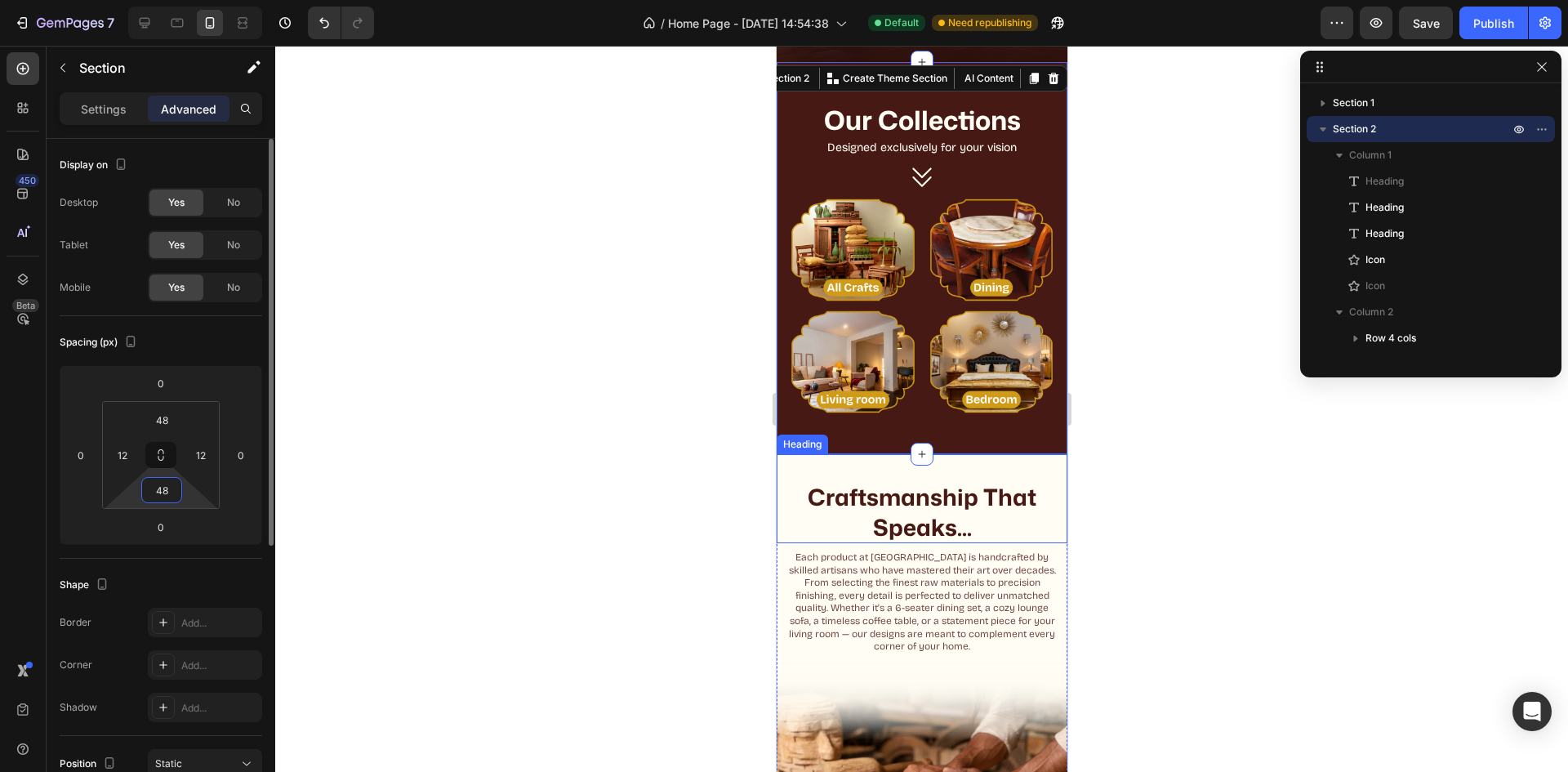
click at [154, 496] on input "48" at bounding box center [162, 491] width 33 height 25
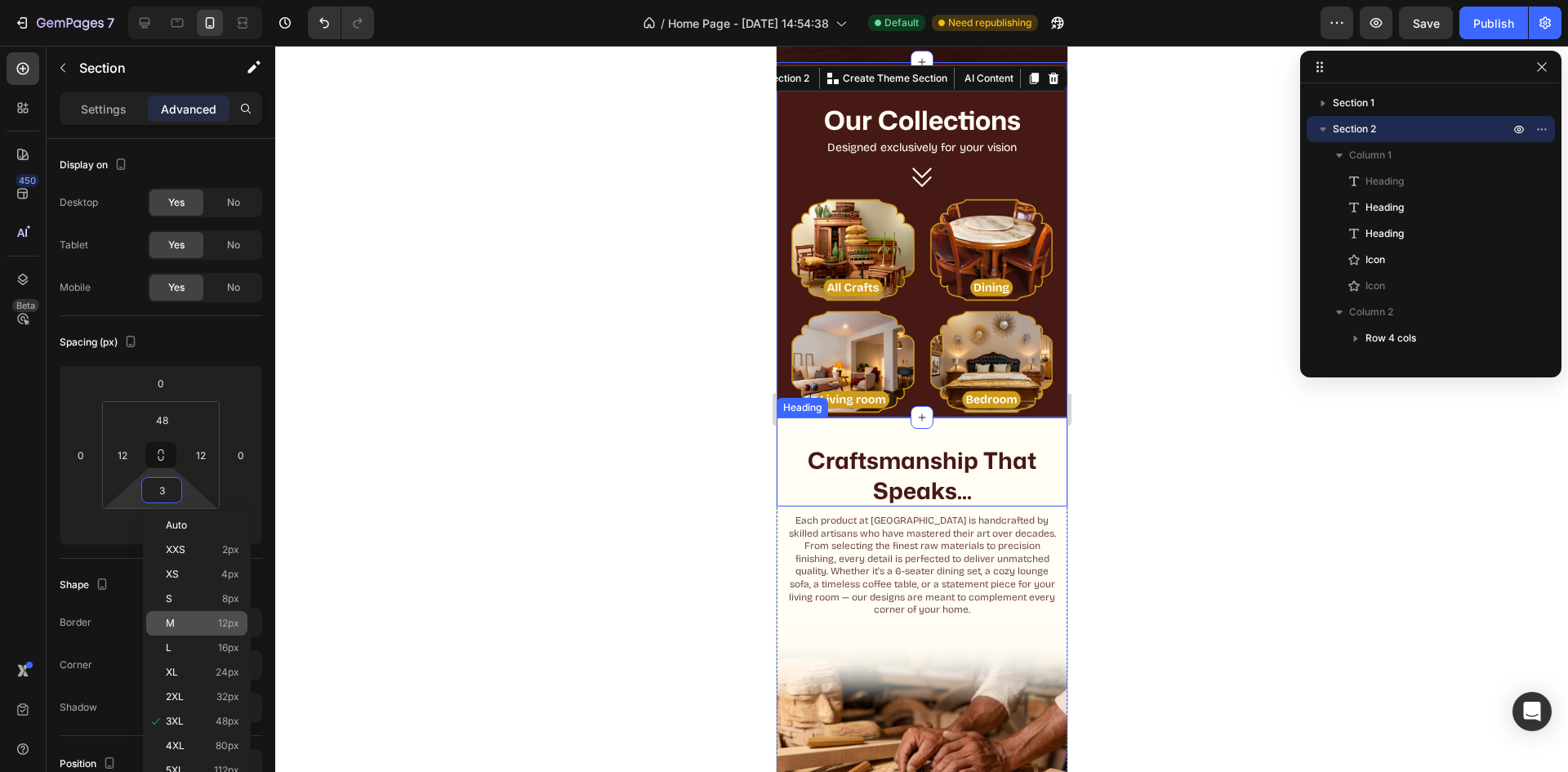
click at [183, 621] on p "M 12px" at bounding box center [202, 624] width 74 height 12
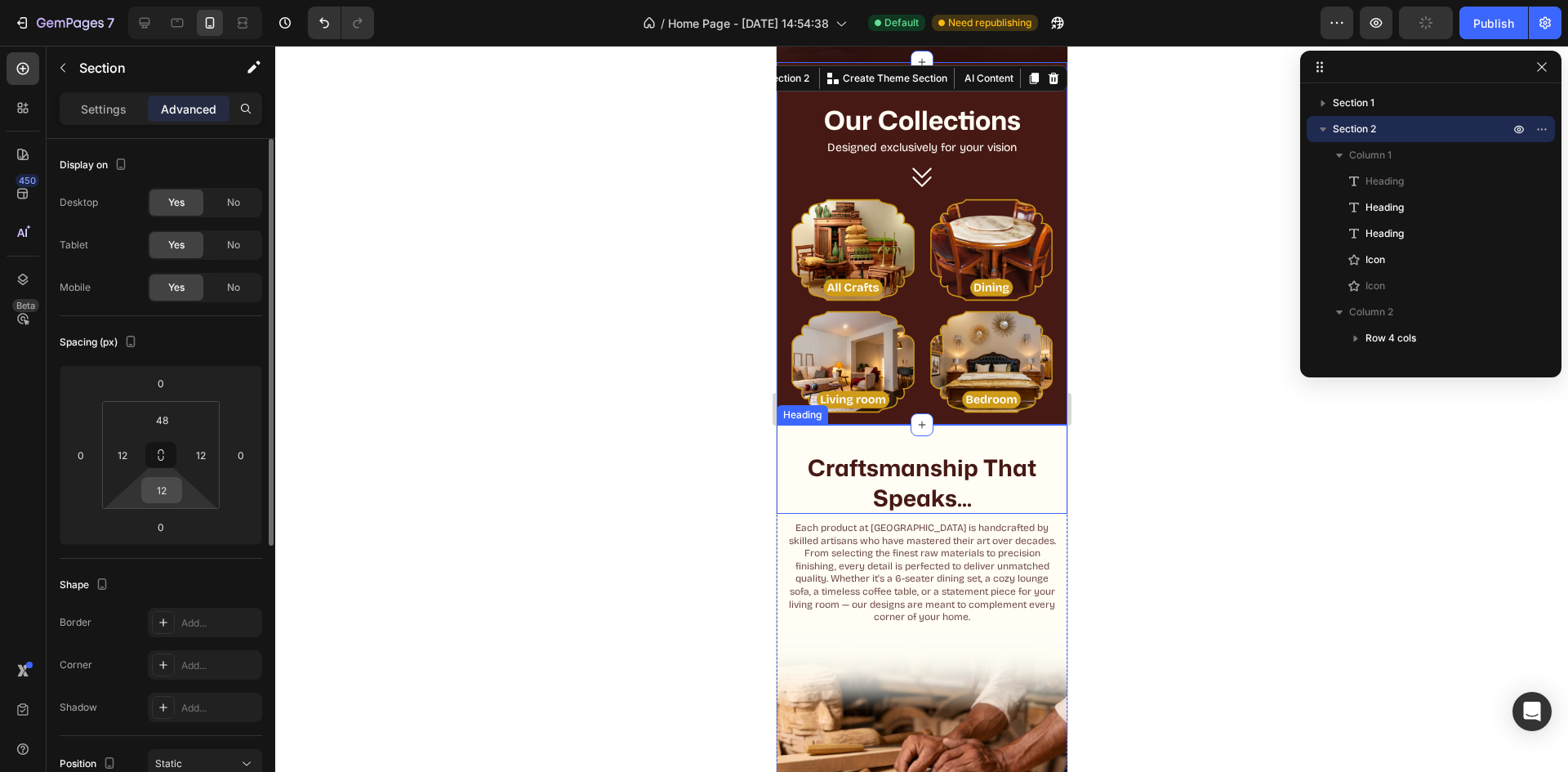
click at [155, 494] on input "12" at bounding box center [162, 491] width 33 height 25
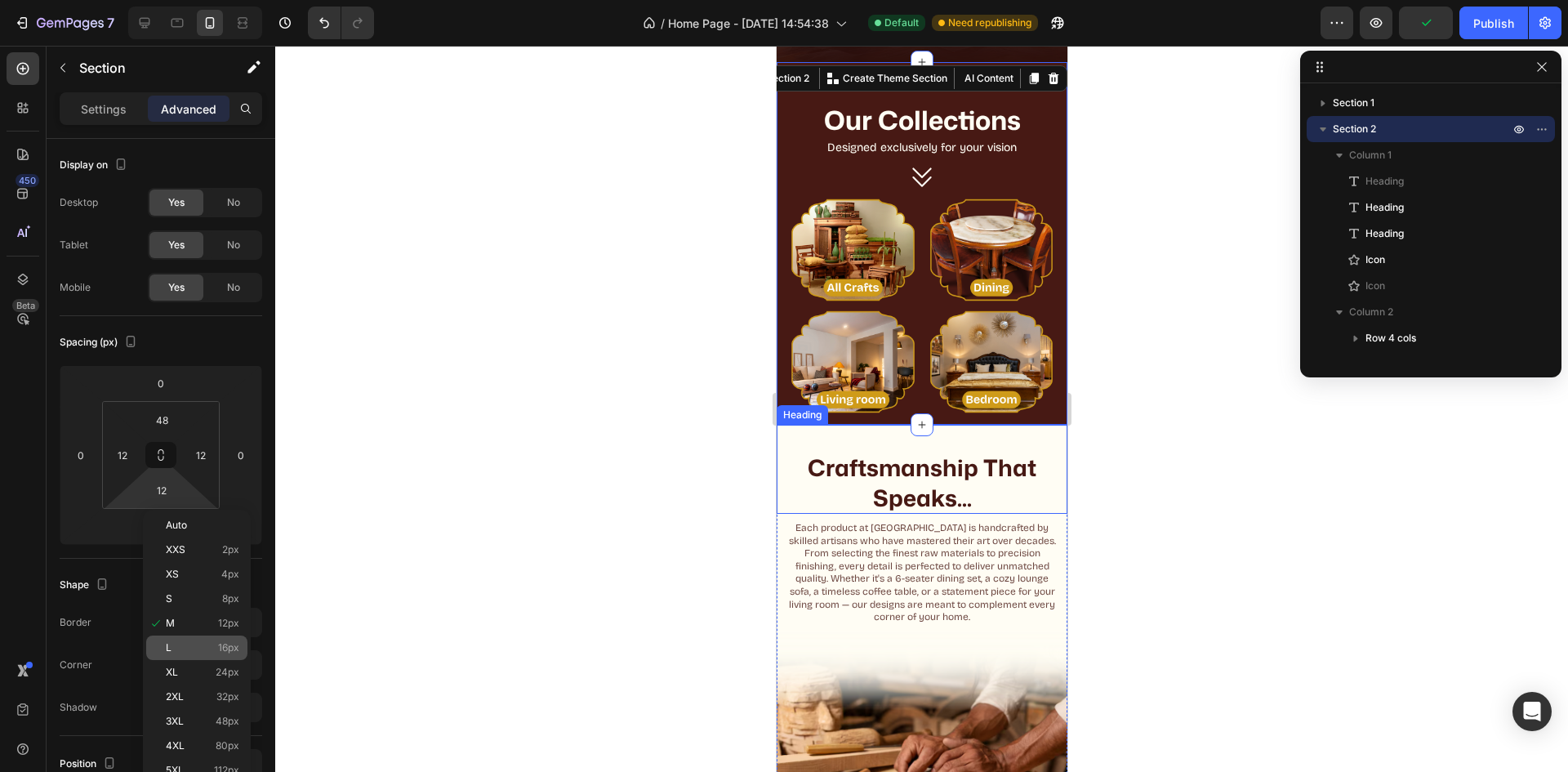
click at [196, 648] on p "L 16px" at bounding box center [202, 648] width 74 height 12
type input "16"
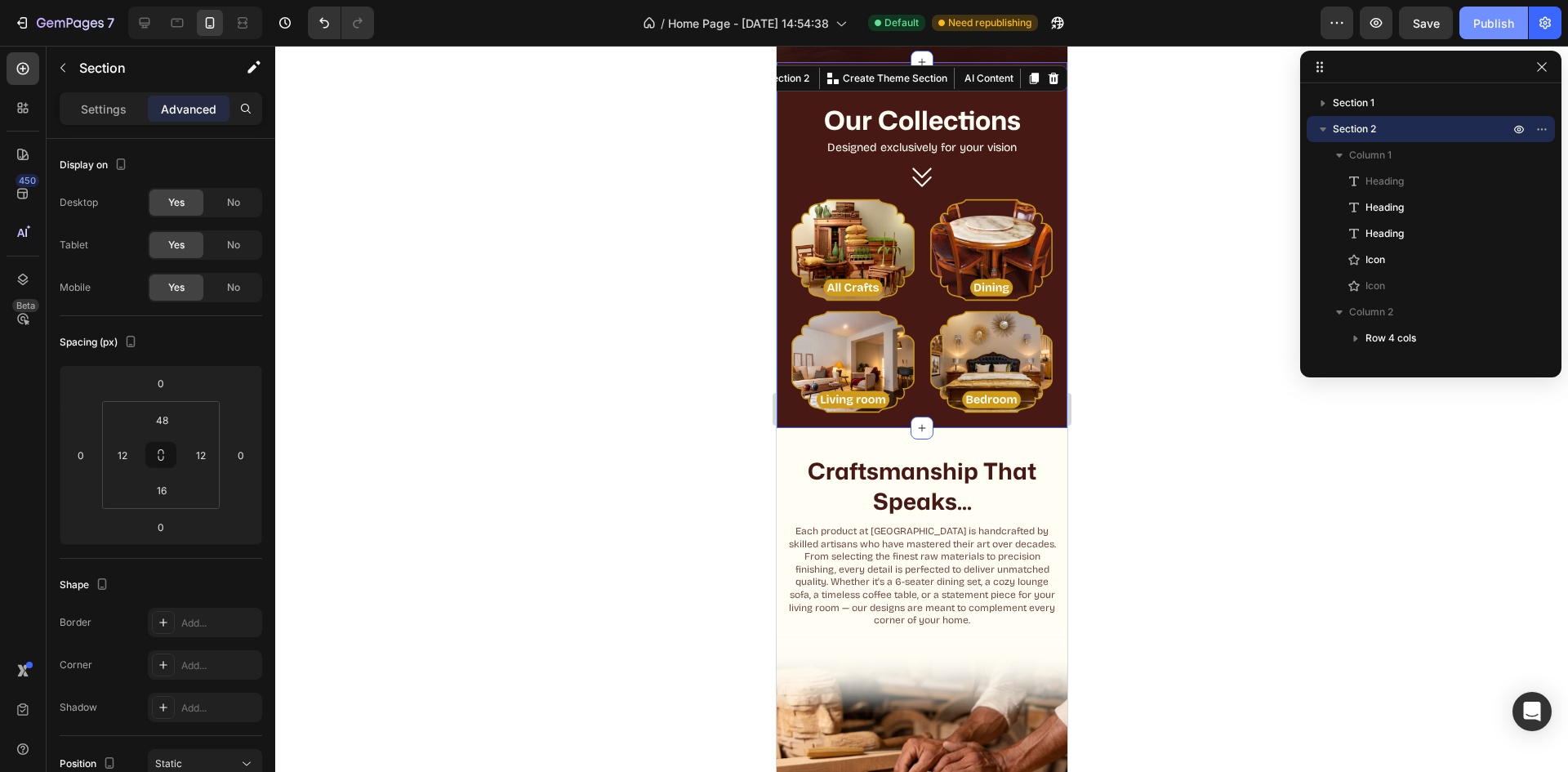
click at [1488, 30] on div "Publish" at bounding box center [1494, 23] width 41 height 17
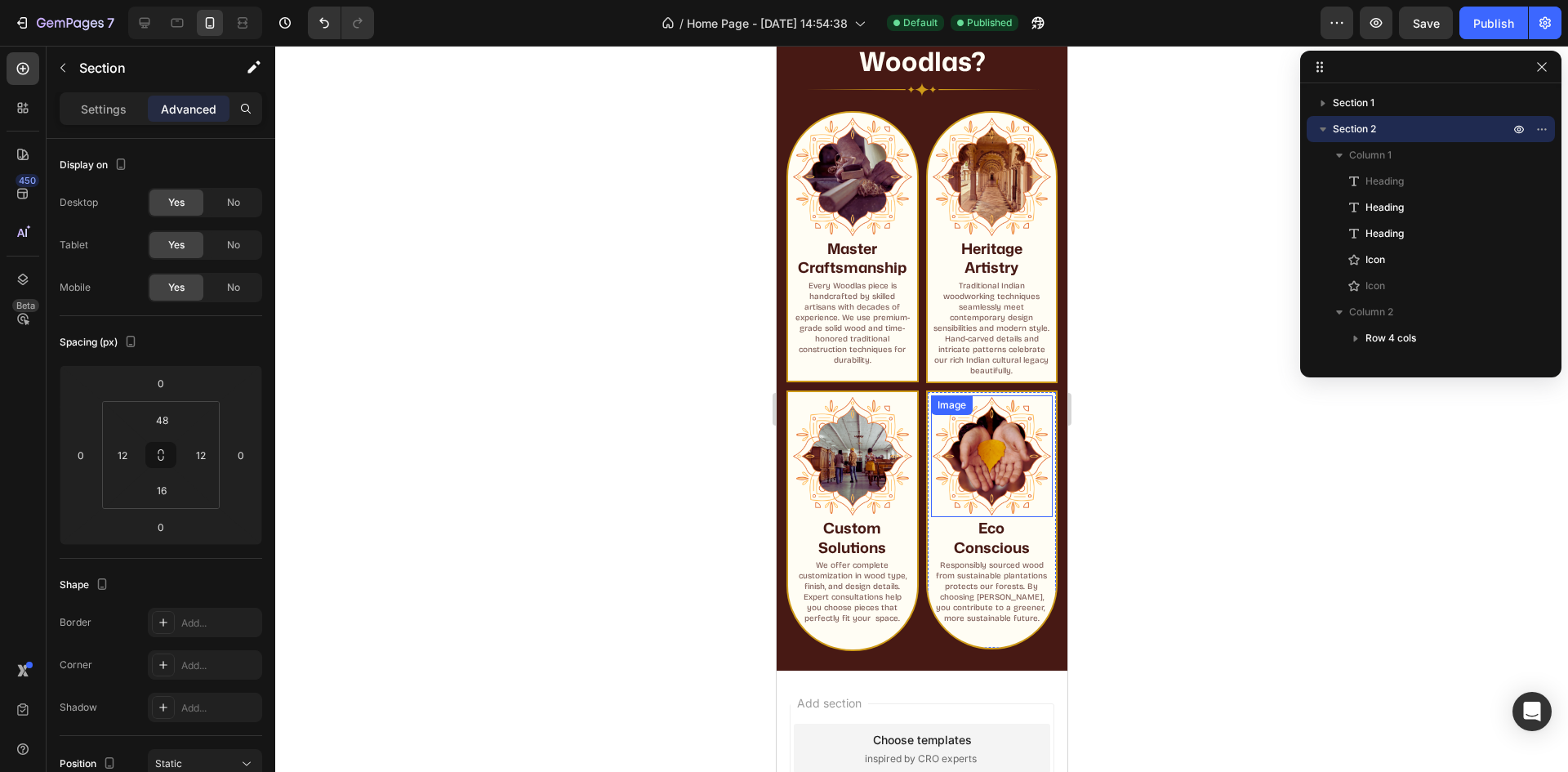
scroll to position [1287, 0]
